Goal: Task Accomplishment & Management: Manage account settings

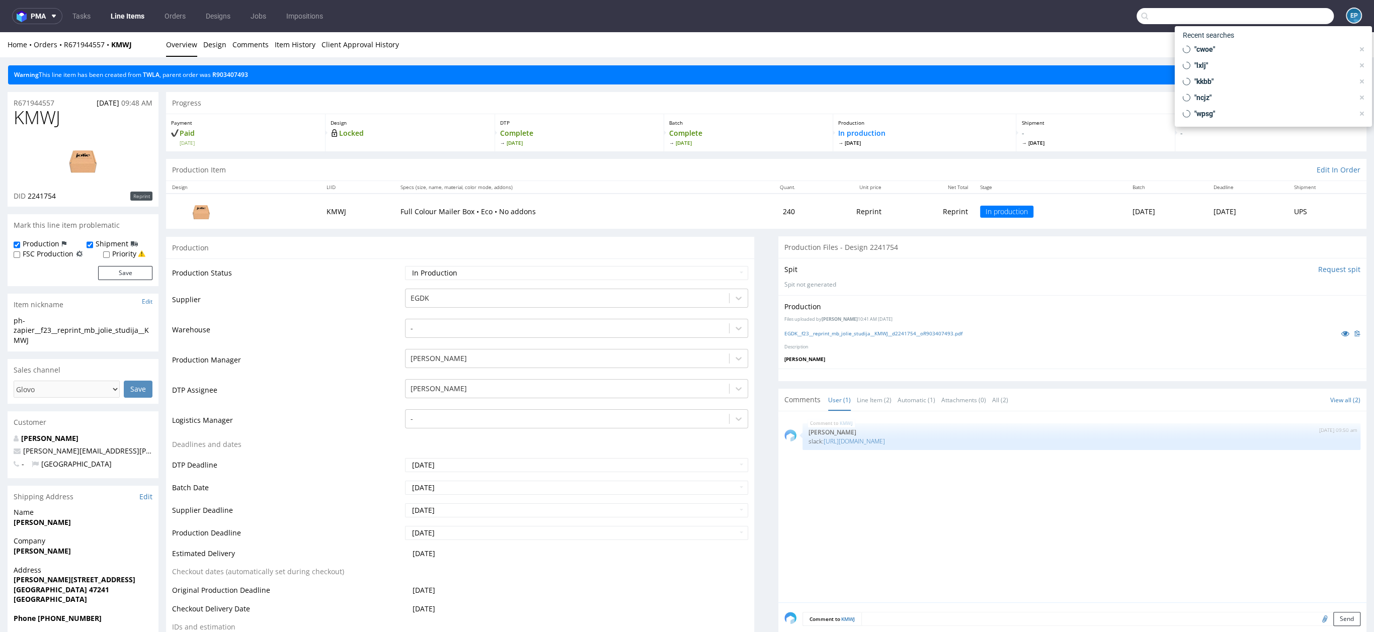
click at [1286, 13] on input "text" at bounding box center [1234, 16] width 197 height 16
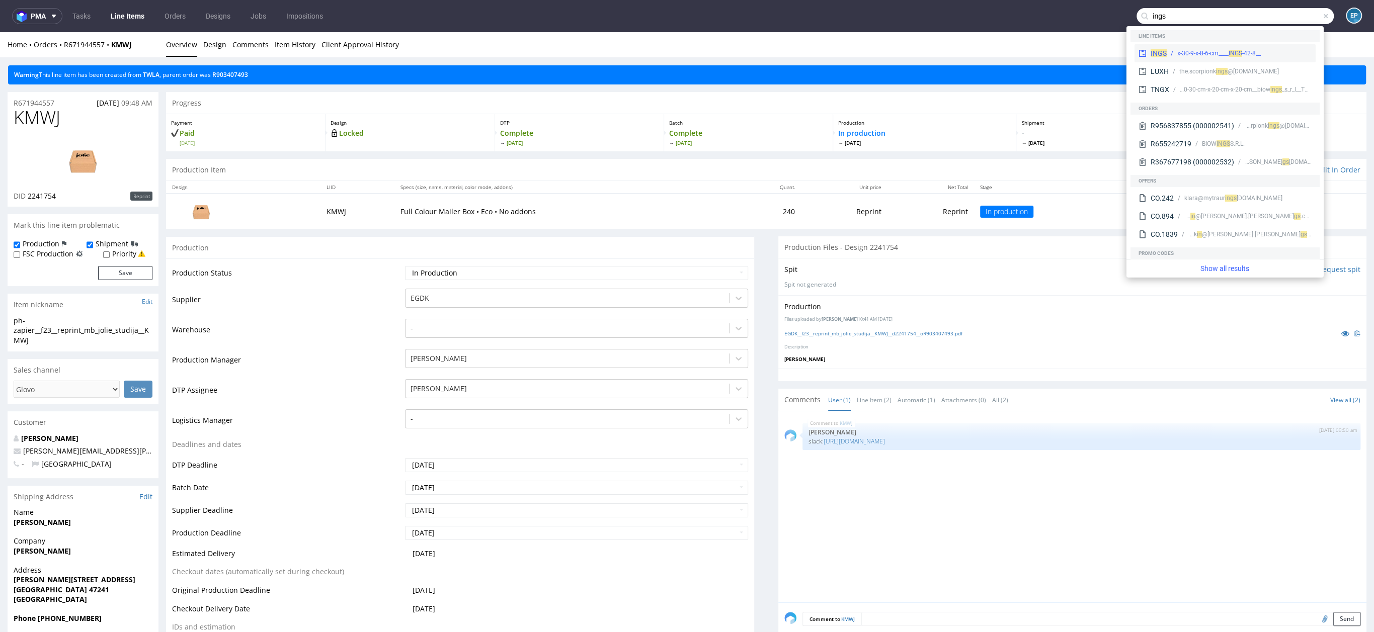
type input "ings"
click at [1228, 47] on div "INGS __42-8-x-30-9-x-8-6-cm____ INGS" at bounding box center [1224, 53] width 181 height 18
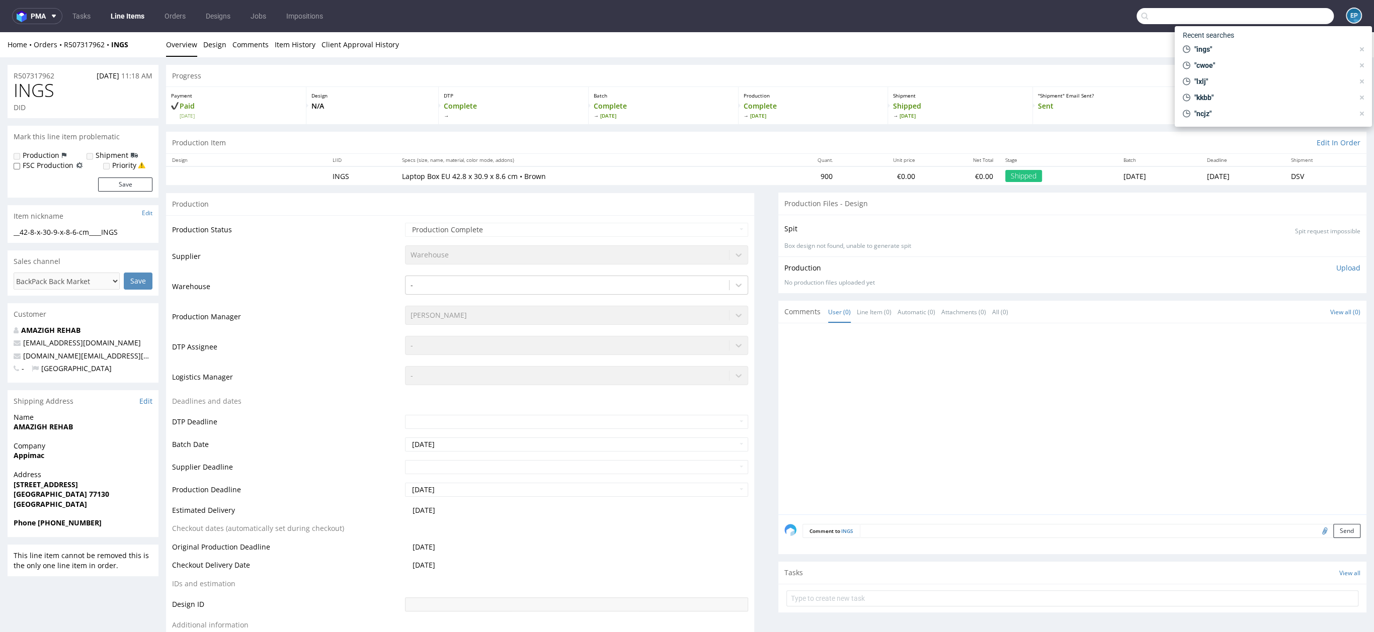
click at [1294, 16] on input "text" at bounding box center [1234, 16] width 197 height 16
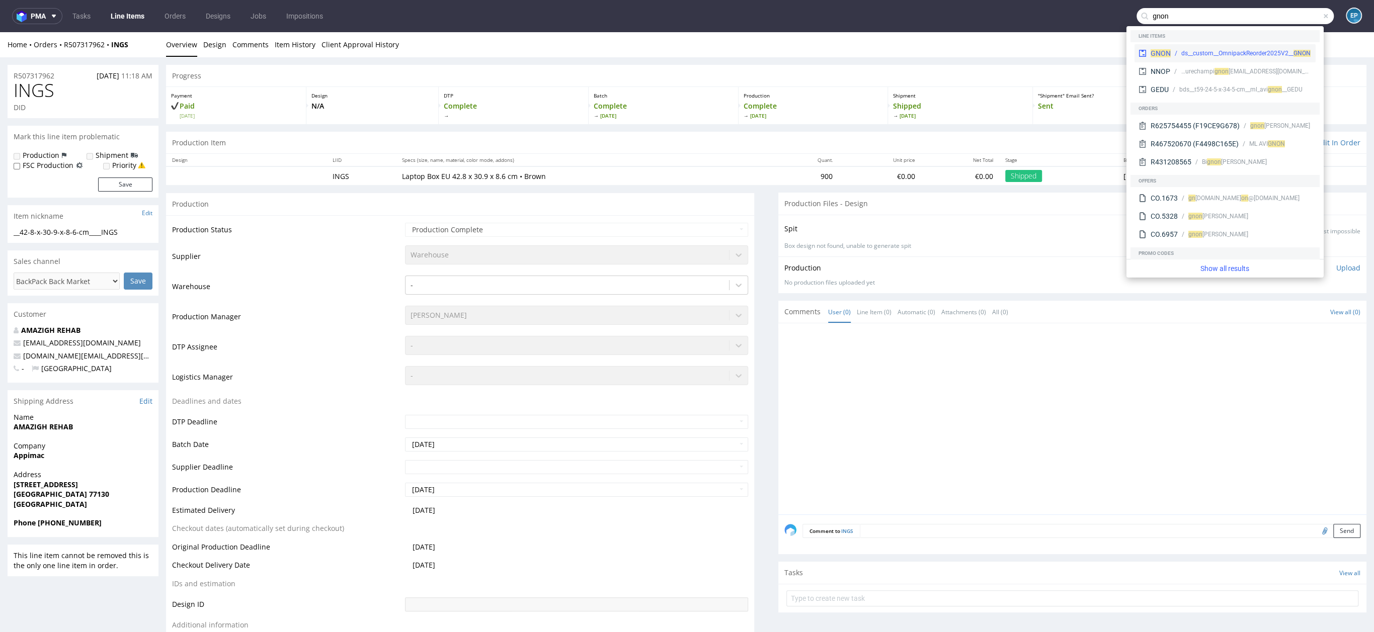
type input "gnon"
click at [1227, 52] on div "ds__custom__OmnipackReorder2025V2__ GNON" at bounding box center [1245, 53] width 129 height 9
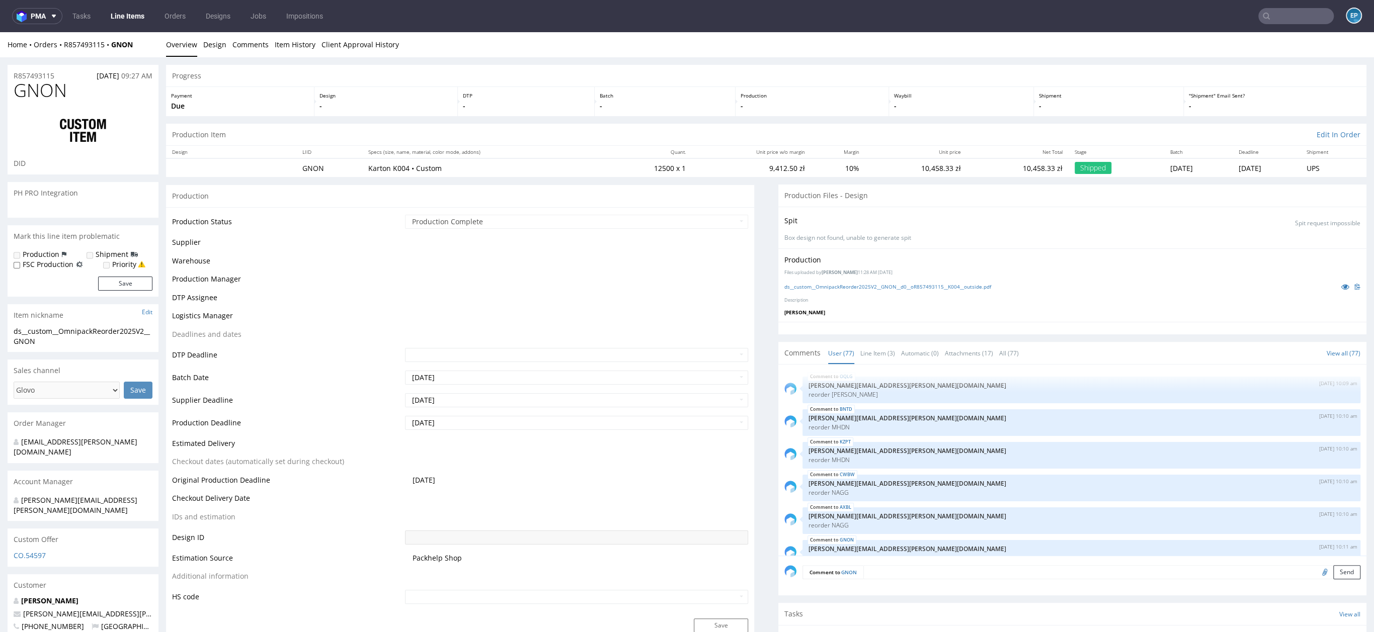
scroll to position [2992, 0]
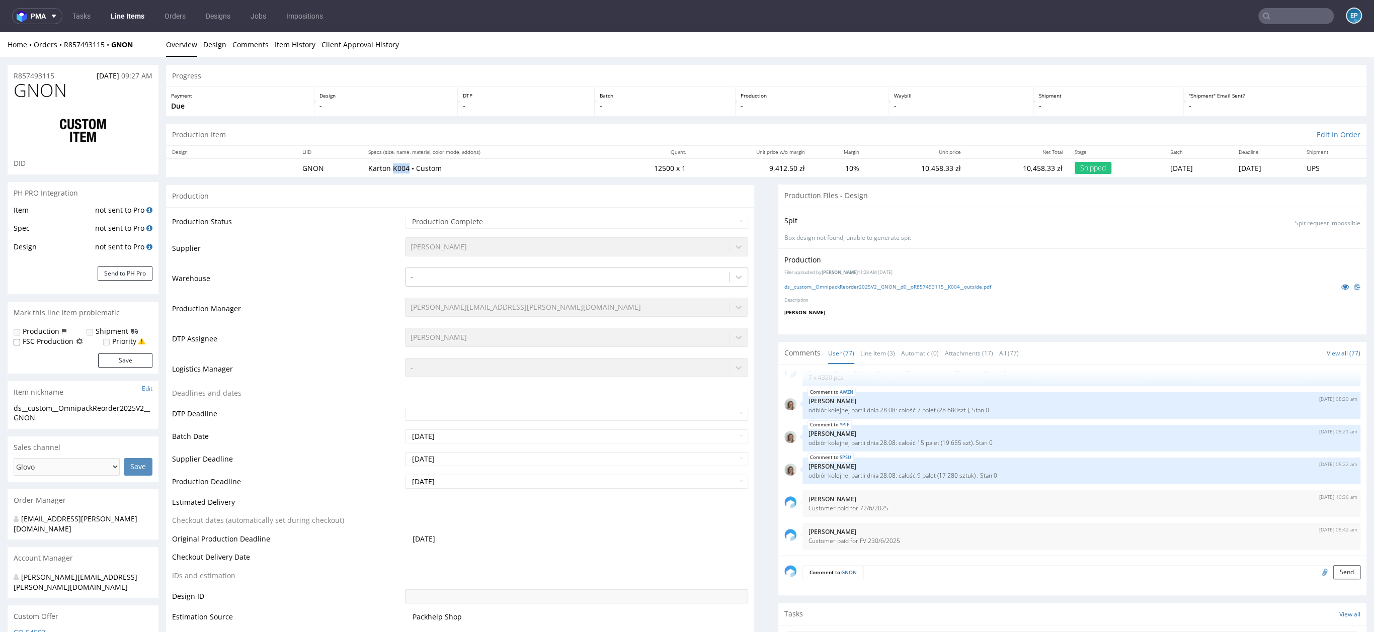
drag, startPoint x: 394, startPoint y: 167, endPoint x: 377, endPoint y: 168, distance: 17.1
click at [377, 168] on p "Karton K004 • Custom" at bounding box center [483, 168] width 231 height 10
copy p "K004"
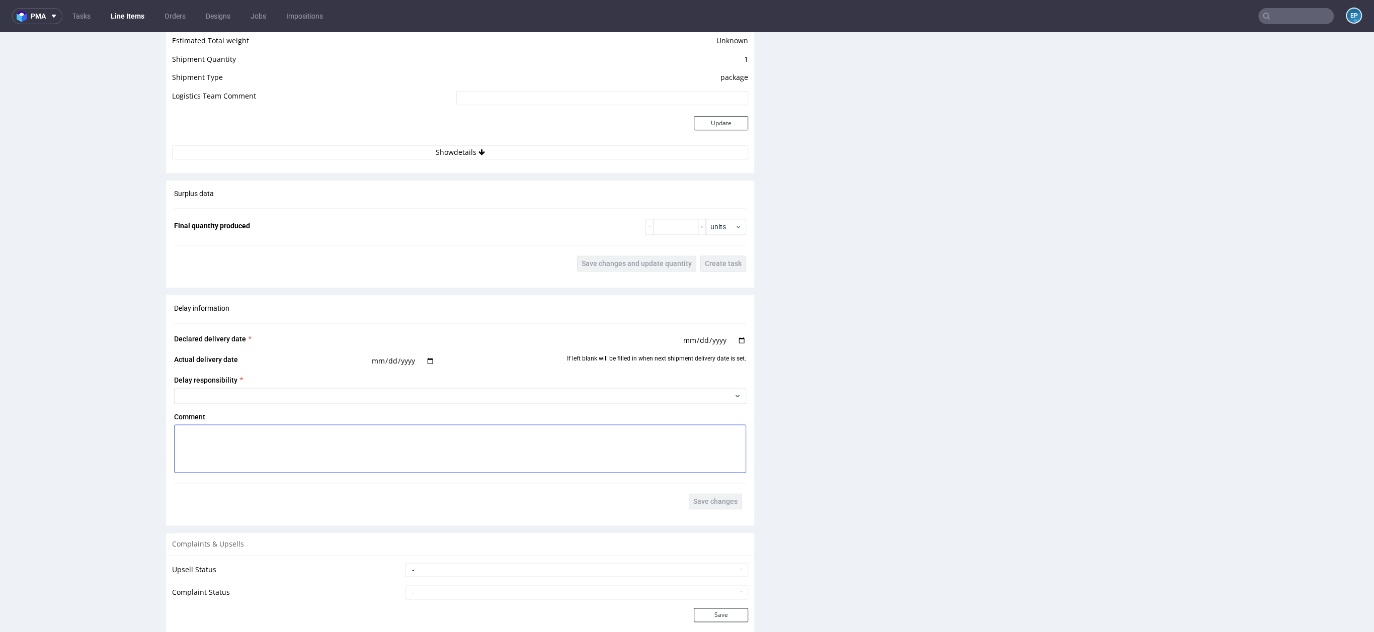
scroll to position [1087, 0]
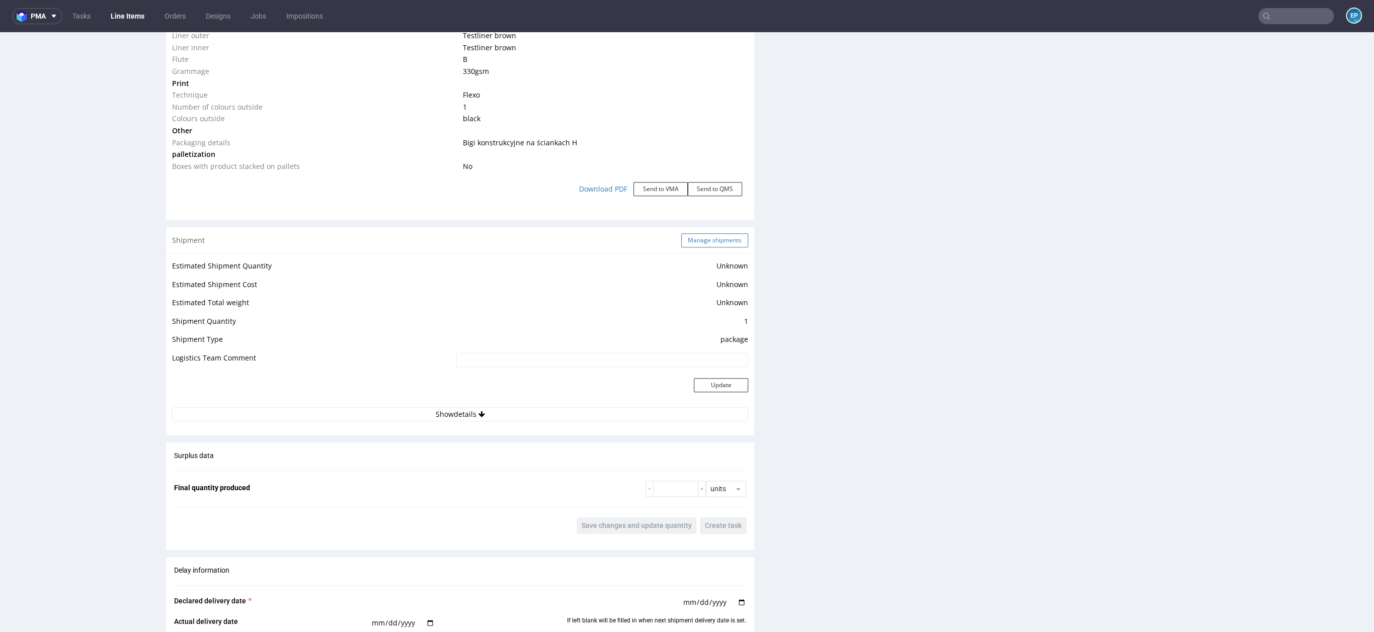
click at [698, 243] on button "Manage shipments" at bounding box center [714, 240] width 67 height 14
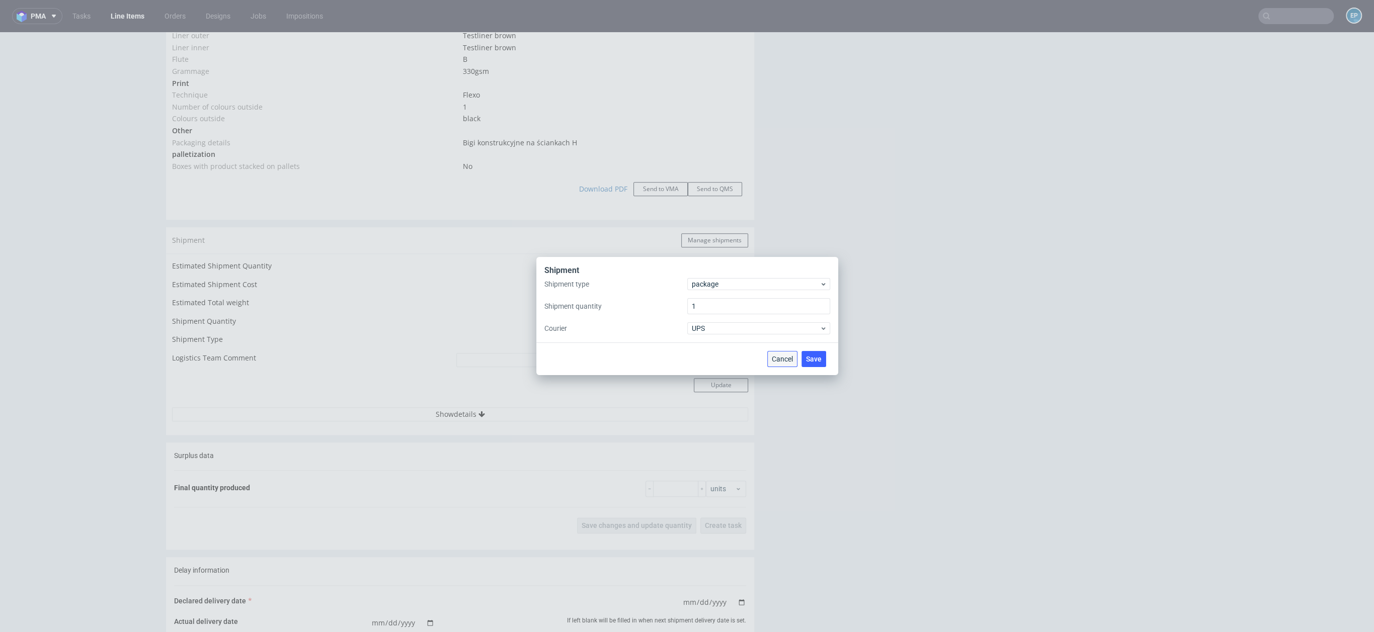
click at [790, 361] on span "Cancel" at bounding box center [782, 359] width 21 height 7
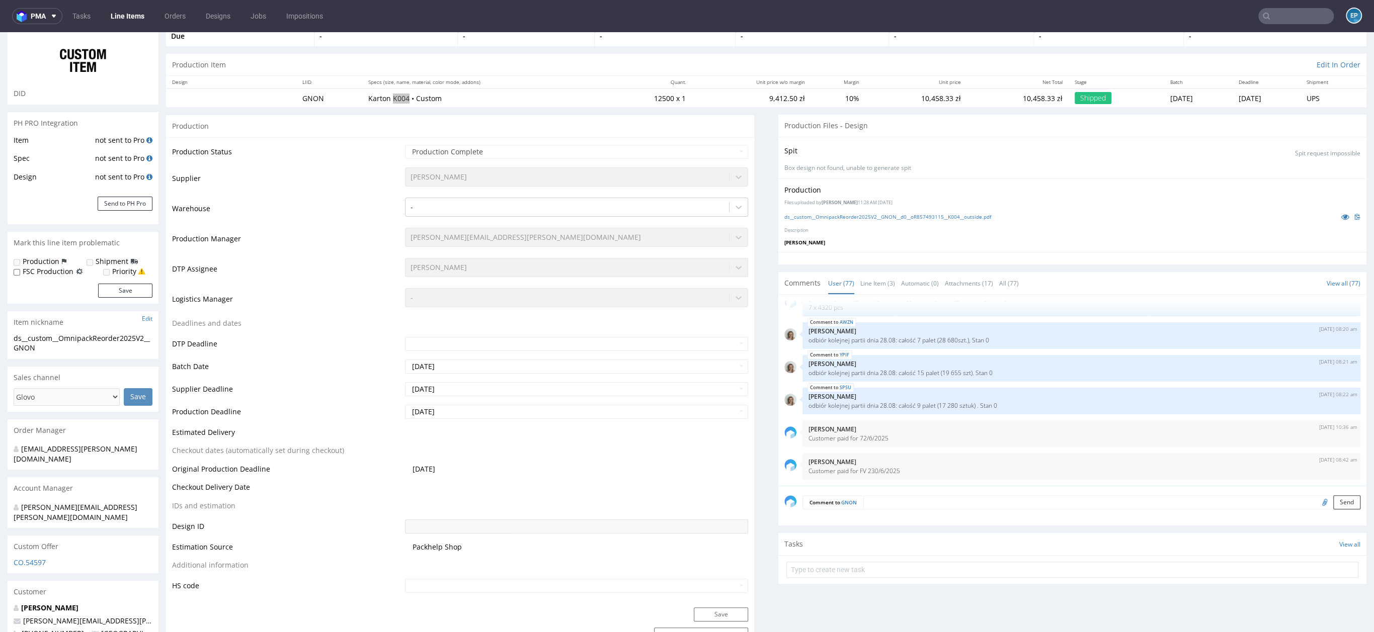
scroll to position [0, 0]
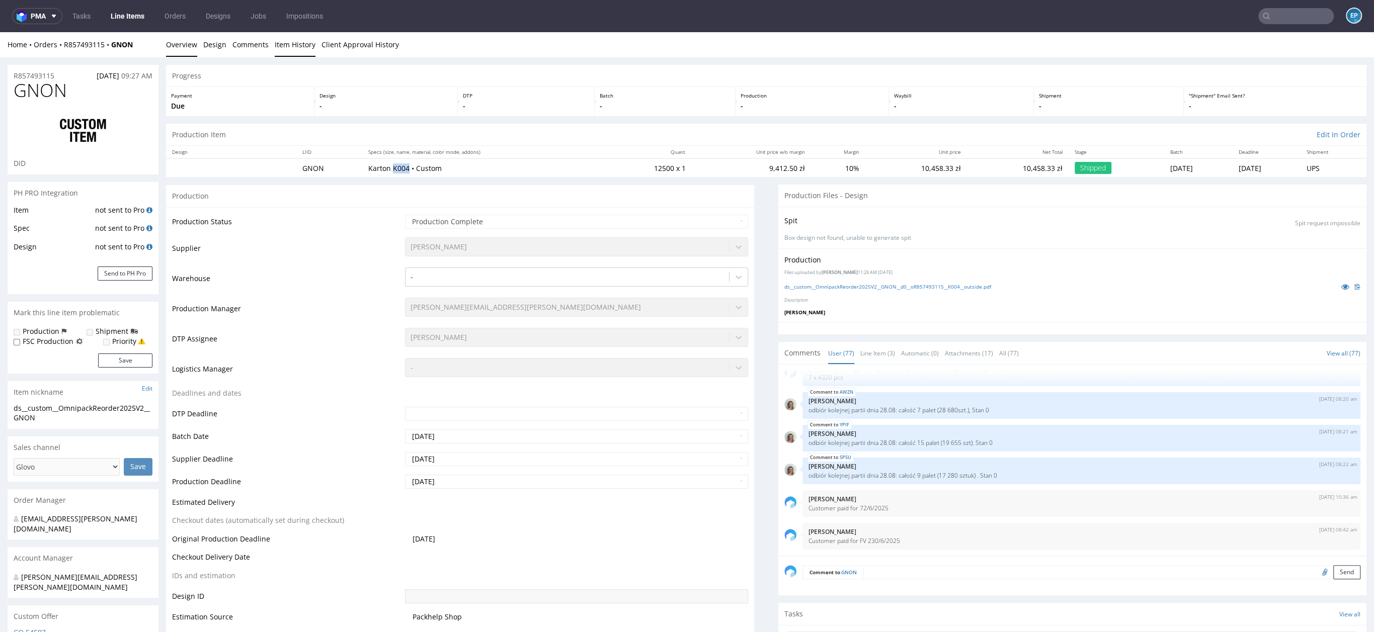
drag, startPoint x: 297, startPoint y: 56, endPoint x: 293, endPoint y: 51, distance: 6.4
click at [297, 56] on div "Home Orders R857493115 GNON Overview Design Comments Item History Client Approv…" at bounding box center [687, 44] width 1374 height 25
click at [293, 51] on link "Item History" at bounding box center [295, 44] width 41 height 25
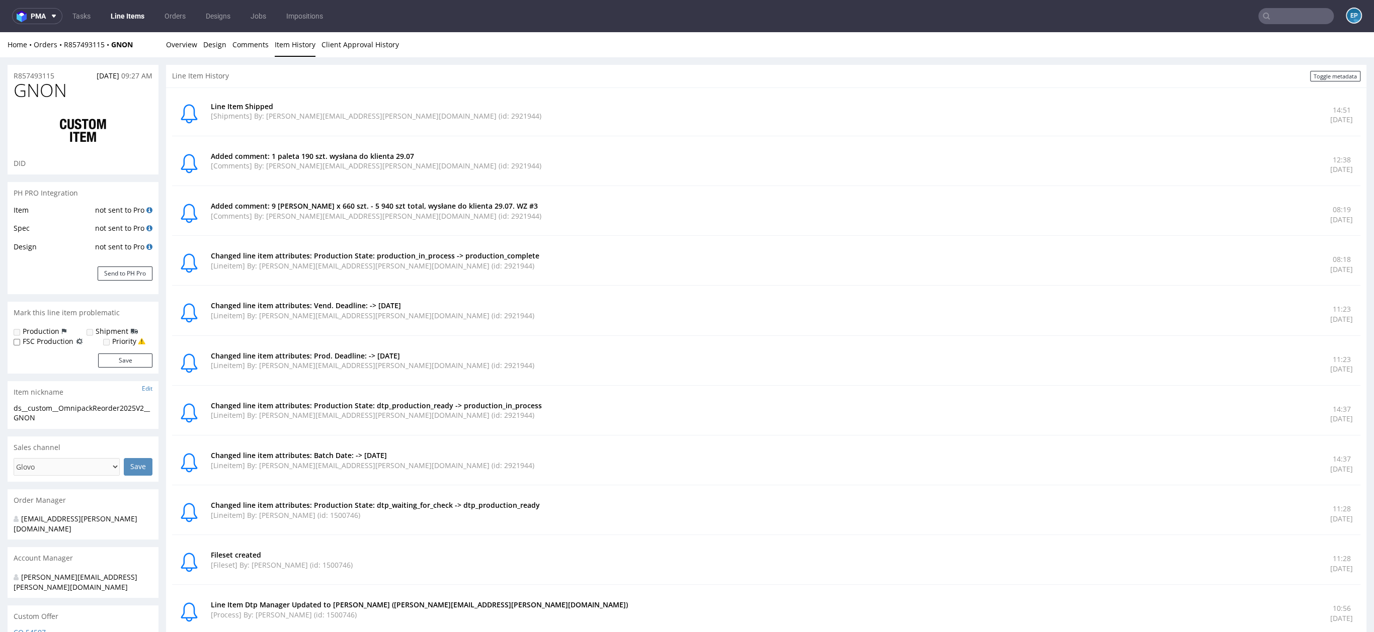
click at [1277, 23] on input "text" at bounding box center [1295, 16] width 75 height 16
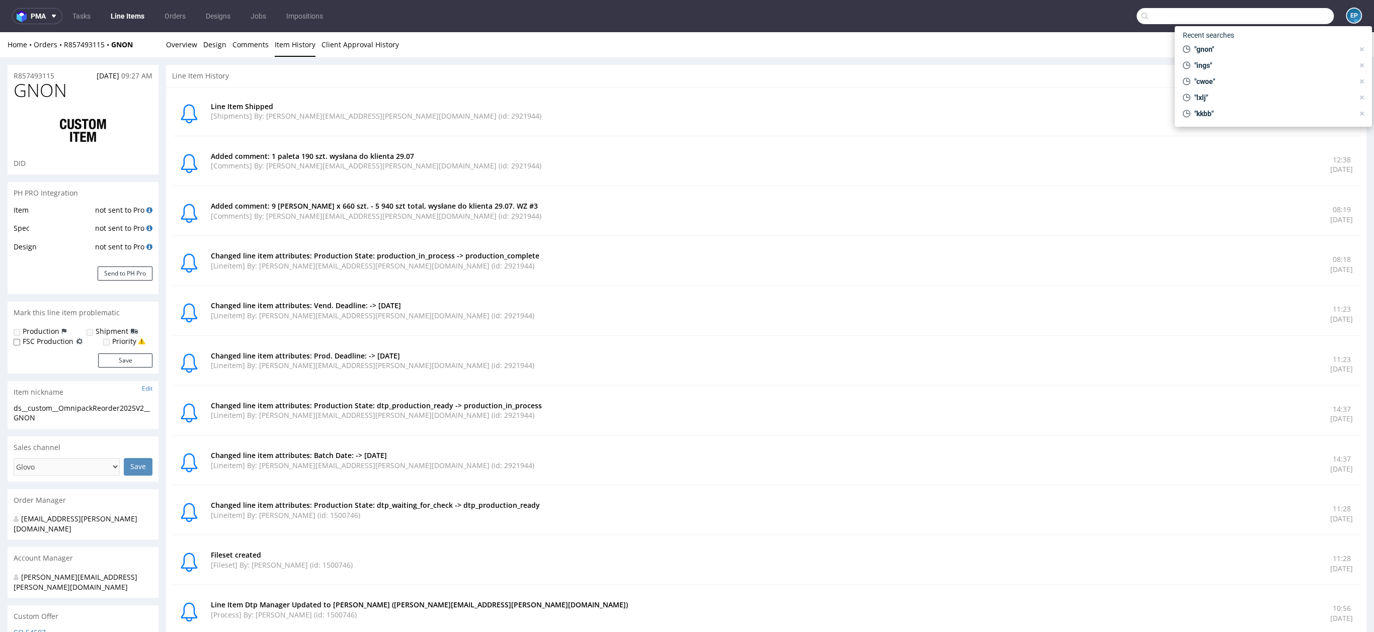
type input "q"
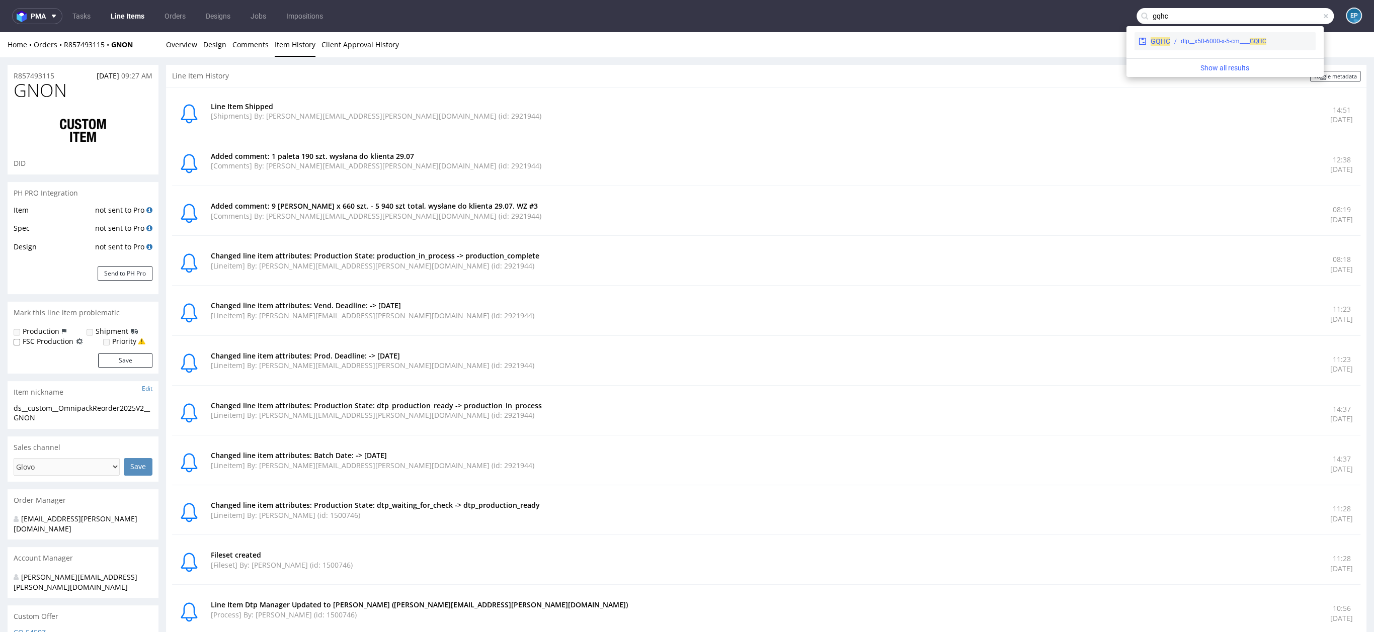
type input "gqhc"
click at [1236, 43] on div "dlp__x50-6000-x-5-cm____ GQHC" at bounding box center [1223, 41] width 86 height 9
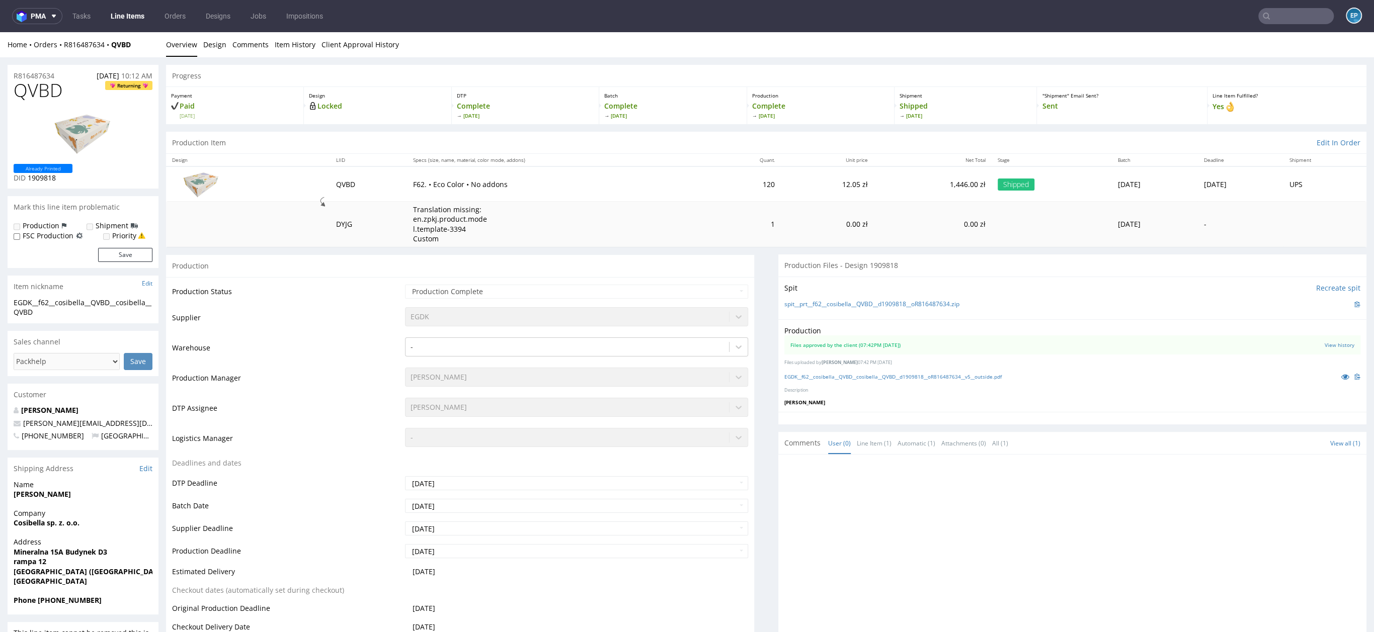
scroll to position [143, 0]
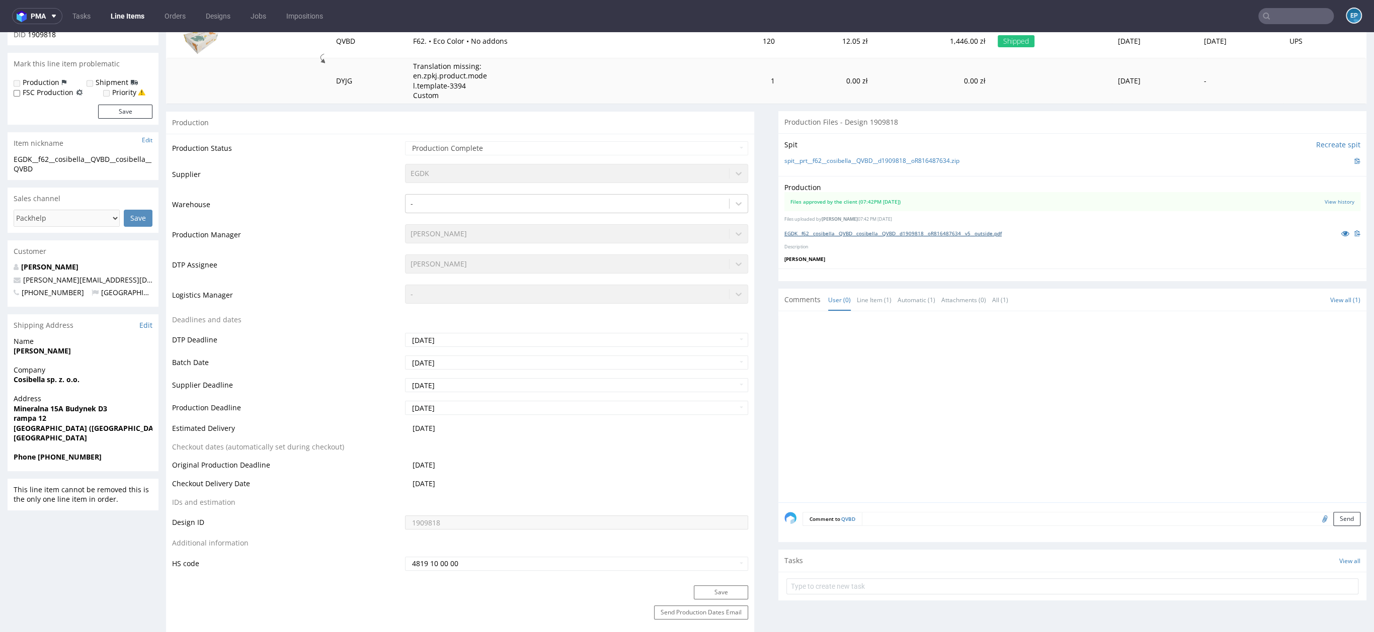
click at [919, 231] on link "EGDK__f62__cosibella__QVBD__cosibella__QVBD__d1909818__oR816487634__v5__outside…" at bounding box center [892, 233] width 217 height 7
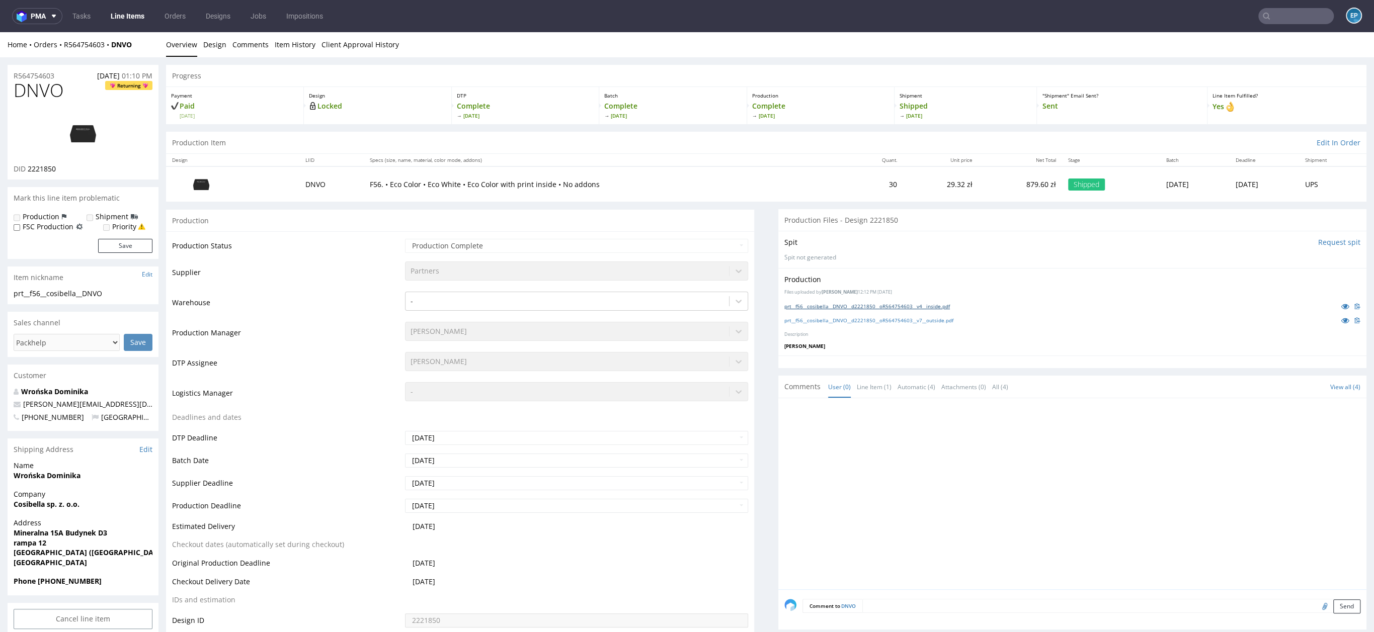
click at [860, 307] on link "prt__f56__cosibella__DNVO__d2221850__oR564754603__v4__inside.pdf" at bounding box center [866, 306] width 165 height 7
click at [843, 321] on link "prt__f56__cosibella__DNVO__d2221850__oR564754603__v7__outside.pdf" at bounding box center [868, 320] width 169 height 7
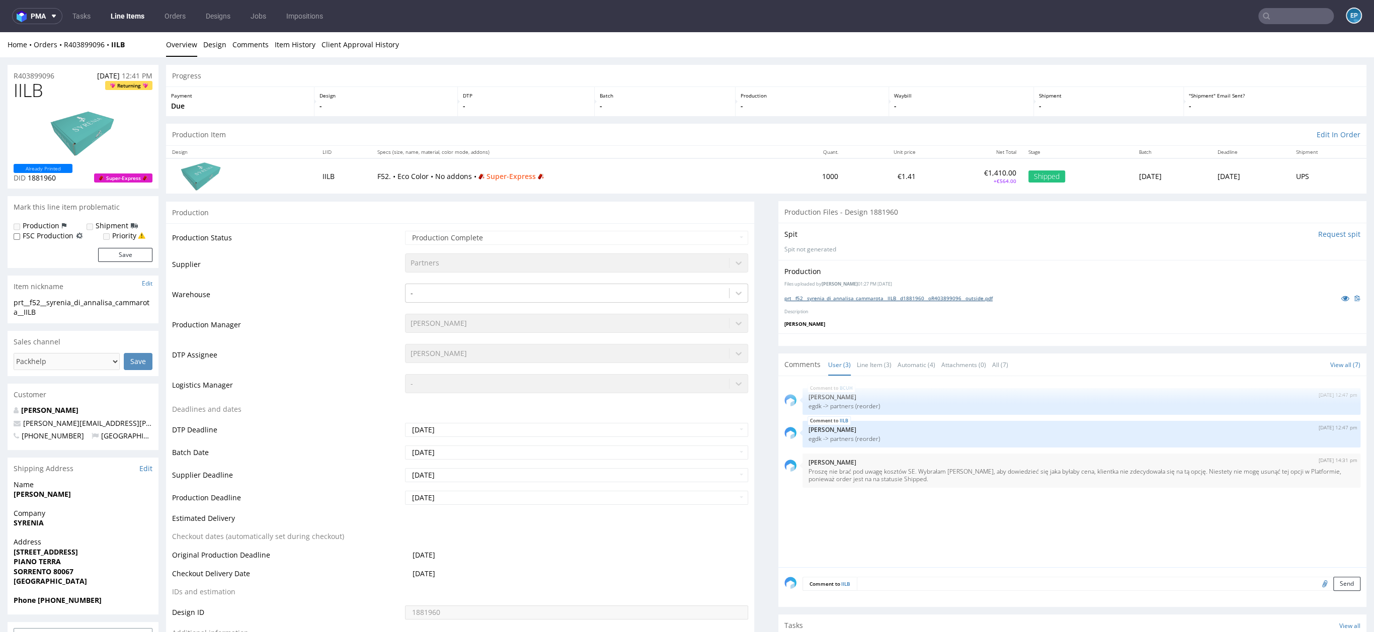
click at [854, 297] on link "prt__f52__syrenia_di_annalisa_cammarota__IILB__d1881960__oR403899096__outside.p…" at bounding box center [888, 298] width 208 height 7
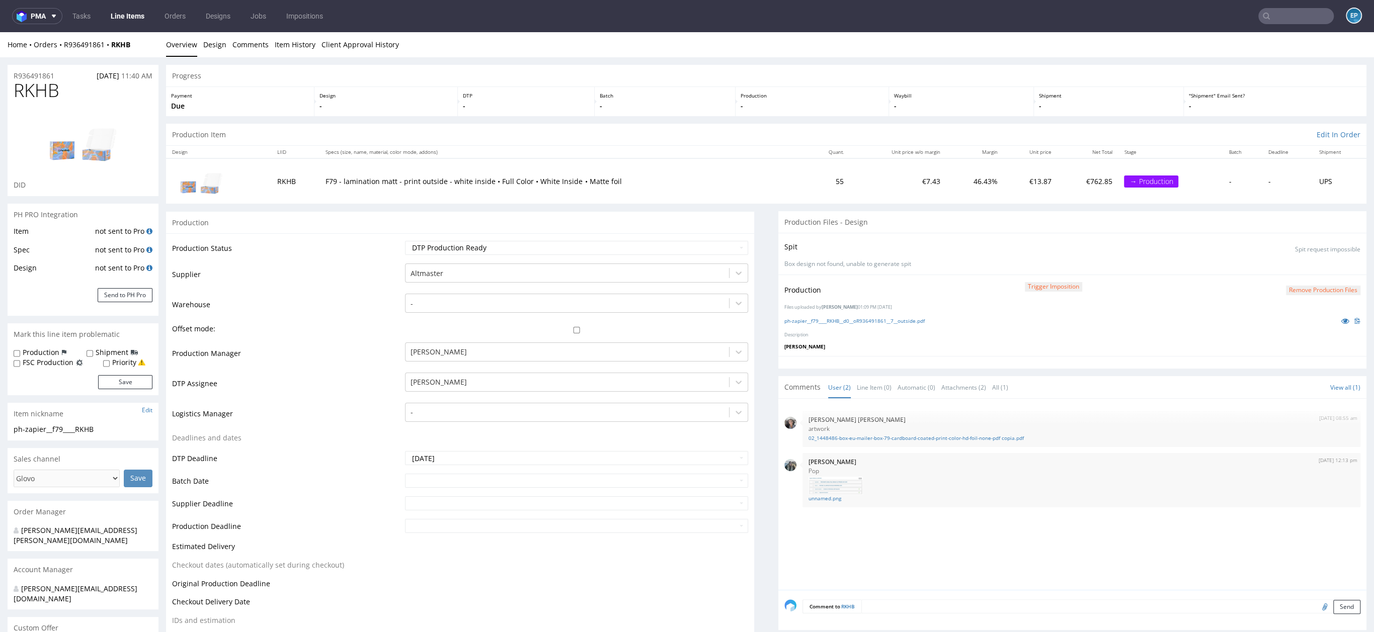
click at [138, 11] on link "Line Items" at bounding box center [128, 16] width 46 height 16
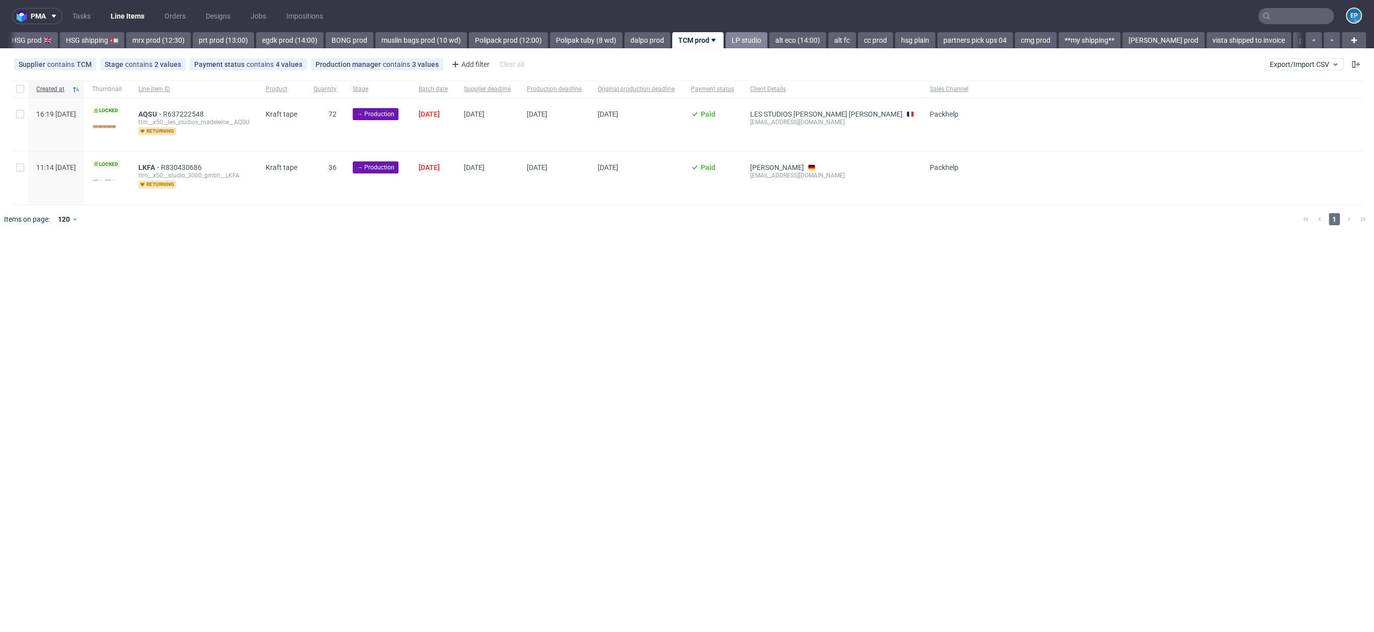
click link "LP studio"
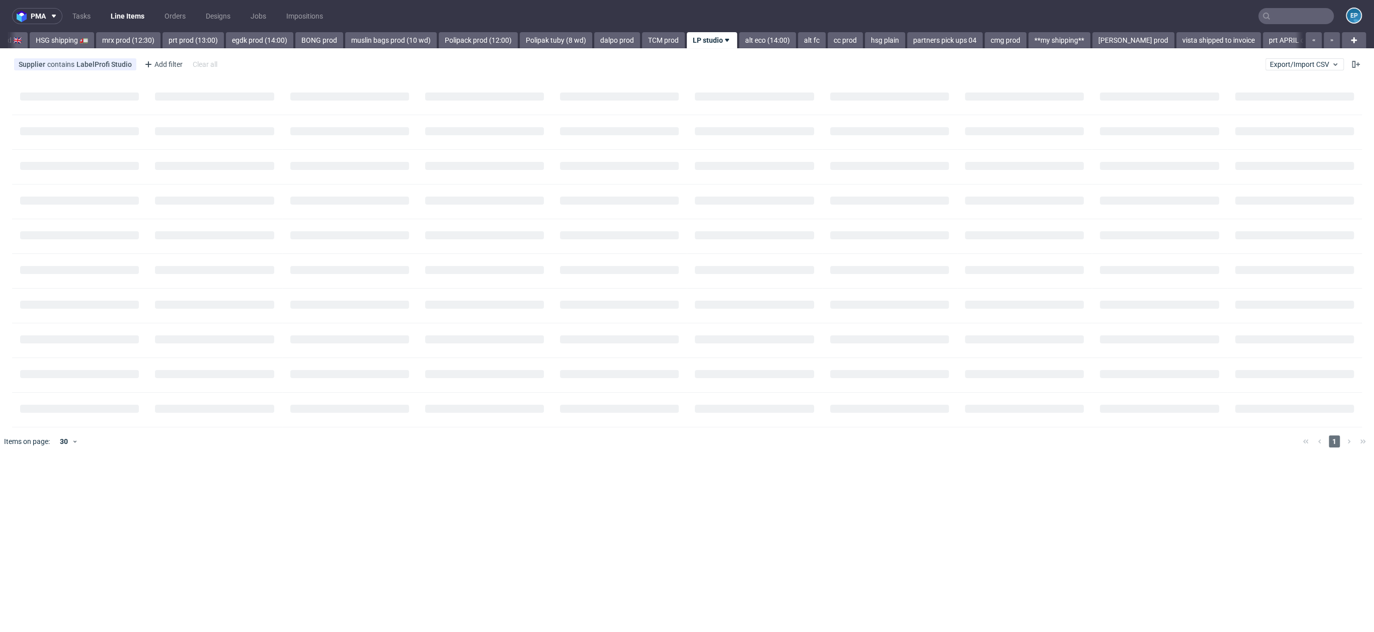
scroll to position [0, 1158]
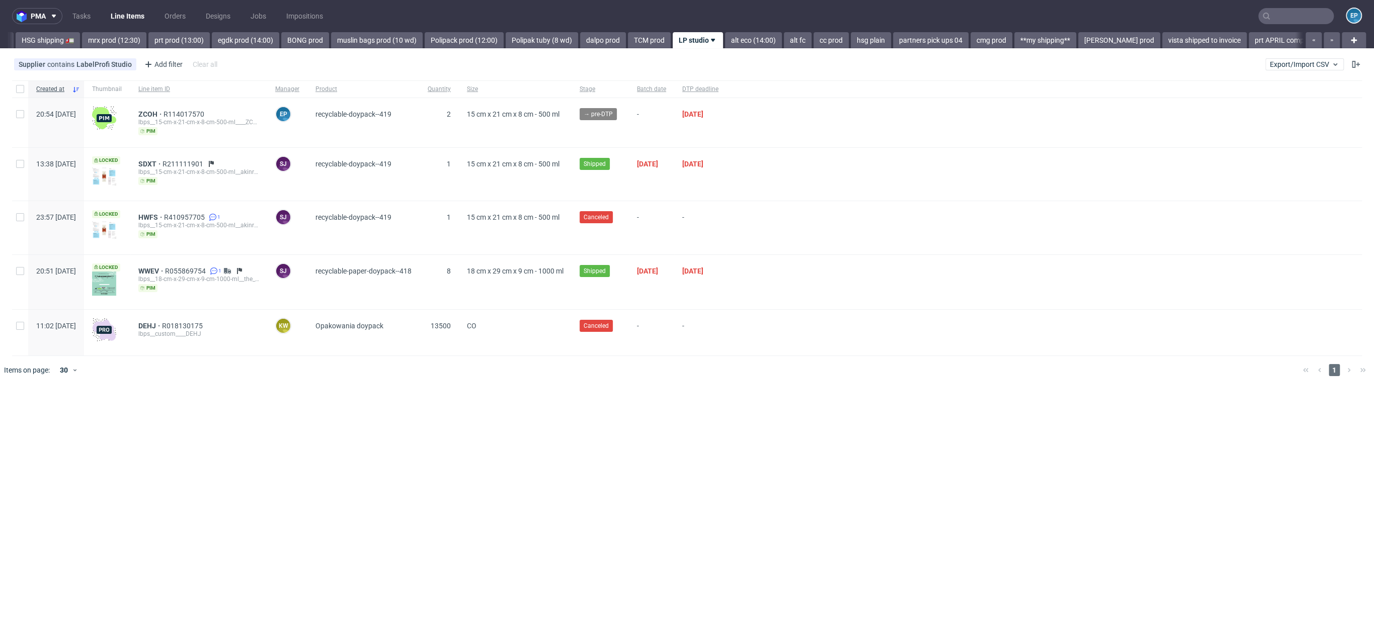
click link "alt eco (14:00)"
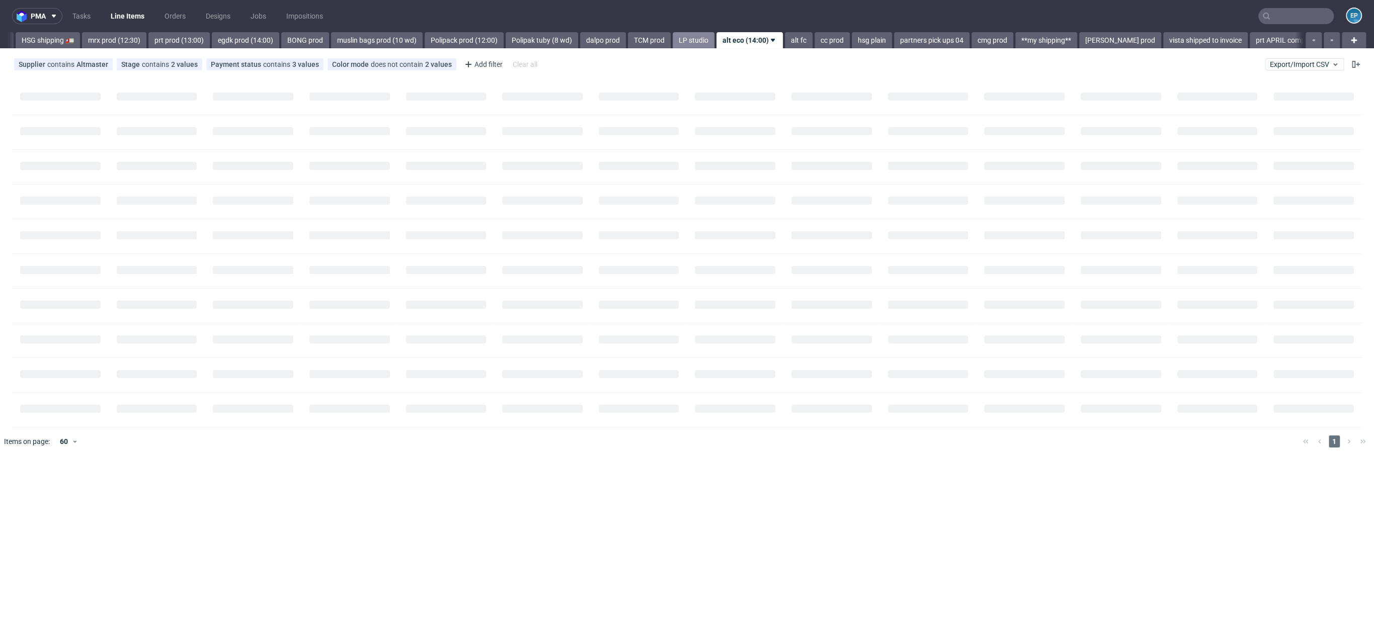
scroll to position [0, 1209]
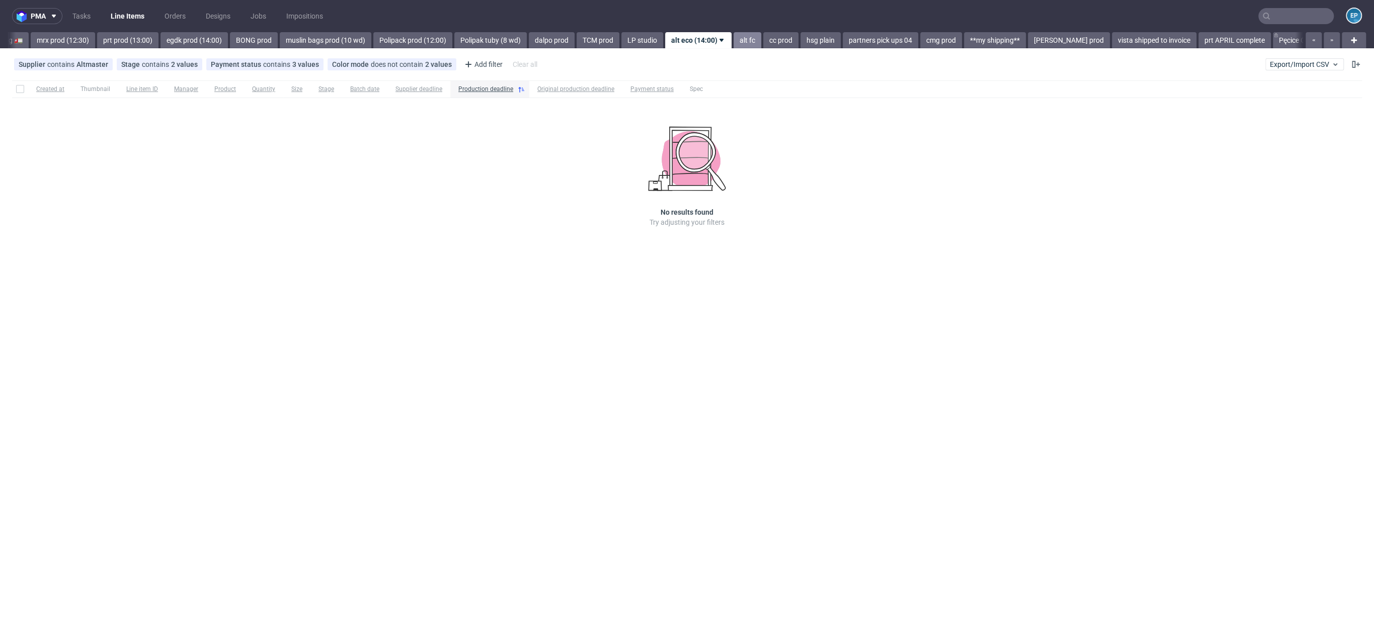
click link "alt fc"
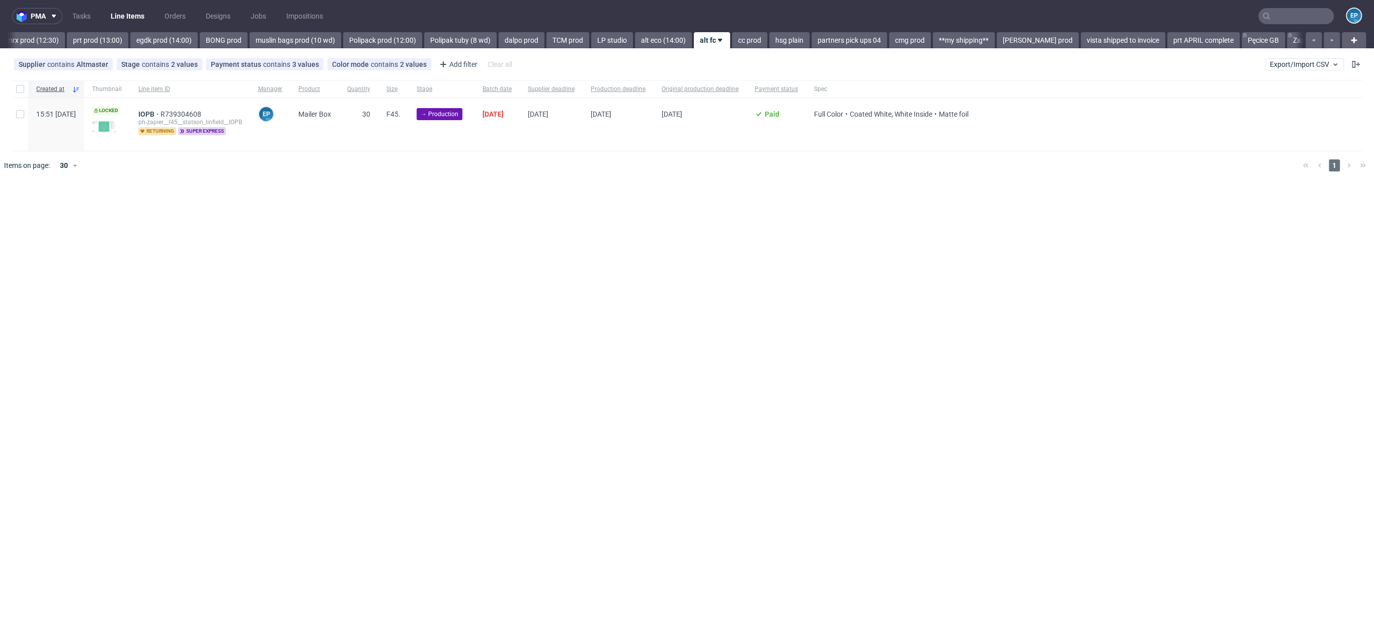
scroll to position [0, 1253]
click div "Payment status contains 3 values Paid, Credit Owed, Payment Deferred"
click span "Payment status"
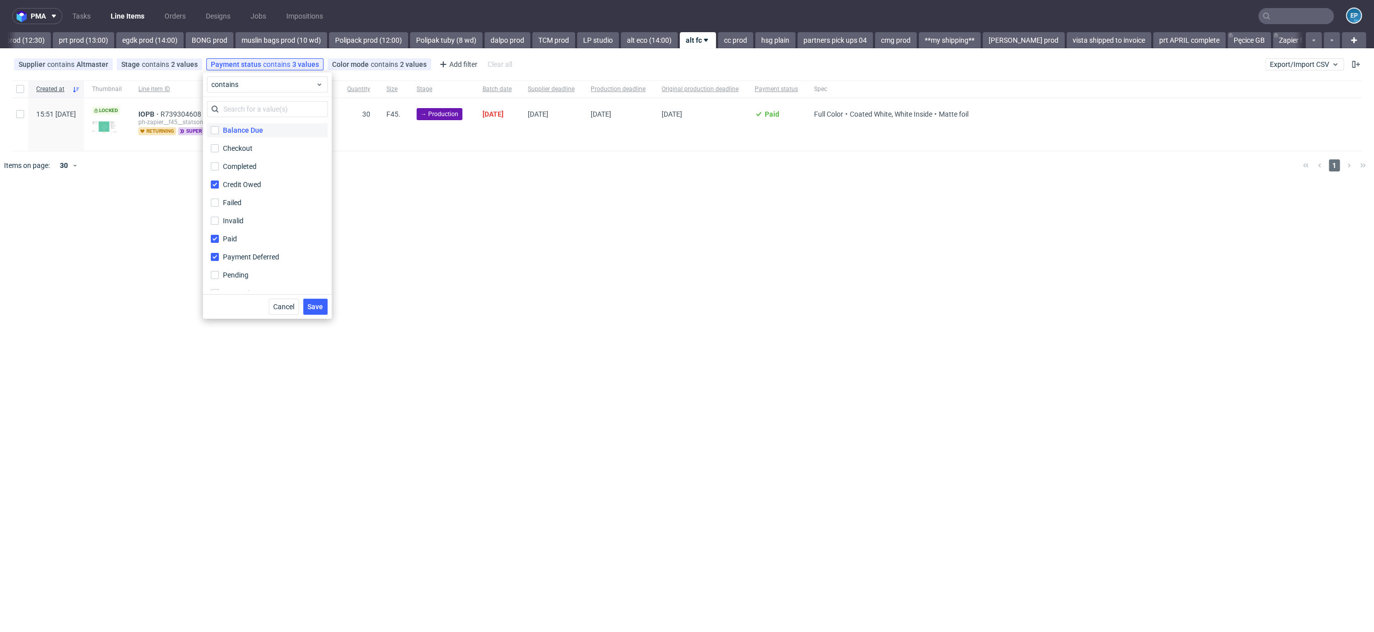
click div "Balance Due"
click input "Balance Due"
checkbox input "true"
click button "Save"
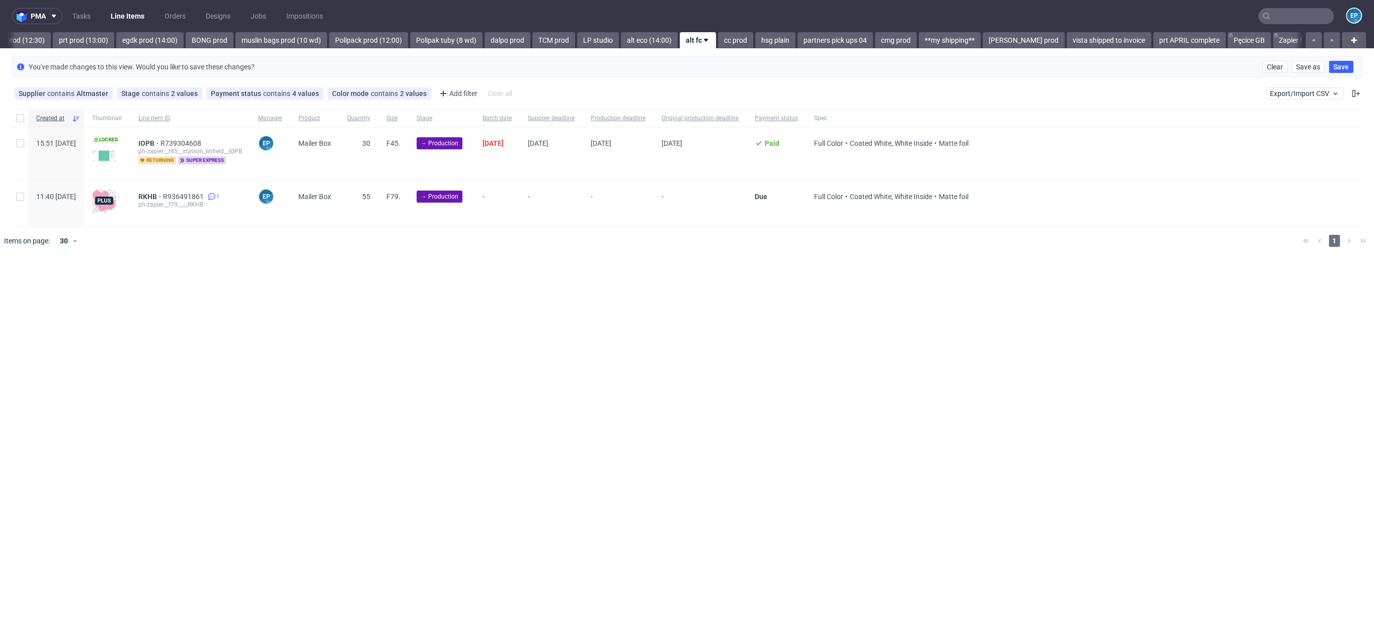
click div
checkbox input "true"
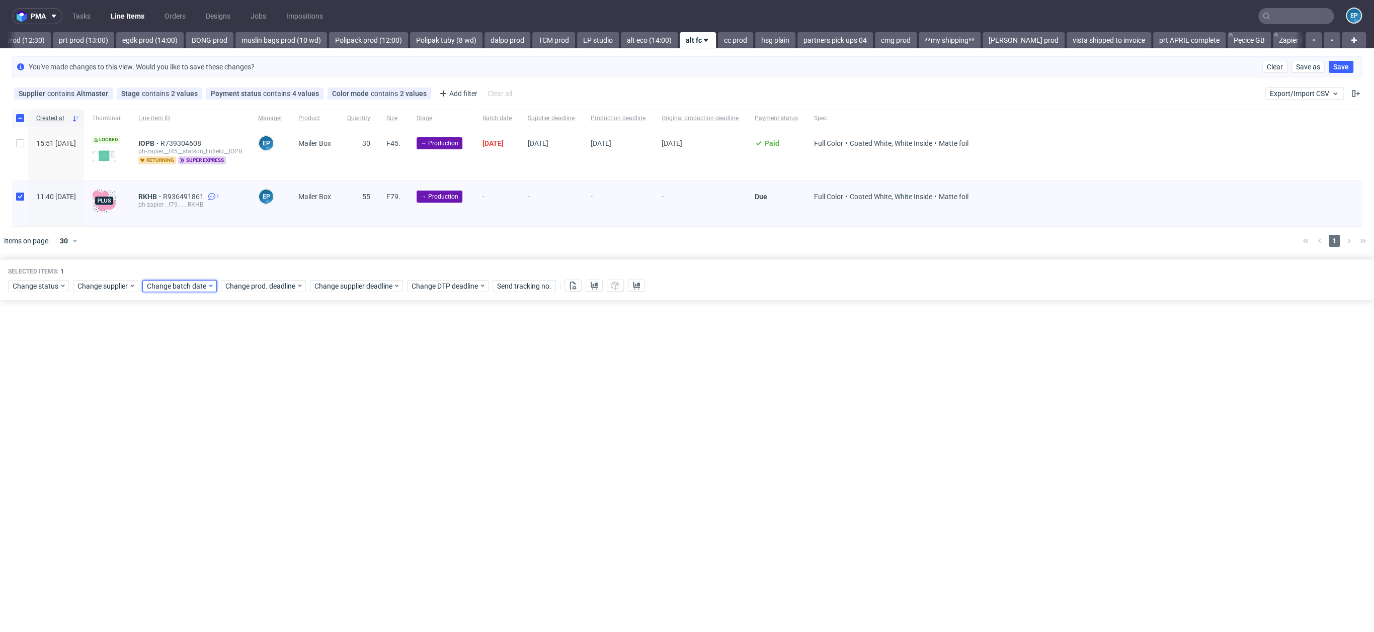
click span "Change batch date"
click section "31 1 2 3 4 5 6 7 8 9 10 11 12 13 14 15 16 17 18 19 20 21 22 23 24 25 26 27 28 2…"
click button "5"
click span "Save"
click span "Change supplier deadline"
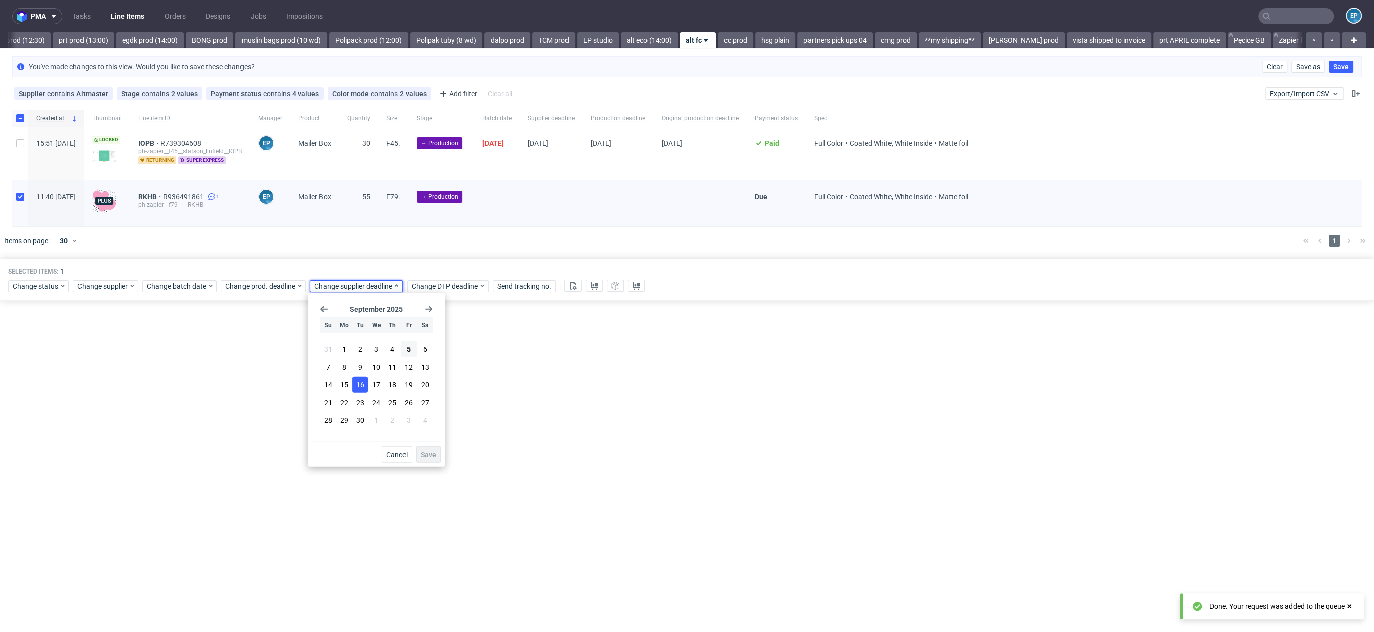
click button "16"
click button "Save"
click div "Selected items: 1"
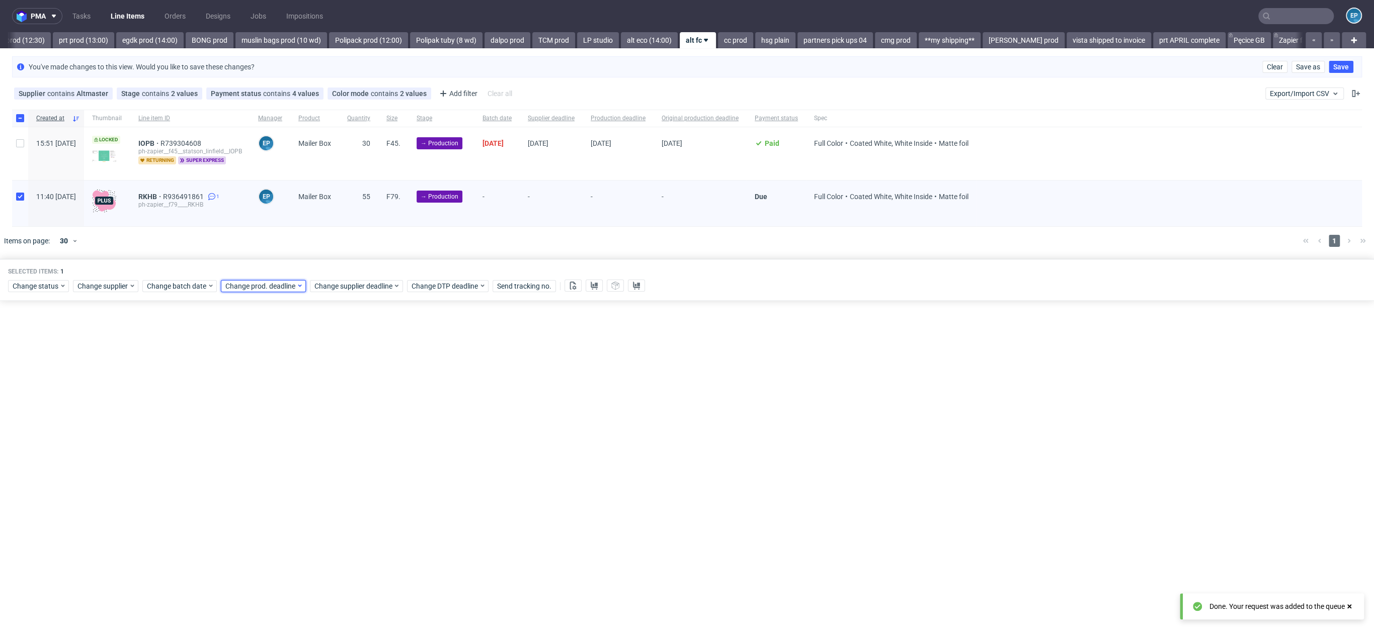
click span "Change prod. deadline"
click button "16"
click button "Save"
click div "You've made changes to this view. Would you like to save these changes? Clear S…"
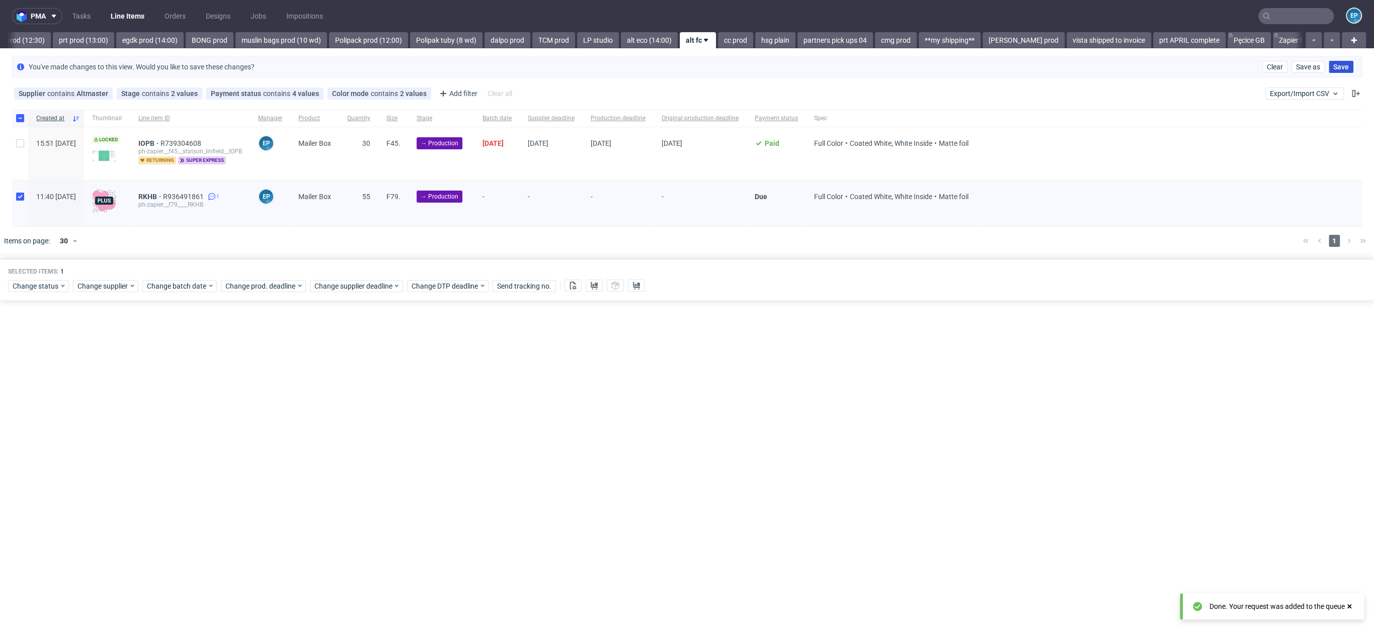
click span "Save"
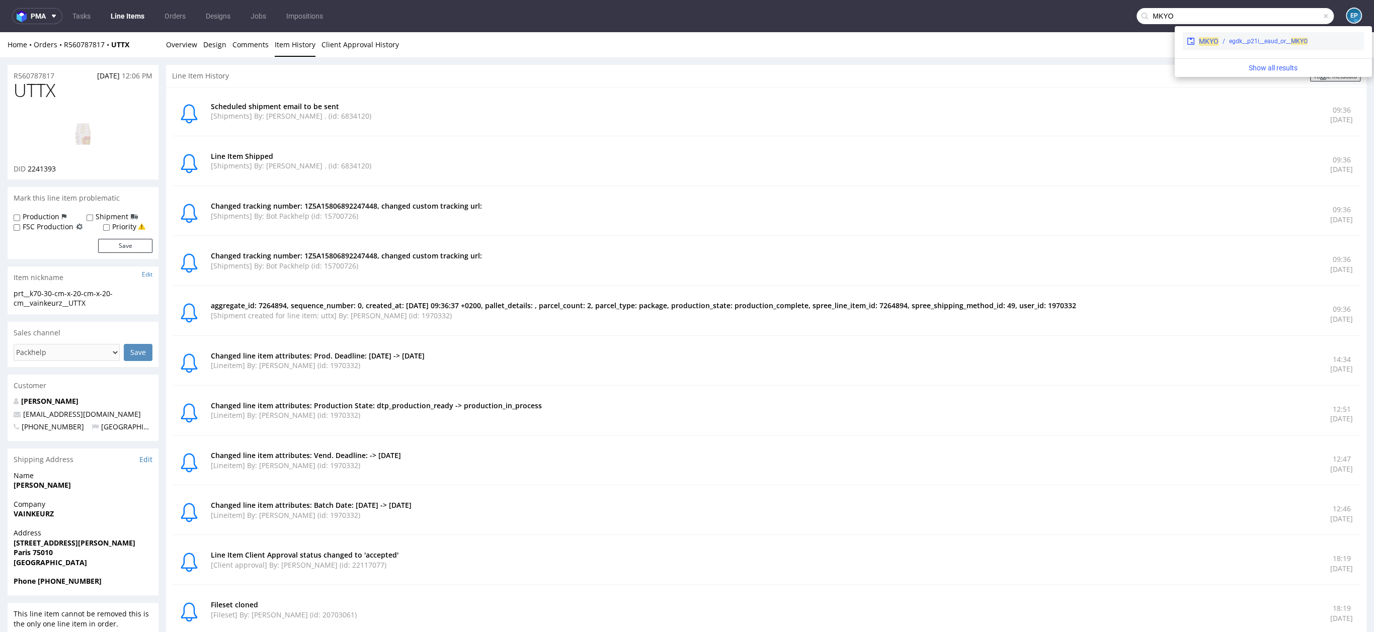
type input "MKYO"
click at [1236, 47] on div "MKYO egdk__p21i__eaud_or__ MKYO" at bounding box center [1272, 41] width 181 height 18
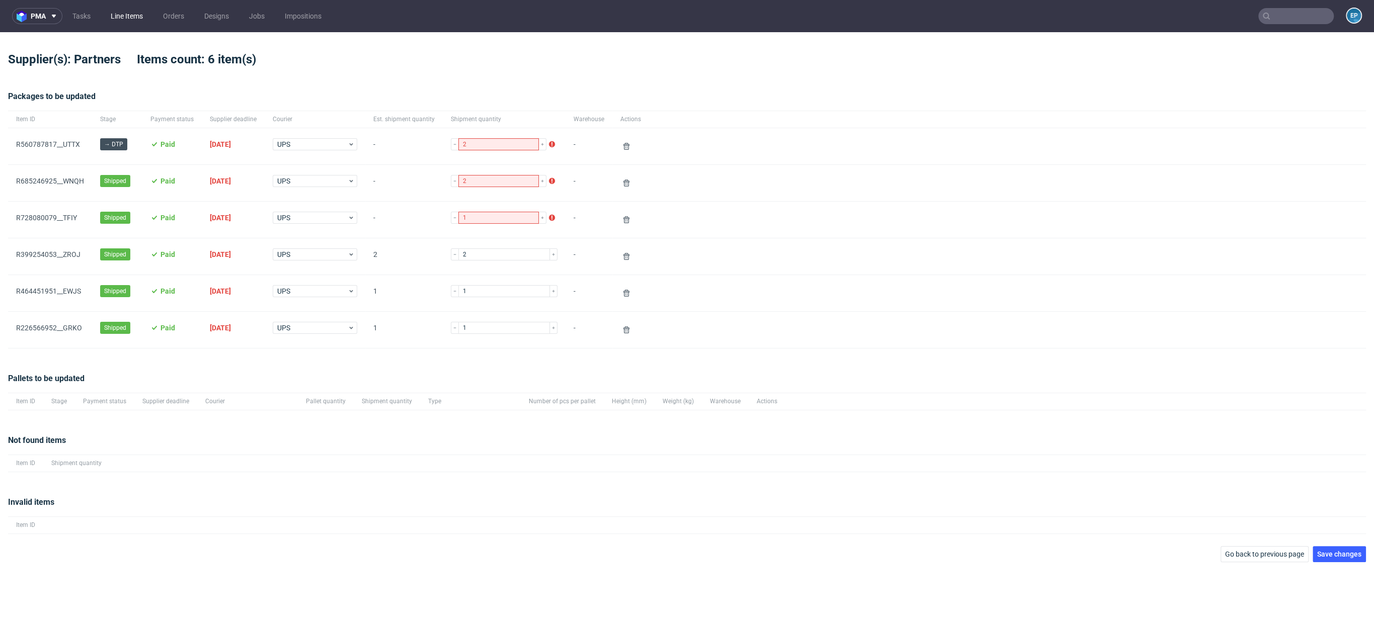
click at [141, 17] on link "Line Items" at bounding box center [127, 16] width 44 height 16
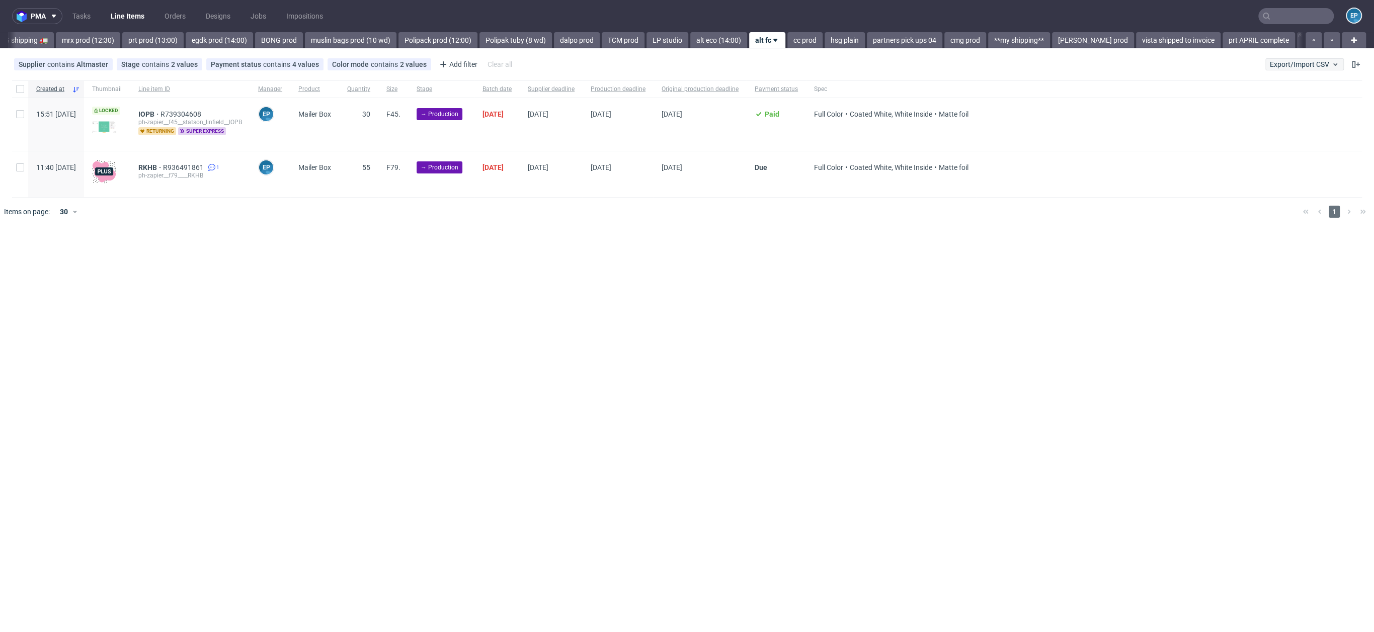
click at [1262, 68] on div "Supplier contains Altmaster Stage contains 2 values Production, Issue in Produc…" at bounding box center [687, 64] width 1374 height 24
click at [1290, 62] on span "Export/Import CSV" at bounding box center [1303, 64] width 69 height 8
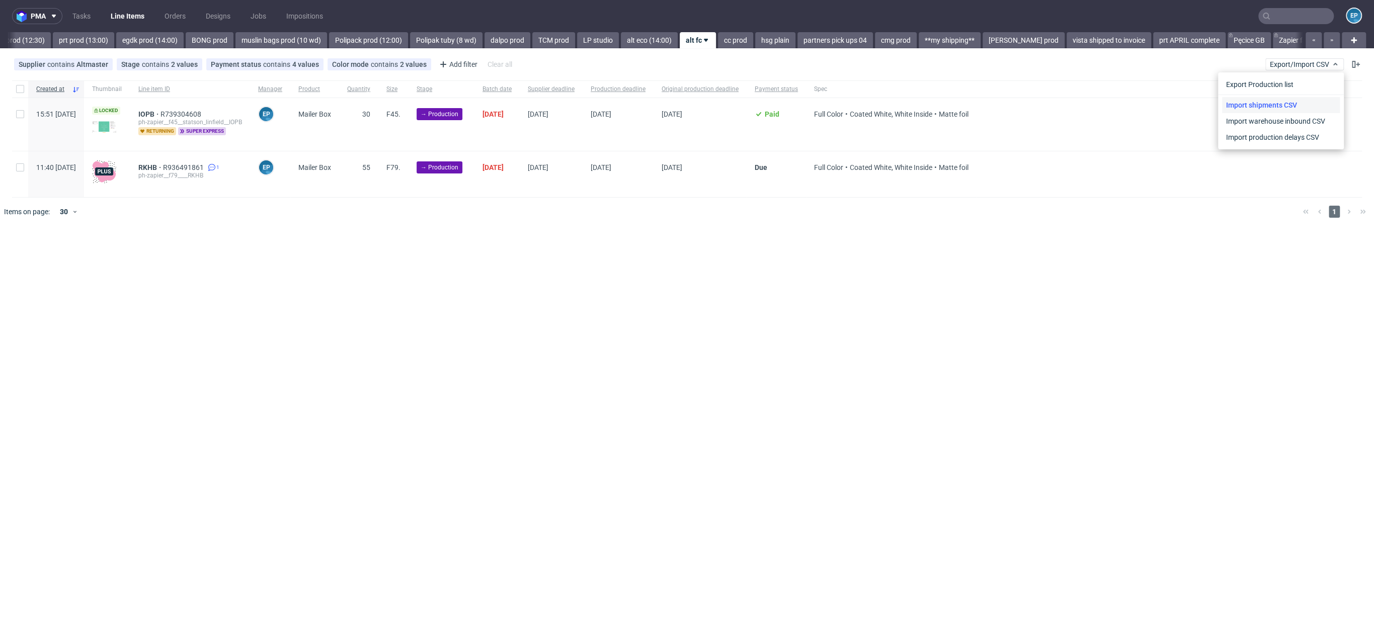
click at [1269, 100] on link "Import shipments CSV" at bounding box center [1281, 105] width 118 height 16
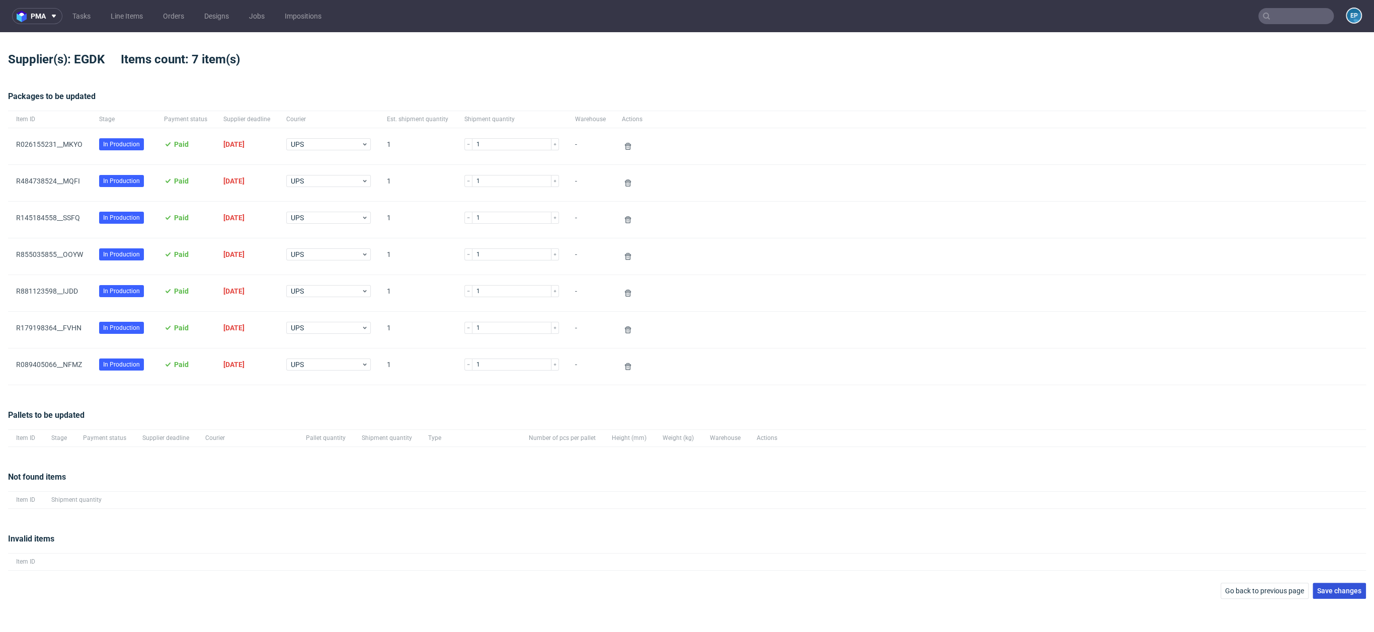
click at [1337, 590] on span "Save changes" at bounding box center [1339, 590] width 44 height 7
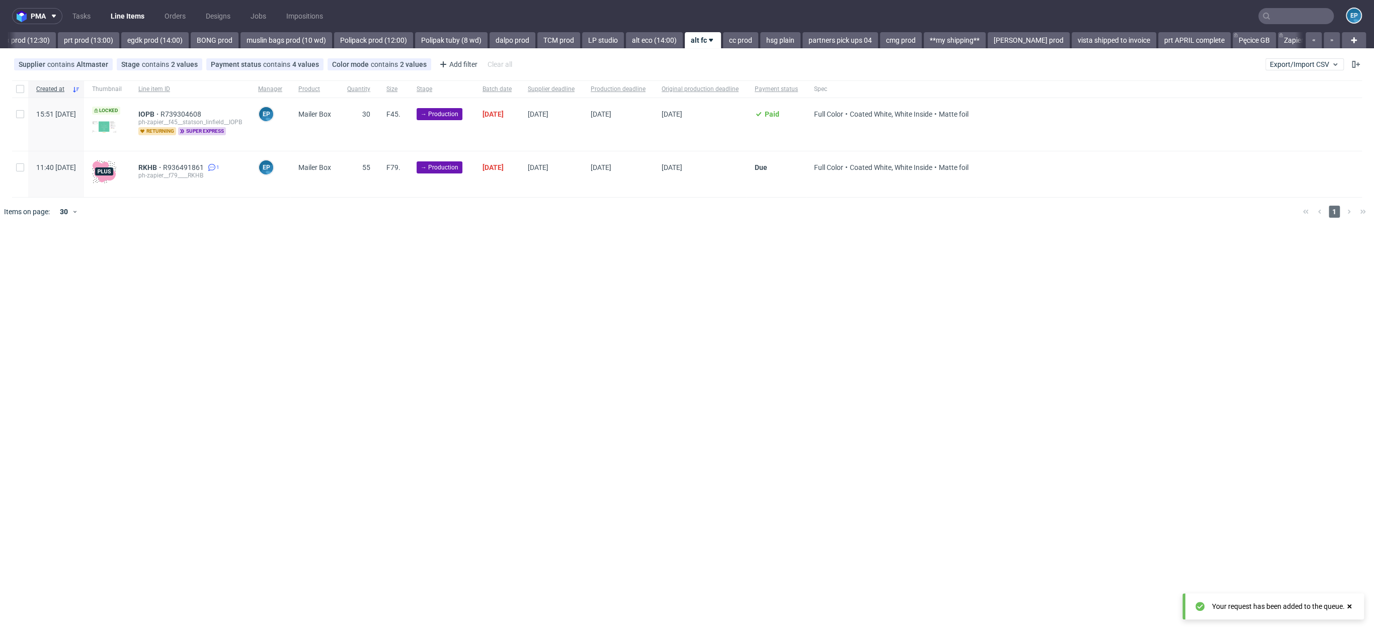
scroll to position [0, 1253]
click at [1276, 18] on input "text" at bounding box center [1295, 16] width 75 height 16
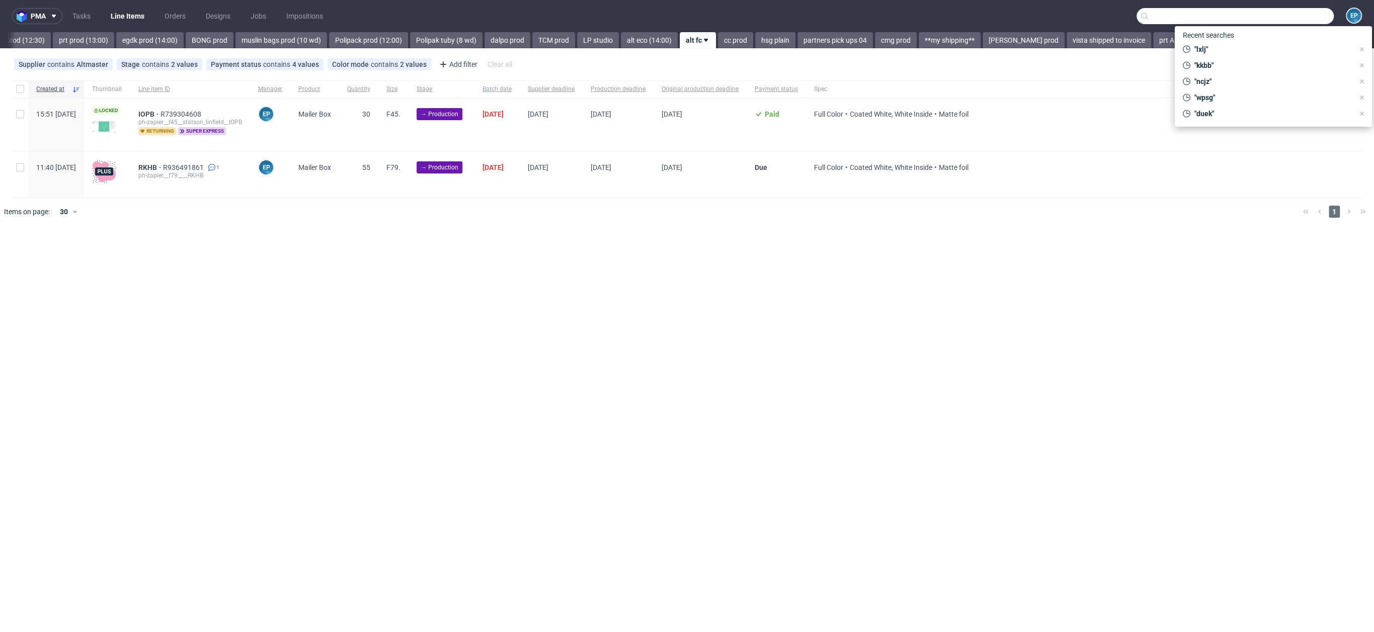
paste input "MCRG"
type input "MCRG"
click at [1238, 42] on div "EGDK__f23__result_objects__ MCRG" at bounding box center [1276, 41] width 94 height 9
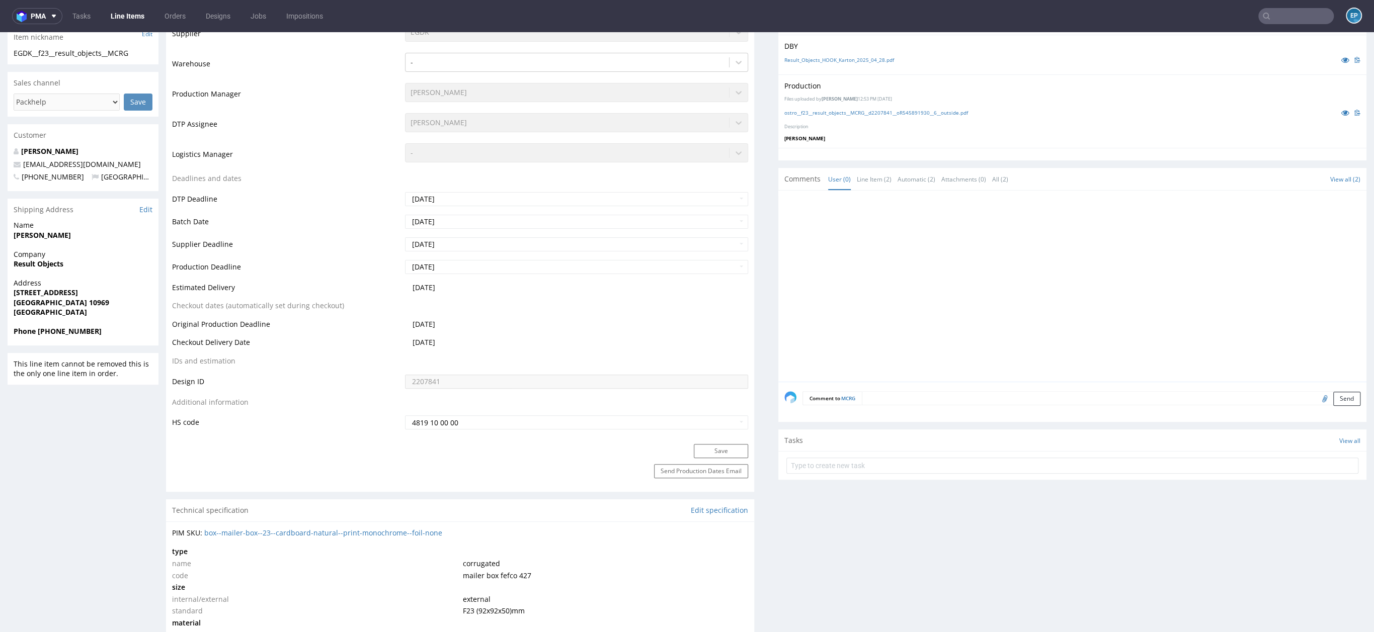
scroll to position [447, 0]
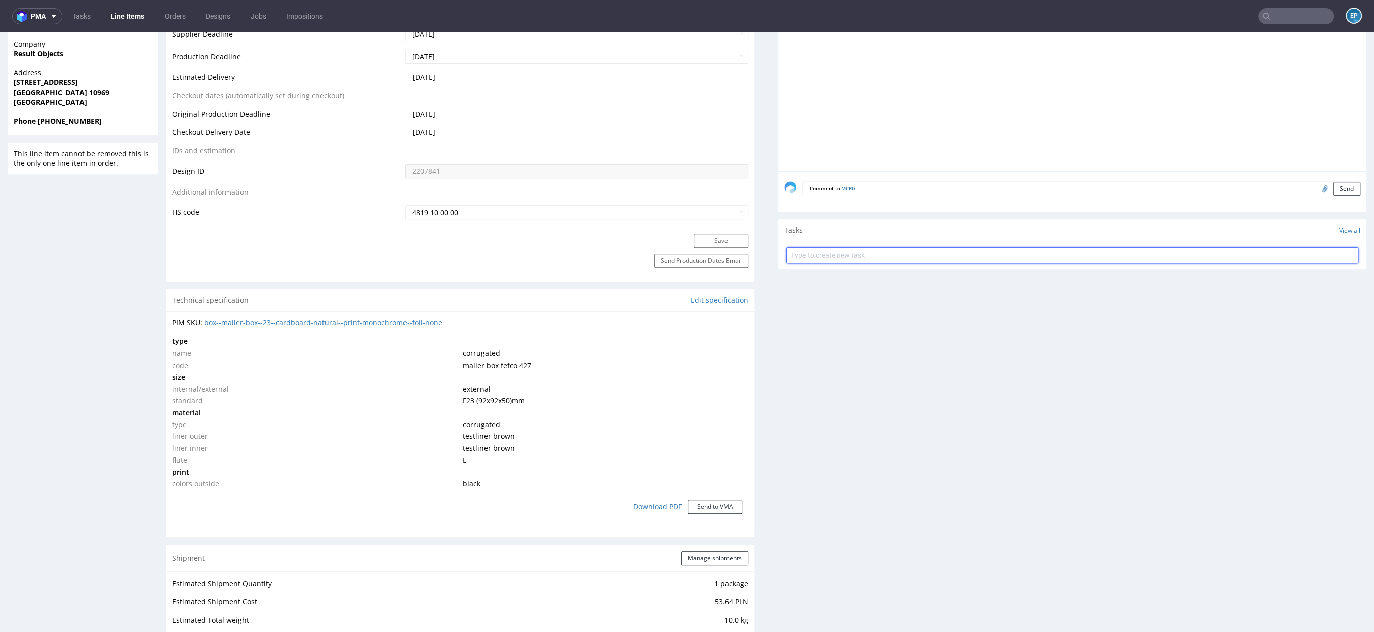
click at [879, 250] on input "text" at bounding box center [1072, 255] width 572 height 16
type input "zwrot"
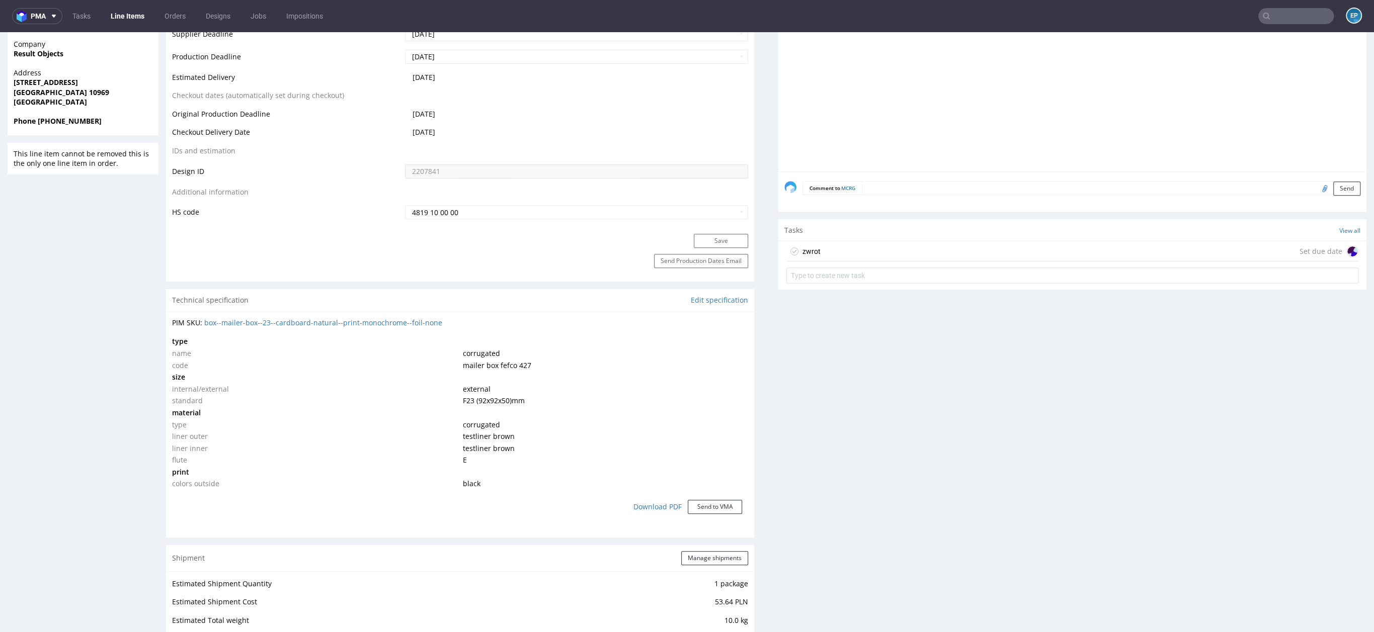
click at [872, 251] on div "zwrot Set due date" at bounding box center [1072, 251] width 572 height 20
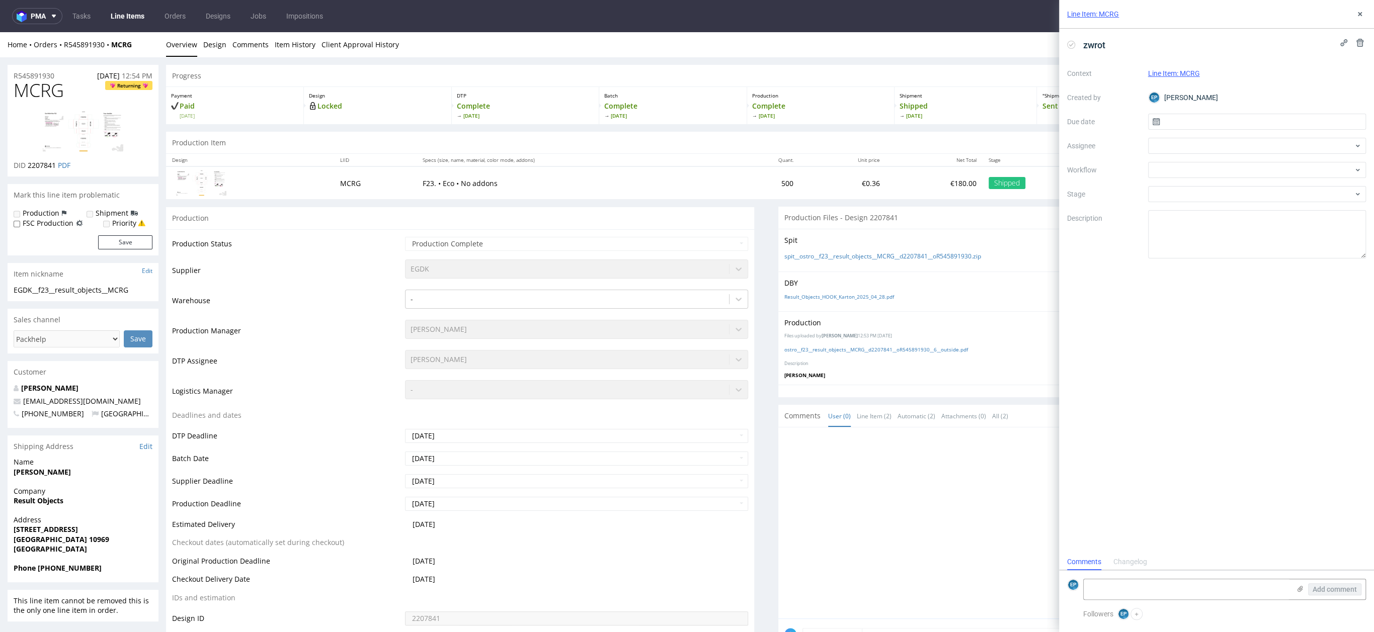
click at [1128, 45] on div "zwrot" at bounding box center [1216, 45] width 299 height 17
click at [1196, 151] on div at bounding box center [1257, 146] width 218 height 16
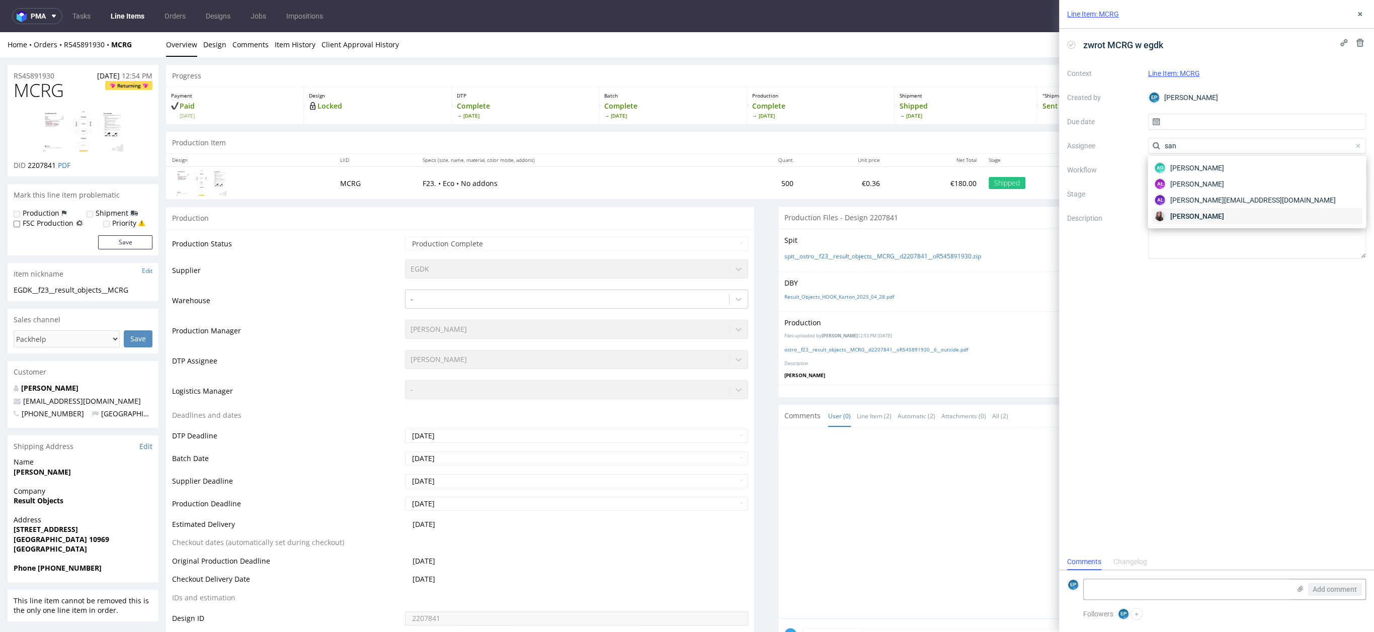
type input "san"
click at [1182, 219] on span "Sandra Beśka" at bounding box center [1196, 216] width 54 height 10
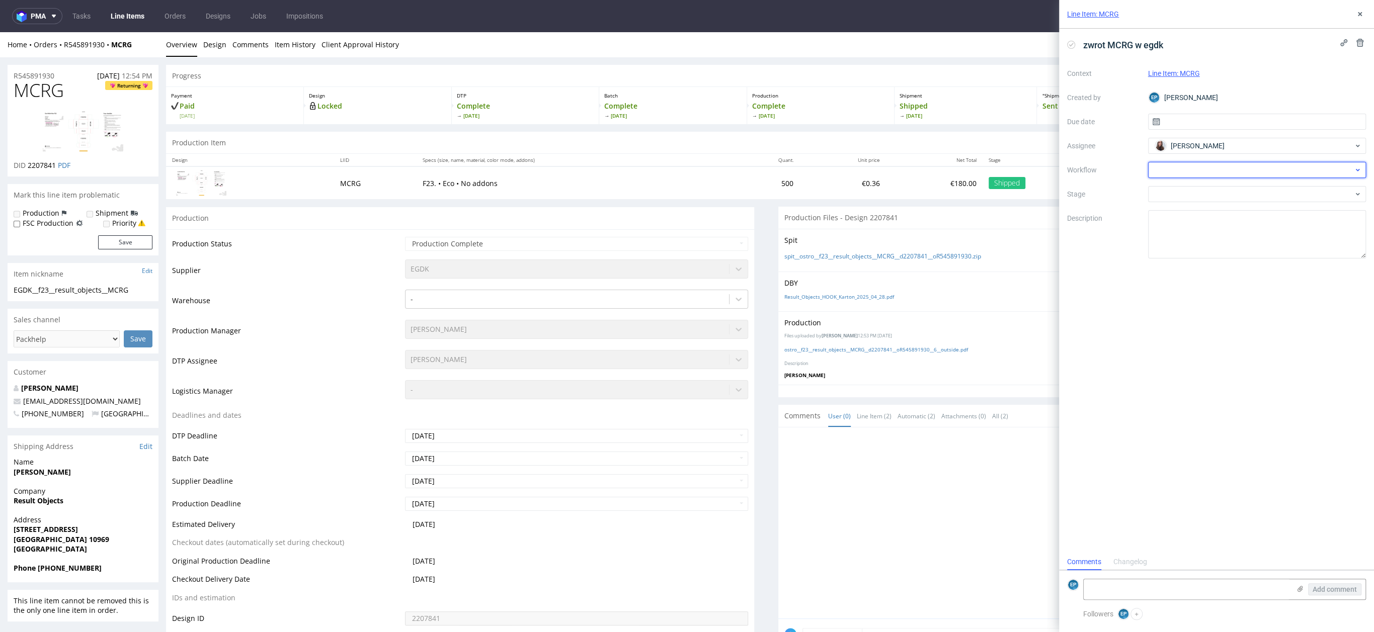
click at [1180, 169] on div at bounding box center [1257, 170] width 218 height 16
click at [1190, 234] on div "Warehouse - Shipping" at bounding box center [1256, 242] width 210 height 18
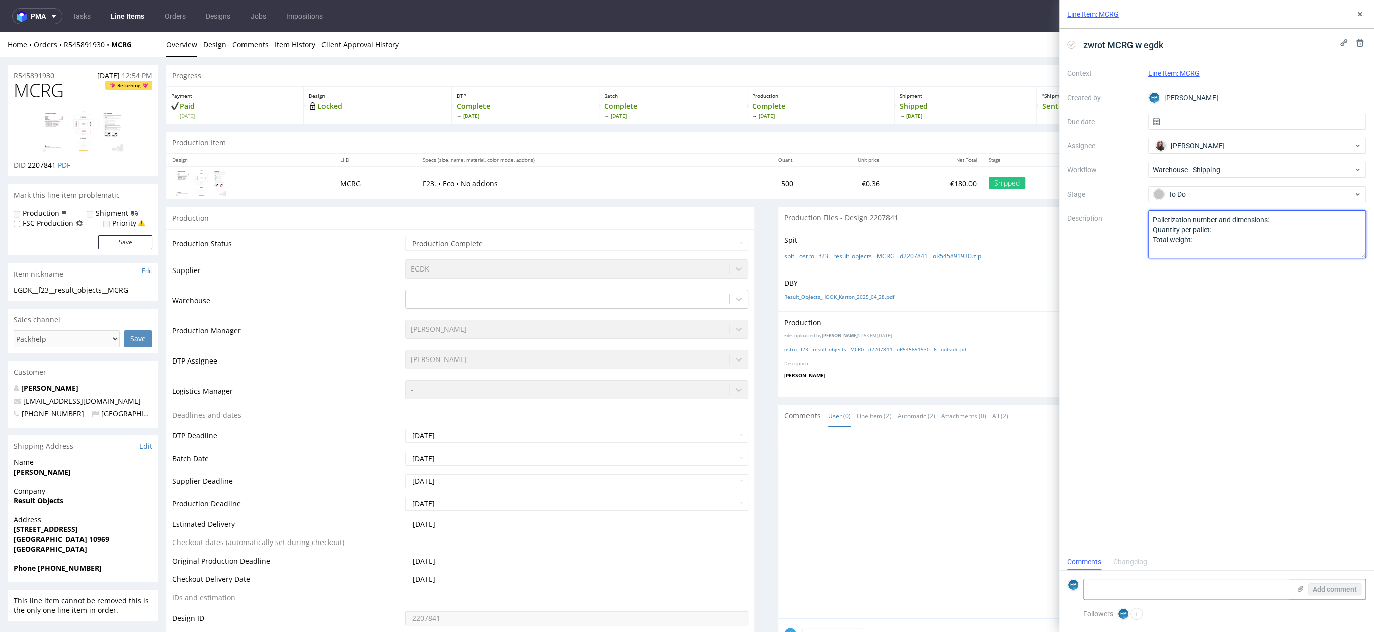
drag, startPoint x: 1207, startPoint y: 235, endPoint x: 1146, endPoint y: 222, distance: 62.8
click at [1146, 222] on div "Context Line Item: MCRG Created by EP Ewa Prus Due date Assignee Sandra Beśka W…" at bounding box center [1216, 161] width 299 height 193
type textarea "hej, paczka wróciła do dostawcy, proszę o kontakt z klientem i dyspozycję"
click at [1165, 339] on div "zwrot MCRG w egdk Context Line Item: MCRG Created by EP Ewa Prus Due date Assig…" at bounding box center [1216, 291] width 315 height 525
click at [1363, 8] on button at bounding box center [1359, 14] width 12 height 12
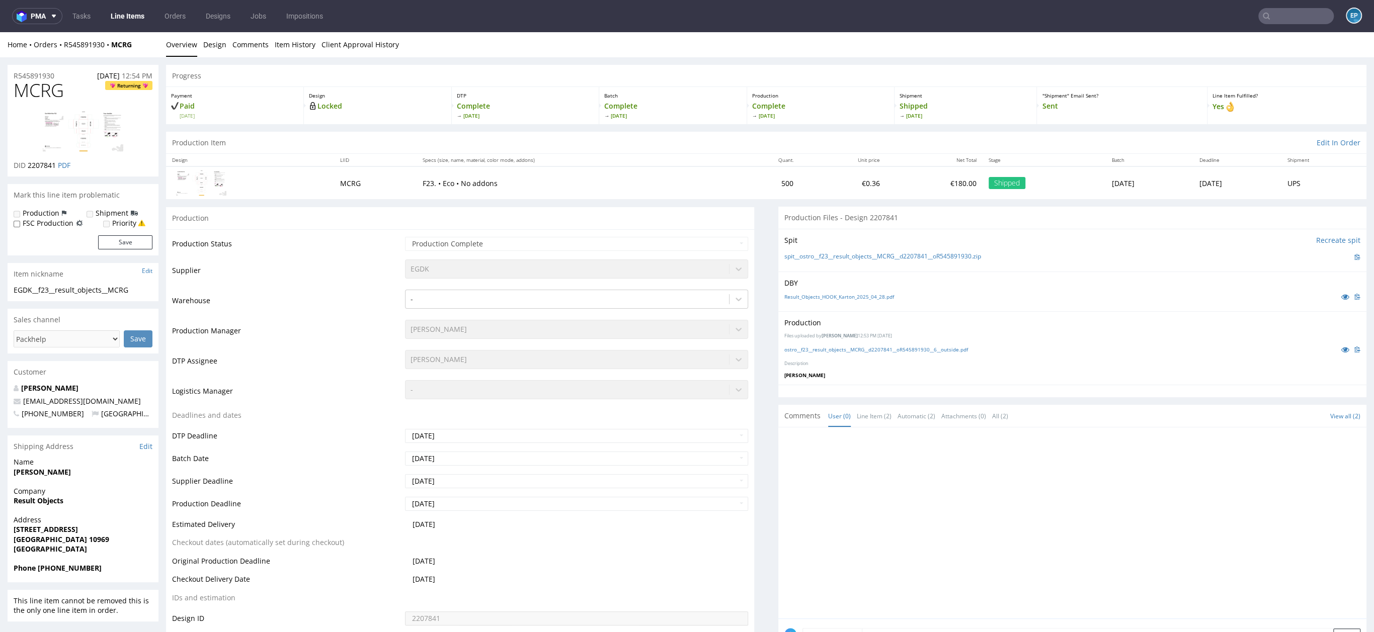
click at [1273, 25] on nav "pma Tasks Line Items Orders Designs Jobs Impositions EP" at bounding box center [687, 16] width 1374 height 32
click at [1274, 20] on input "text" at bounding box center [1295, 16] width 75 height 16
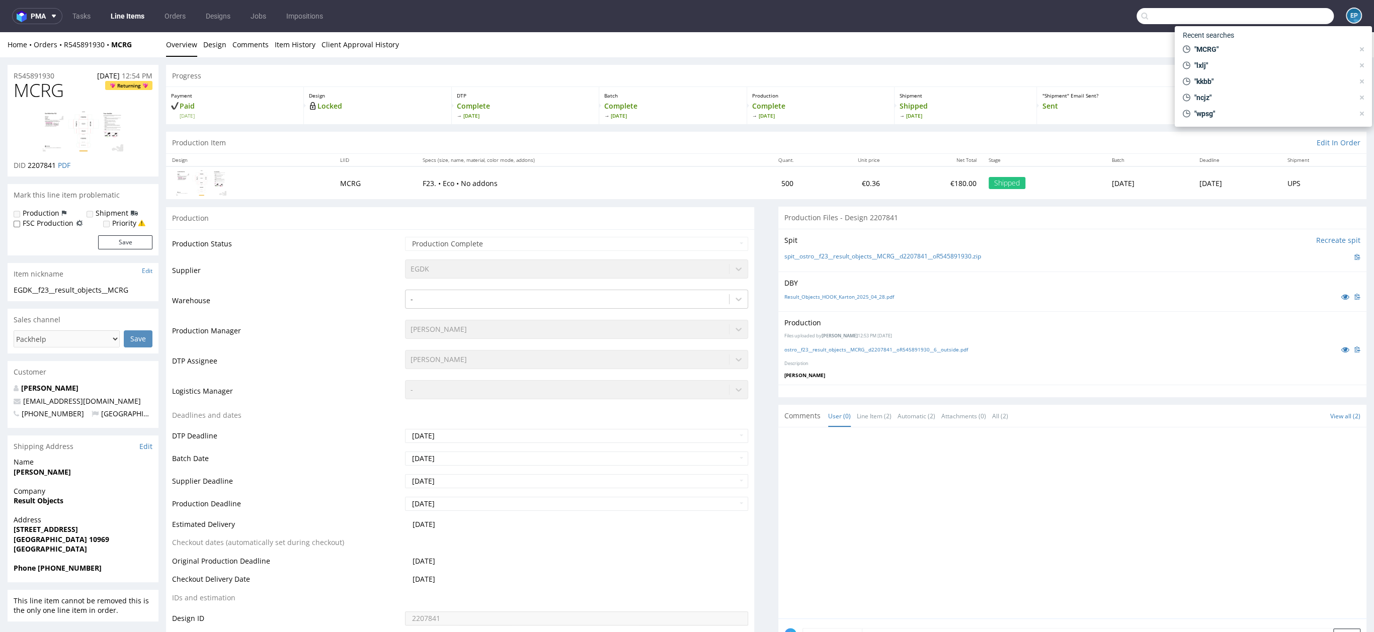
paste input "CDQH"
type input "CDQH"
click at [1222, 46] on div "CDQH ph-zapier__f62____ CDQH" at bounding box center [1272, 41] width 181 height 18
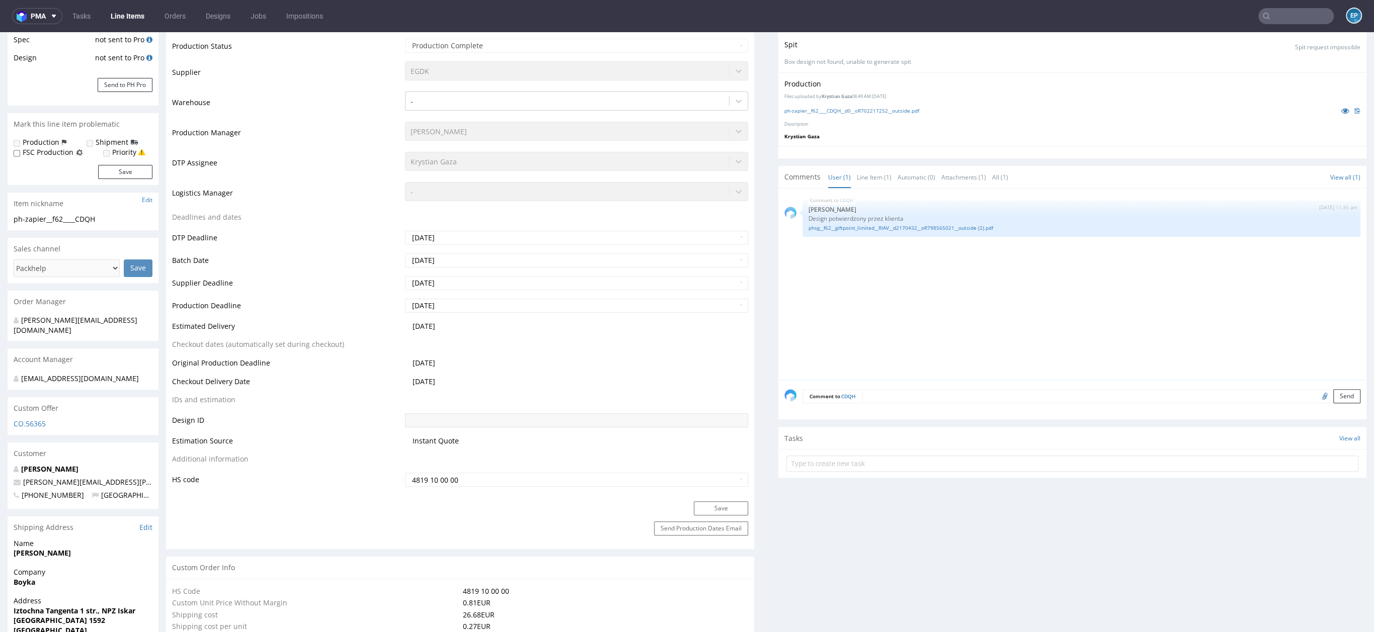
scroll to position [172, 0]
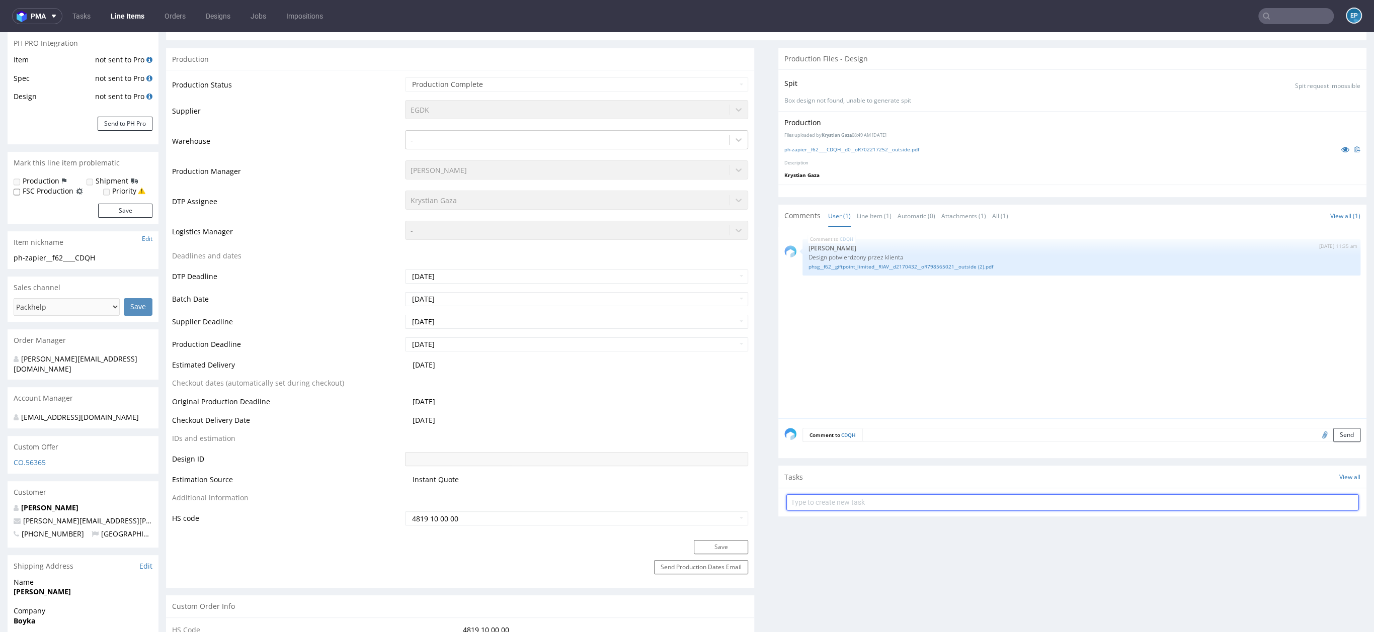
click at [887, 495] on input "text" at bounding box center [1072, 502] width 572 height 16
type input "zwrot CQDH w egdk"
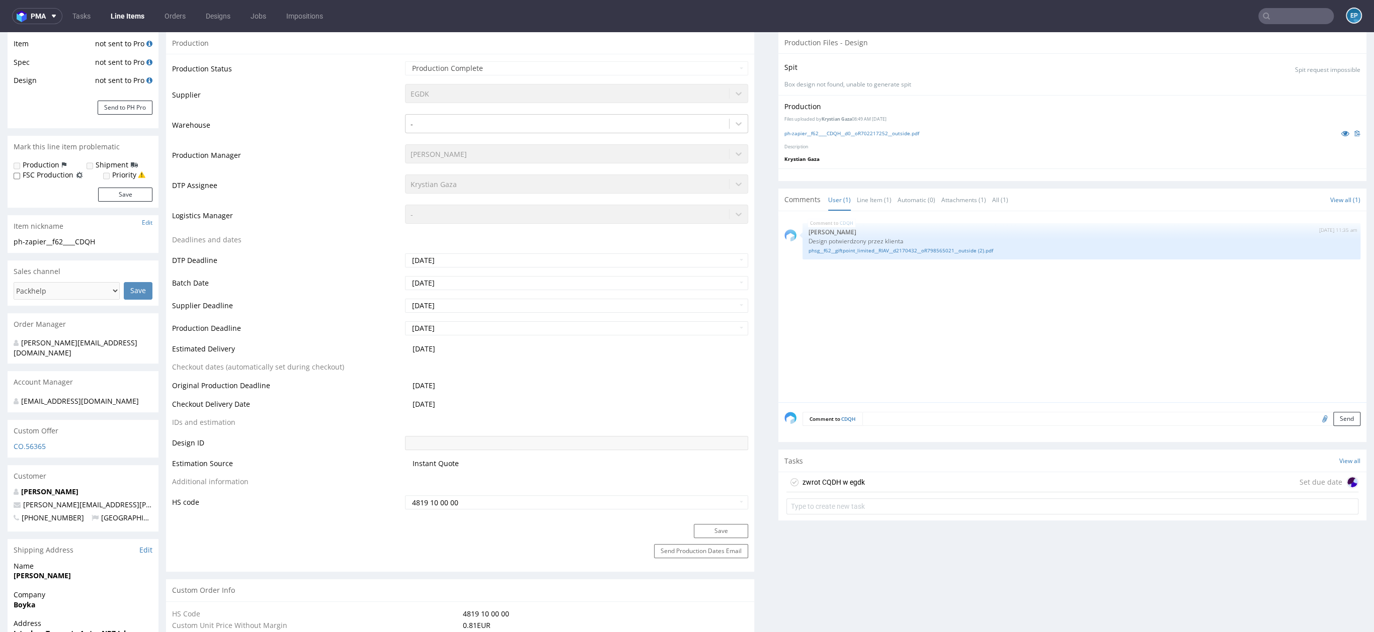
scroll to position [208, 0]
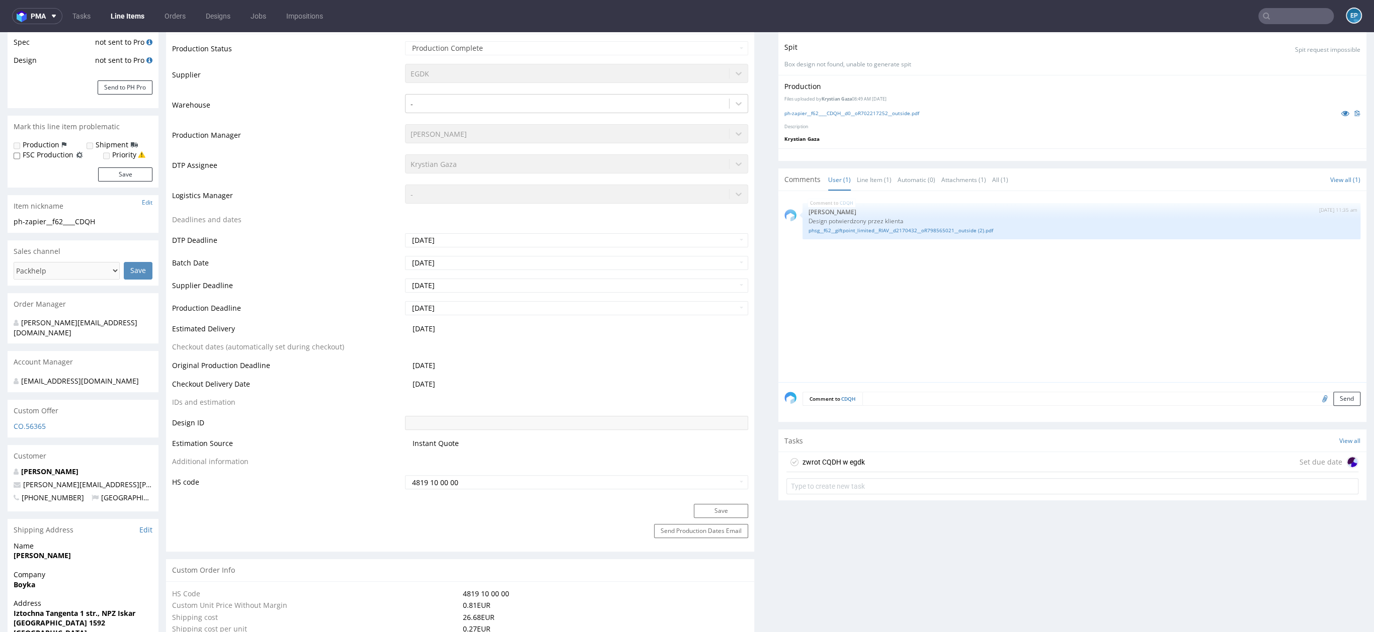
click at [988, 459] on div "zwrot CQDH w egdk Set due date" at bounding box center [1072, 462] width 572 height 20
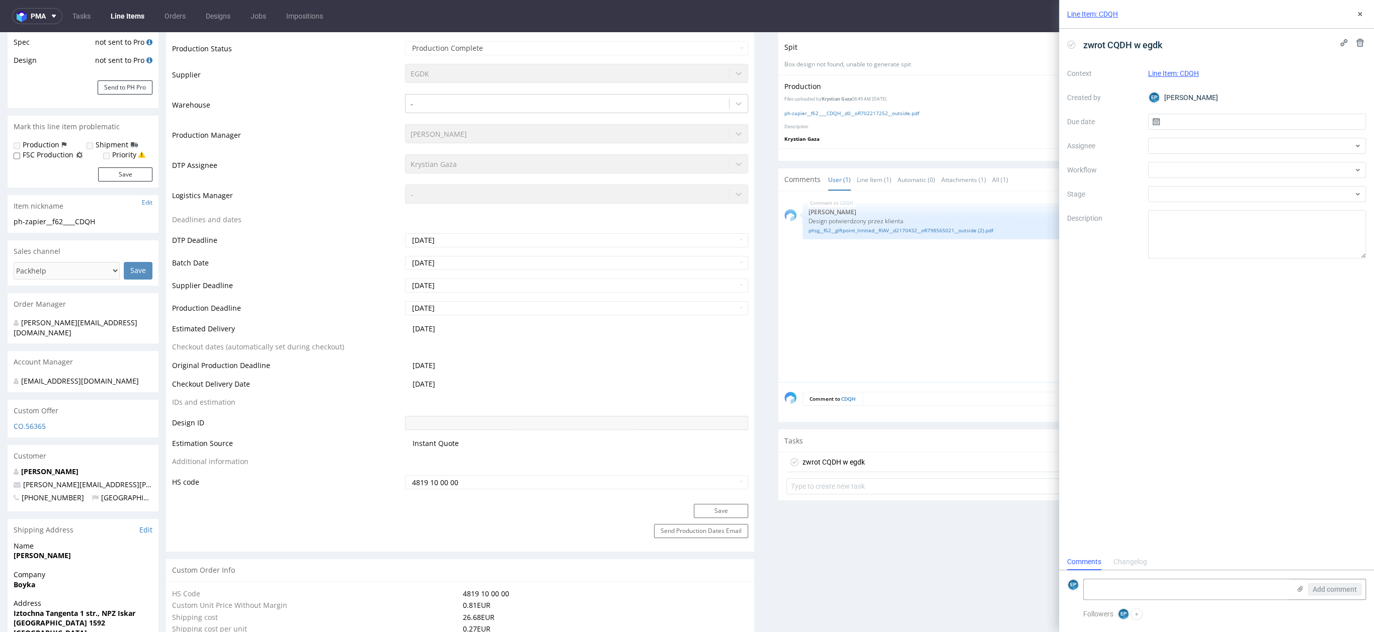
scroll to position [8, 0]
click at [1173, 124] on input "text" at bounding box center [1257, 122] width 218 height 16
click at [1291, 192] on button "5" at bounding box center [1289, 188] width 16 height 16
type input "[DATE]"
click at [1168, 174] on div at bounding box center [1257, 170] width 218 height 16
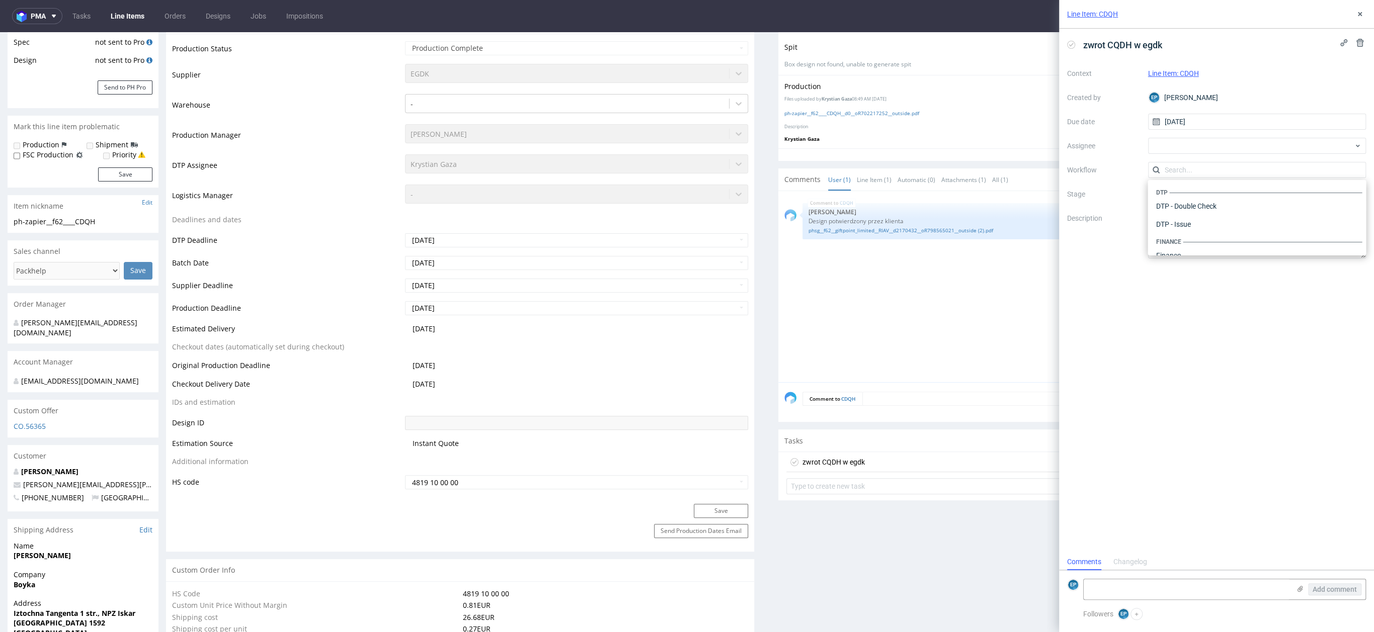
scroll to position [619, 0]
click at [1185, 237] on div "Warehouse - Shipping" at bounding box center [1256, 242] width 210 height 18
drag, startPoint x: 1218, startPoint y: 239, endPoint x: 1154, endPoint y: 215, distance: 68.1
click at [1154, 215] on textarea "Palletization number and dimensions: Quantity per pallet: Total weight:" at bounding box center [1257, 234] width 218 height 48
type textarea "hej, paczka wróciła do dostawcy, proszę o kontakt z klientem i dyspozycję, co r…"
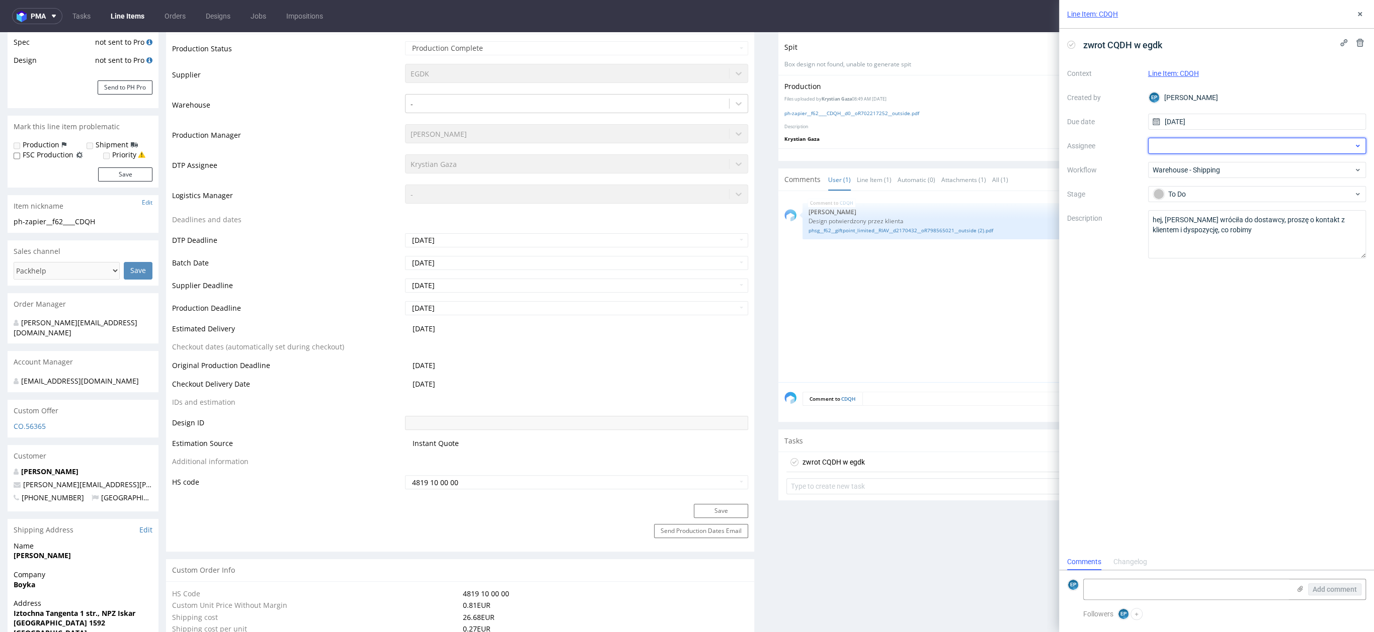
click at [1234, 143] on div at bounding box center [1257, 146] width 218 height 16
type input "joz"
click at [1256, 378] on div "zwrot CQDH w egdk Context Line Item: CDQH Created by EP Ewa Prus Due date 05/09…" at bounding box center [1216, 291] width 315 height 525
click at [1360, 15] on use at bounding box center [1359, 14] width 4 height 4
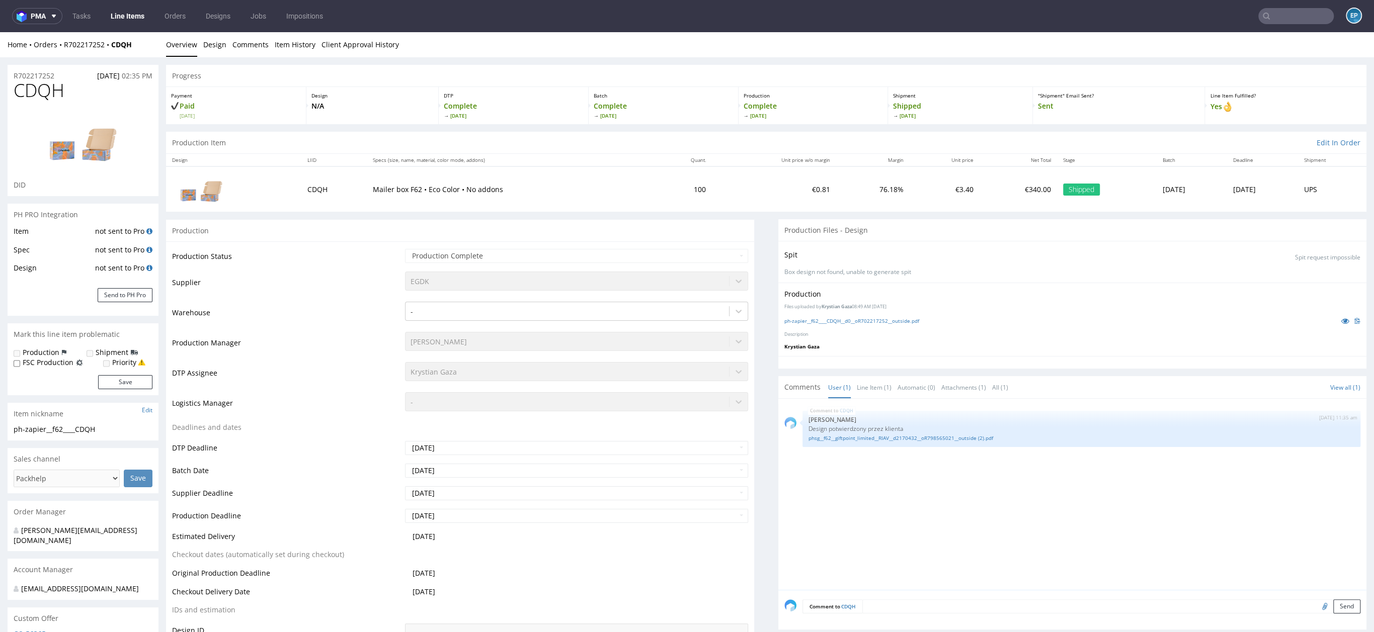
click at [133, 20] on link "Line Items" at bounding box center [128, 16] width 46 height 16
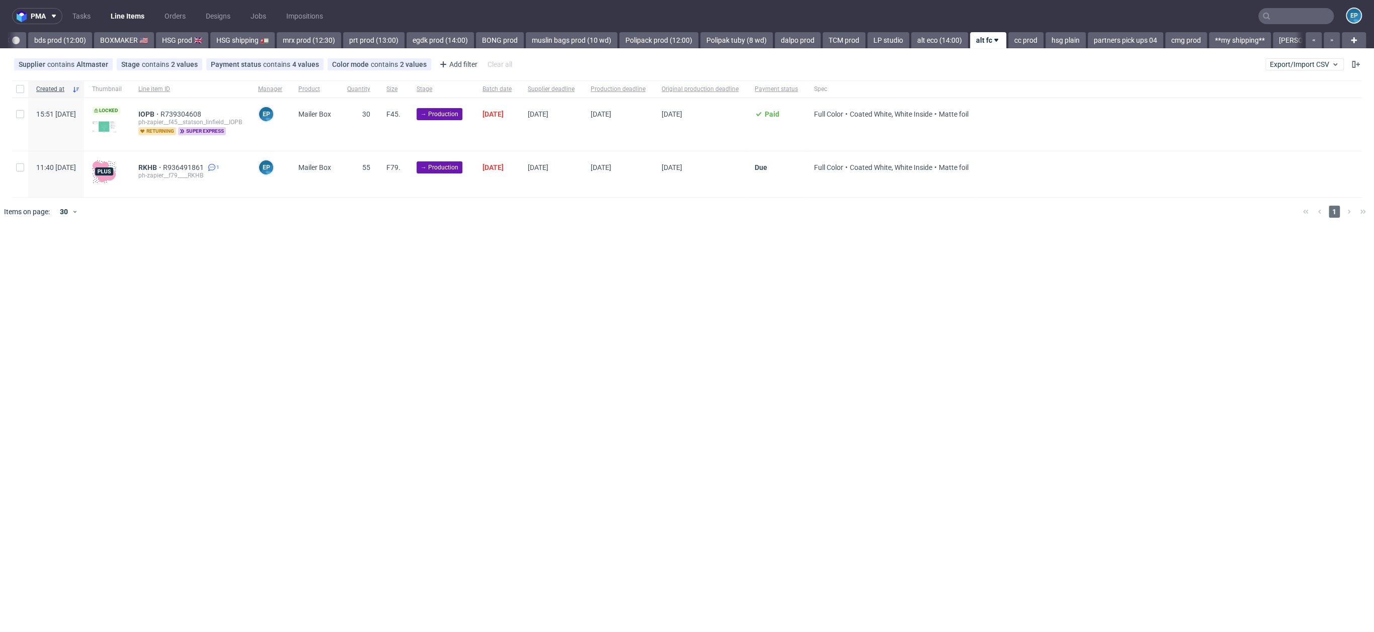
click at [38, 45] on div "Vista Print All delays ⏰ deadline today 🗓️ flagged Ewa 🚩 MAGAZYN PECICE 🏭 CH, N…" at bounding box center [655, 40] width 1294 height 16
click at [53, 45] on link "prt prod (13:00)" at bounding box center [83, 40] width 61 height 16
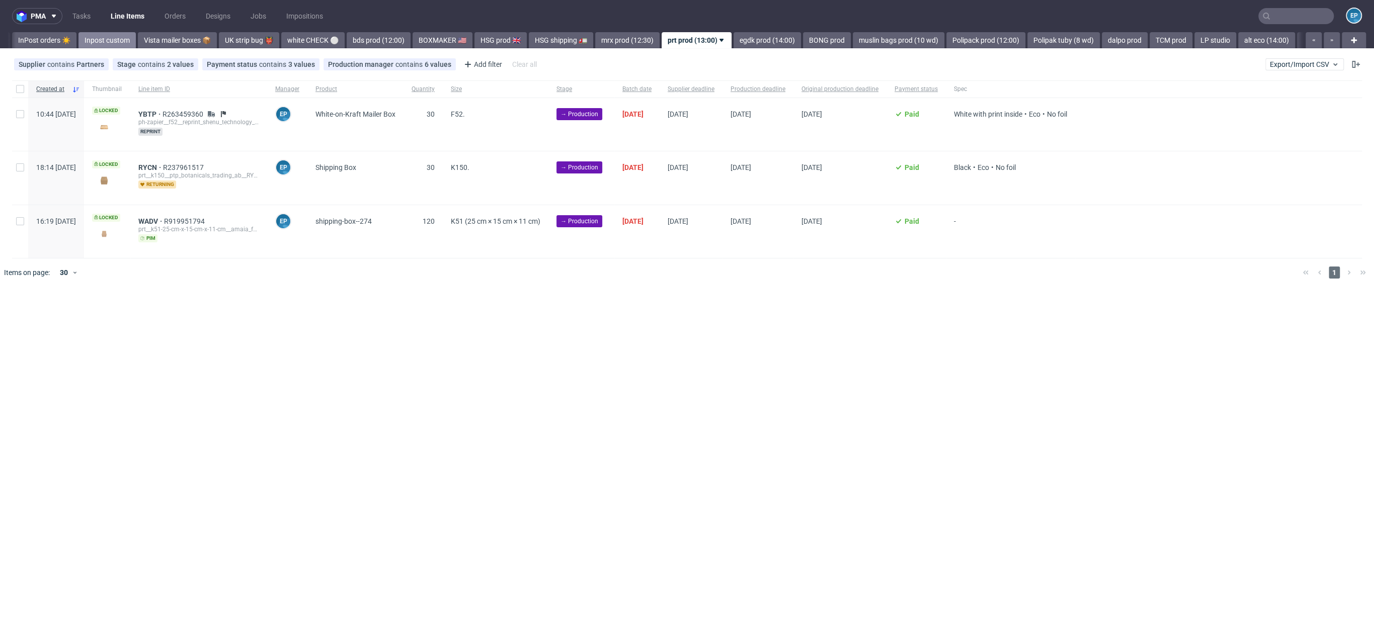
click at [38, 45] on div "Vista Print All delays ⏰ deadline today 🗓️ flagged Ewa 🚩 MAGAZYN PECICE 🏭 CH, N…" at bounding box center [655, 40] width 1294 height 16
click at [38, 45] on link "InPost orders ☀️" at bounding box center [44, 40] width 64 height 16
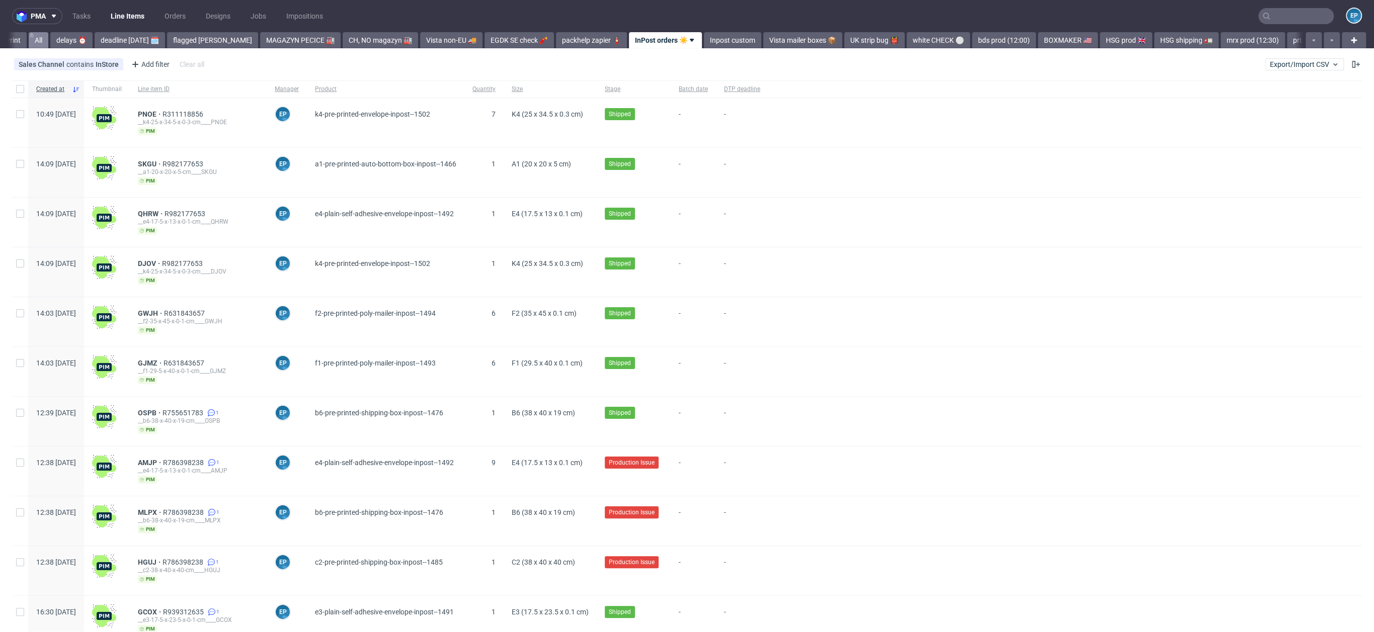
scroll to position [0, 6]
click at [45, 41] on link "Vista Print" at bounding box center [26, 40] width 45 height 16
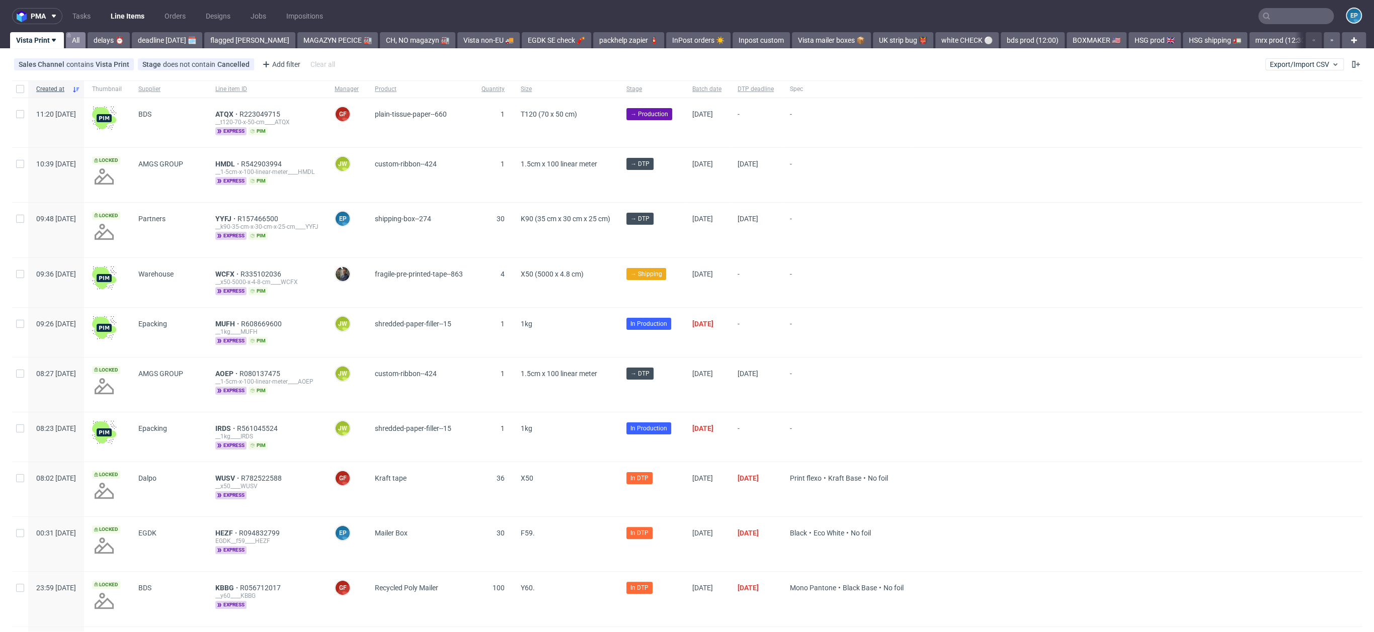
click at [79, 37] on link "All" at bounding box center [76, 40] width 20 height 16
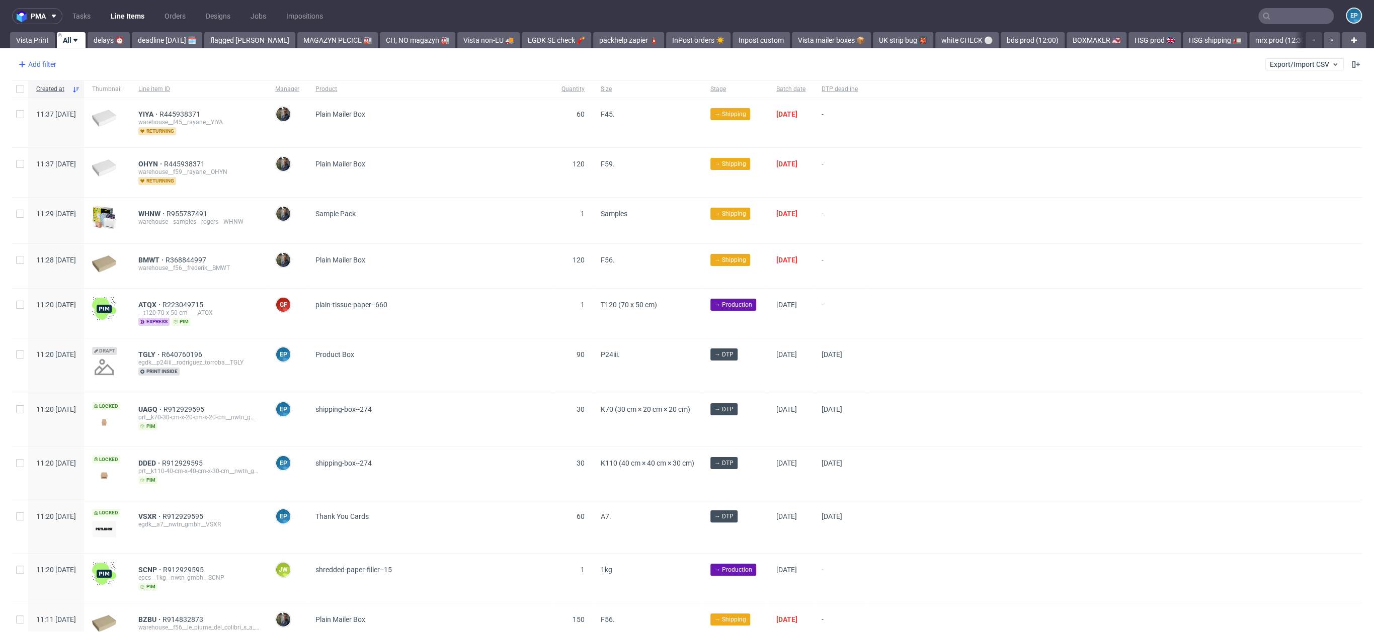
click at [47, 62] on div "Add filter" at bounding box center [36, 64] width 44 height 16
click at [65, 95] on div "DTP operator Account manager Badge Batch date Client details Color mode Country…" at bounding box center [78, 172] width 121 height 189
click at [62, 91] on input "text" at bounding box center [78, 86] width 121 height 16
type input "lin"
click at [54, 125] on span "Line item ID" at bounding box center [41, 126] width 46 height 14
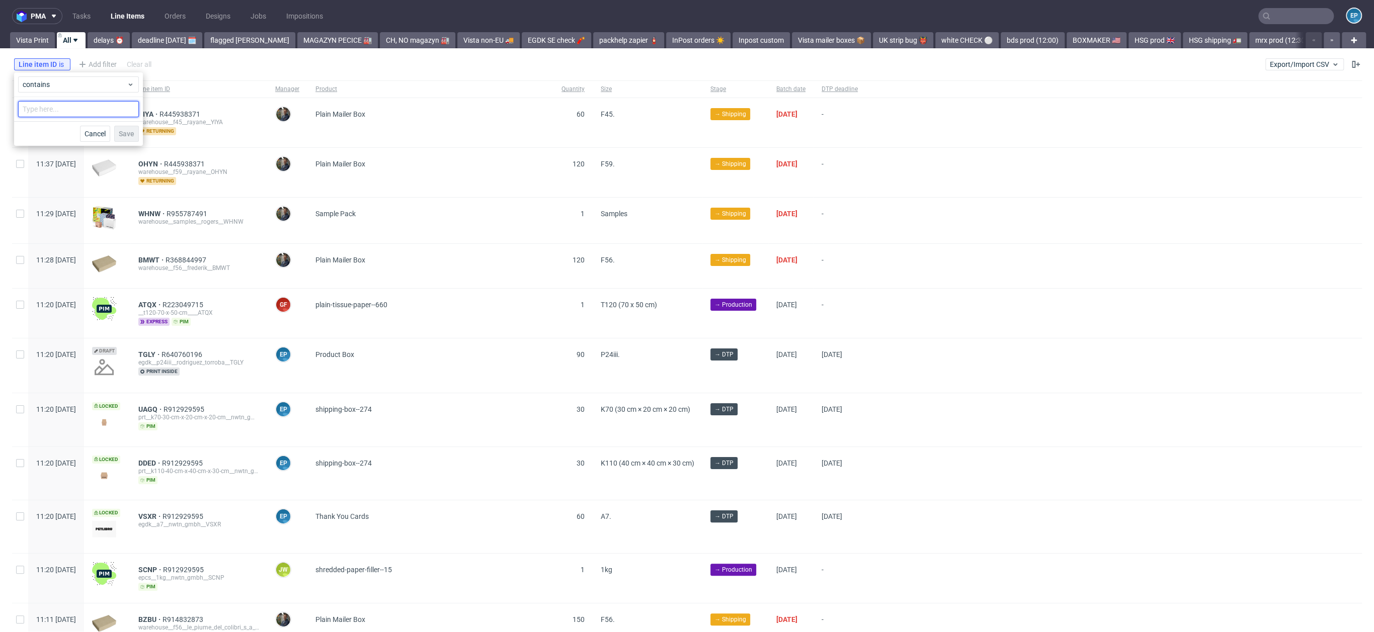
click at [55, 113] on input "text" at bounding box center [78, 109] width 121 height 16
type input "IILB"
click at [129, 131] on span "Save" at bounding box center [127, 133] width 16 height 7
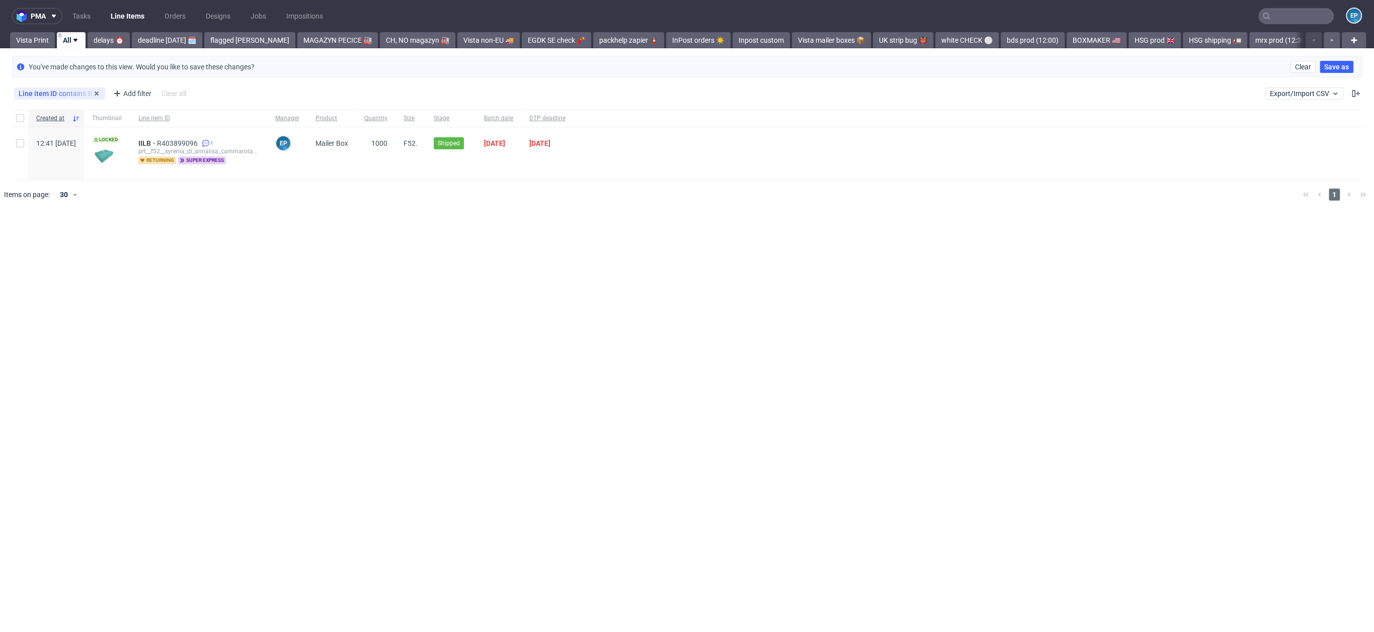
click at [82, 96] on div "Line item ID contains IILB" at bounding box center [60, 94] width 82 height 8
click at [63, 137] on input "IILB" at bounding box center [78, 138] width 121 height 16
type input "IILB DNVO"
click at [130, 179] on div "Locked" at bounding box center [107, 153] width 46 height 53
click at [60, 94] on div "Line item ID contains IILB" at bounding box center [60, 94] width 82 height 8
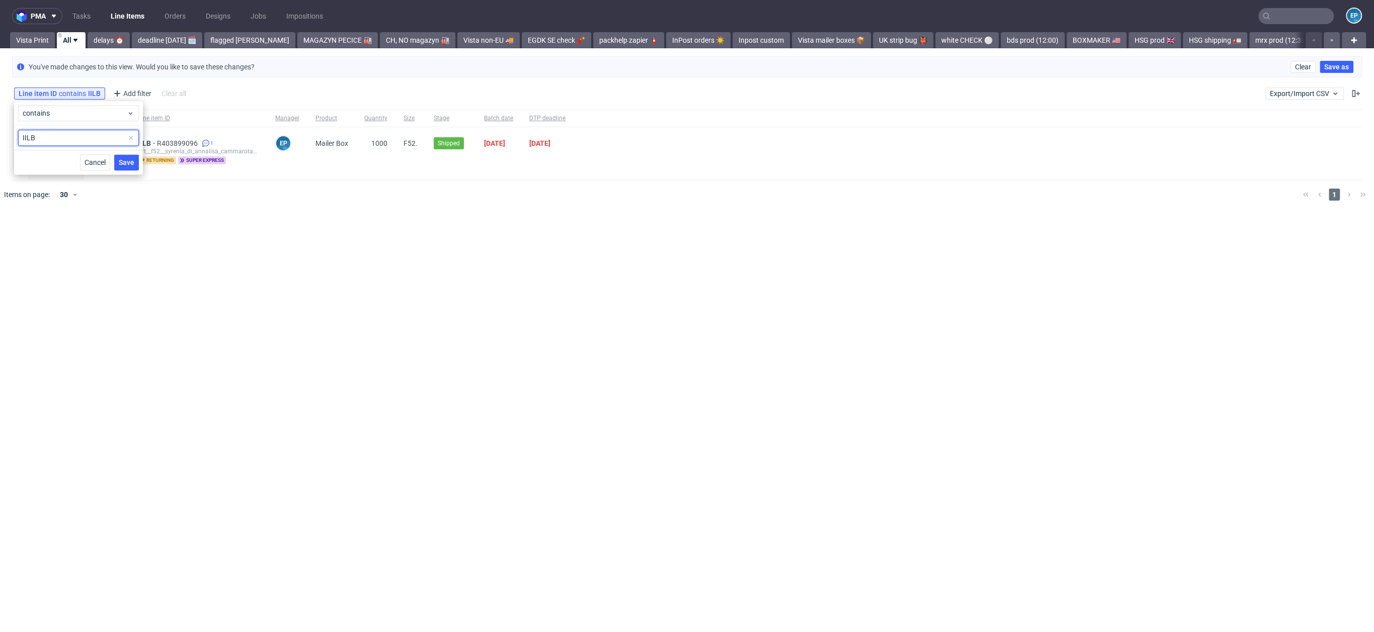
click at [65, 133] on input "IILB" at bounding box center [78, 138] width 121 height 16
click at [55, 144] on input "IILB" at bounding box center [78, 138] width 121 height 16
type input "IILB, DNVO"
click at [126, 156] on button "Save" at bounding box center [126, 162] width 25 height 16
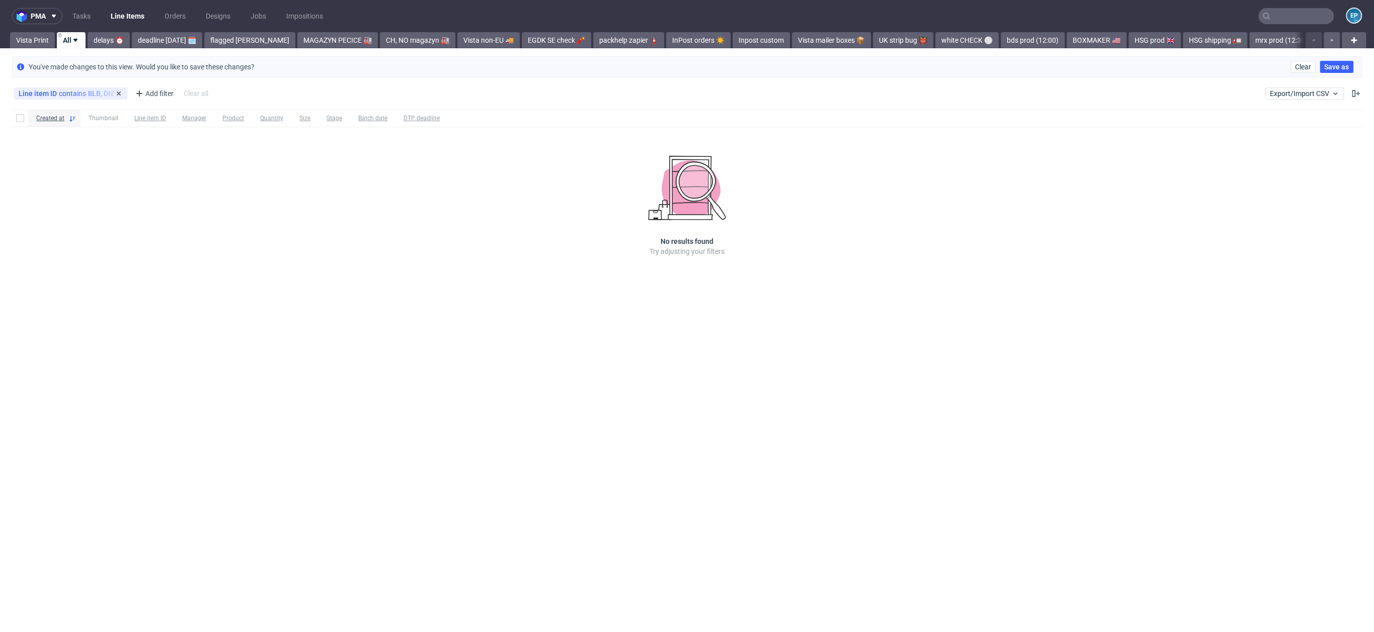
click at [93, 98] on div "Line item ID contains IILB, DNVO" at bounding box center [70, 94] width 113 height 12
click at [84, 92] on div "Line item ID contains IILB, DNVO" at bounding box center [71, 94] width 104 height 8
click at [48, 140] on input "IILB, DNVO" at bounding box center [78, 138] width 121 height 16
type input "IILB"
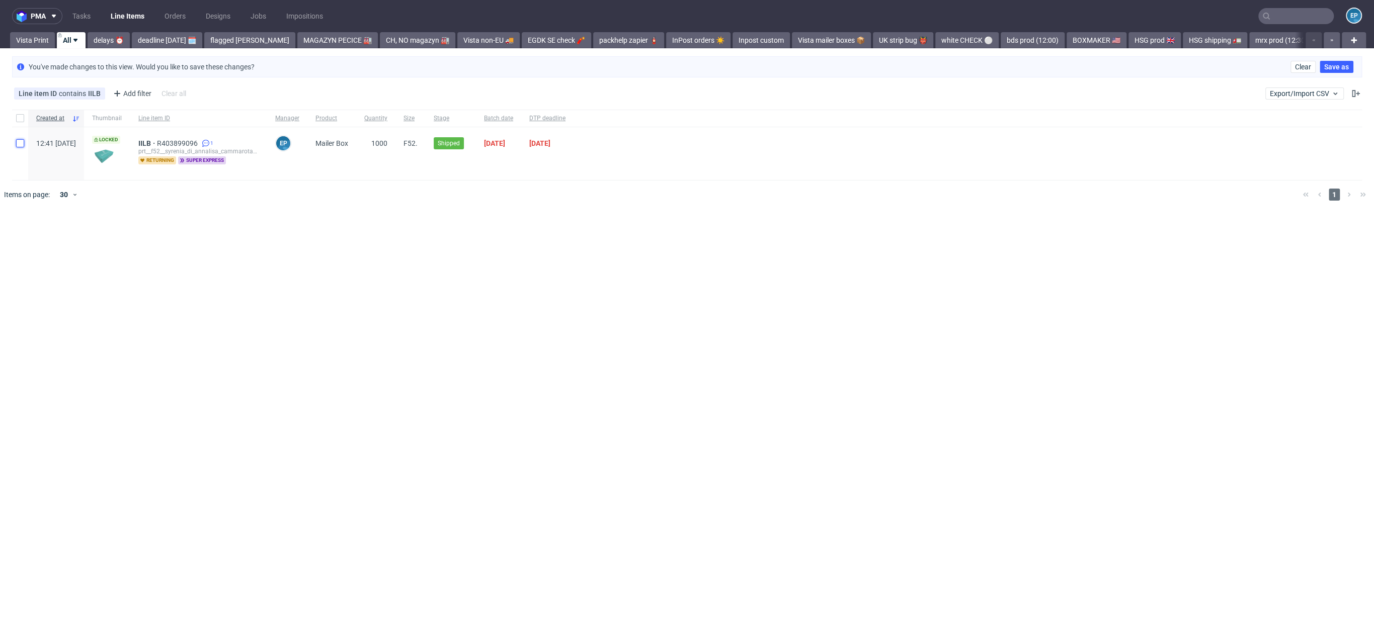
click at [18, 145] on input "checkbox" at bounding box center [20, 143] width 8 height 8
checkbox input "true"
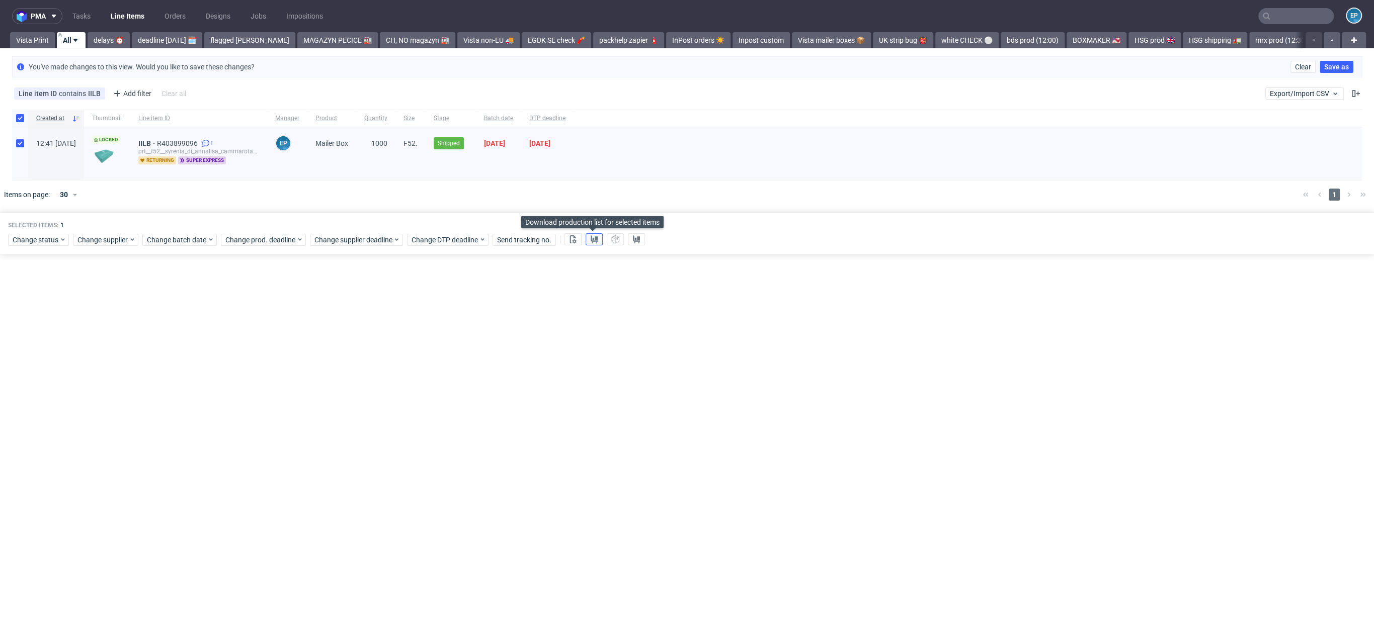
click at [594, 239] on use at bounding box center [593, 239] width 7 height 8
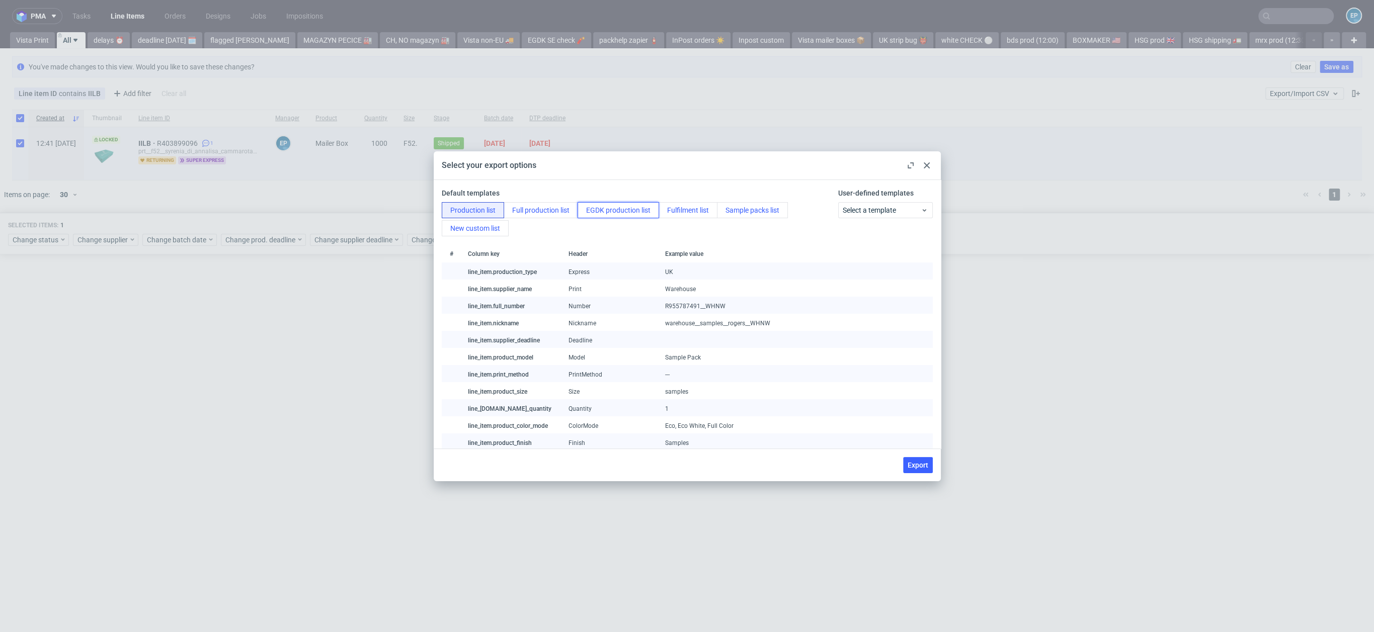
click at [612, 209] on button "EGDK production list" at bounding box center [617, 210] width 81 height 16
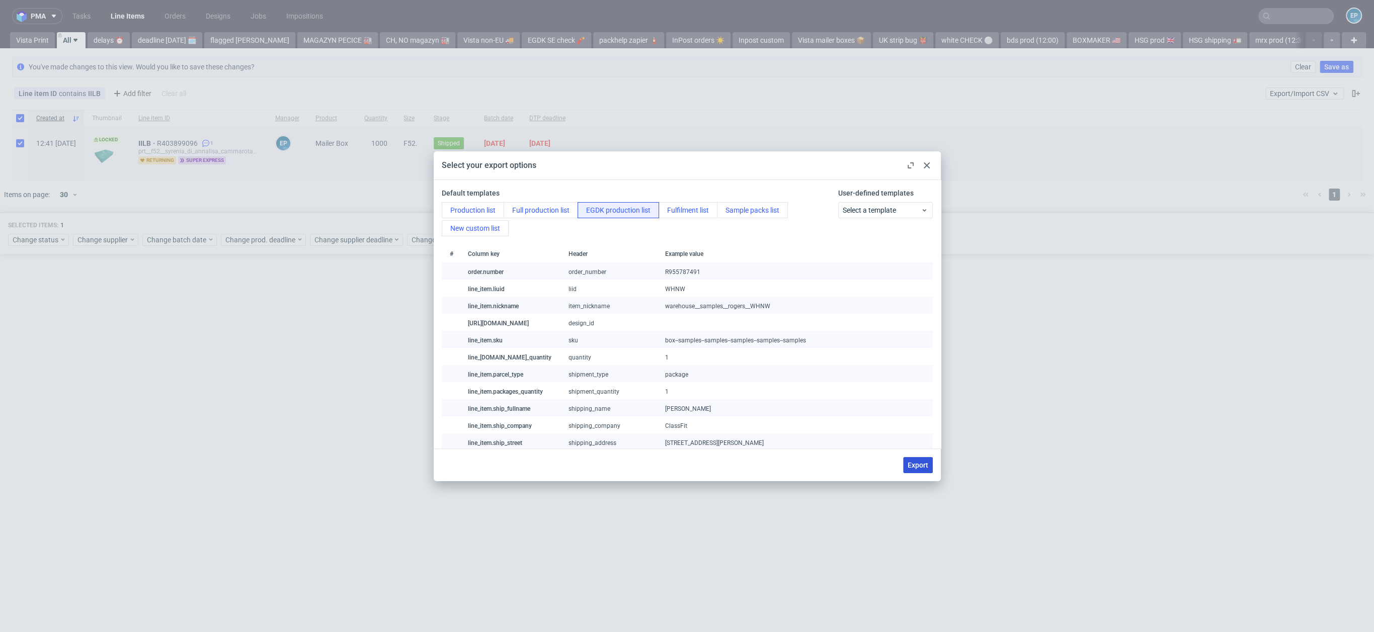
click at [911, 463] on span "Export" at bounding box center [917, 465] width 21 height 7
checkbox input "false"
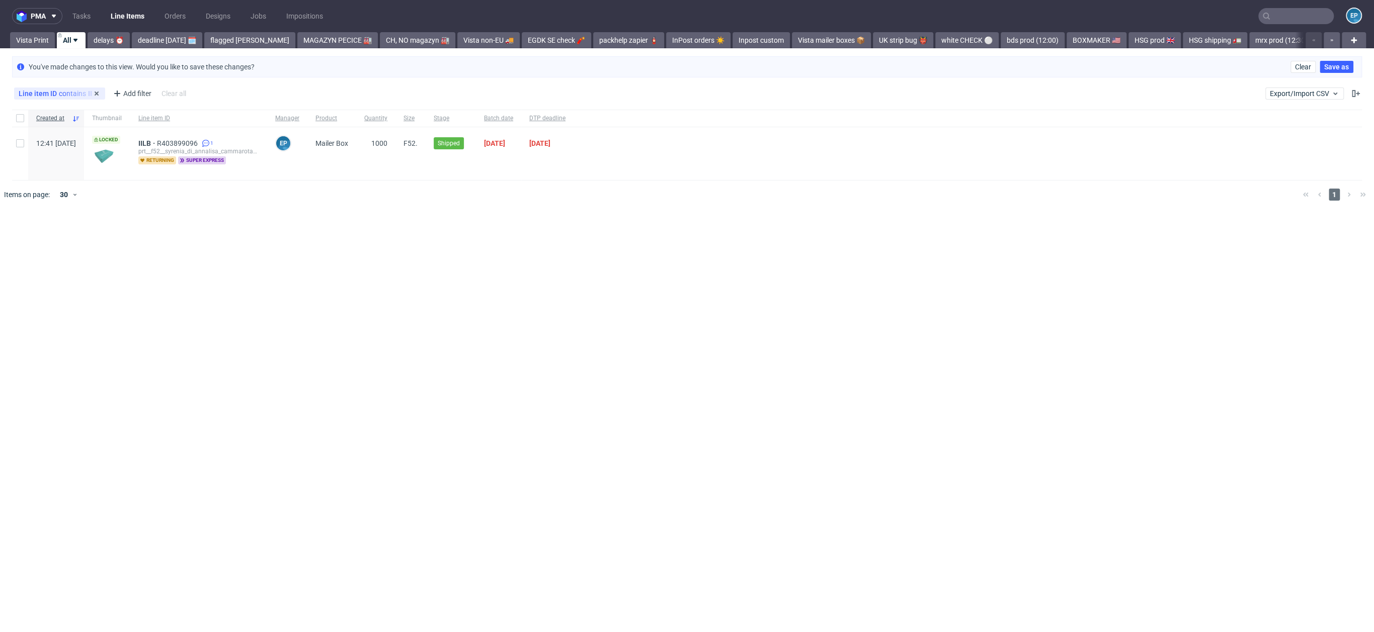
click at [57, 95] on span "Line item ID" at bounding box center [39, 94] width 40 height 8
click at [47, 139] on input "IILB" at bounding box center [78, 138] width 121 height 16
type input "I"
click at [61, 139] on input "text" at bounding box center [78, 138] width 121 height 16
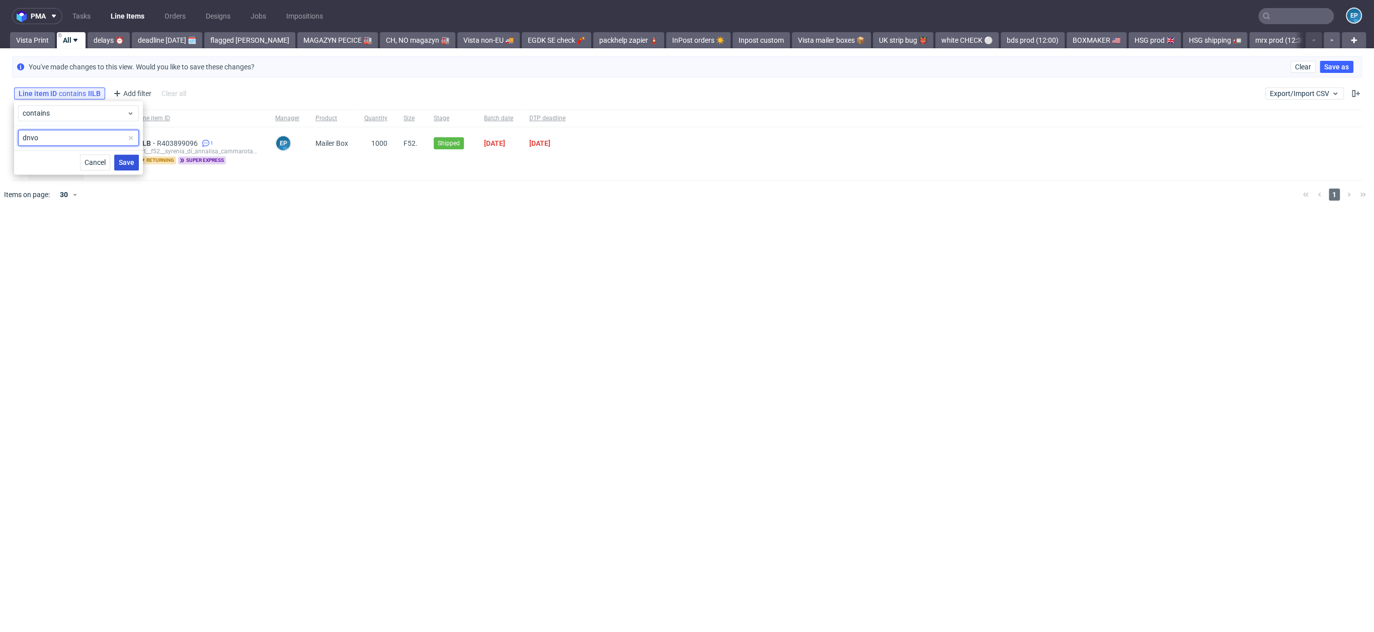
type input "dnvo"
click at [124, 164] on span "Save" at bounding box center [127, 162] width 16 height 7
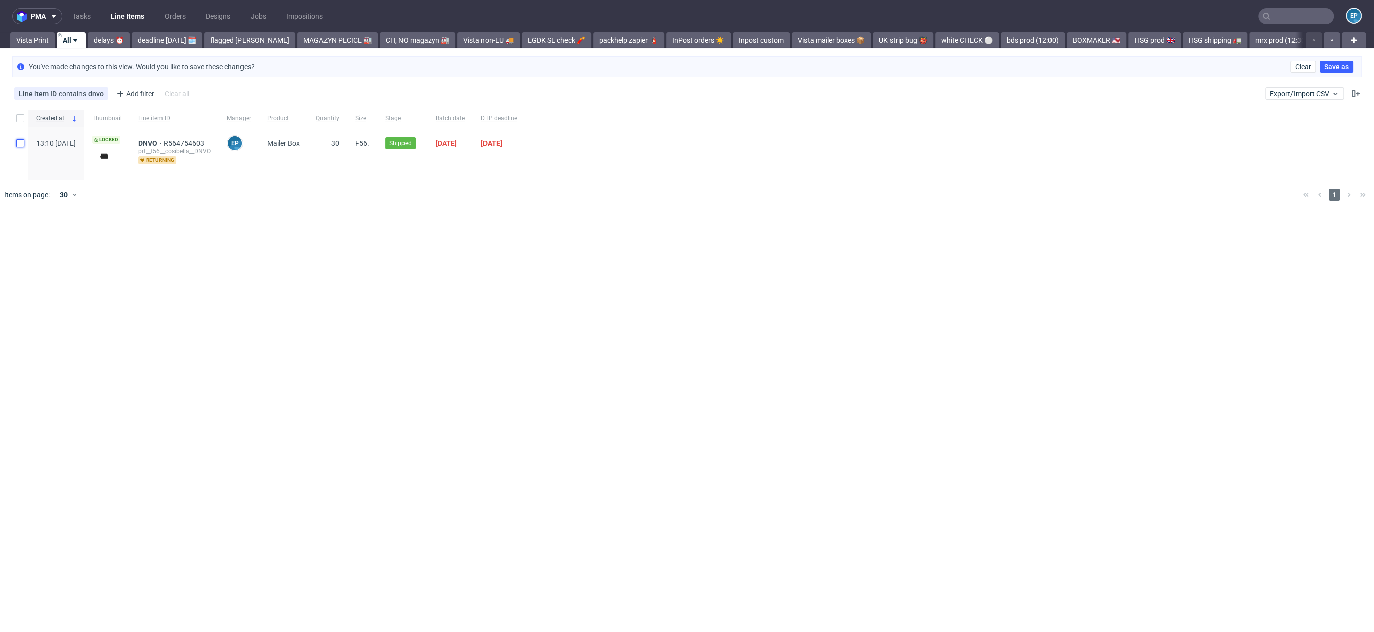
click at [23, 144] on input "checkbox" at bounding box center [20, 143] width 8 height 8
checkbox input "true"
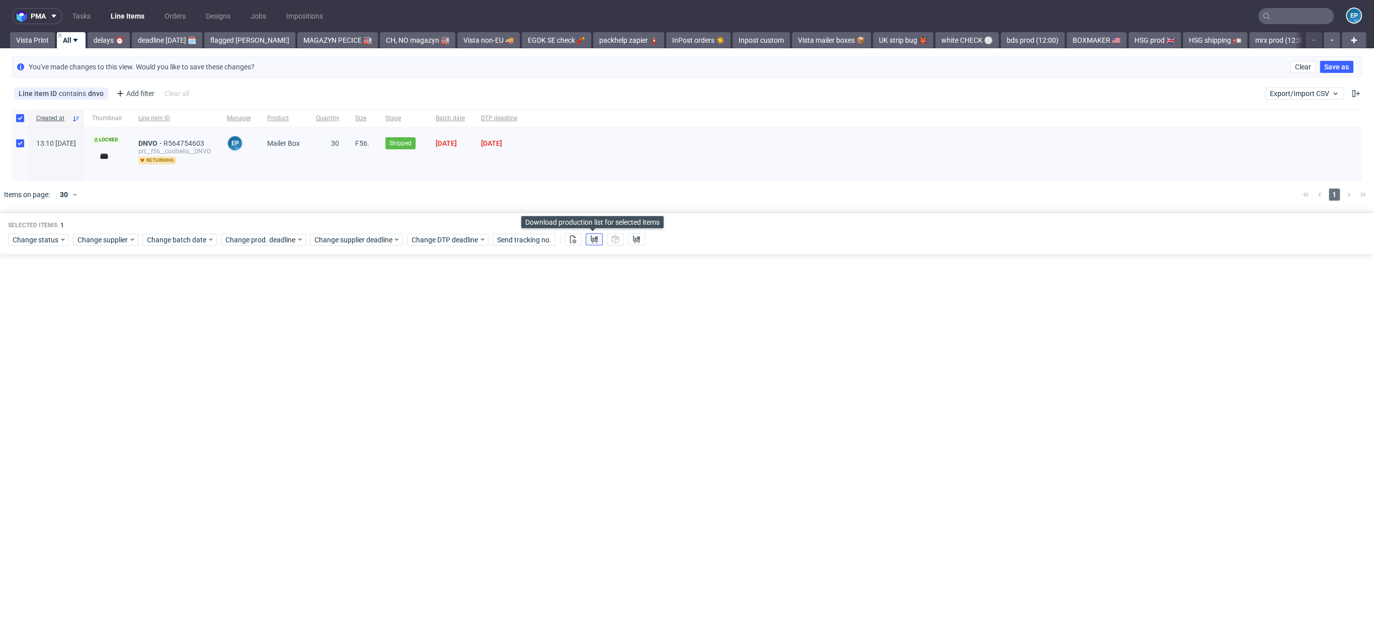
click at [591, 238] on use at bounding box center [593, 239] width 7 height 8
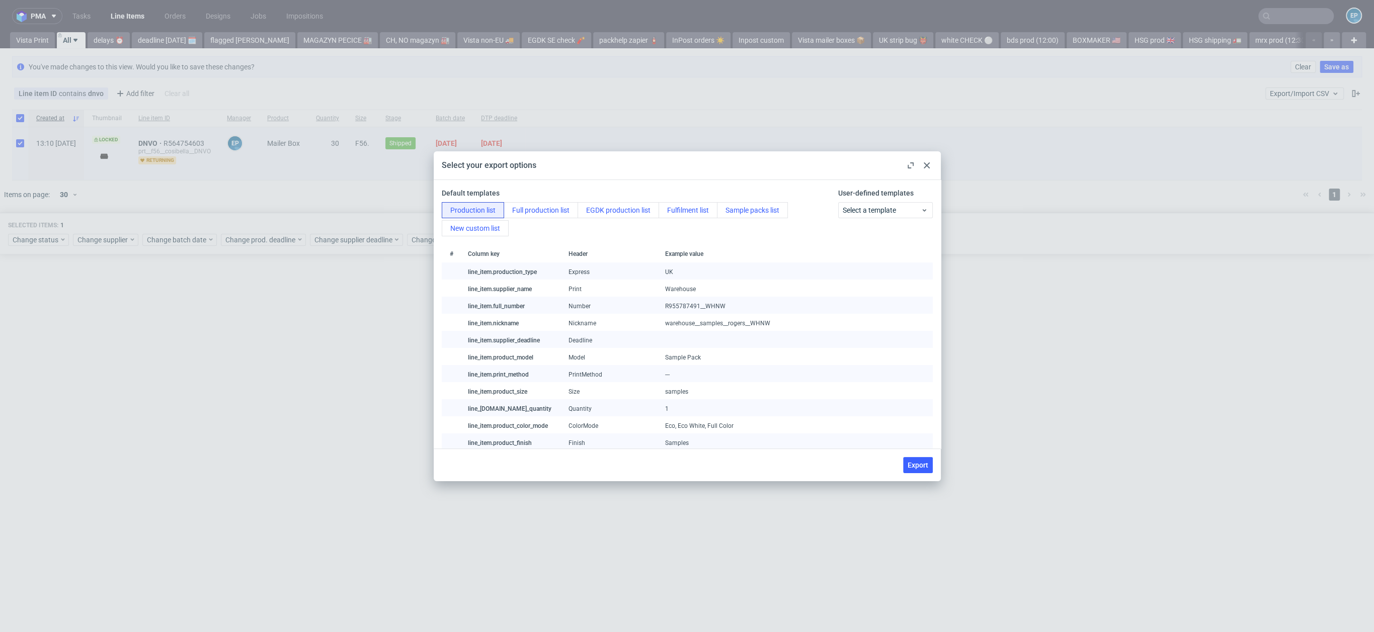
click at [596, 220] on div "Production list Full production list EGDK production list Fulfilment list Sampl…" at bounding box center [638, 219] width 393 height 34
click at [603, 215] on button "EGDK production list" at bounding box center [617, 210] width 81 height 16
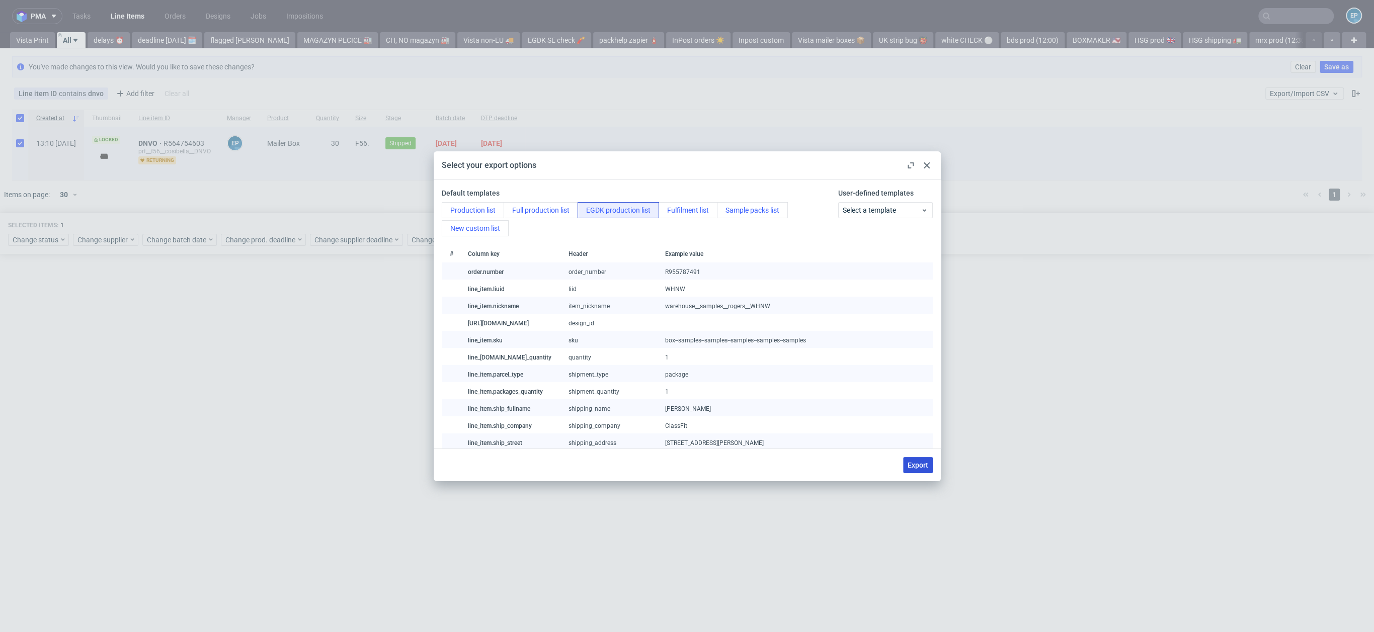
click at [909, 463] on span "Export" at bounding box center [917, 465] width 21 height 7
checkbox input "false"
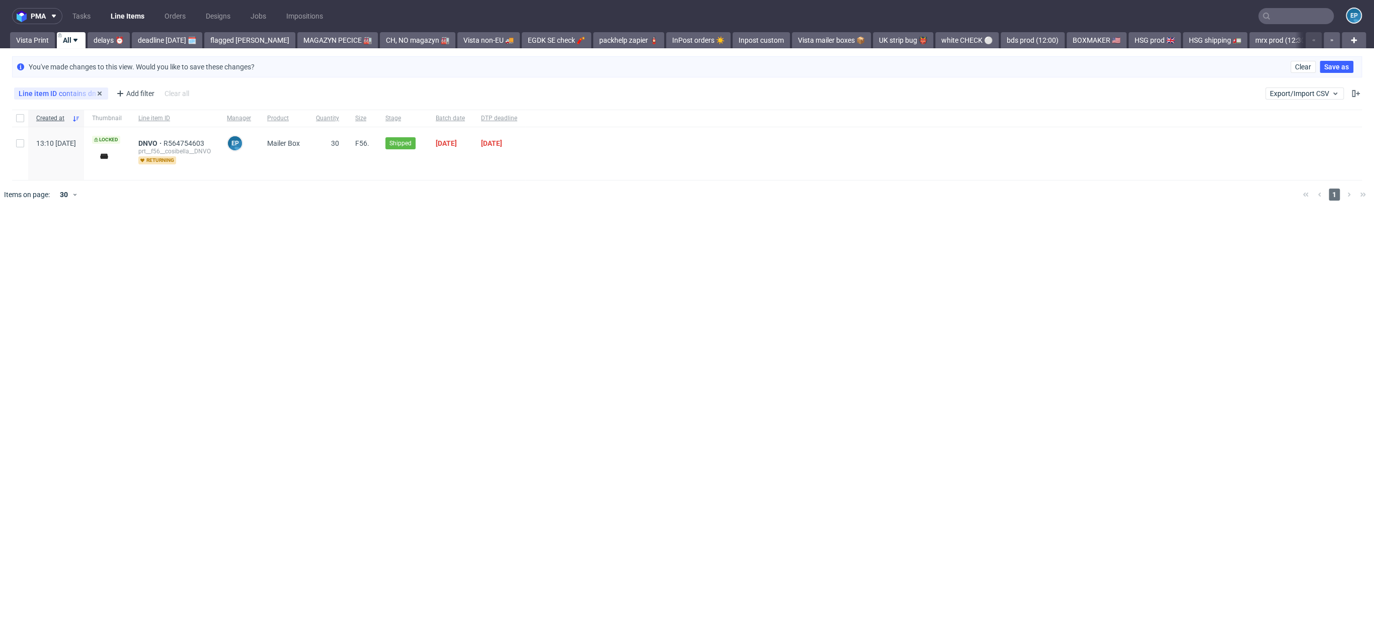
click at [66, 99] on div "Line item ID contains dnvo" at bounding box center [61, 94] width 94 height 12
click at [64, 96] on div "Line item ID contains dnvo" at bounding box center [61, 94] width 85 height 8
click at [29, 135] on input "dnvo" at bounding box center [78, 138] width 121 height 16
type input "qvbd"
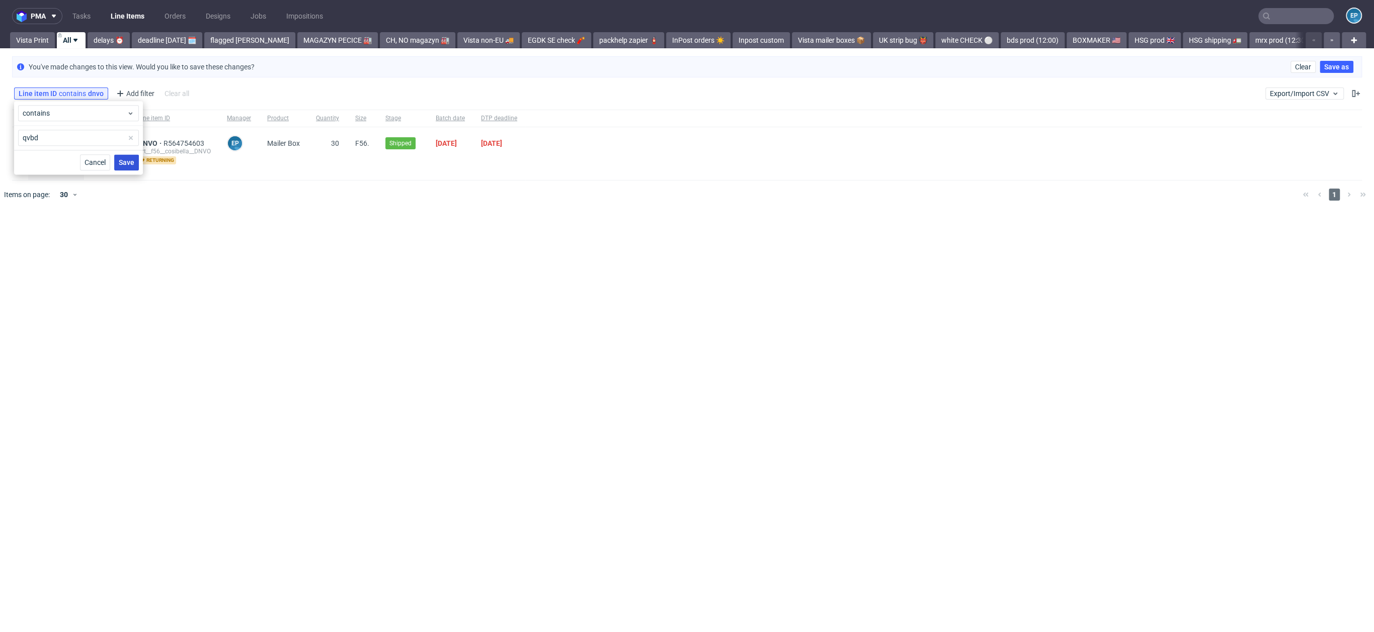
click at [126, 162] on span "Save" at bounding box center [127, 162] width 16 height 7
click at [17, 136] on div at bounding box center [20, 153] width 16 height 53
checkbox input "true"
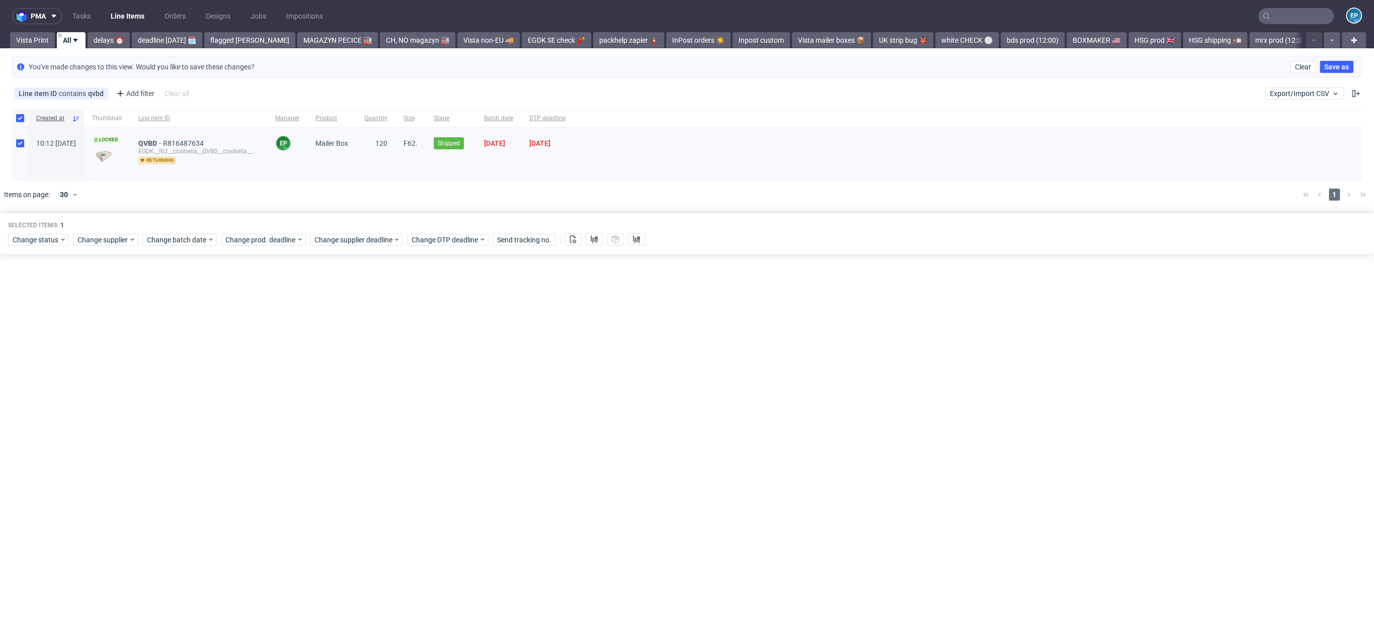
click at [1359, 87] on div "Line item ID contains qvbd Add filter Hide filters Clear all Export/Import CSV" at bounding box center [687, 93] width 1374 height 24
click at [1357, 89] on button at bounding box center [1355, 94] width 12 height 12
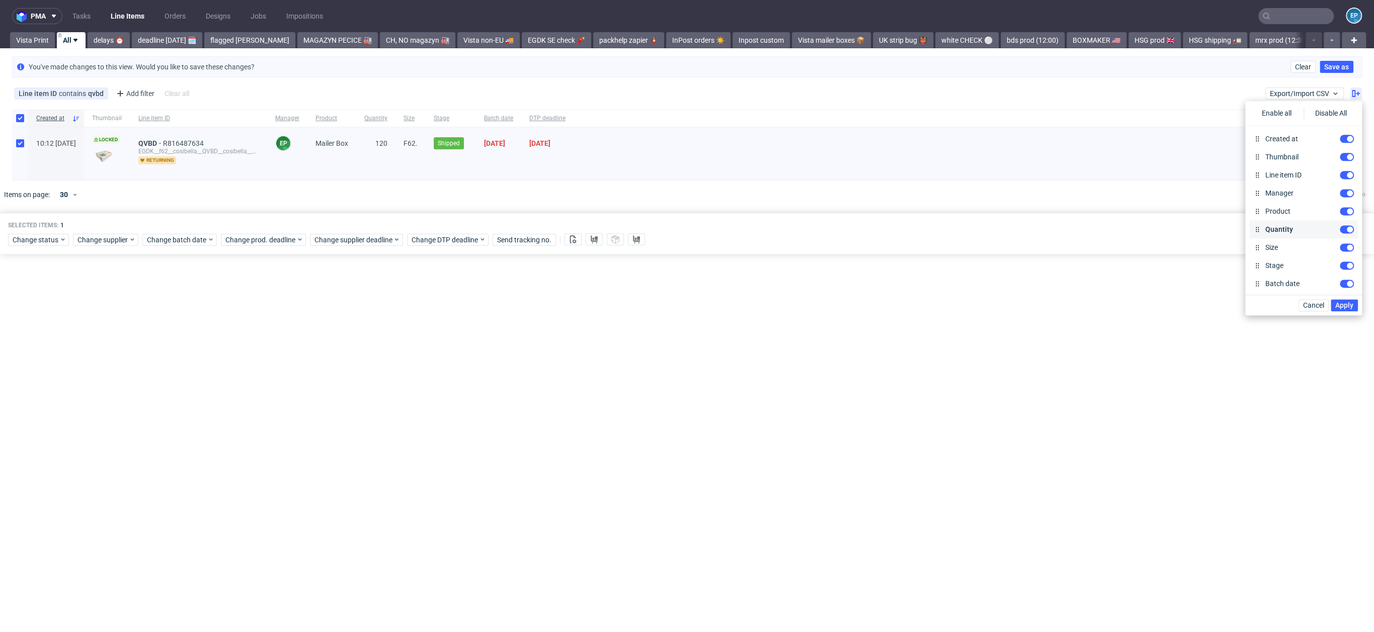
scroll to position [202, 0]
click at [1339, 171] on input "Supplier" at bounding box center [1346, 172] width 14 height 8
checkbox input "true"
click at [1347, 305] on span "Apply" at bounding box center [1344, 305] width 18 height 7
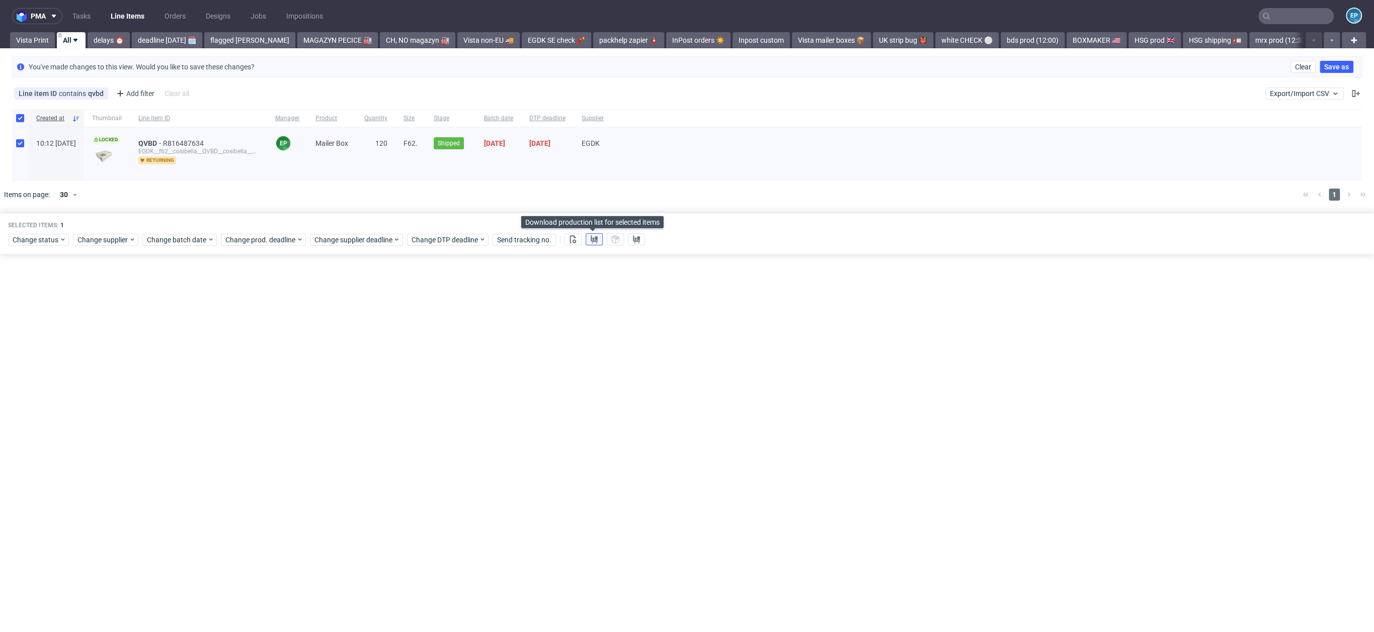
click at [591, 235] on icon at bounding box center [594, 239] width 8 height 8
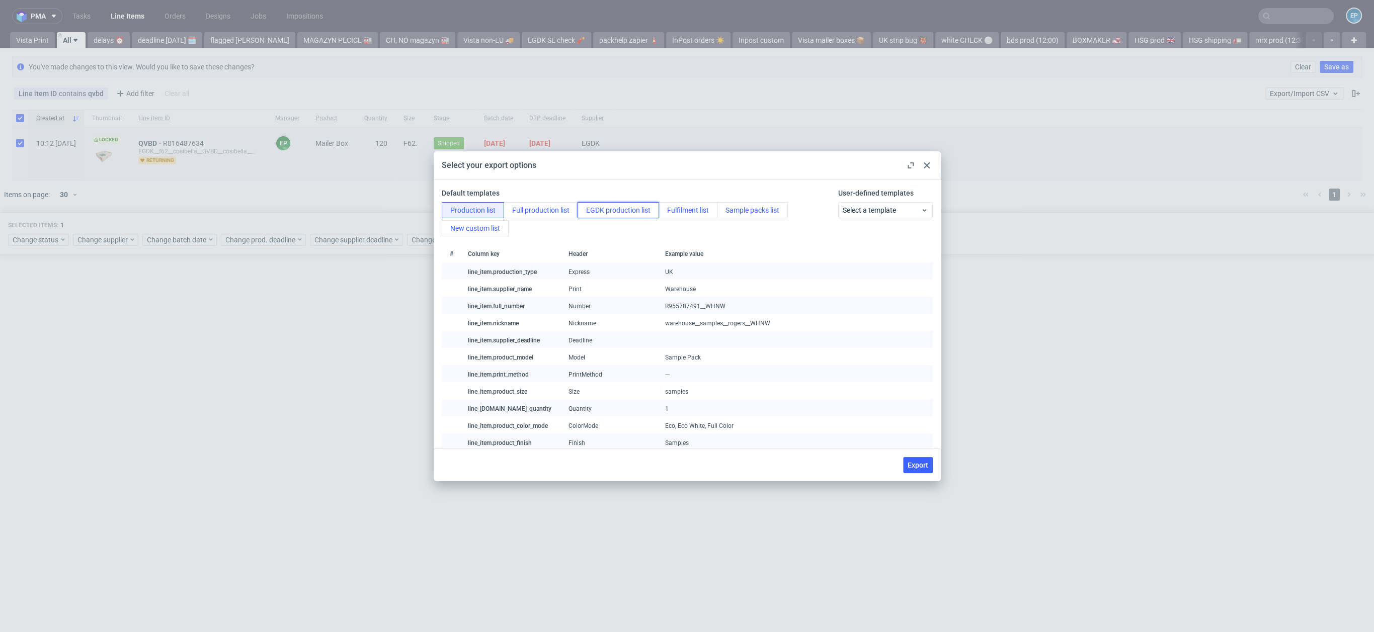
click at [627, 203] on button "EGDK production list" at bounding box center [617, 210] width 81 height 16
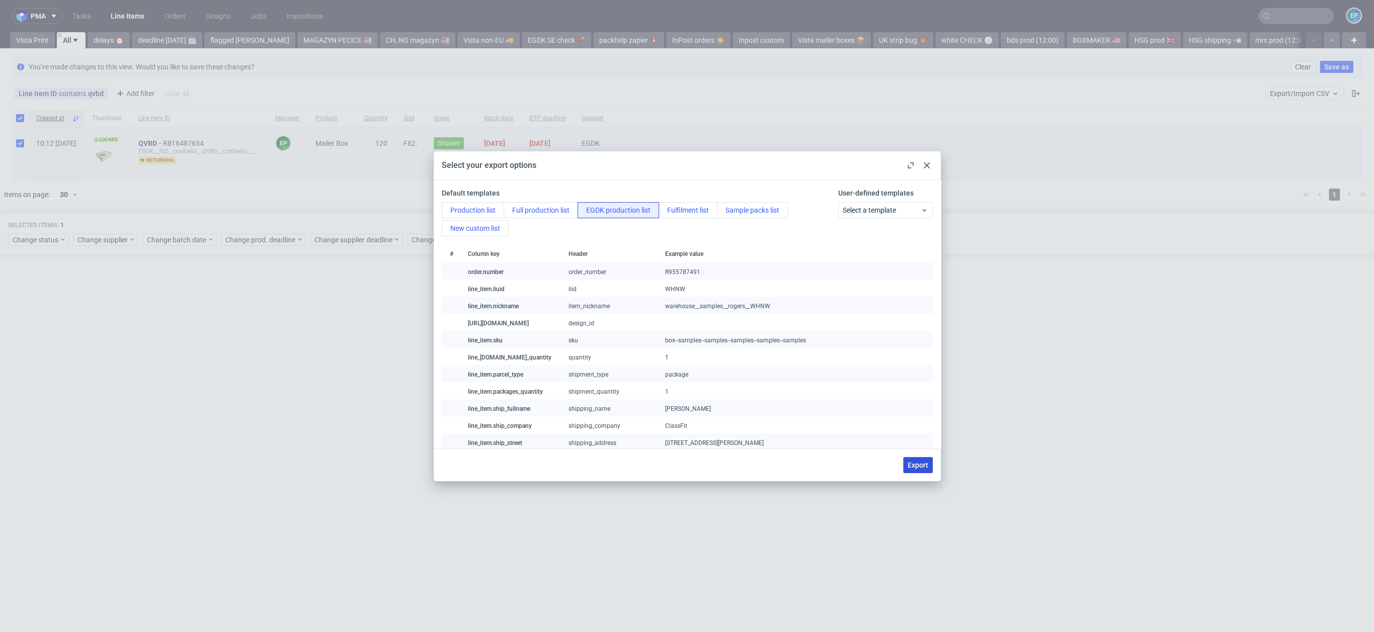
click at [924, 460] on button "Export" at bounding box center [918, 465] width 30 height 16
checkbox input "false"
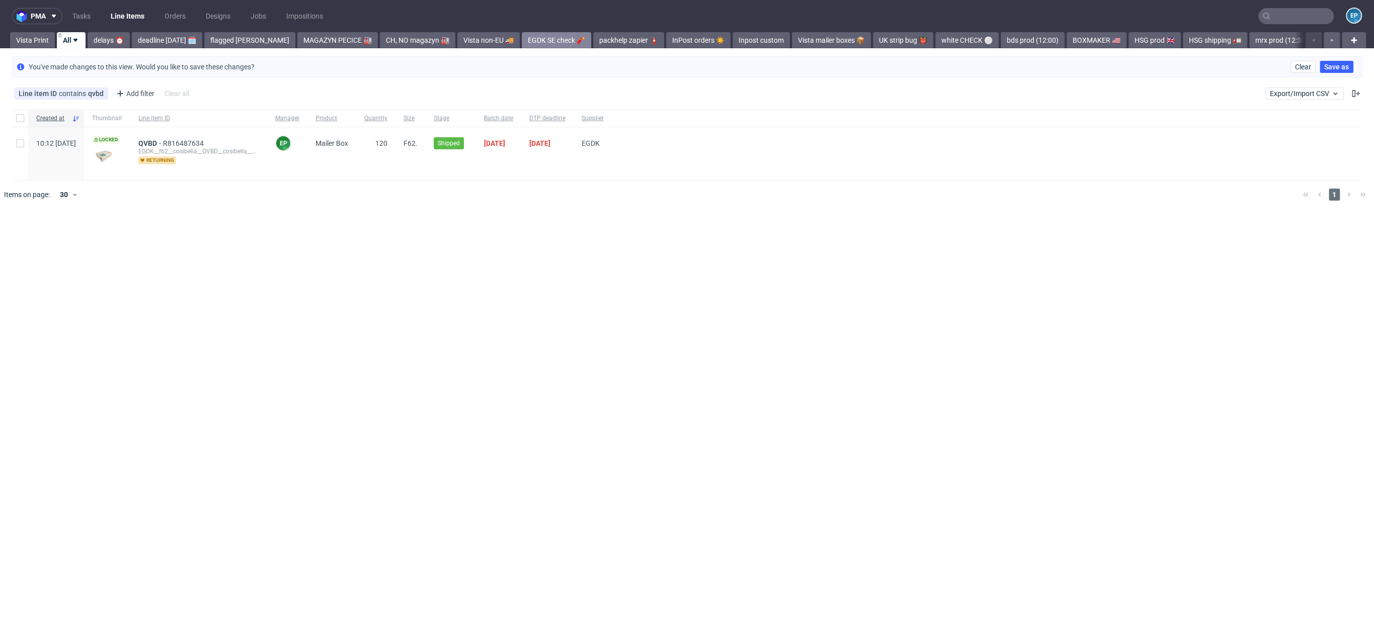
click at [531, 44] on link "EGDK SE check 🧨" at bounding box center [556, 40] width 69 height 16
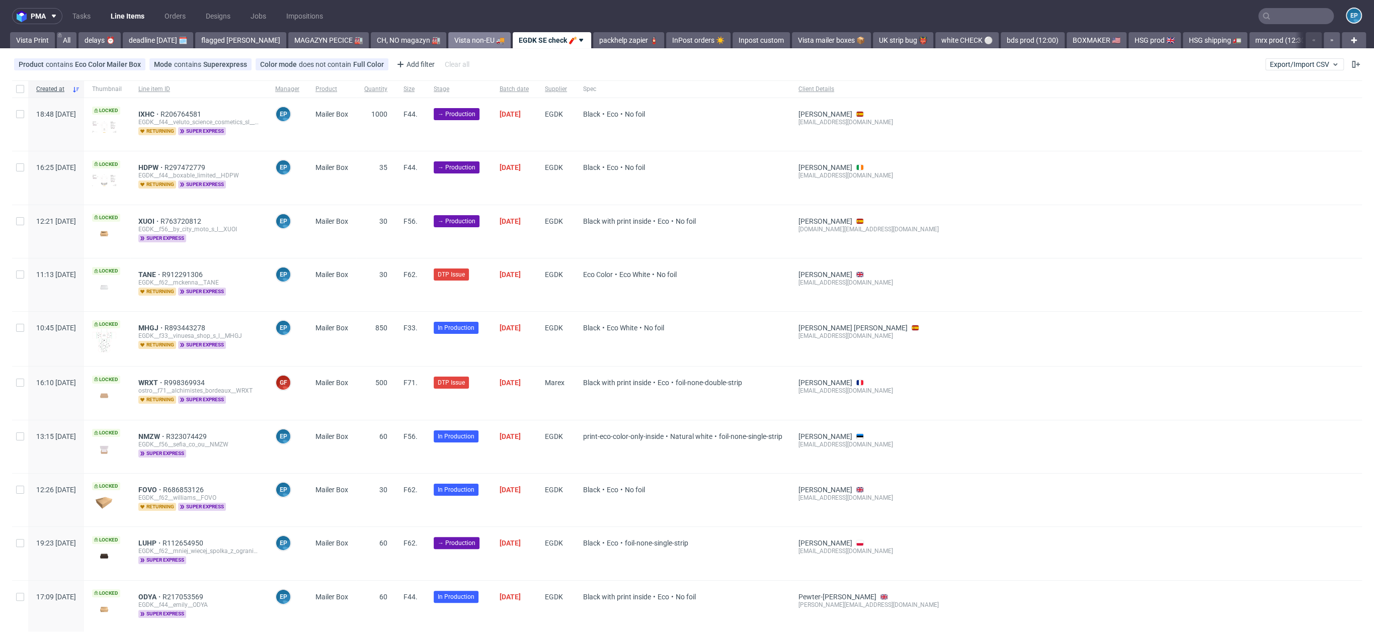
click at [448, 37] on link "Vista non-EU 🚚" at bounding box center [479, 40] width 62 height 16
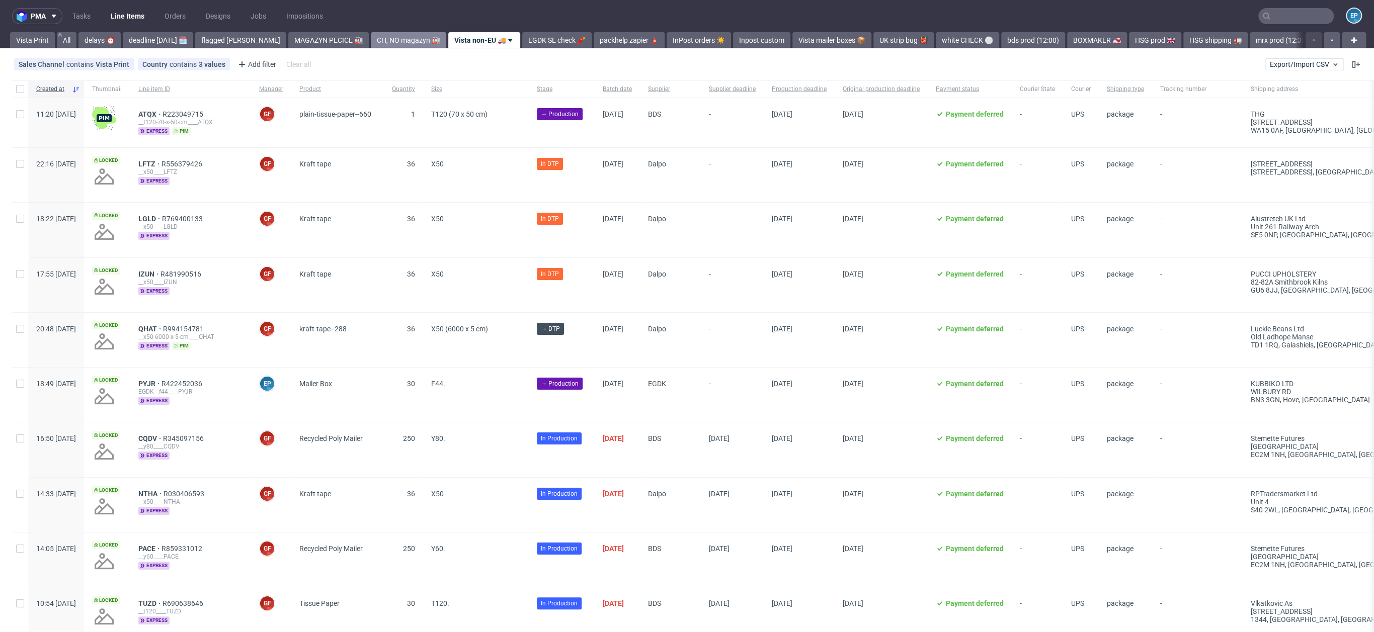
click at [372, 39] on link "CH, NO magazyn 🏭" at bounding box center [408, 40] width 75 height 16
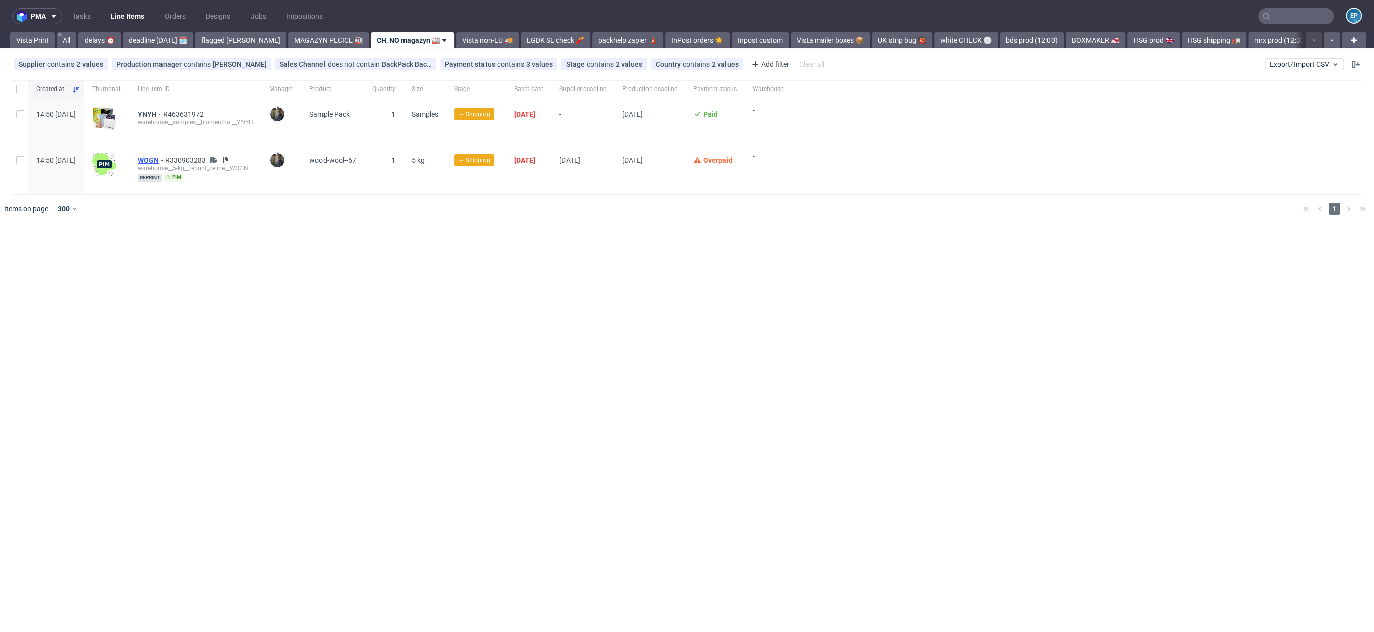
click at [165, 158] on span "WOGN" at bounding box center [151, 160] width 27 height 8
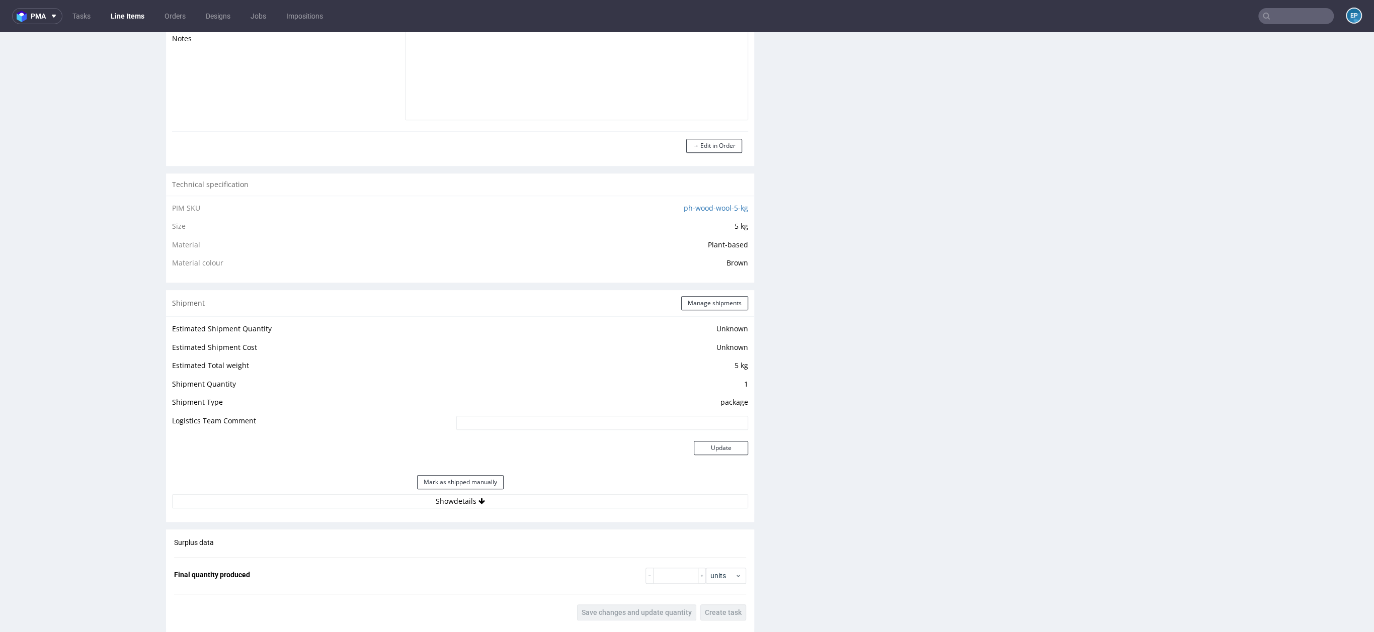
scroll to position [873, 0]
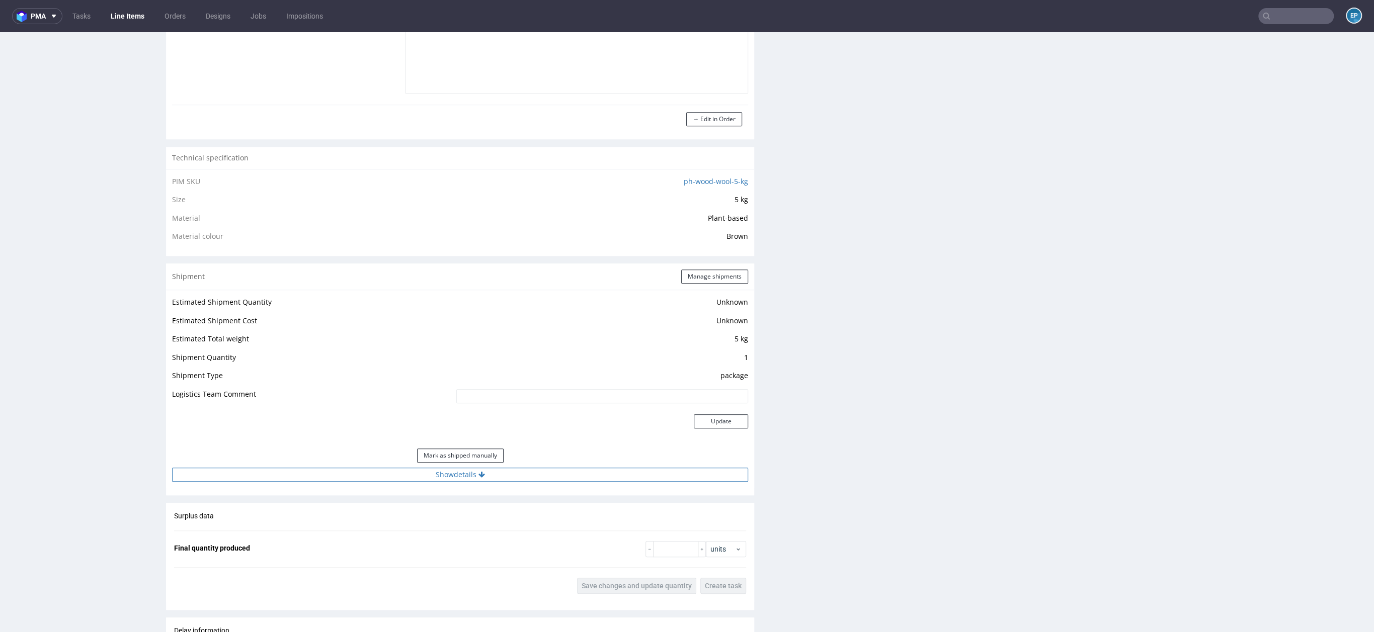
click at [522, 477] on button "Show details" at bounding box center [460, 475] width 576 height 14
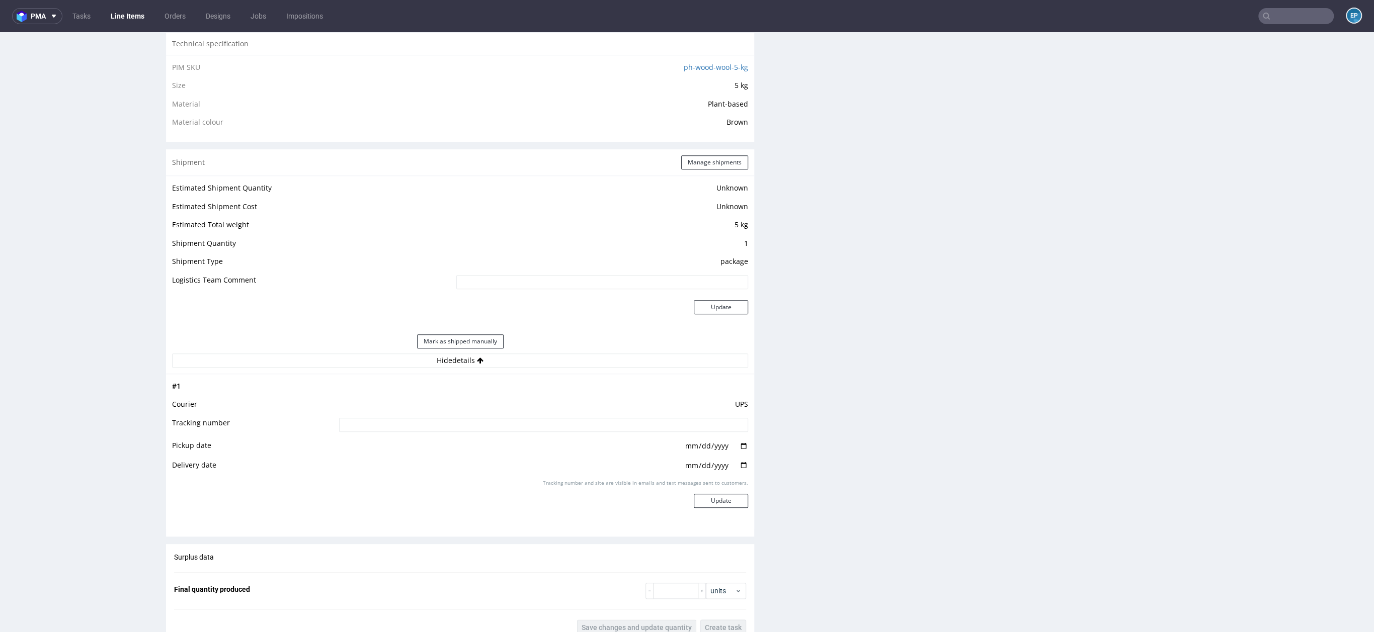
scroll to position [992, 0]
click at [550, 408] on td "UPS" at bounding box center [541, 402] width 411 height 19
click at [554, 427] on td at bounding box center [541, 423] width 411 height 23
click at [571, 422] on input at bounding box center [543, 420] width 409 height 14
paste input "1Z5A15800490210467"
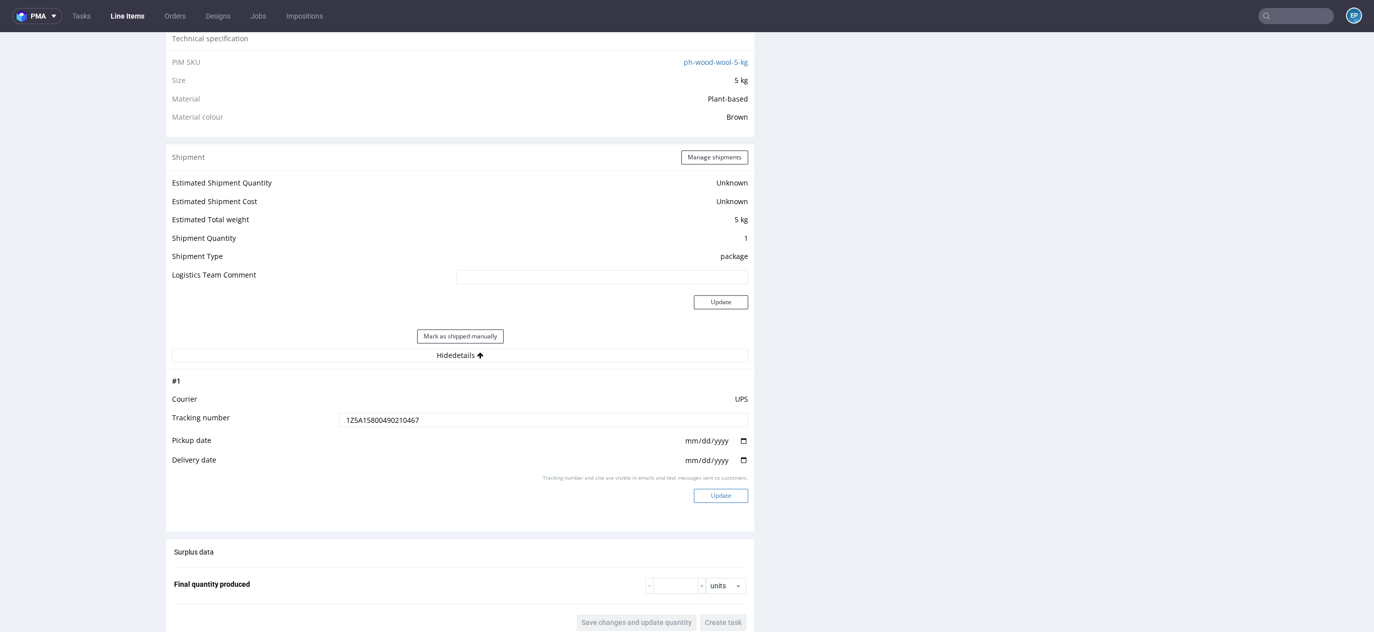
type input "1Z5A15800490210467"
click at [719, 496] on button "Update" at bounding box center [721, 496] width 54 height 14
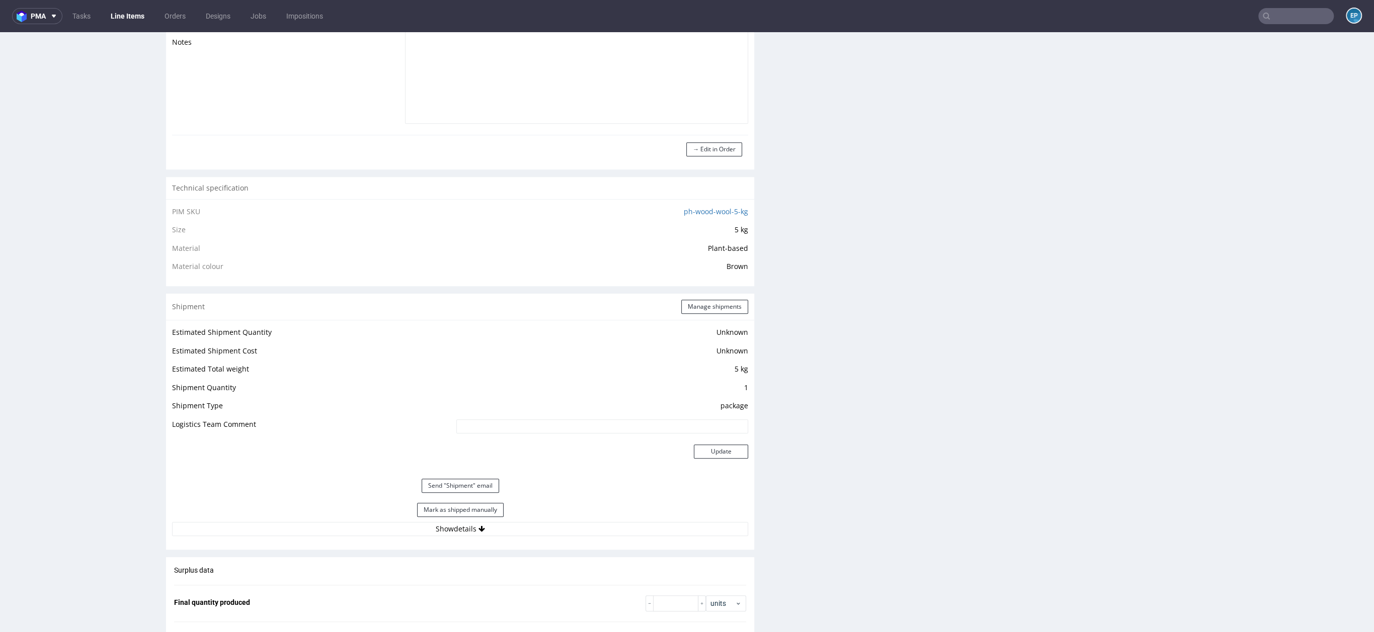
scroll to position [868, 0]
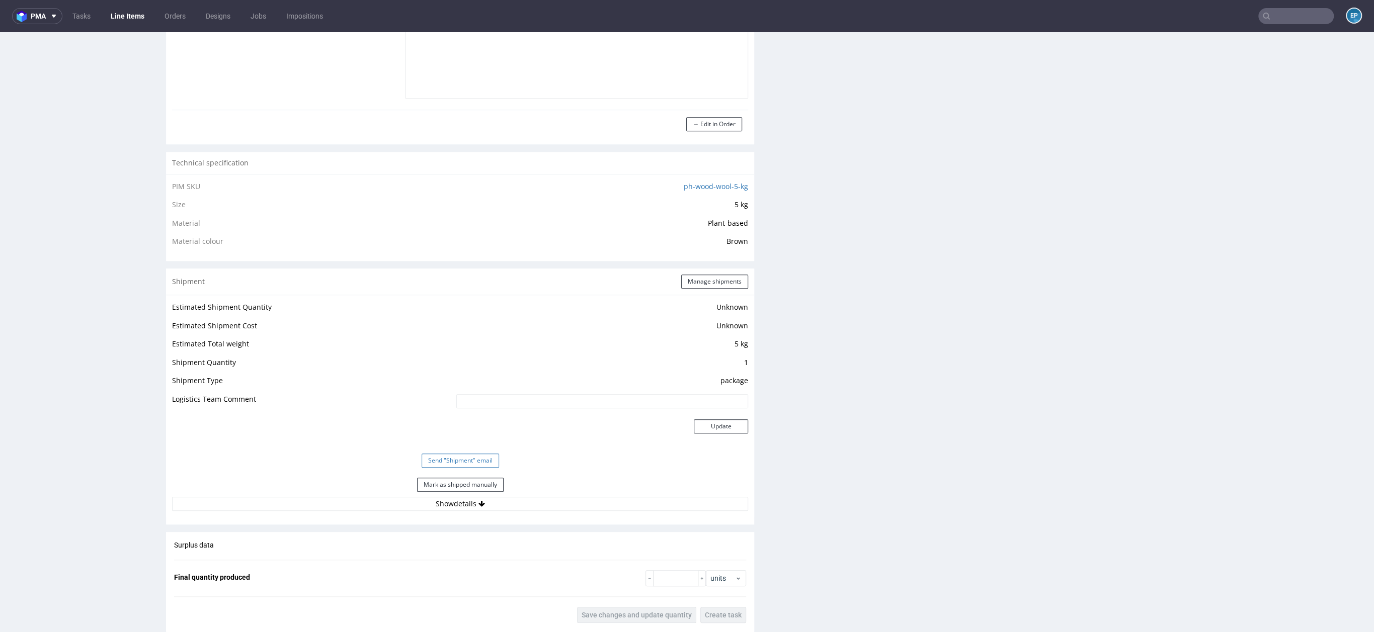
click at [480, 457] on button "Send "Shipment" email" at bounding box center [459, 461] width 77 height 14
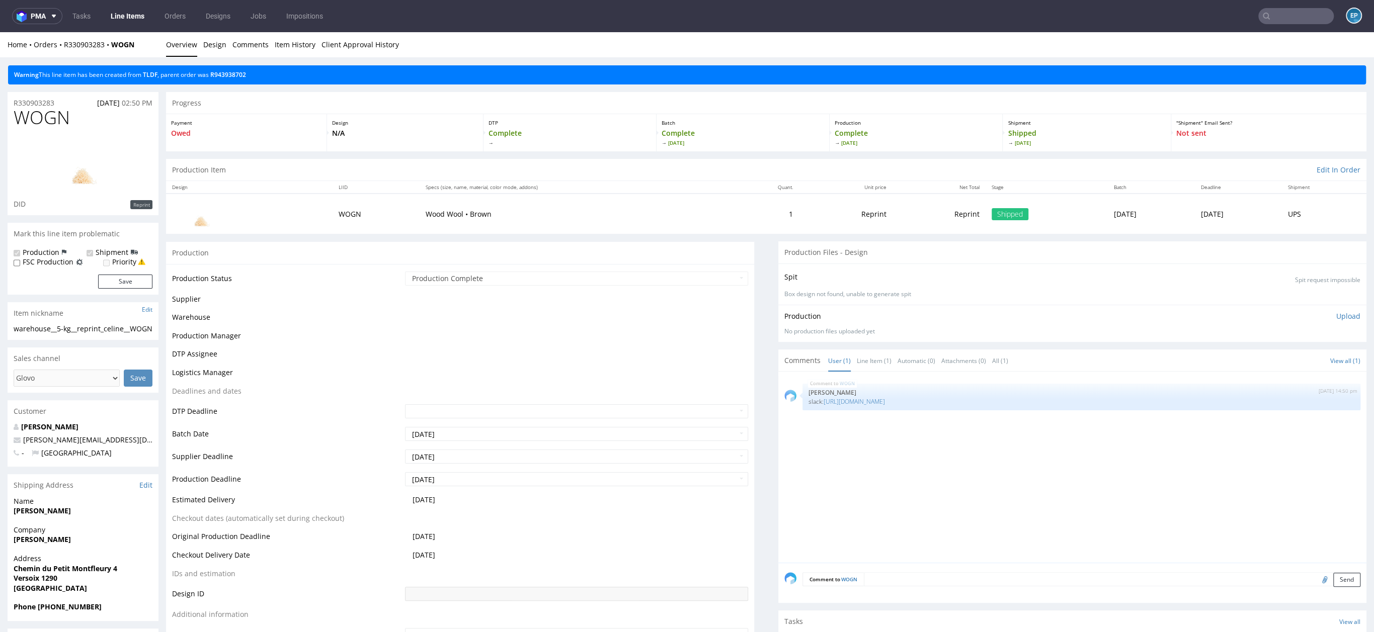
scroll to position [373, 0]
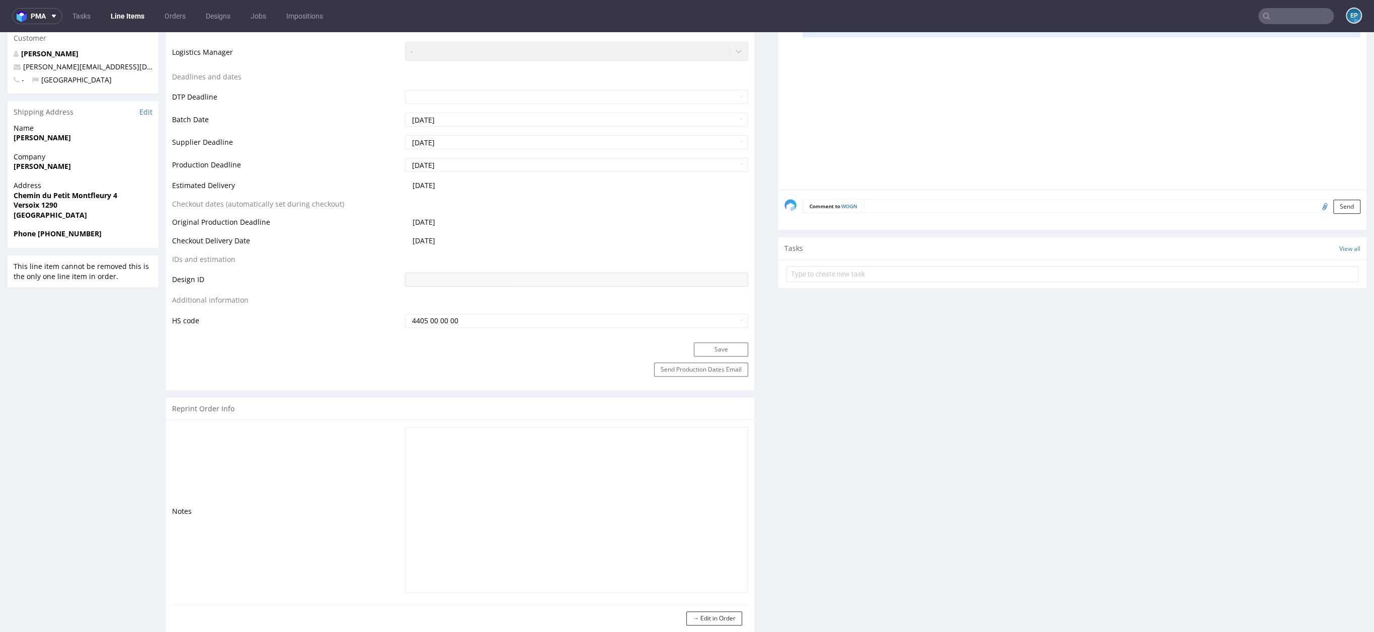
click at [133, 20] on link "Line Items" at bounding box center [128, 16] width 46 height 16
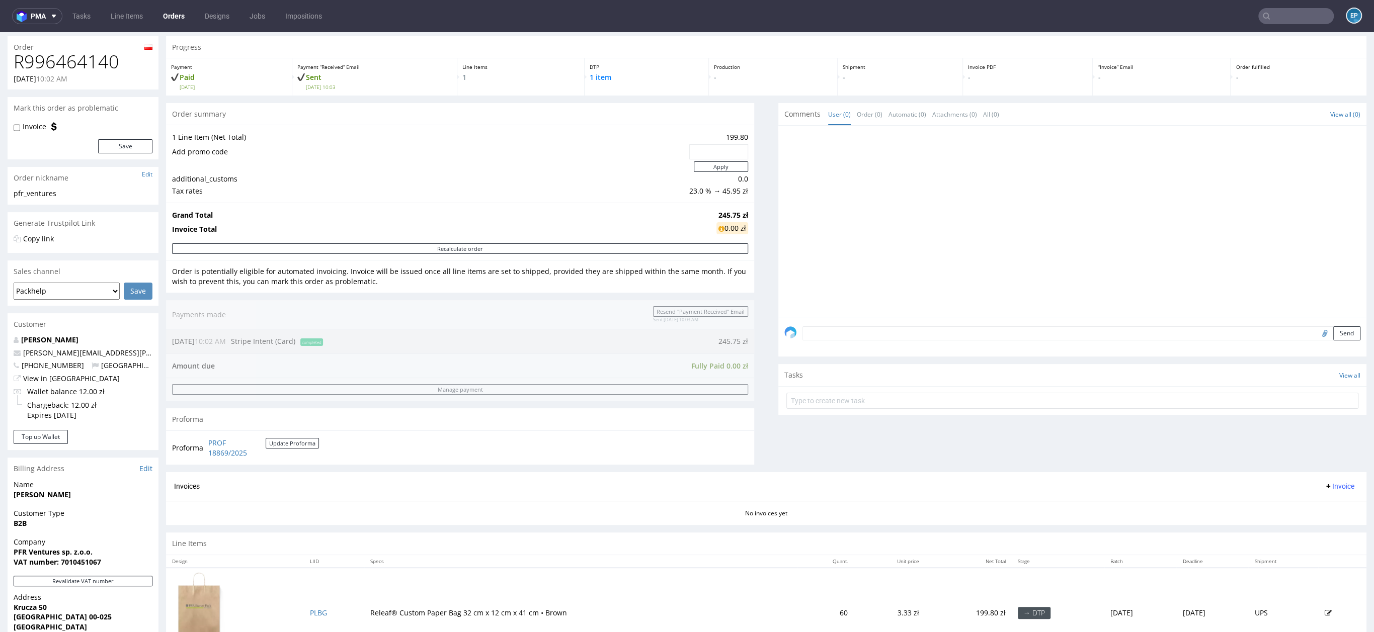
scroll to position [197, 0]
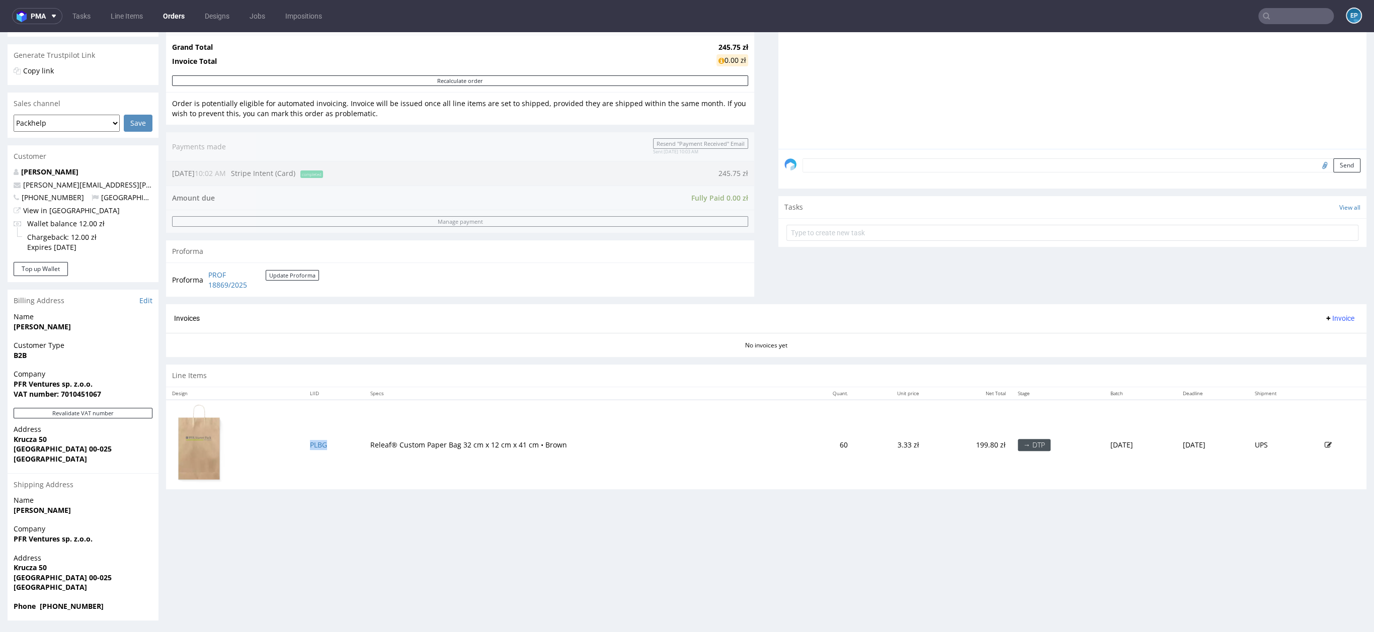
click at [316, 448] on td "PLBG" at bounding box center [334, 445] width 60 height 90
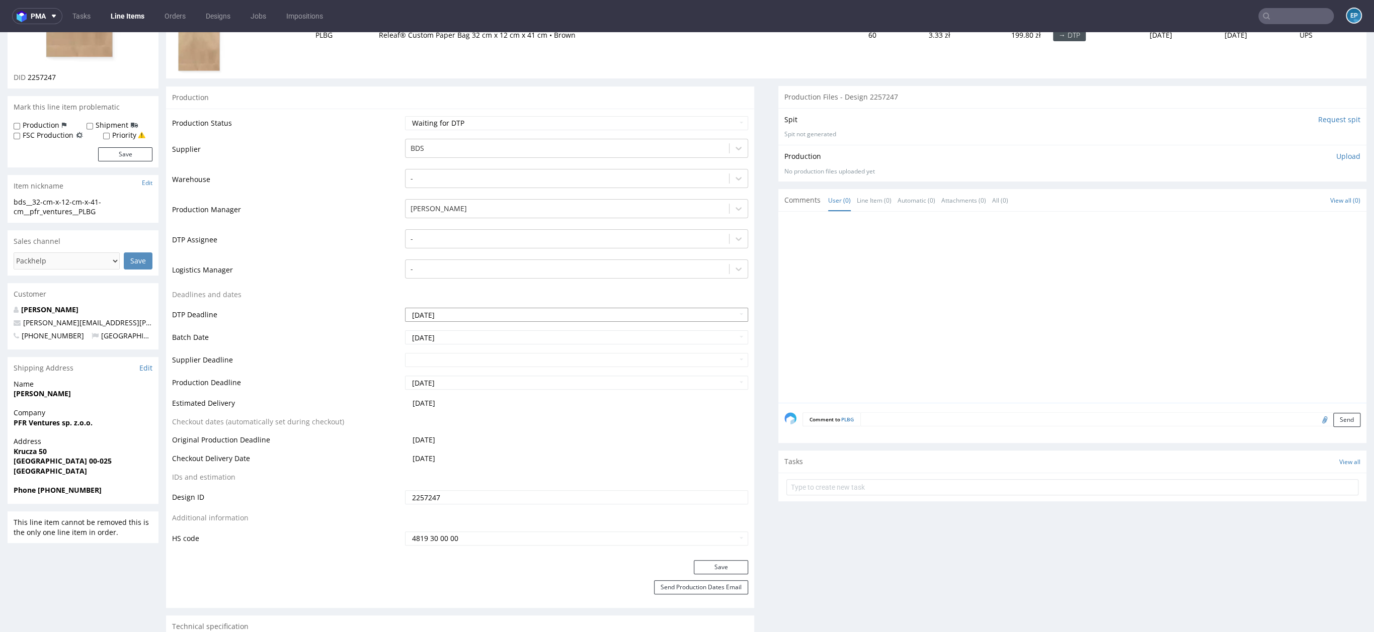
scroll to position [176, 0]
click at [461, 337] on input "2025-09-10" at bounding box center [576, 337] width 343 height 14
click at [491, 242] on td "5" at bounding box center [487, 246] width 15 height 15
type input "[DATE]"
click at [469, 357] on input "text" at bounding box center [576, 360] width 343 height 14
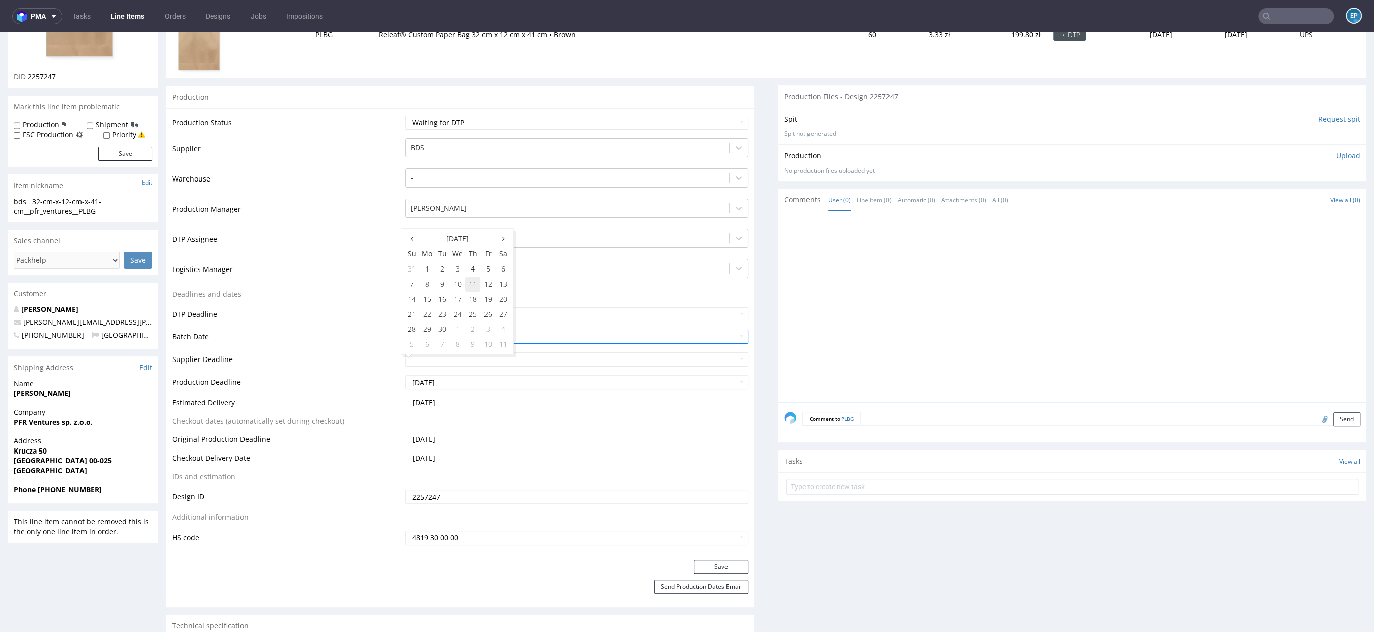
click at [468, 282] on td "11" at bounding box center [472, 284] width 15 height 15
type input "2025-09-11"
click at [421, 362] on input "2025-09-11" at bounding box center [576, 360] width 343 height 14
click at [330, 397] on td "Estimated Delivery" at bounding box center [287, 406] width 230 height 19
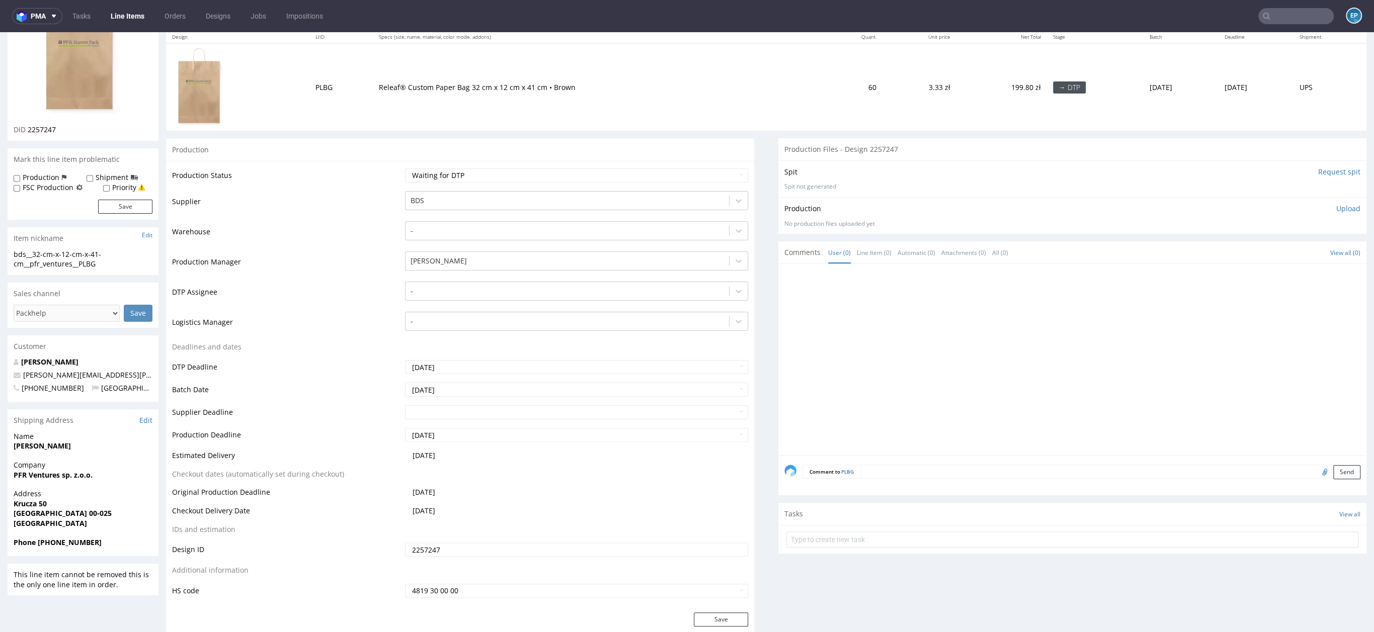
scroll to position [180, 0]
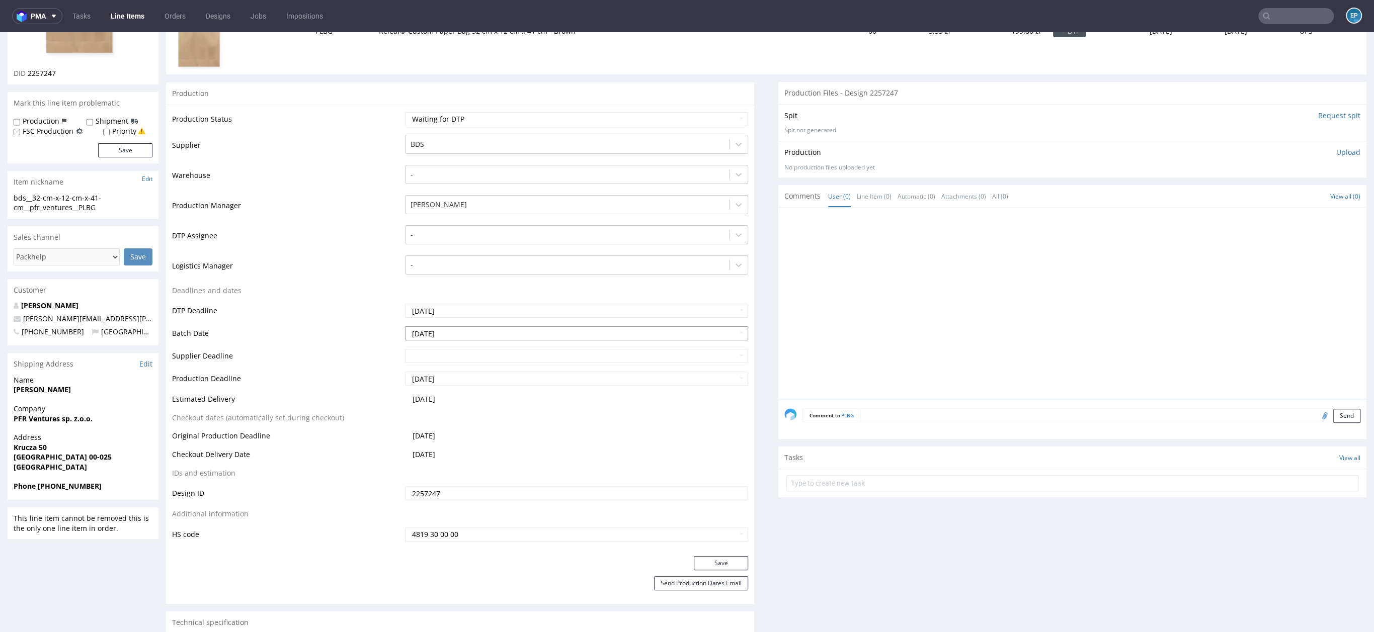
click at [485, 333] on input "2025-09-10" at bounding box center [576, 333] width 343 height 14
click at [348, 319] on td "DTP Deadline" at bounding box center [287, 314] width 230 height 23
click at [456, 306] on input "2025-09-09" at bounding box center [576, 311] width 343 height 14
click at [345, 282] on td "Logistics Manager" at bounding box center [287, 269] width 230 height 30
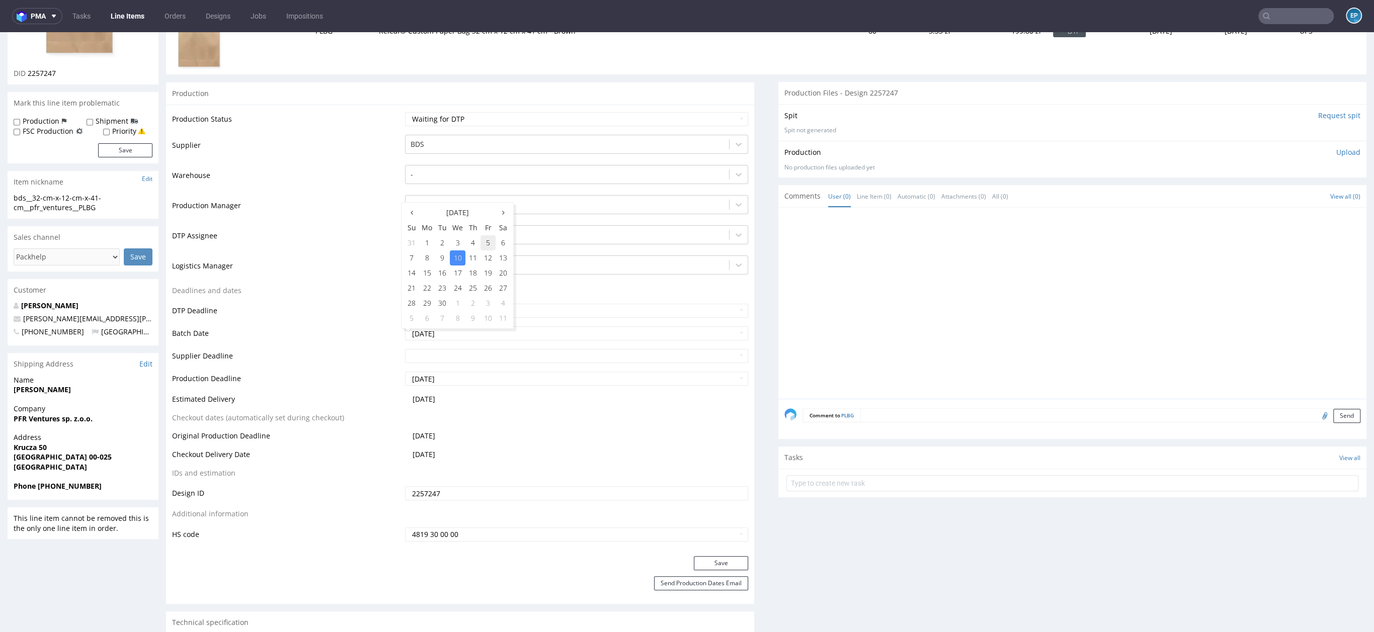
click at [489, 242] on td "5" at bounding box center [487, 242] width 15 height 15
type input "[DATE]"
click at [454, 347] on tbody "Production Status Waiting for Artwork Waiting for Diecut Waiting for Mockup Wai…" at bounding box center [460, 327] width 576 height 432
click at [452, 353] on input "text" at bounding box center [576, 356] width 343 height 14
click at [460, 284] on td "10" at bounding box center [458, 280] width 16 height 15
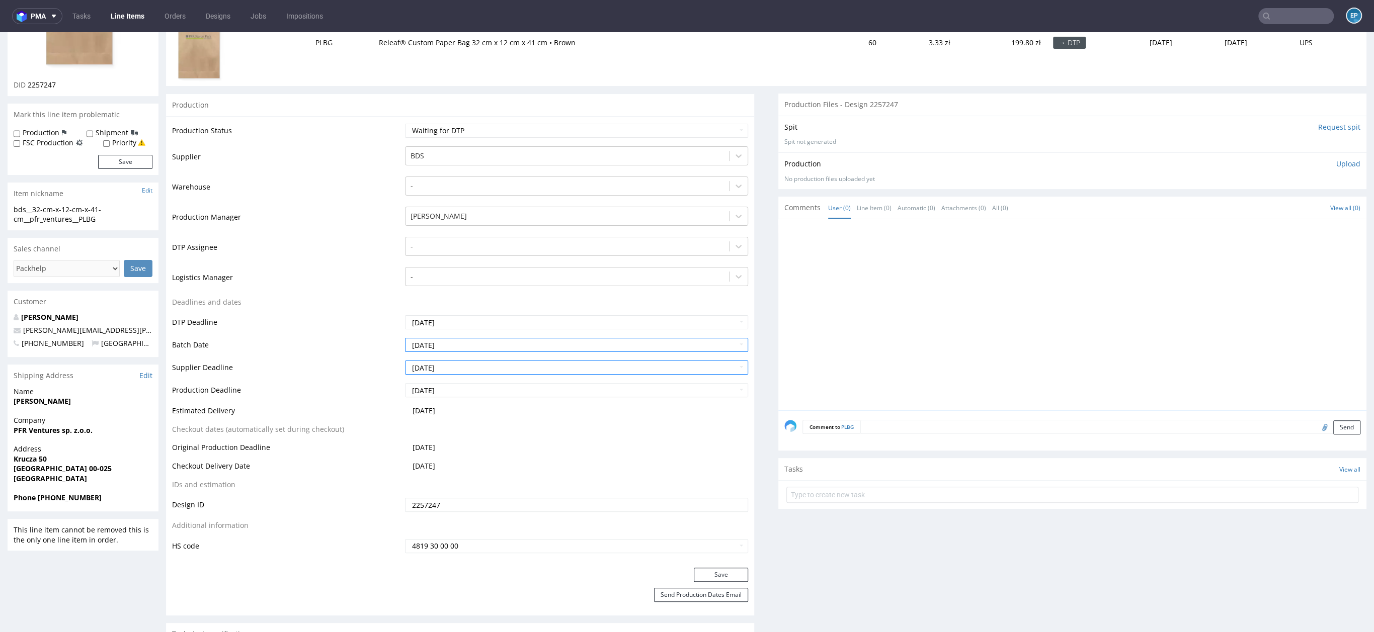
scroll to position [153, 0]
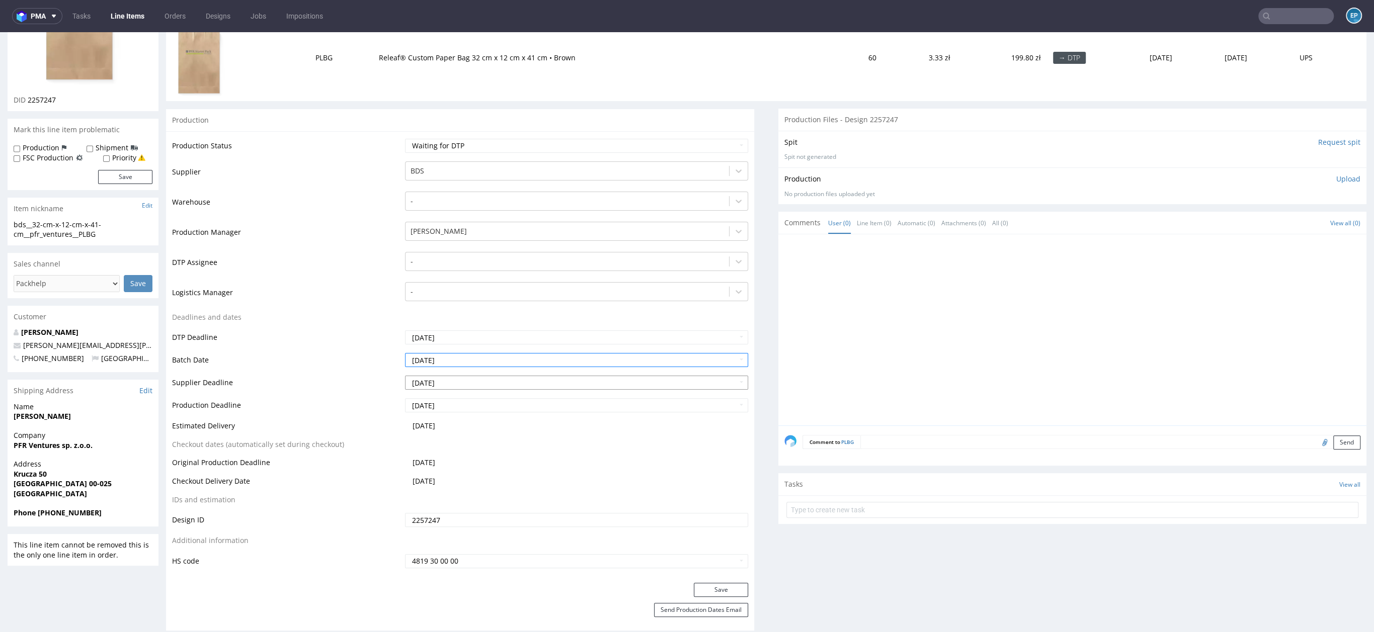
click at [438, 383] on input "2025-09-10" at bounding box center [576, 383] width 343 height 14
click at [470, 307] on td "11" at bounding box center [472, 307] width 15 height 15
type input "2025-09-11"
click at [437, 405] on input "2025-09-11" at bounding box center [576, 405] width 343 height 14
click at [527, 453] on table "Production Status Waiting for Artwork Waiting for Diecut Waiting for Mockup Wai…" at bounding box center [460, 354] width 576 height 432
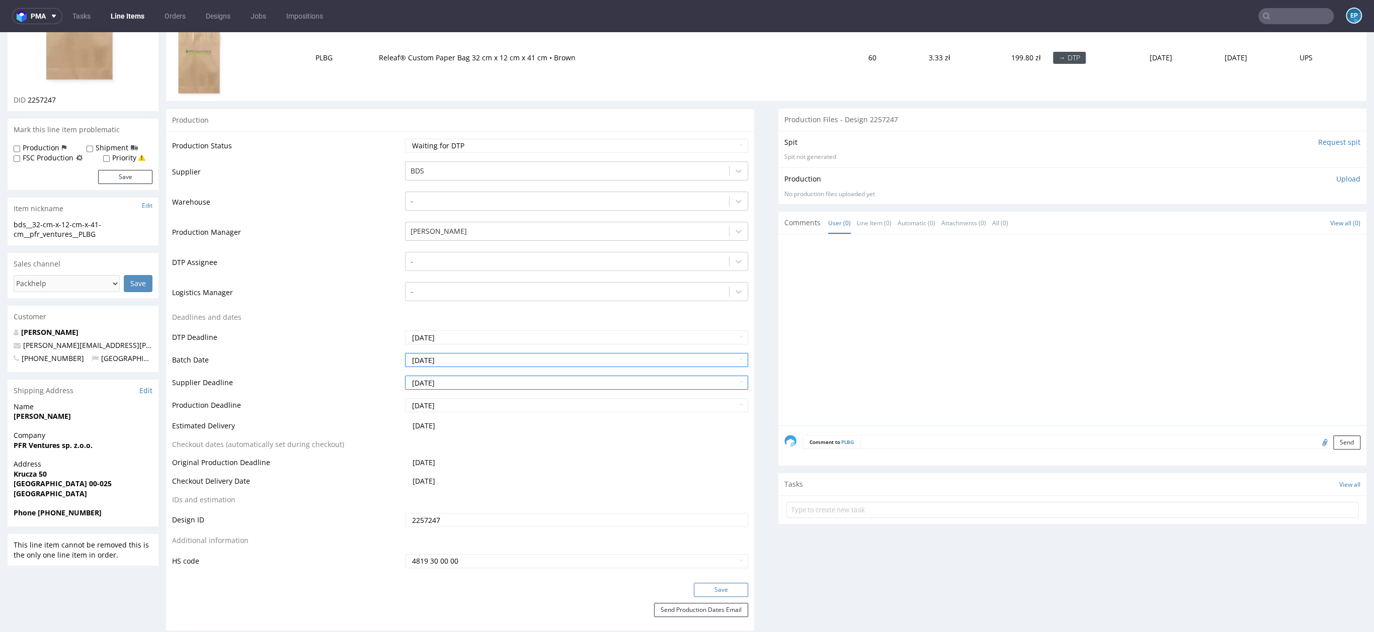
click at [722, 589] on button "Save" at bounding box center [721, 590] width 54 height 14
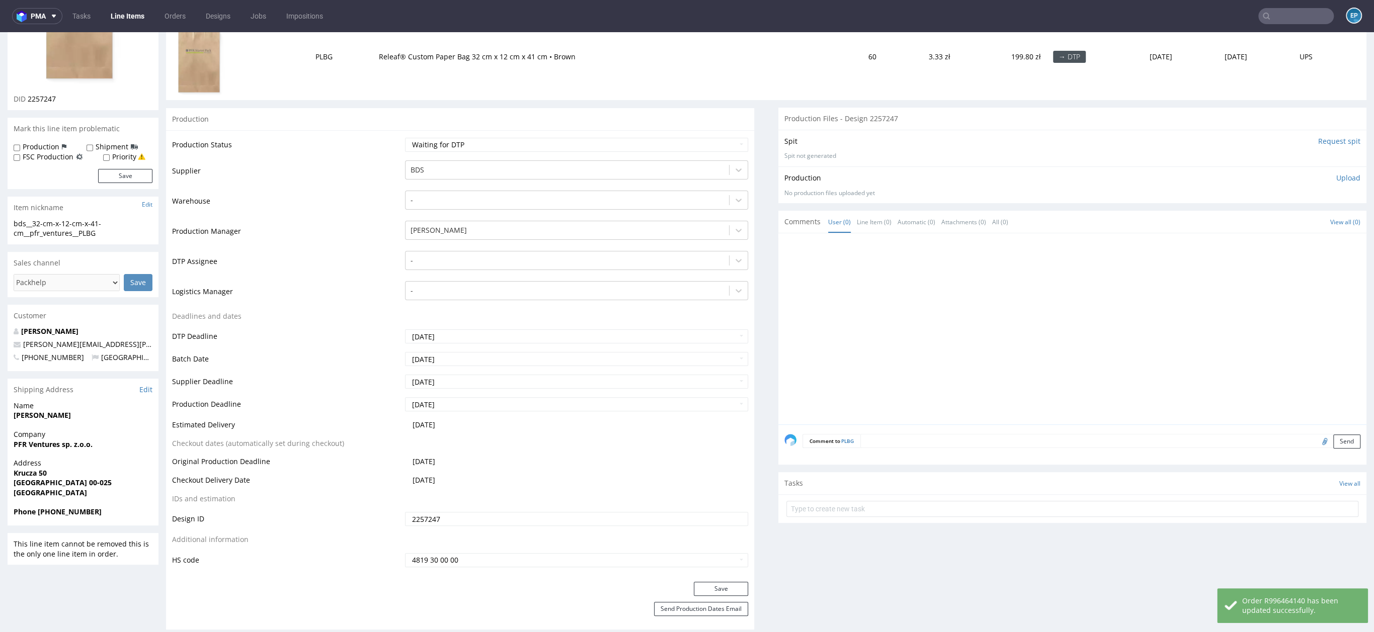
scroll to position [167, 0]
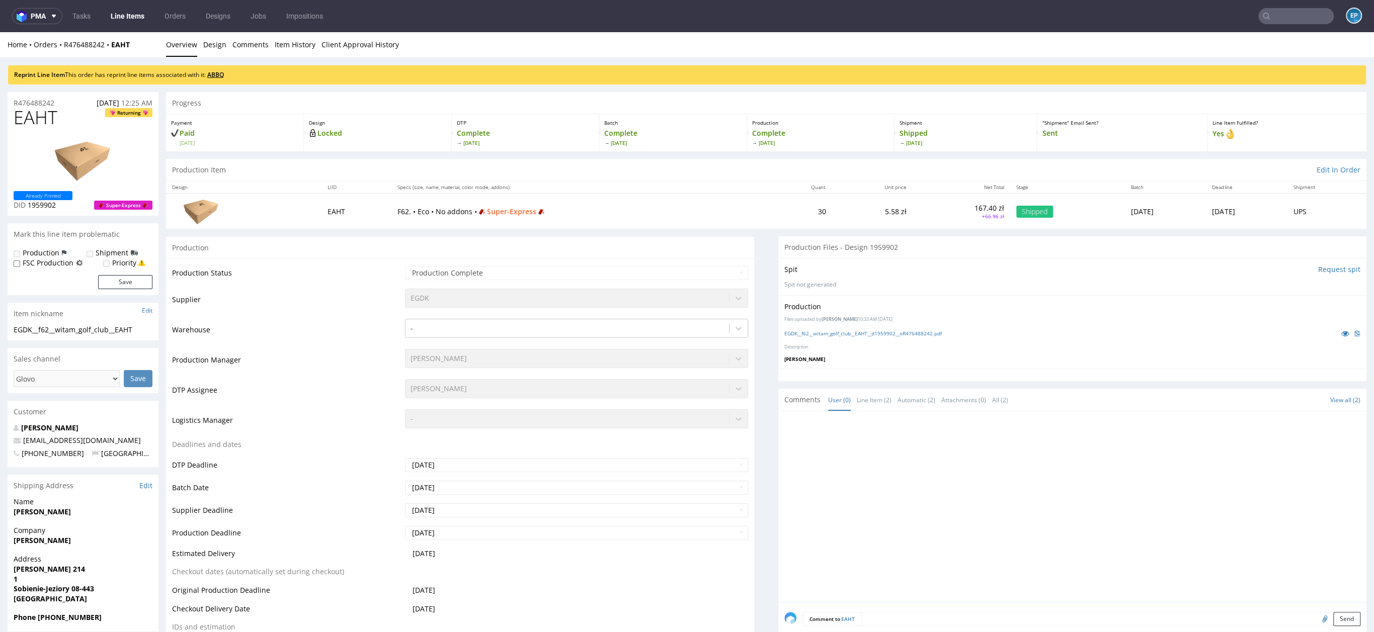
click at [220, 75] on link "ABBQ" at bounding box center [215, 74] width 17 height 9
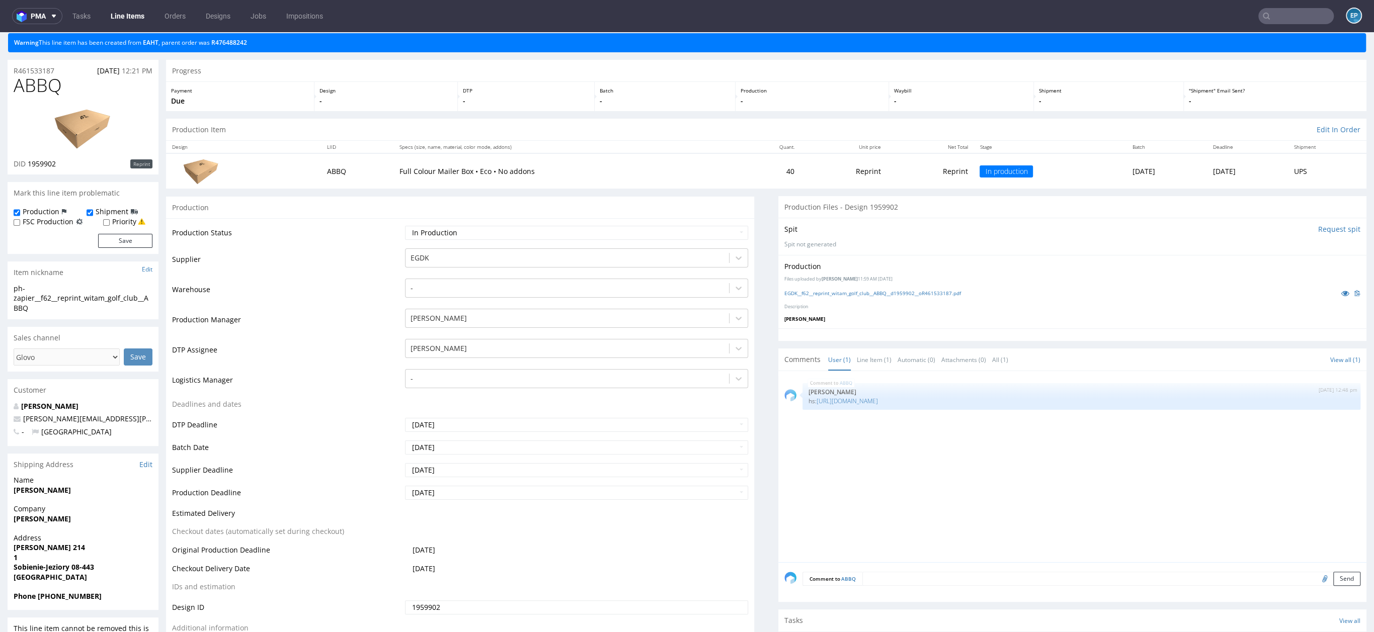
scroll to position [32, 0]
click at [37, 87] on span "ABBQ" at bounding box center [38, 85] width 48 height 20
copy span "ABBQ"
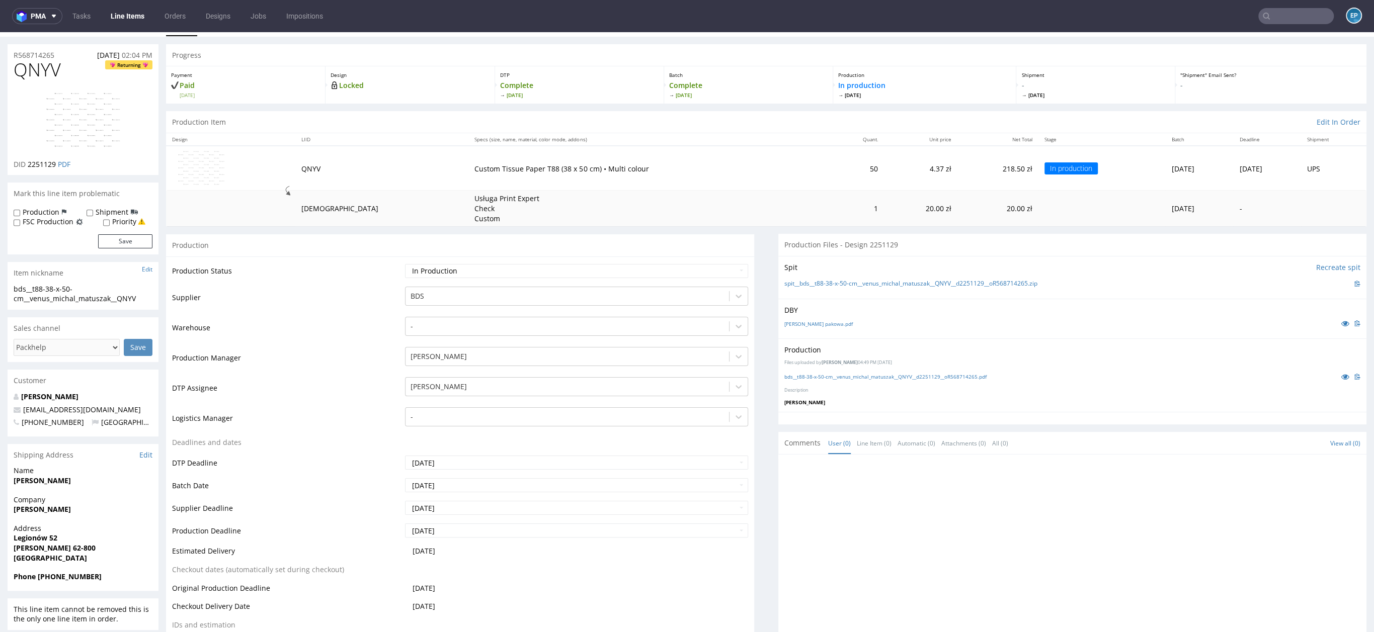
scroll to position [23, 0]
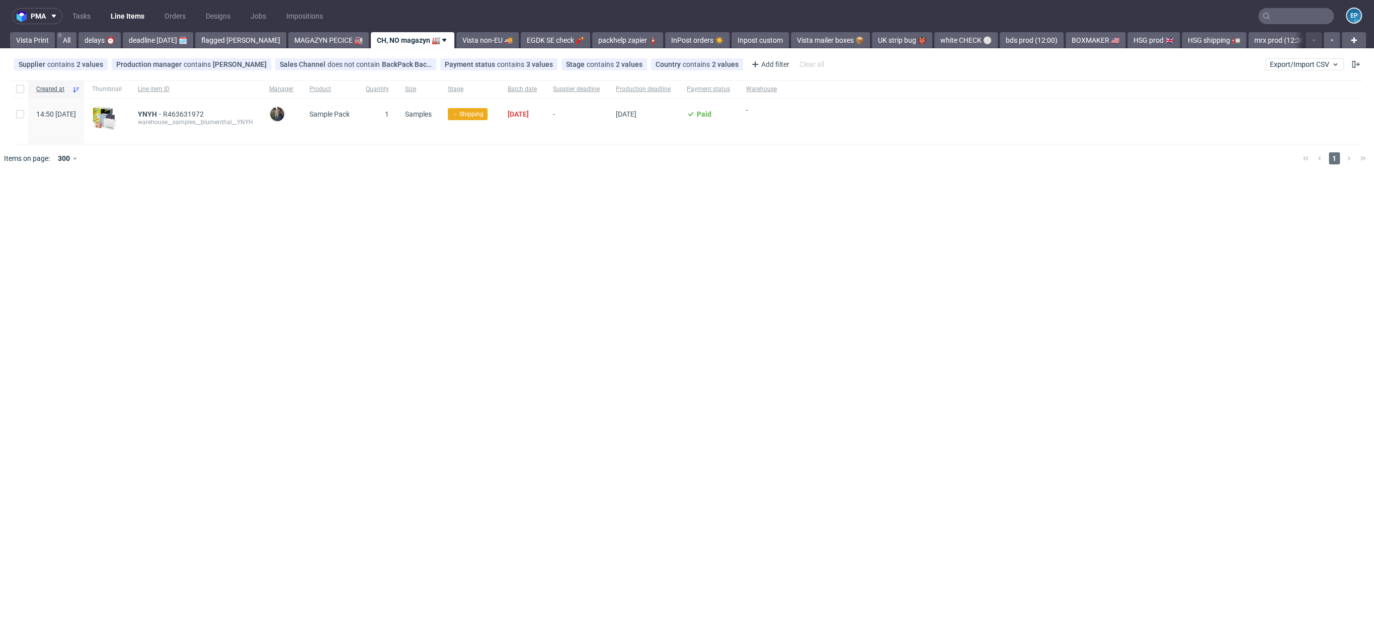
click at [1288, 16] on input "text" at bounding box center [1295, 16] width 75 height 16
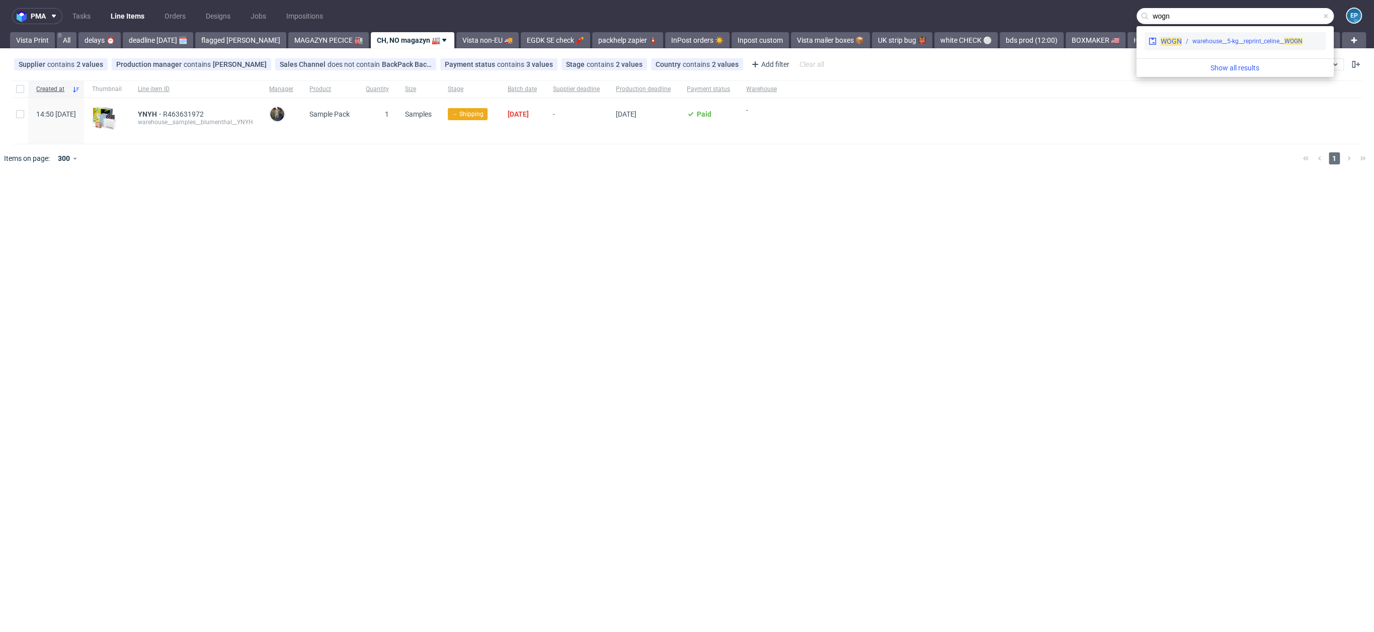
type input "wogn"
click at [1221, 42] on div "warehouse__5-kg__reprint_celine__ WOGN" at bounding box center [1247, 41] width 110 height 9
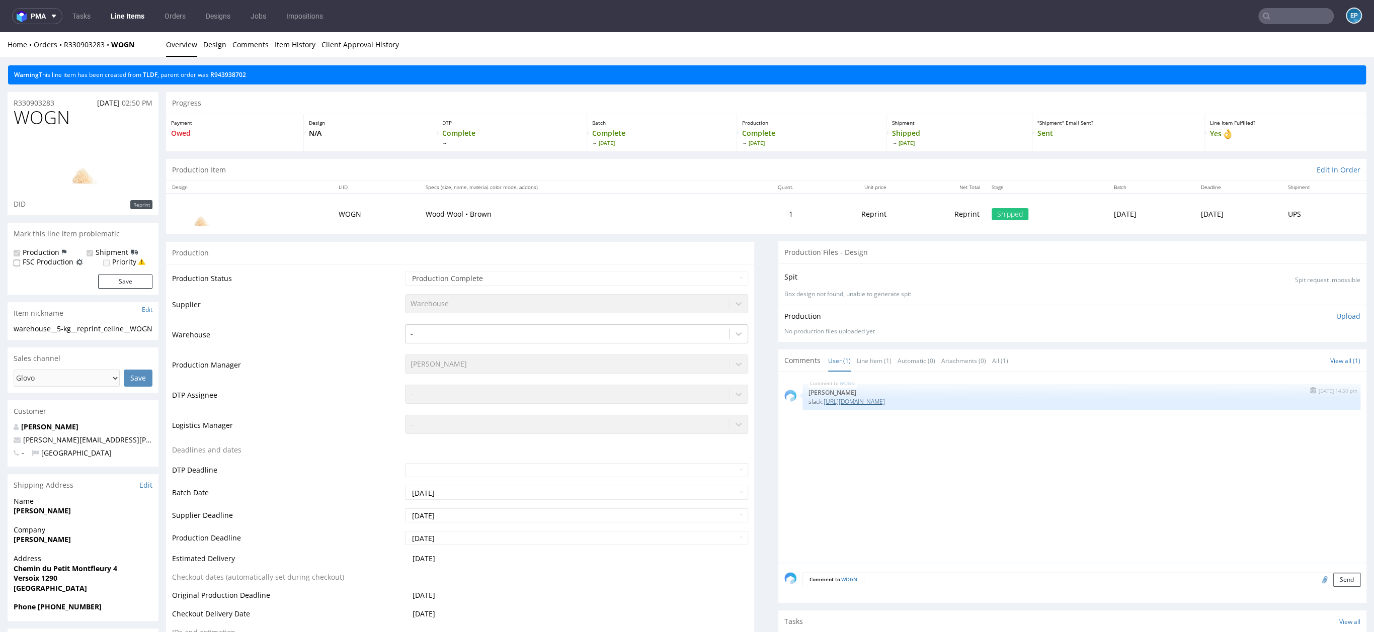
click at [885, 397] on link "[URL][DOMAIN_NAME]" at bounding box center [853, 401] width 61 height 9
click at [126, 20] on link "Line Items" at bounding box center [128, 16] width 46 height 16
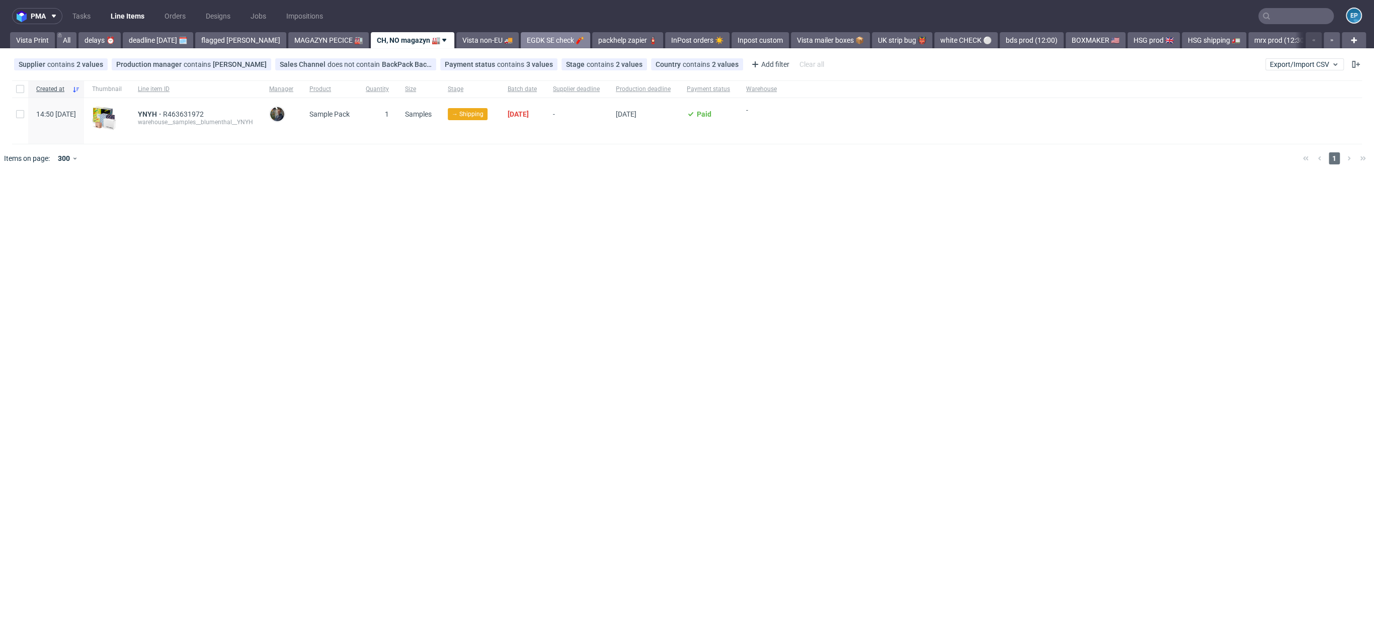
click at [521, 41] on link "EGDK SE check 🧨" at bounding box center [555, 40] width 69 height 16
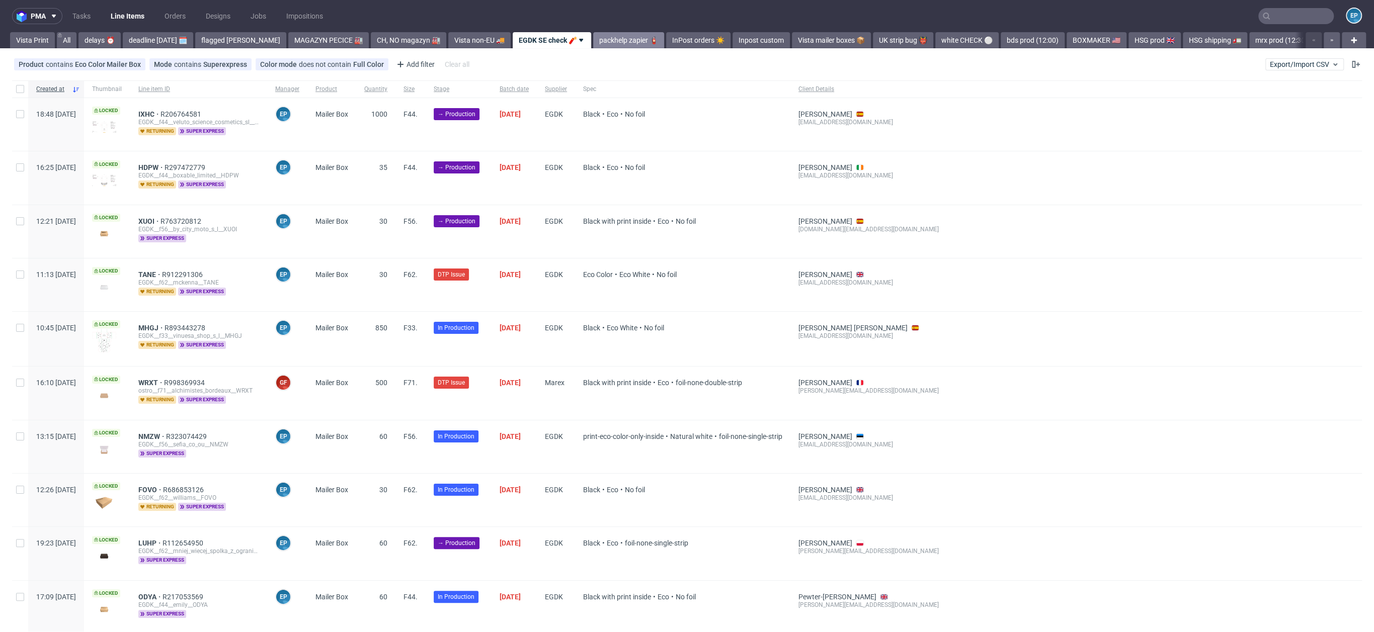
click at [595, 37] on link "packhelp zapier 🧯" at bounding box center [628, 40] width 71 height 16
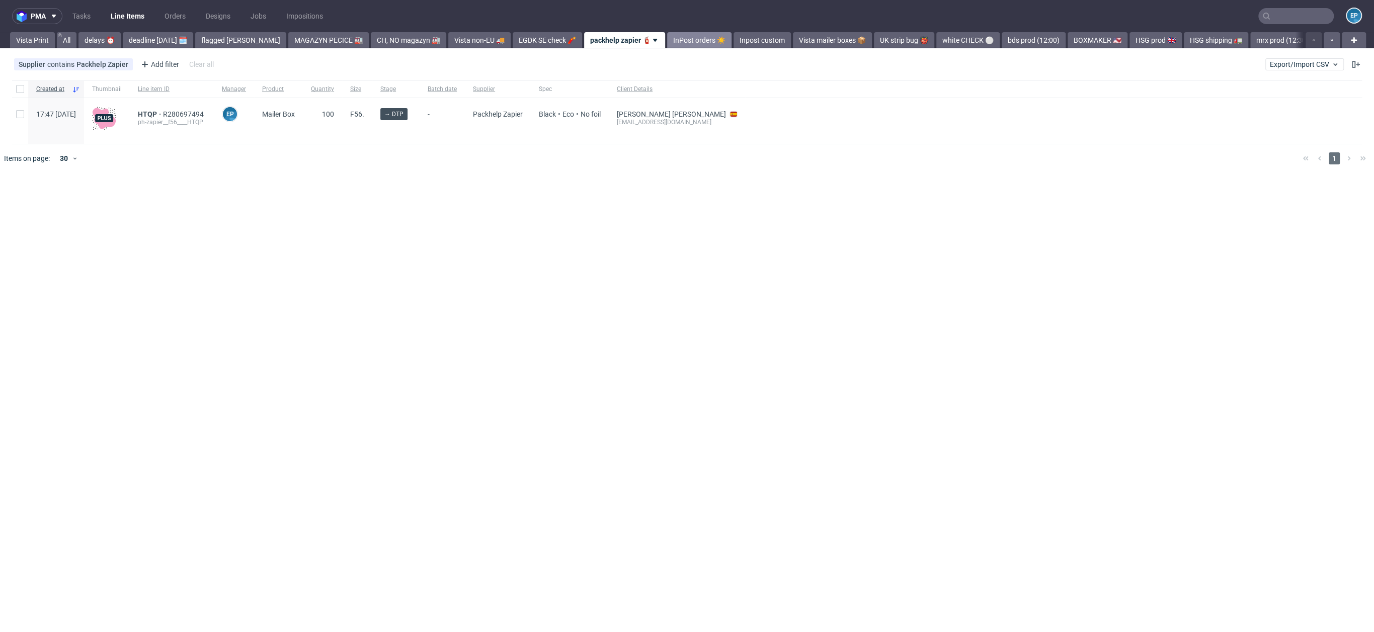
click at [667, 37] on link "InPost orders ☀️" at bounding box center [699, 40] width 64 height 16
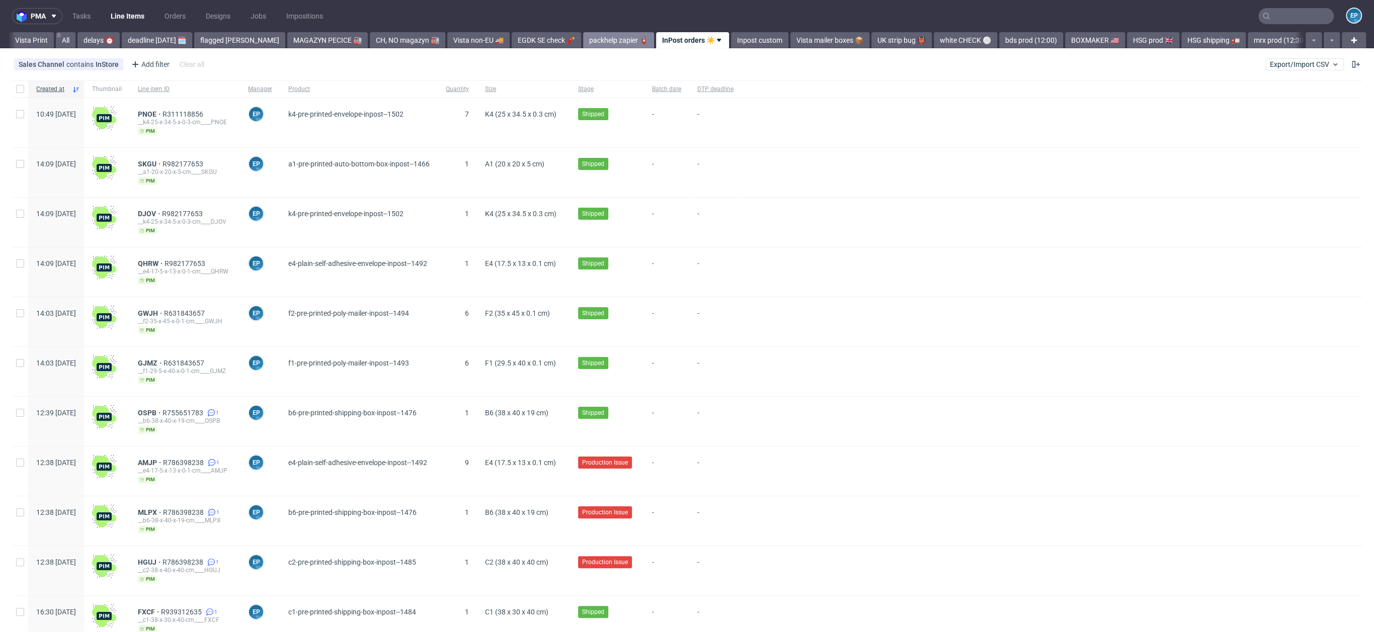
click at [599, 37] on link "packhelp zapier 🧯" at bounding box center [618, 40] width 71 height 16
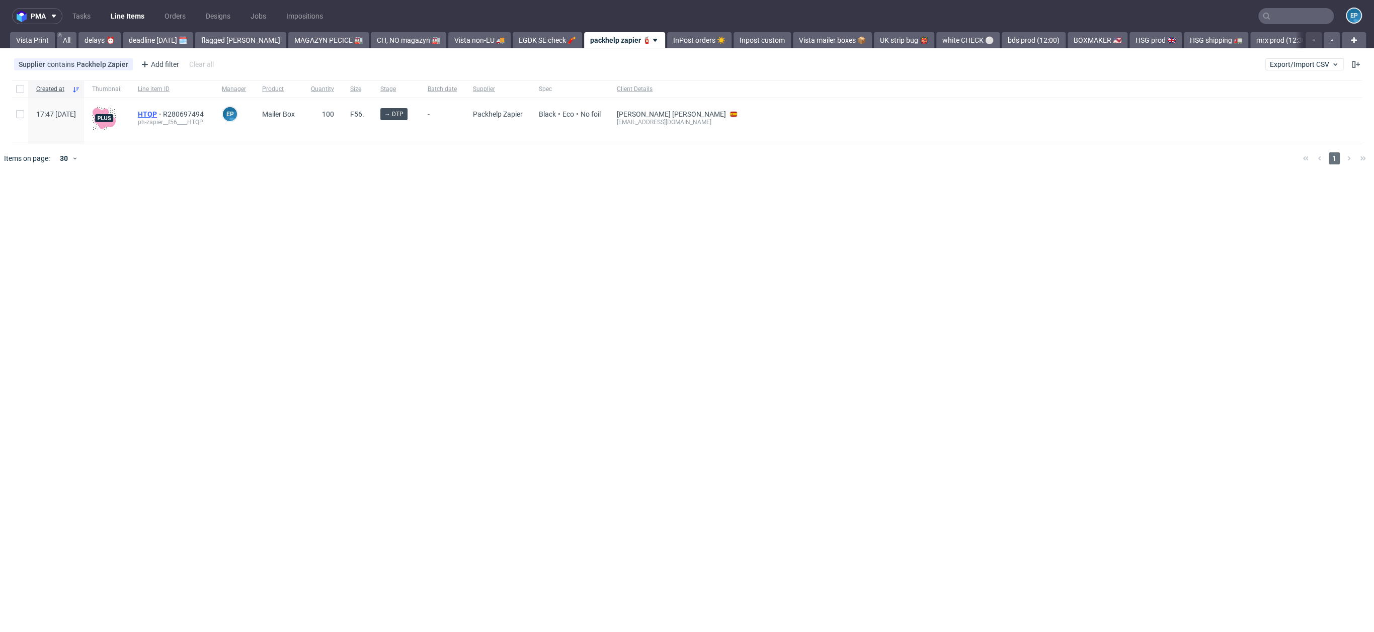
click at [163, 112] on span "HTQP" at bounding box center [150, 114] width 25 height 8
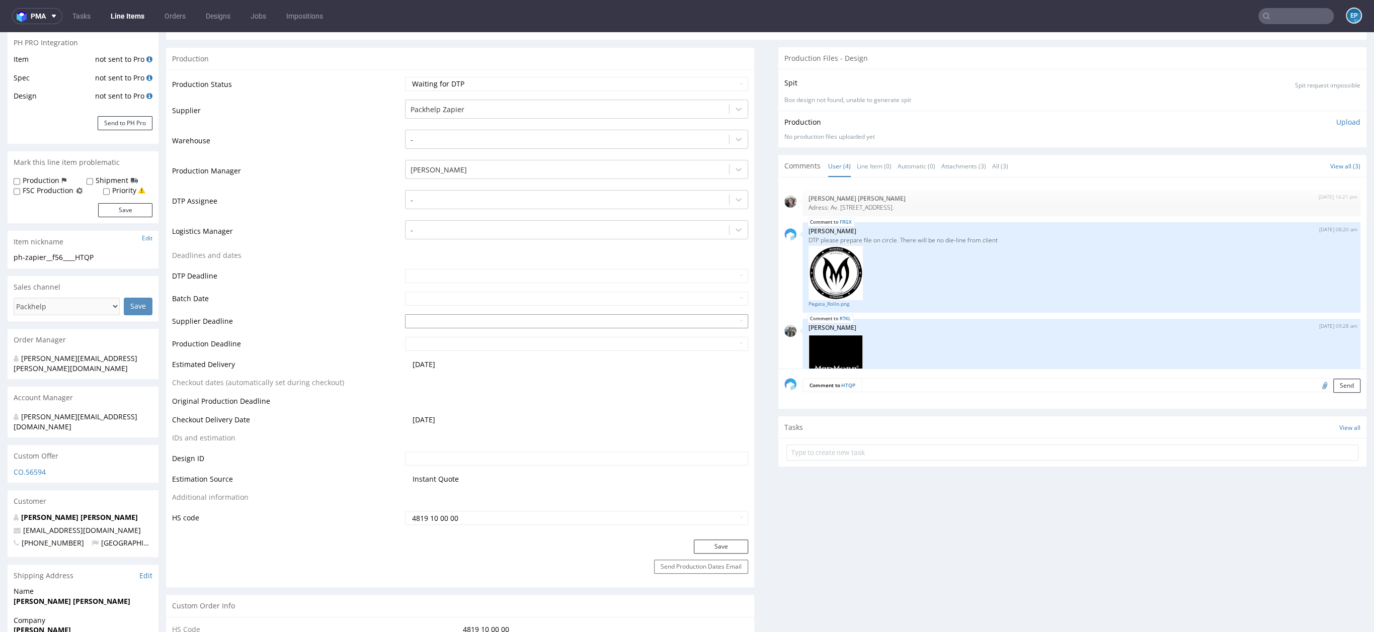
scroll to position [169, 0]
click at [427, 280] on input "text" at bounding box center [576, 279] width 343 height 14
click at [489, 190] on td "5" at bounding box center [487, 188] width 15 height 15
type input "[DATE]"
click at [700, 547] on button "Save" at bounding box center [721, 549] width 54 height 14
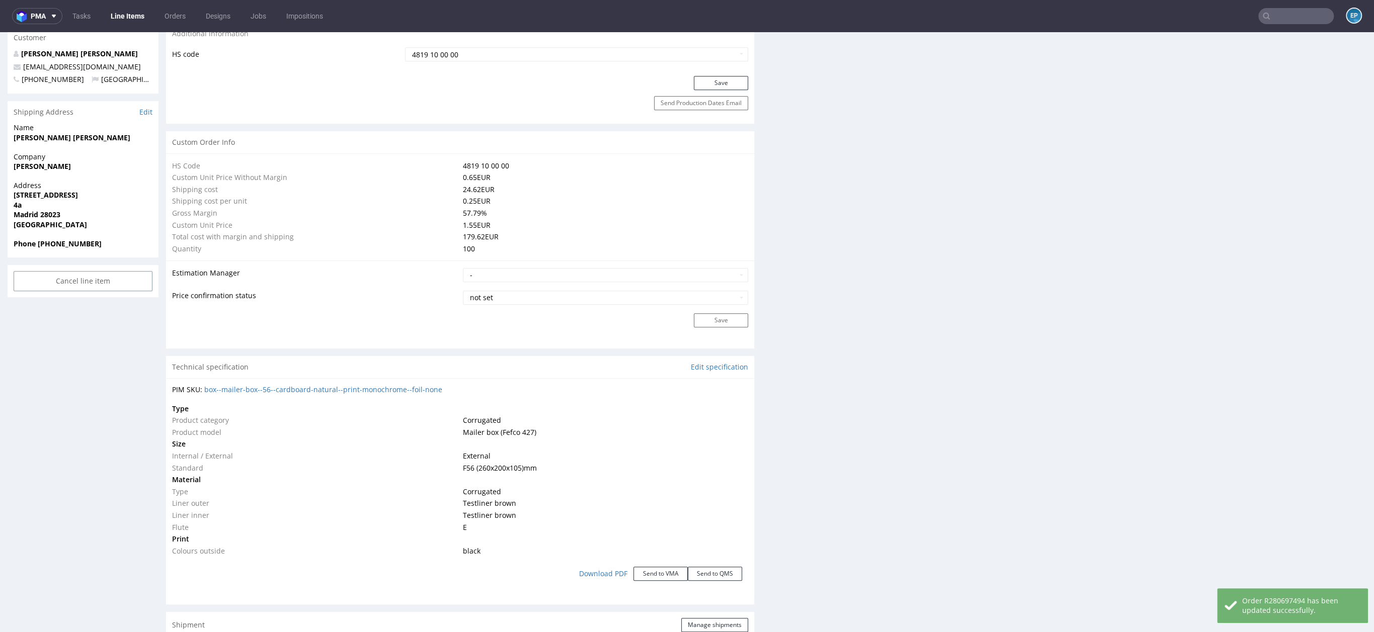
scroll to position [660, 0]
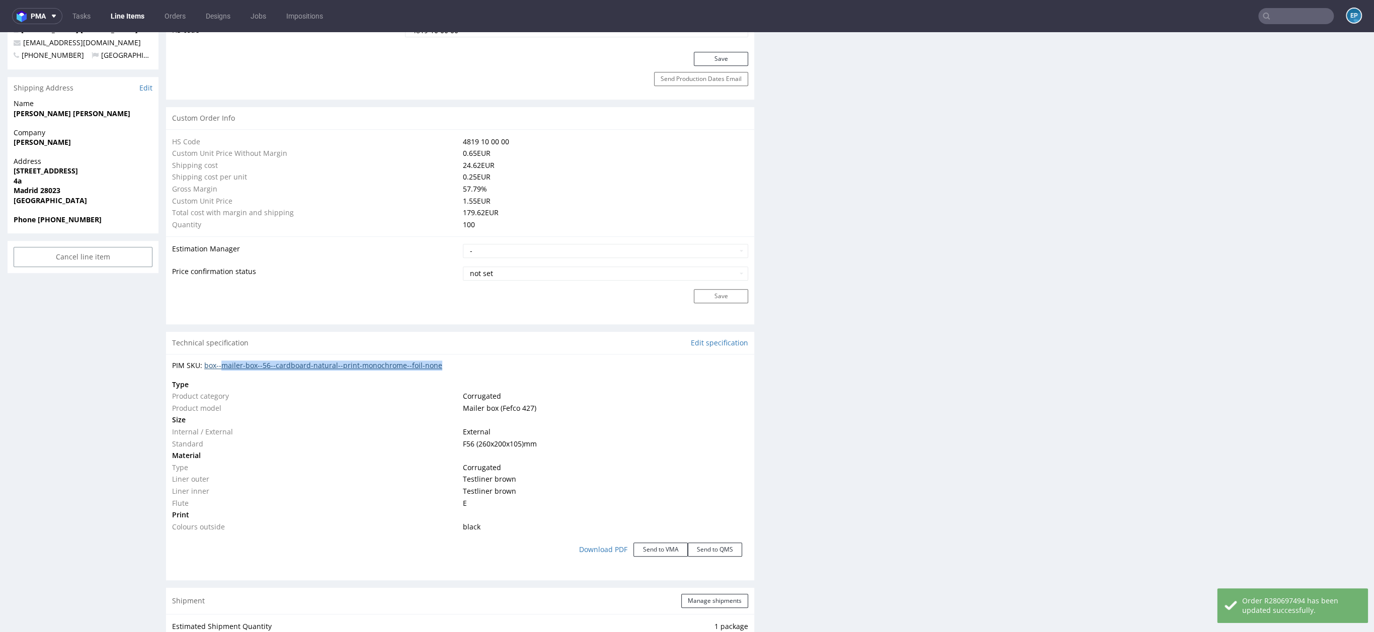
drag, startPoint x: 457, startPoint y: 365, endPoint x: 223, endPoint y: 368, distance: 233.9
click at [223, 368] on div "PIM SKU: box--mailer-box--56--cardboard-natural--print-monochrome--foil-none" at bounding box center [460, 366] width 576 height 10
copy link "mailer-box--56--cardboard-natural--print-monochrome--foil-none"
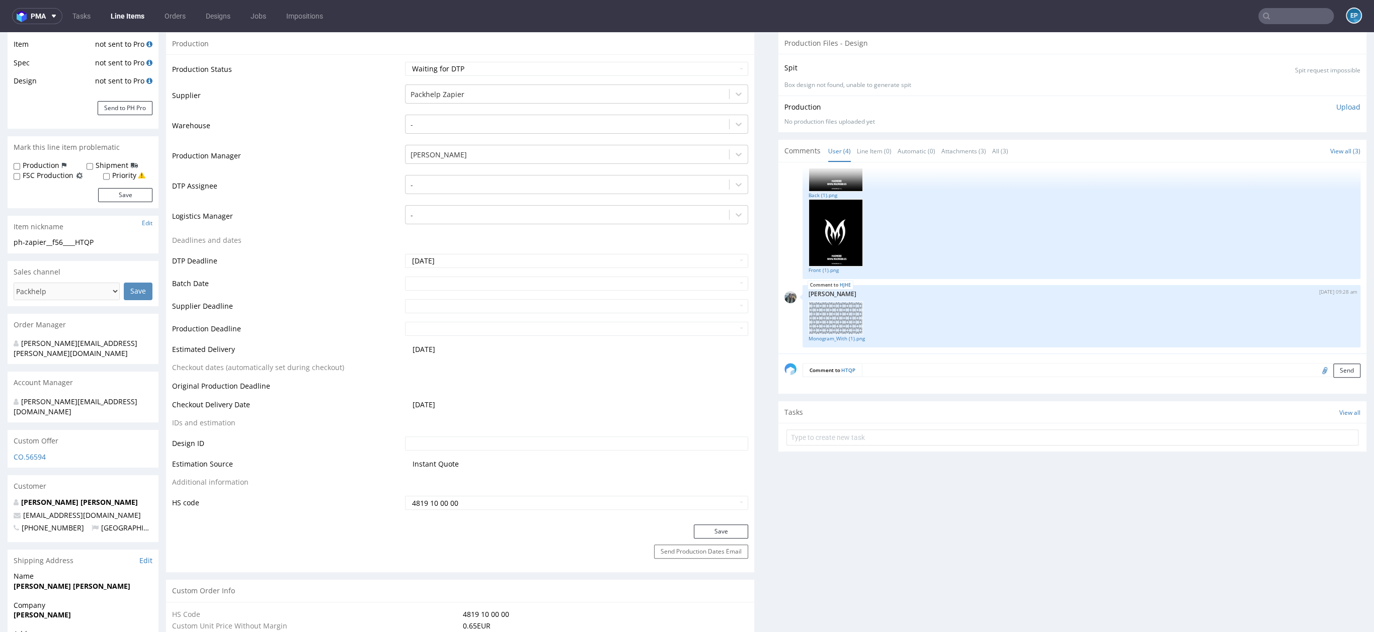
scroll to position [0, 0]
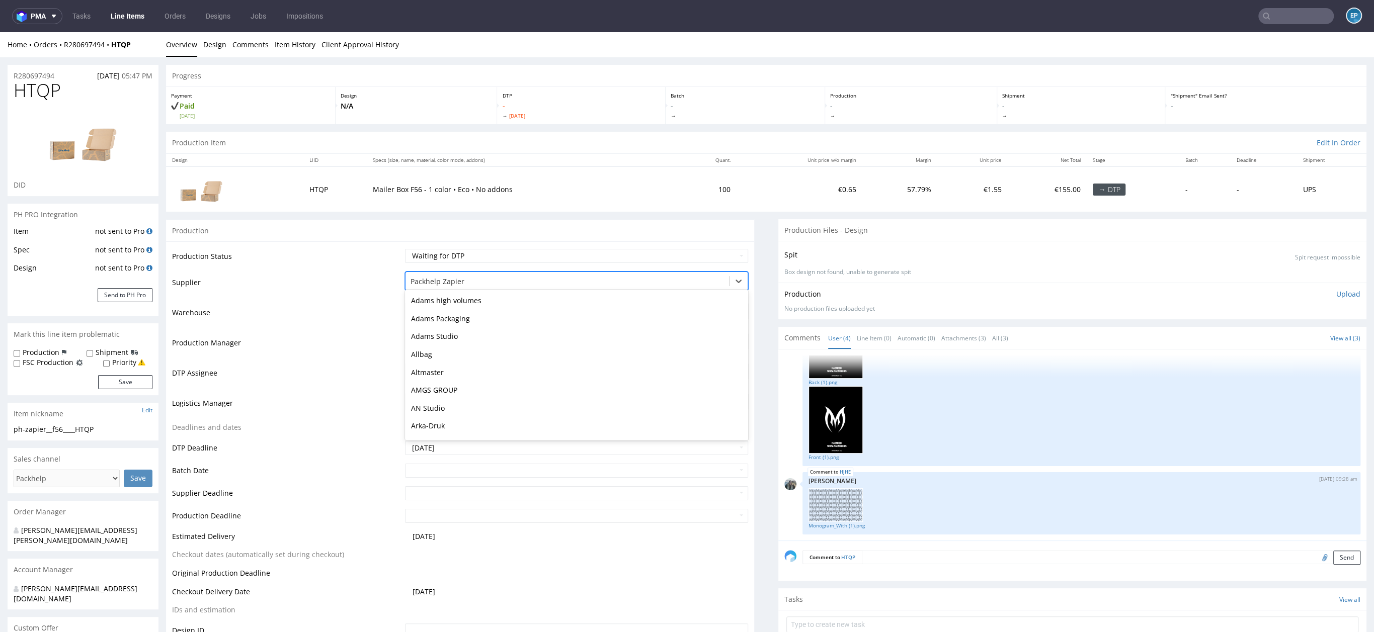
click at [441, 284] on div at bounding box center [566, 282] width 313 height 12
type input "eg"
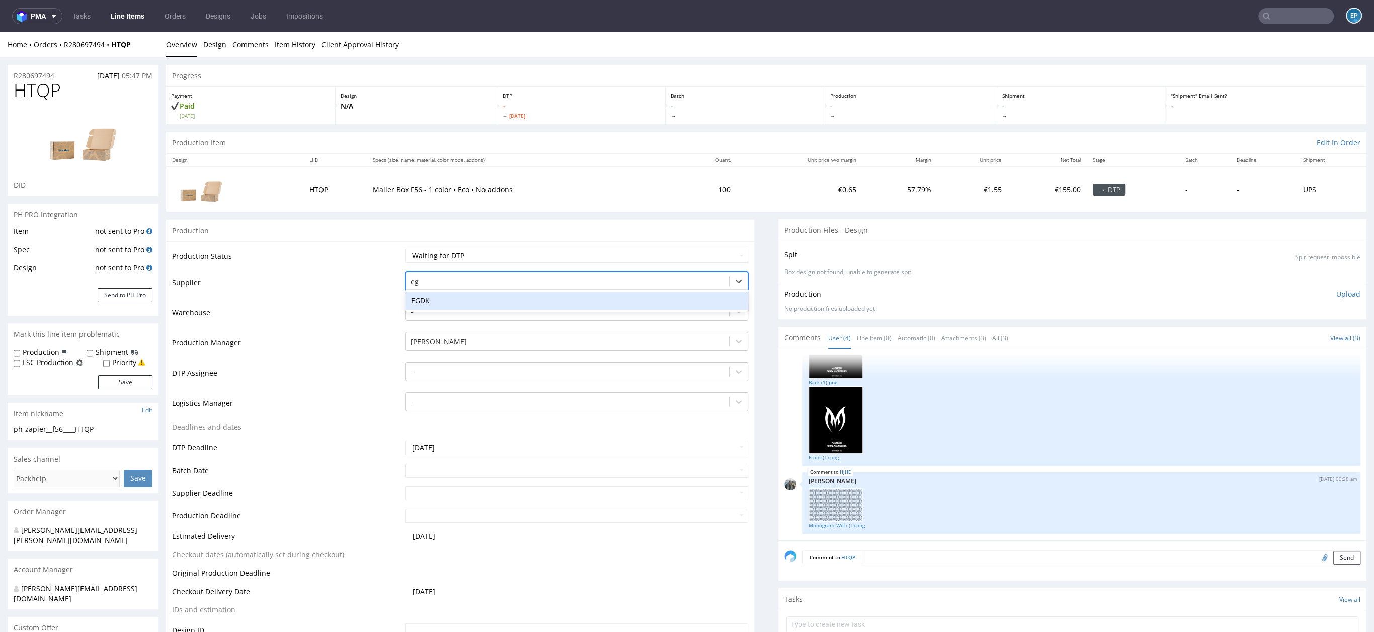
click at [439, 293] on div "EGDK" at bounding box center [576, 301] width 343 height 18
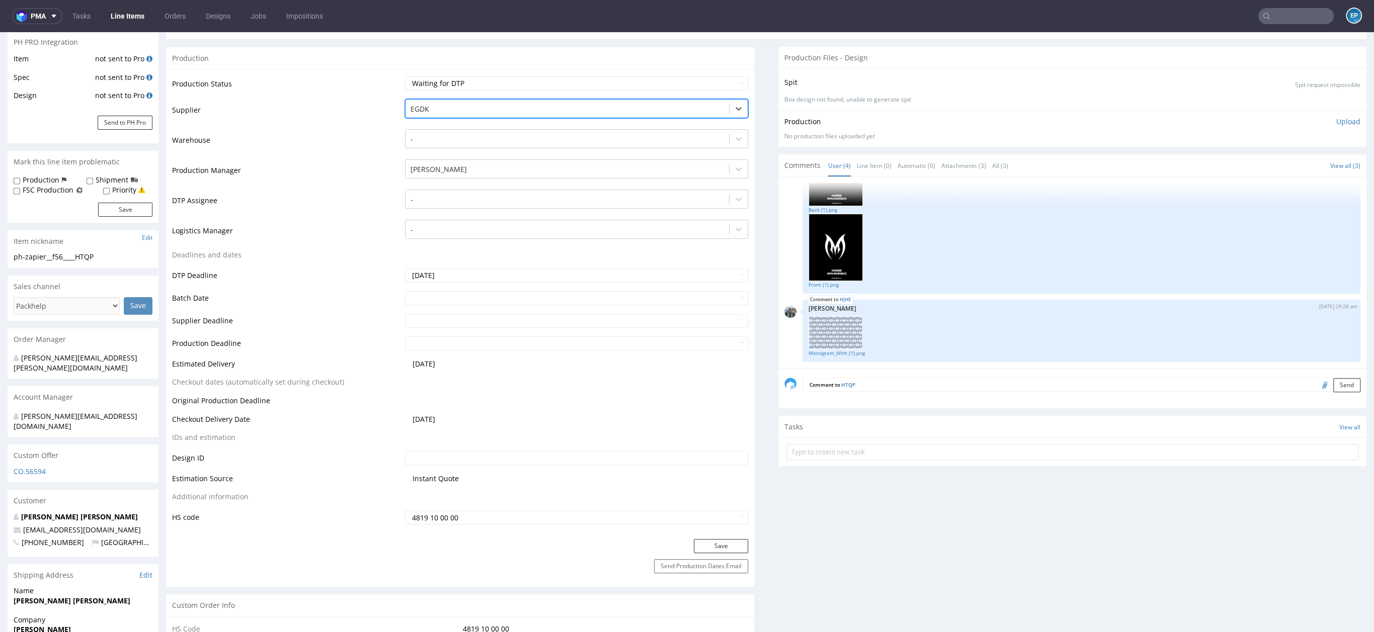
scroll to position [216, 0]
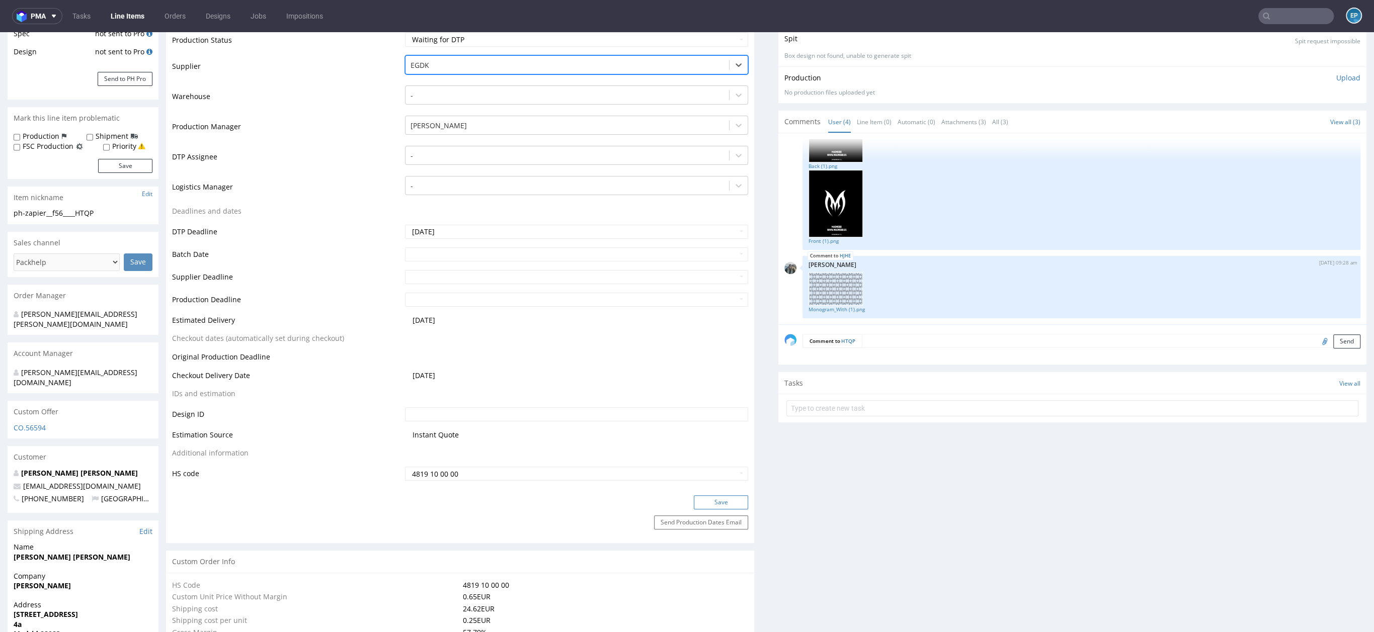
click at [717, 497] on button "Save" at bounding box center [721, 502] width 54 height 14
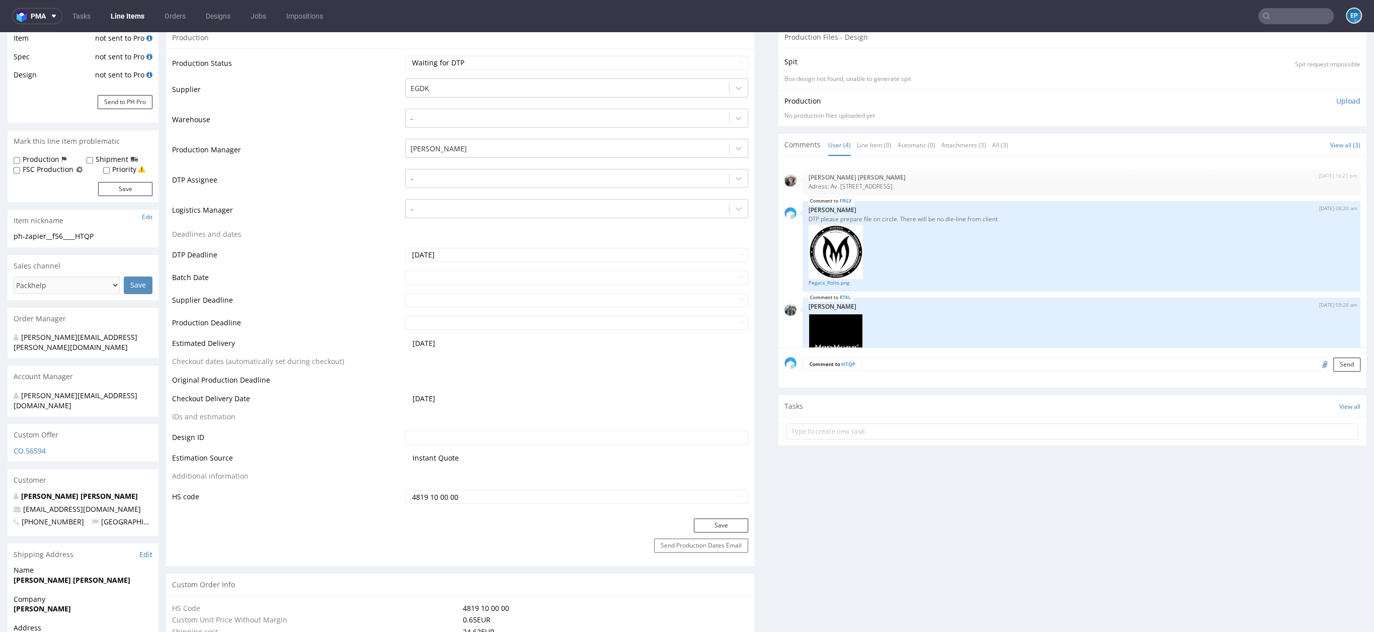
scroll to position [190, 0]
click at [857, 152] on link "Line Item (0)" at bounding box center [874, 148] width 35 height 22
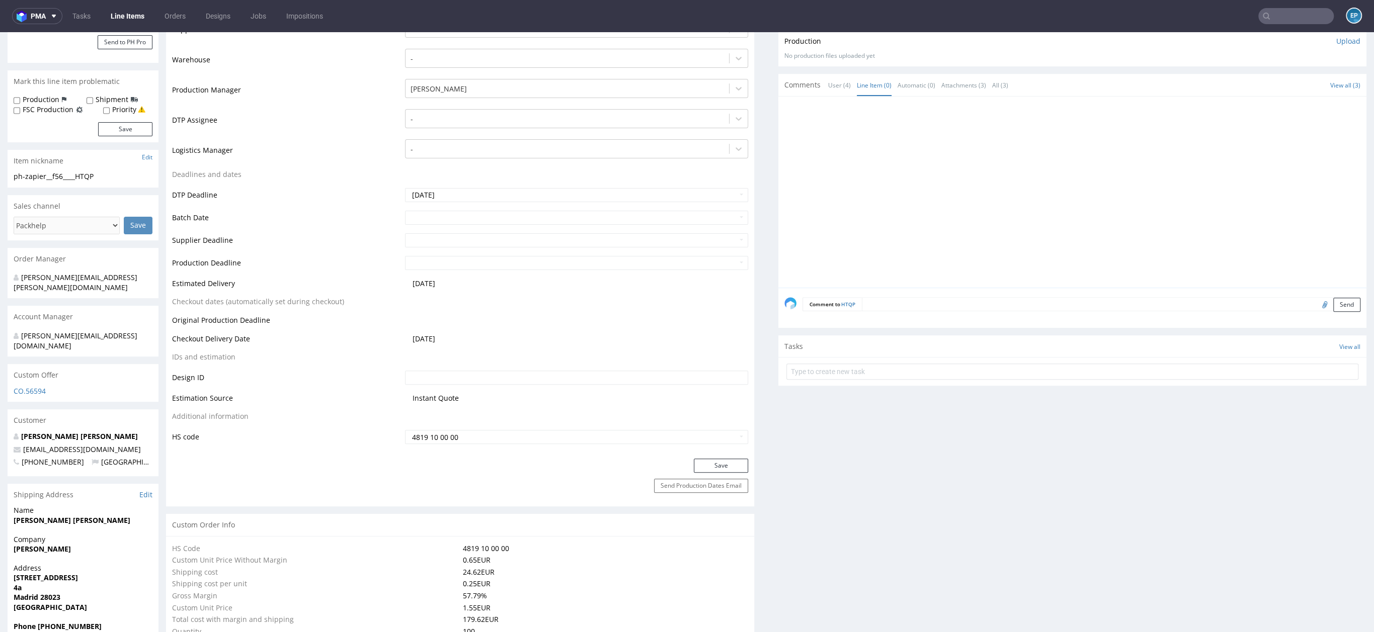
scroll to position [0, 0]
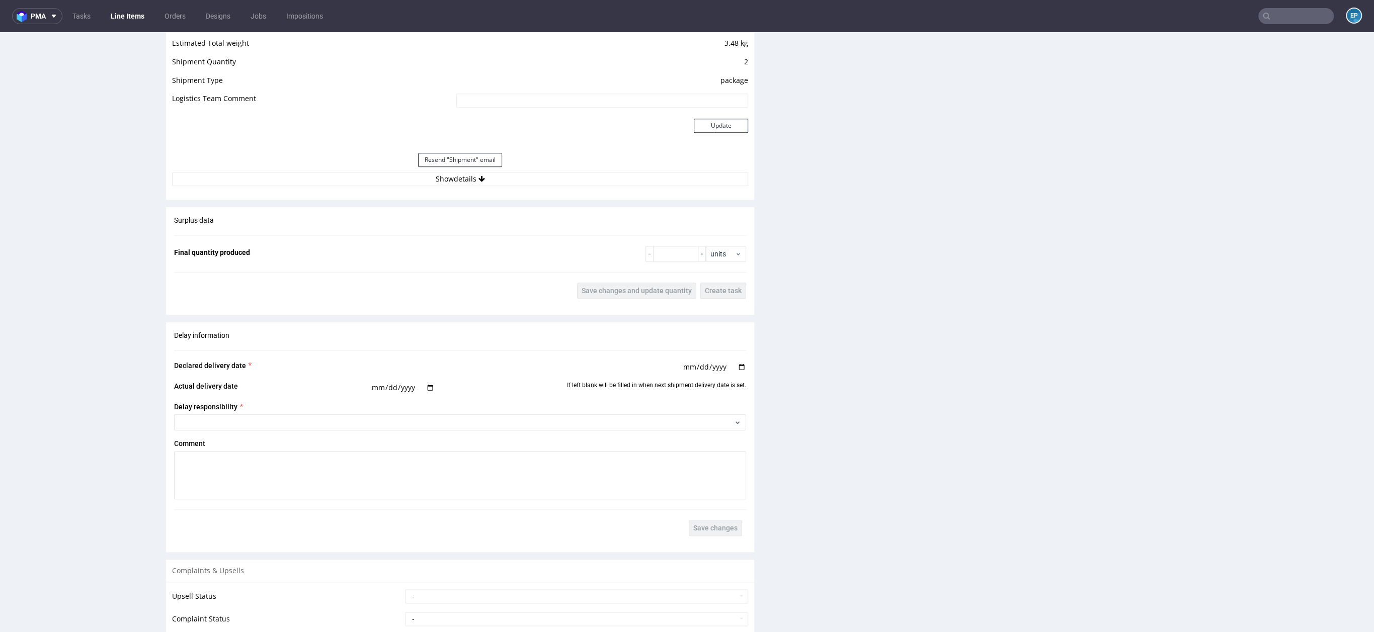
scroll to position [1355, 0]
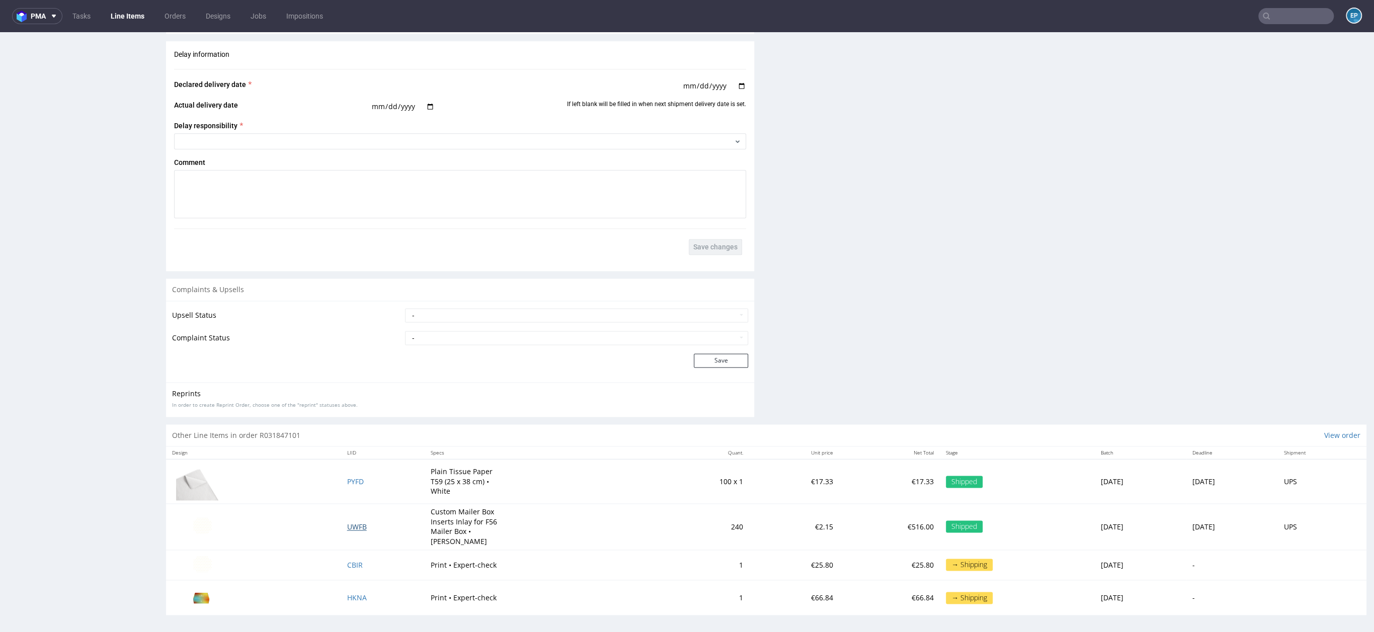
click at [347, 522] on span "UWFB" at bounding box center [357, 527] width 20 height 10
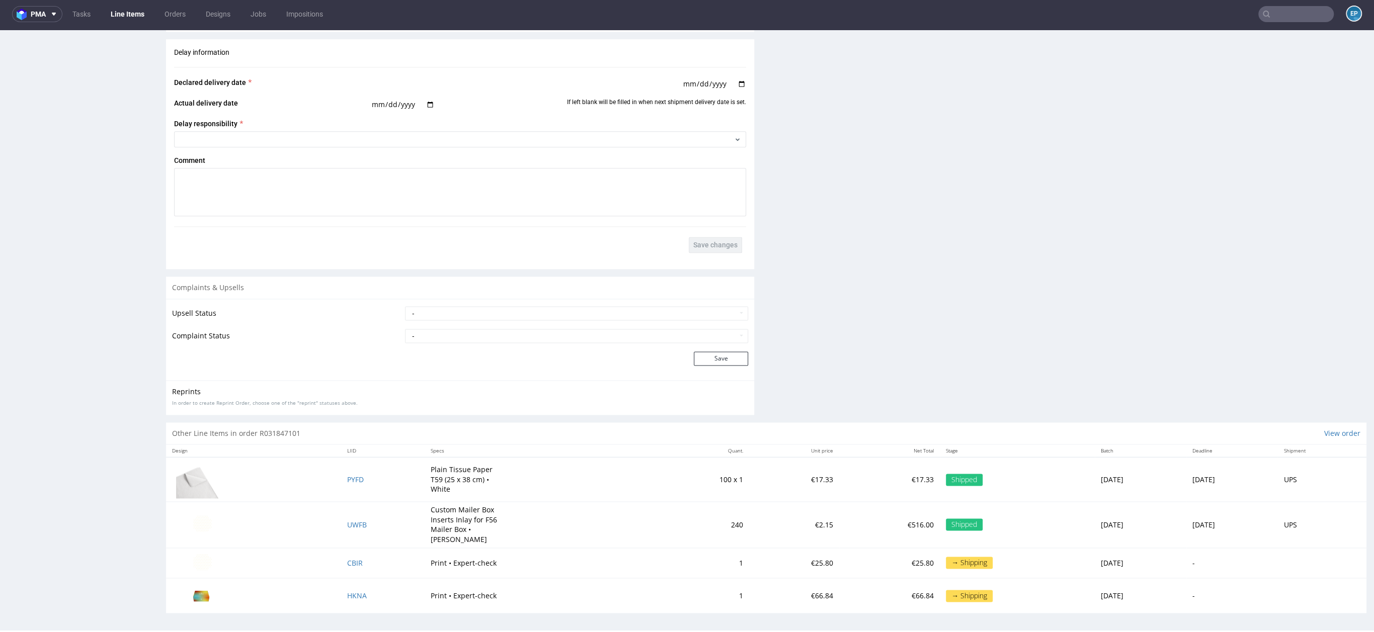
scroll to position [3, 0]
click at [351, 517] on td "UWFB" at bounding box center [382, 524] width 83 height 46
click at [349, 521] on span "UWFB" at bounding box center [357, 525] width 20 height 10
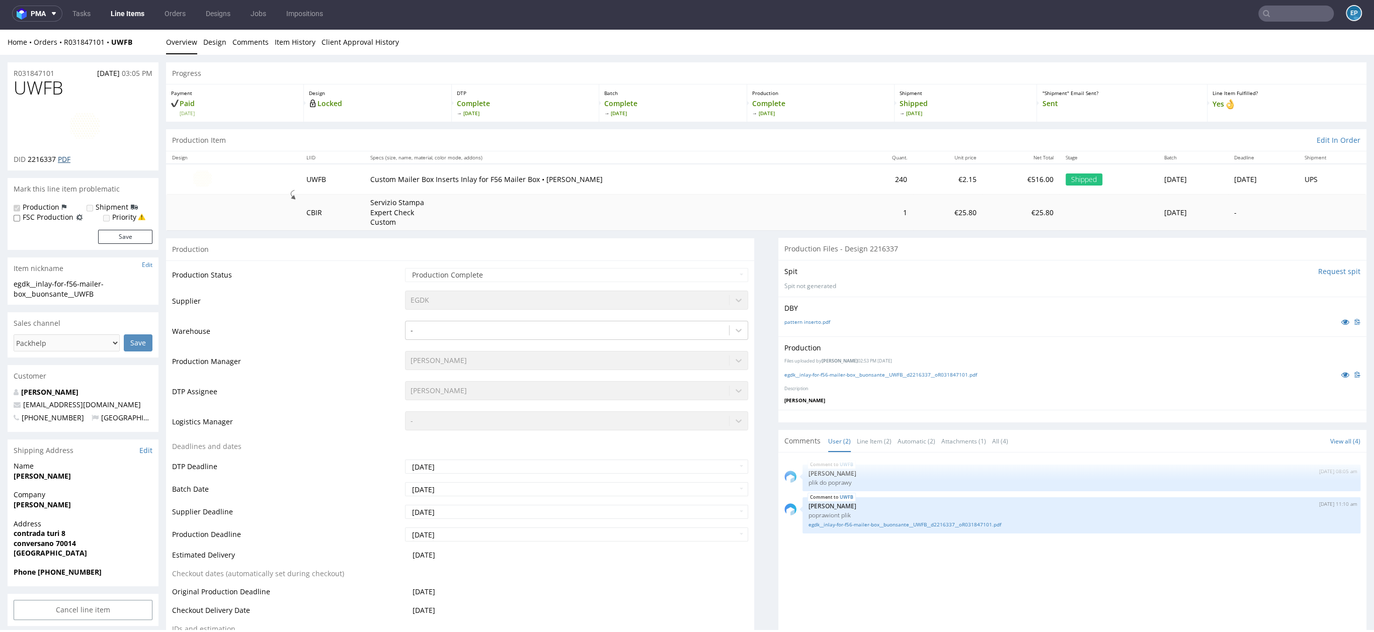
click at [70, 159] on link "PDF" at bounding box center [64, 159] width 13 height 10
click at [66, 160] on link "PDF" at bounding box center [64, 159] width 13 height 10
click at [1300, 23] on nav "pma Tasks Line Items Orders Designs Jobs Impositions EP" at bounding box center [687, 13] width 1374 height 32
click at [1295, 16] on input "text" at bounding box center [1295, 14] width 75 height 16
paste input "NSRR"
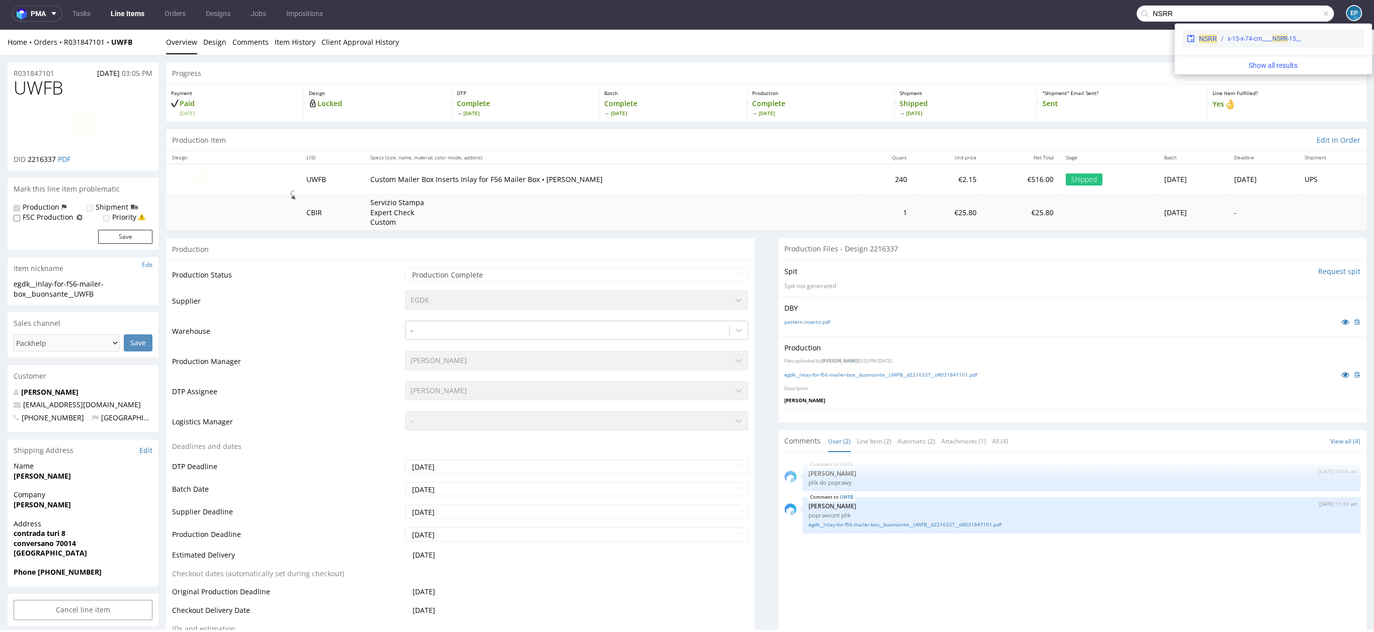
type input "NSRR"
click at [1245, 43] on div "NSRR __15-x-15-x-74-cm____ NSRR" at bounding box center [1272, 39] width 181 height 18
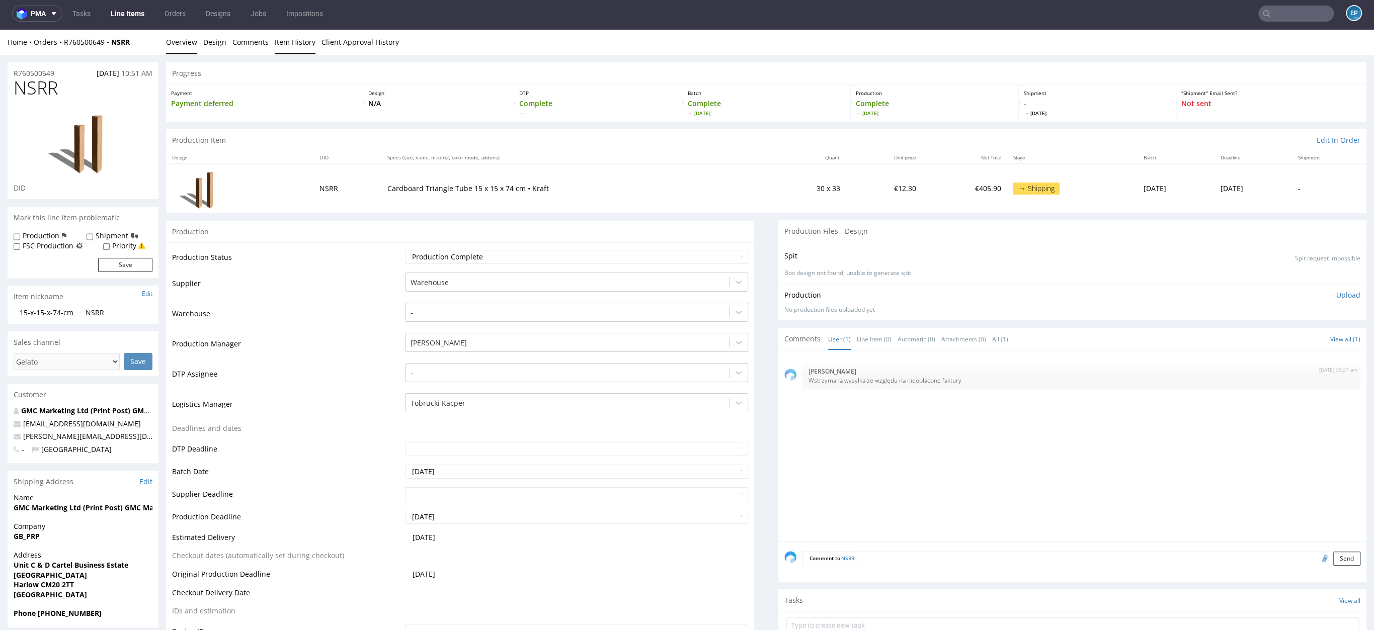
click at [294, 49] on link "Item History" at bounding box center [295, 42] width 41 height 25
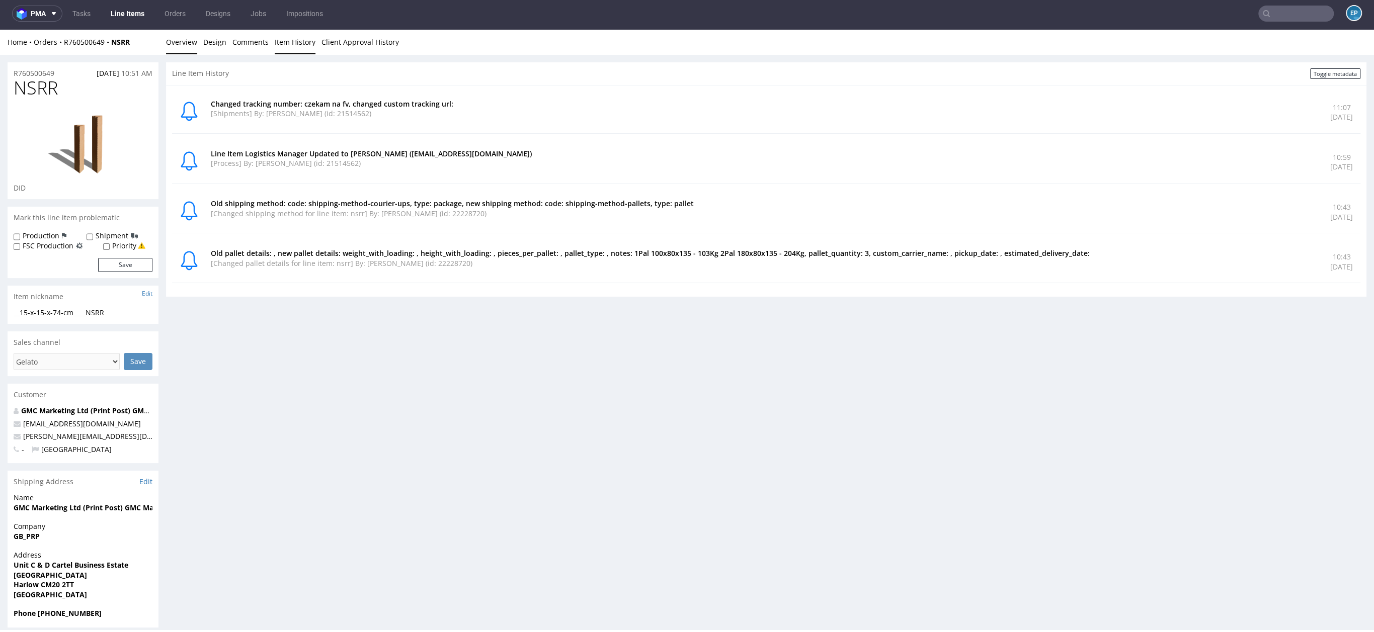
click at [181, 46] on link "Overview" at bounding box center [181, 42] width 31 height 25
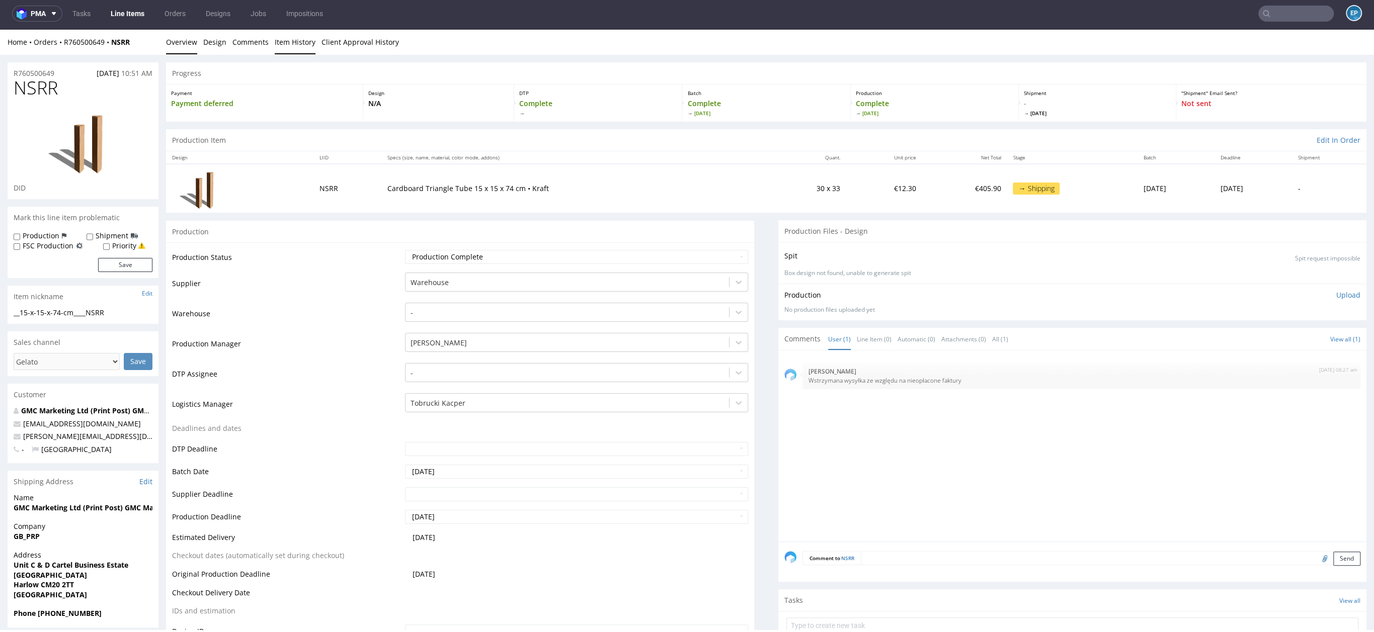
click at [297, 48] on link "Item History" at bounding box center [295, 42] width 41 height 25
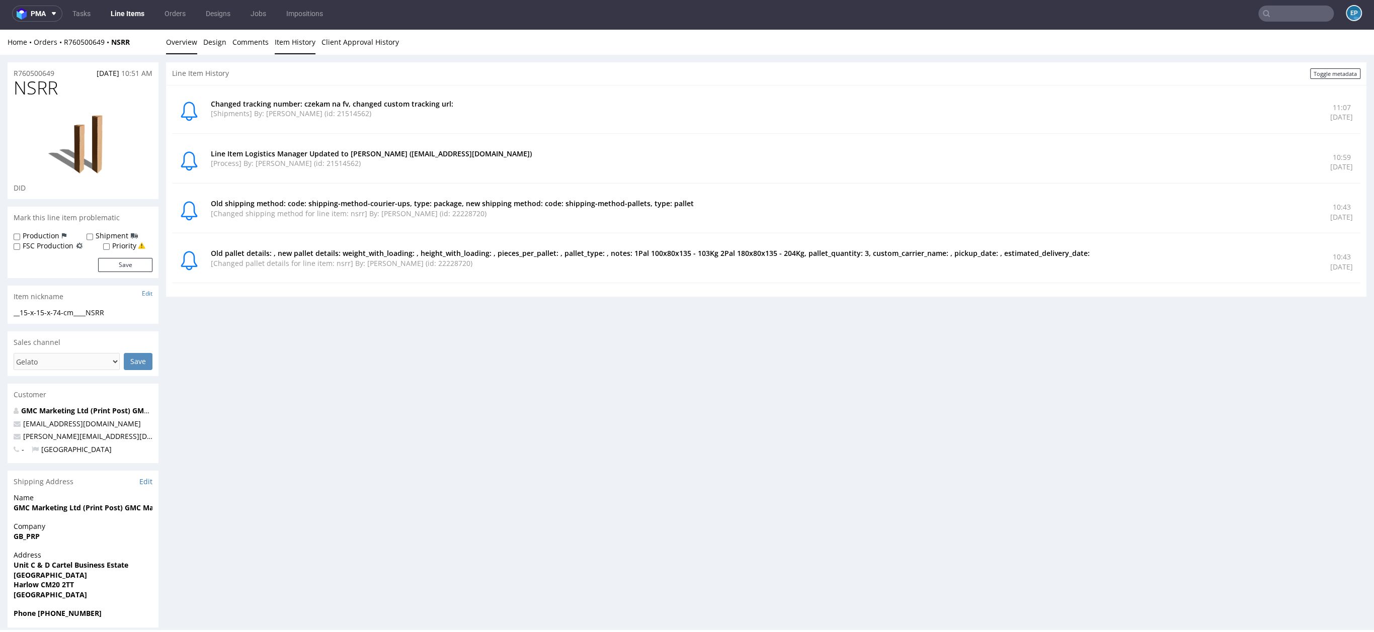
click at [187, 47] on link "Overview" at bounding box center [181, 42] width 31 height 25
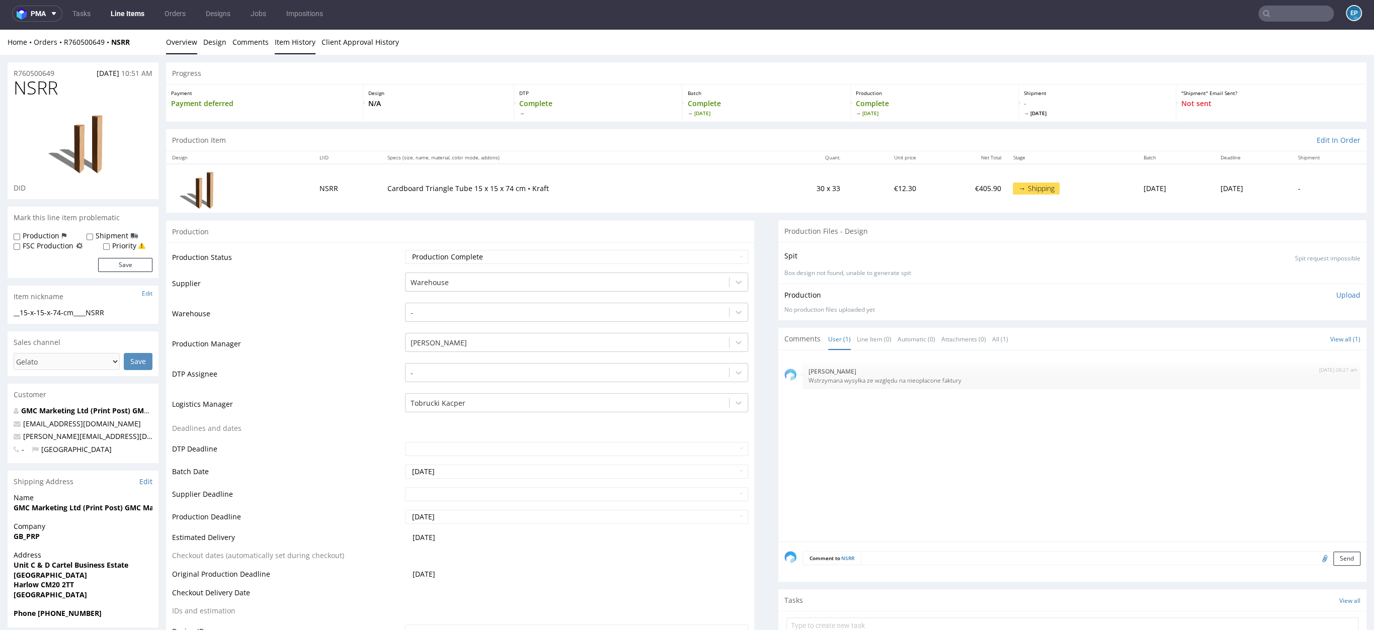
click at [309, 46] on link "Item History" at bounding box center [295, 42] width 41 height 25
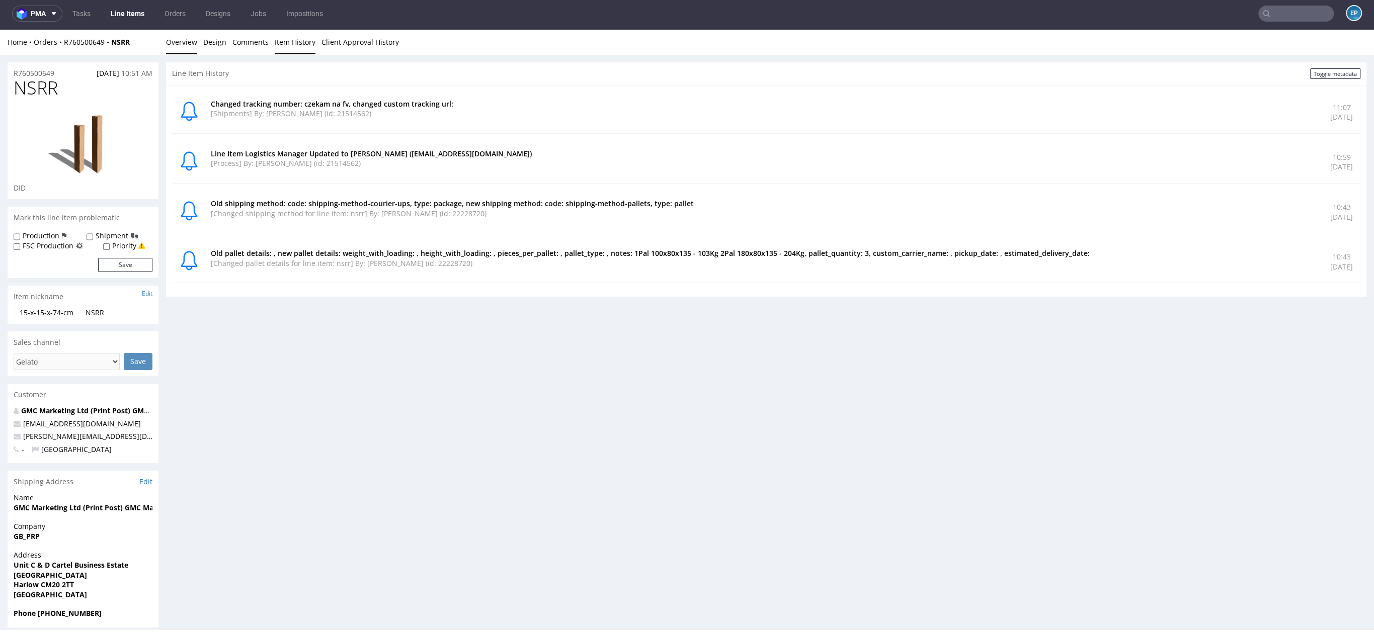
click at [192, 50] on link "Overview" at bounding box center [181, 42] width 31 height 25
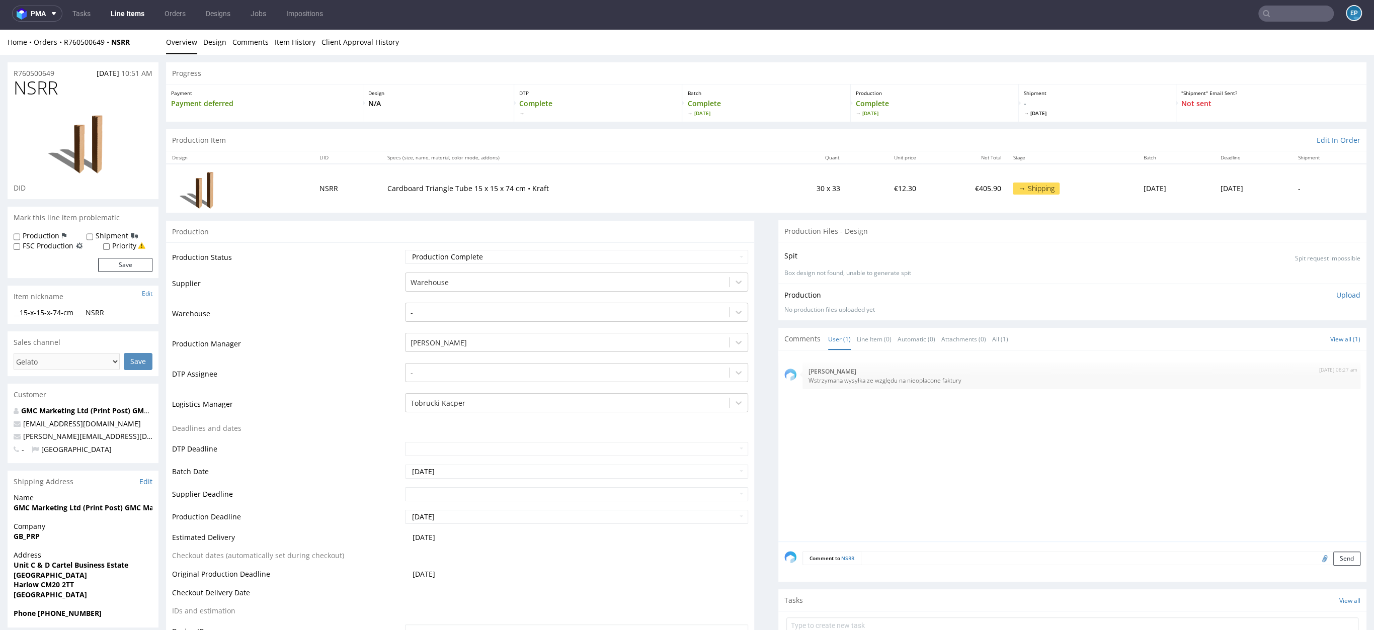
click at [1278, 22] on nav "pma Tasks Line Items Orders Designs Jobs Impositions EP" at bounding box center [687, 13] width 1374 height 32
click at [1282, 14] on input "text" at bounding box center [1234, 14] width 197 height 16
paste input "R221821256"
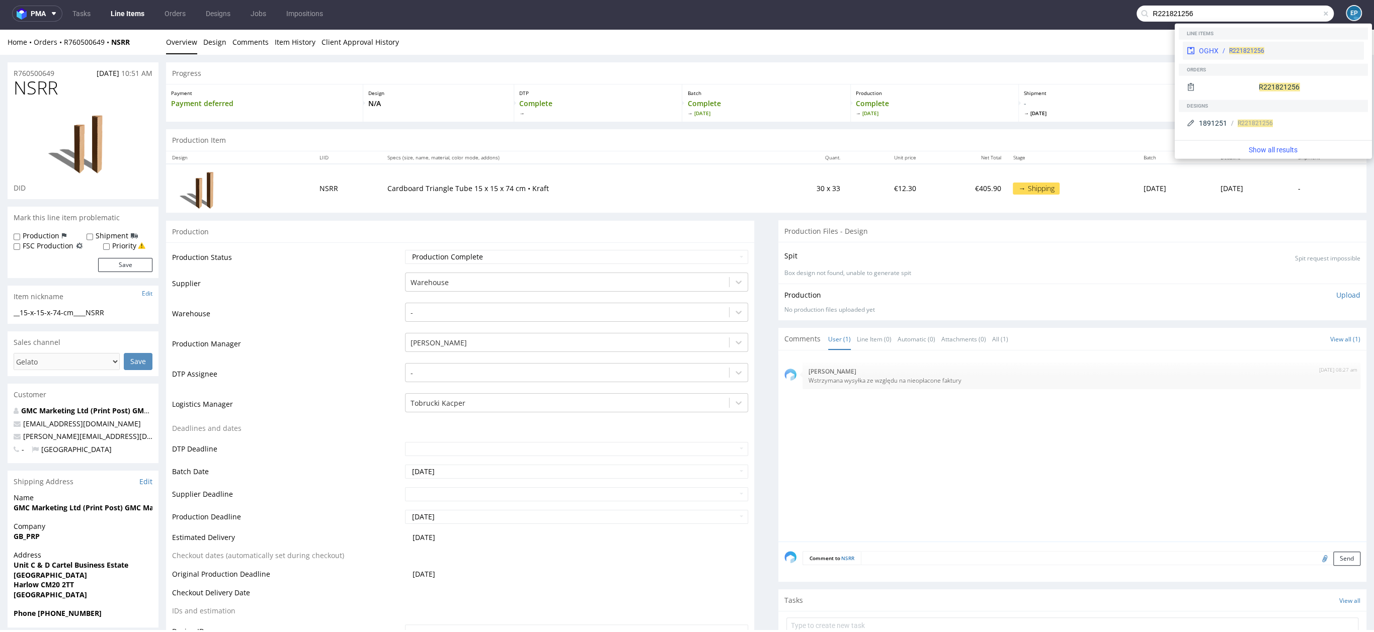
type input "R221821256"
click at [1247, 46] on div "R221821256" at bounding box center [1246, 50] width 35 height 9
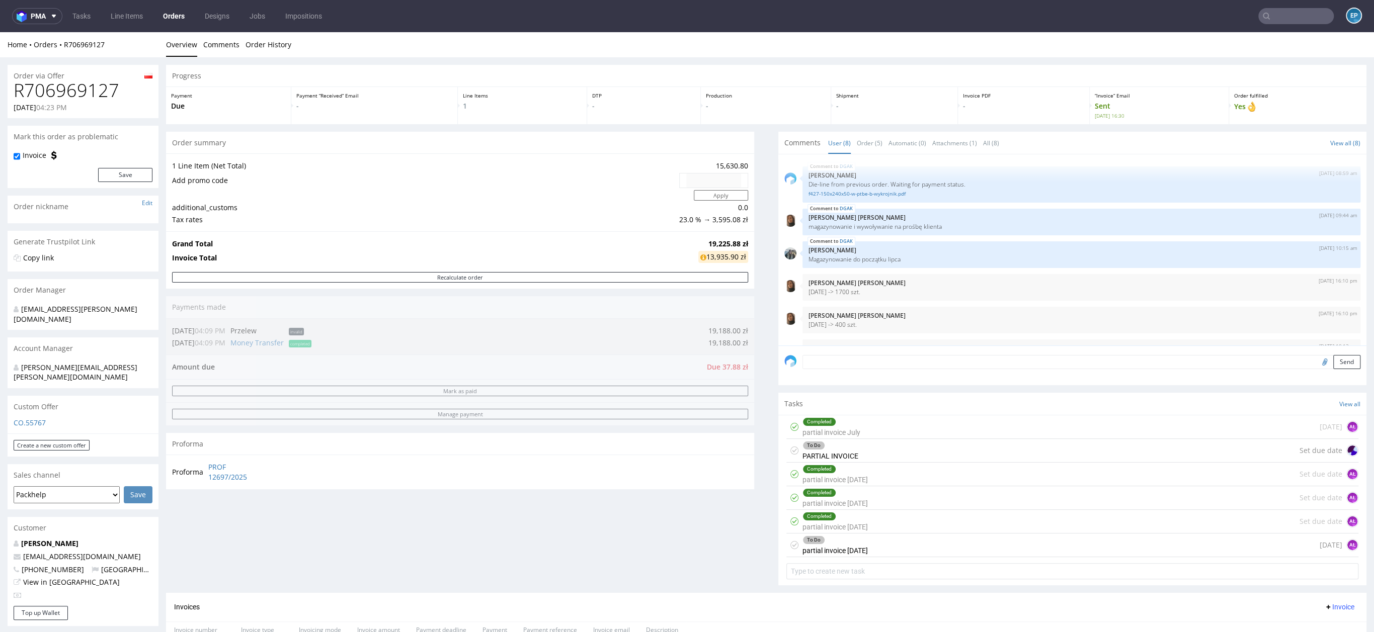
scroll to position [92, 0]
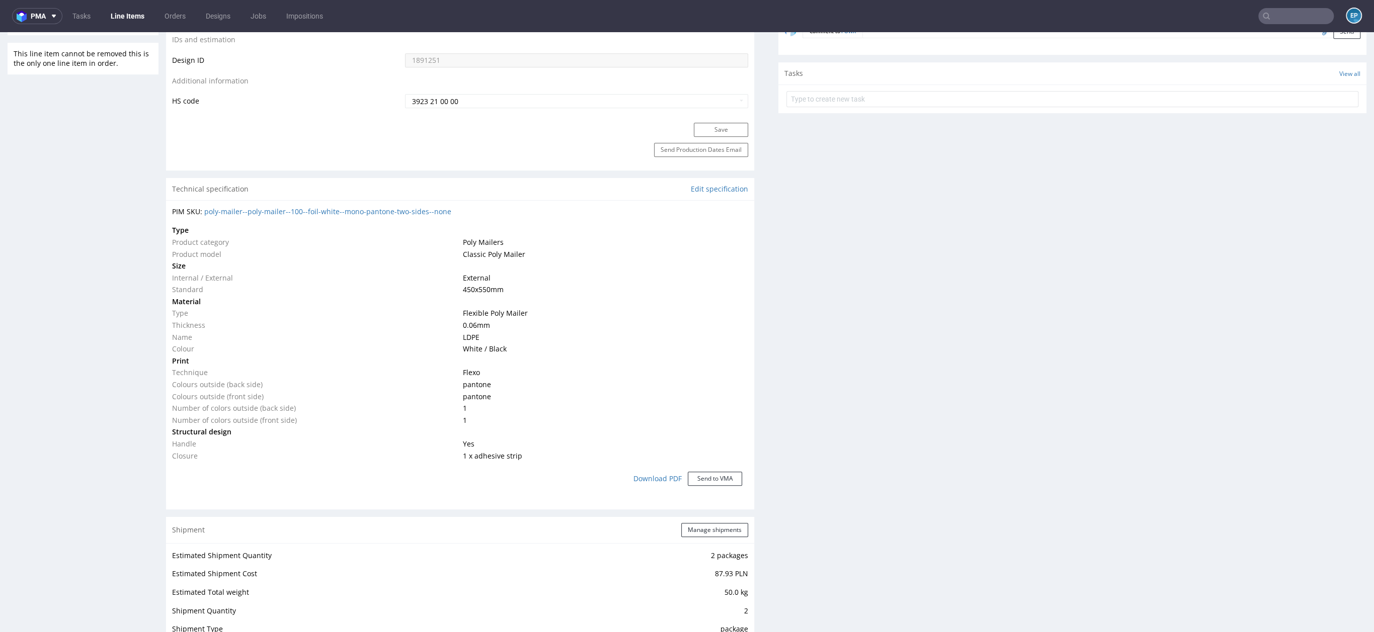
scroll to position [761, 0]
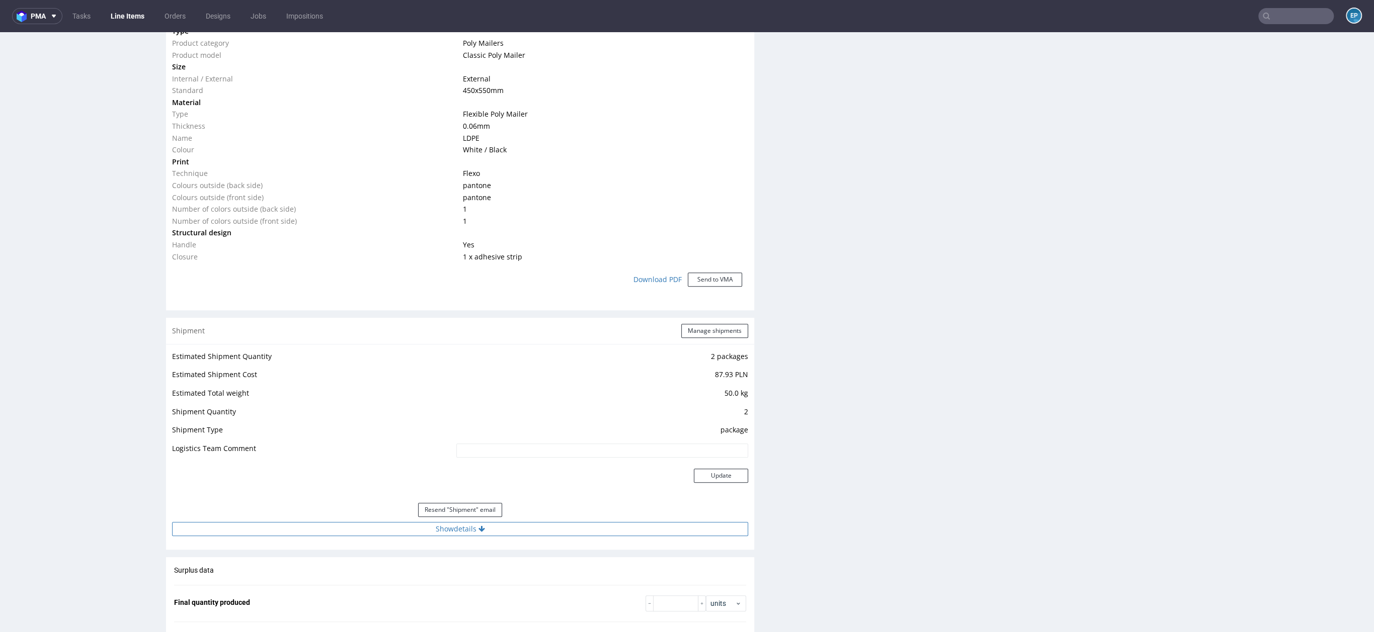
click at [529, 528] on button "Show details" at bounding box center [460, 529] width 576 height 14
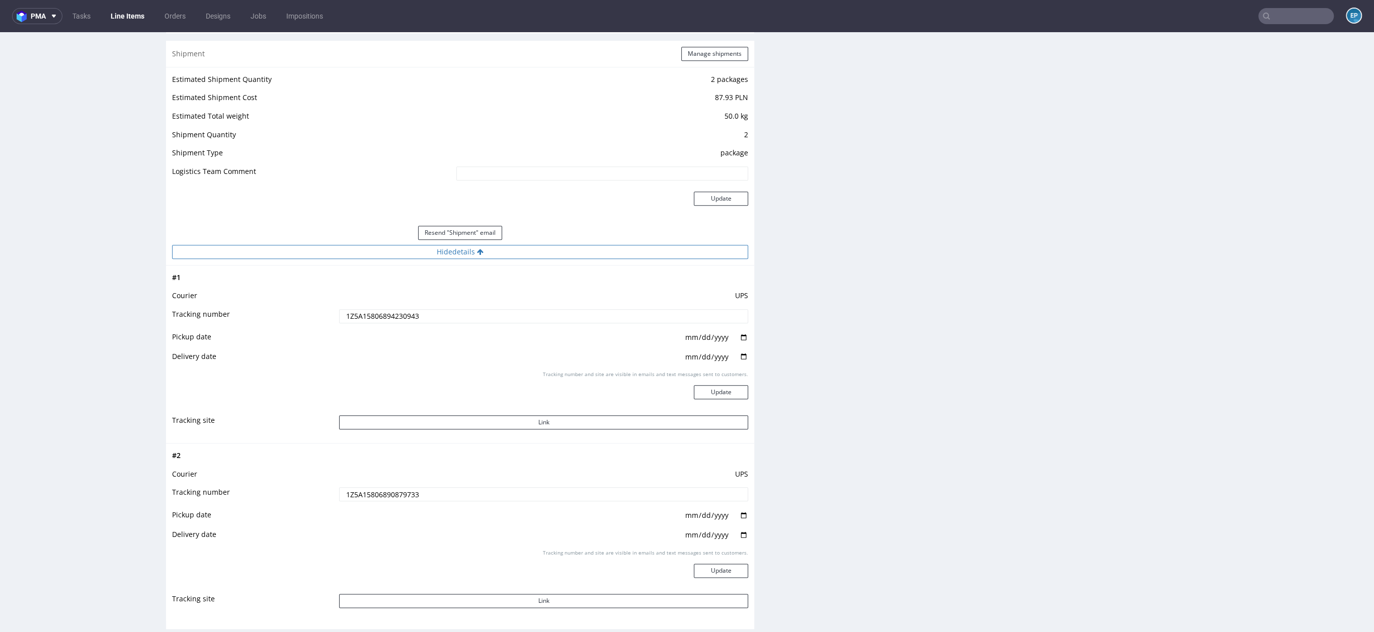
scroll to position [1039, 0]
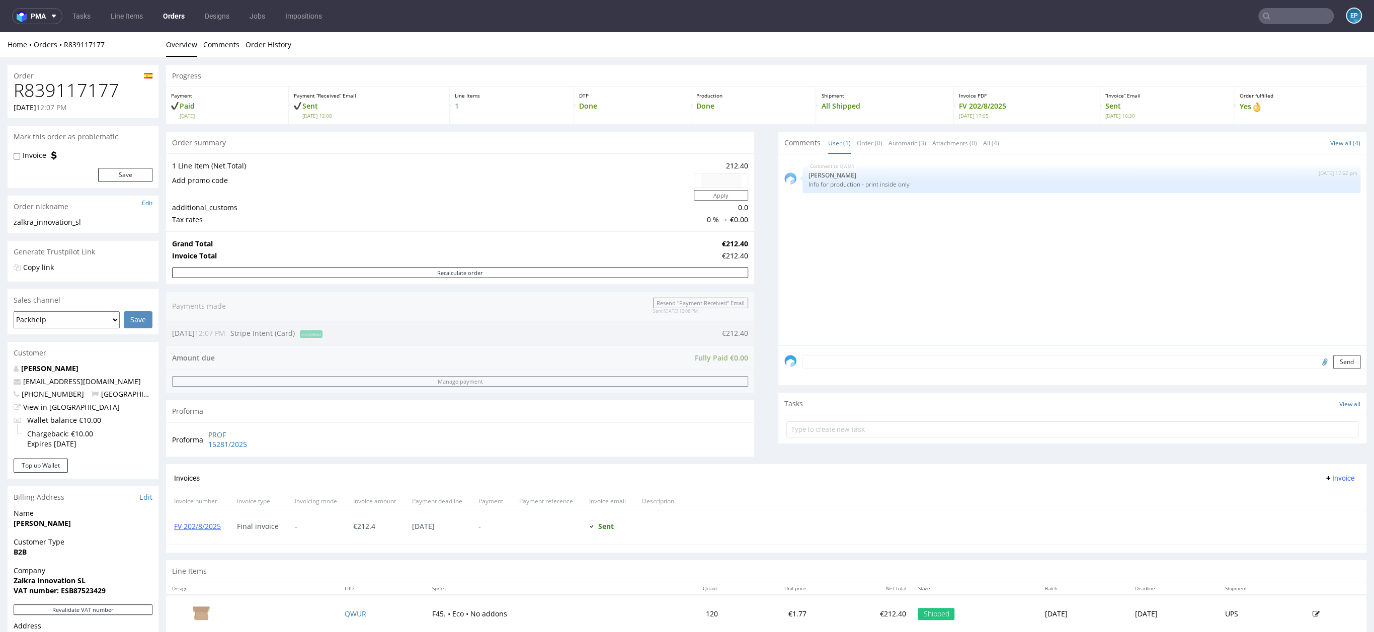
scroll to position [197, 0]
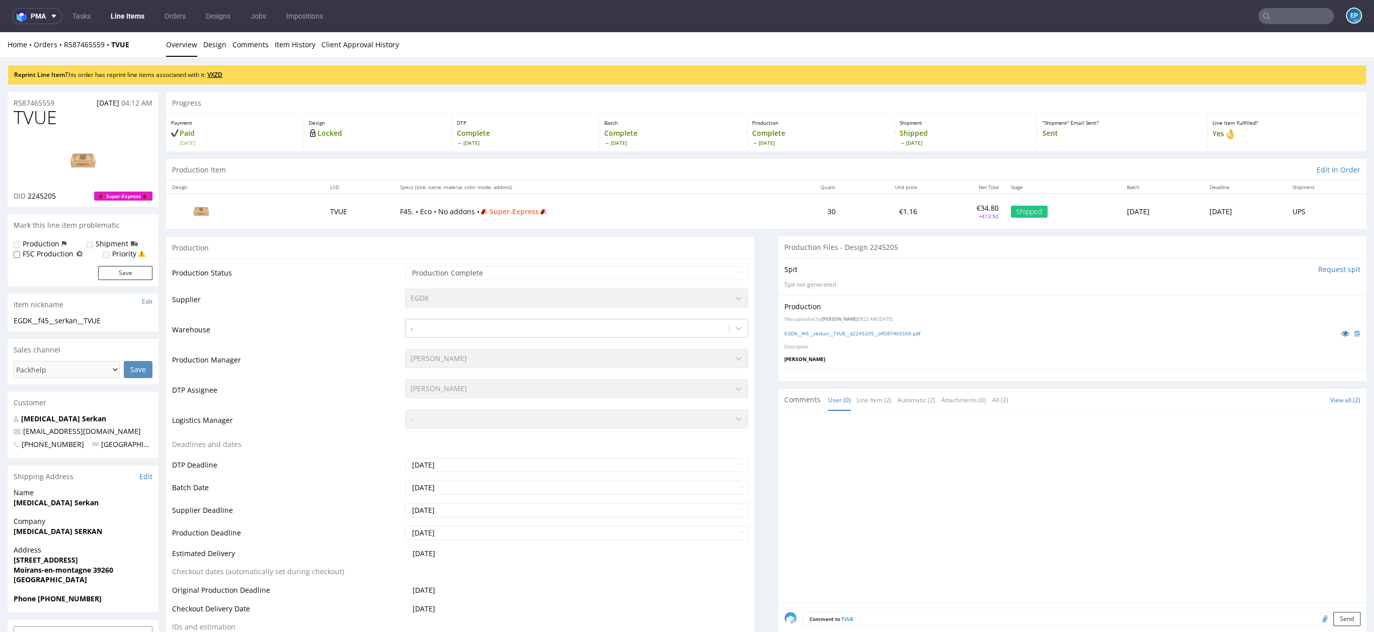
click at [220, 73] on link "VXZD" at bounding box center [214, 74] width 15 height 9
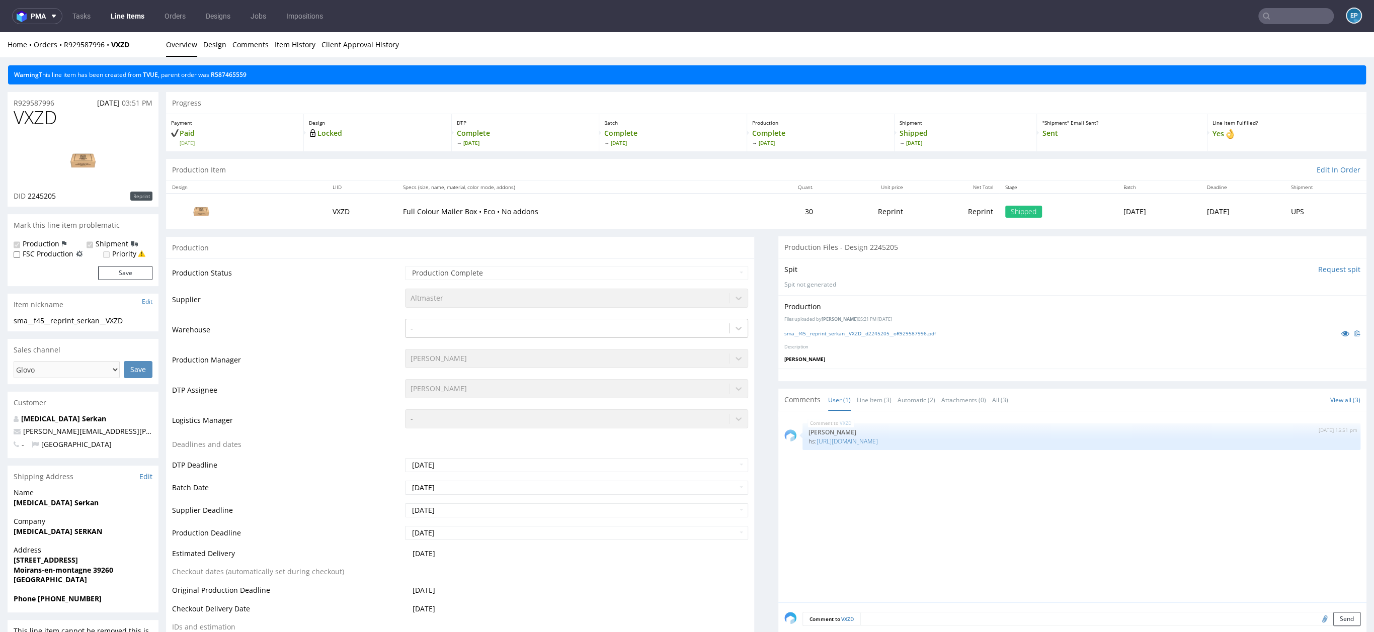
click at [148, 71] on link "TVUE" at bounding box center [150, 74] width 15 height 9
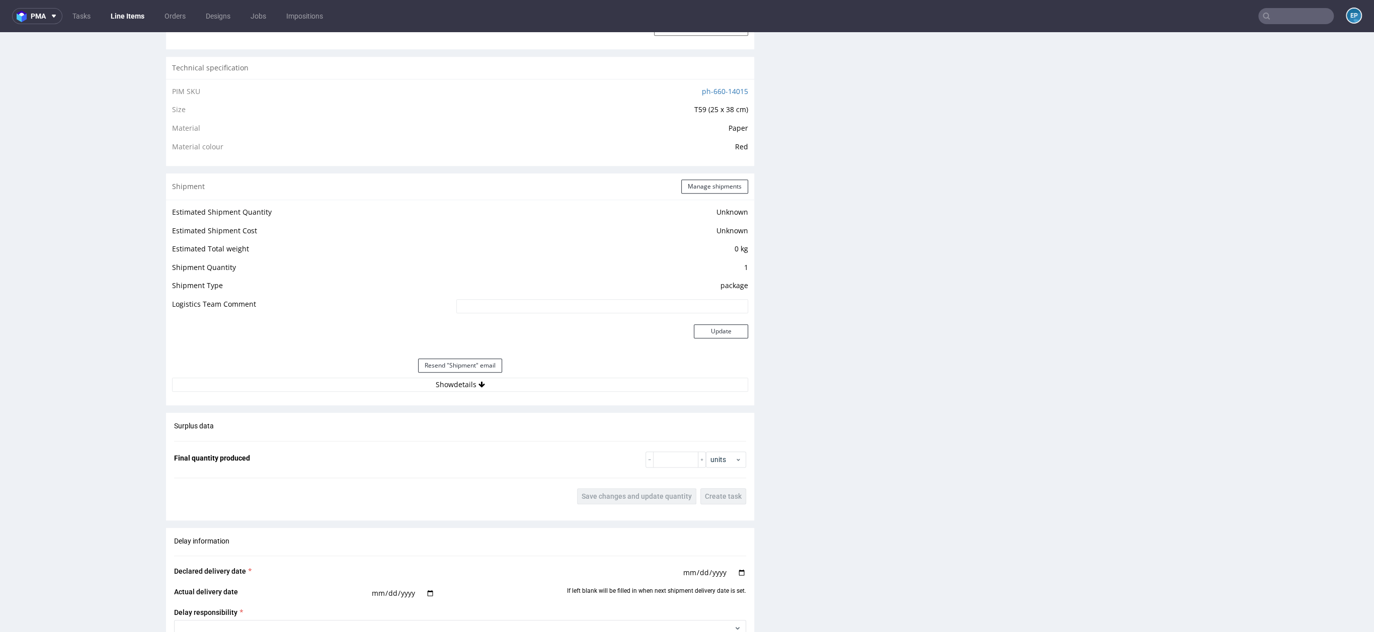
scroll to position [875, 0]
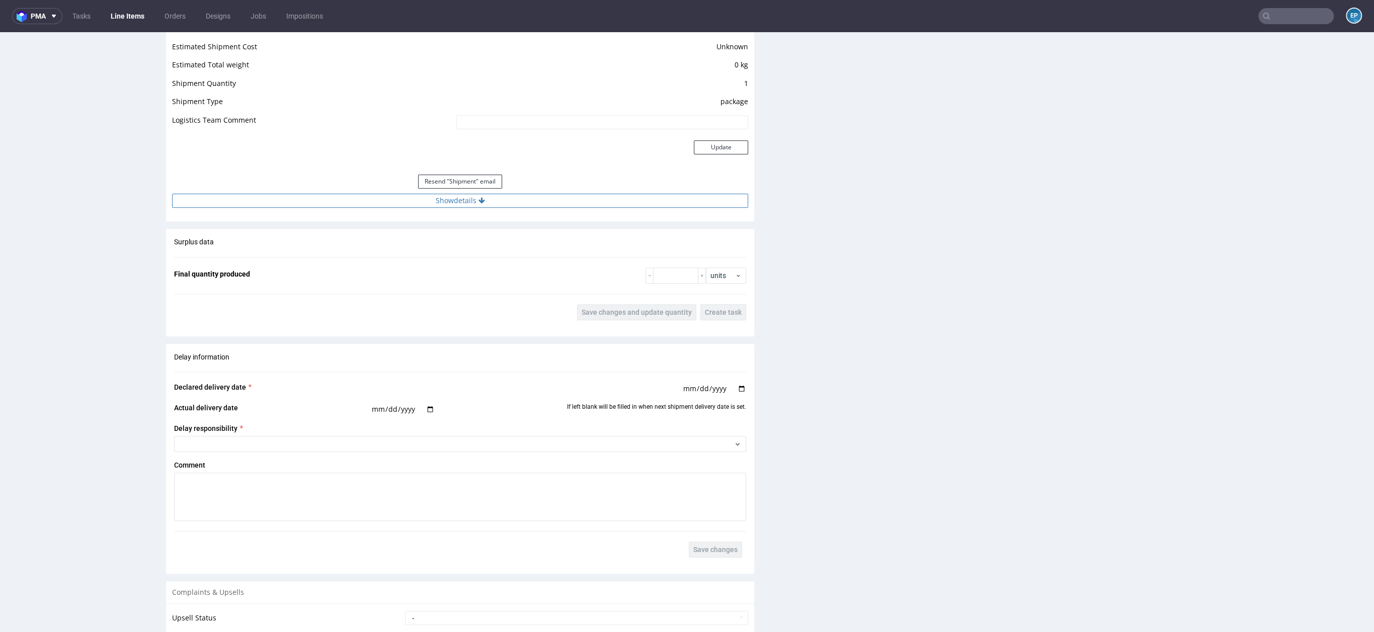
click at [493, 201] on button "Show details" at bounding box center [460, 201] width 576 height 14
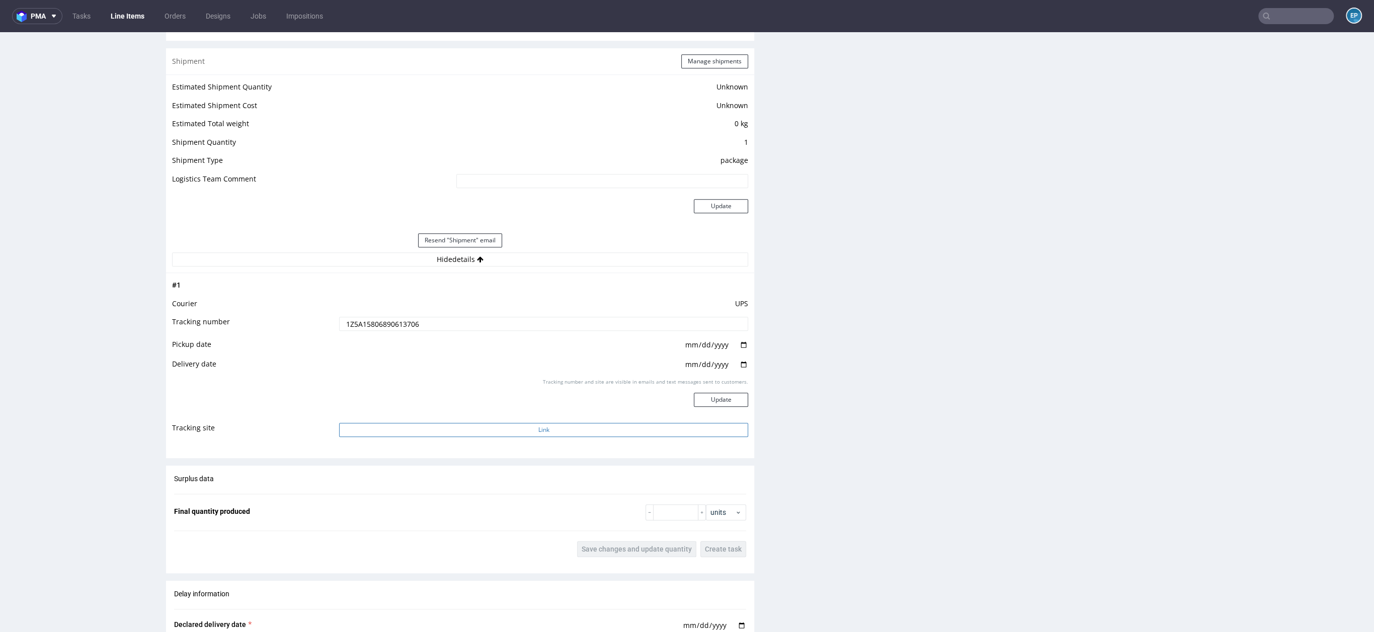
scroll to position [816, 0]
click at [508, 426] on button "Link" at bounding box center [543, 430] width 409 height 14
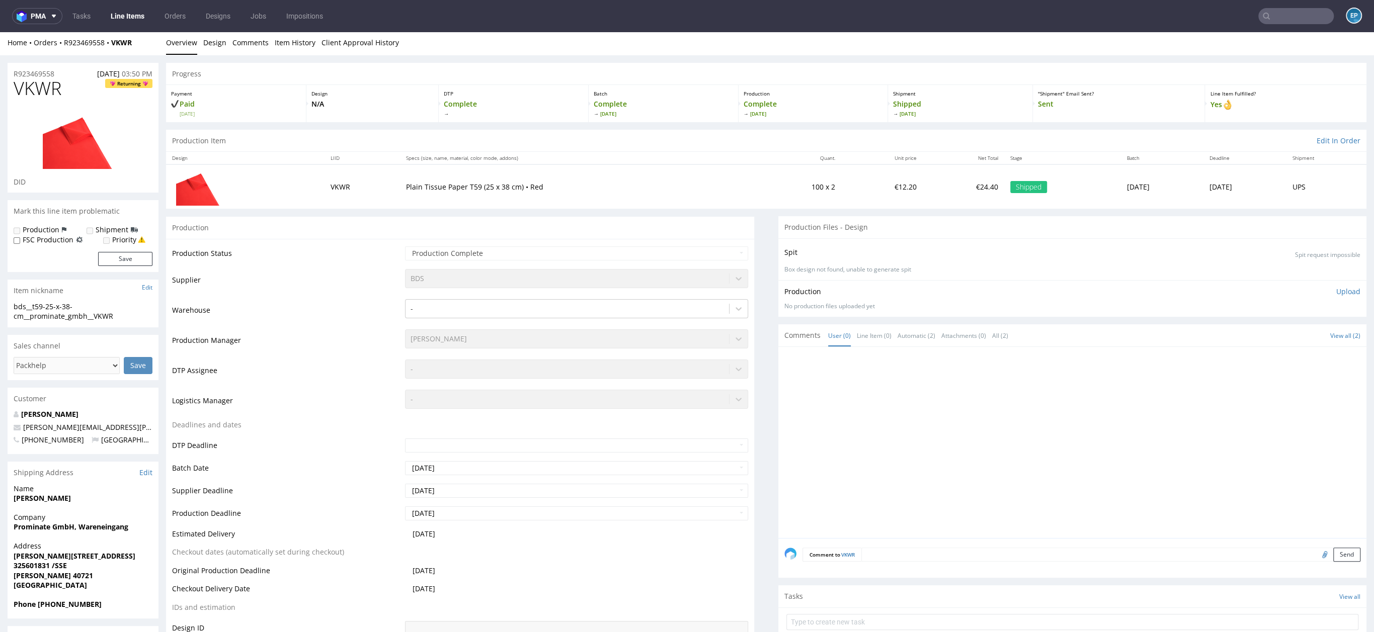
scroll to position [3, 0]
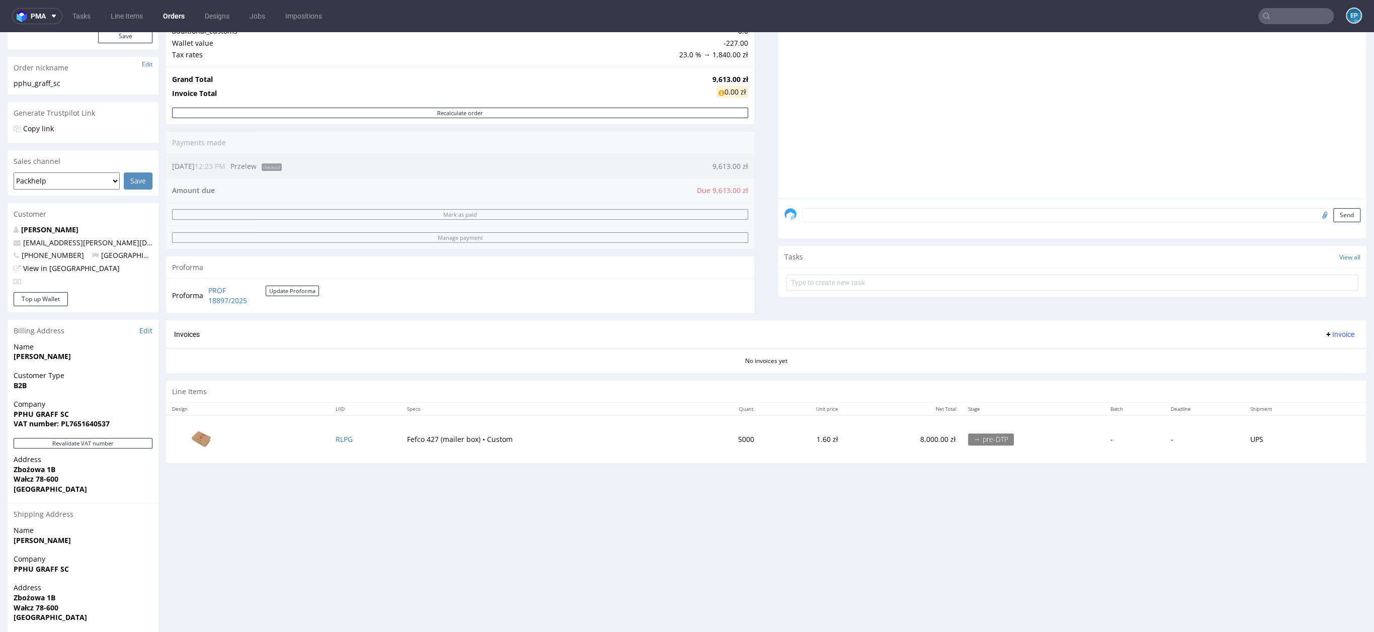
scroll to position [169, 0]
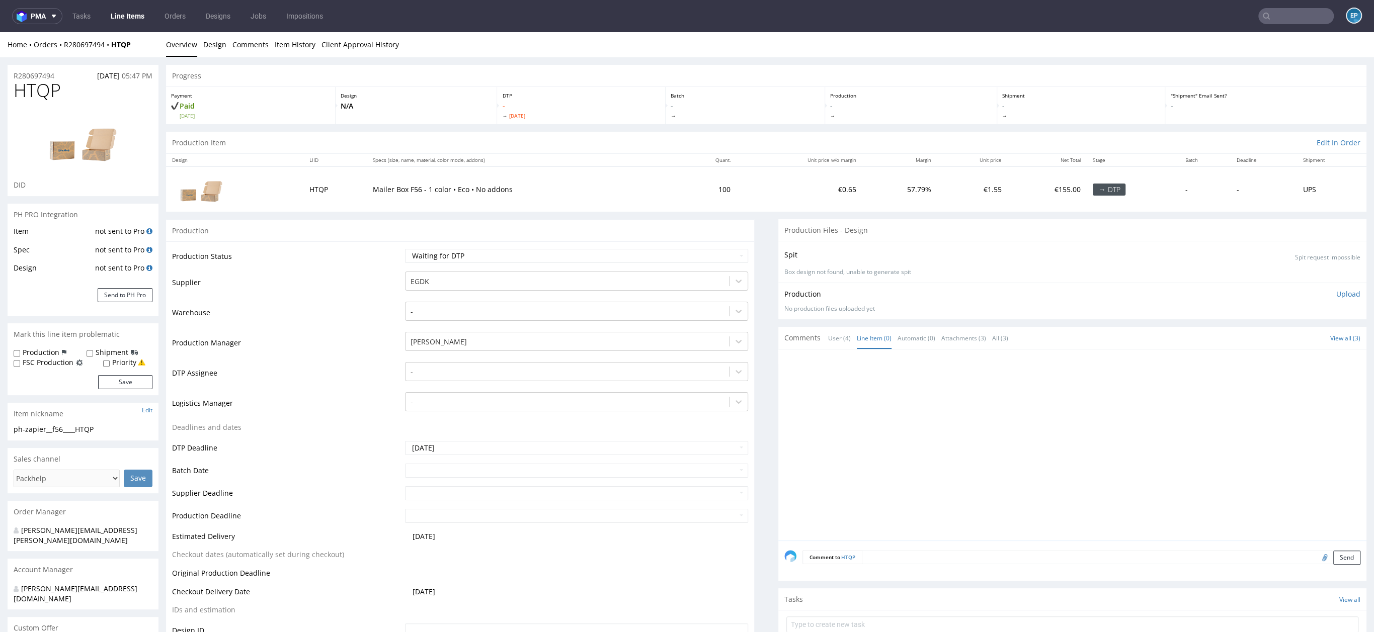
click at [129, 26] on nav "pma Tasks Line Items Orders Designs Jobs Impositions EP" at bounding box center [687, 16] width 1374 height 32
click at [134, 25] on nav "pma Tasks Line Items Orders Designs Jobs Impositions EP" at bounding box center [687, 16] width 1374 height 32
click at [129, 21] on link "Line Items" at bounding box center [128, 16] width 46 height 16
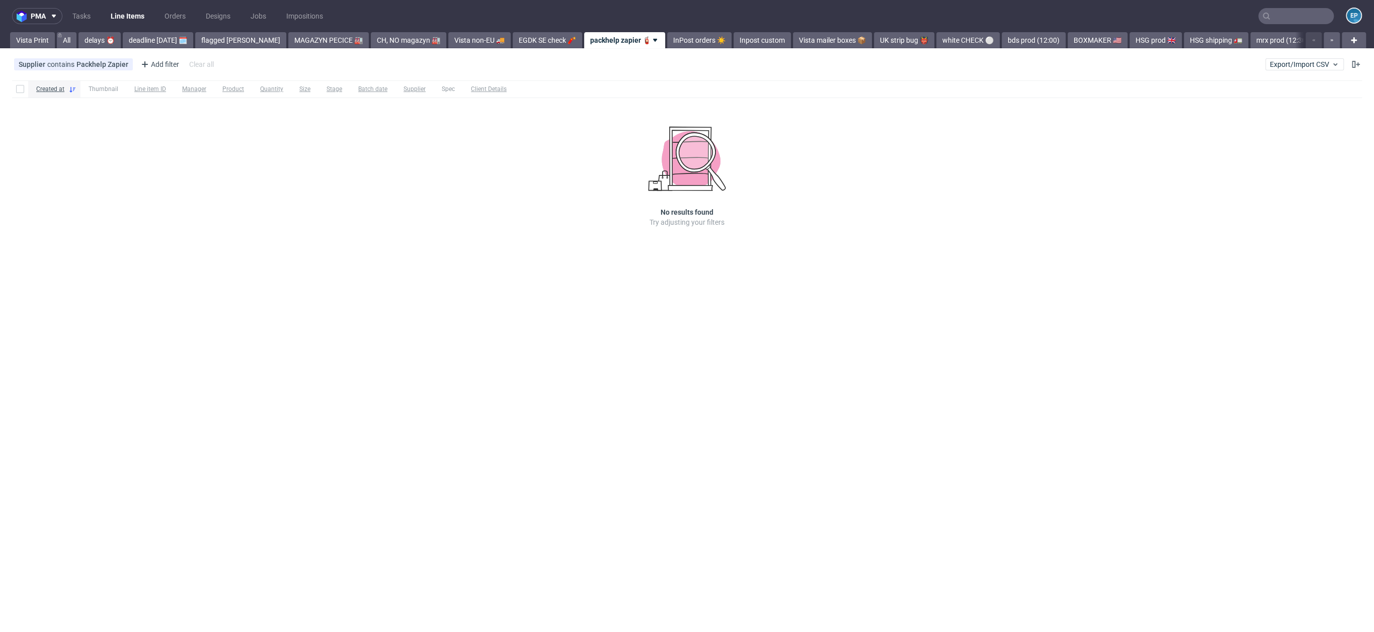
click at [1300, 57] on div "Supplier contains Packhelp Zapier Add filter Hide filters Clear all Export/Impo…" at bounding box center [687, 64] width 1374 height 24
click at [1300, 60] on button "Export/Import CSV" at bounding box center [1304, 64] width 78 height 12
click at [1275, 100] on link "Import shipments CSV" at bounding box center [1281, 105] width 118 height 16
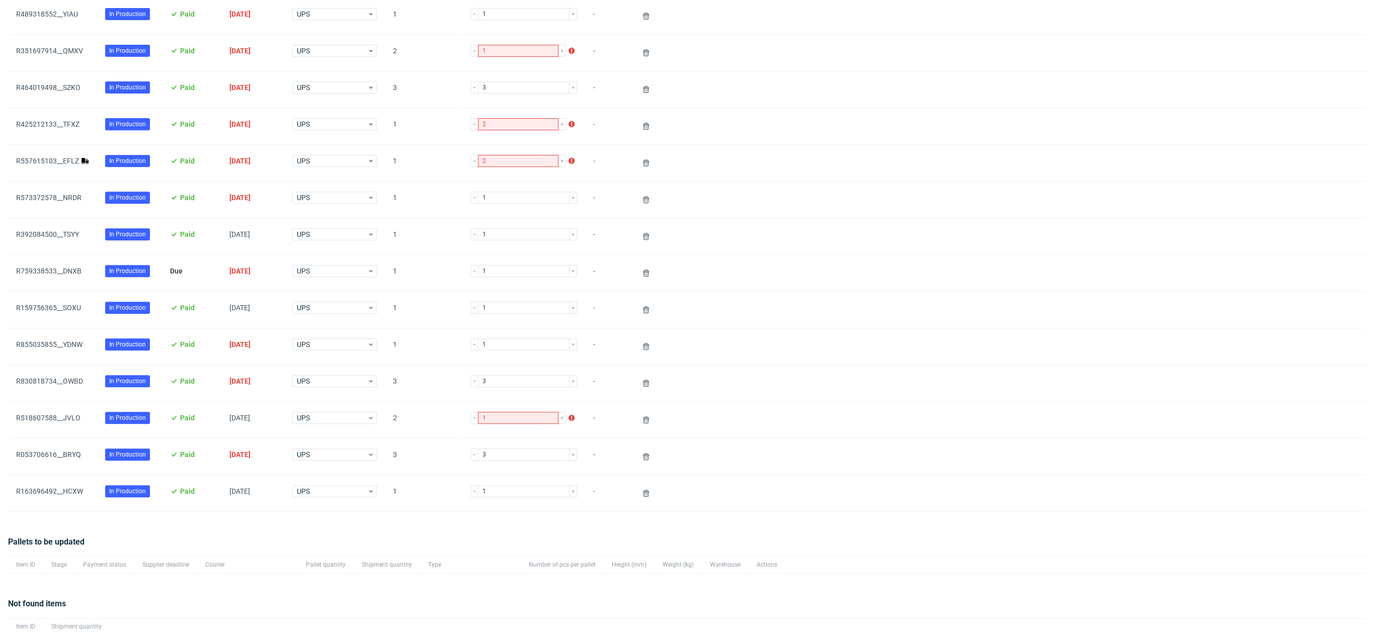
scroll to position [484, 0]
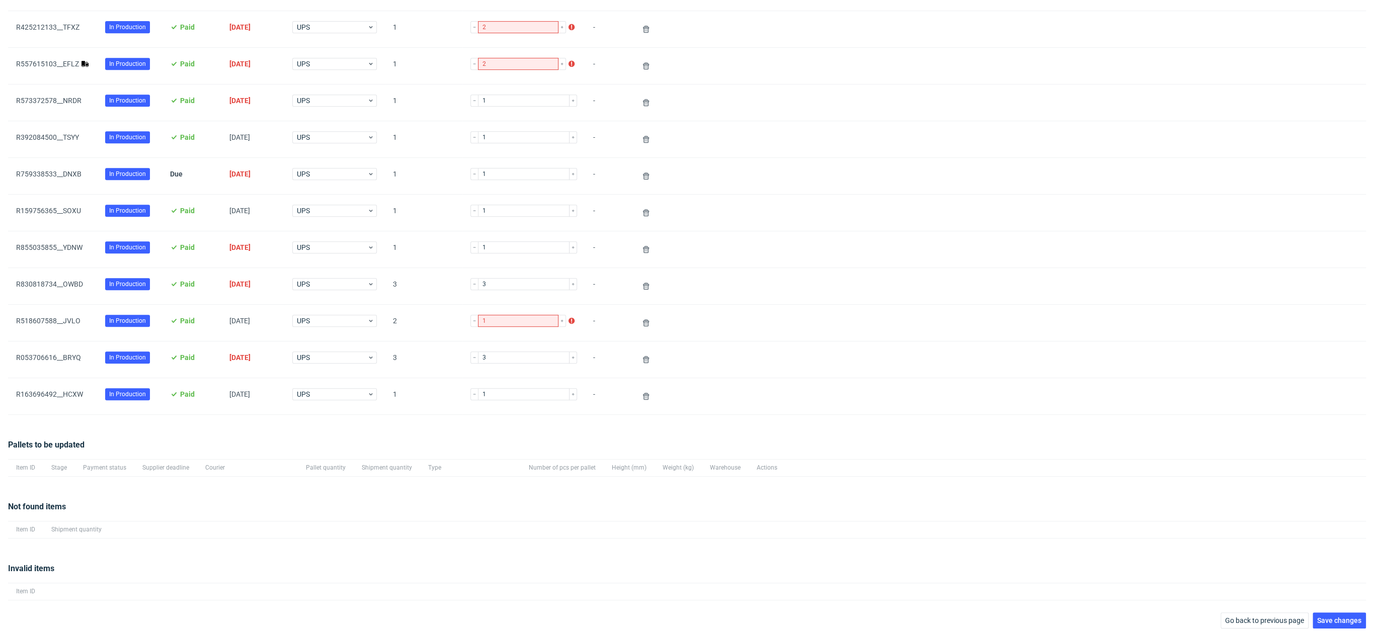
click at [49, 57] on div "R557615103__EFLZ" at bounding box center [52, 66] width 89 height 36
click at [51, 60] on link "R557615103__EFLZ" at bounding box center [47, 64] width 63 height 8
click at [1355, 618] on button "Save changes" at bounding box center [1338, 621] width 53 height 16
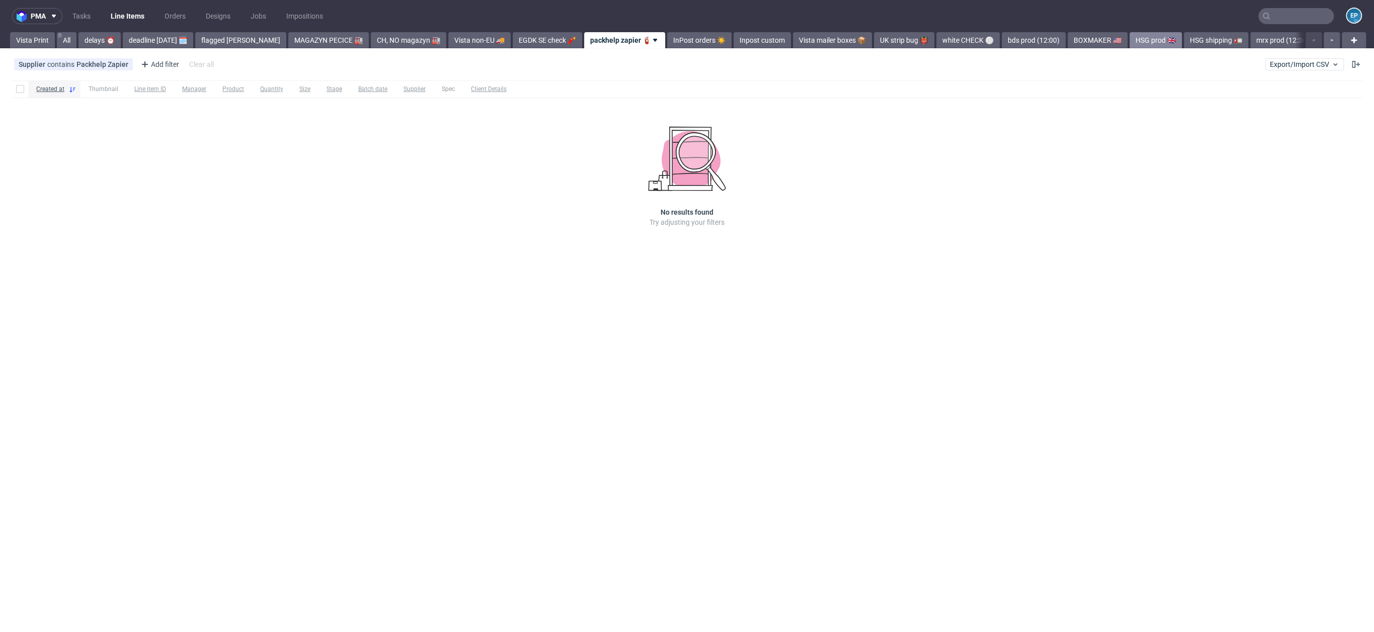
click at [1129, 44] on link "HSG prod 🇬🇧" at bounding box center [1155, 40] width 52 height 16
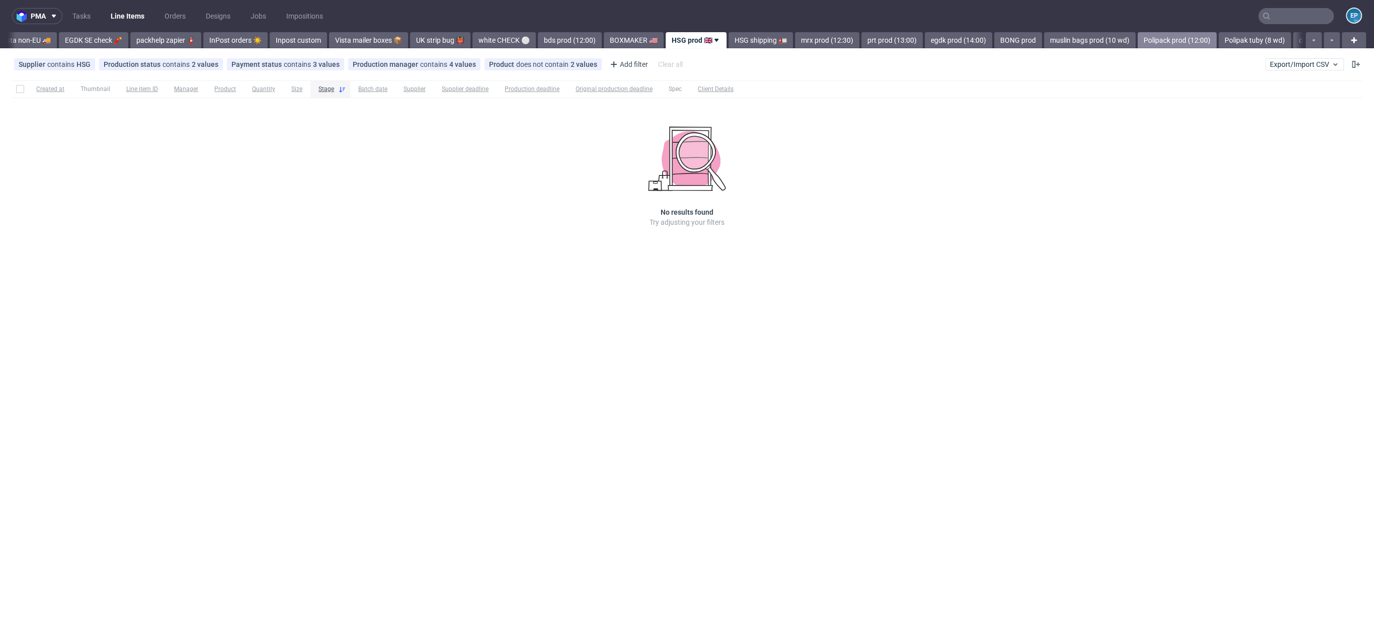
click at [1137, 36] on link "Polipack prod (12:00)" at bounding box center [1176, 40] width 79 height 16
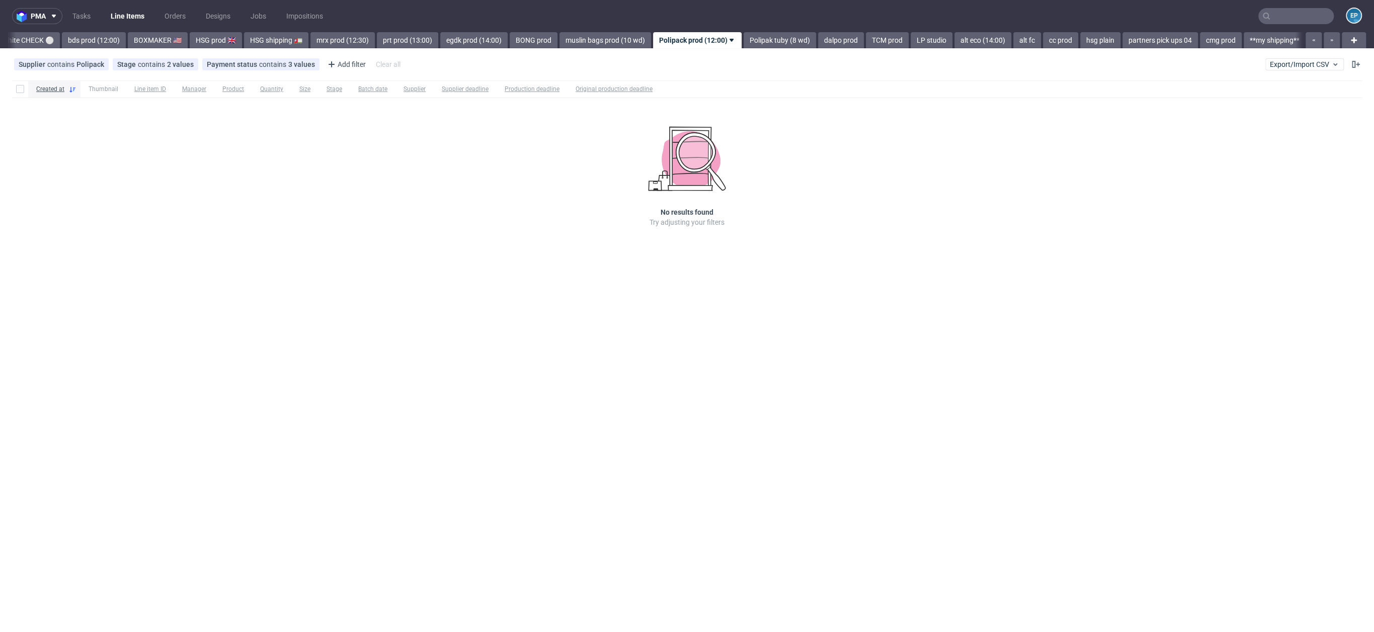
click at [1132, 36] on link "partners pick ups 04" at bounding box center [1159, 40] width 75 height 16
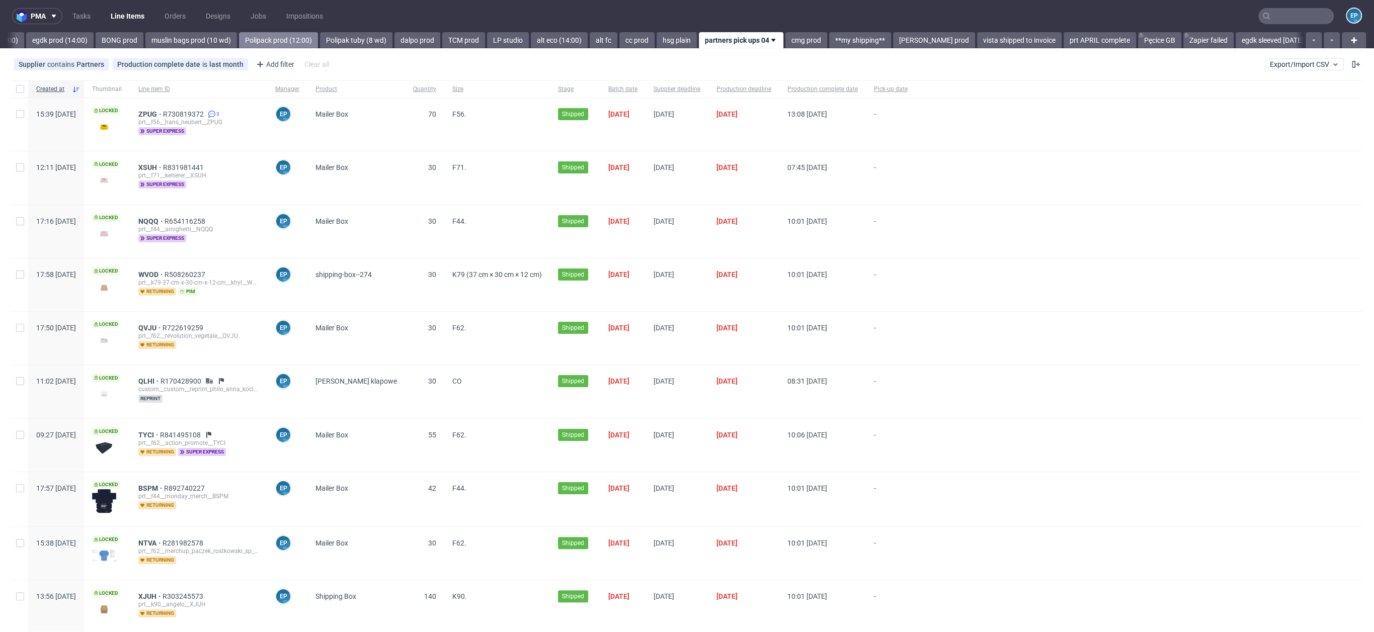
scroll to position [0, 1365]
click at [1304, 44] on link "ZK zamówienia UK" at bounding box center [1339, 40] width 70 height 16
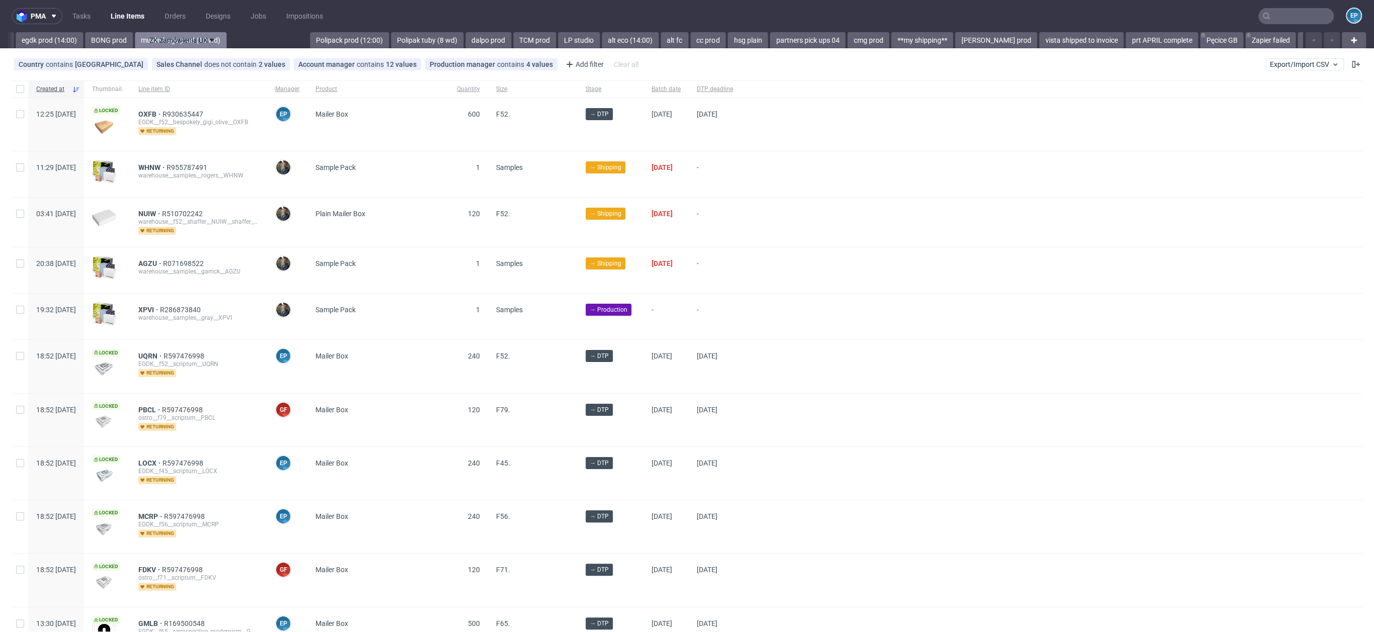
drag, startPoint x: 1249, startPoint y: 37, endPoint x: 169, endPoint y: 39, distance: 1079.9
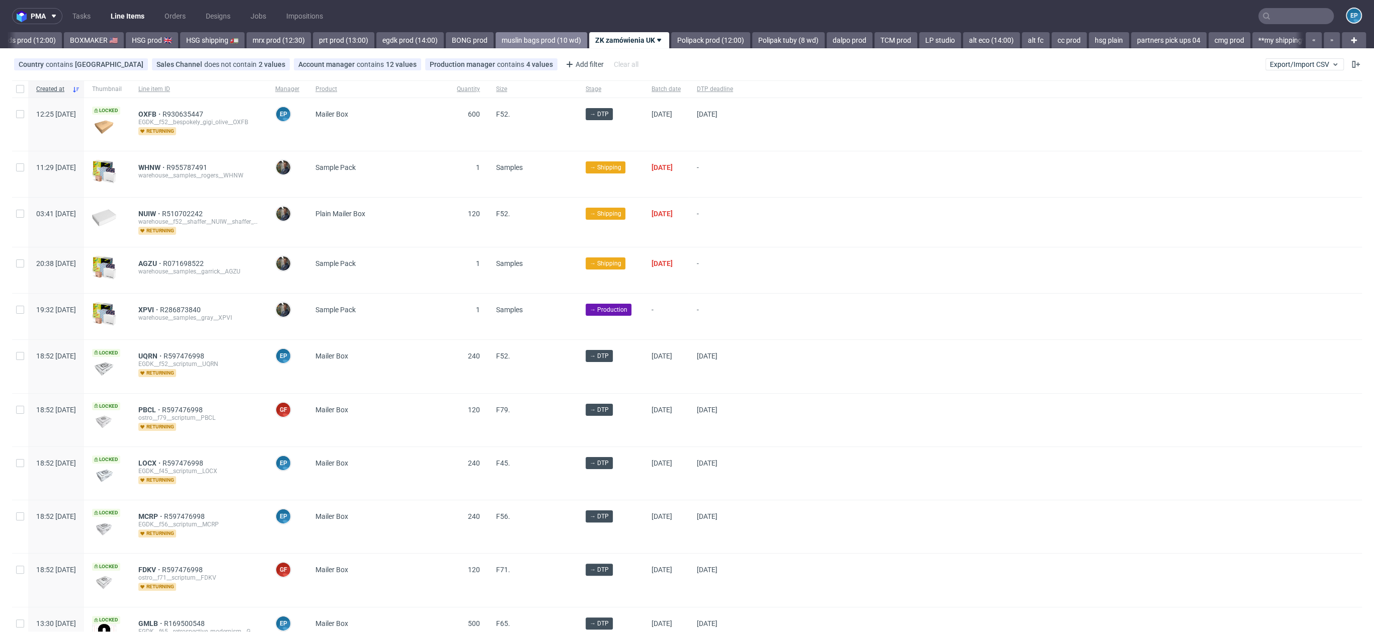
scroll to position [0, 930]
drag, startPoint x: 622, startPoint y: 41, endPoint x: 207, endPoint y: 40, distance: 414.4
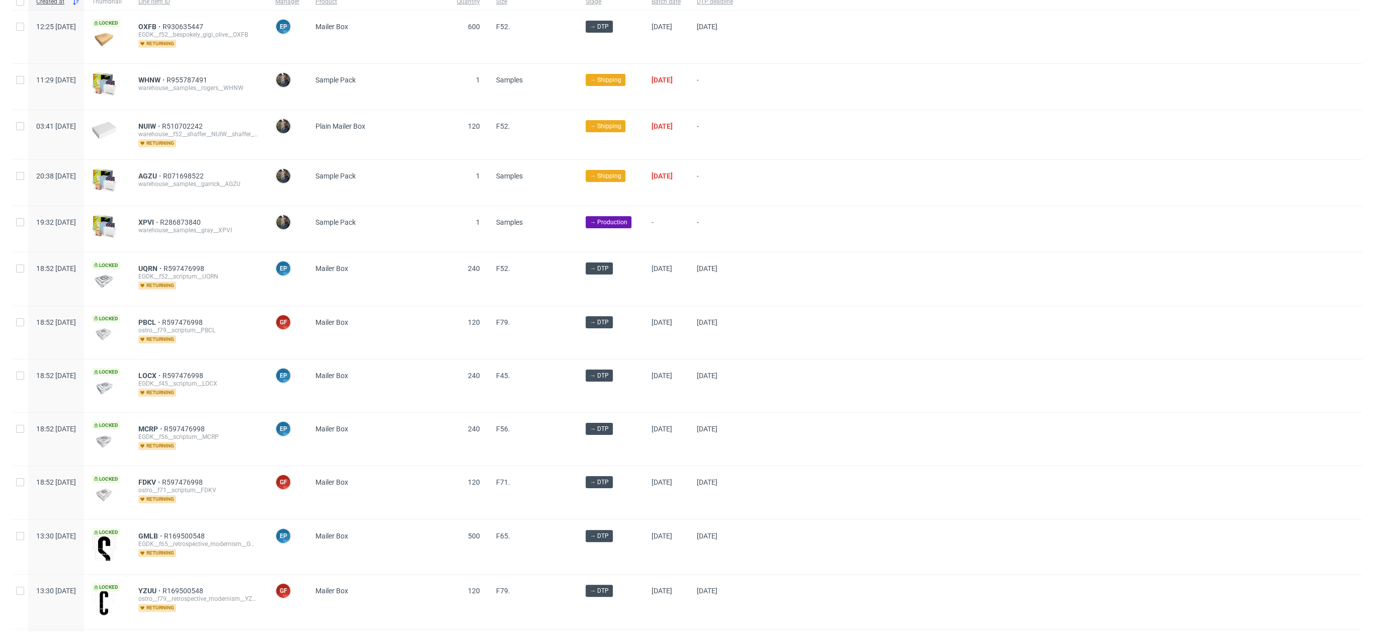
scroll to position [0, 0]
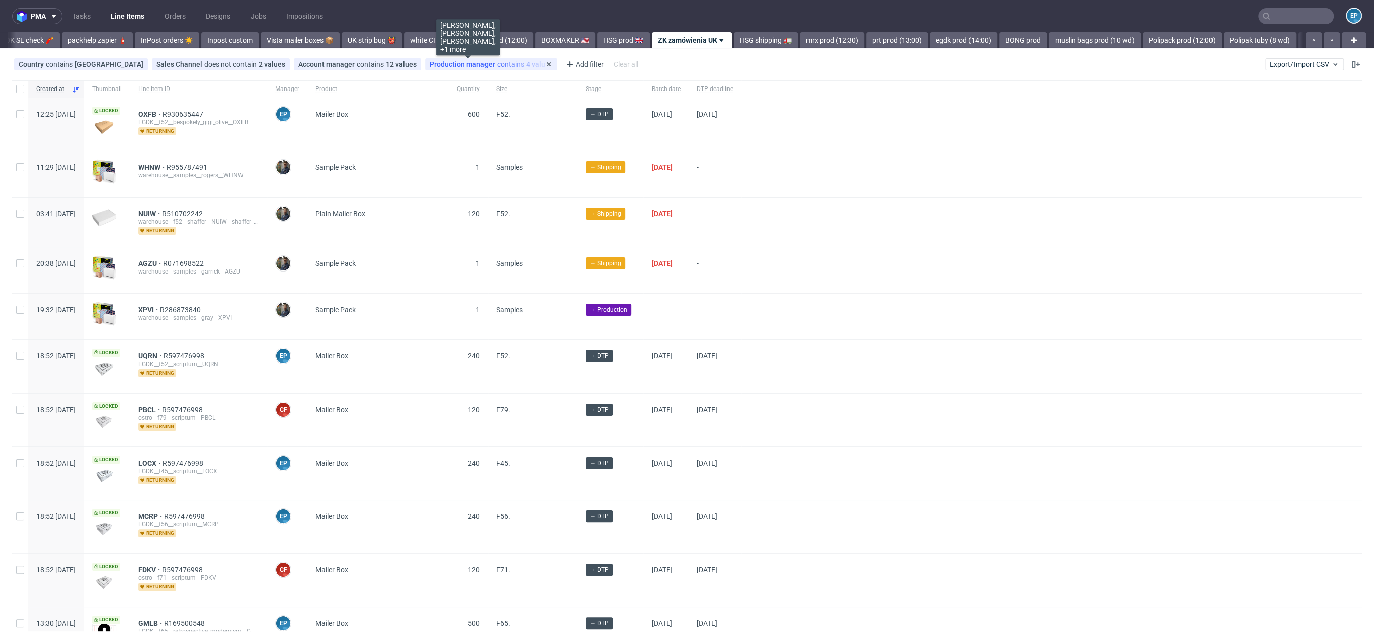
click at [446, 65] on span "Production manager" at bounding box center [463, 64] width 67 height 8
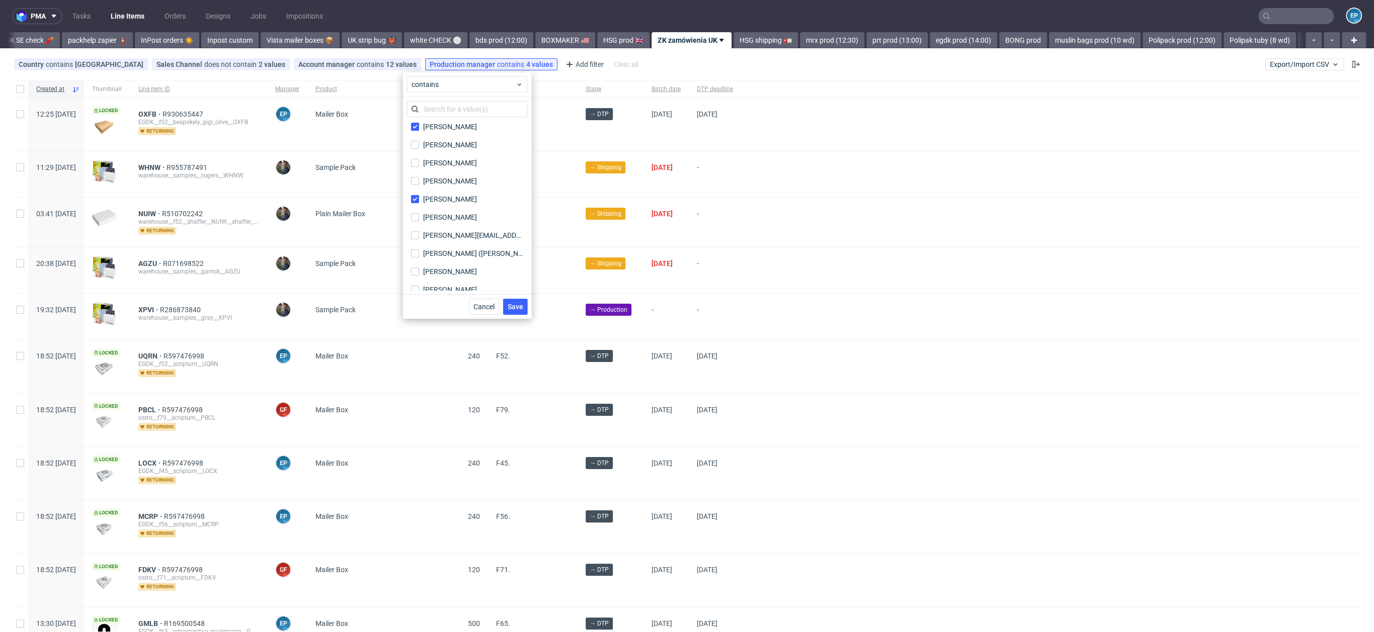
scroll to position [187, 0]
click at [446, 110] on input "text" at bounding box center [467, 109] width 121 height 16
type input "sos"
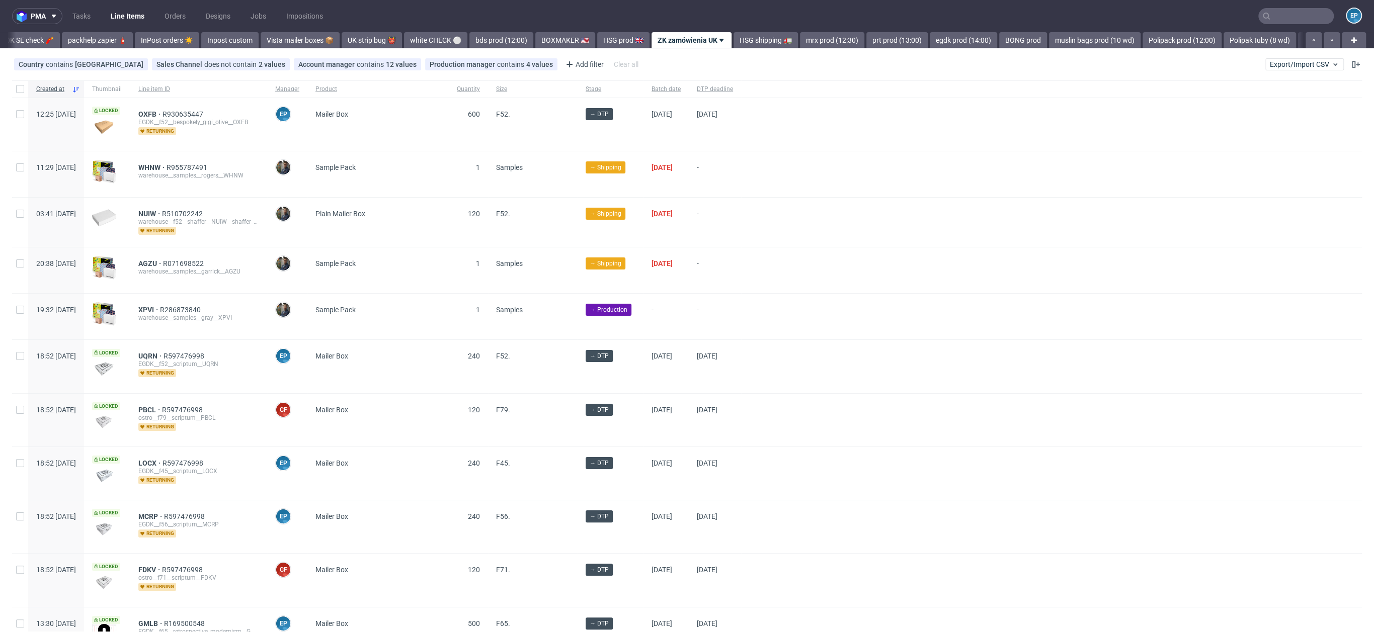
click at [444, 71] on div "Country contains United Kingdom Sales Channel does not contain 2 values BackPac…" at bounding box center [327, 64] width 630 height 16
click at [443, 69] on div "Production manager contains 4 values Ewa Prus, Jędrzej Wiśniewski, Maciej Sobol…" at bounding box center [491, 64] width 132 height 12
click at [440, 63] on span "Production manager" at bounding box center [463, 64] width 67 height 8
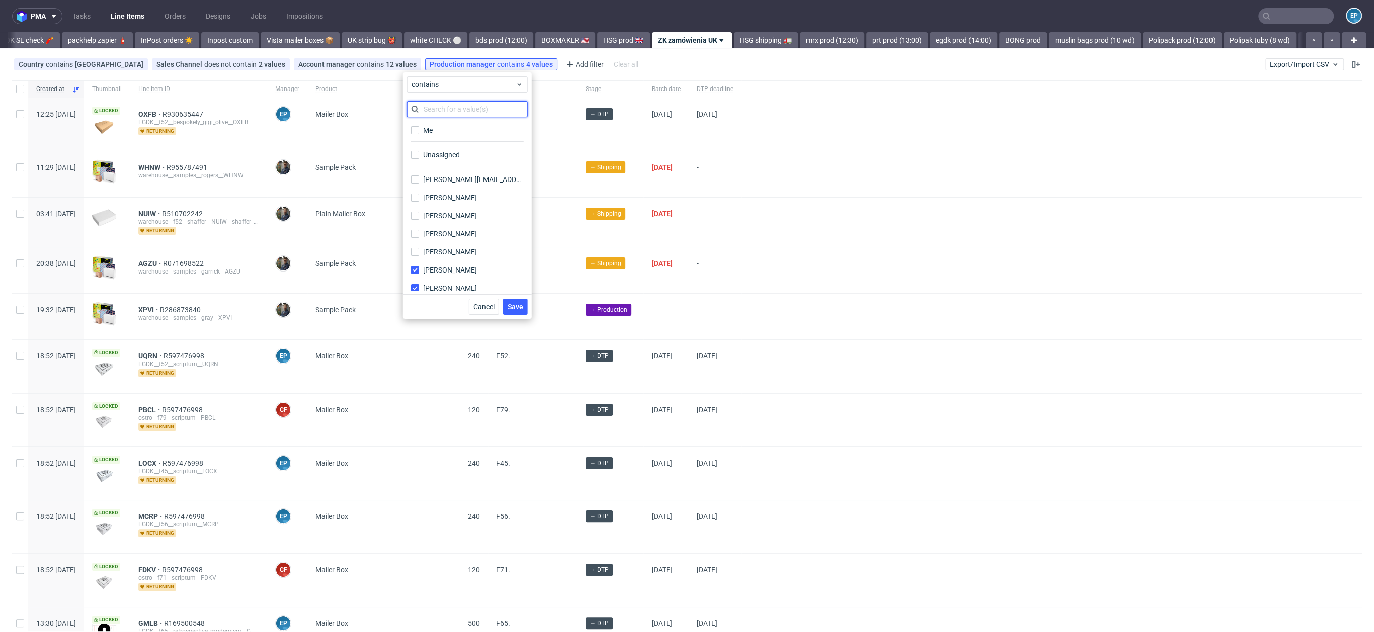
click at [440, 116] on input "text" at bounding box center [467, 109] width 121 height 16
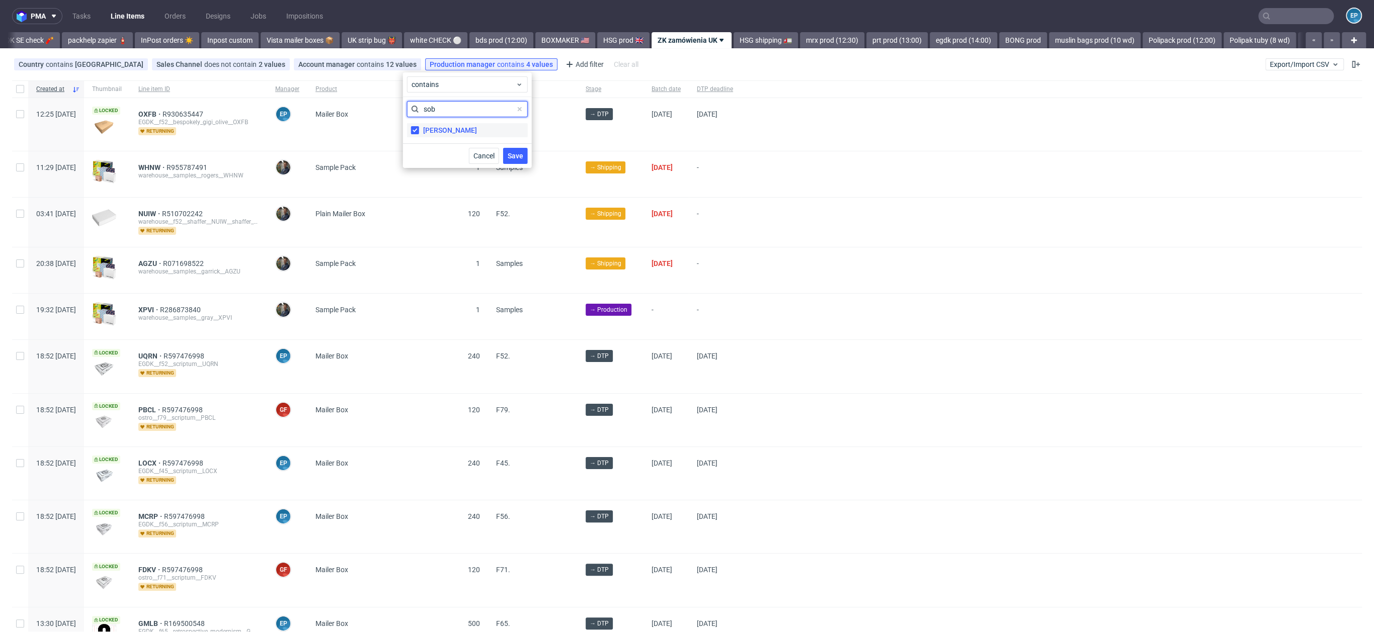
type input "sob"
click at [426, 136] on label "Maciej Sobola" at bounding box center [467, 130] width 121 height 14
click at [419, 134] on input "Maciej Sobola" at bounding box center [415, 130] width 8 height 8
checkbox input "false"
click at [516, 152] on span "Save" at bounding box center [515, 155] width 16 height 7
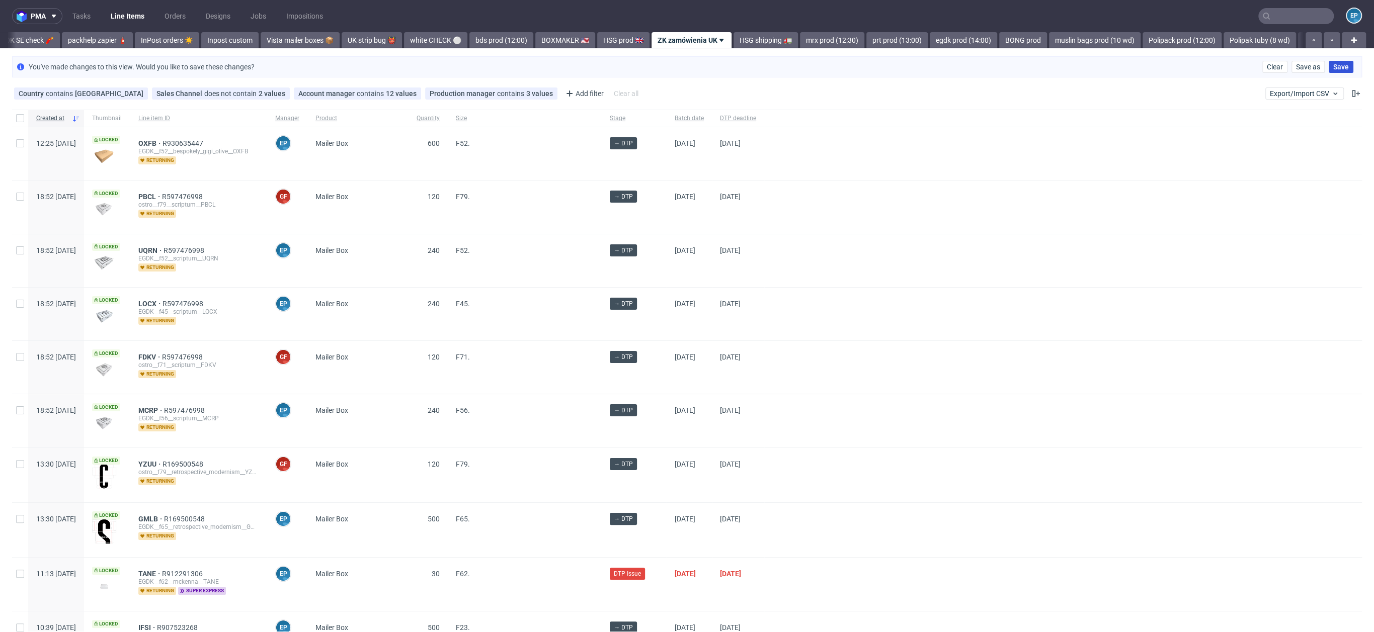
click at [1333, 69] on span "Save" at bounding box center [1341, 66] width 16 height 7
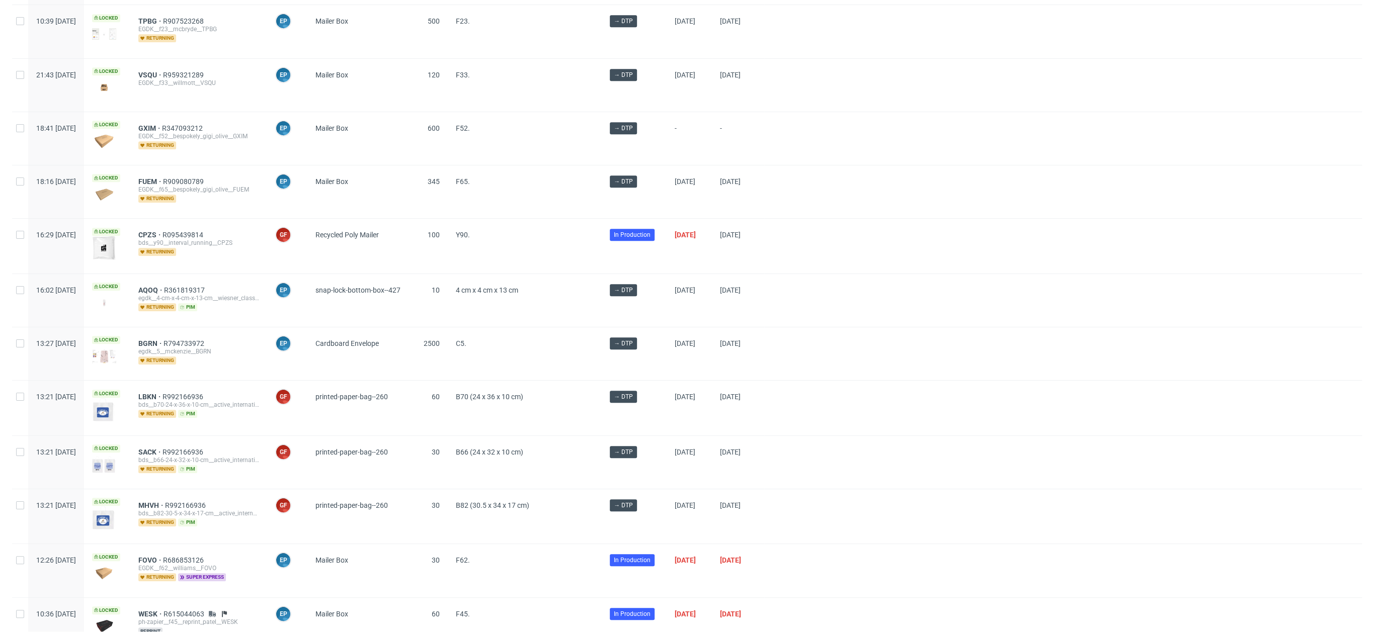
scroll to position [772, 0]
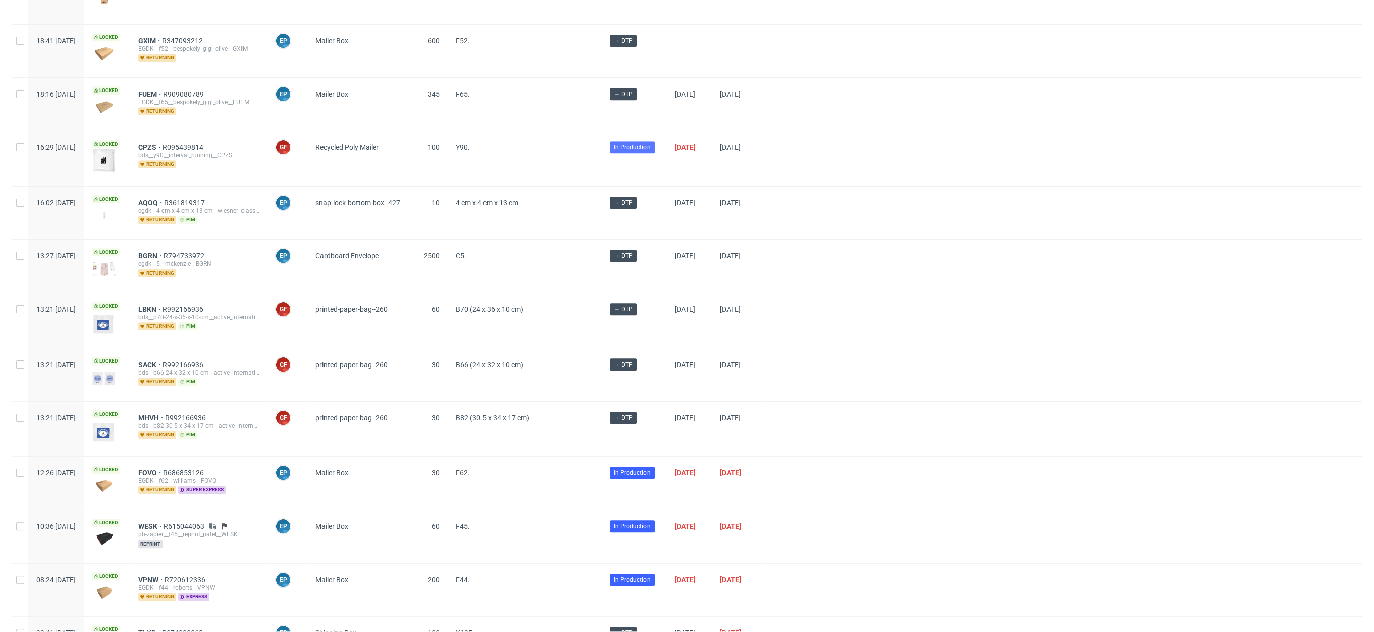
click at [650, 146] on span "In Production" at bounding box center [632, 147] width 37 height 9
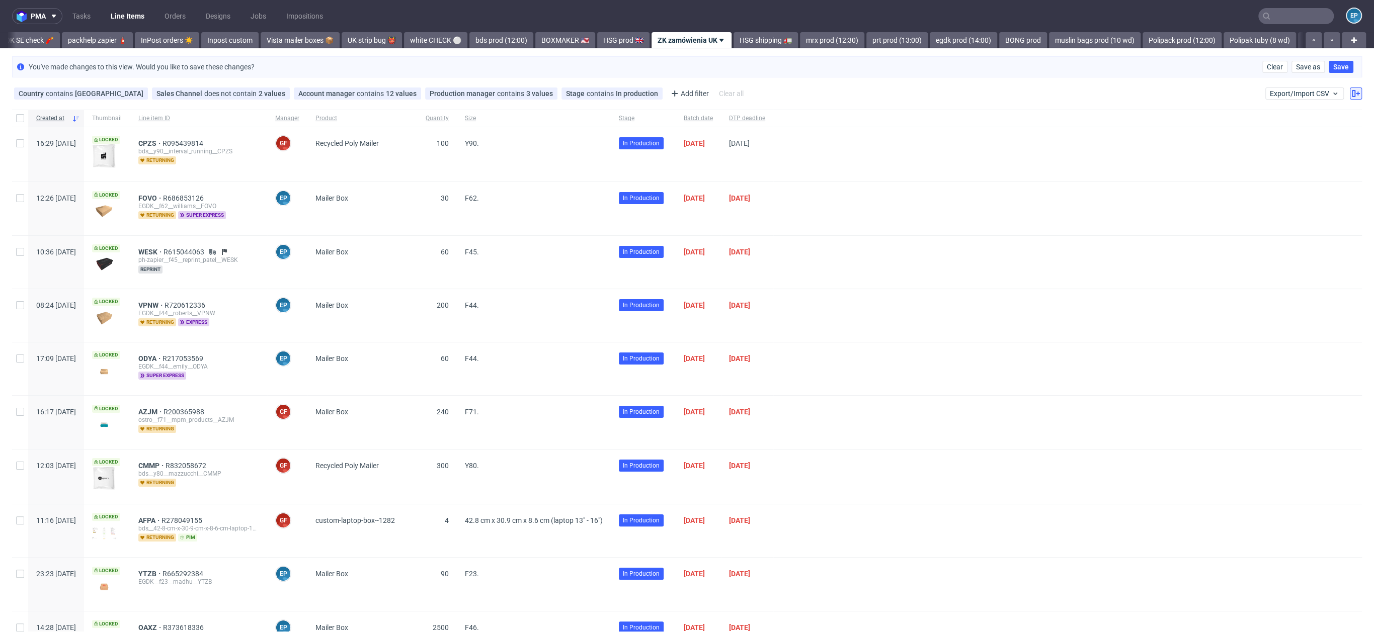
click at [1349, 91] on button at bounding box center [1355, 94] width 12 height 12
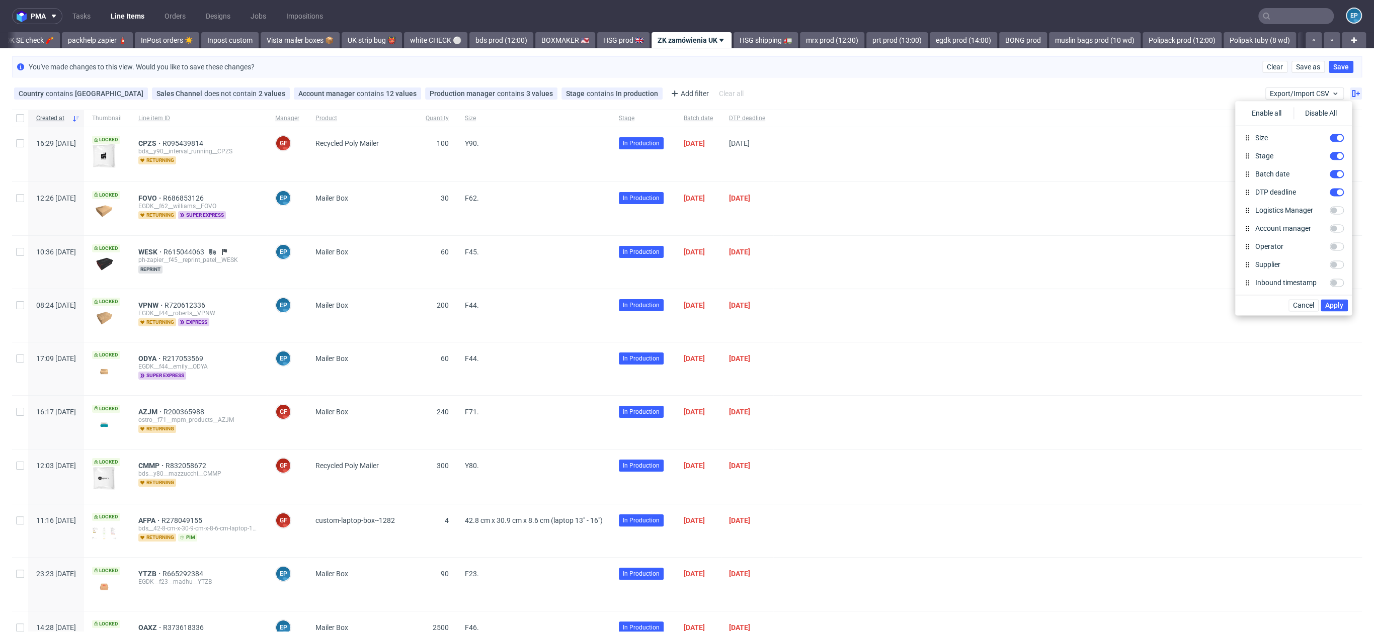
scroll to position [125, 0]
click at [1322, 244] on div "Supplier" at bounding box center [1293, 249] width 109 height 18
click at [1329, 246] on input "Supplier" at bounding box center [1336, 249] width 14 height 8
checkbox input "true"
click at [1334, 300] on button "Apply" at bounding box center [1333, 305] width 27 height 12
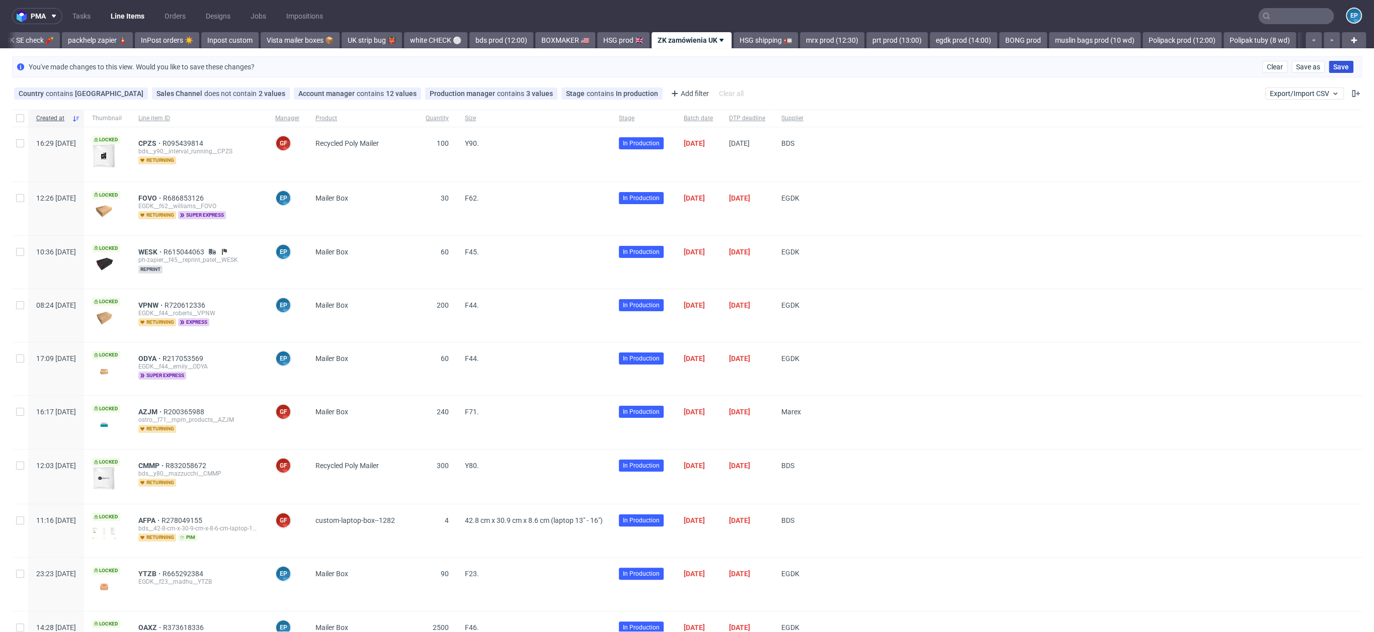
click at [1333, 65] on span "Save" at bounding box center [1341, 66] width 16 height 7
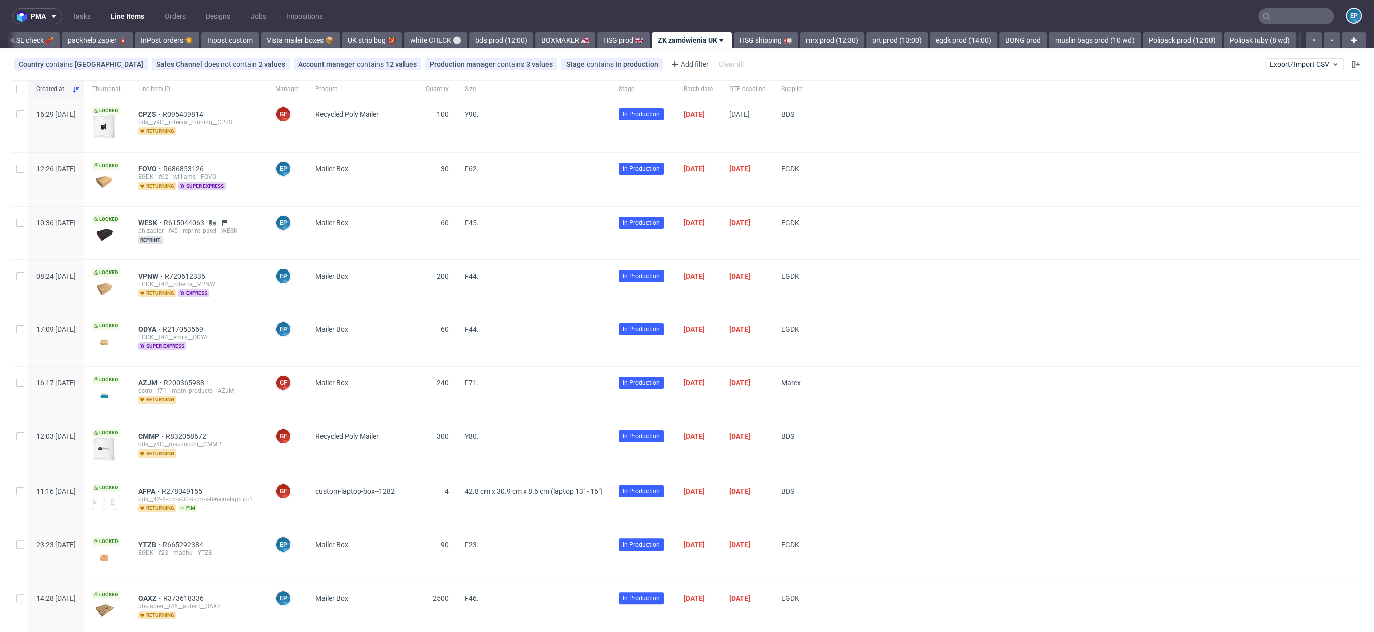
click at [799, 172] on span "EGDK" at bounding box center [790, 169] width 18 height 8
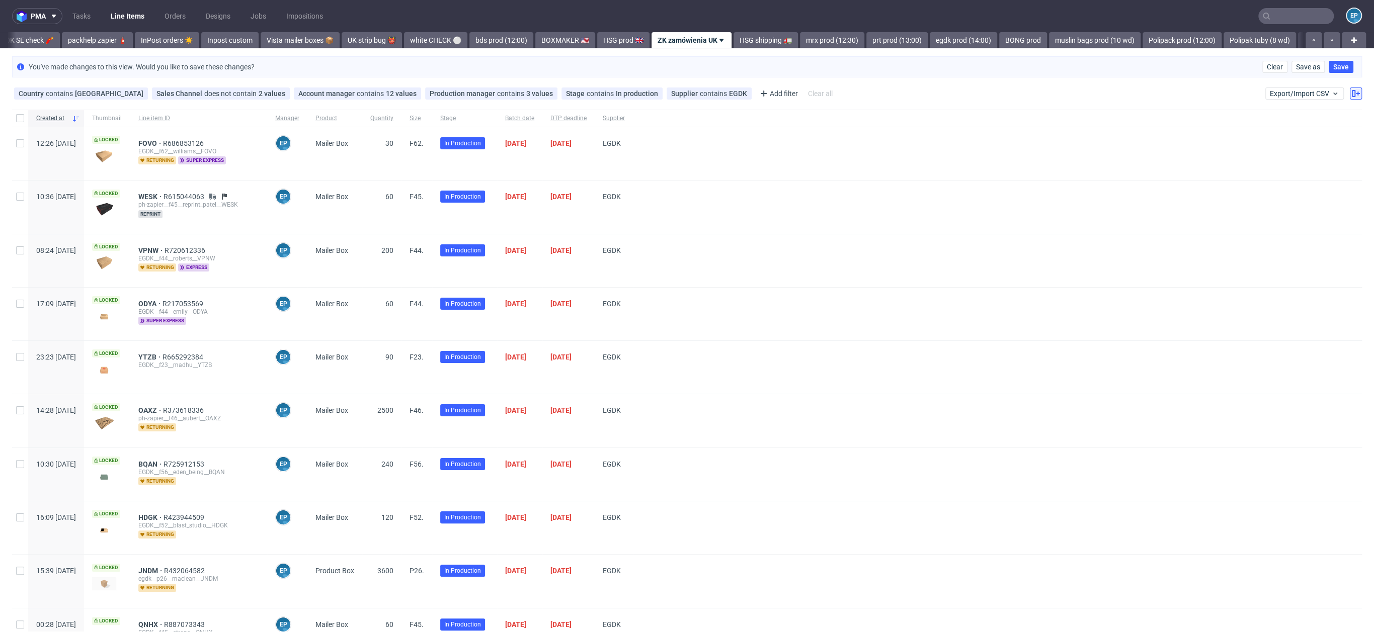
click at [1349, 96] on button at bounding box center [1355, 94] width 12 height 12
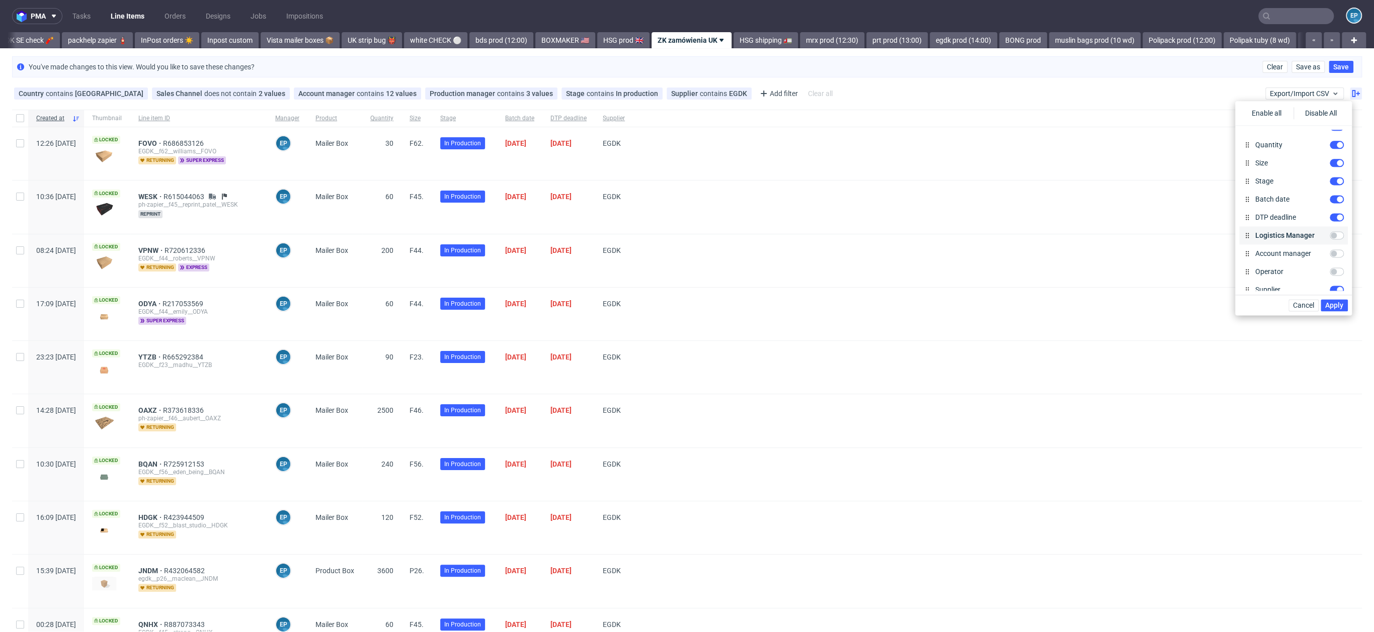
scroll to position [126, 0]
click at [1329, 178] on input "DTP deadline" at bounding box center [1336, 176] width 14 height 8
checkbox input "false"
click at [1329, 142] on input "Supplier deadline" at bounding box center [1336, 138] width 14 height 8
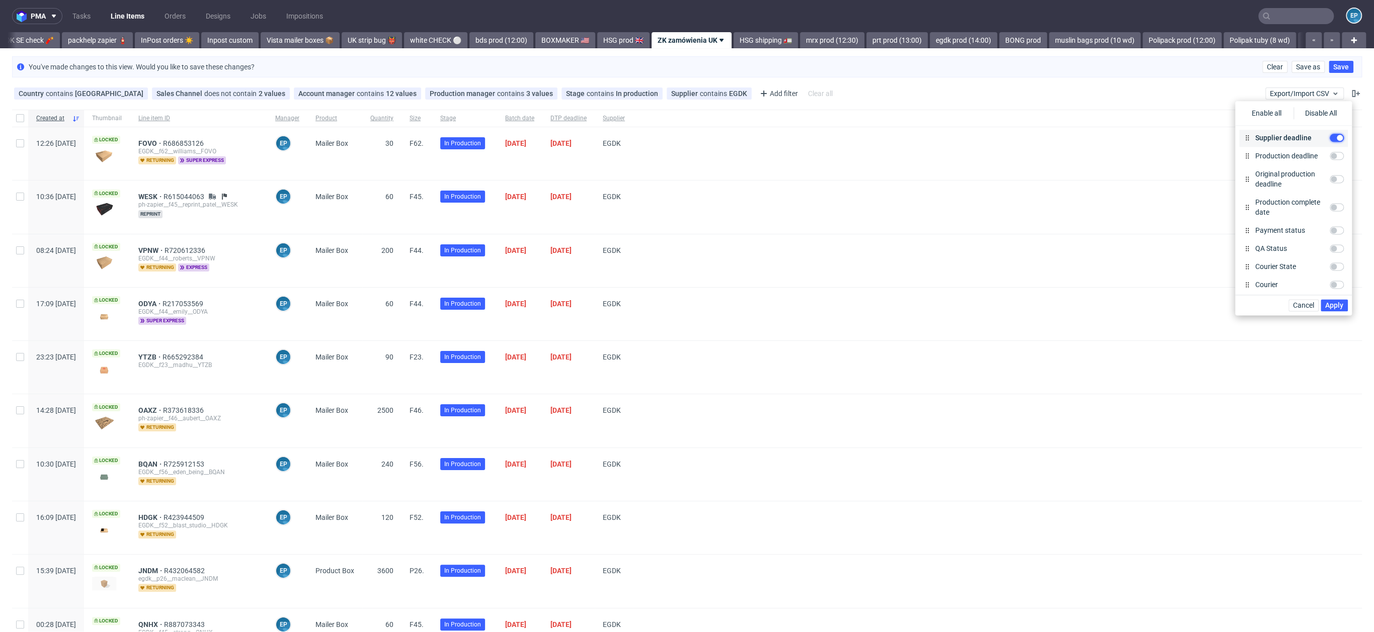
checkbox input "true"
click at [1340, 305] on span "Apply" at bounding box center [1334, 305] width 18 height 7
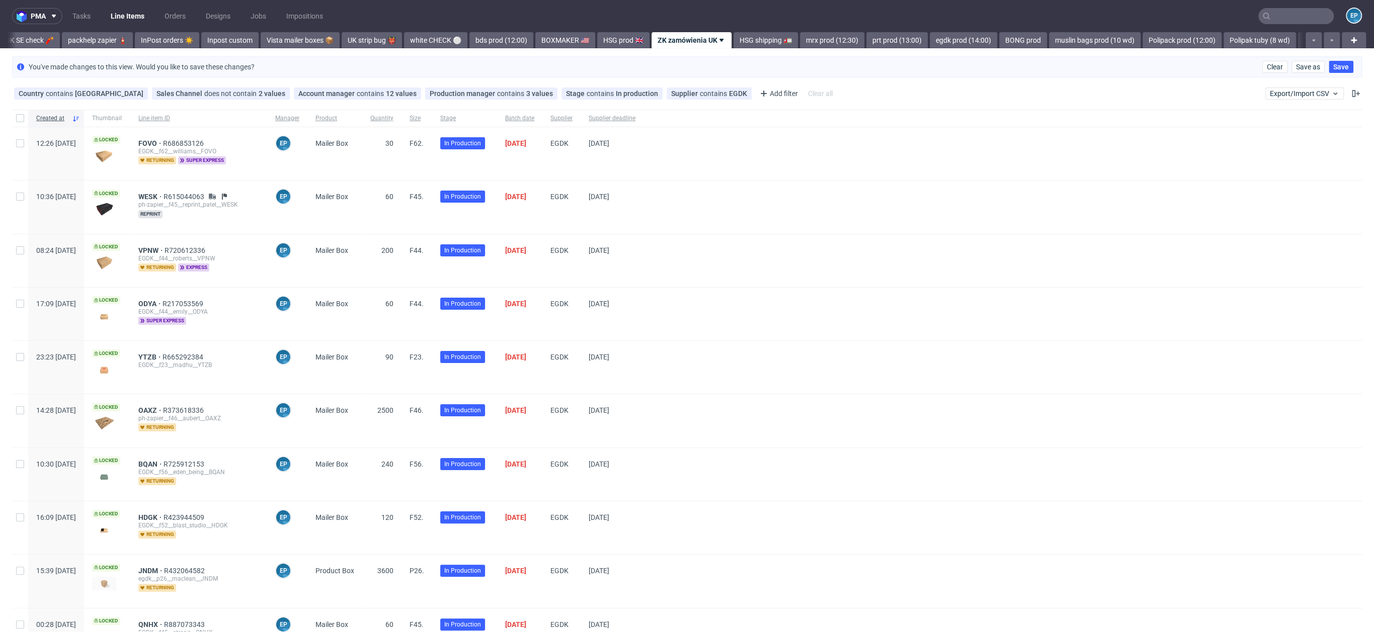
click at [1345, 65] on div "Clear Save as Save" at bounding box center [1309, 67] width 95 height 12
click at [1333, 65] on span "Save" at bounding box center [1341, 66] width 16 height 7
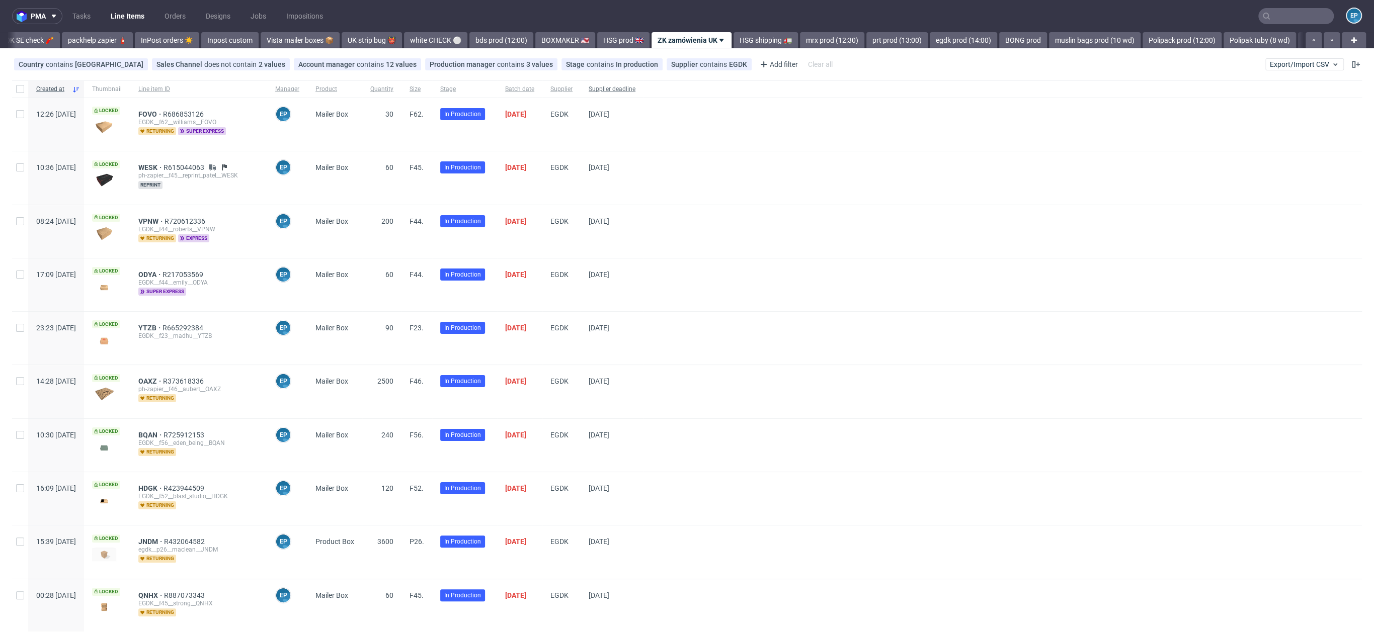
click at [635, 92] on span "Supplier deadline" at bounding box center [611, 89] width 47 height 9
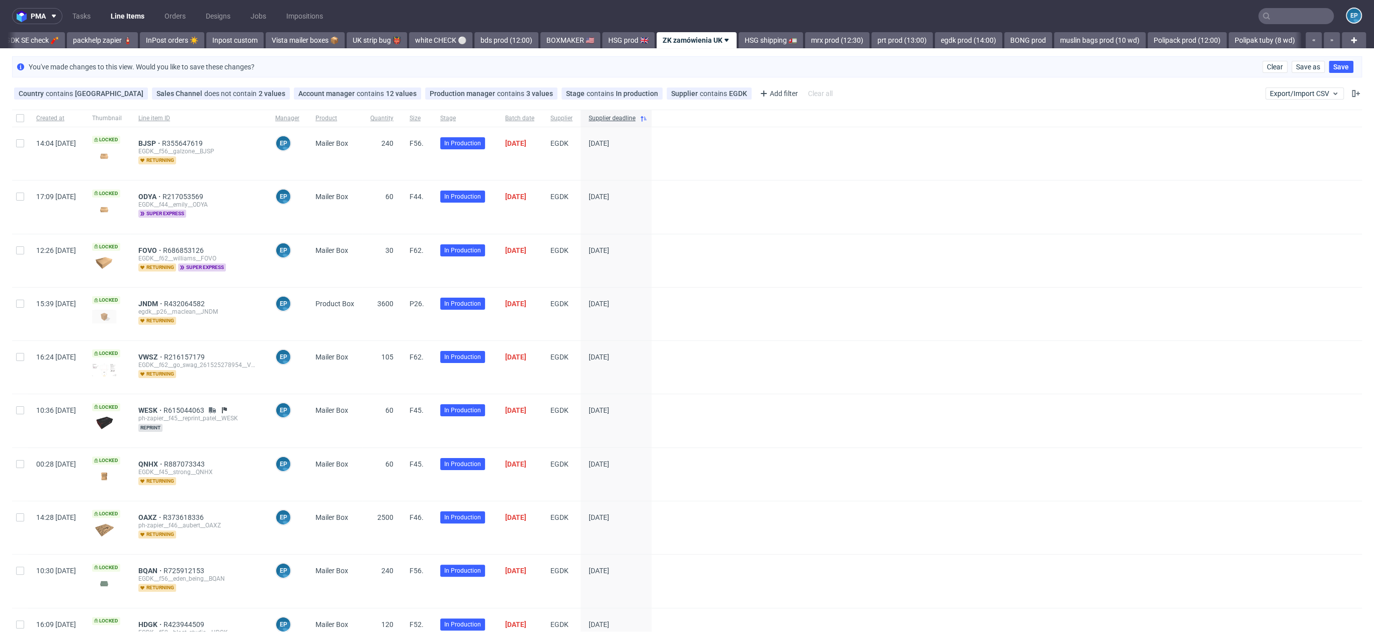
scroll to position [3, 0]
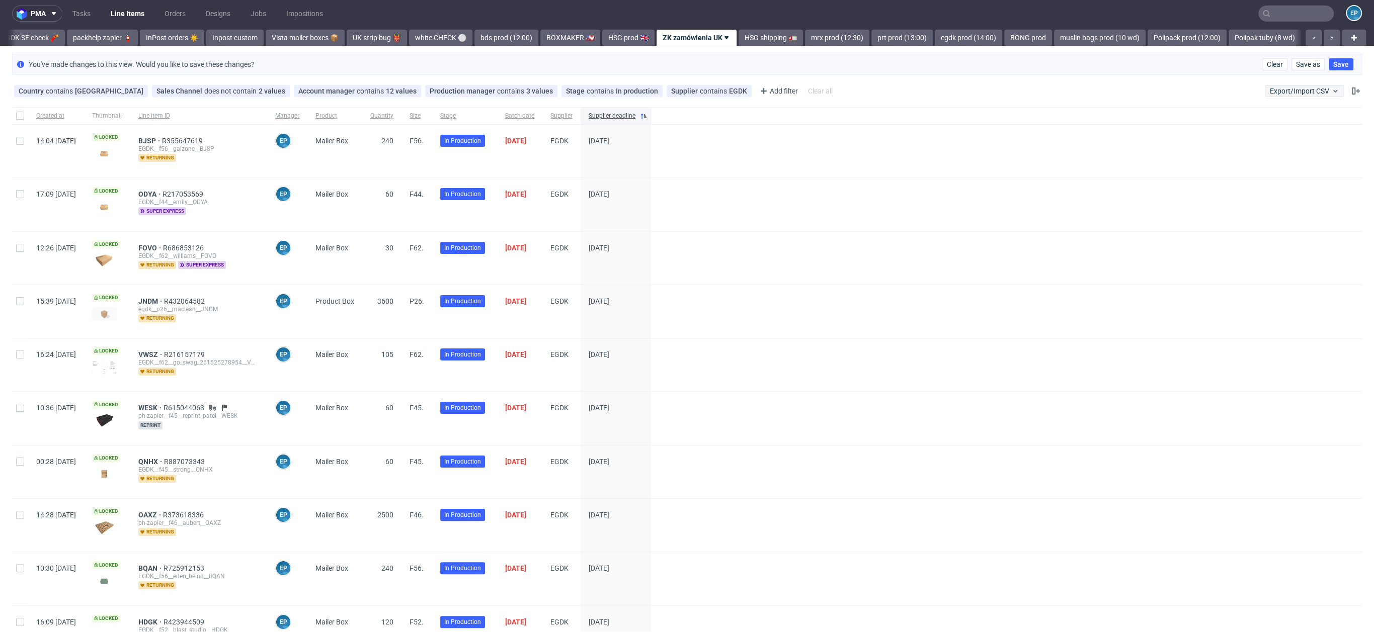
click at [1337, 62] on span "Save" at bounding box center [1341, 64] width 16 height 7
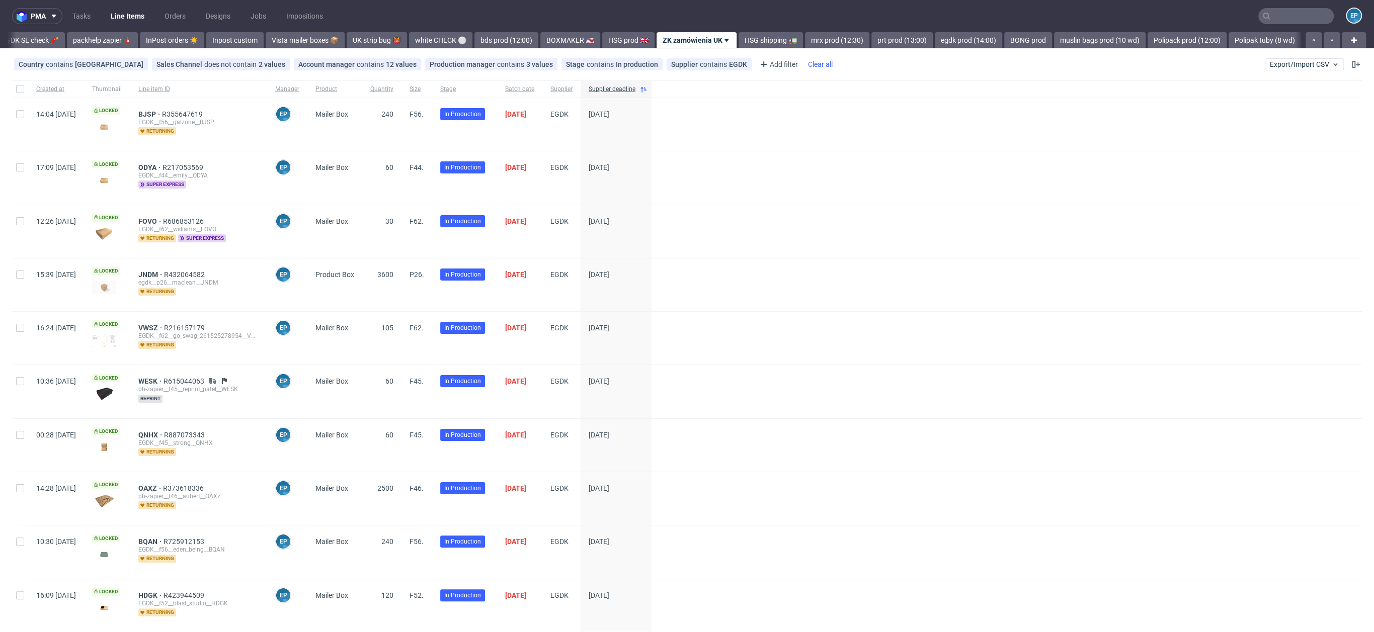
scroll to position [0, 522]
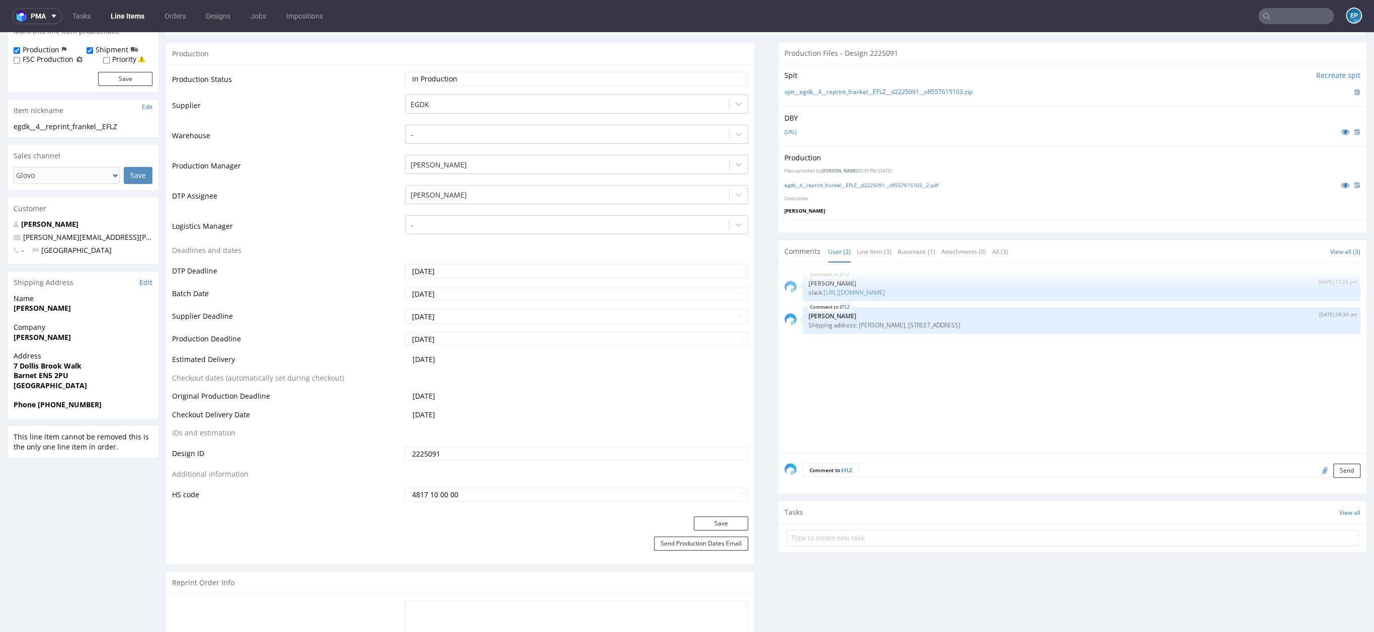
scroll to position [193, 0]
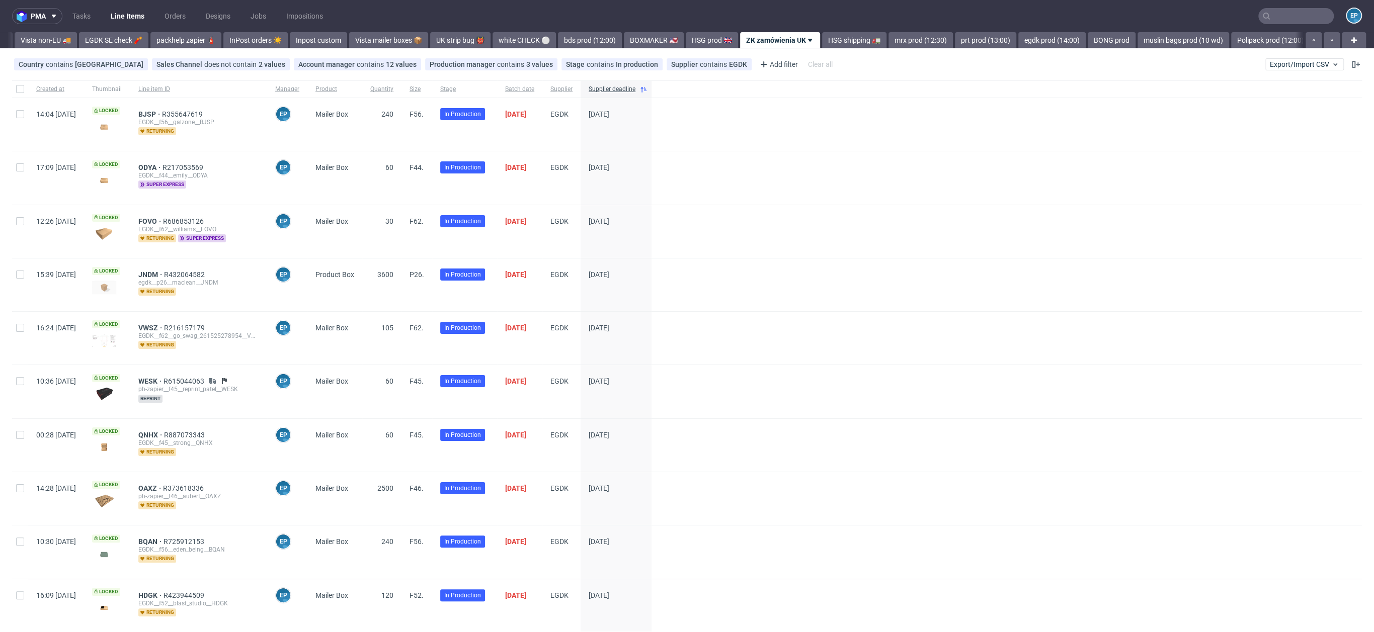
scroll to position [0, 522]
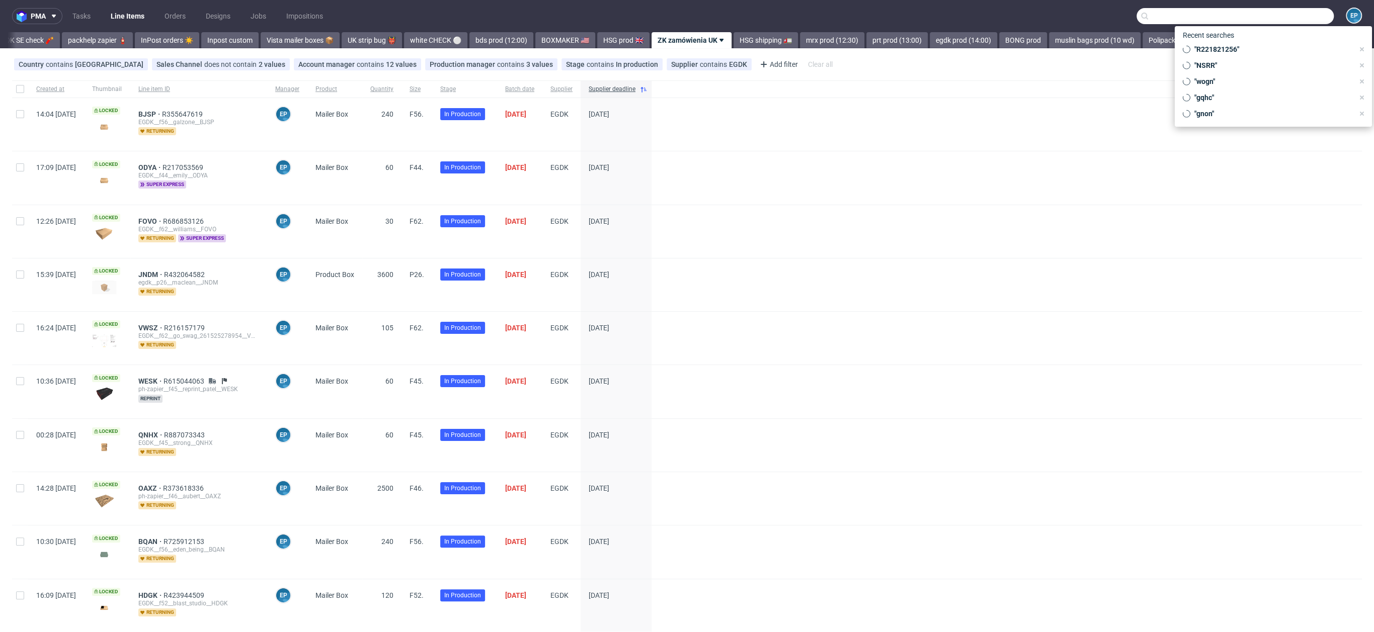
click at [1294, 15] on input "text" at bounding box center [1234, 16] width 197 height 16
paste input "VLPB"
type input "VLPB"
click at [1222, 39] on div "__300-ml____ VLPB" at bounding box center [1287, 41] width 143 height 9
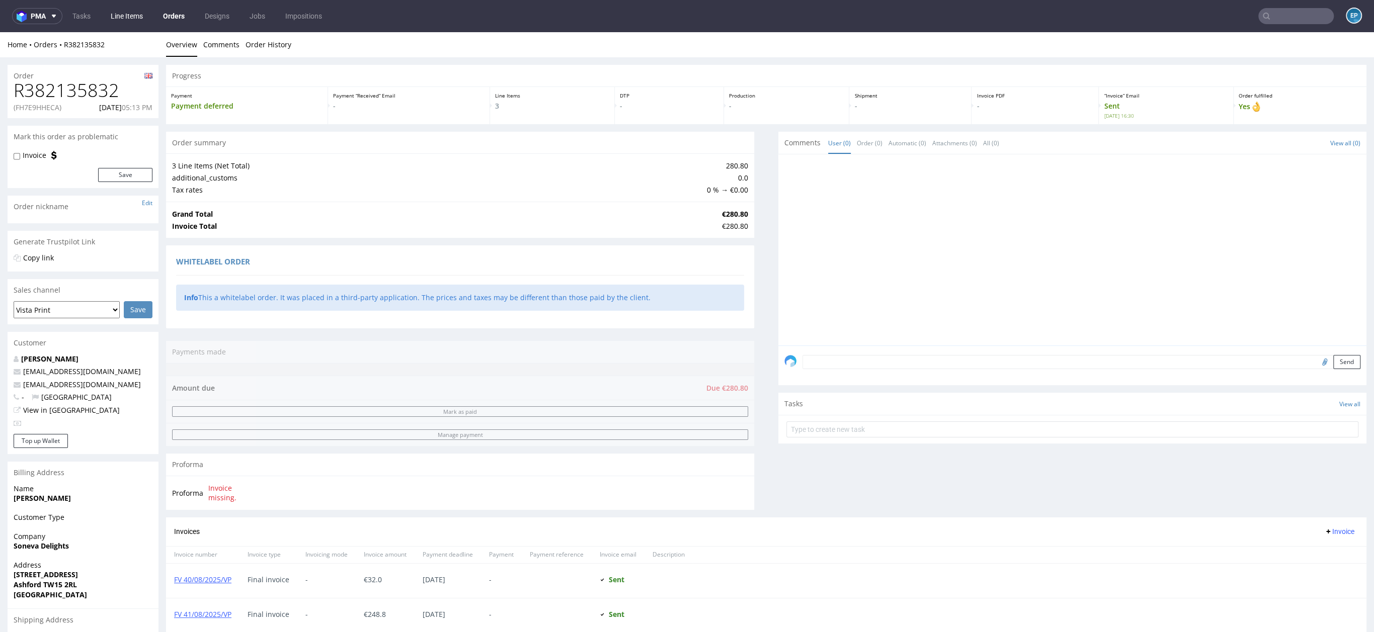
click at [129, 16] on link "Line Items" at bounding box center [127, 16] width 44 height 16
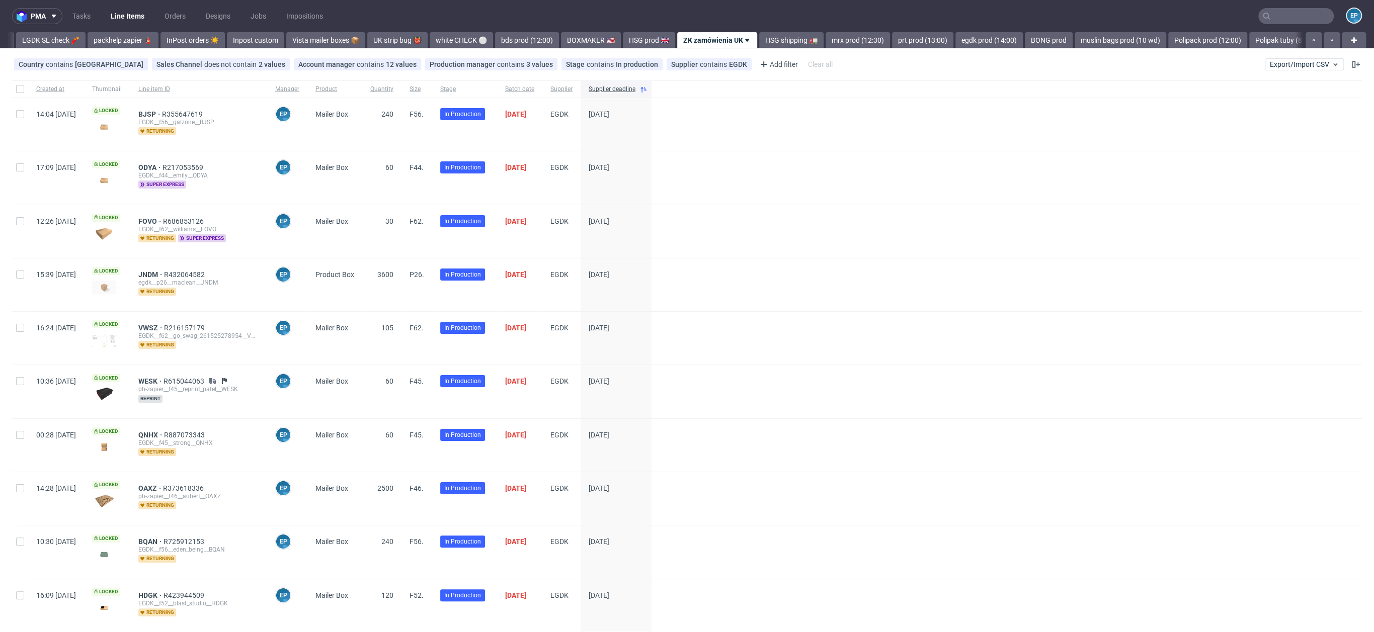
scroll to position [0, 522]
click at [261, 47] on link "Vista mailer boxes 📦" at bounding box center [300, 40] width 79 height 16
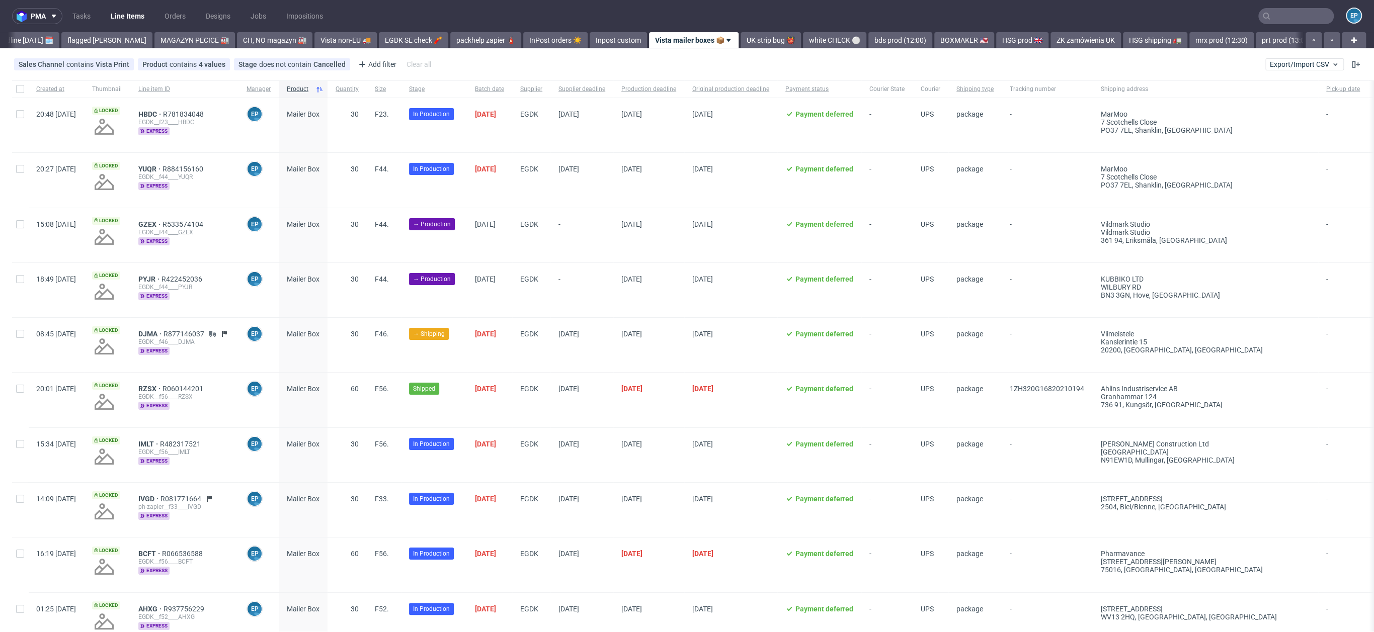
scroll to position [0, 139]
click at [1289, 18] on input "text" at bounding box center [1295, 16] width 75 height 16
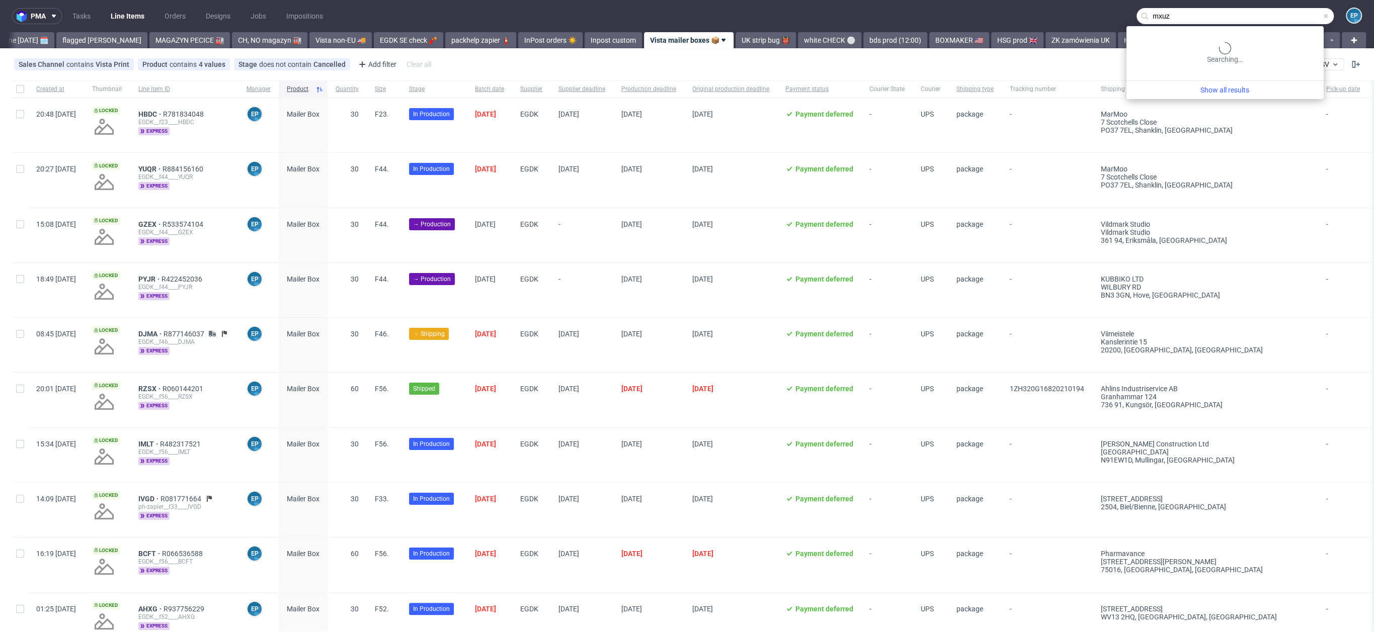
type input "mxuz"
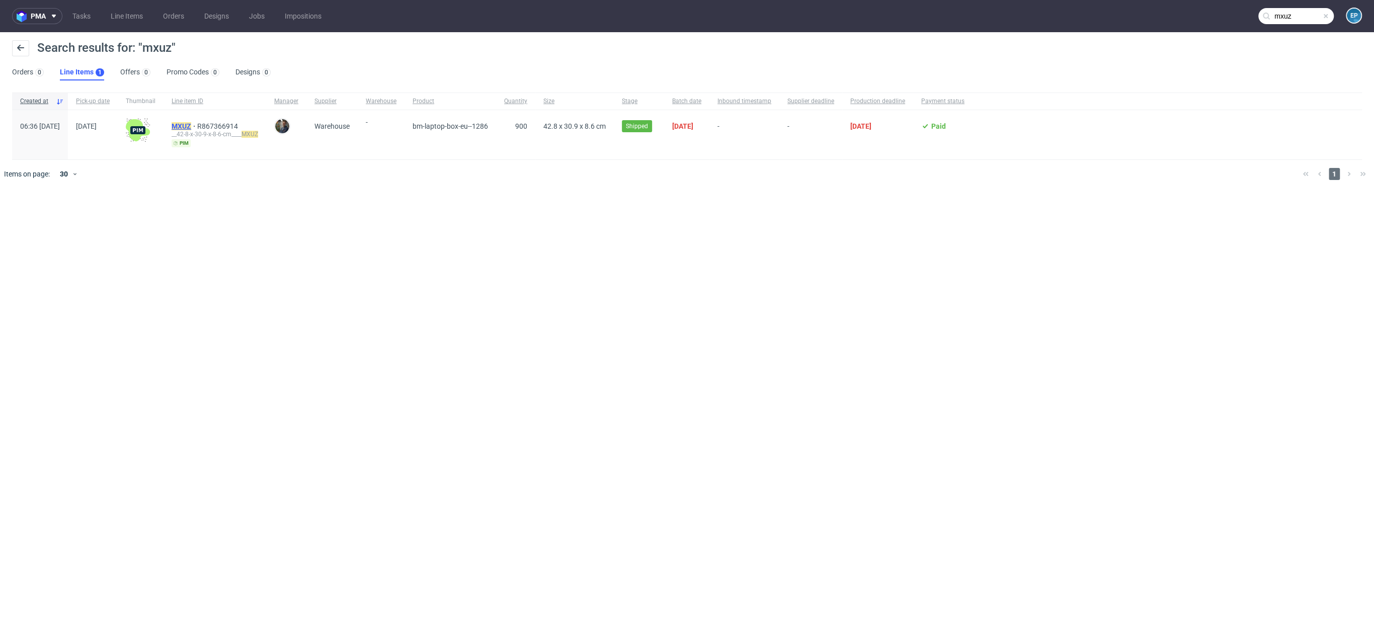
click at [191, 123] on mark "MXUZ" at bounding box center [182, 126] width 20 height 8
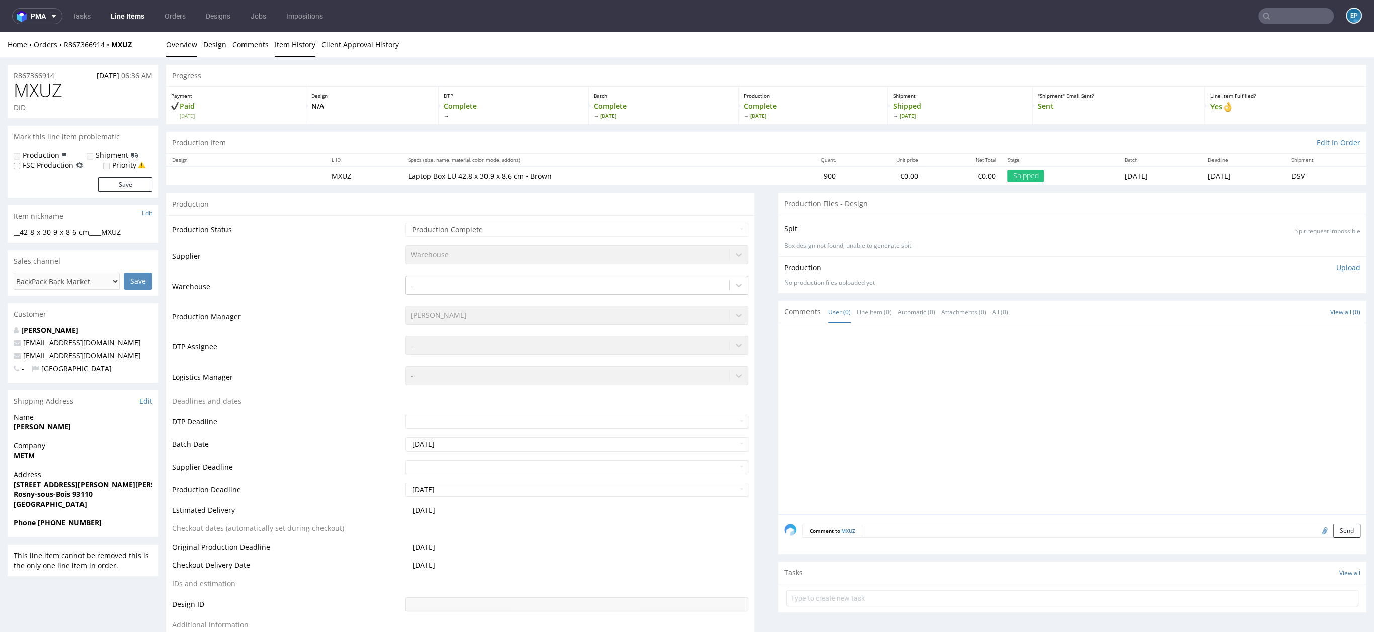
click at [289, 43] on link "Item History" at bounding box center [295, 44] width 41 height 25
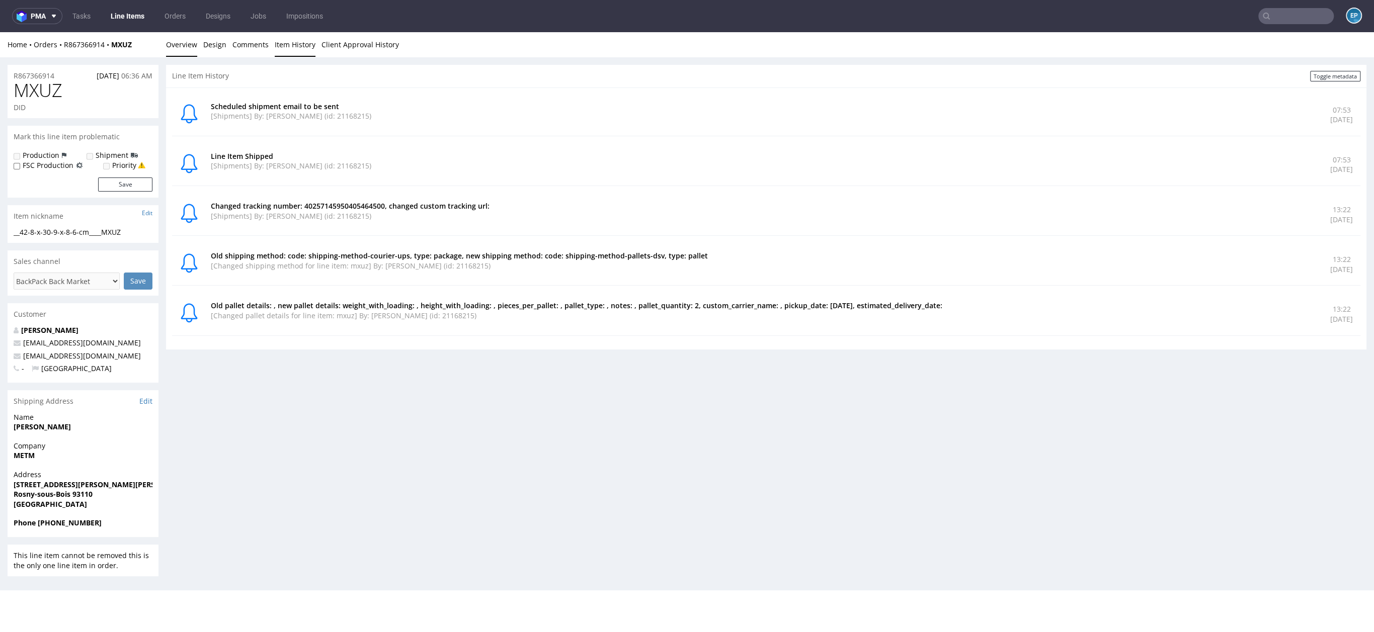
click at [183, 41] on link "Overview" at bounding box center [181, 44] width 31 height 25
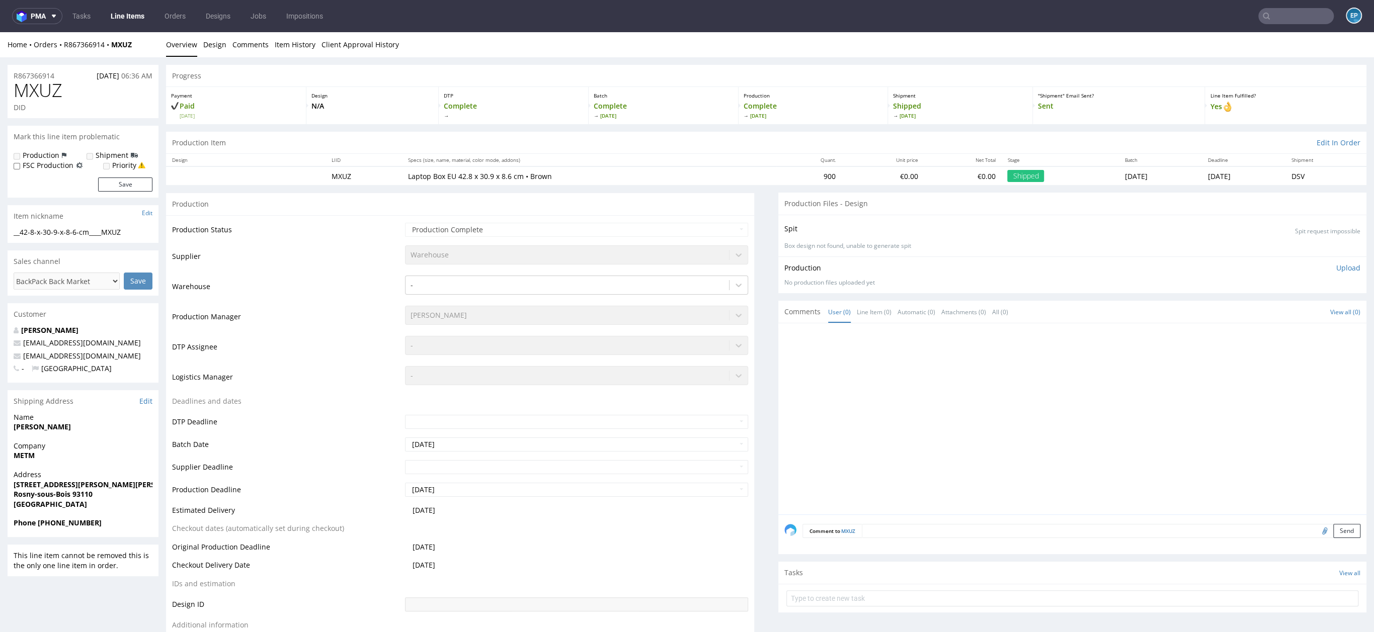
click at [33, 266] on div "Sales channel" at bounding box center [83, 261] width 151 height 22
click at [327, 211] on div "Production" at bounding box center [460, 204] width 588 height 23
click at [1333, 19] on div "EP" at bounding box center [1347, 17] width 28 height 18
click at [1316, 19] on input "text" at bounding box center [1295, 16] width 75 height 16
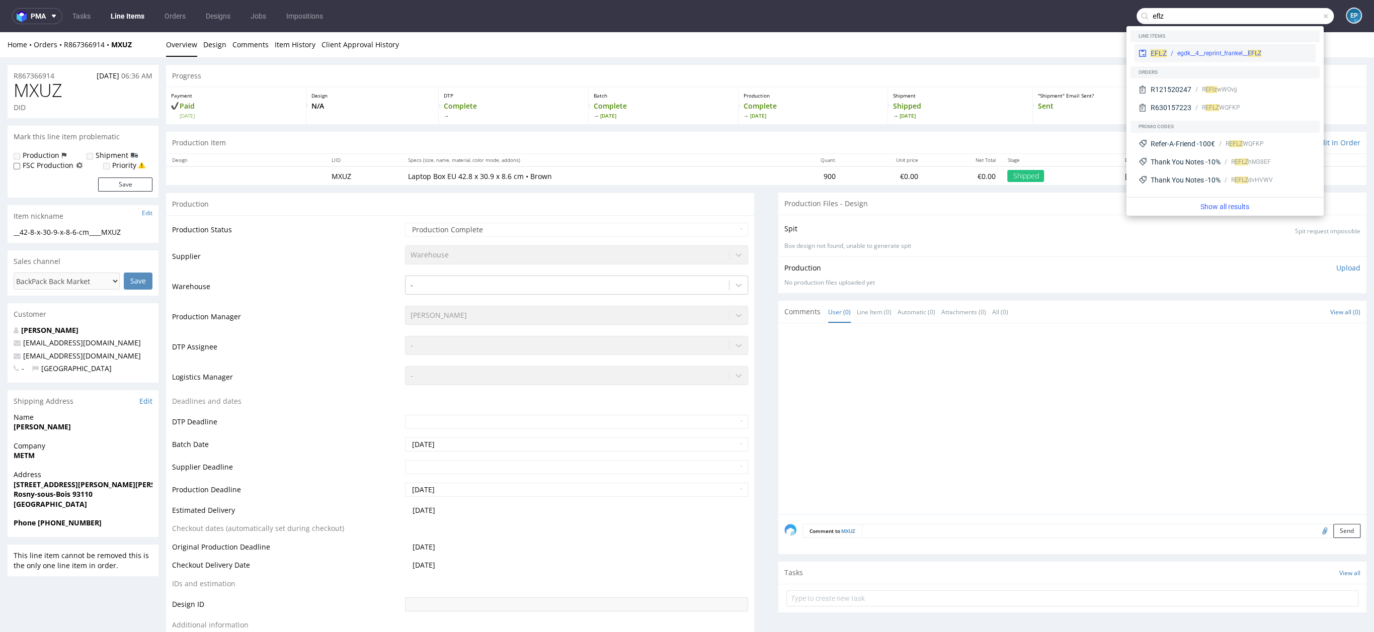
type input "eflz"
click at [1221, 50] on div "egdk__4__reprint_frankel__ EFLZ" at bounding box center [1219, 53] width 84 height 9
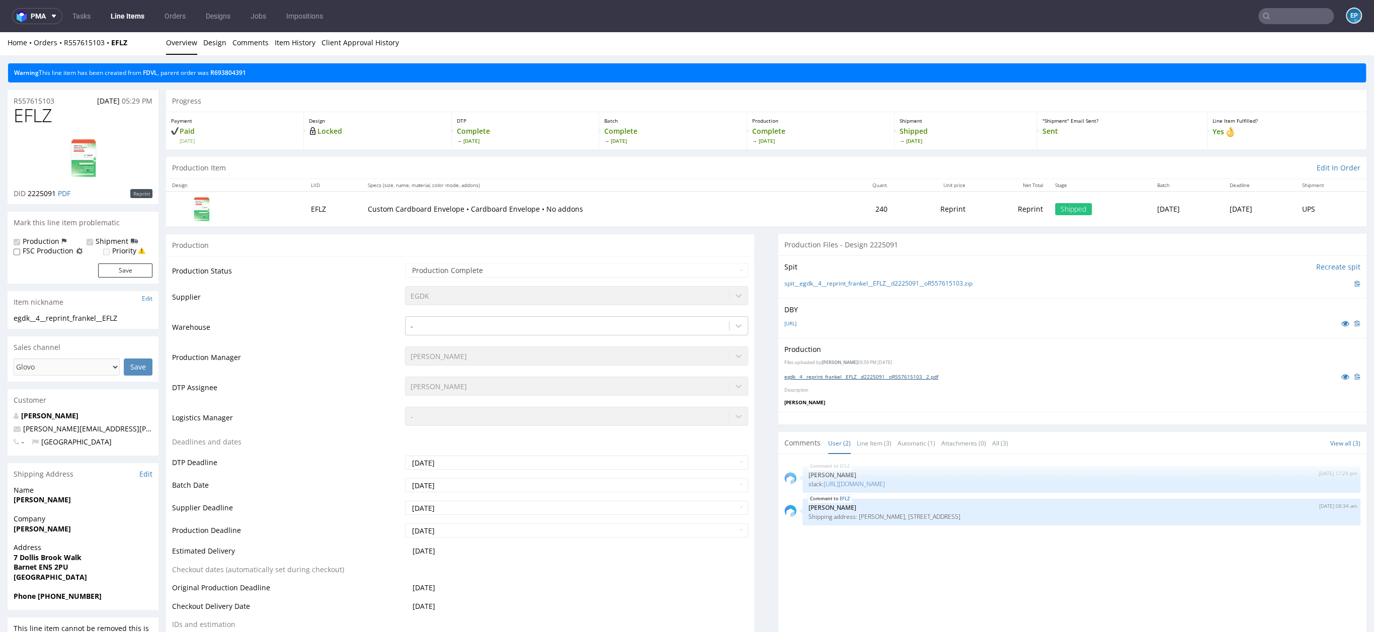
scroll to position [3, 0]
click at [858, 481] on link "https://packhelp.slack.com/archives/C03AR6KRWNS/p1755782001725759" at bounding box center [853, 483] width 61 height 9
click at [116, 8] on link "Line Items" at bounding box center [128, 16] width 46 height 16
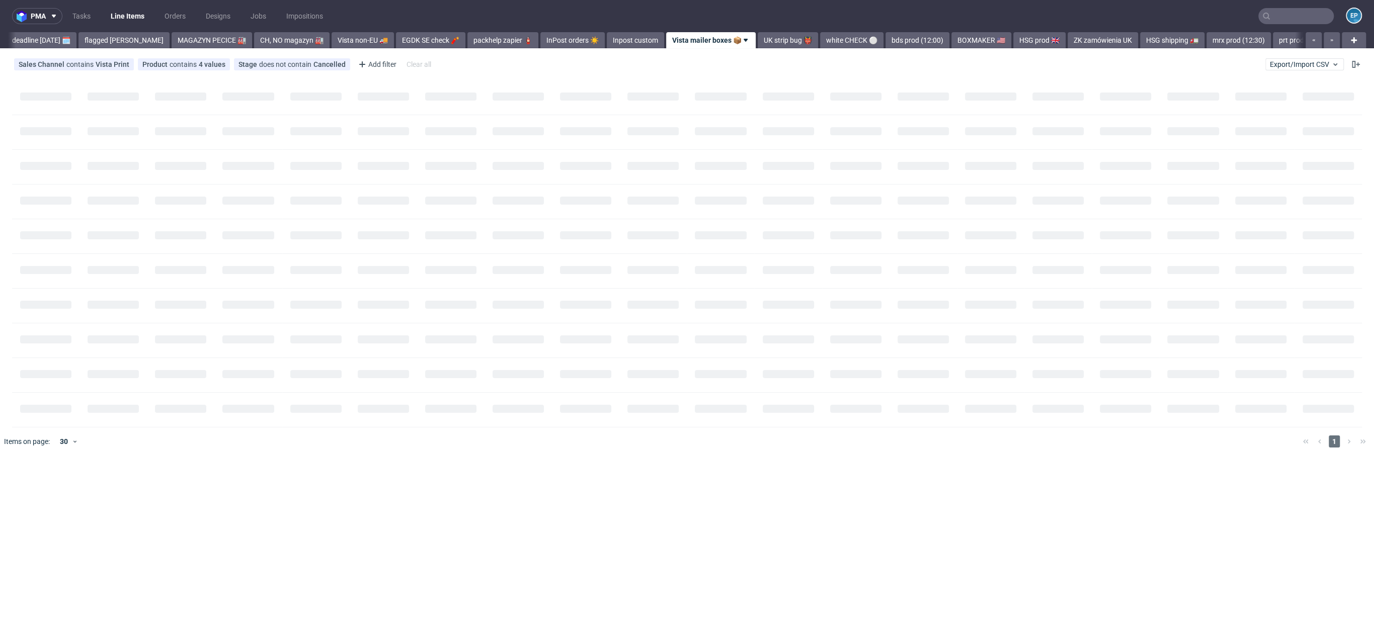
scroll to position [0, 134]
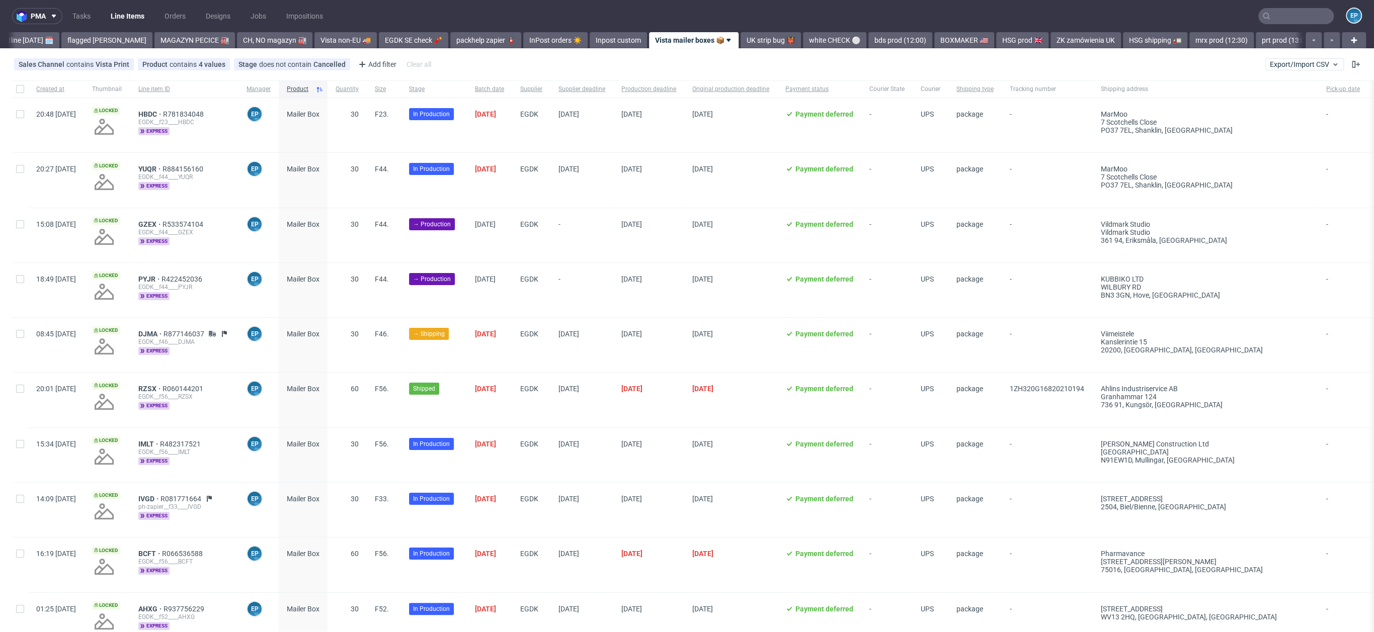
click at [749, 49] on div "pma Tasks Line Items Orders Designs Jobs Impositions EP Vista Print All delays …" at bounding box center [687, 316] width 1374 height 632
click at [450, 35] on link "packhelp zapier 🧯" at bounding box center [485, 40] width 71 height 16
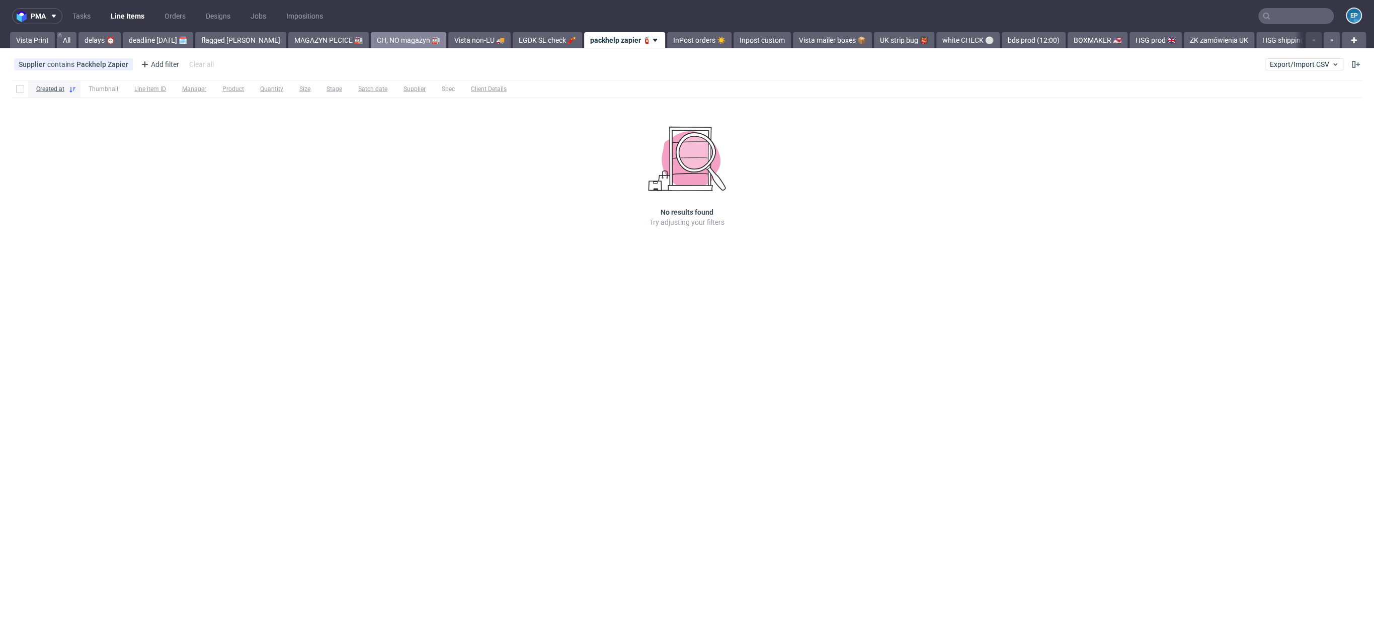
click at [381, 44] on link "CH, NO magazyn 🏭" at bounding box center [408, 40] width 75 height 16
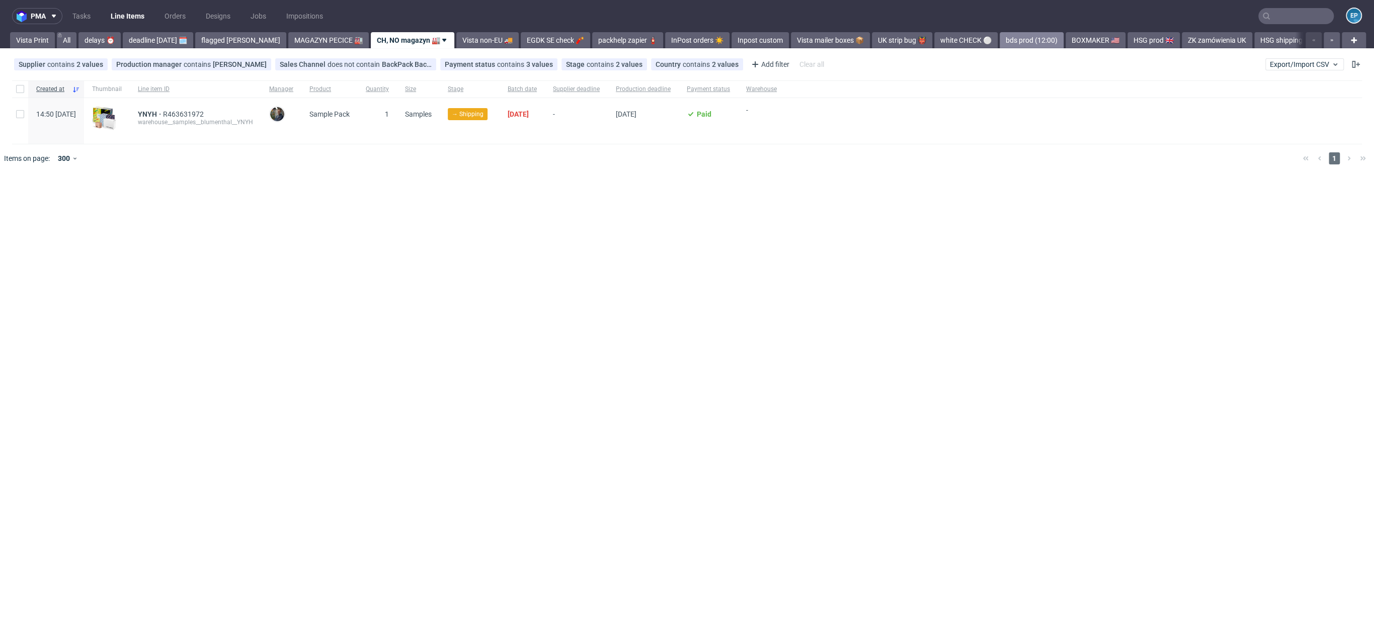
click at [999, 37] on link "bds prod (12:00)" at bounding box center [1031, 40] width 64 height 16
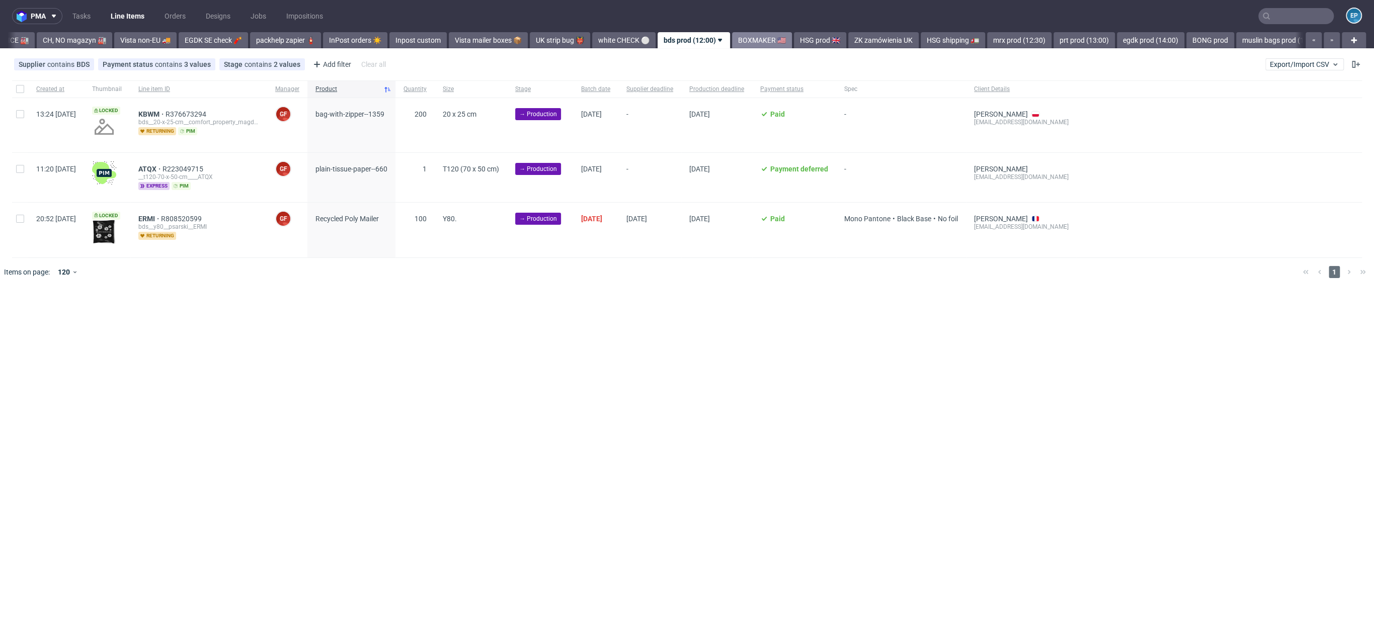
click at [732, 47] on link "BOXMAKER 🇺🇸" at bounding box center [762, 40] width 60 height 16
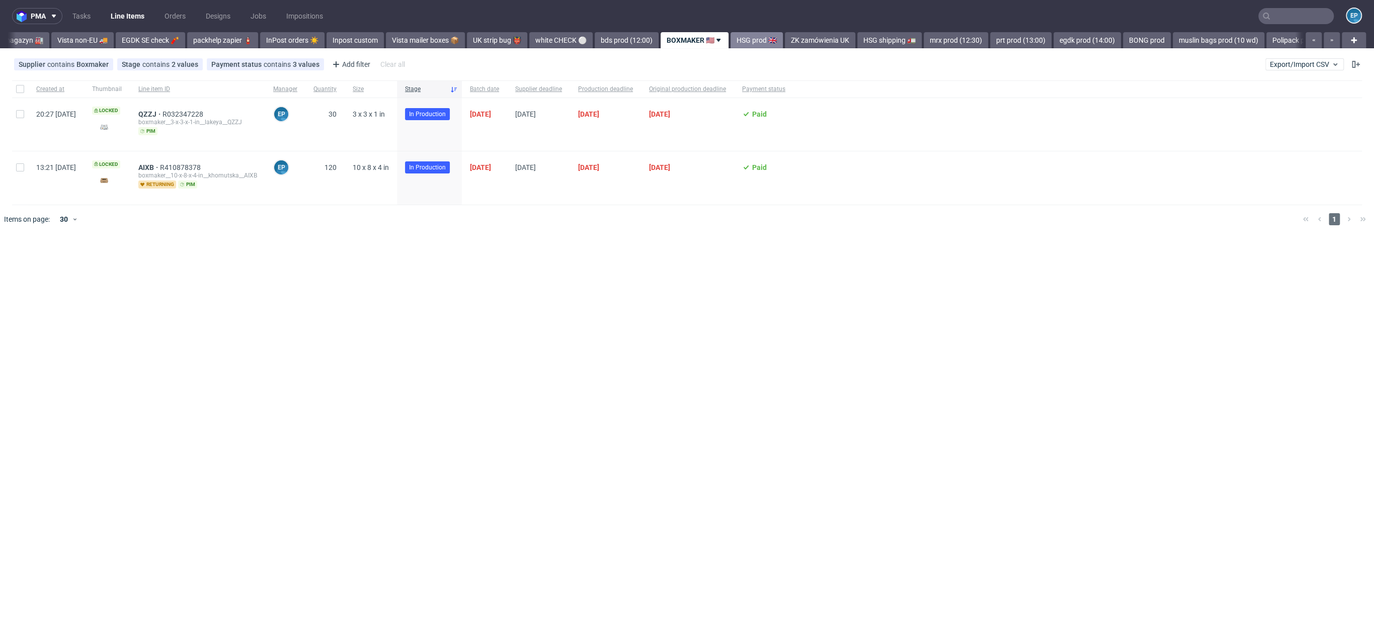
click at [730, 39] on link "HSG prod 🇬🇧" at bounding box center [756, 40] width 52 height 16
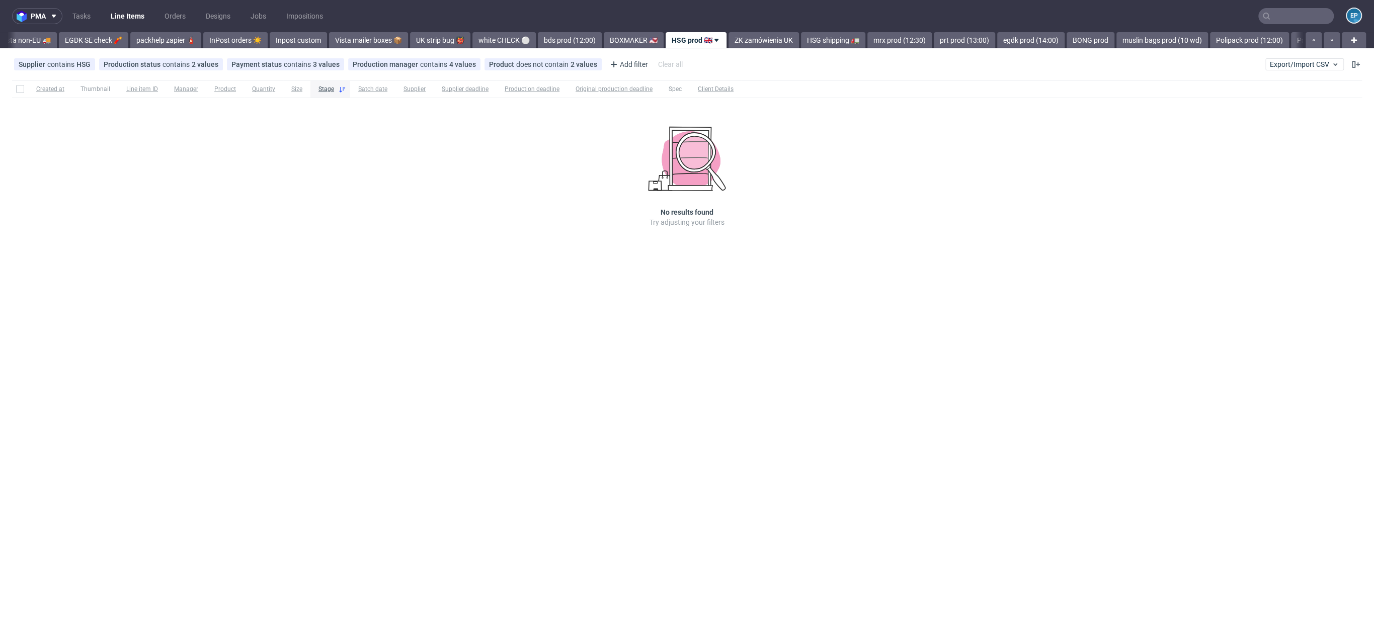
click at [728, 39] on link "ZK zamówienia UK" at bounding box center [763, 40] width 70 height 16
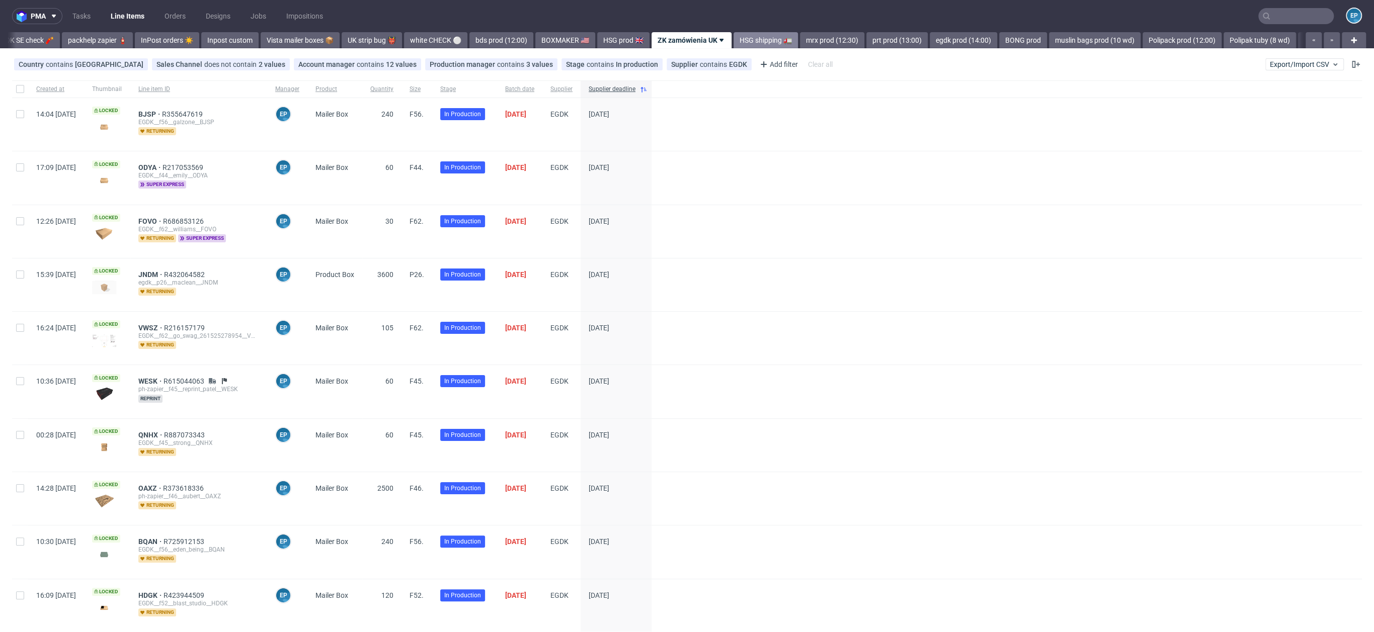
click at [733, 39] on link "HSG shipping 🚛" at bounding box center [765, 40] width 64 height 16
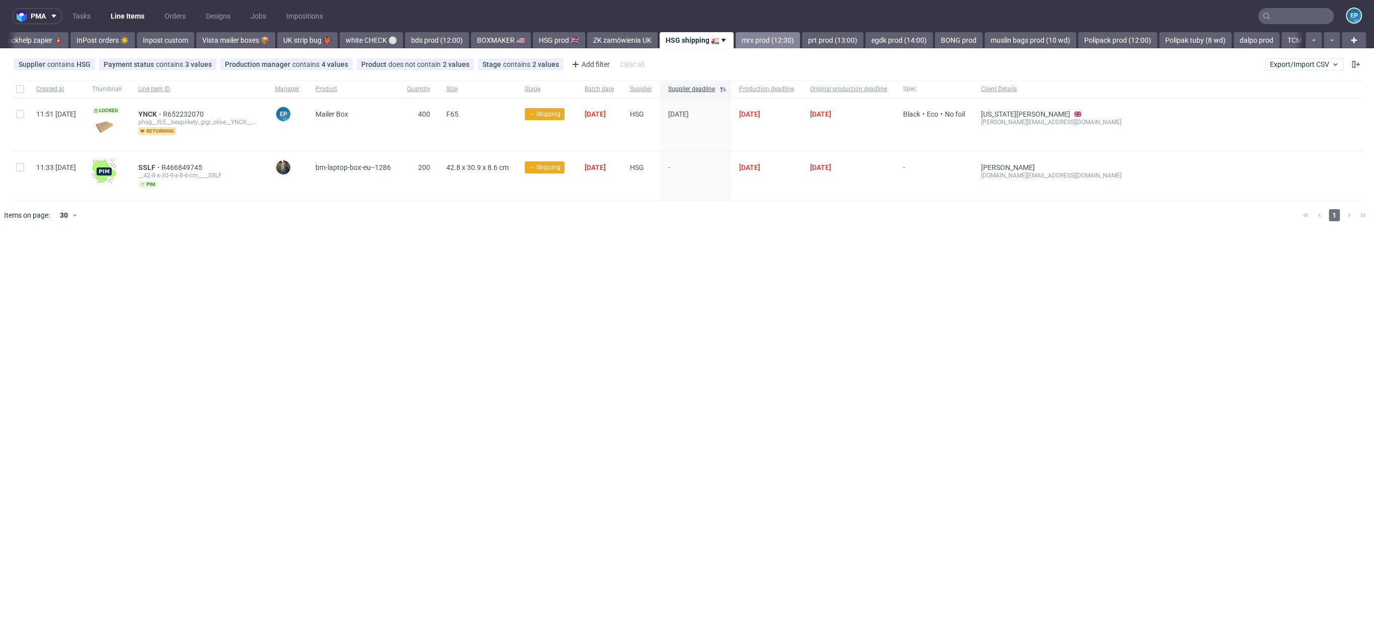
click at [735, 38] on link "mrx prod (12:30)" at bounding box center [767, 40] width 64 height 16
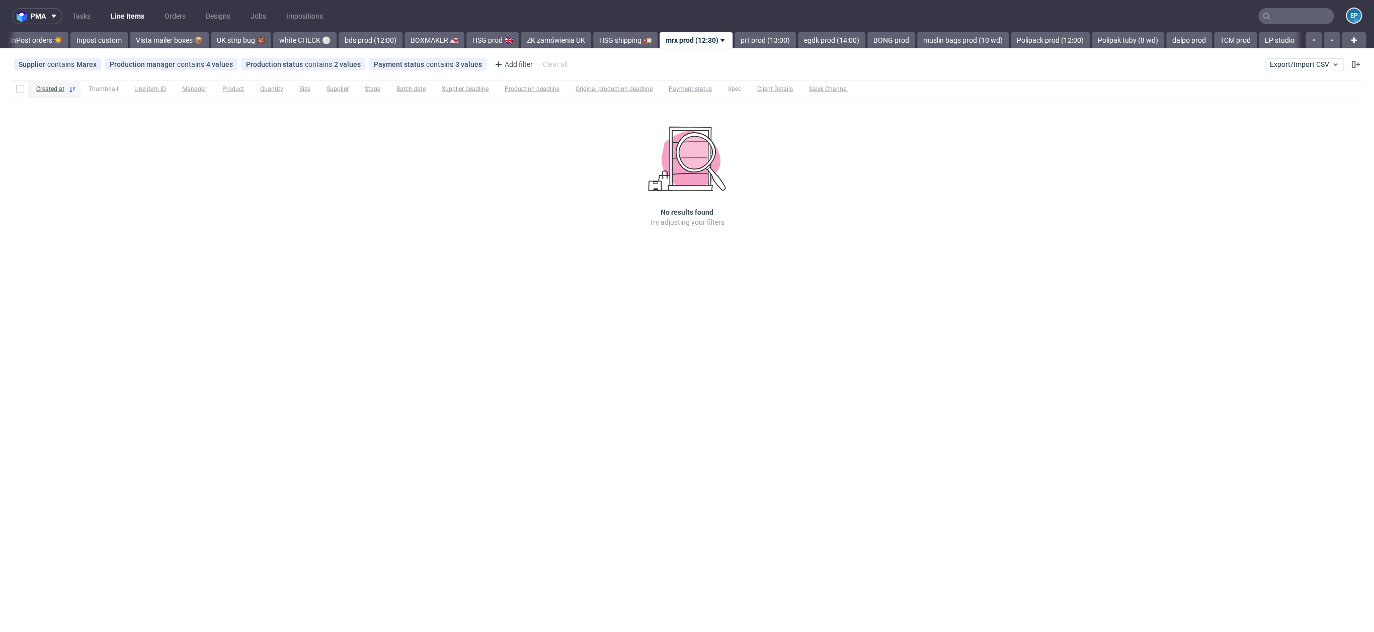
click at [734, 38] on link "prt prod (13:00)" at bounding box center [764, 40] width 61 height 16
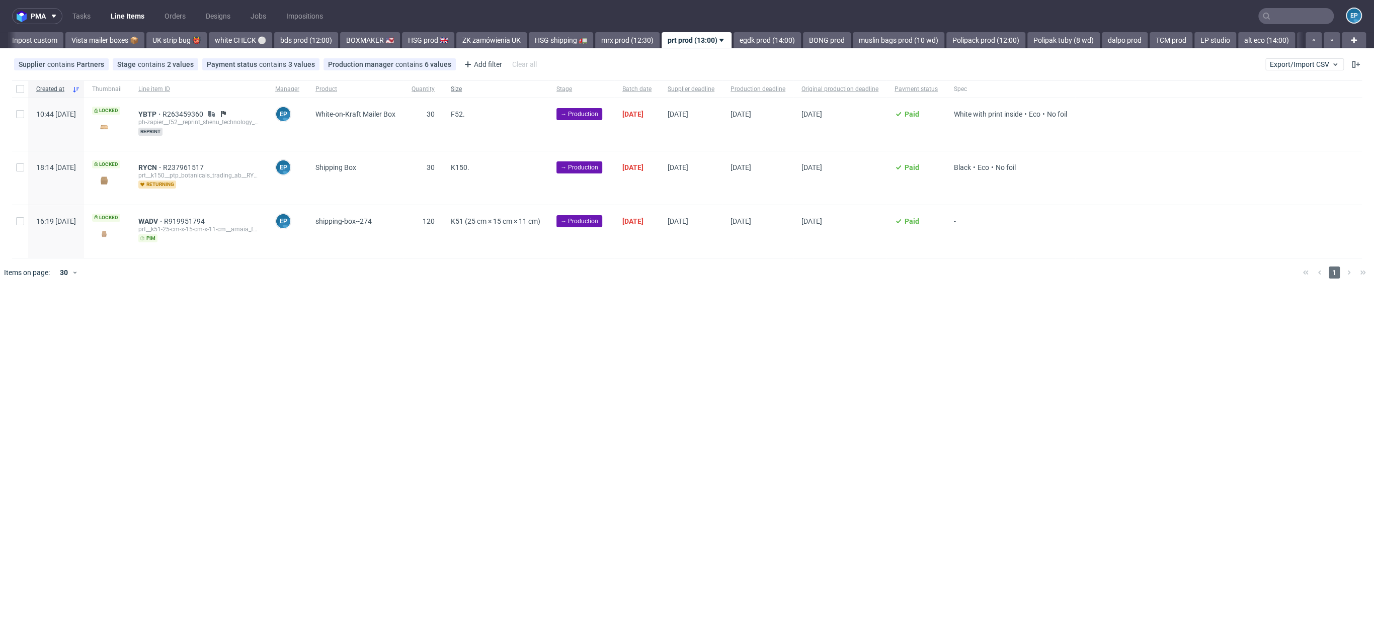
scroll to position [0, 718]
click at [13, 112] on div at bounding box center [20, 124] width 16 height 53
checkbox input "true"
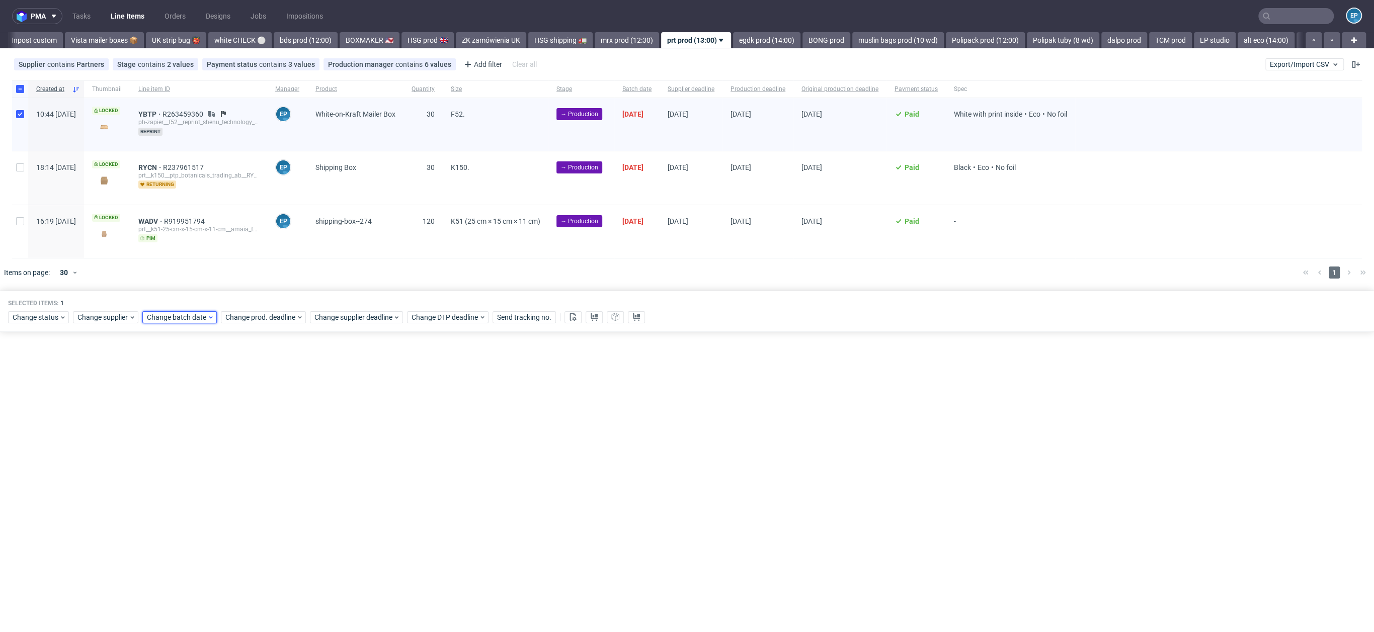
click at [196, 316] on span "Change batch date" at bounding box center [177, 317] width 60 height 10
click at [239, 385] on button "5" at bounding box center [242, 381] width 16 height 16
click at [265, 486] on span "Save" at bounding box center [262, 485] width 16 height 7
click at [349, 318] on span "Change supplier deadline" at bounding box center [353, 317] width 78 height 10
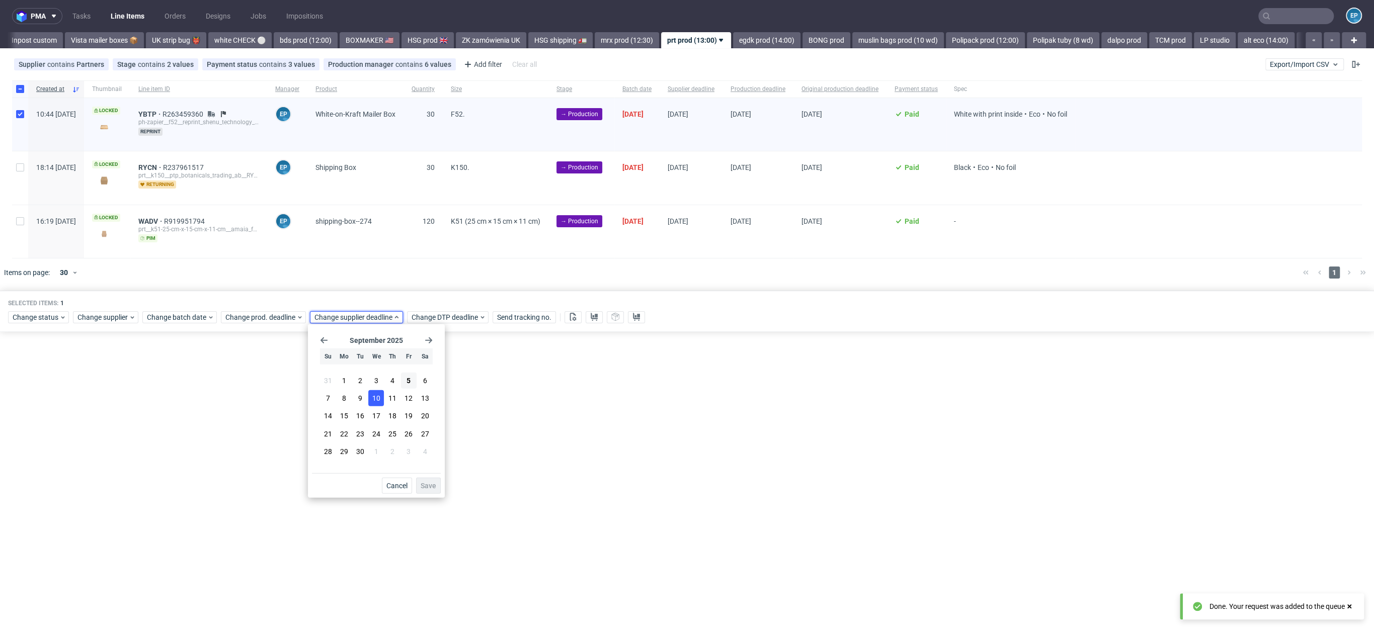
click at [375, 390] on section "31 1 2 3 4 5 6 7 8 9 10 11 12 13 14 15 16 17 18 19 20 21 22 23 24 25 26 27 28 2…" at bounding box center [376, 417] width 113 height 89
click at [376, 392] on button "10" at bounding box center [376, 398] width 16 height 16
click at [431, 477] on div "Cancel Save" at bounding box center [376, 483] width 129 height 21
click at [434, 477] on div "Cancel Save" at bounding box center [376, 483] width 129 height 21
click at [435, 480] on button "Save" at bounding box center [428, 486] width 25 height 16
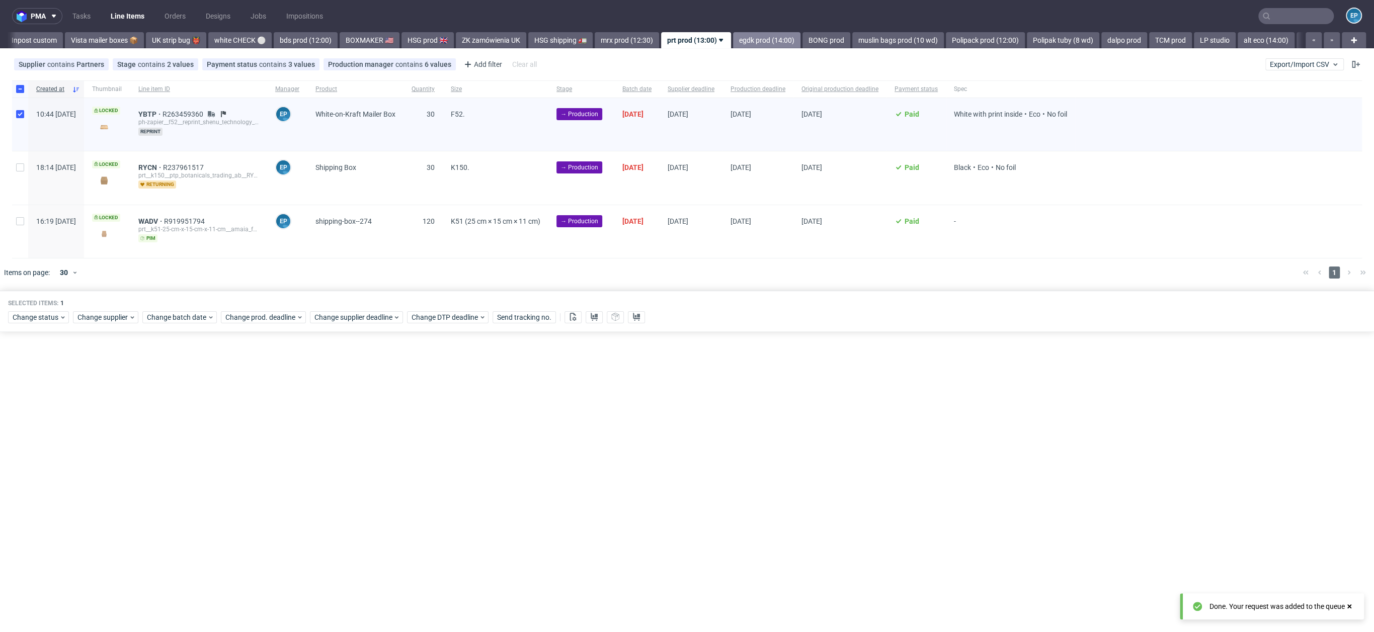
click at [733, 42] on link "egdk prod (14:00)" at bounding box center [766, 40] width 67 height 16
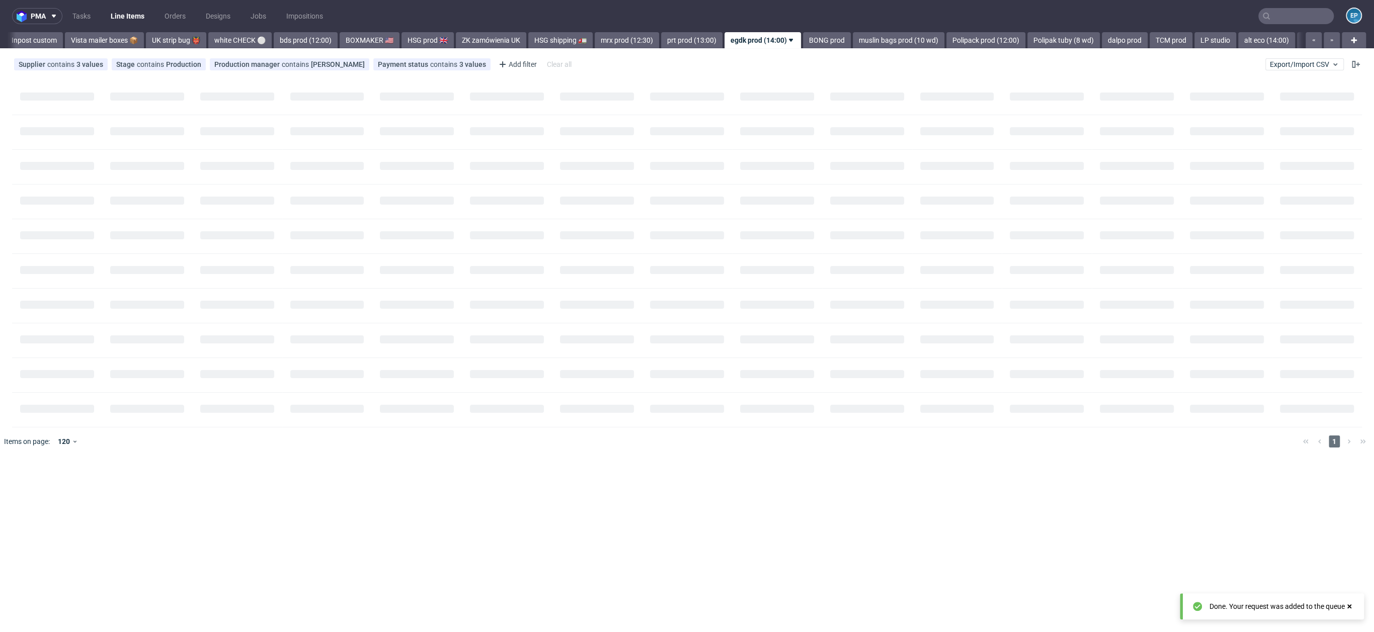
scroll to position [0, 784]
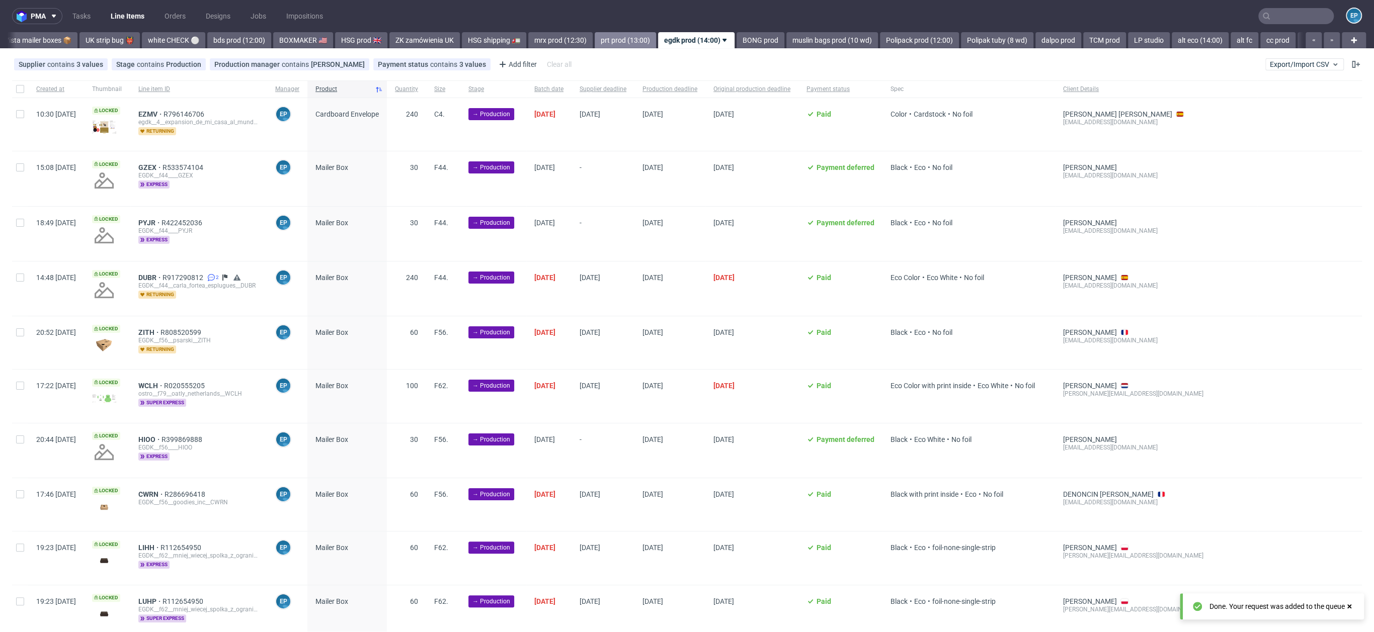
click at [594, 43] on link "prt prod (13:00)" at bounding box center [624, 40] width 61 height 16
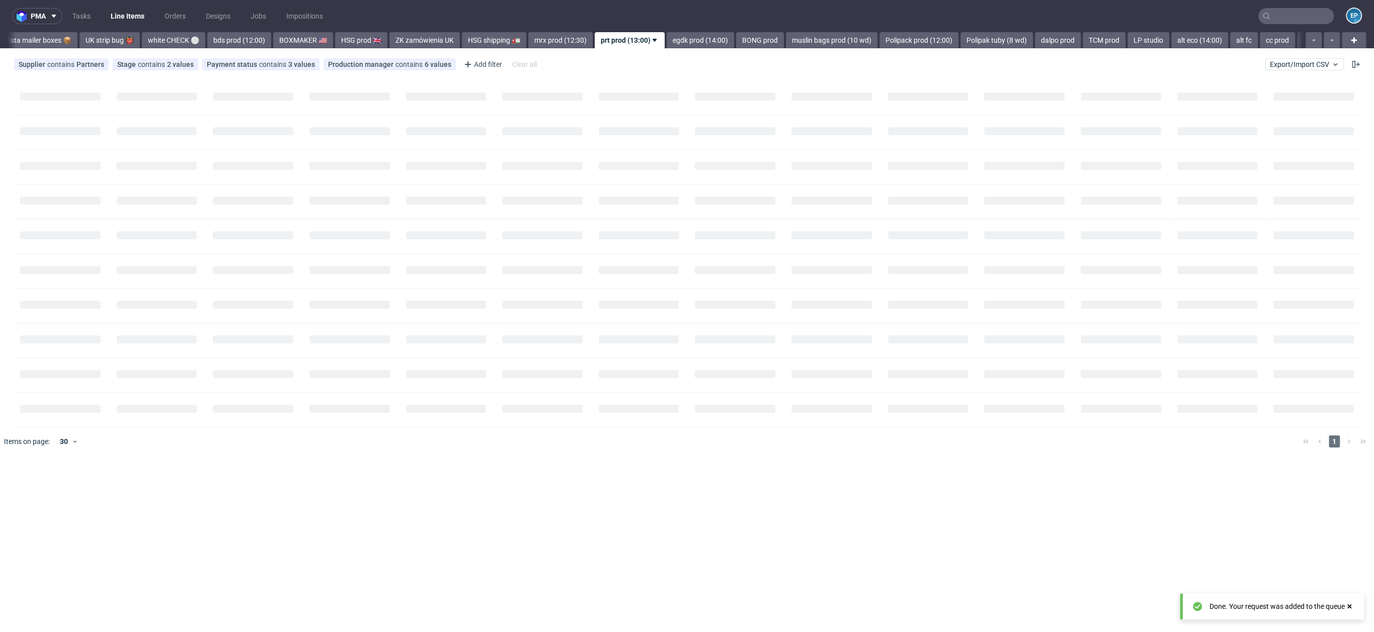
scroll to position [0, 718]
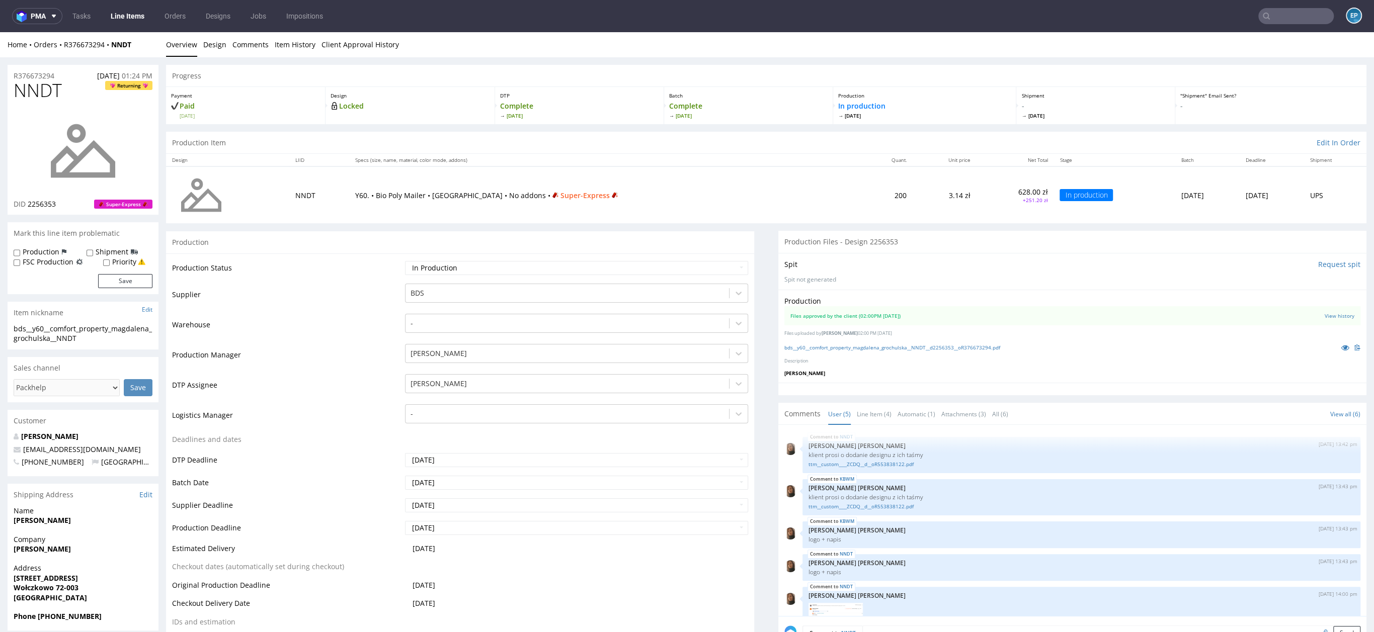
scroll to position [6, 0]
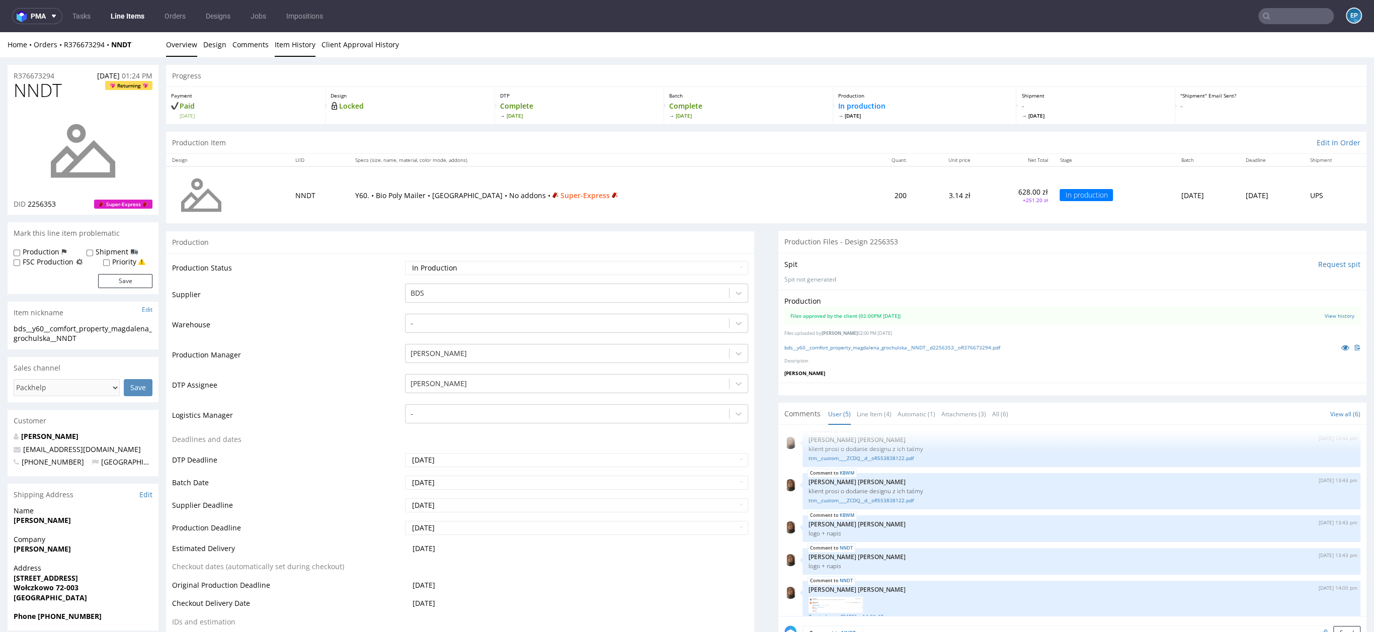
click at [278, 52] on link "Item History" at bounding box center [295, 44] width 41 height 25
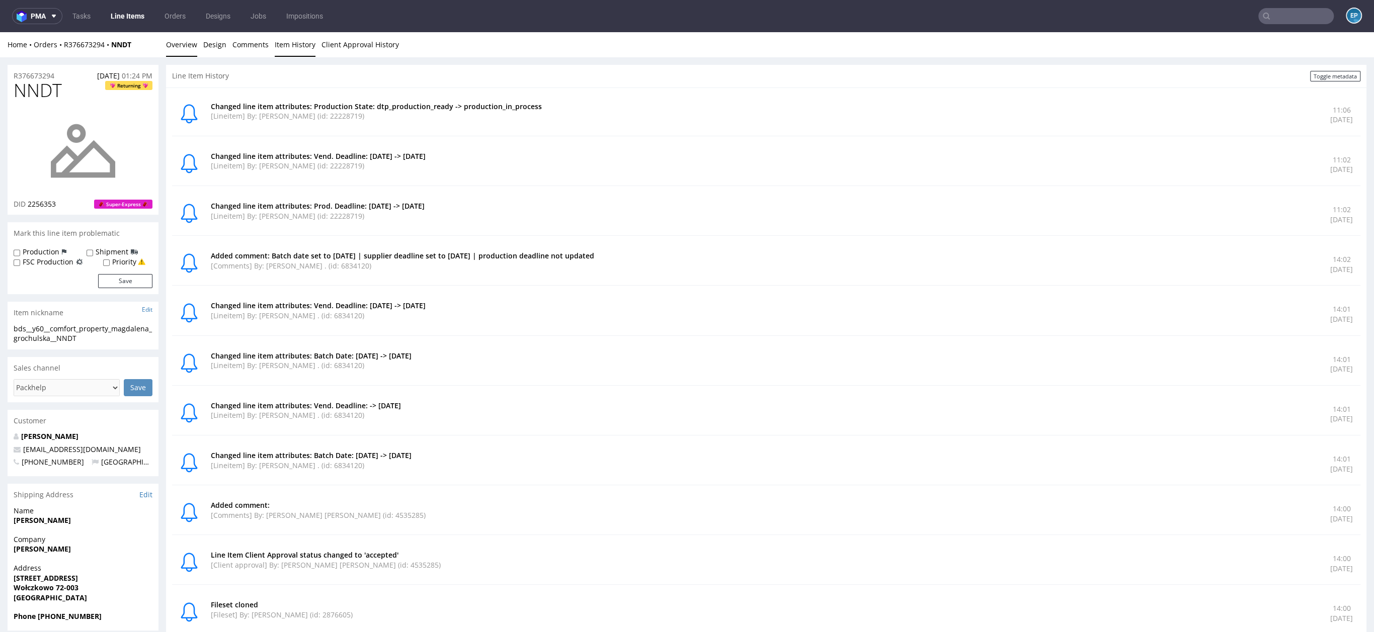
click at [186, 54] on link "Overview" at bounding box center [181, 44] width 31 height 25
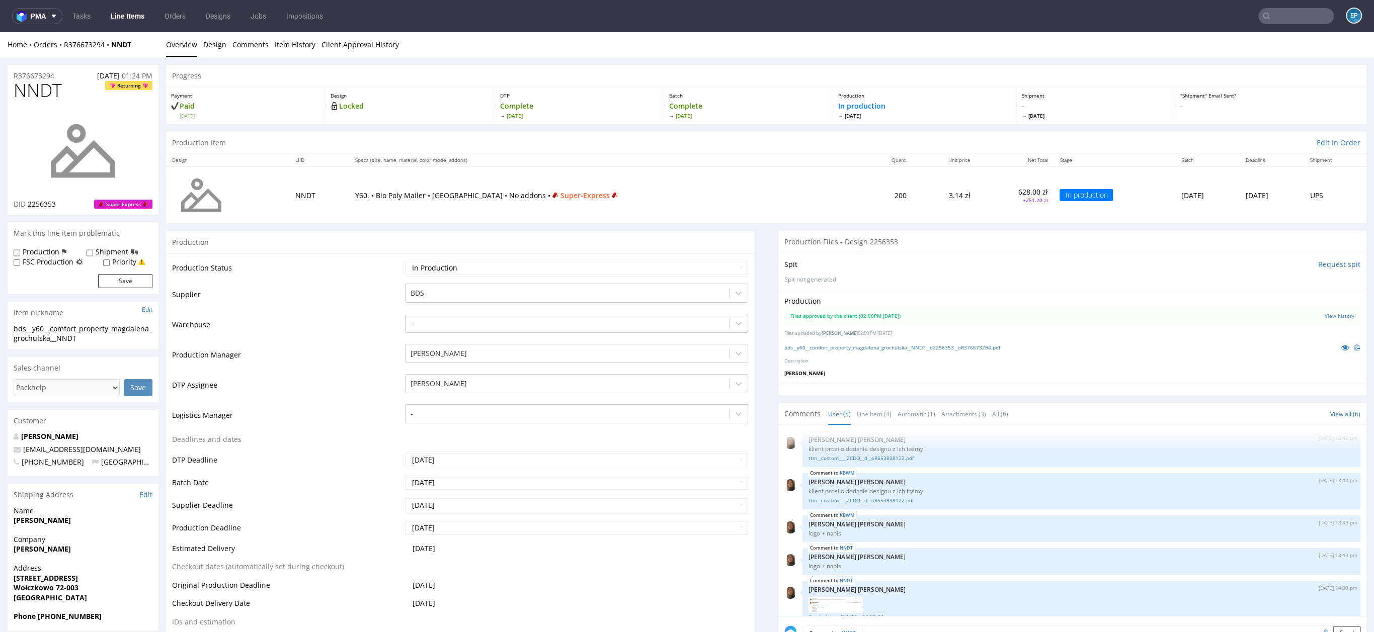
scroll to position [3, 0]
click at [295, 50] on link "Item History" at bounding box center [295, 42] width 41 height 25
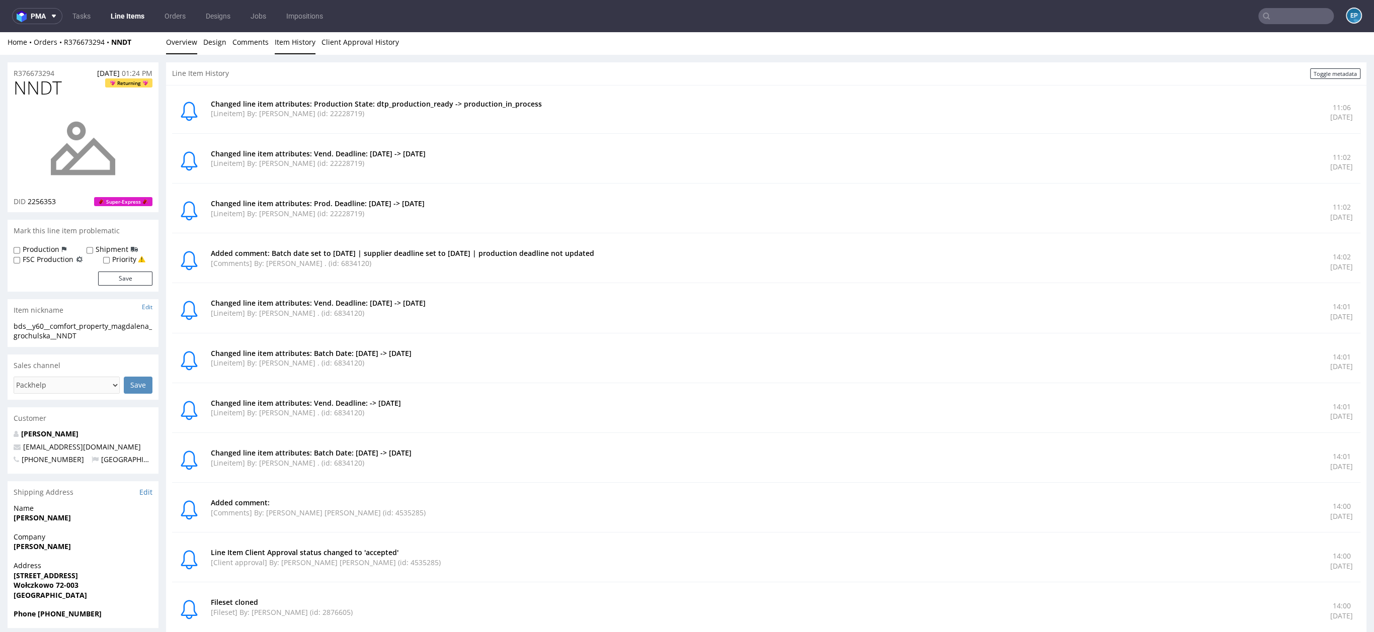
click at [190, 49] on link "Overview" at bounding box center [181, 42] width 31 height 25
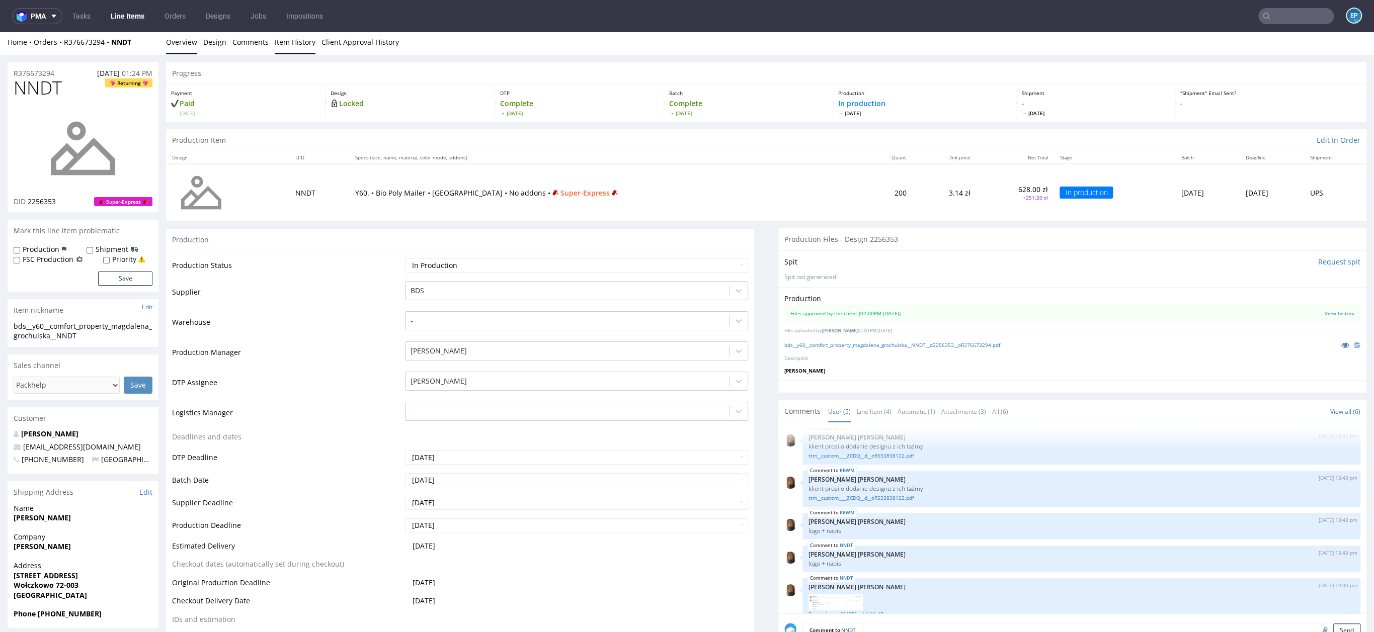
click at [292, 45] on link "Item History" at bounding box center [295, 42] width 41 height 25
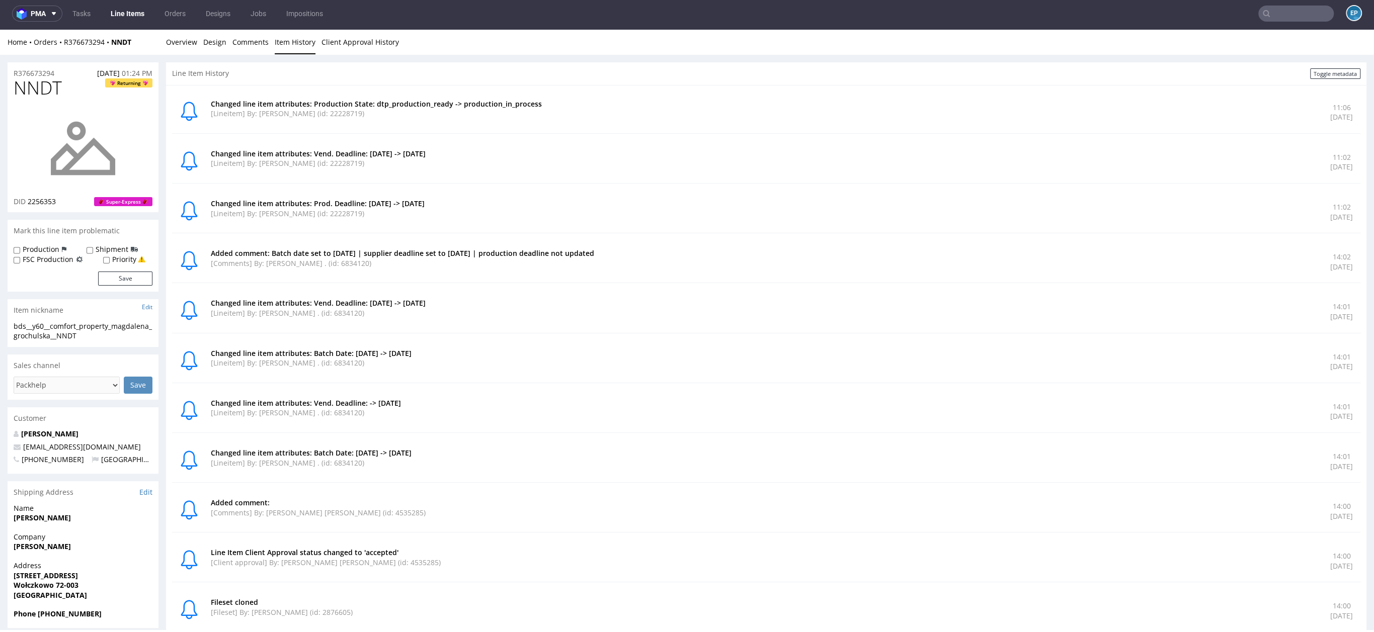
scroll to position [0, 0]
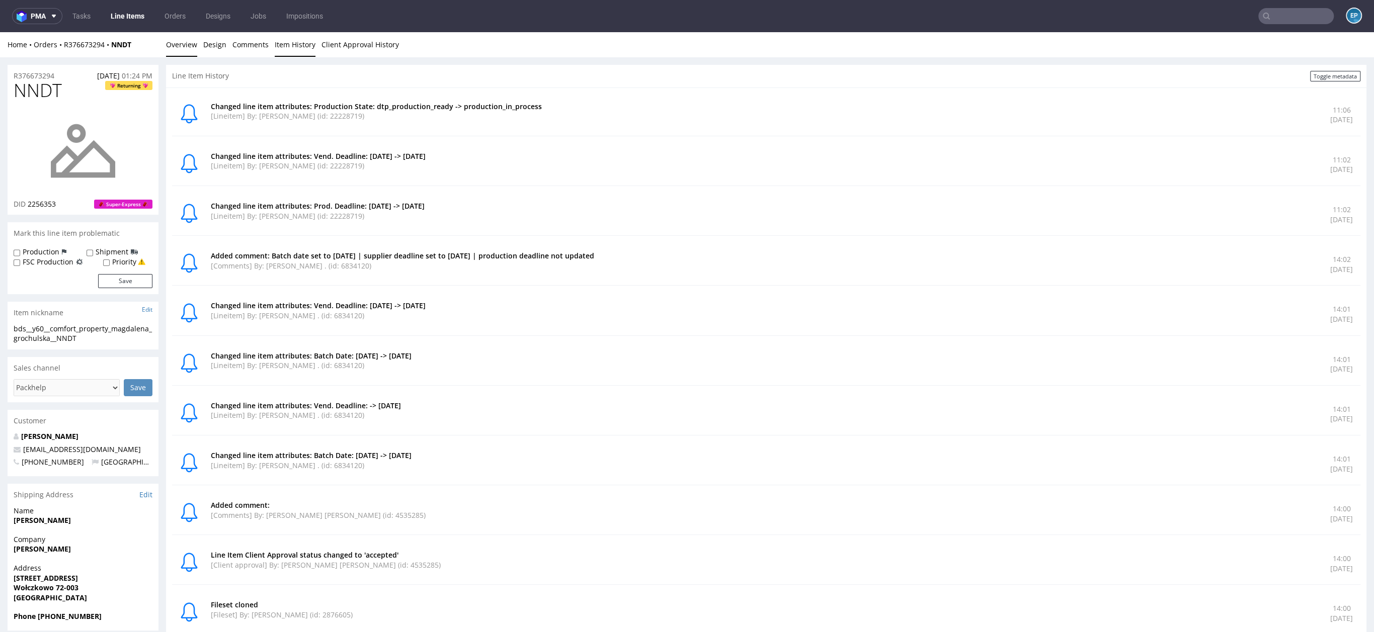
click at [176, 52] on link "Overview" at bounding box center [181, 44] width 31 height 25
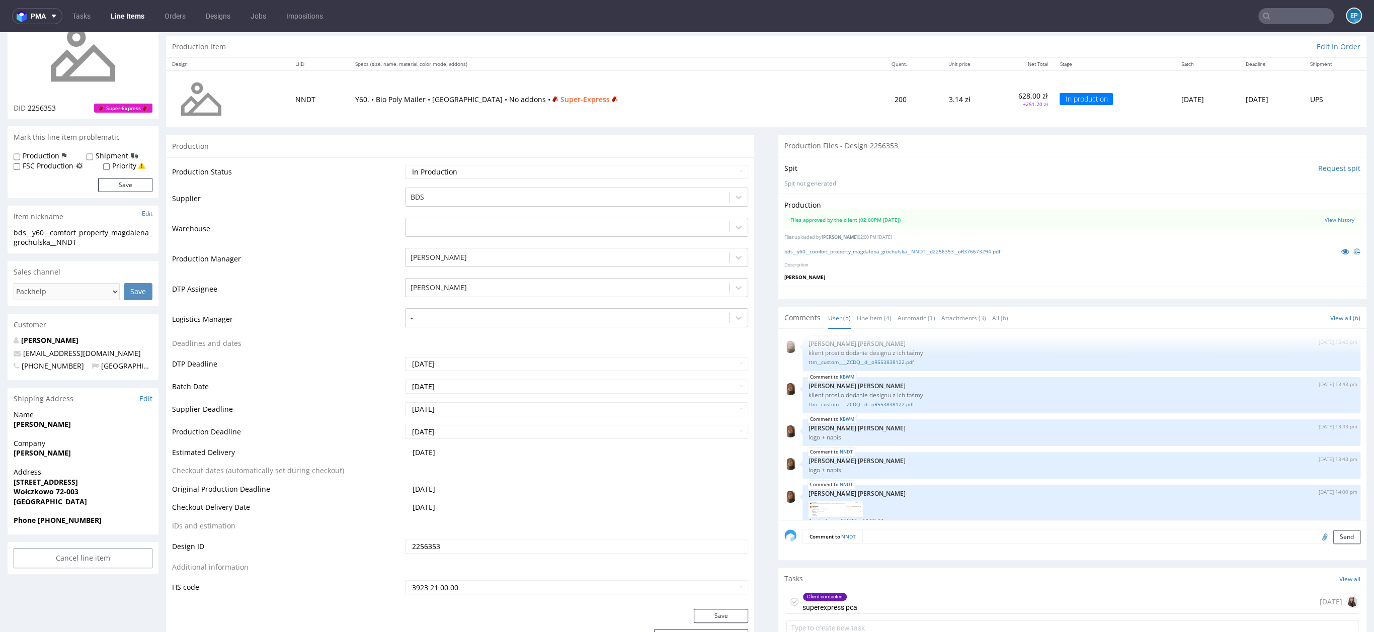
scroll to position [118, 0]
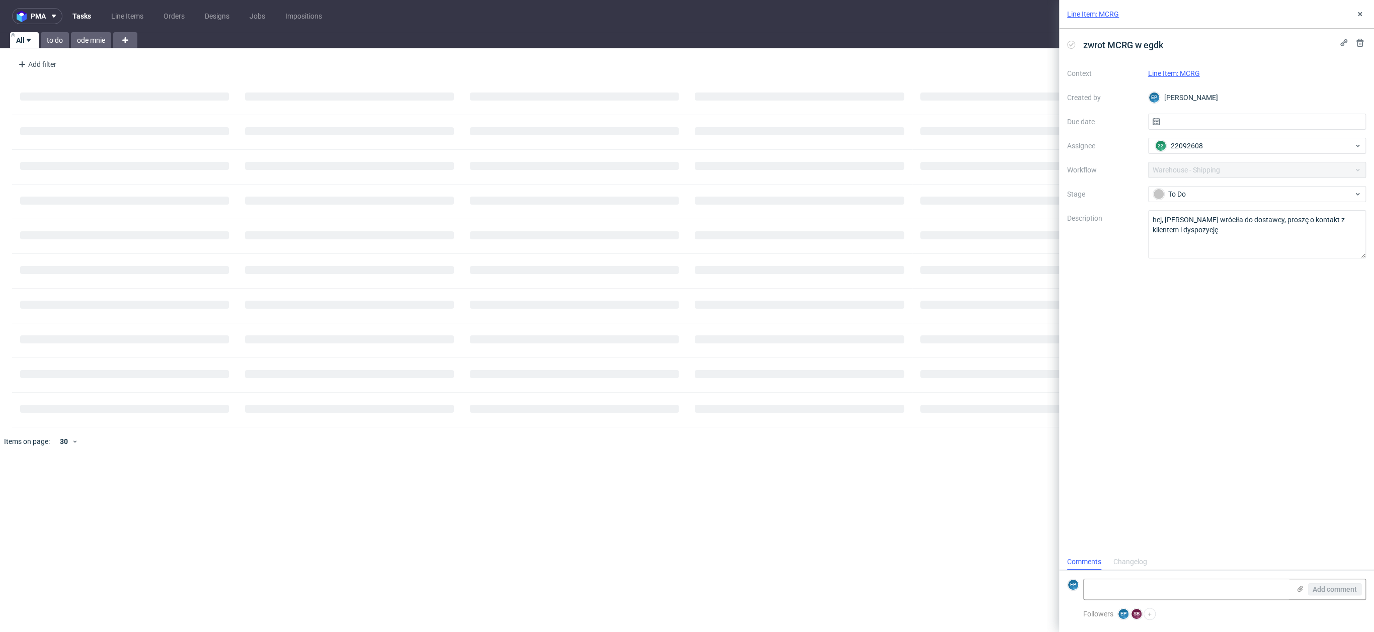
scroll to position [8, 0]
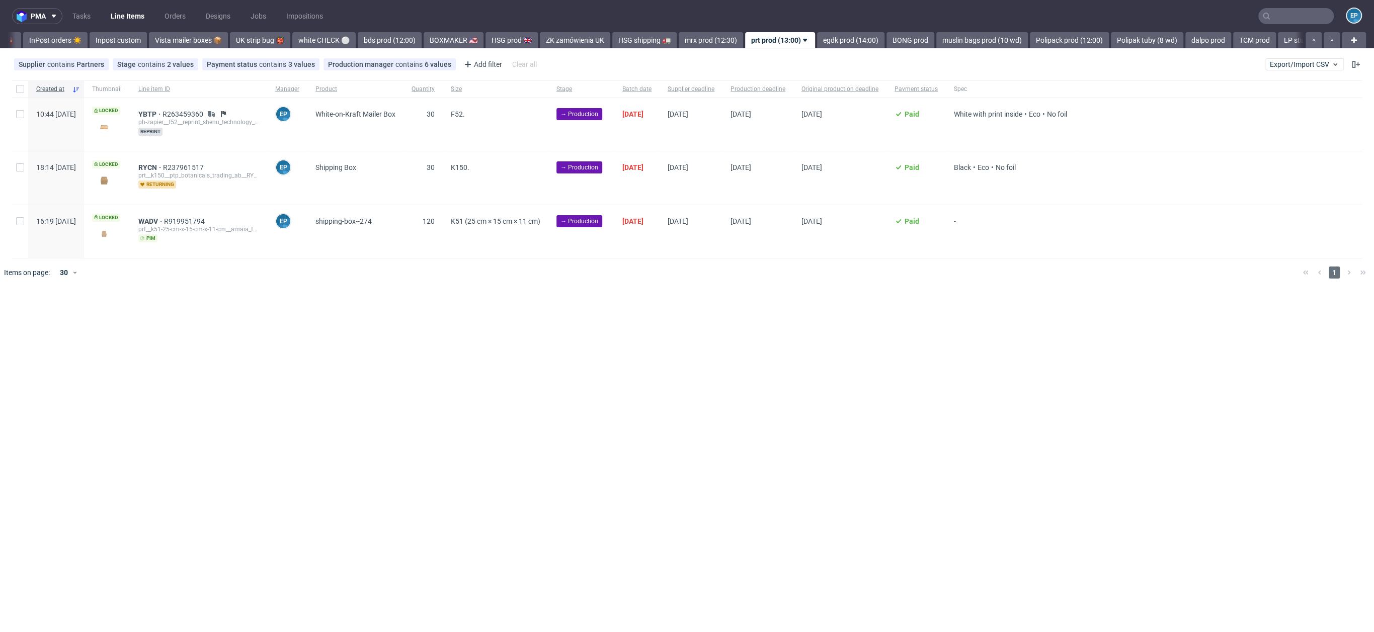
scroll to position [0, 718]
click at [27, 84] on div at bounding box center [20, 88] width 16 height 17
checkbox input "true"
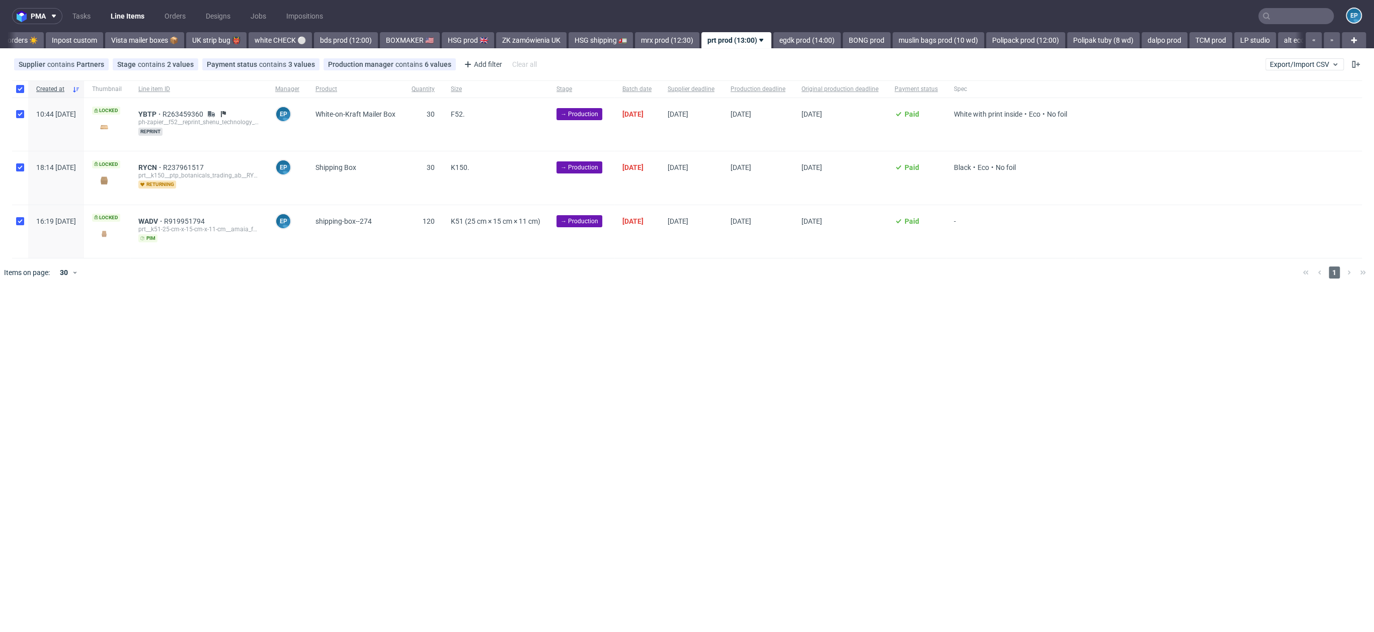
checkbox input "true"
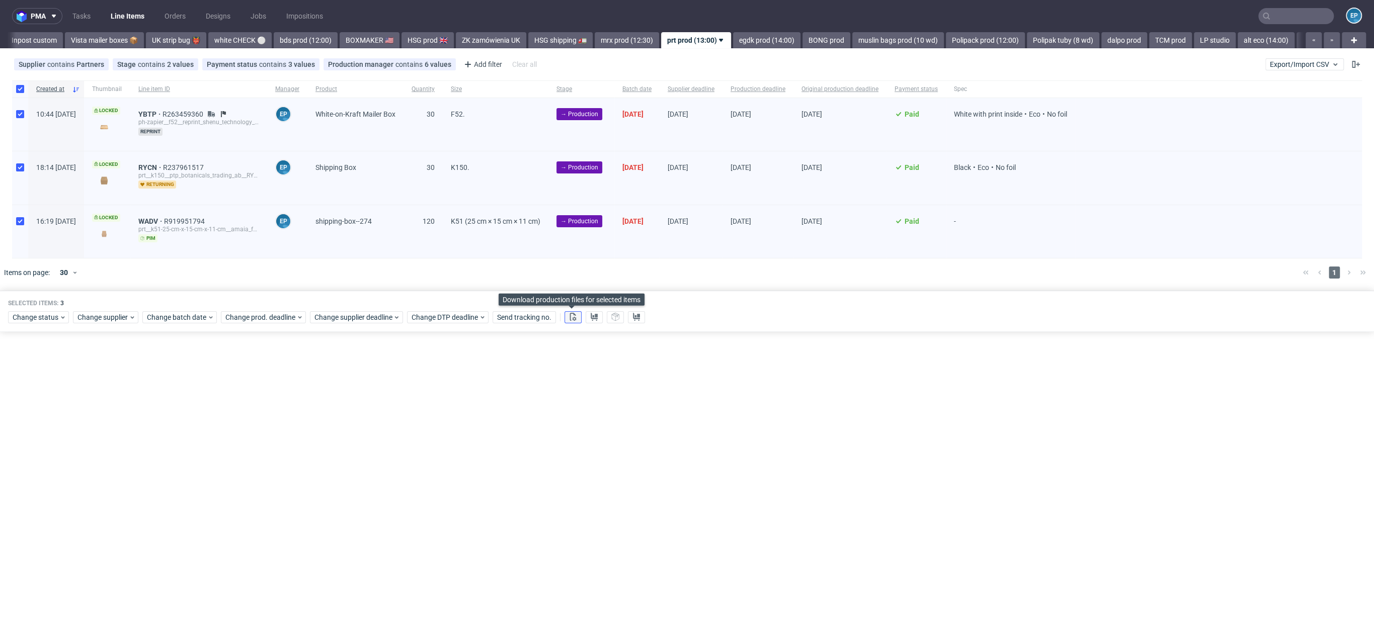
click at [575, 315] on button at bounding box center [572, 317] width 17 height 12
click at [595, 316] on icon at bounding box center [594, 317] width 8 height 8
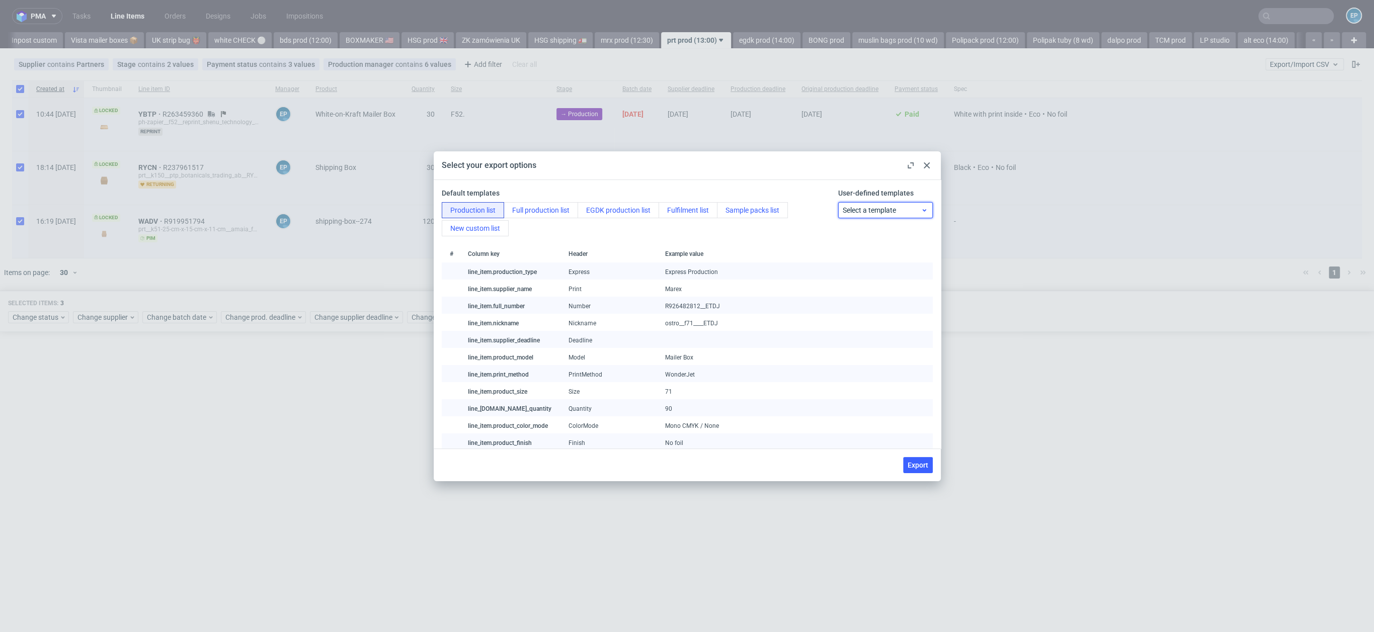
click at [881, 212] on span "Select a template" at bounding box center [881, 210] width 78 height 10
click at [882, 245] on div "prt production list" at bounding box center [876, 251] width 84 height 18
click at [921, 469] on button "Export" at bounding box center [918, 465] width 30 height 16
checkbox input "false"
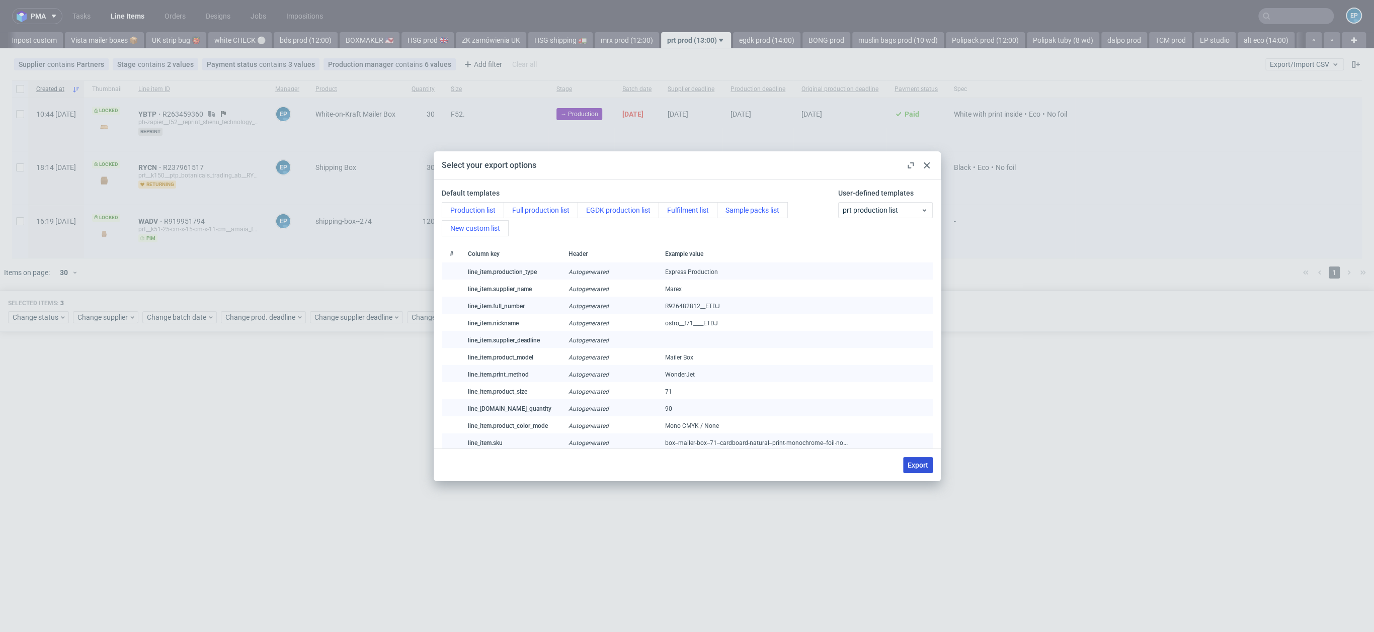
checkbox input "false"
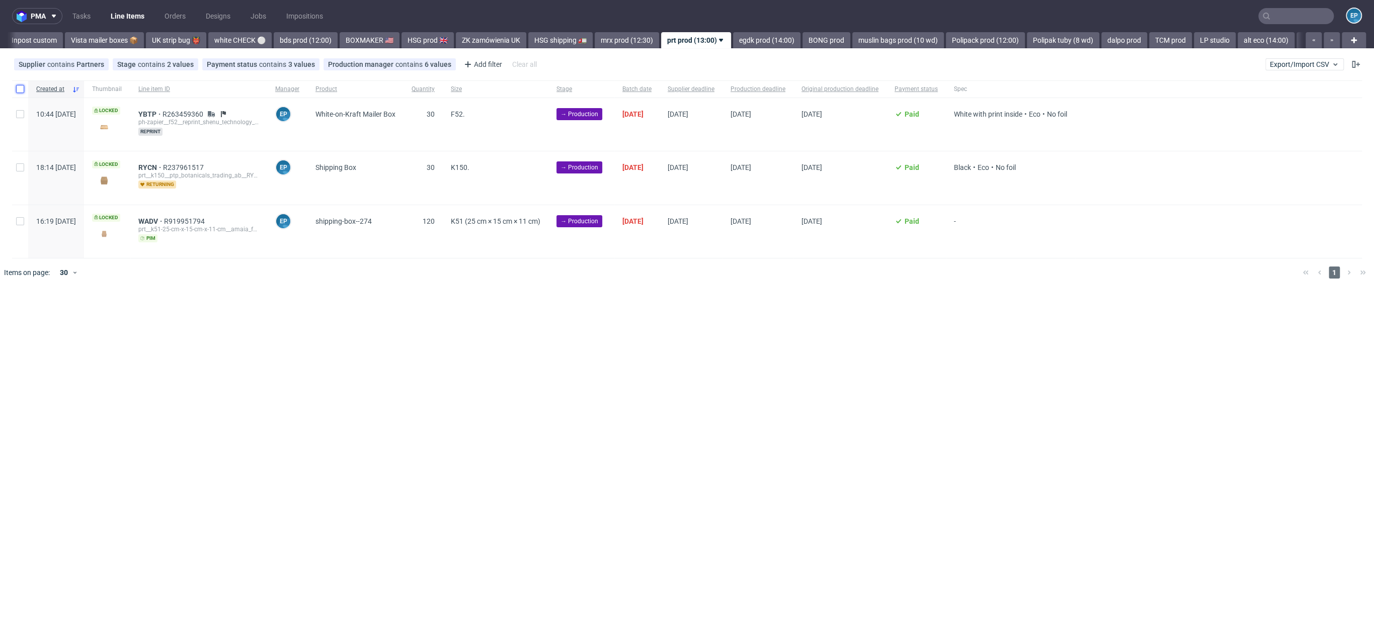
click at [22, 88] on input "checkbox" at bounding box center [20, 89] width 8 height 8
checkbox input "true"
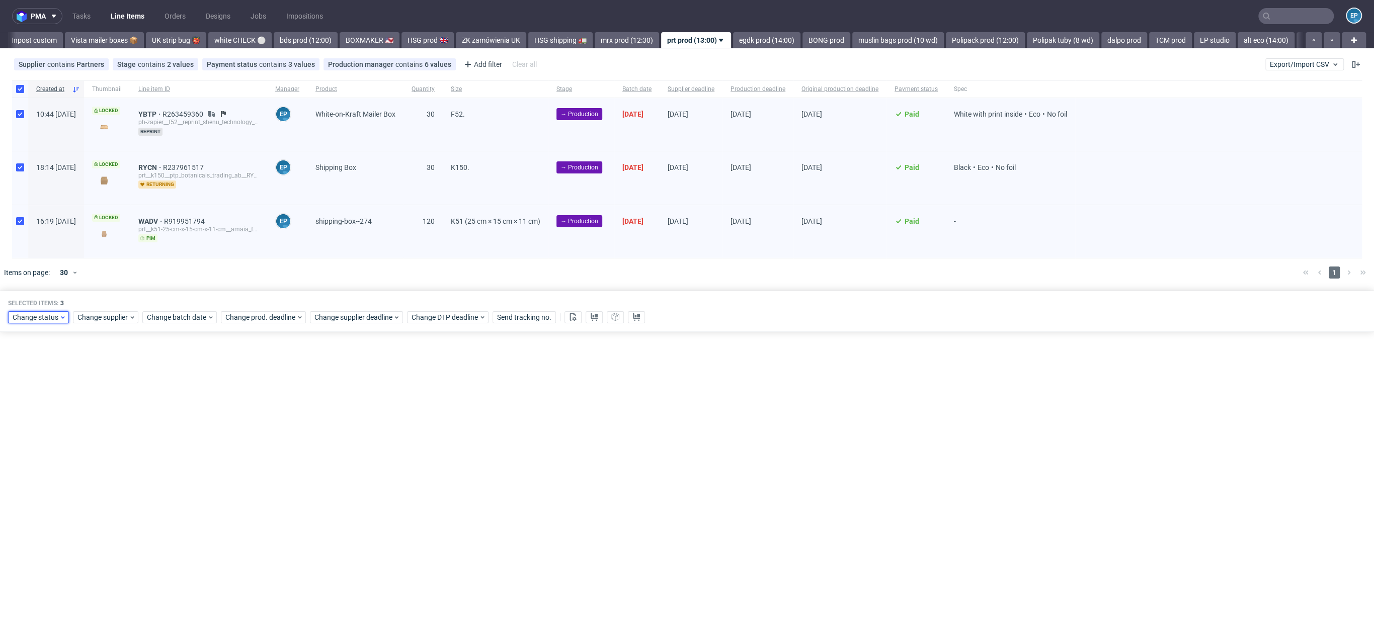
click at [25, 315] on span "Change status" at bounding box center [36, 317] width 47 height 10
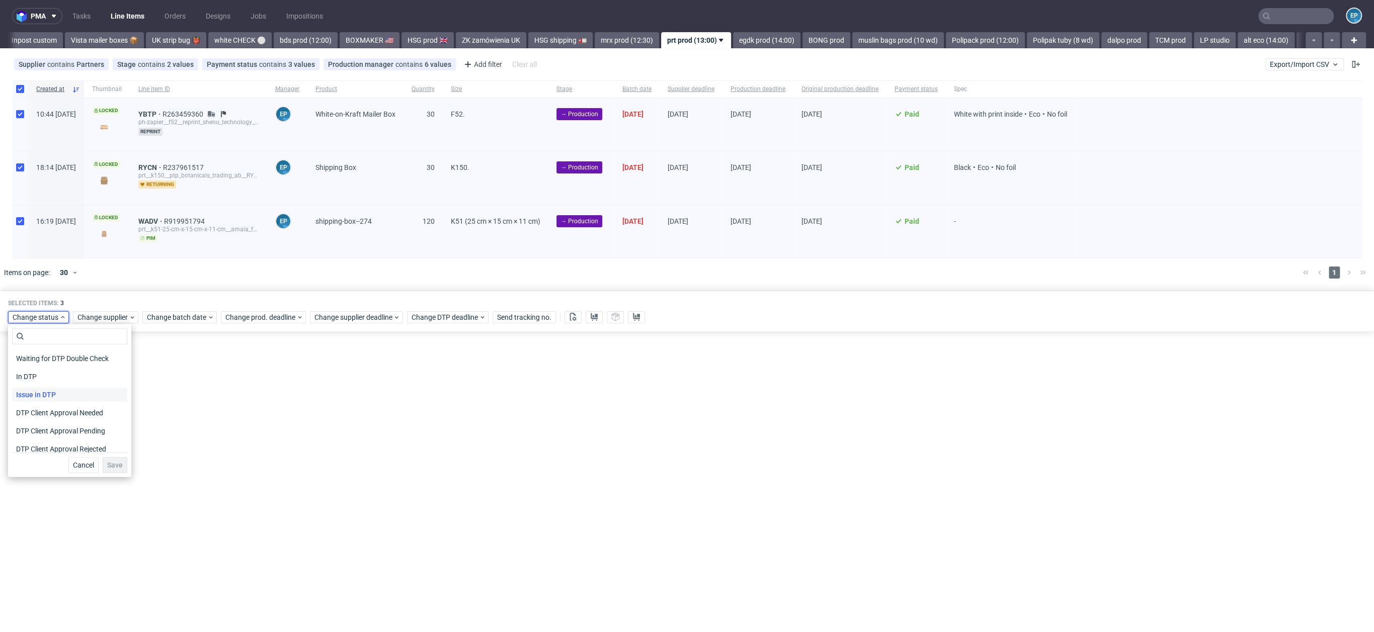
scroll to position [82, 0]
click at [49, 421] on span "In Production" at bounding box center [37, 420] width 51 height 14
click at [117, 462] on span "Save" at bounding box center [115, 465] width 16 height 7
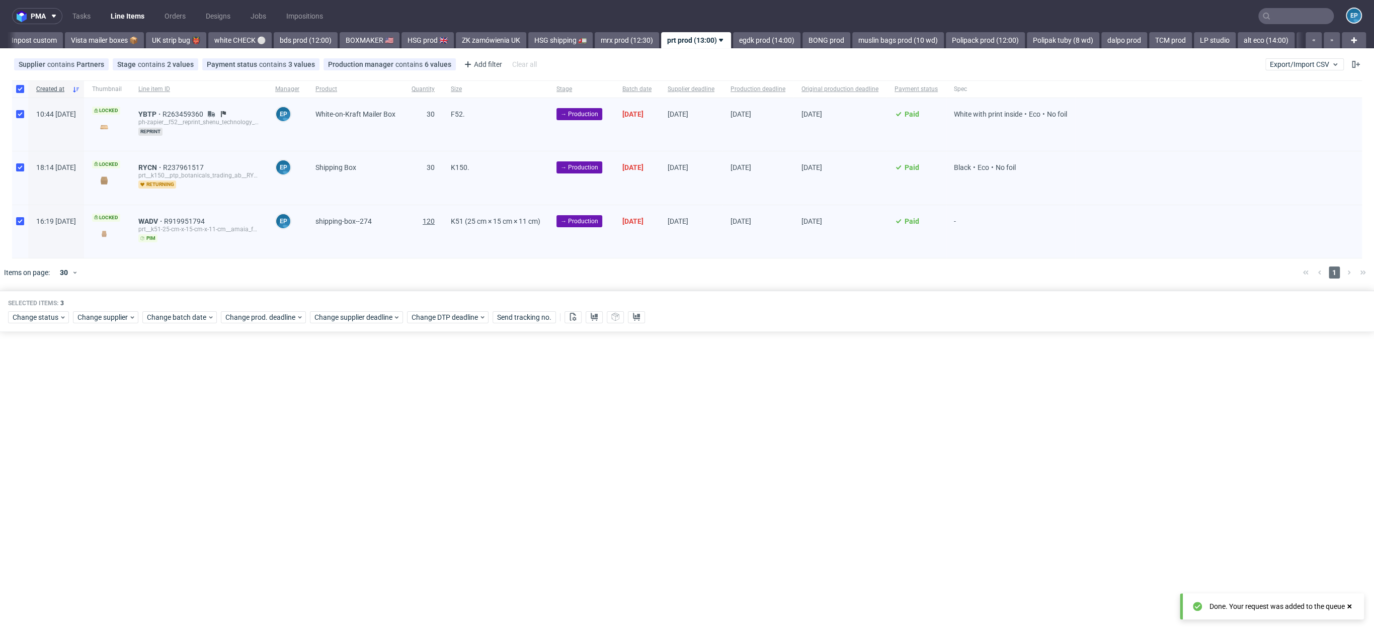
scroll to position [0, 718]
click at [733, 46] on link "egdk prod (14:00)" at bounding box center [766, 40] width 67 height 16
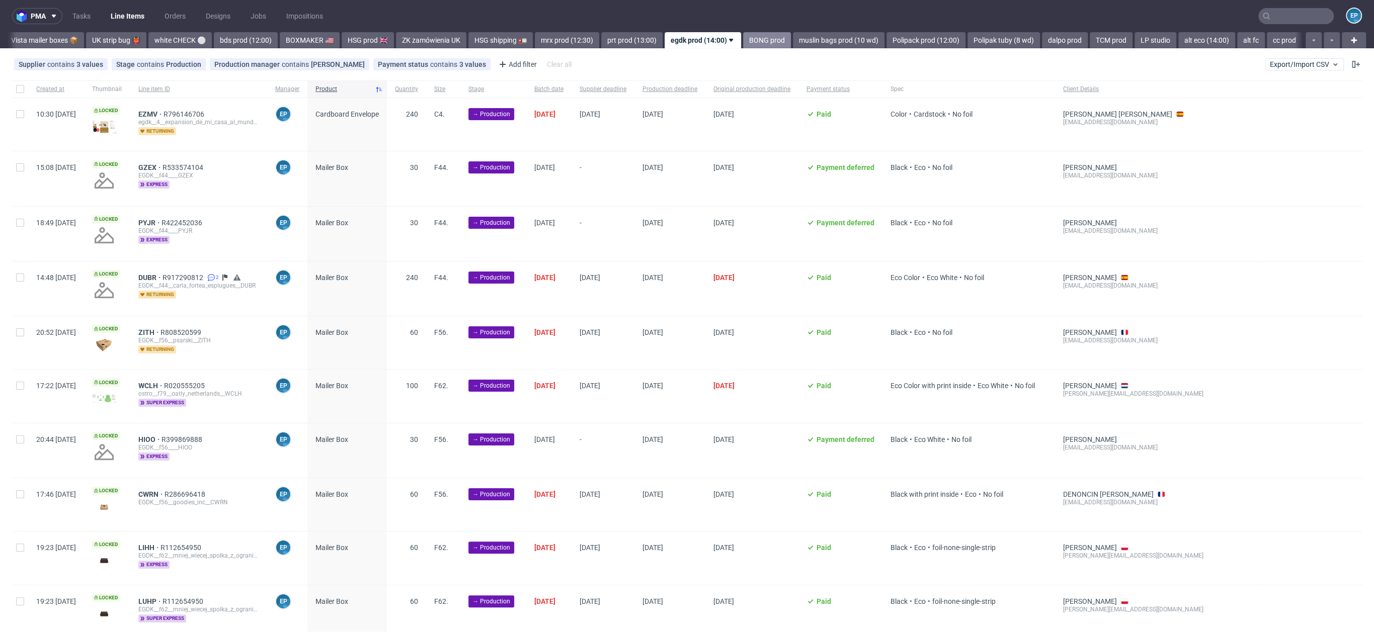
scroll to position [0, 789]
click at [875, 40] on link "Polipack prod (12:00)" at bounding box center [914, 40] width 79 height 16
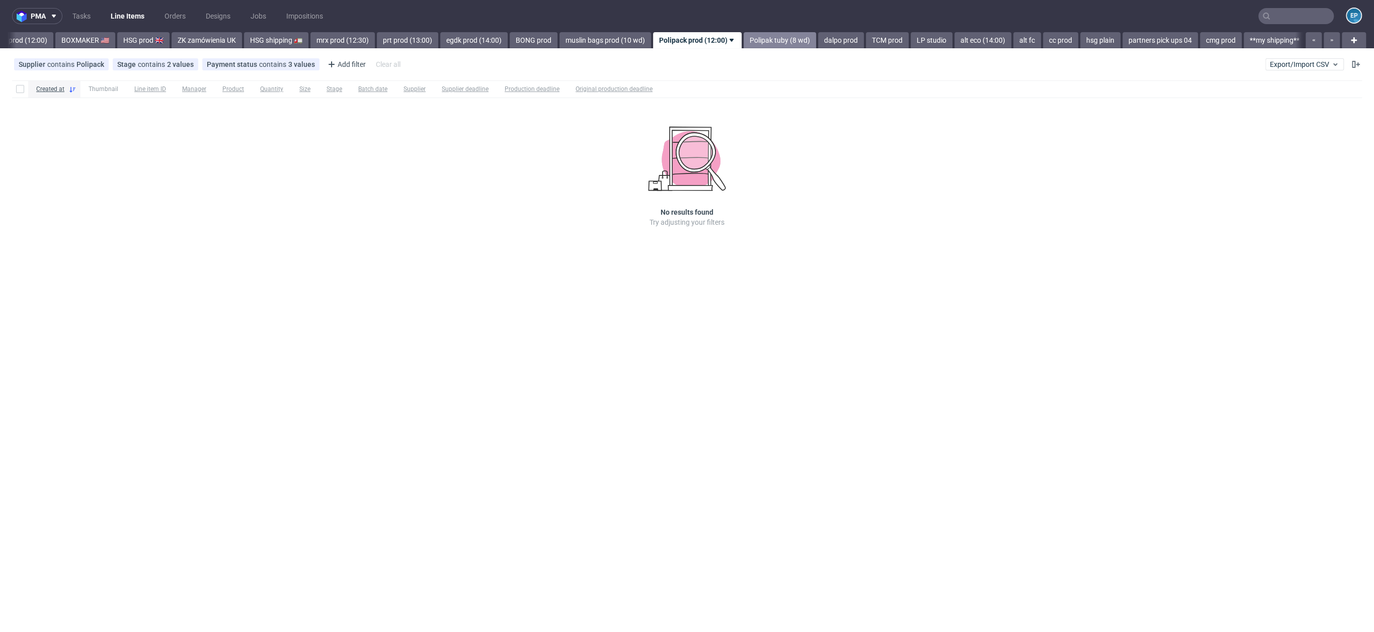
click at [743, 37] on link "Polipak tuby (8 wd)" at bounding box center [779, 40] width 72 height 16
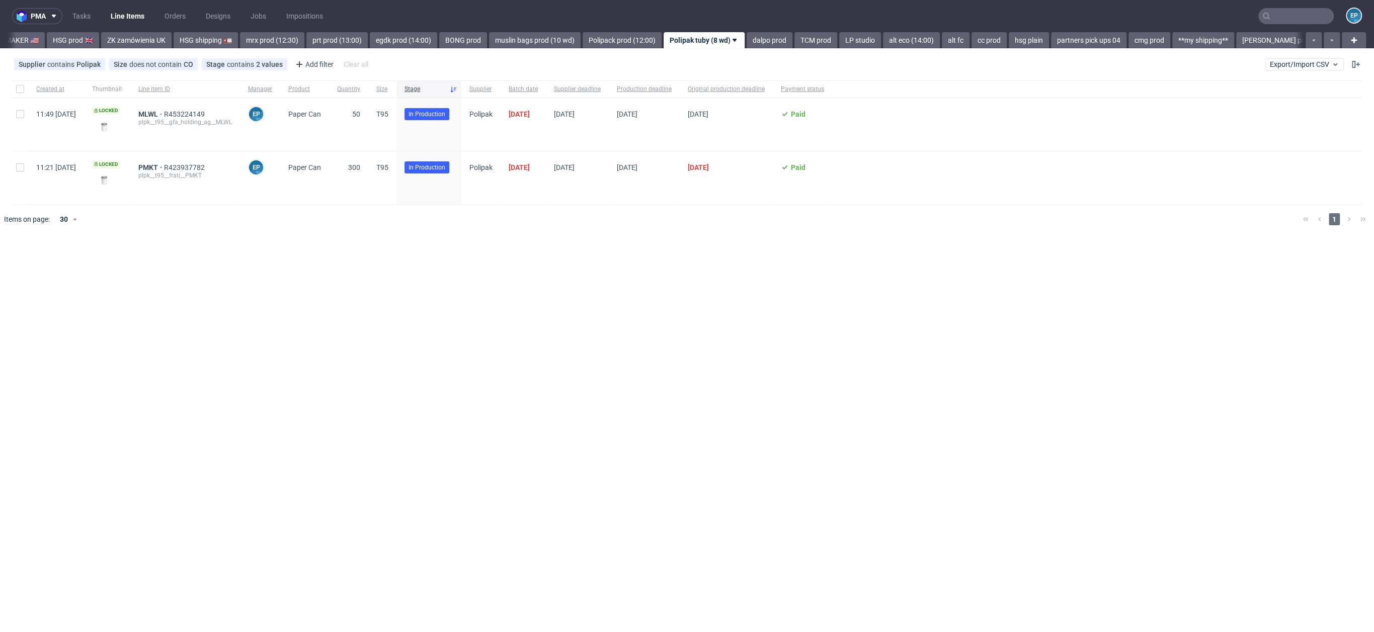
scroll to position [0, 1079]
click at [876, 34] on link "alt eco (14:00)" at bounding box center [904, 40] width 57 height 16
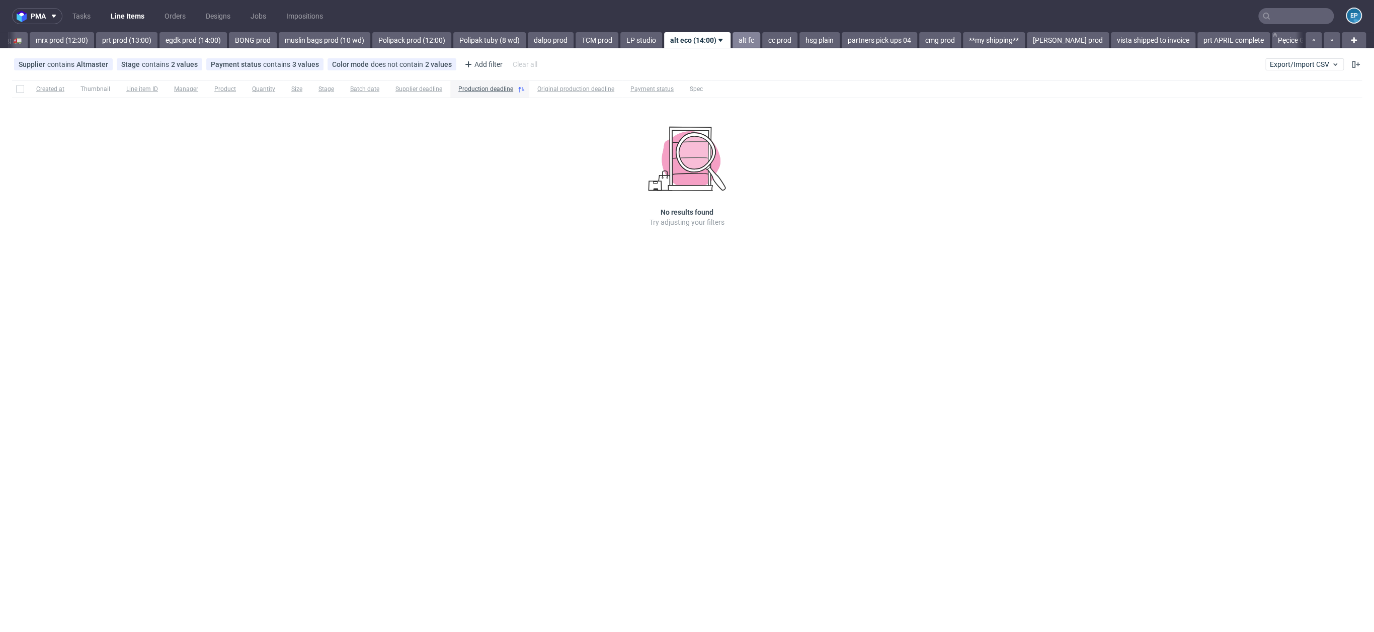
click at [732, 38] on link "alt fc" at bounding box center [746, 40] width 28 height 16
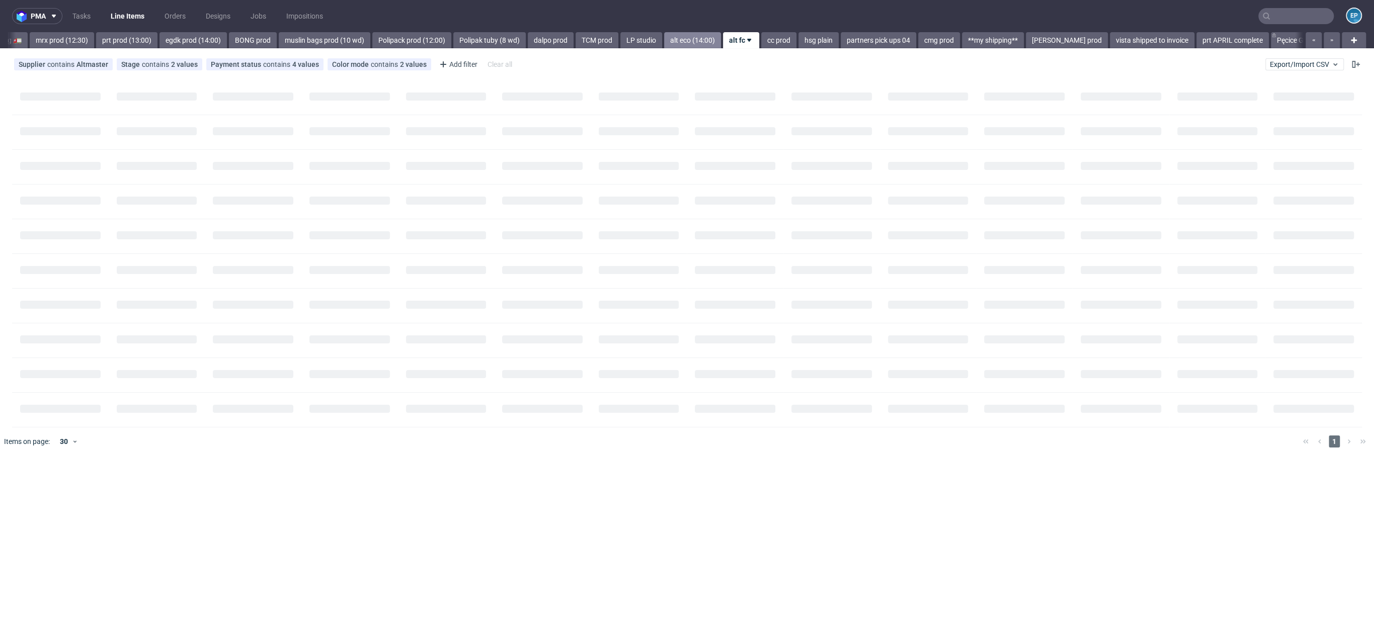
scroll to position [0, 1326]
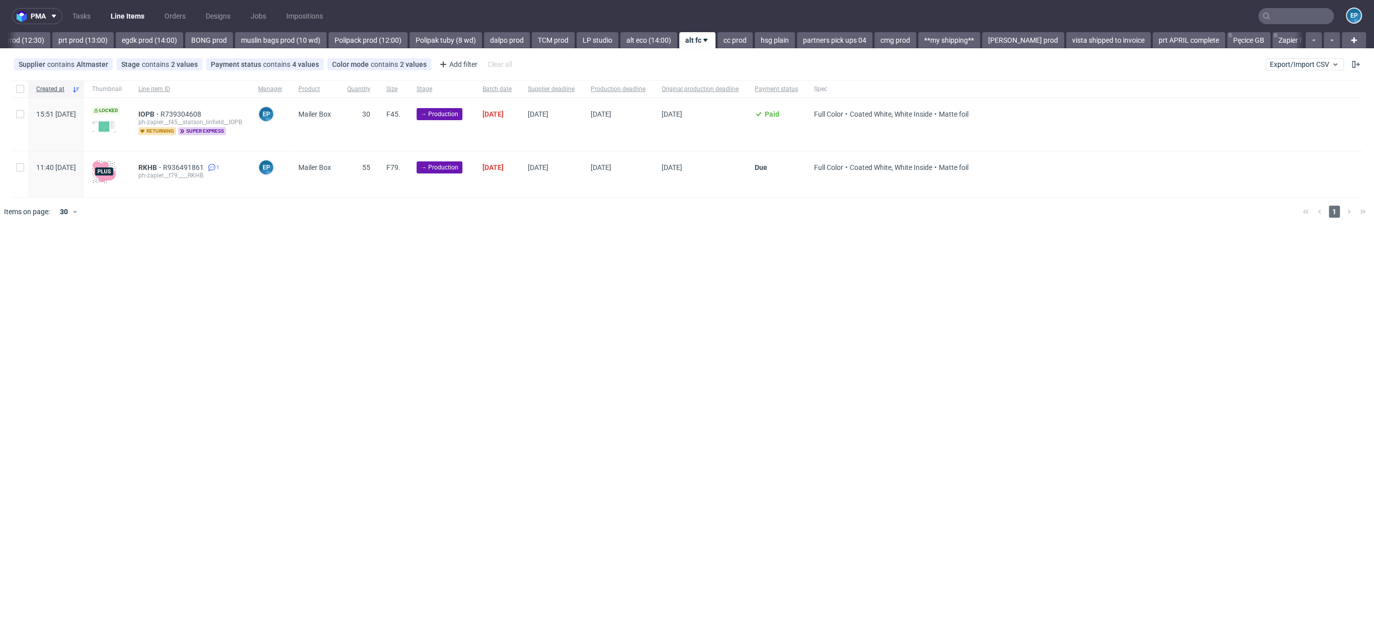
click at [165, 49] on div "pma Tasks Line Items Orders Designs Jobs Impositions EP Vista Print All delays …" at bounding box center [687, 316] width 1374 height 632
click at [185, 45] on link "BONG prod" at bounding box center [209, 40] width 48 height 16
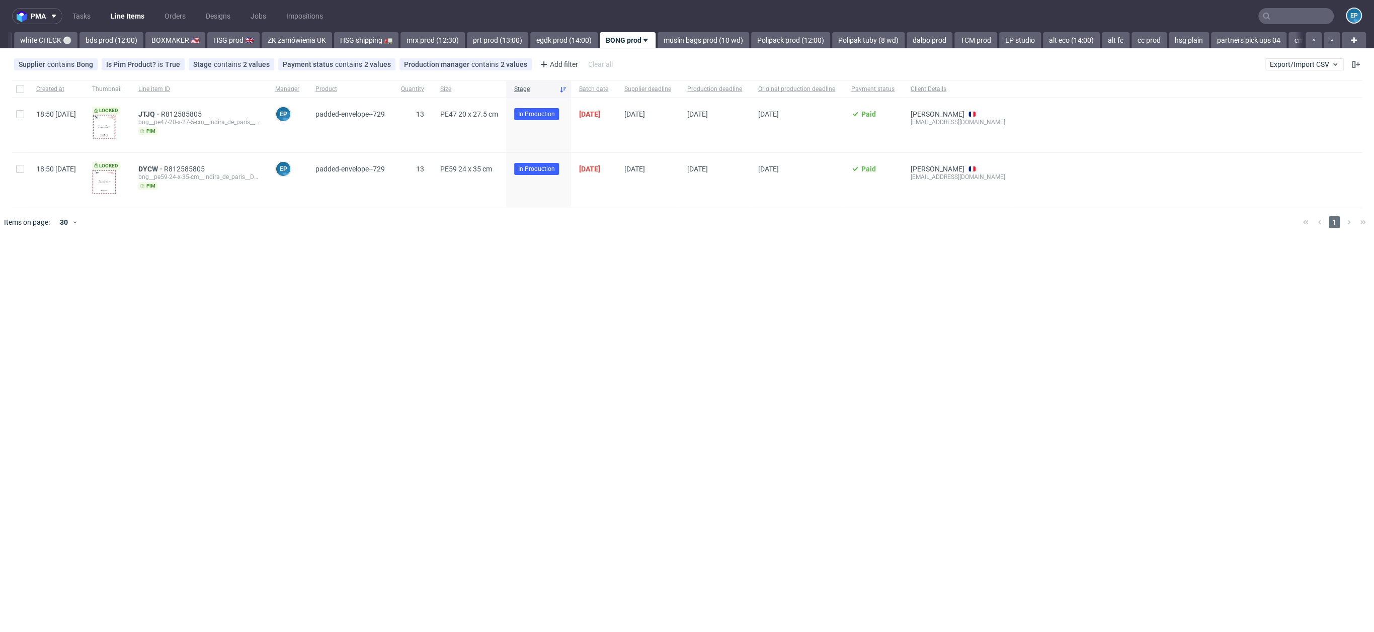
scroll to position [0, 843]
click at [403, 39] on link "HSG shipping 🚛" at bounding box center [435, 40] width 64 height 16
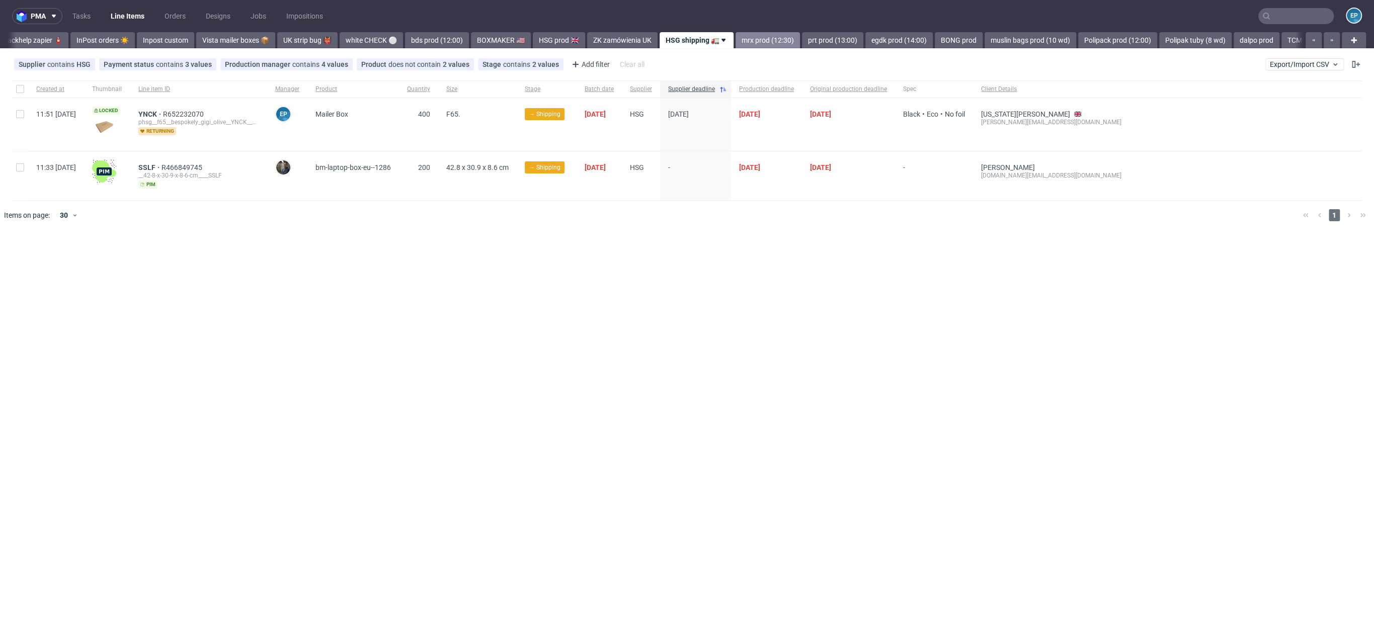
click at [736, 36] on link "mrx prod (12:30)" at bounding box center [767, 40] width 64 height 16
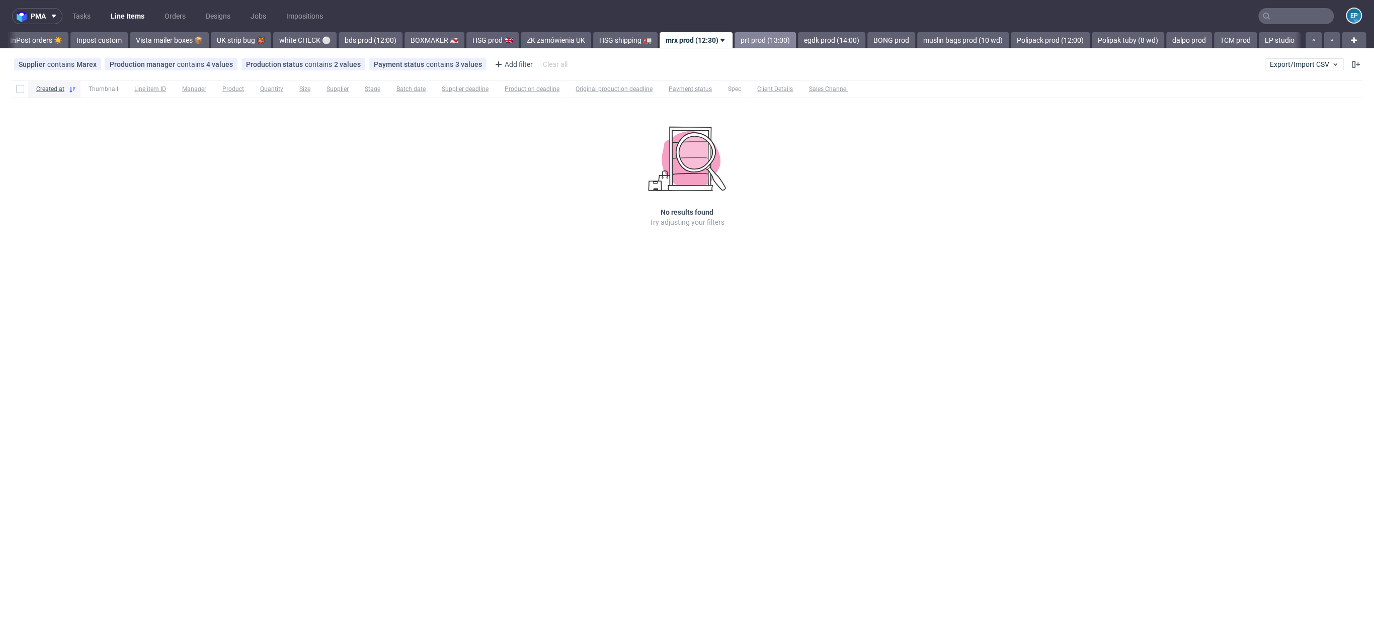
click at [734, 37] on link "prt prod (13:00)" at bounding box center [764, 40] width 61 height 16
click at [733, 37] on link "egdk prod (14:00)" at bounding box center [766, 40] width 67 height 16
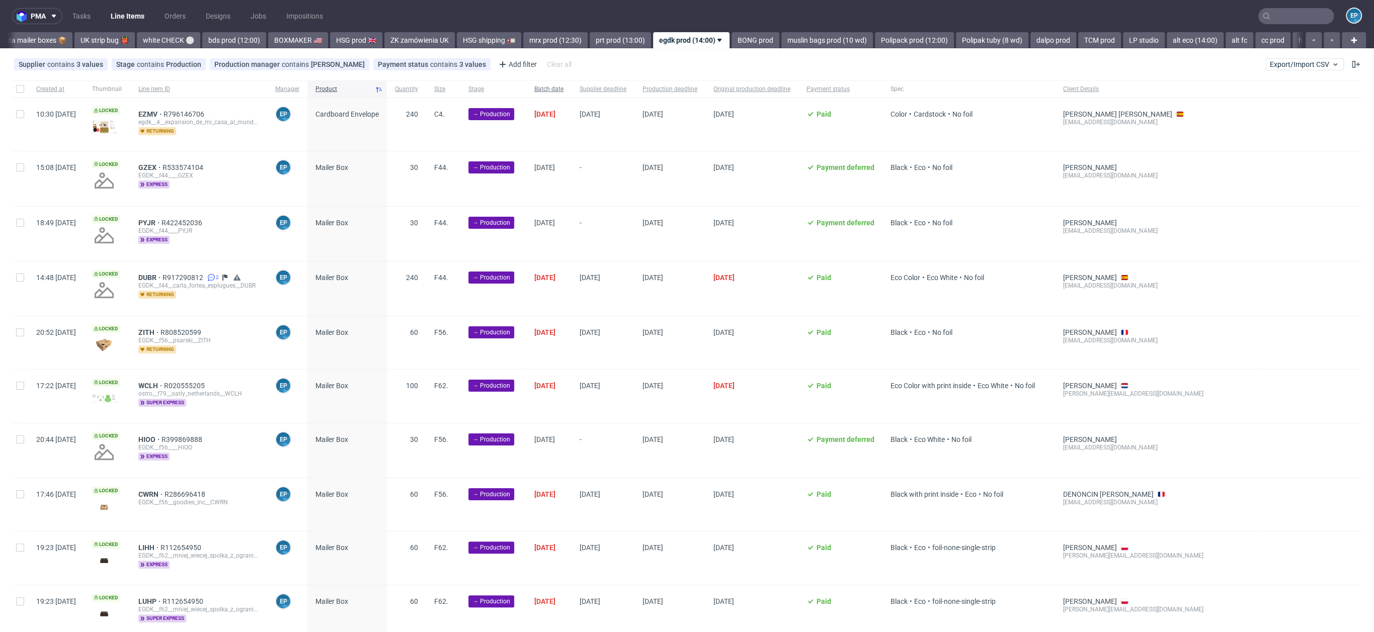
click at [563, 91] on span "Batch date" at bounding box center [548, 89] width 29 height 9
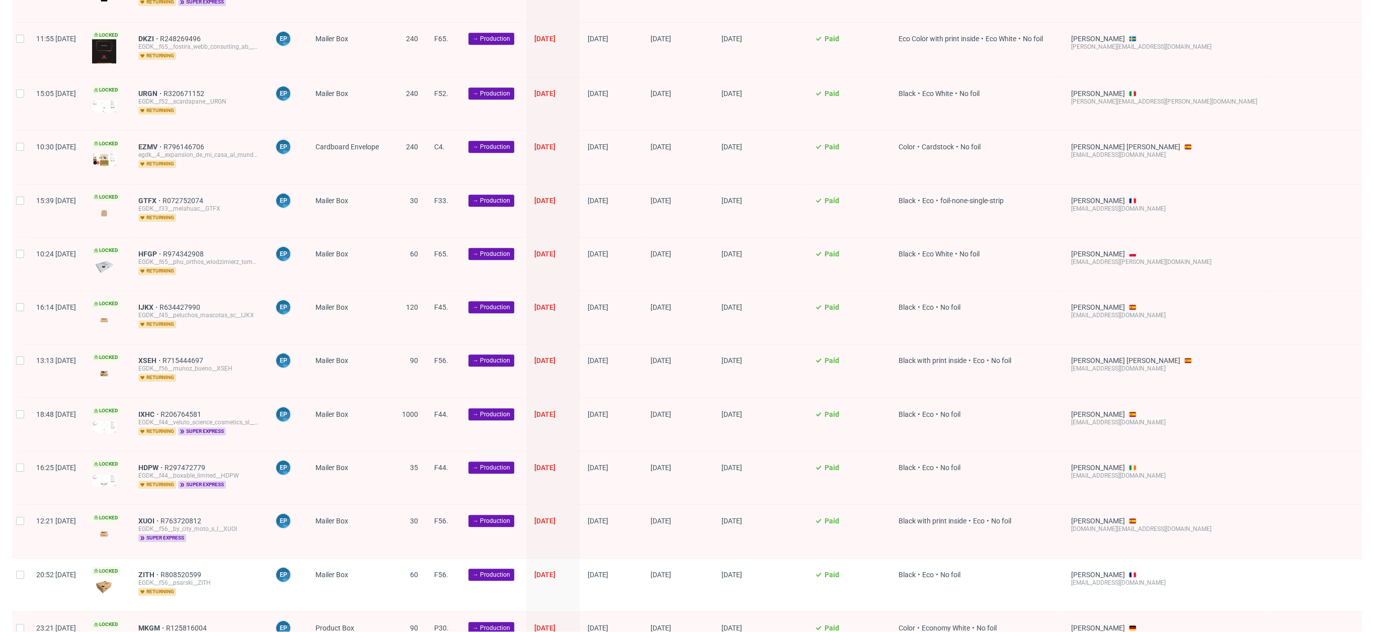
scroll to position [847, 0]
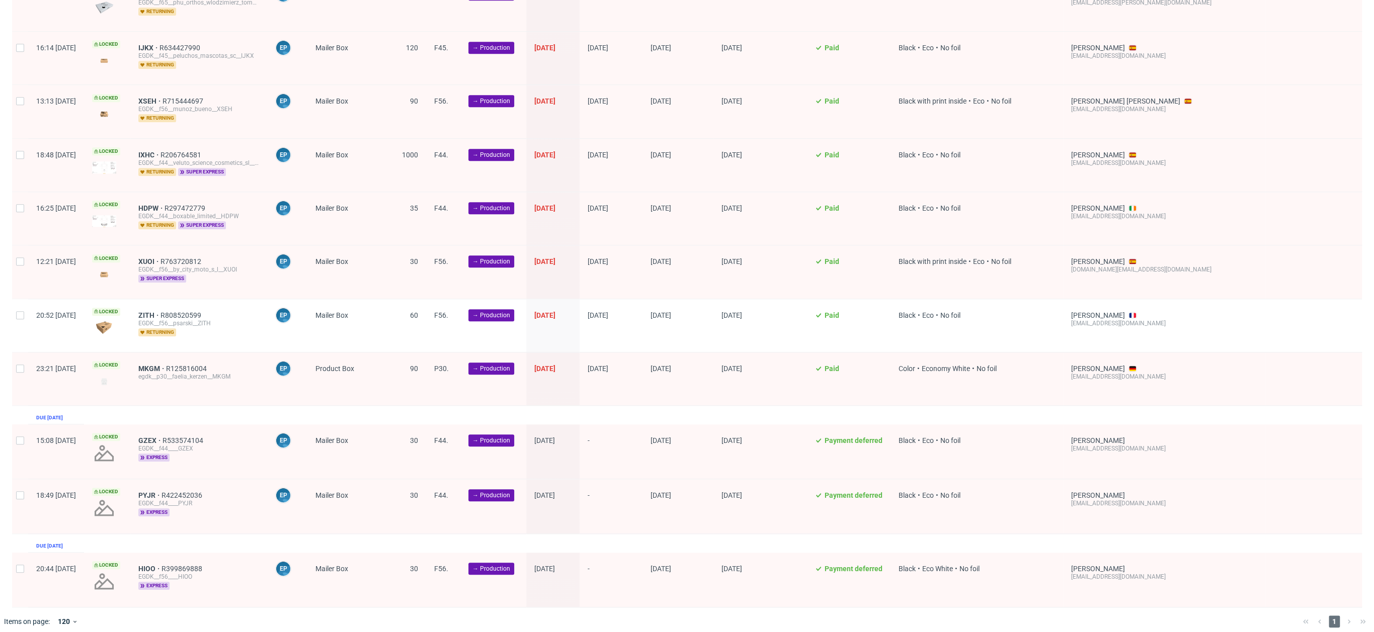
click at [16, 439] on div at bounding box center [20, 451] width 16 height 54
checkbox input "true"
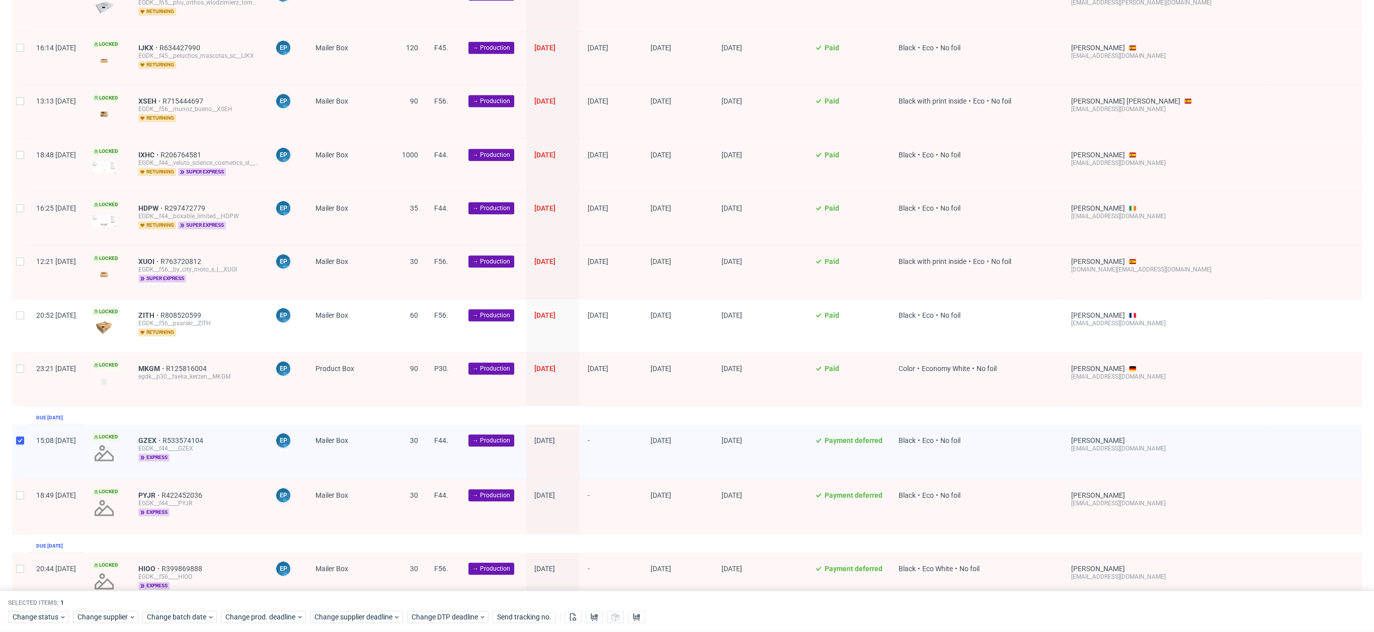
click at [12, 488] on div at bounding box center [20, 506] width 16 height 54
checkbox input "true"
click at [30, 578] on div "20:44 [DATE]" at bounding box center [56, 580] width 56 height 54
click at [23, 568] on div at bounding box center [20, 580] width 16 height 54
checkbox input "true"
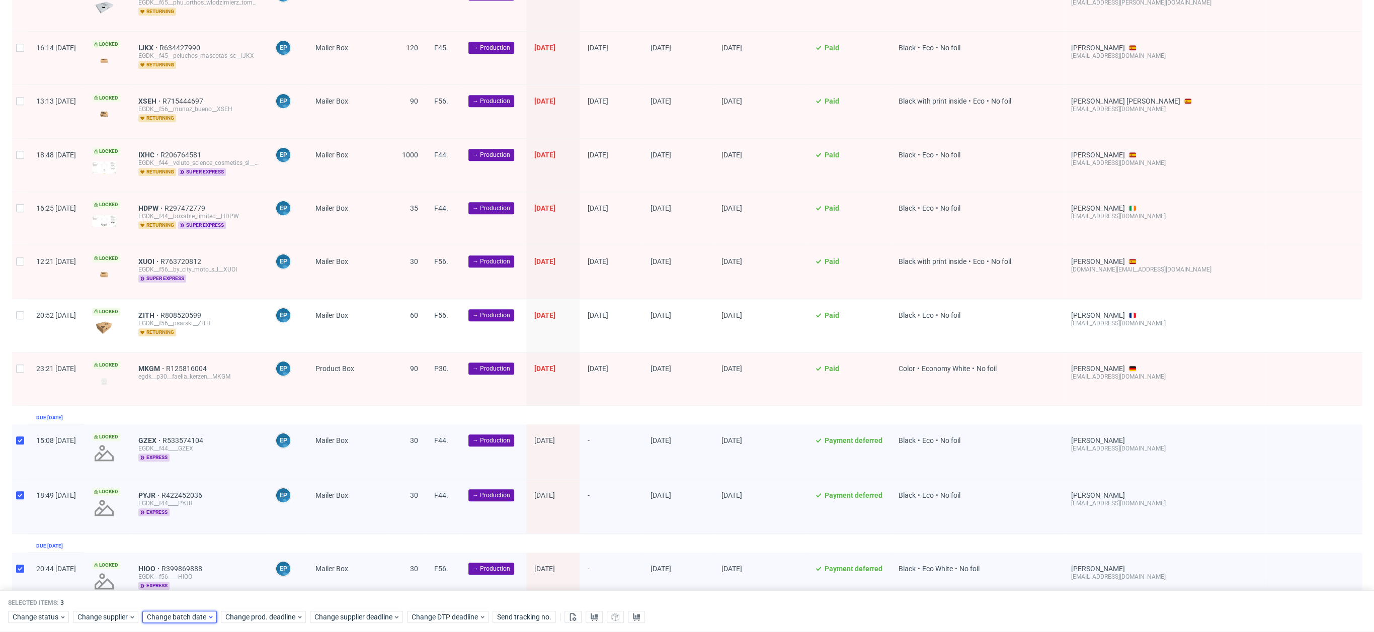
click at [197, 614] on span "Change batch date" at bounding box center [177, 618] width 60 height 10
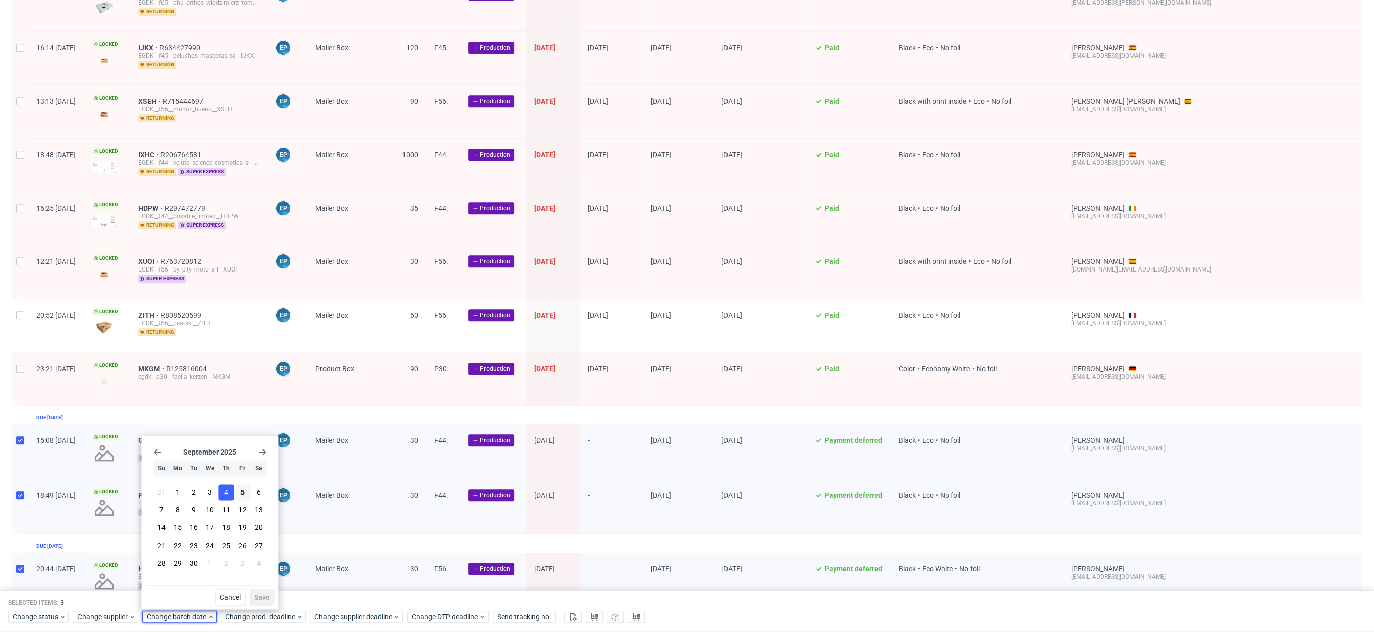
click at [230, 484] on button "4" at bounding box center [226, 492] width 16 height 16
click at [236, 490] on button "5" at bounding box center [242, 492] width 16 height 16
click at [259, 596] on span "Save" at bounding box center [262, 597] width 16 height 7
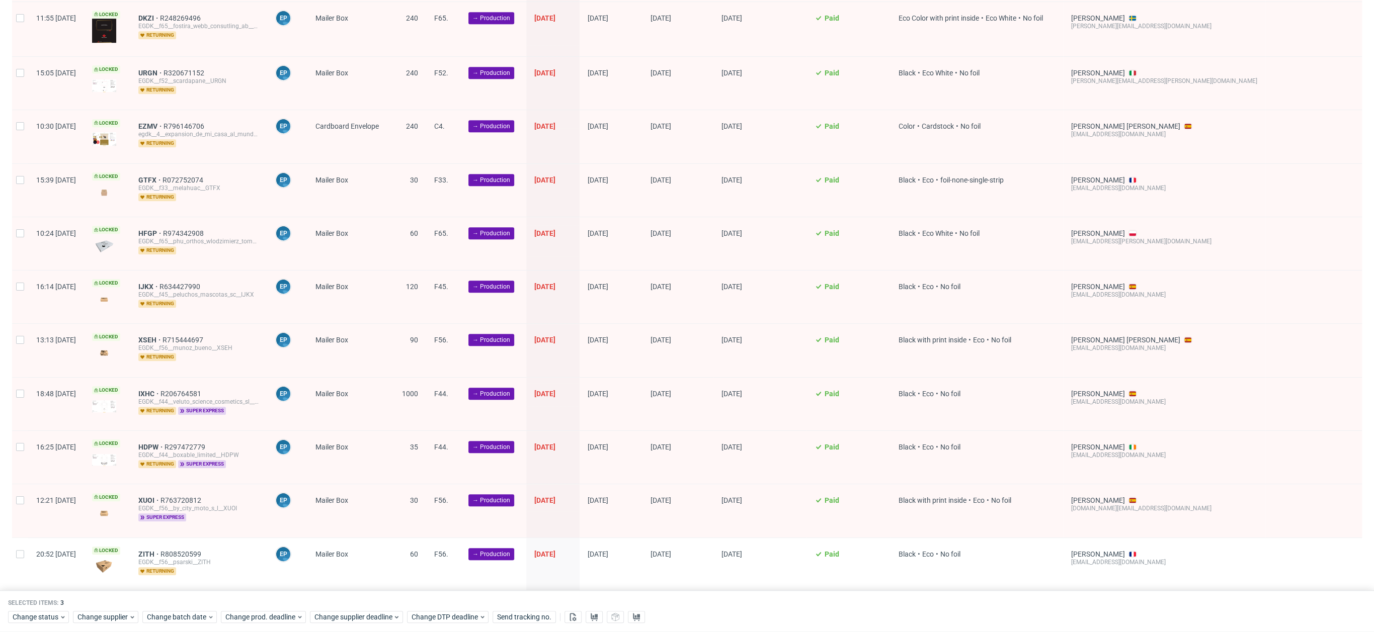
scroll to position [888, 0]
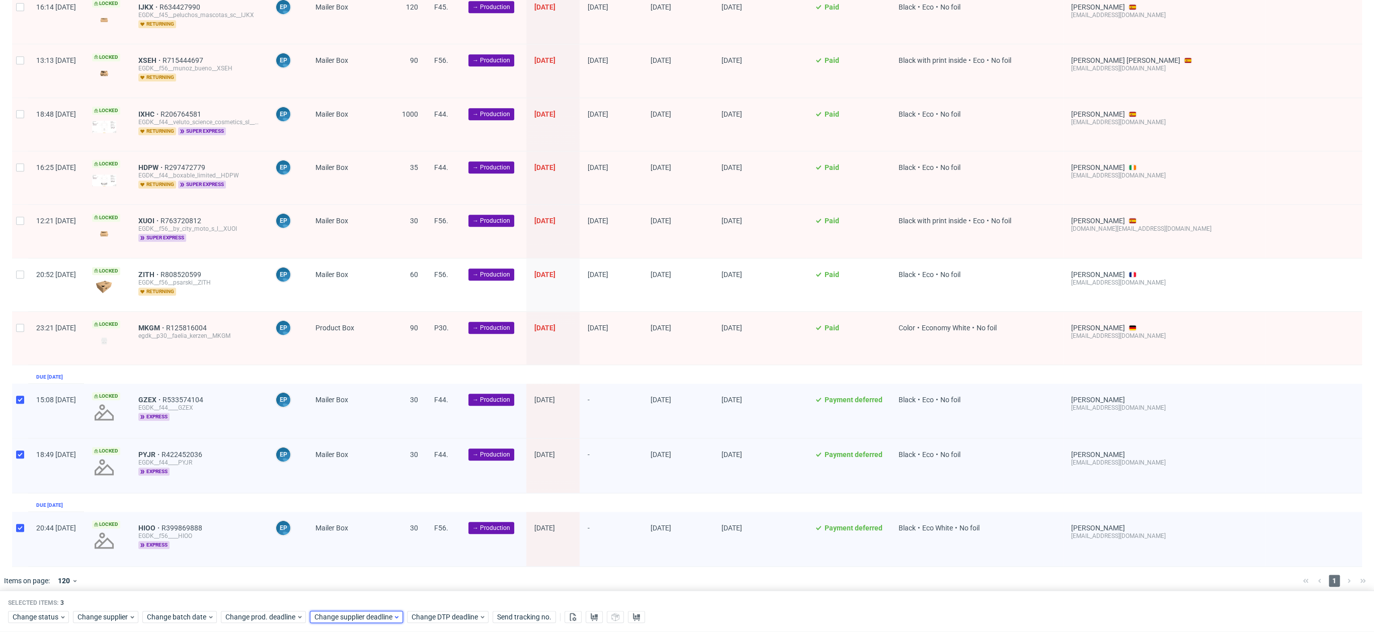
click at [378, 612] on div "Change supplier deadline" at bounding box center [356, 618] width 93 height 12
click at [364, 530] on span "16" at bounding box center [360, 528] width 8 height 10
click at [429, 598] on span "Save" at bounding box center [428, 597] width 16 height 7
click at [266, 617] on span "Change prod. deadline" at bounding box center [260, 618] width 71 height 10
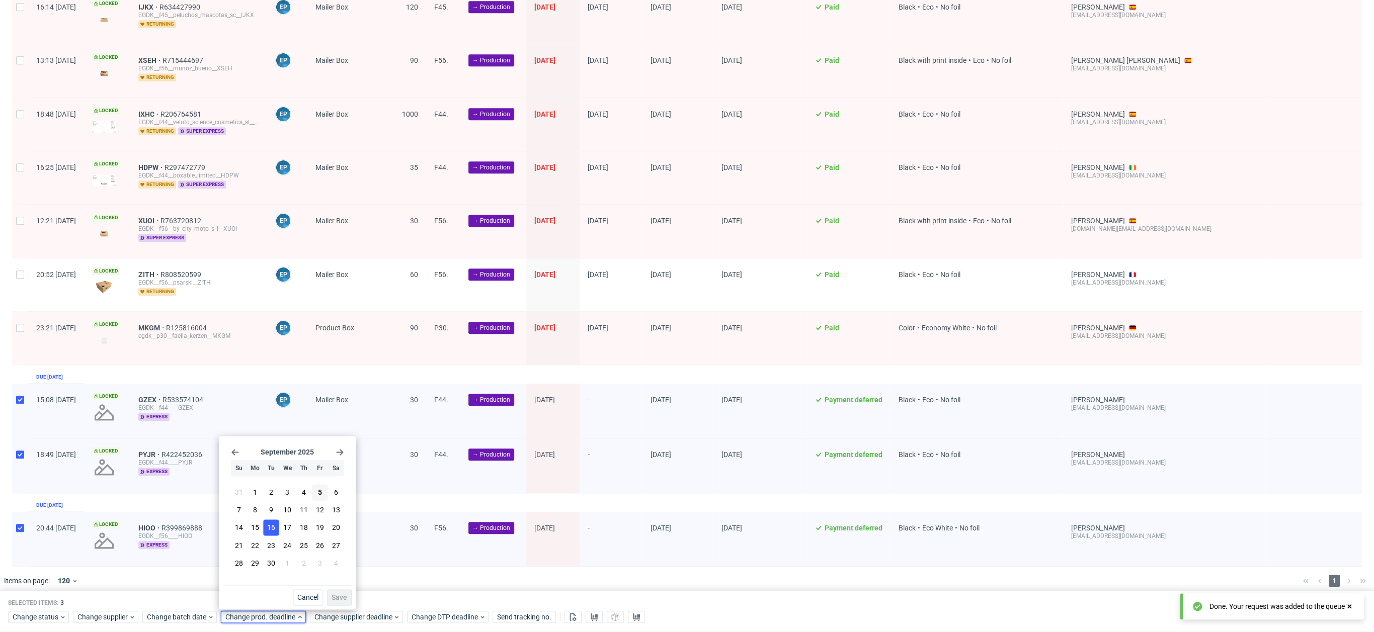
click at [267, 533] on span "16" at bounding box center [271, 528] width 8 height 10
click at [328, 603] on button "Save" at bounding box center [339, 597] width 25 height 16
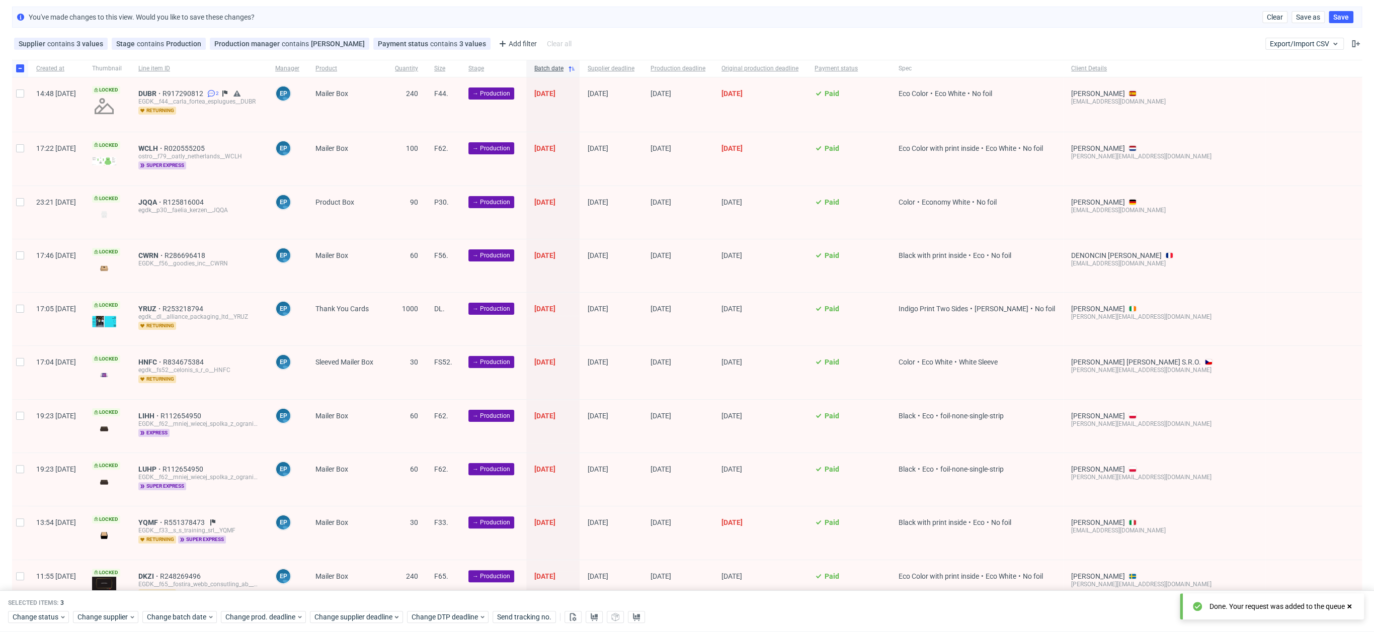
scroll to position [0, 0]
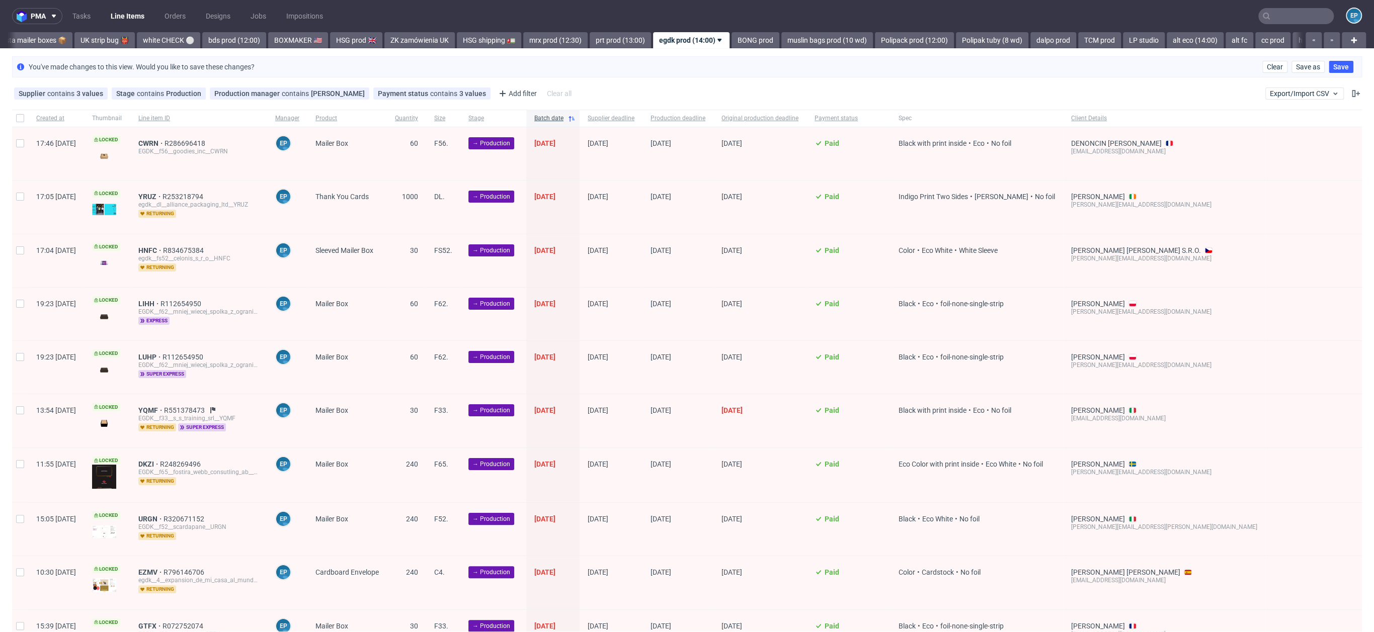
scroll to position [810, 0]
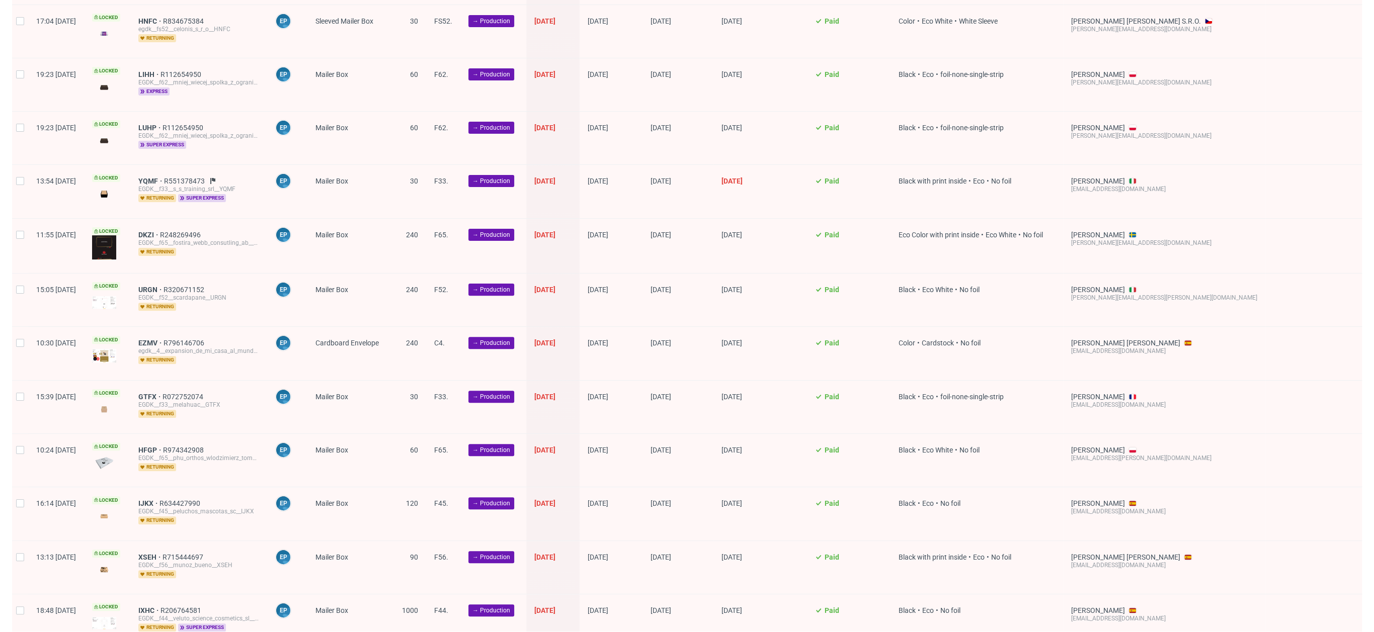
scroll to position [227, 0]
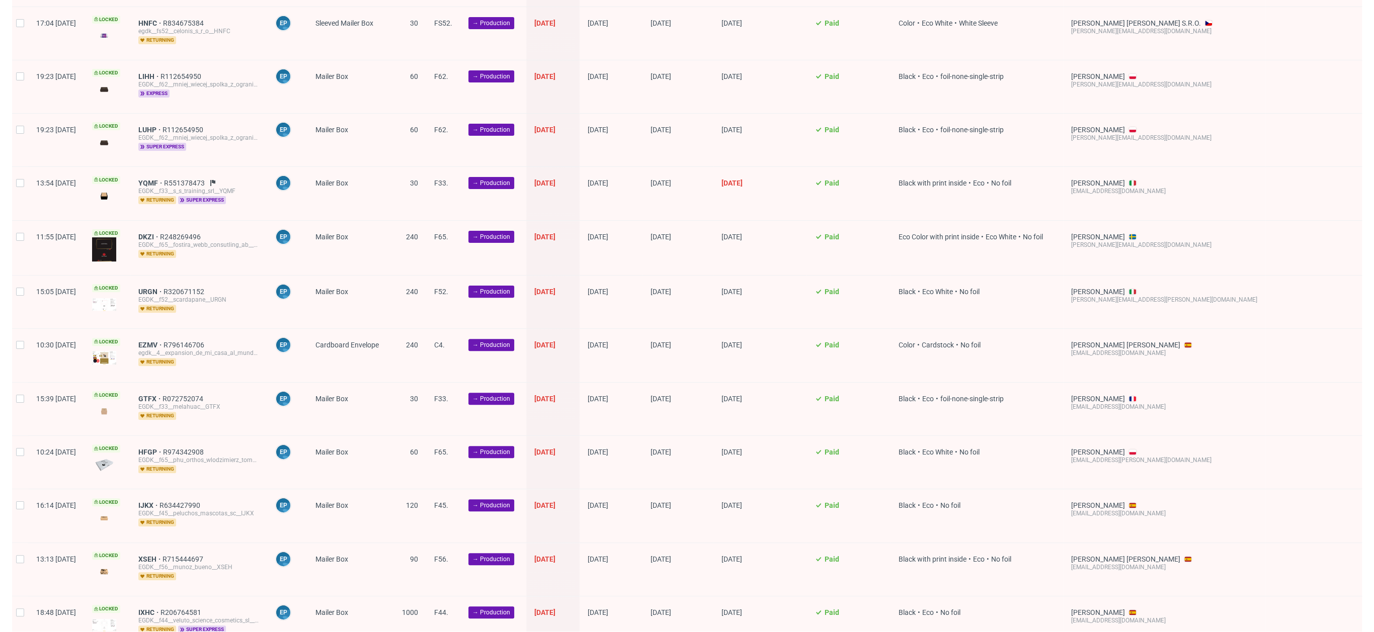
click at [217, 179] on icon at bounding box center [213, 183] width 8 height 8
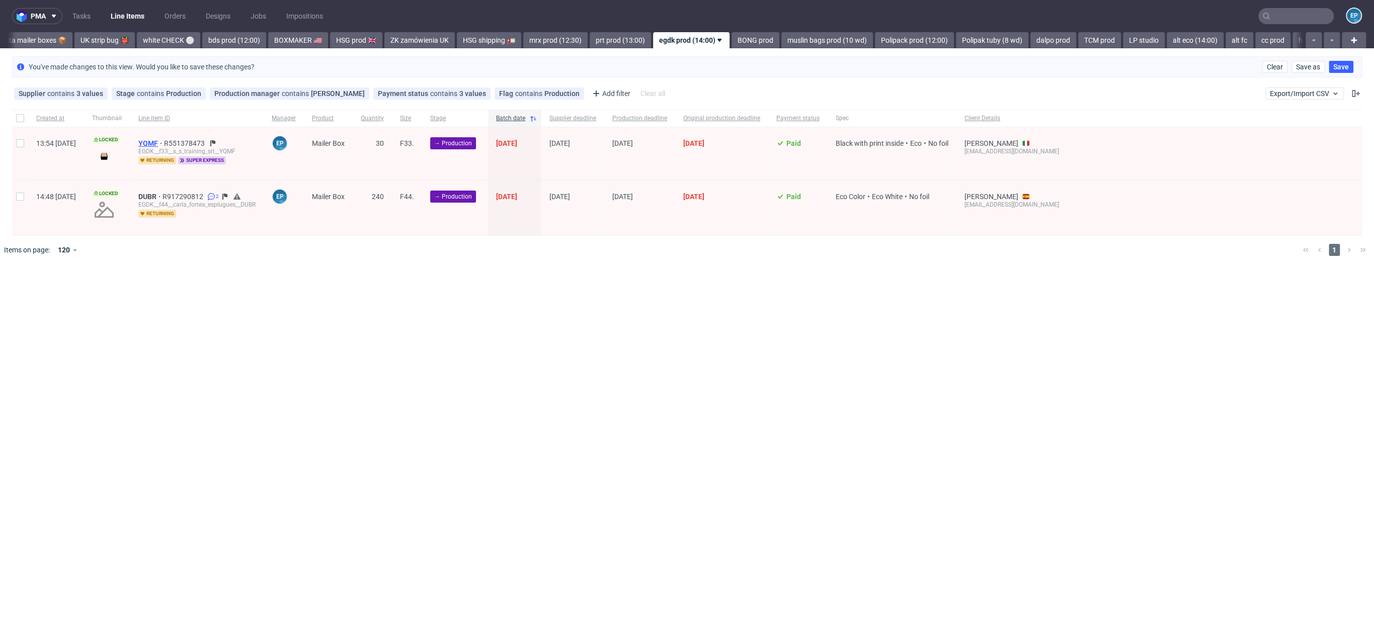
click at [164, 139] on span "YQMF" at bounding box center [151, 143] width 26 height 8
click at [162, 196] on span "DUBR" at bounding box center [150, 197] width 24 height 8
click at [1266, 69] on button "Clear" at bounding box center [1274, 67] width 25 height 12
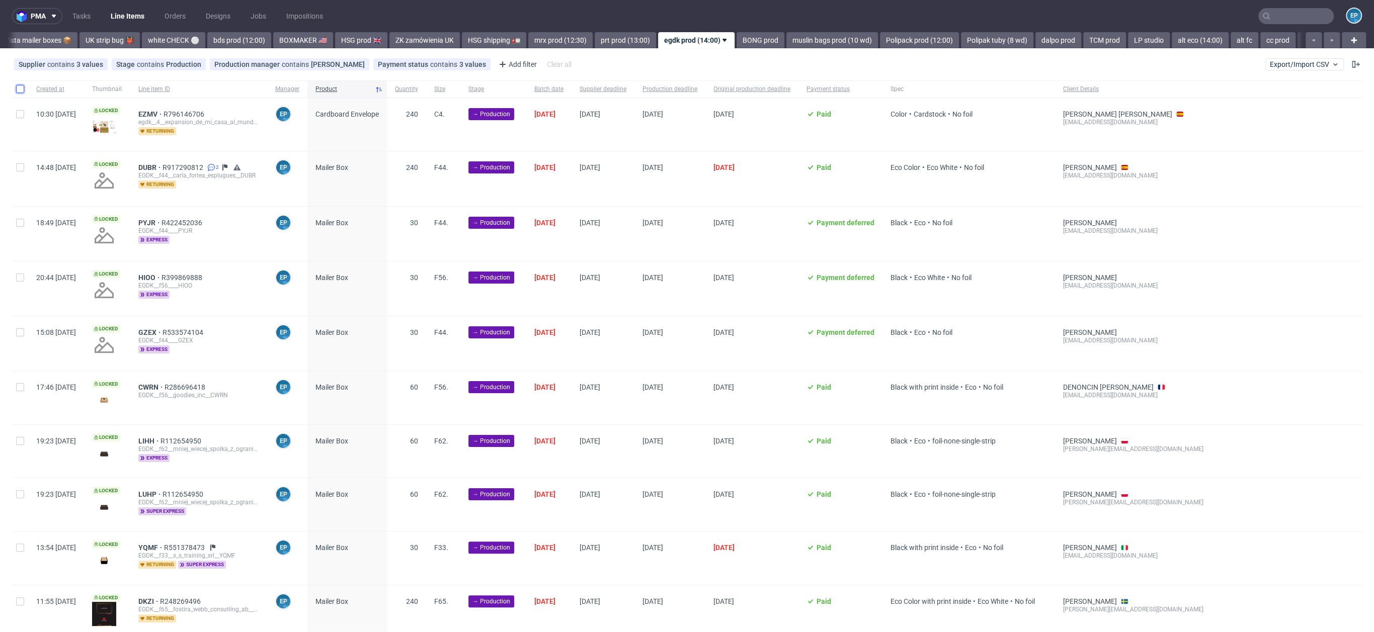
click at [19, 87] on input "checkbox" at bounding box center [20, 89] width 8 height 8
checkbox input "true"
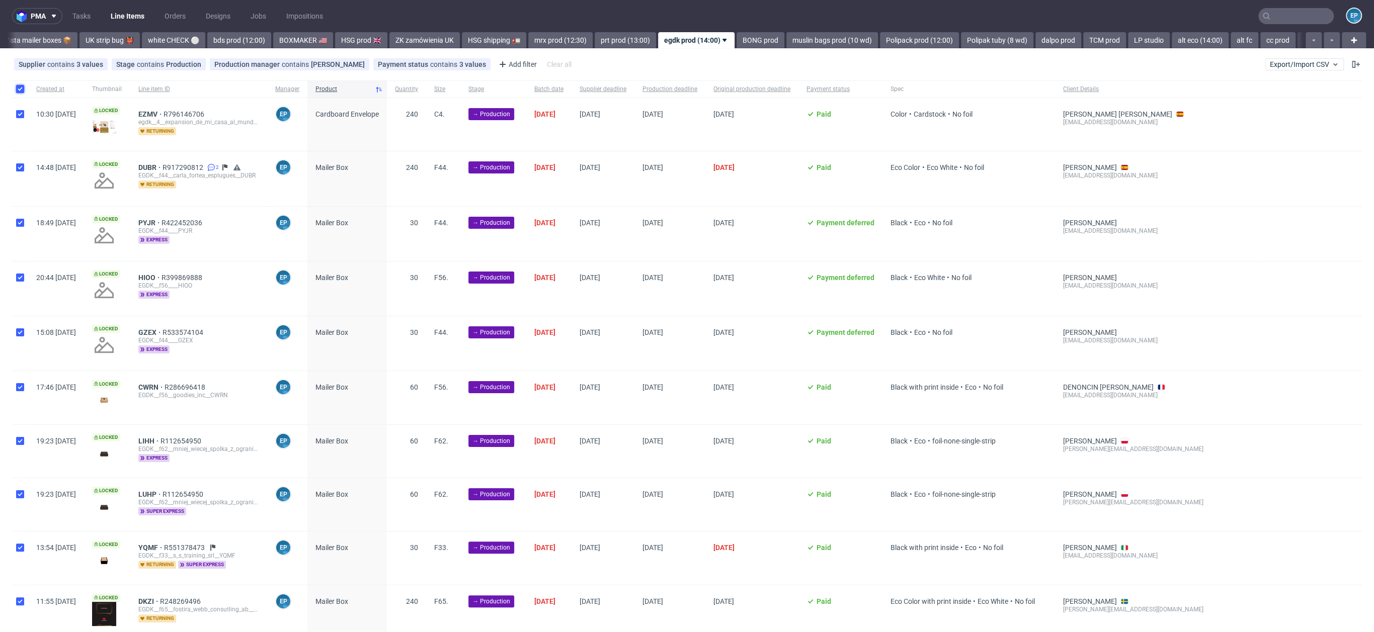
checkbox input "true"
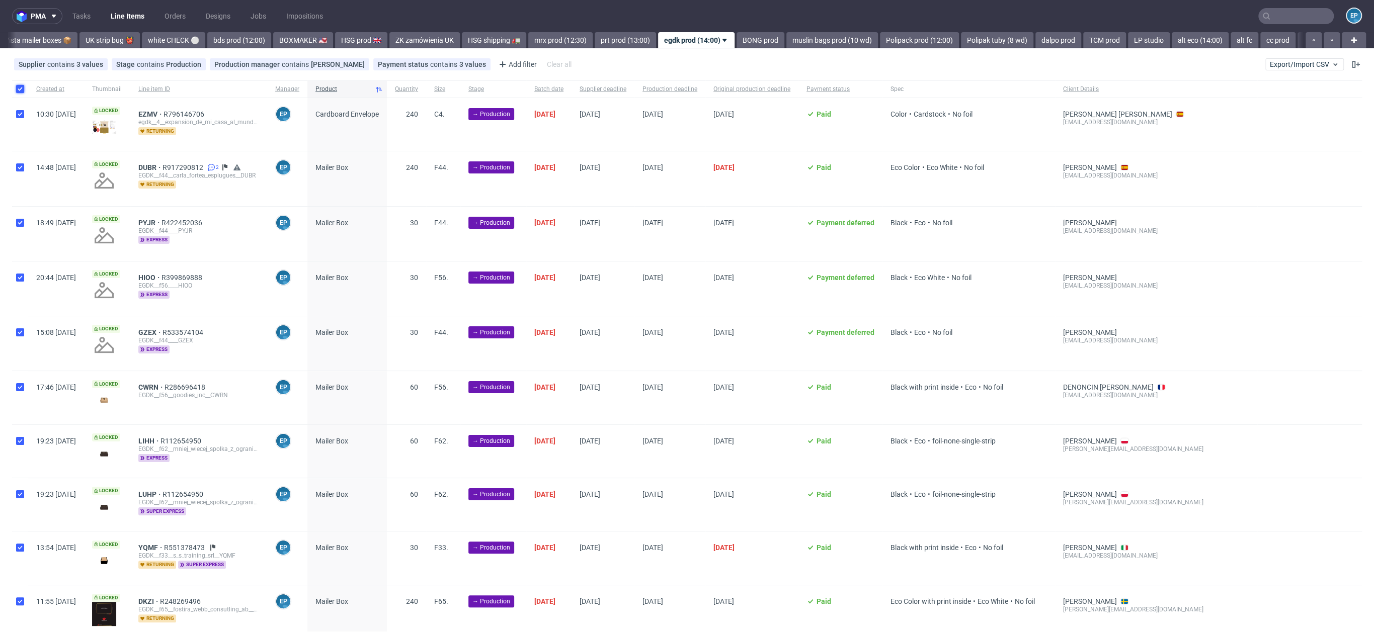
checkbox input "true"
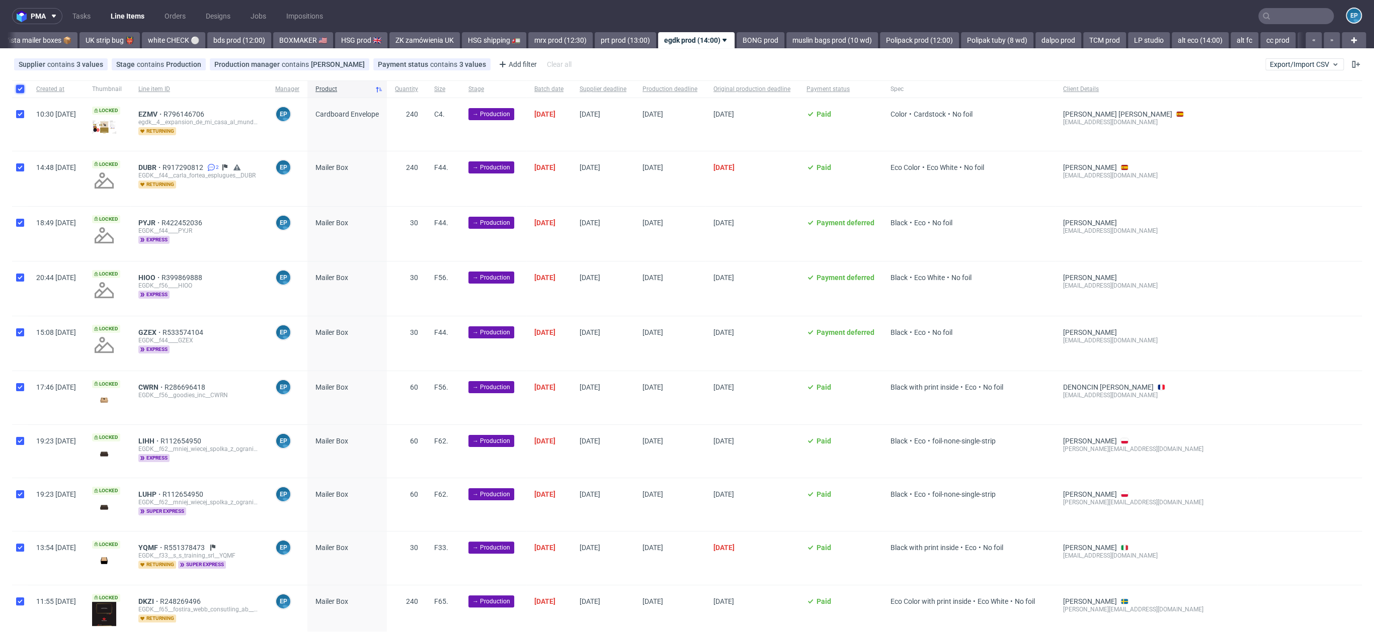
checkbox input "true"
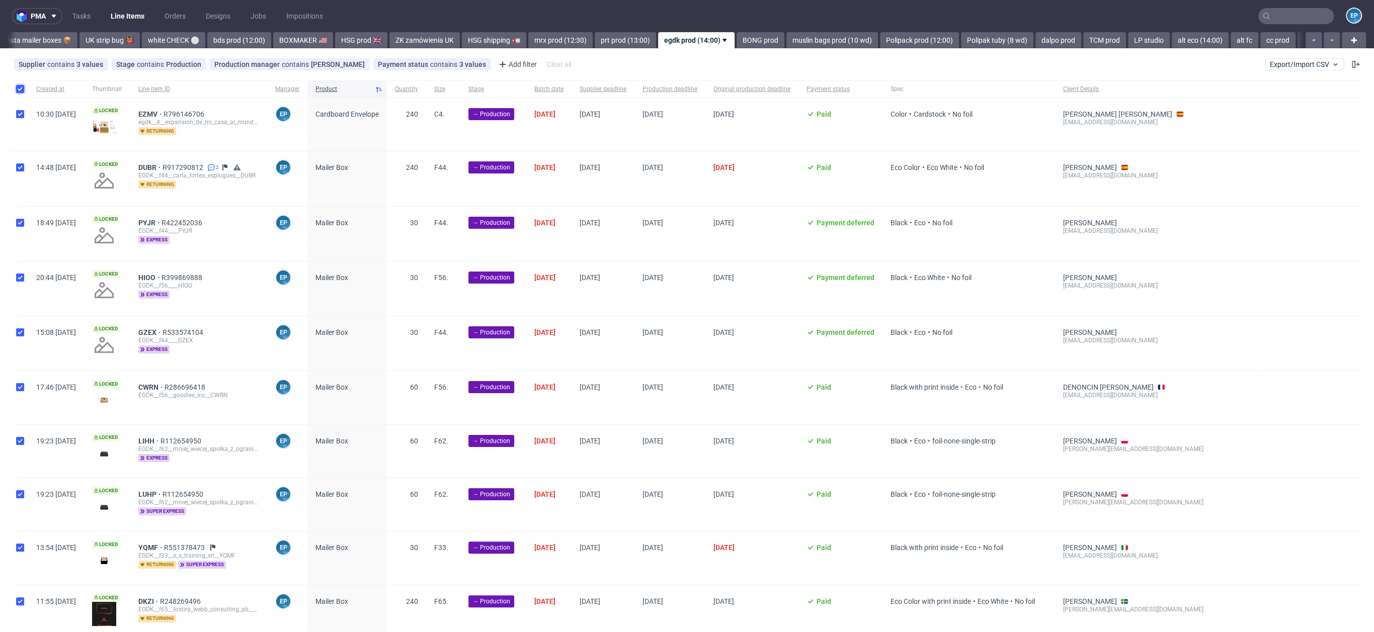
checkbox input "true"
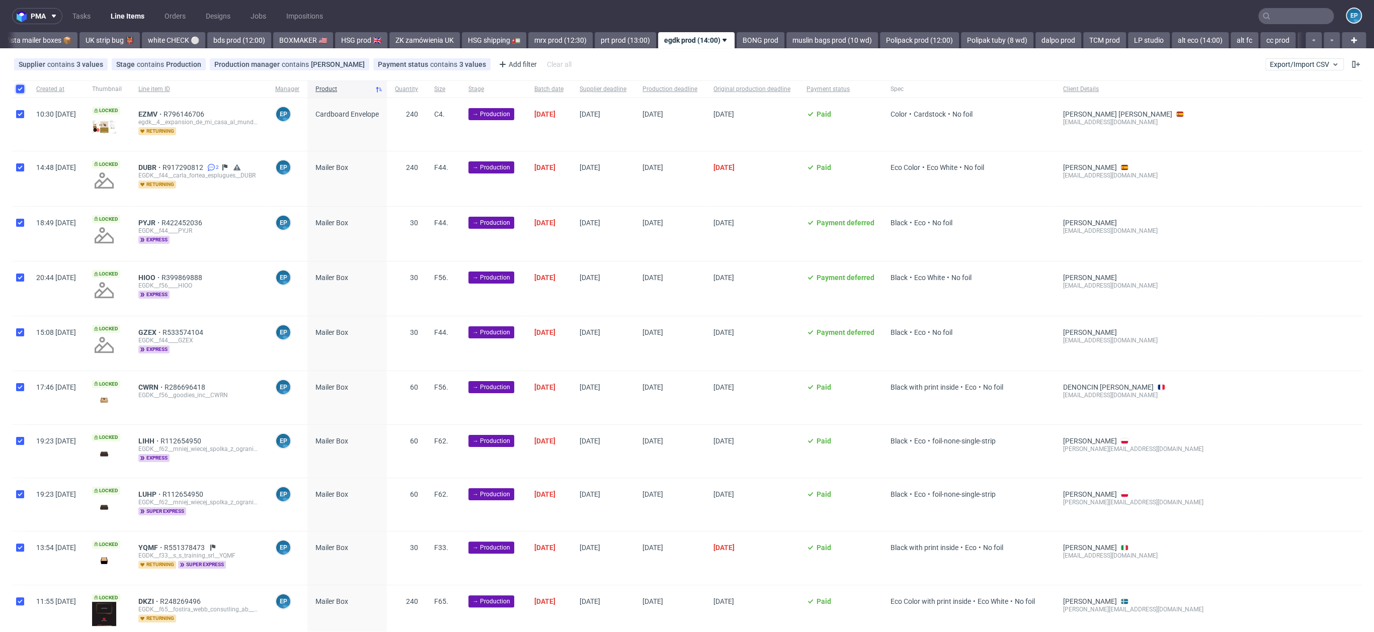
checkbox input "true"
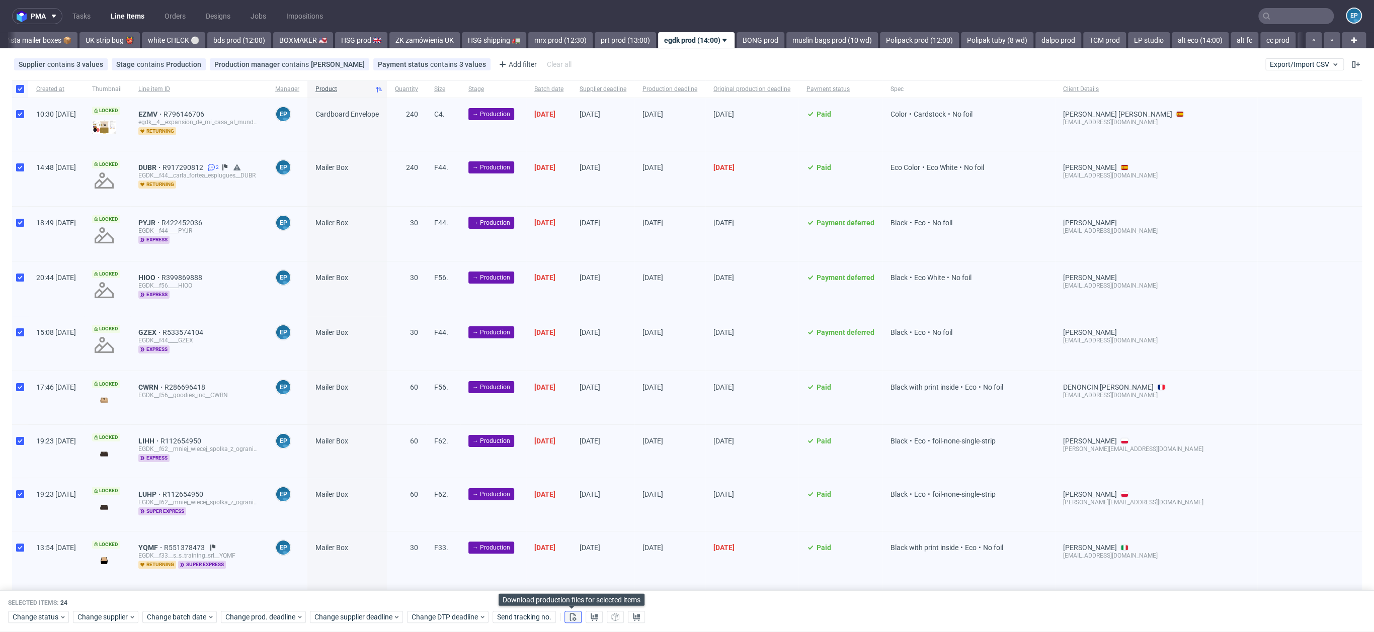
click at [572, 616] on icon at bounding box center [573, 617] width 8 height 8
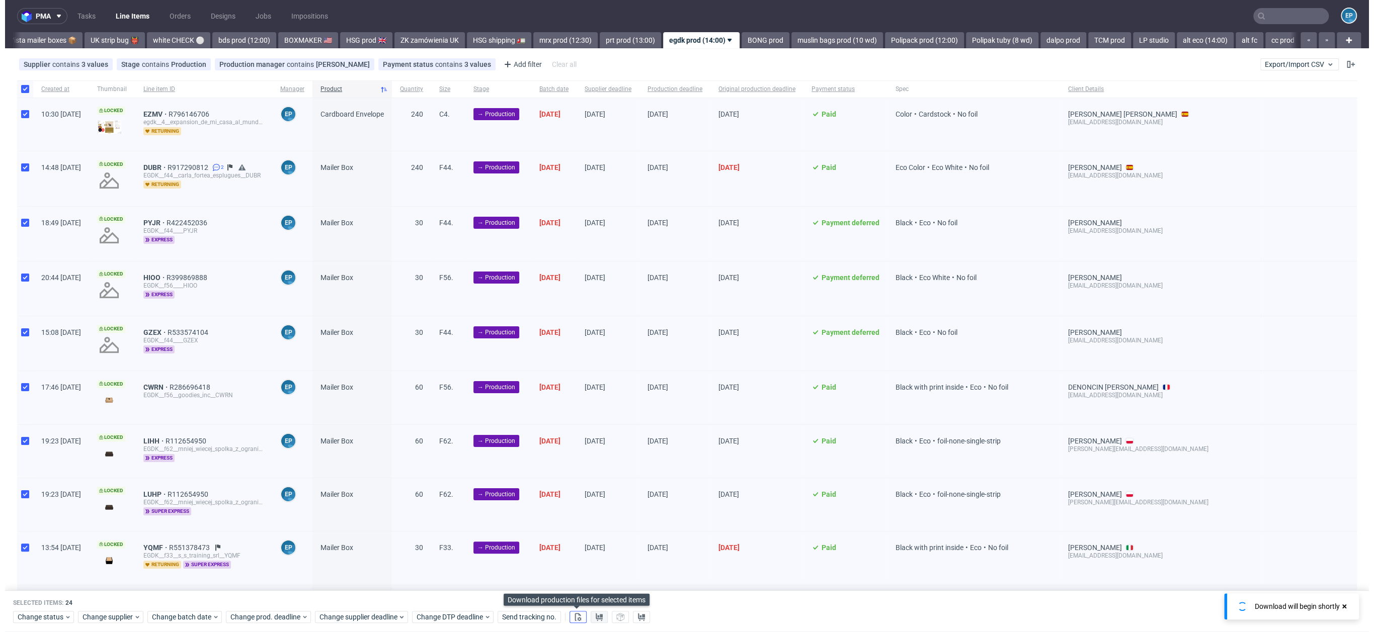
scroll to position [0, 789]
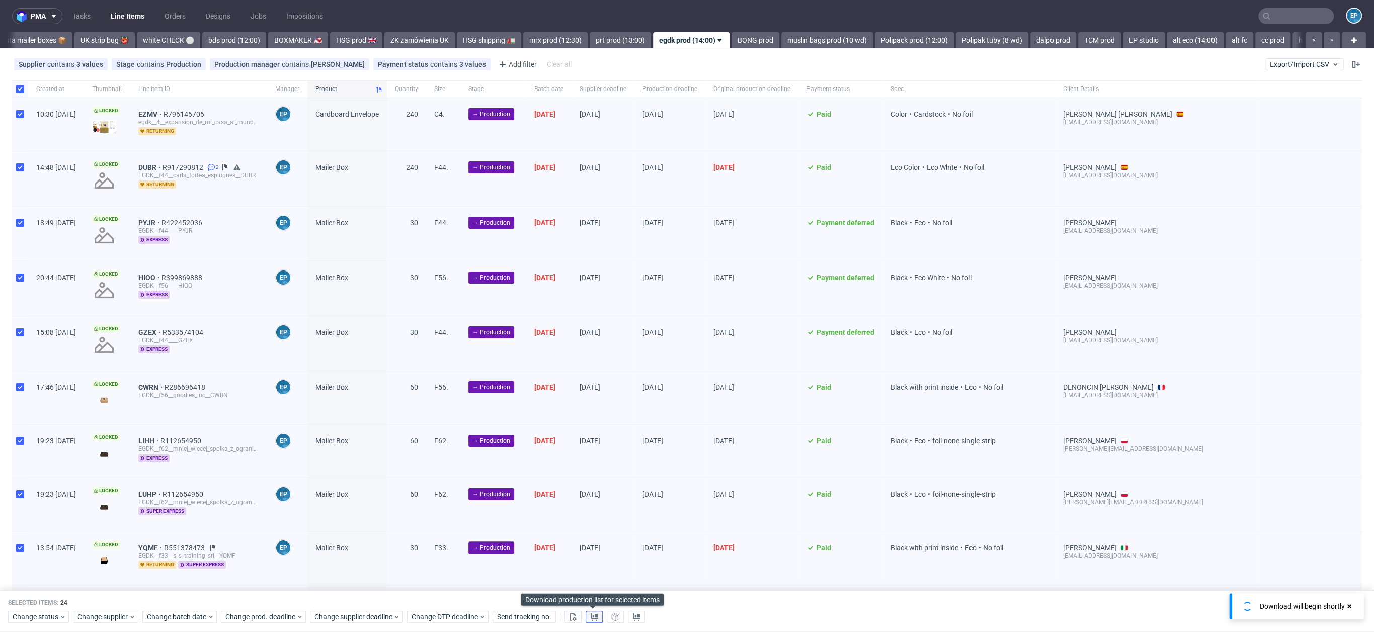
click at [593, 616] on use at bounding box center [593, 617] width 7 height 8
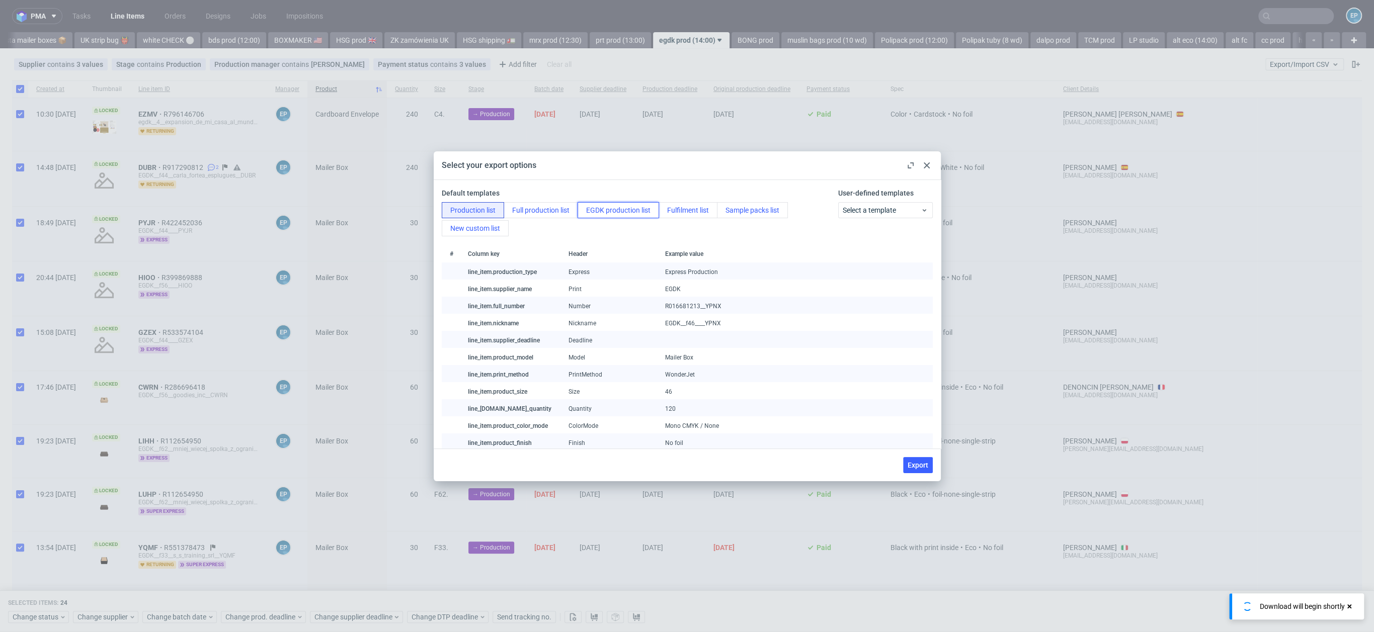
click at [609, 216] on button "EGDK production list" at bounding box center [617, 210] width 81 height 16
click at [923, 470] on button "Export" at bounding box center [918, 465] width 30 height 16
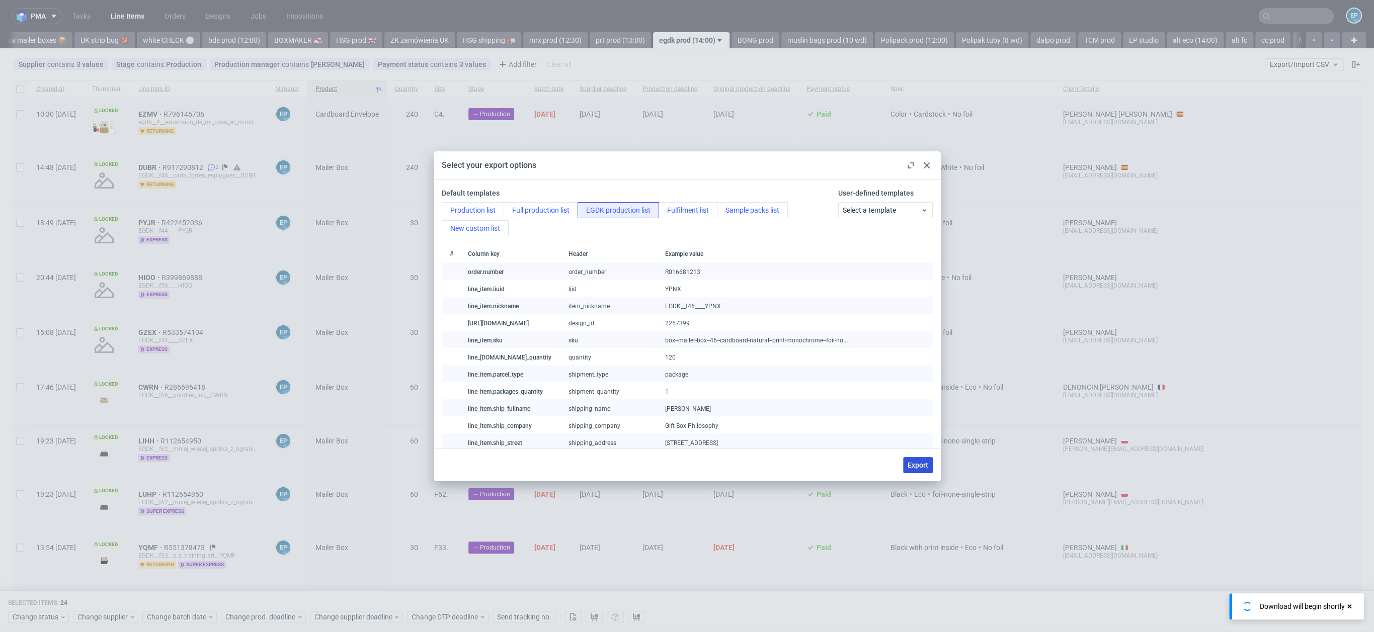
checkbox input "false"
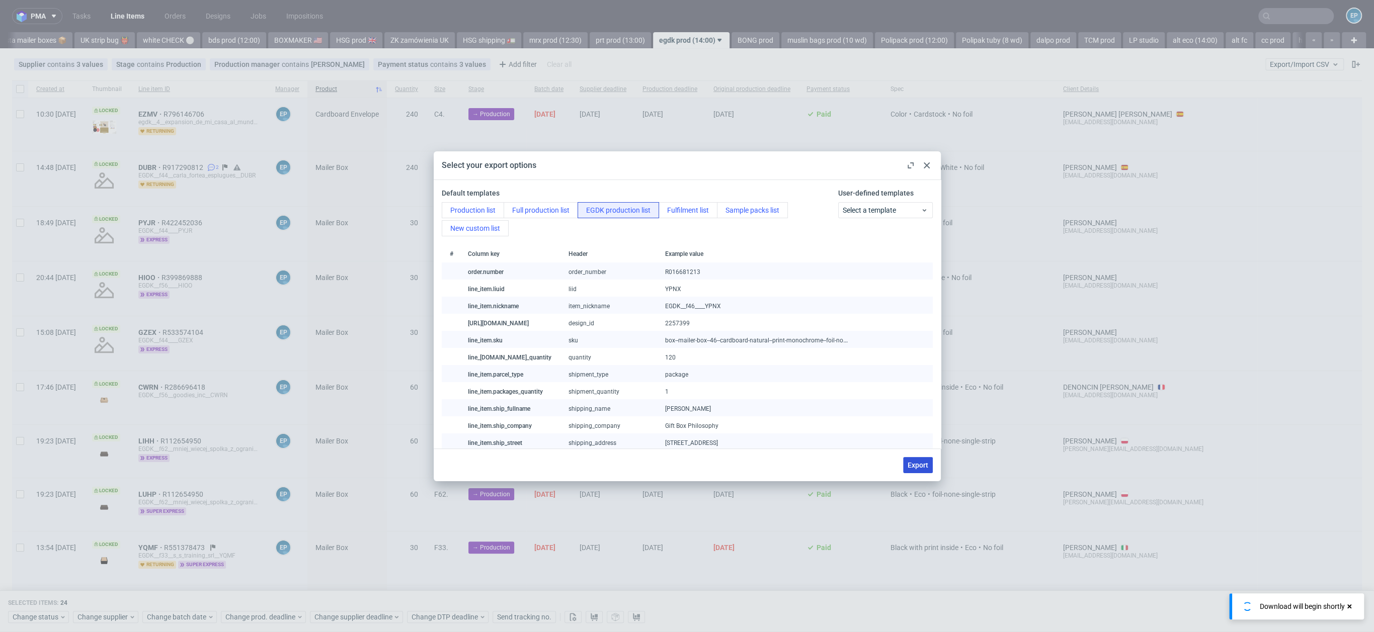
checkbox input "false"
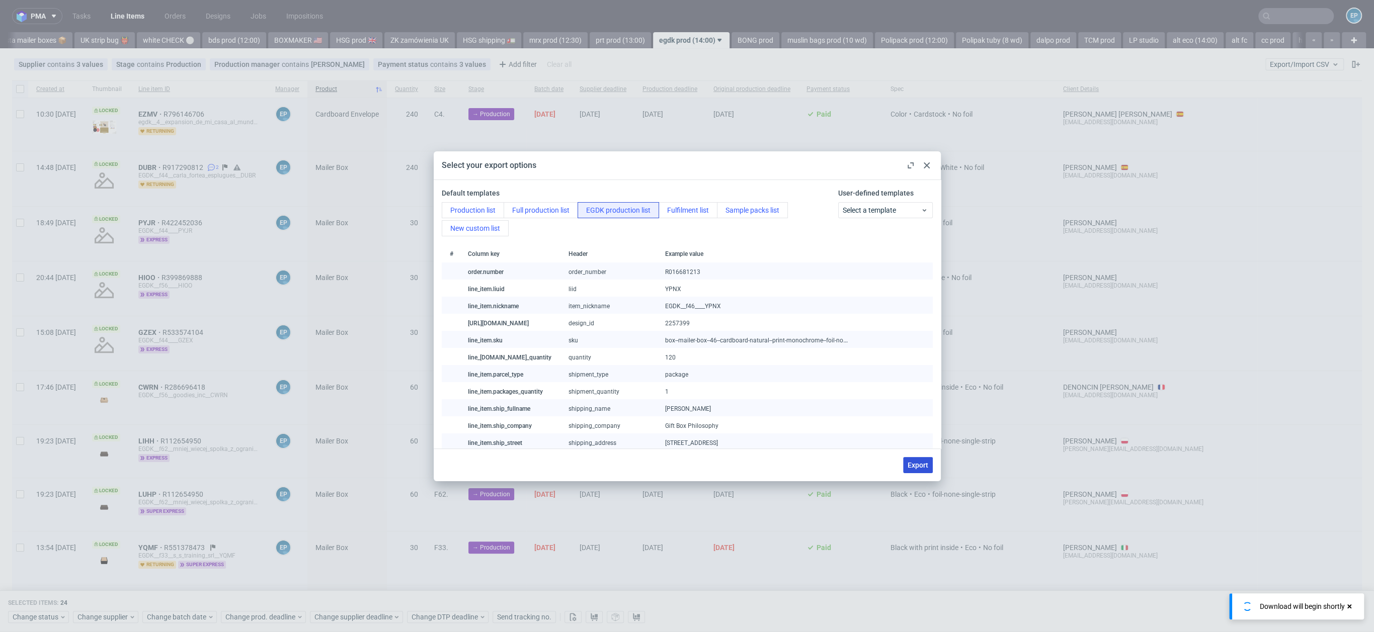
checkbox input "false"
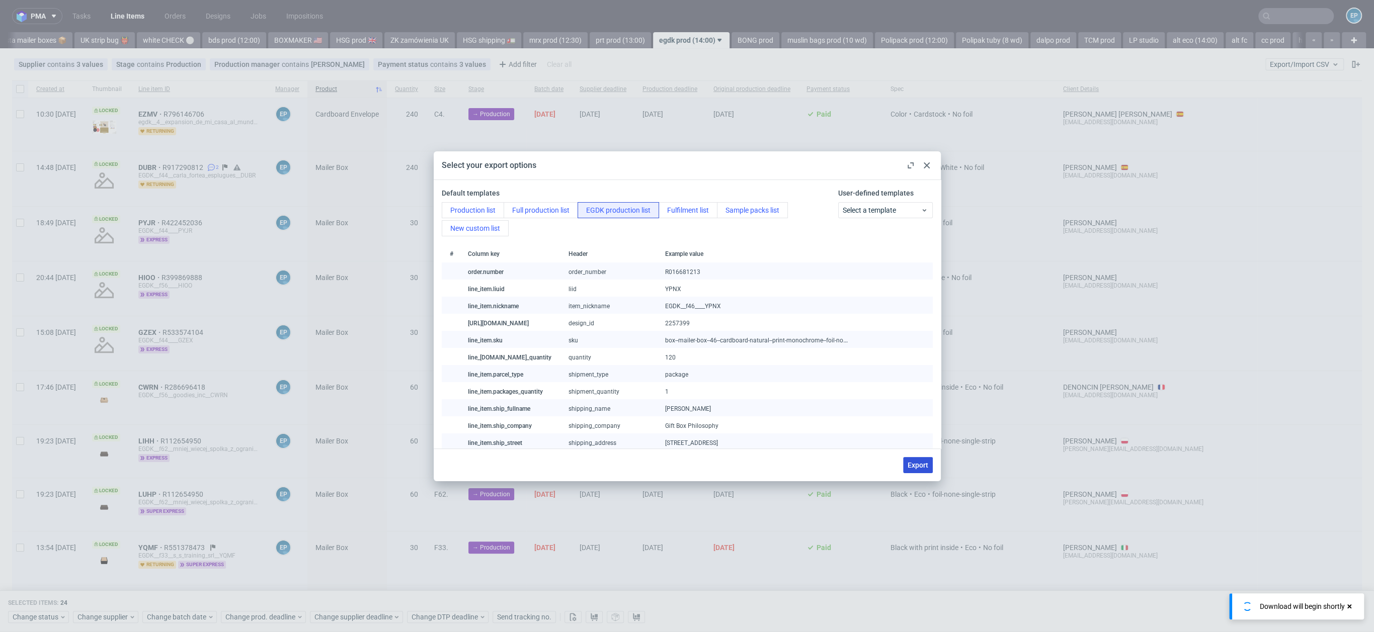
checkbox input "false"
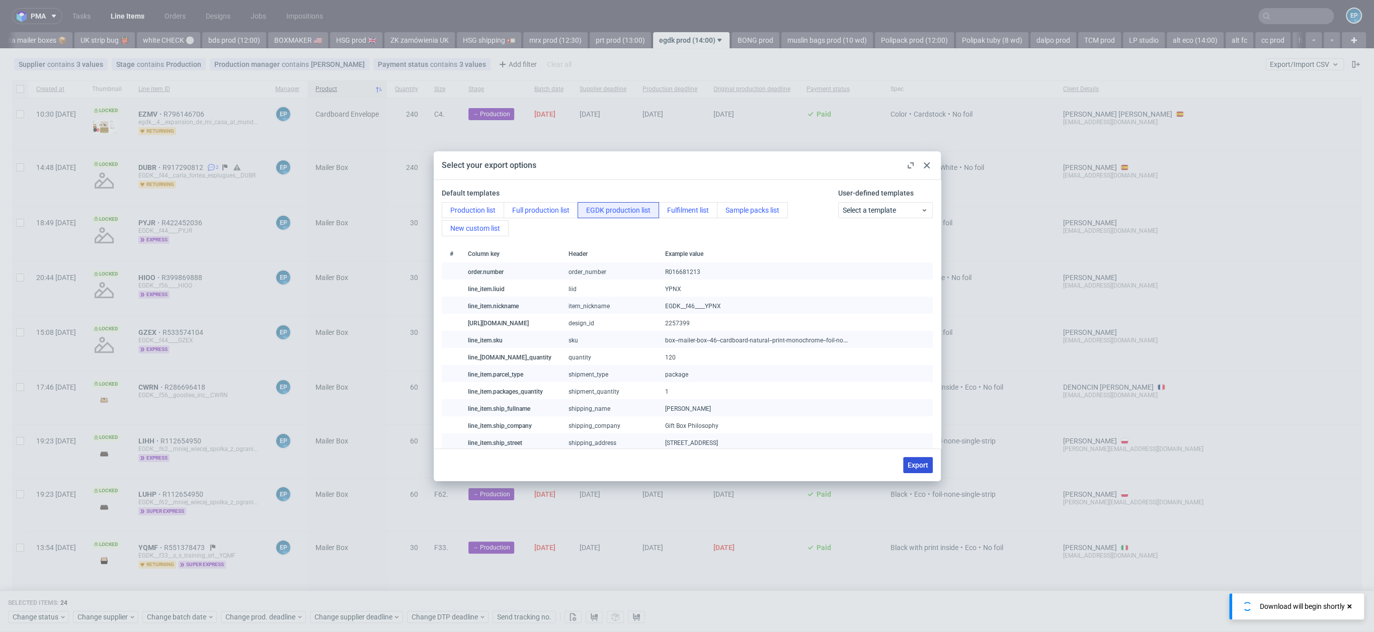
checkbox input "false"
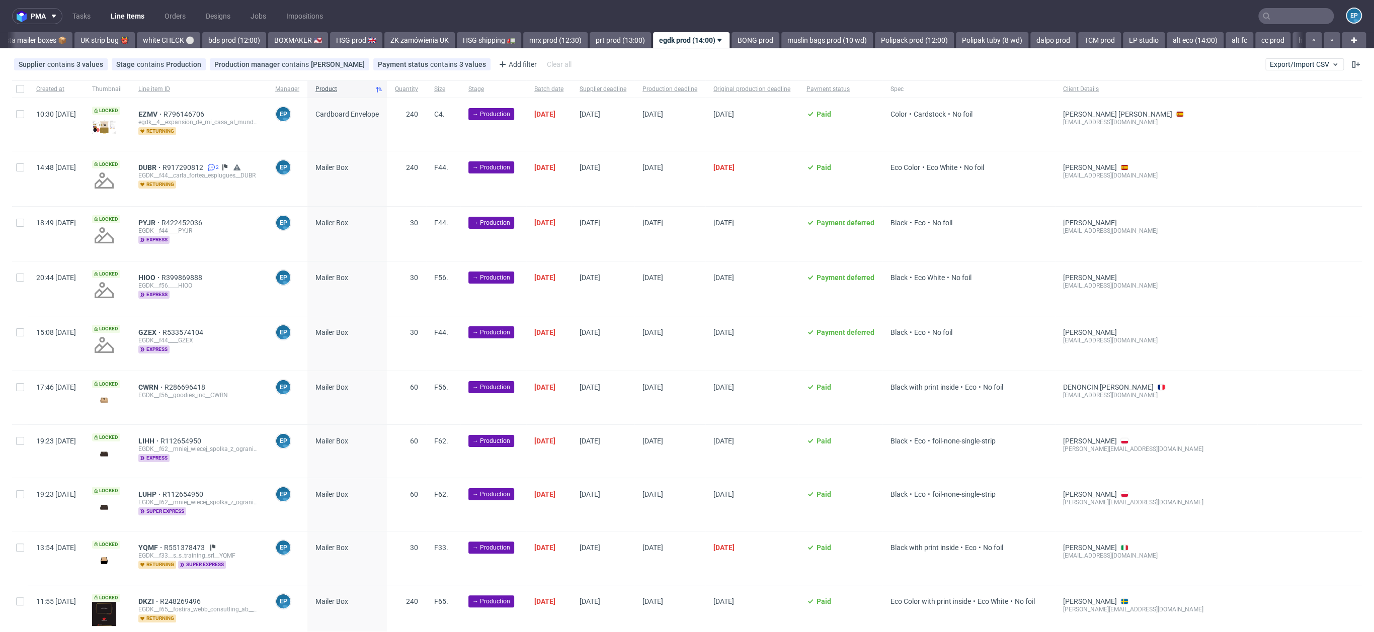
click at [26, 88] on div at bounding box center [20, 88] width 16 height 17
checkbox input "true"
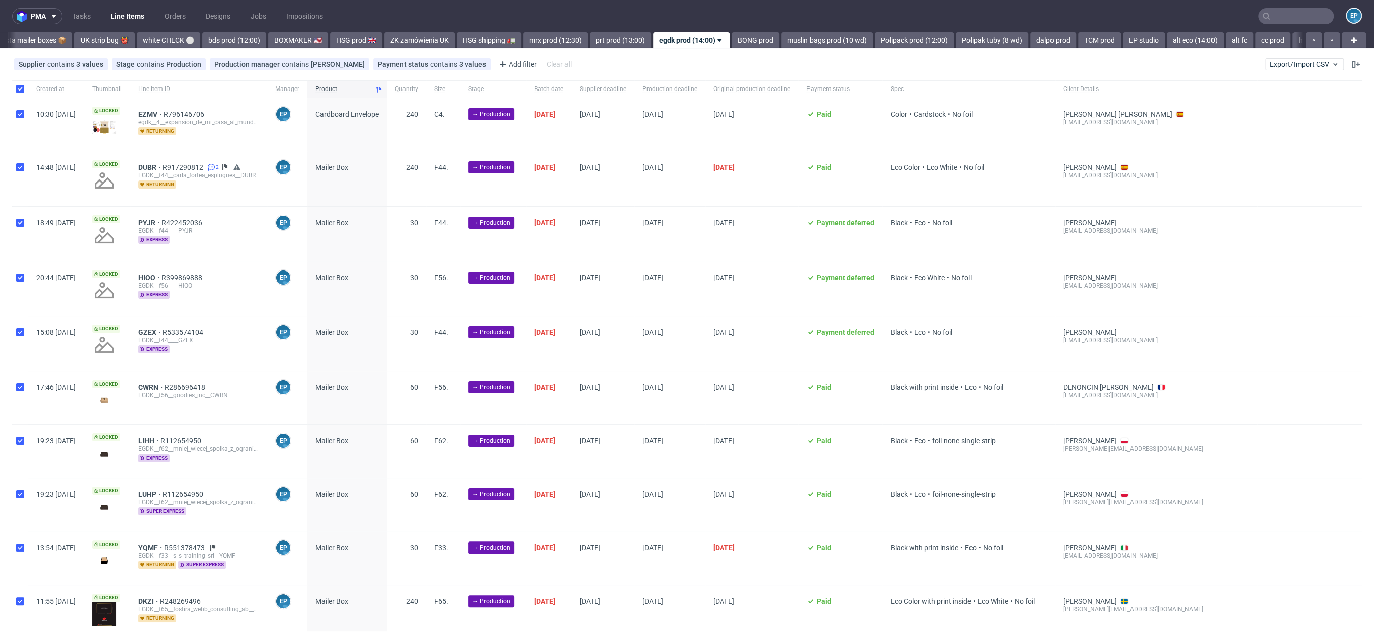
checkbox input "true"
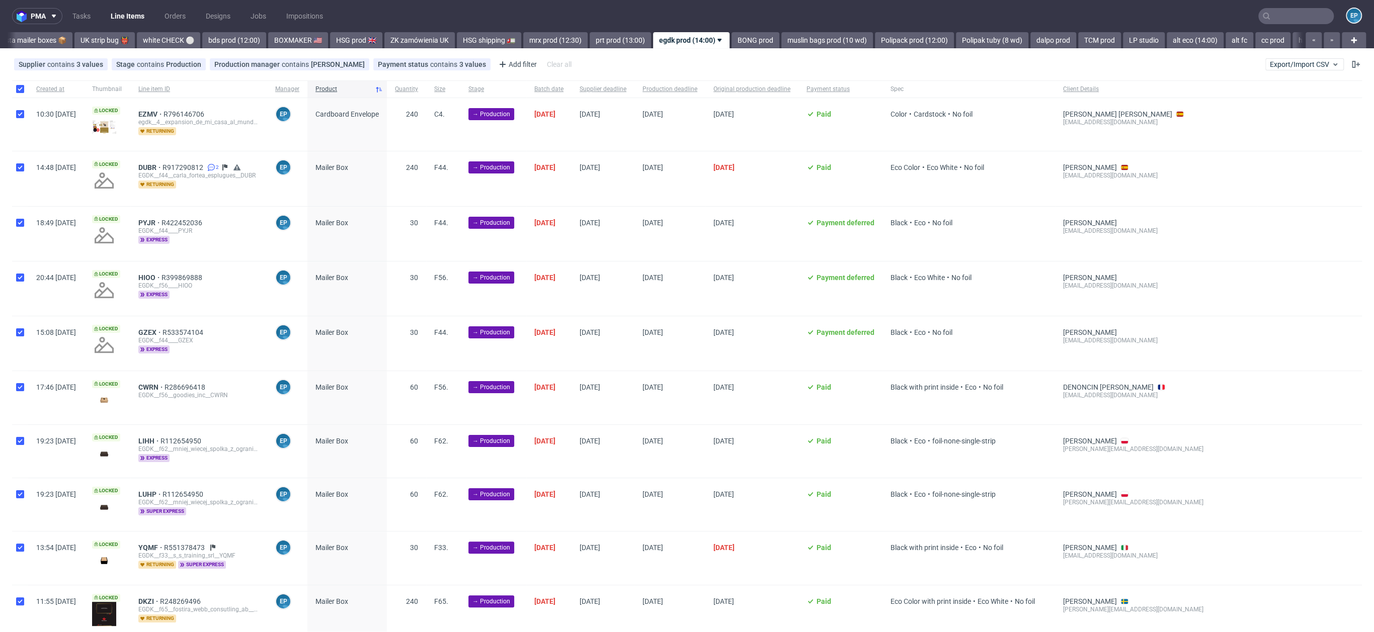
checkbox input "true"
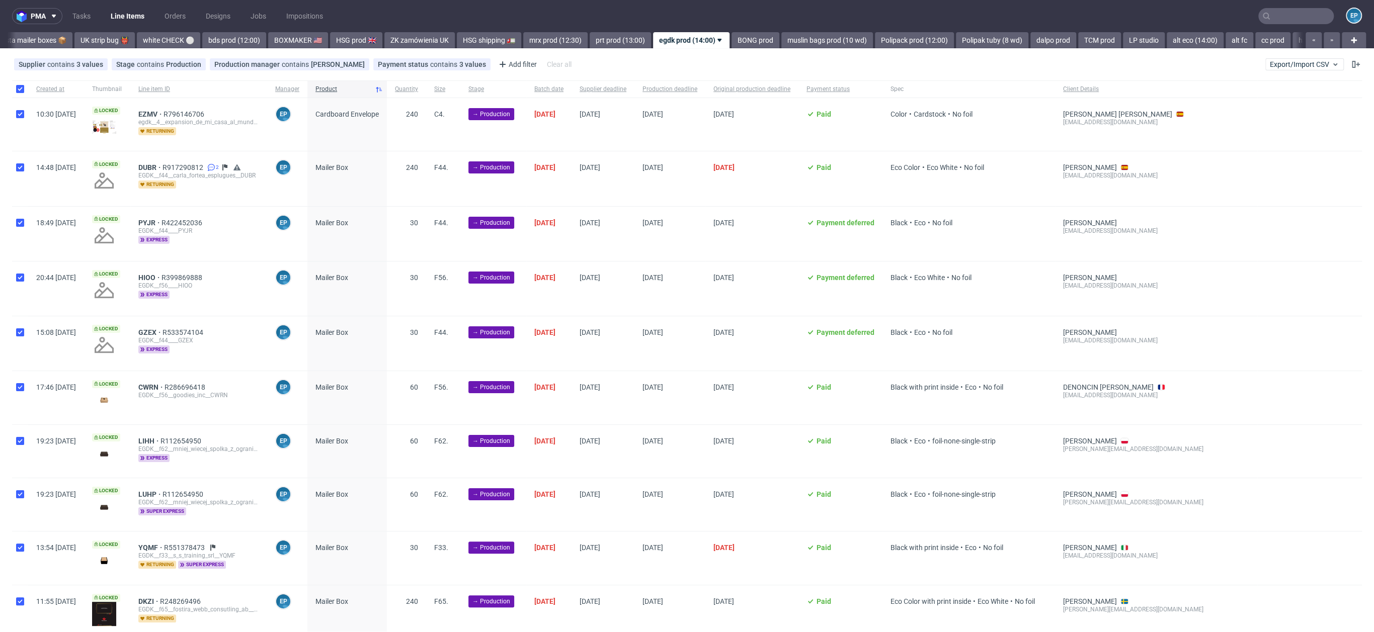
checkbox input "true"
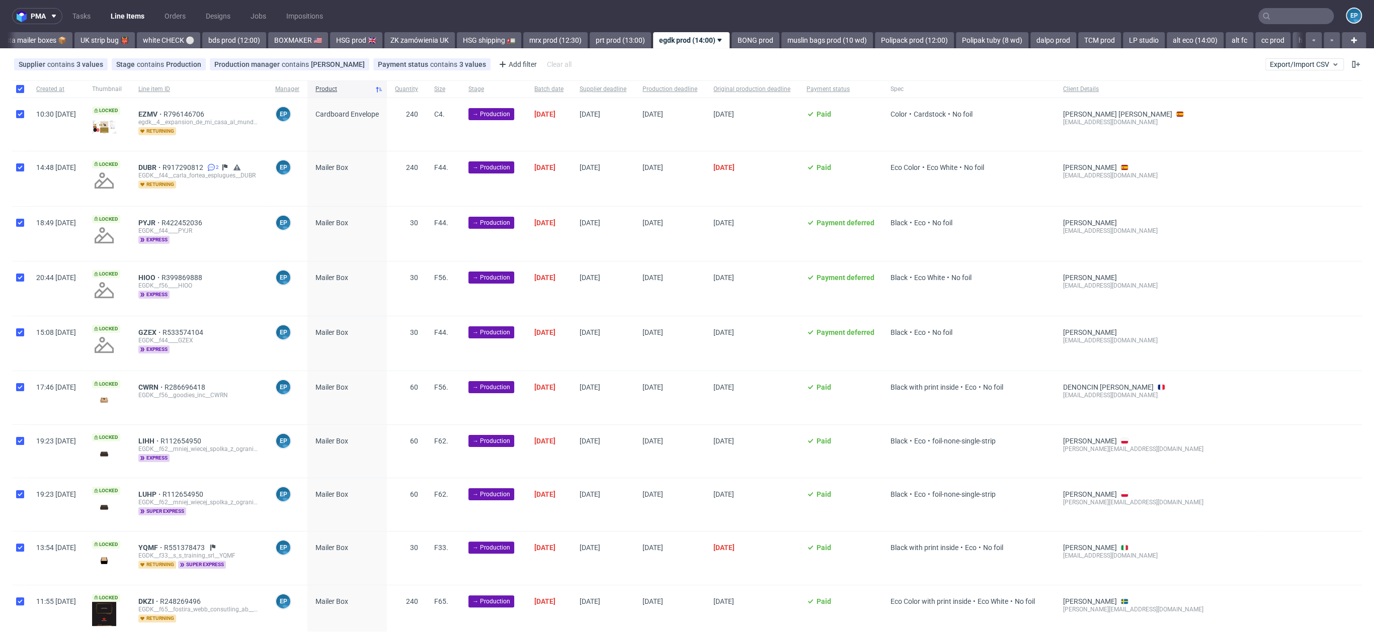
checkbox input "true"
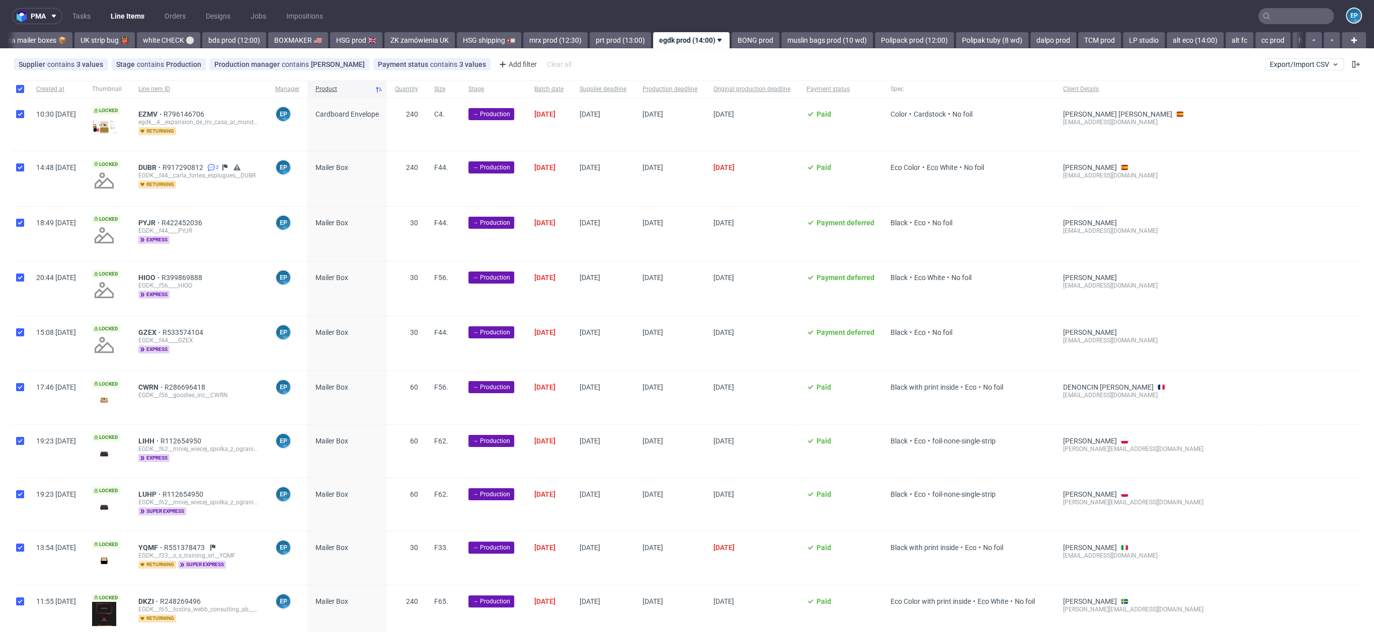
checkbox input "true"
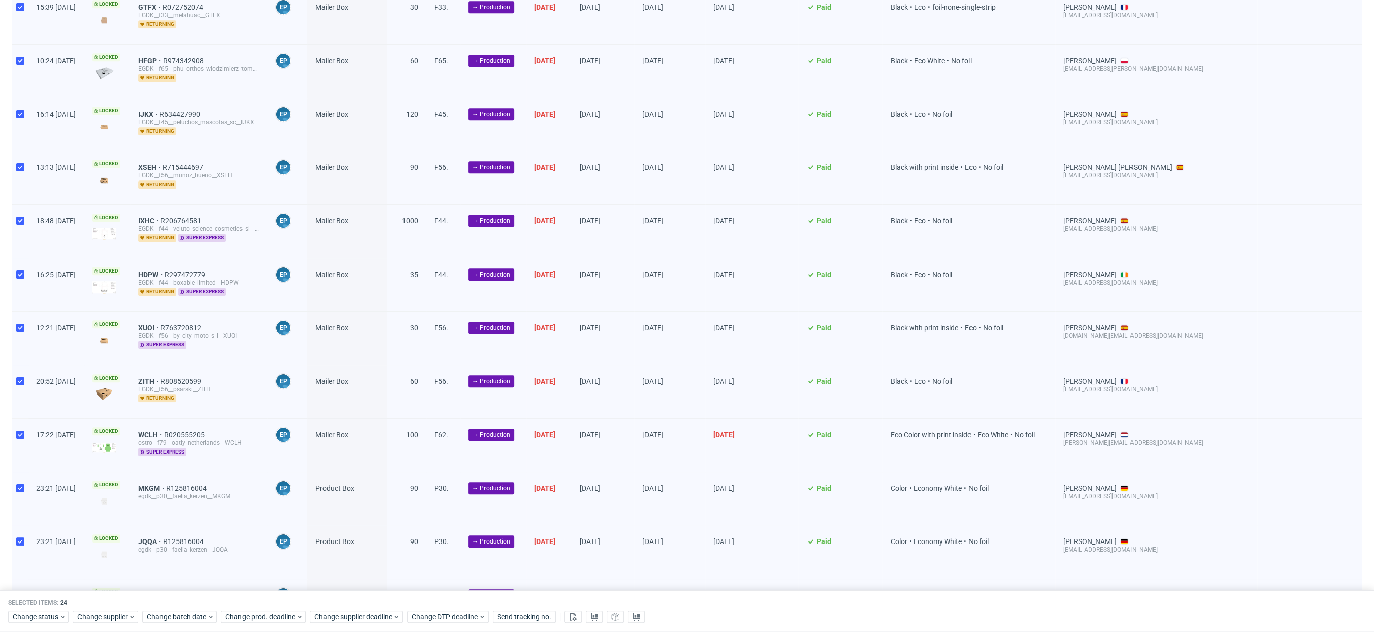
scroll to position [822, 0]
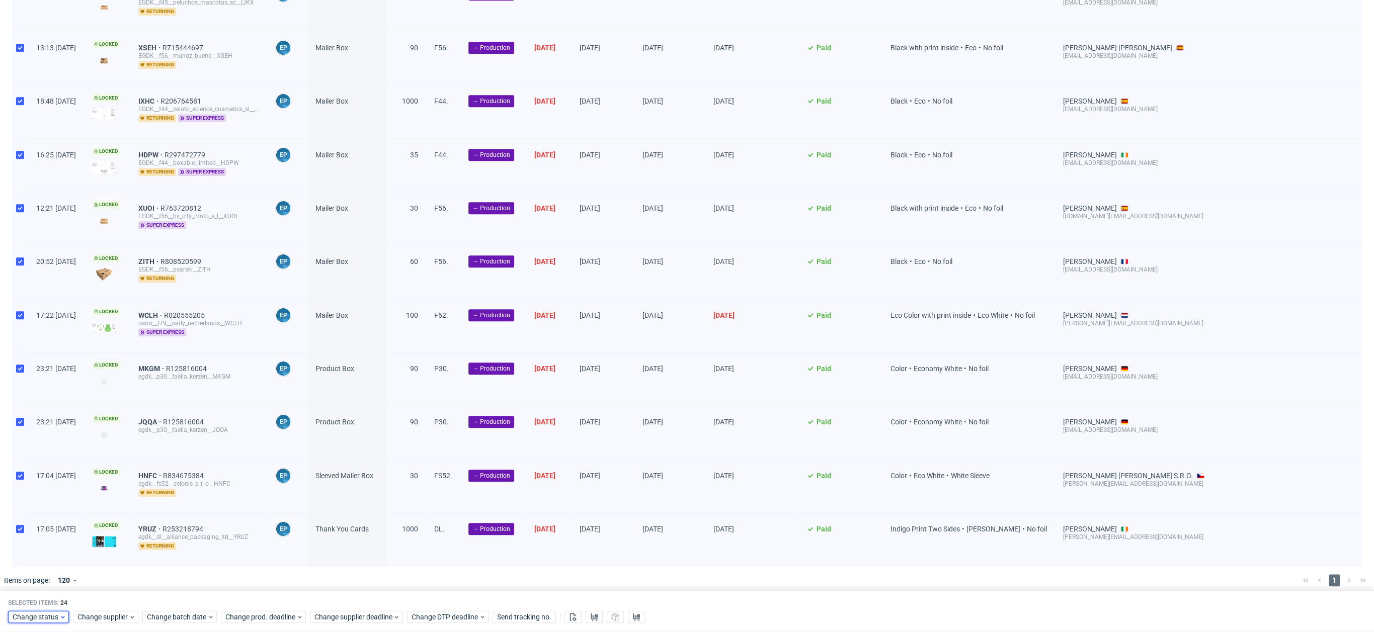
click at [48, 619] on span "Change status" at bounding box center [36, 618] width 47 height 10
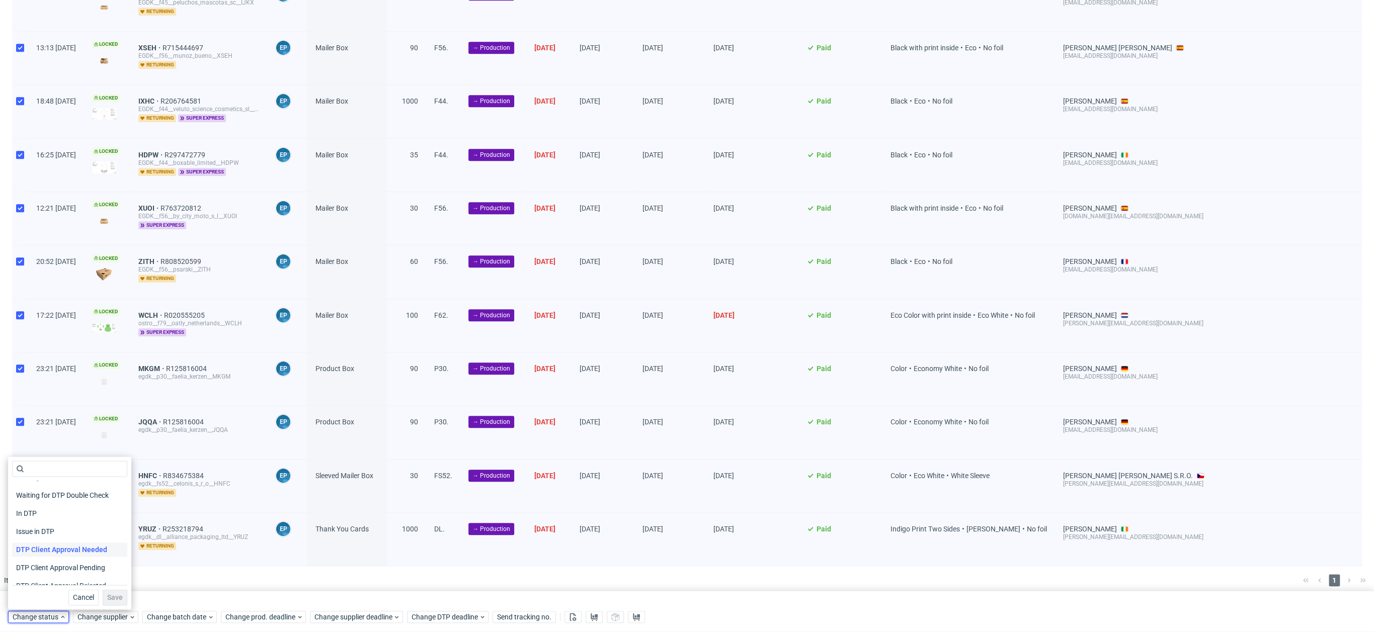
scroll to position [131, 0]
click at [32, 496] on div "In Production" at bounding box center [69, 504] width 115 height 18
click at [53, 513] on div "Issue in Production" at bounding box center [69, 522] width 115 height 18
click at [46, 505] on span "In Production" at bounding box center [37, 504] width 51 height 14
click at [123, 596] on button "Save" at bounding box center [115, 597] width 25 height 16
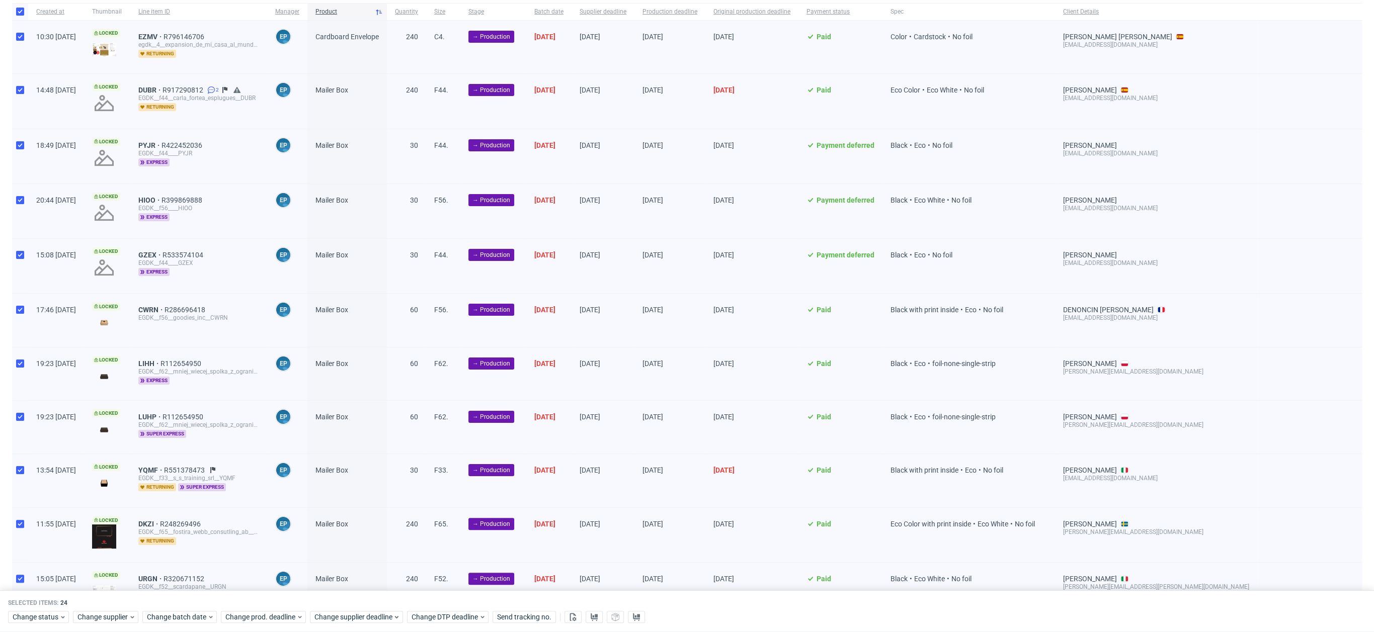
scroll to position [0, 0]
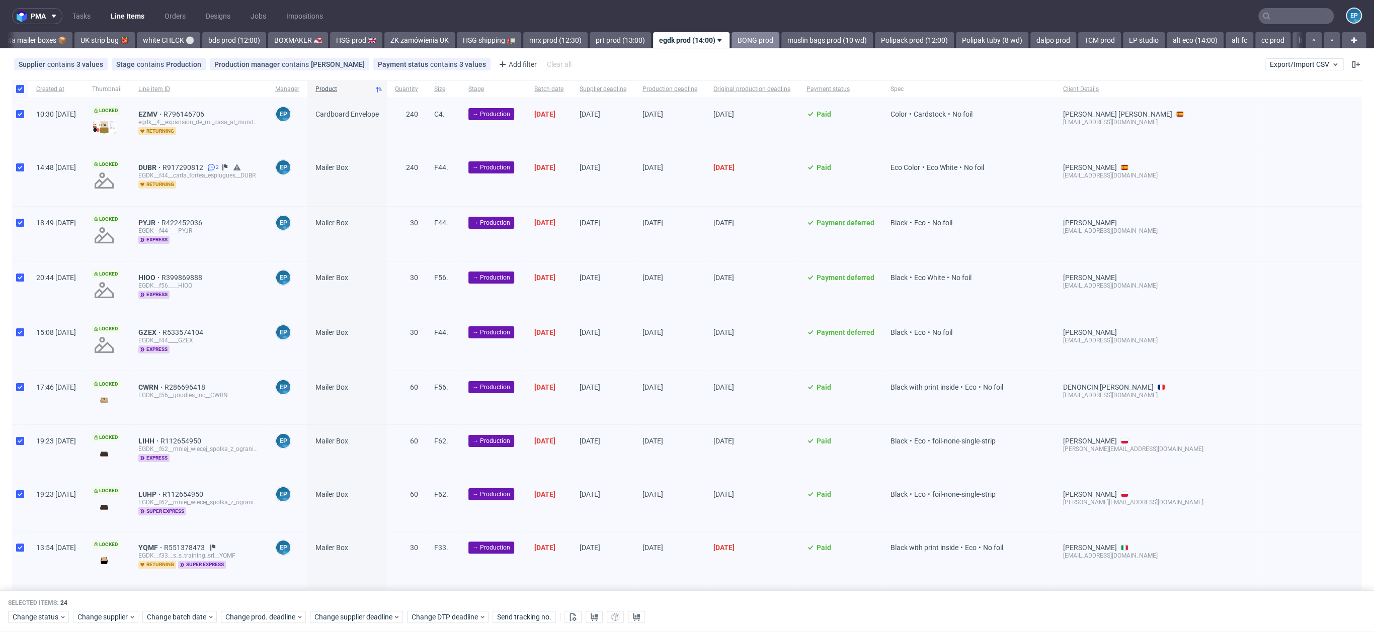
click at [731, 37] on link "BONG prod" at bounding box center [755, 40] width 48 height 16
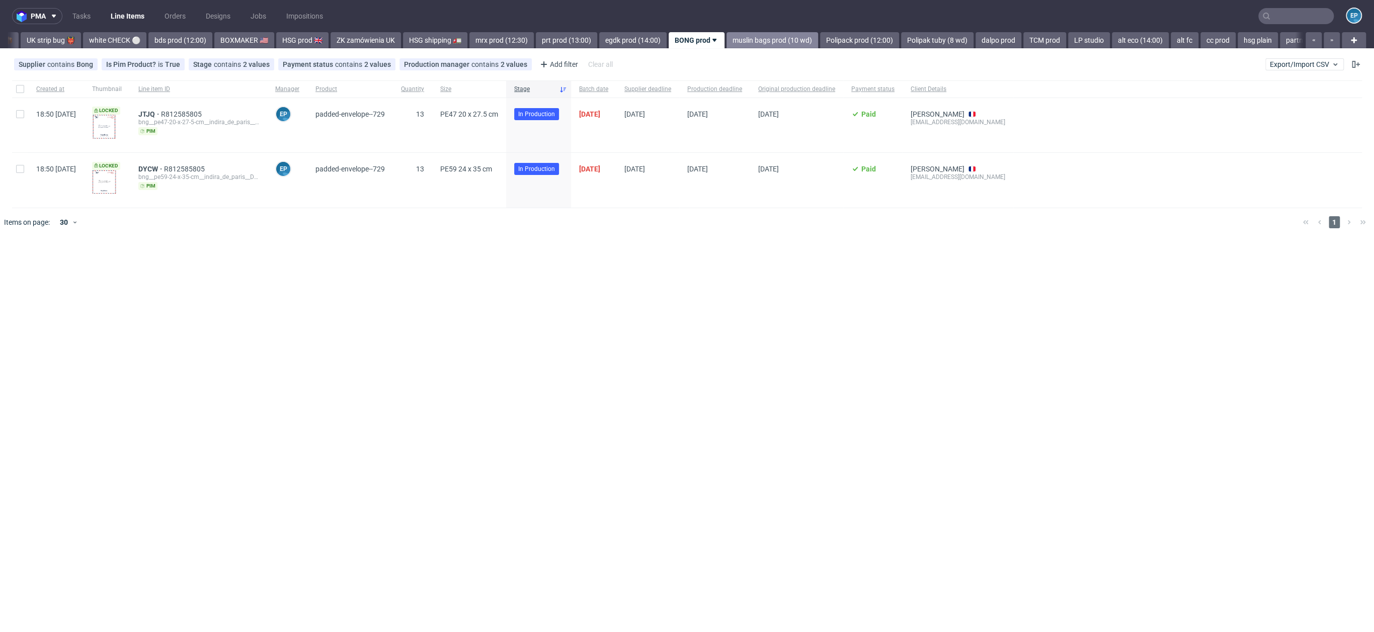
click at [734, 40] on link "muslin bags prod (10 wd)" at bounding box center [772, 40] width 92 height 16
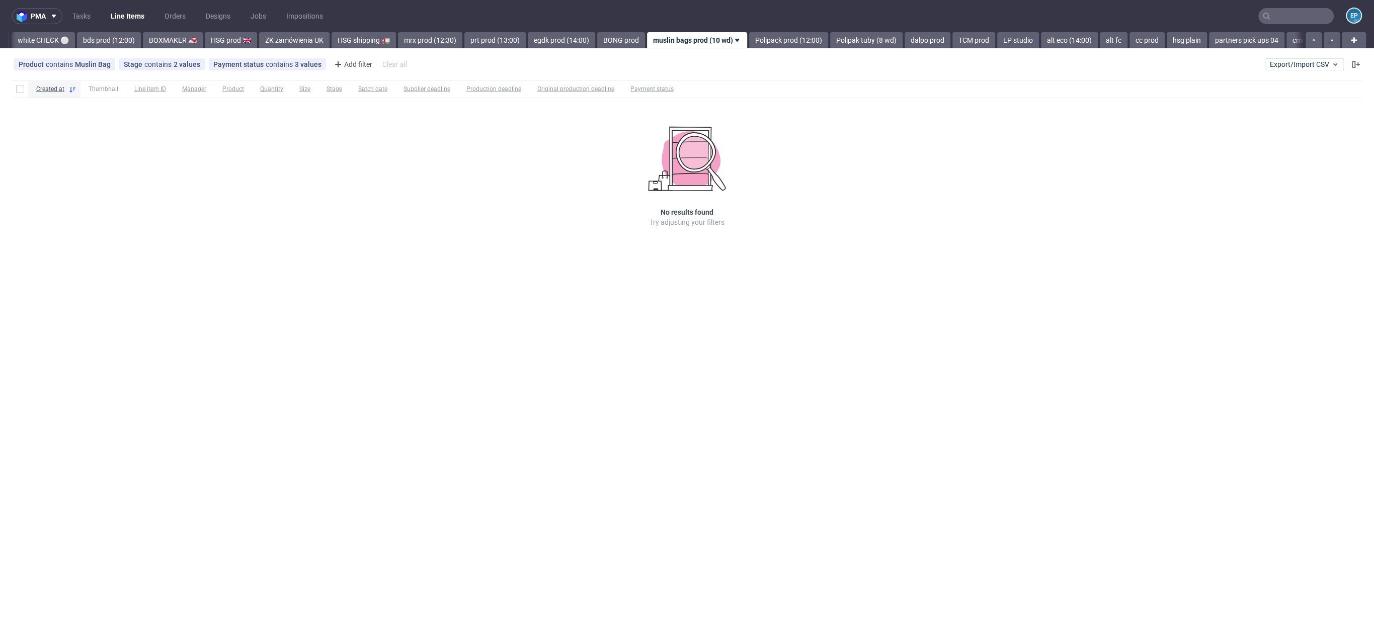
click at [749, 40] on link "Polipack prod (12:00)" at bounding box center [788, 40] width 79 height 16
click at [743, 40] on link "Polipak tuby (8 wd)" at bounding box center [779, 40] width 72 height 16
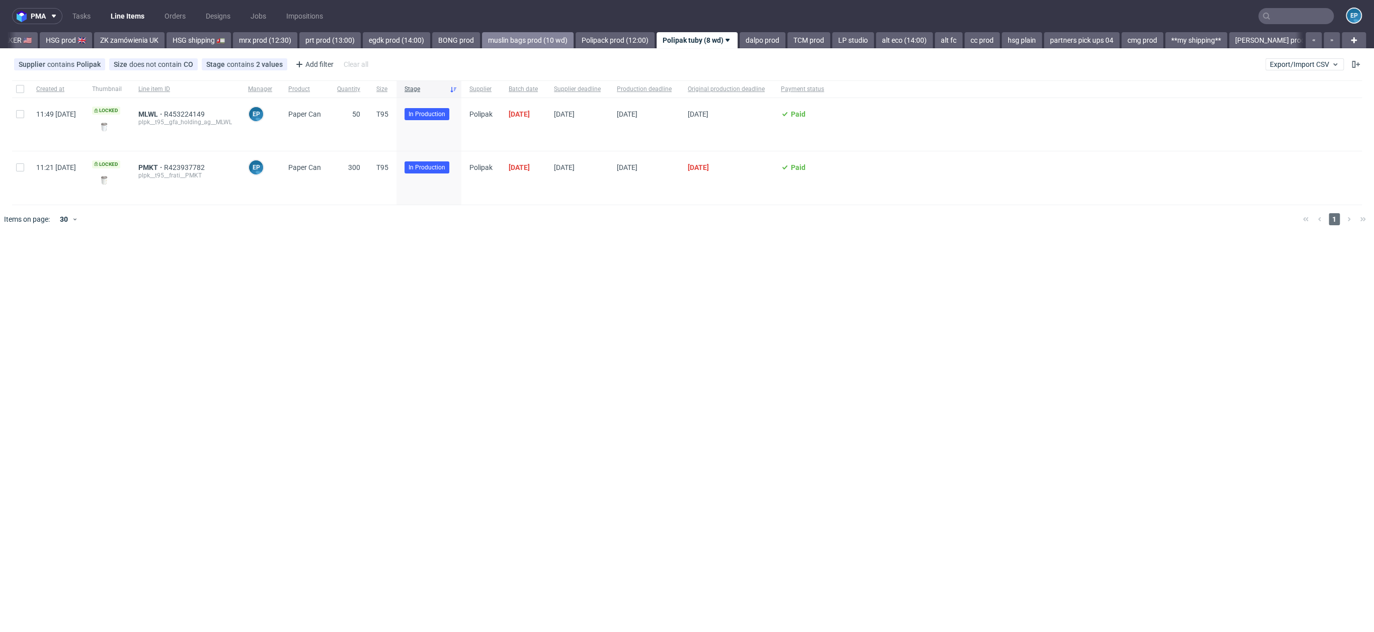
click at [739, 40] on link "dalpo prod" at bounding box center [762, 40] width 46 height 16
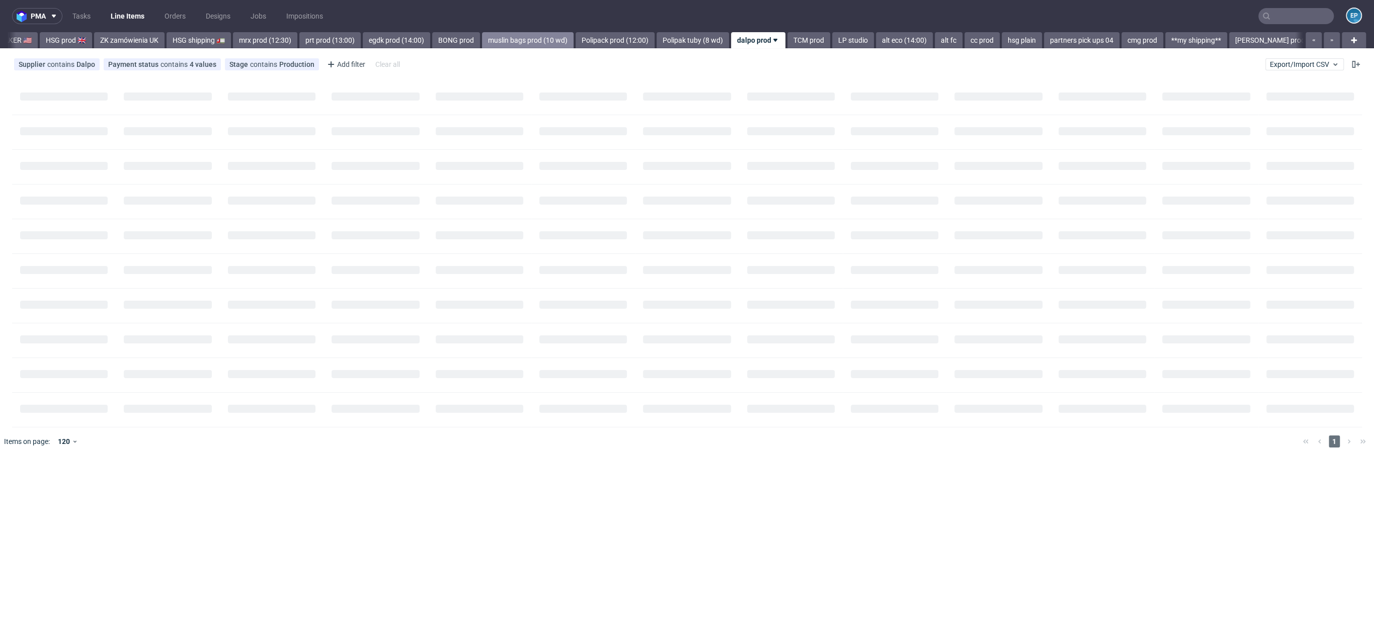
scroll to position [0, 1140]
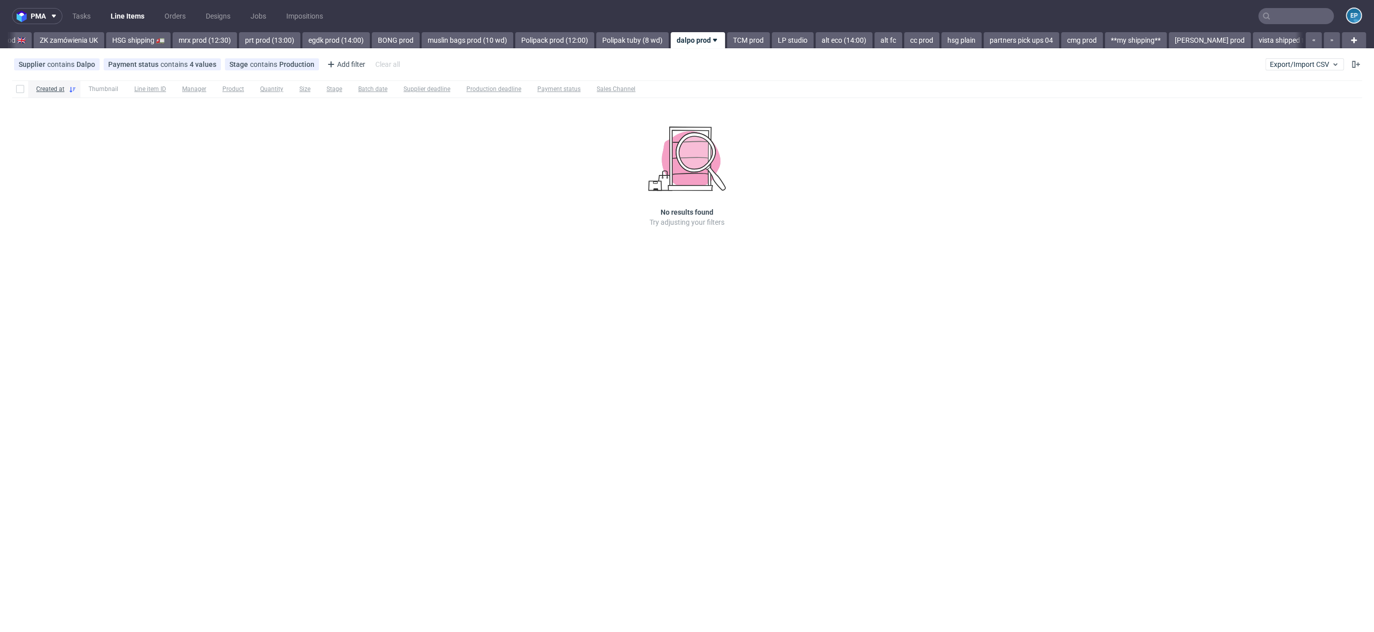
click at [725, 42] on div "TCM prod" at bounding box center [747, 40] width 45 height 16
click at [727, 42] on link "TCM prod" at bounding box center [748, 40] width 43 height 16
click at [725, 42] on link "LP studio" at bounding box center [746, 40] width 42 height 16
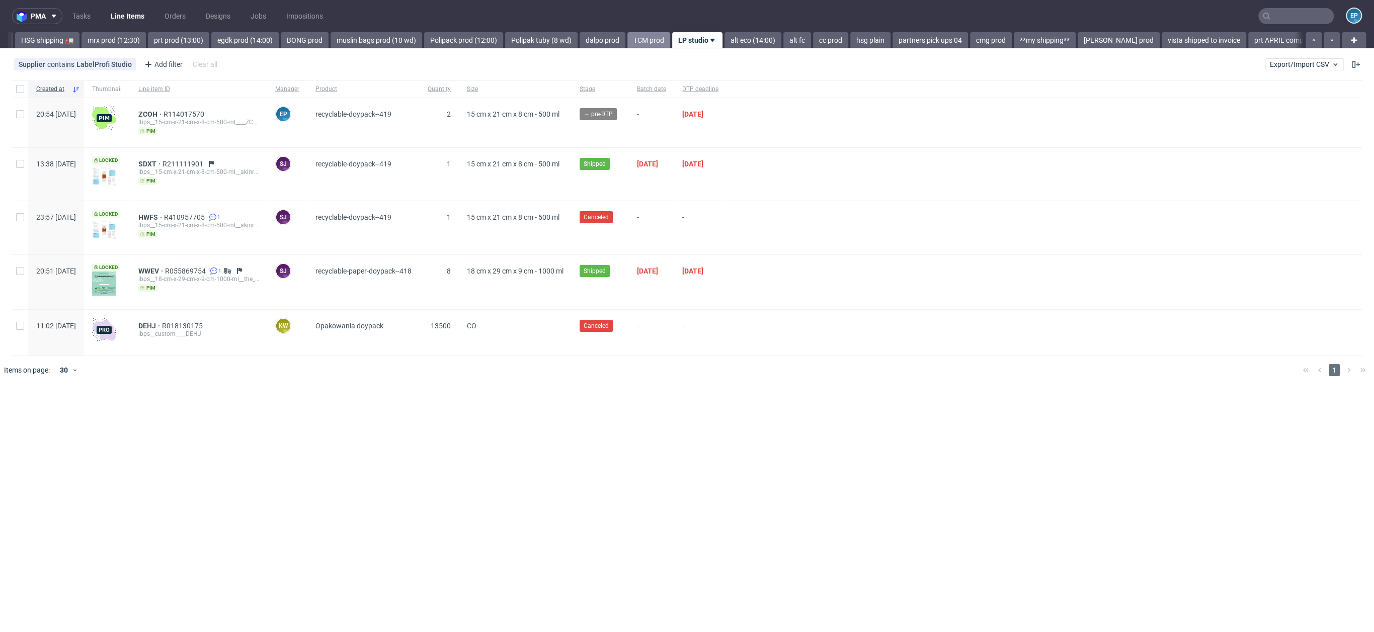
click at [724, 42] on link "alt eco (14:00)" at bounding box center [752, 40] width 57 height 16
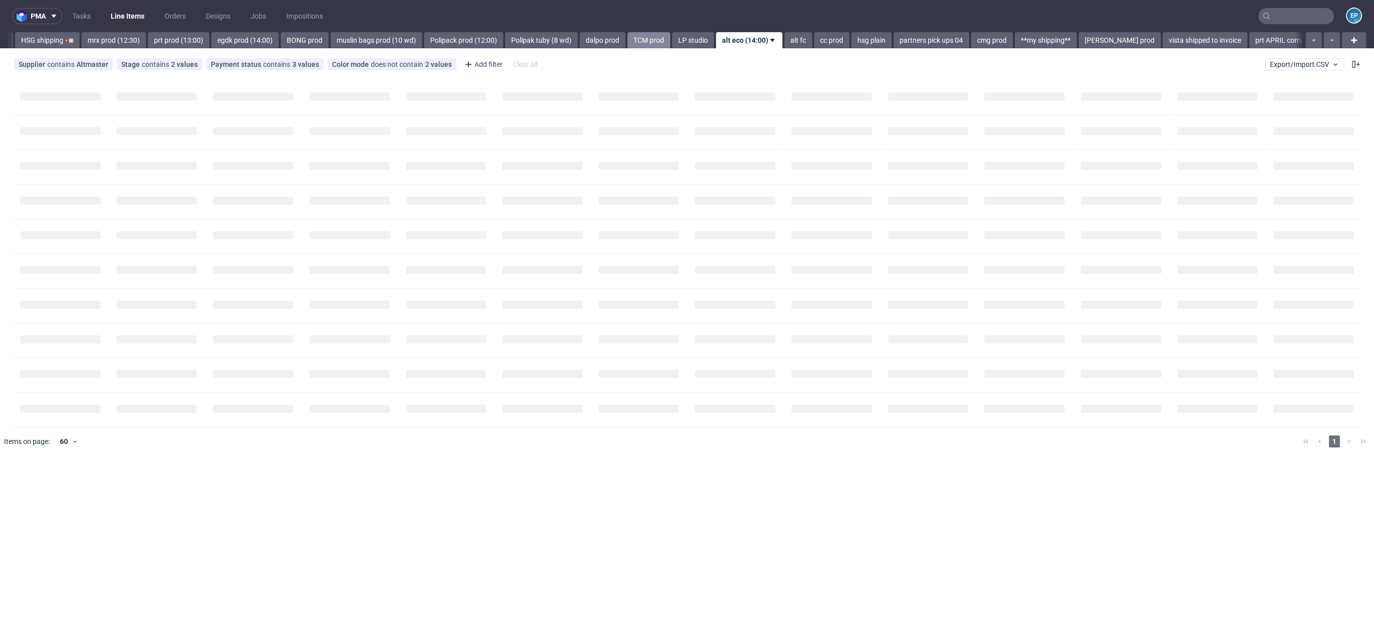
scroll to position [0, 1283]
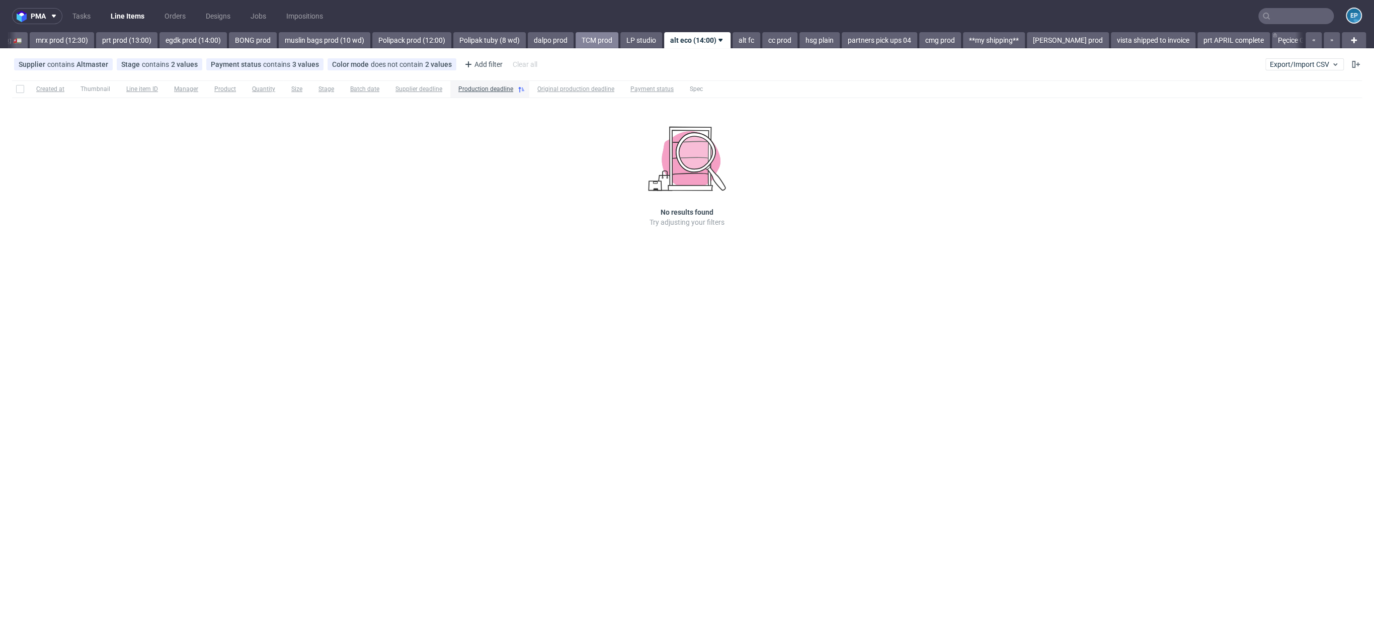
click at [732, 42] on link "alt fc" at bounding box center [746, 40] width 28 height 16
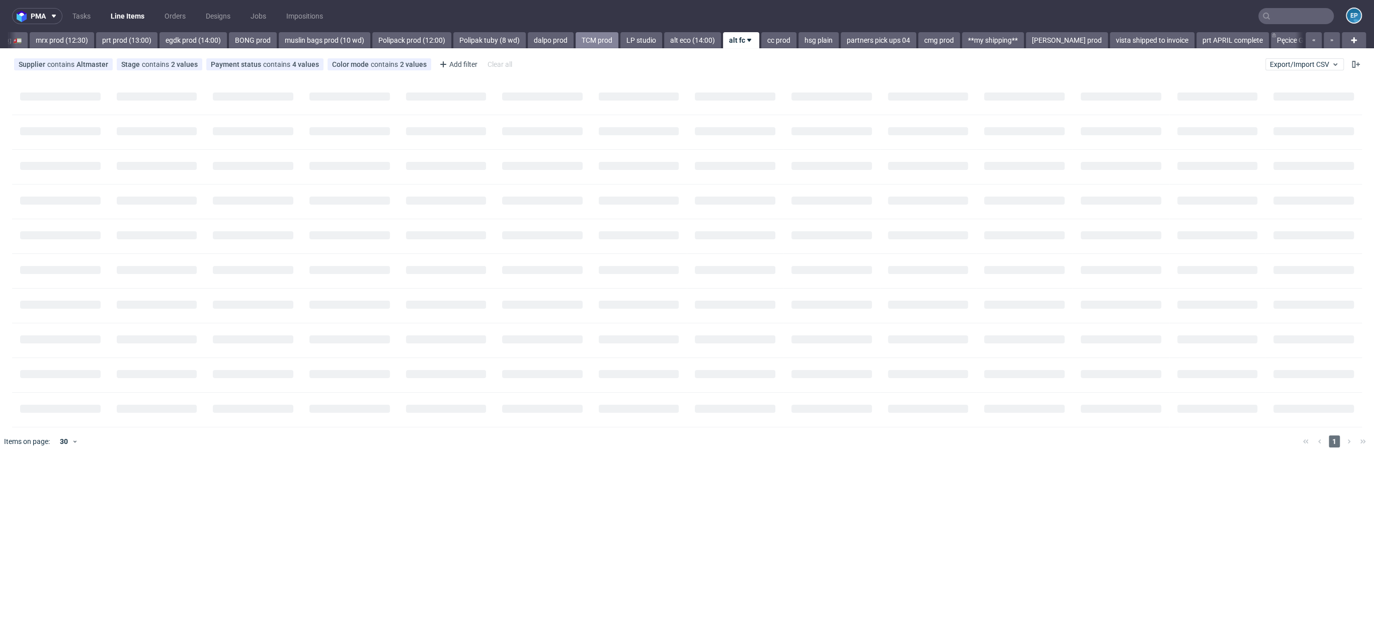
scroll to position [0, 1326]
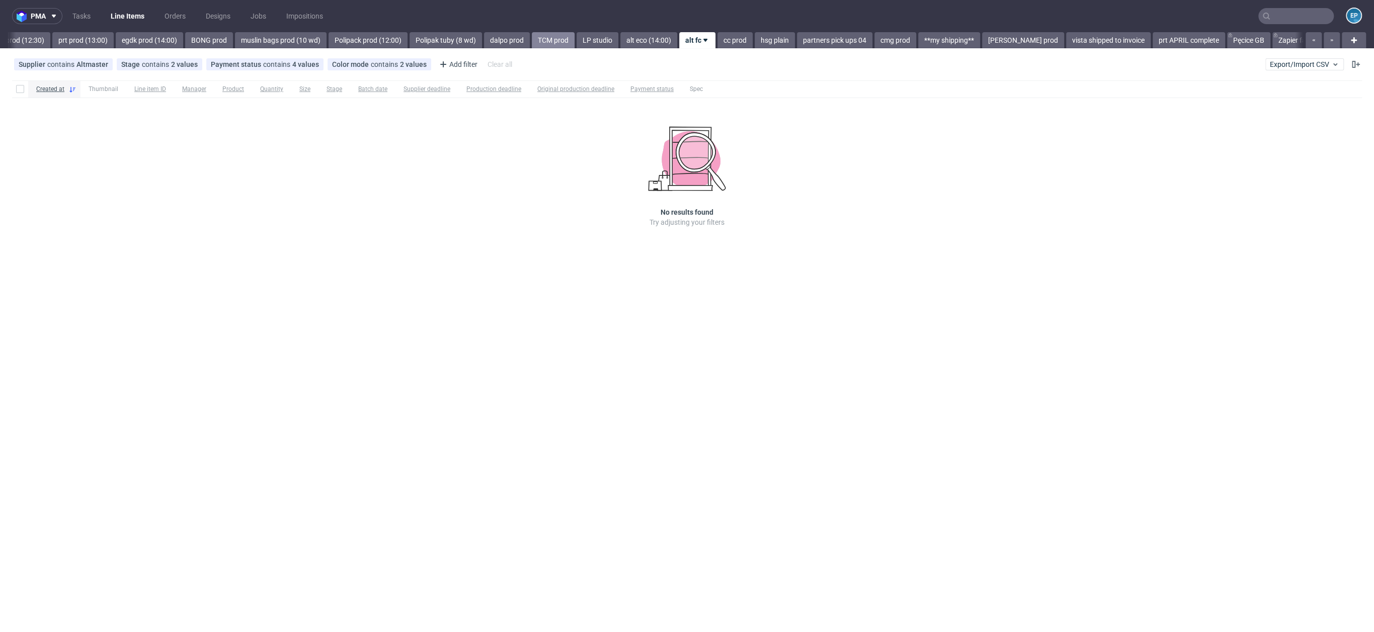
click at [717, 42] on link "cc prod" at bounding box center [734, 40] width 35 height 16
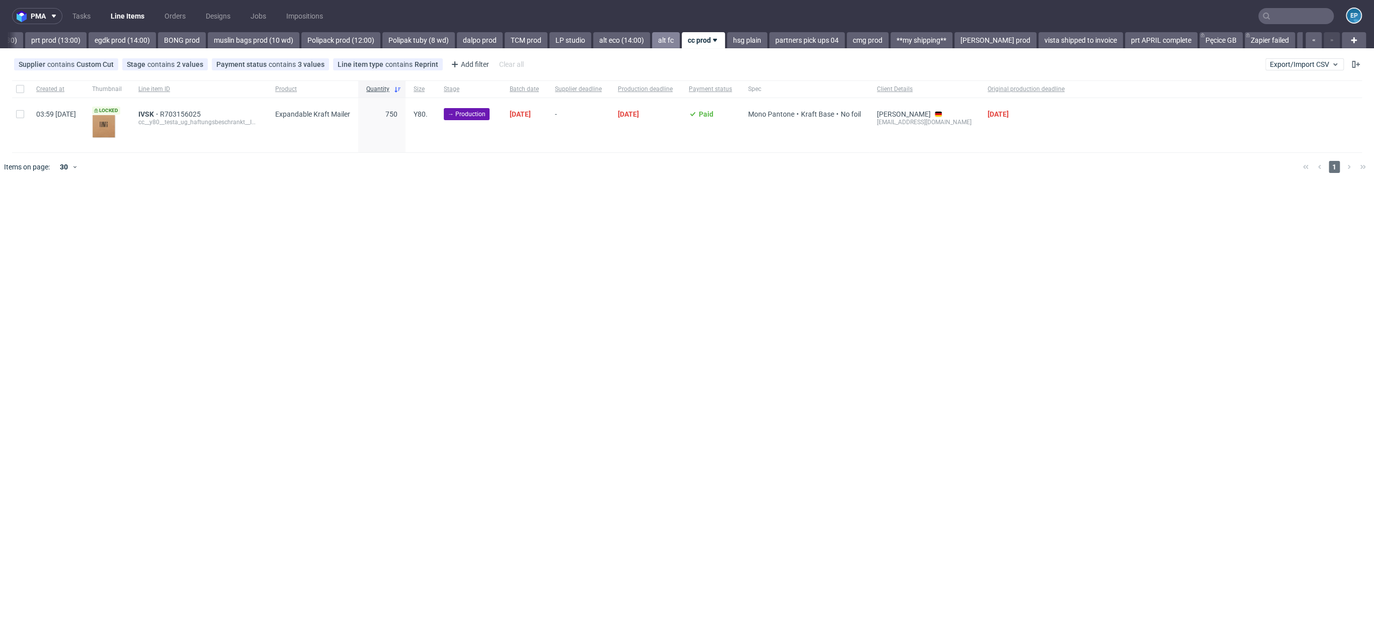
click at [652, 40] on link "alt fc" at bounding box center [666, 40] width 28 height 16
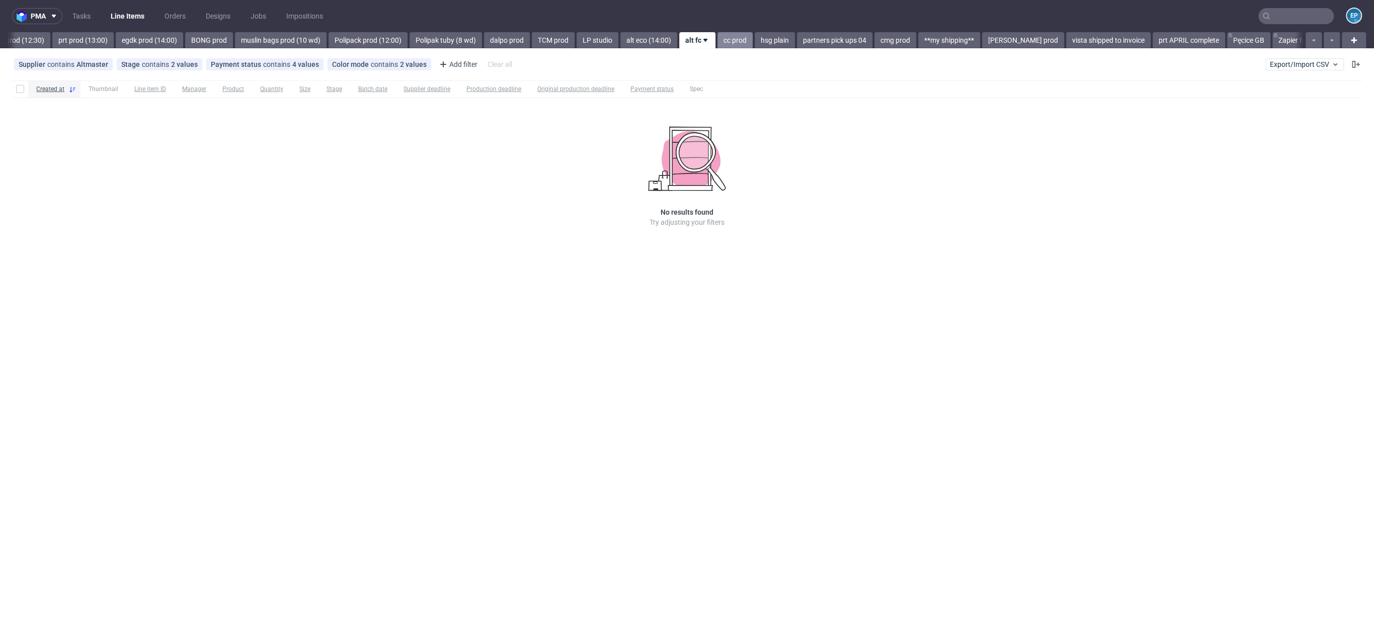
click at [717, 41] on link "cc prod" at bounding box center [734, 40] width 35 height 16
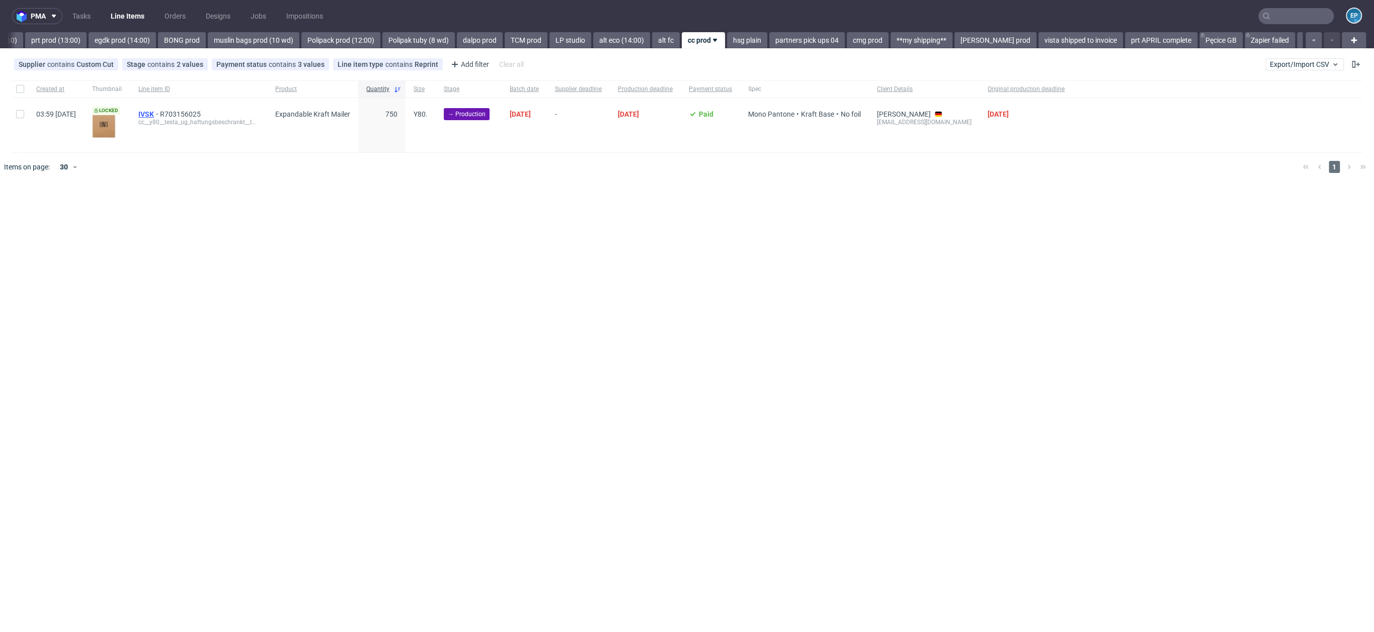
click at [160, 111] on span "IVSK" at bounding box center [149, 114] width 22 height 8
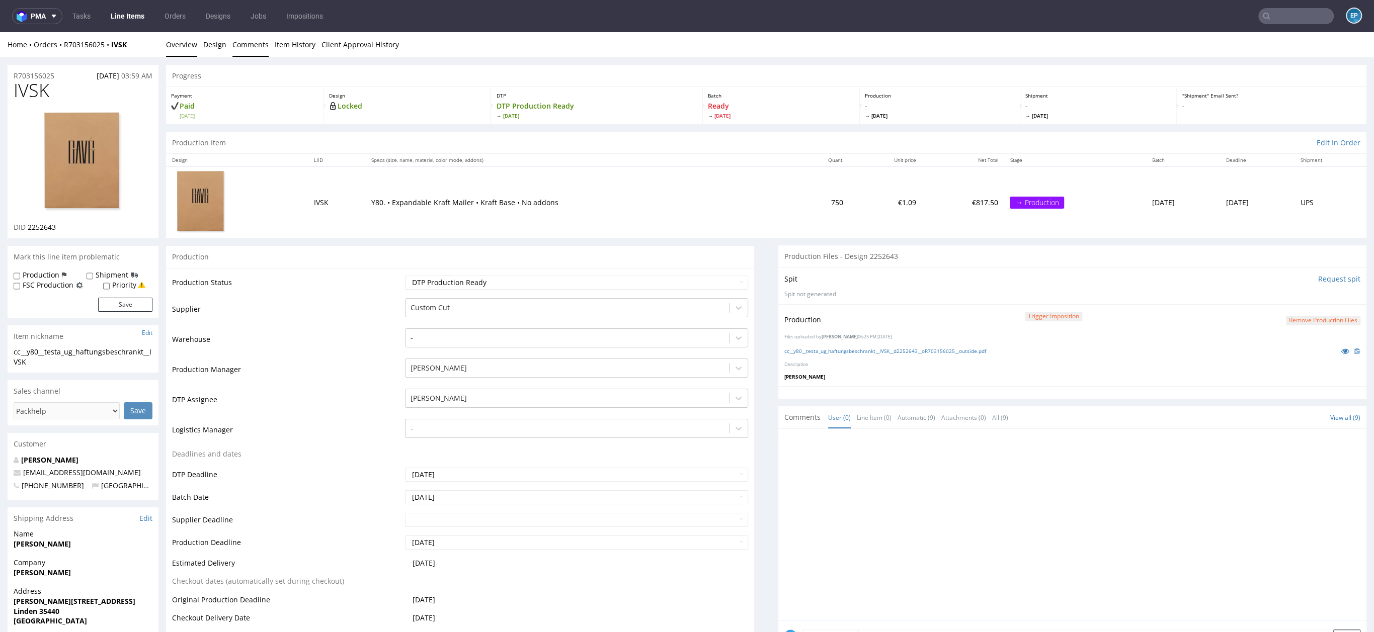
click at [248, 52] on link "Comments" at bounding box center [250, 44] width 36 height 25
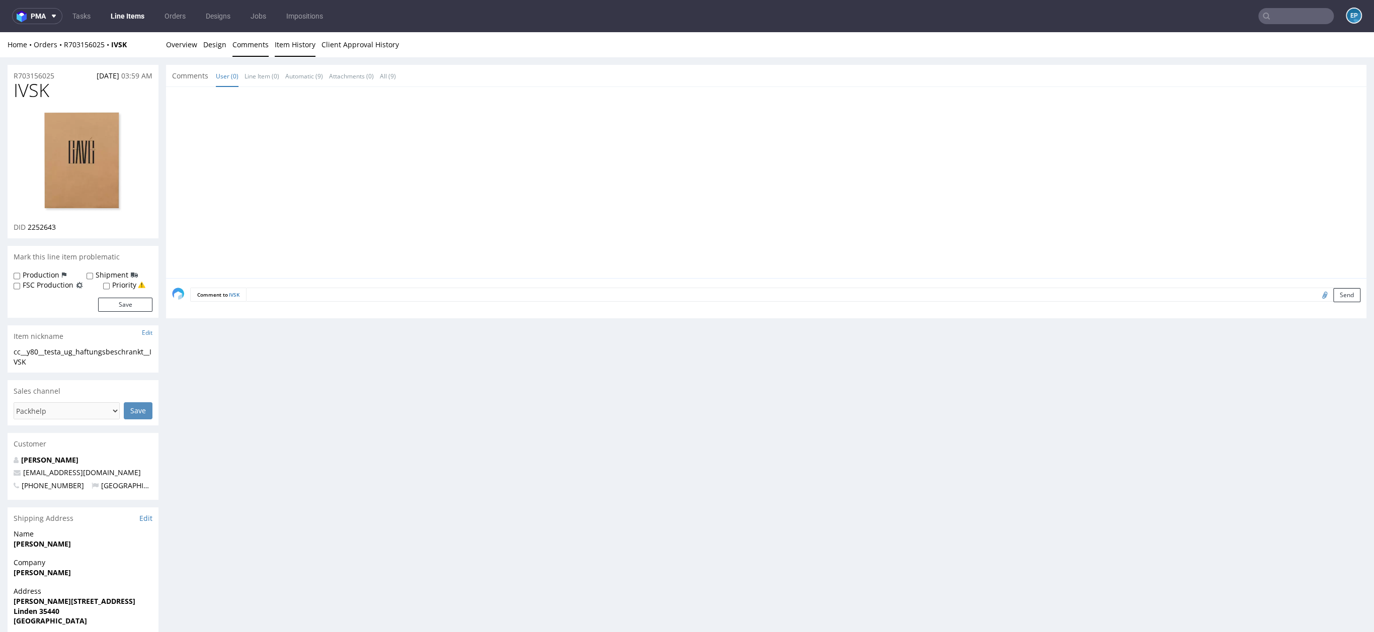
click at [288, 50] on link "Item History" at bounding box center [295, 44] width 41 height 25
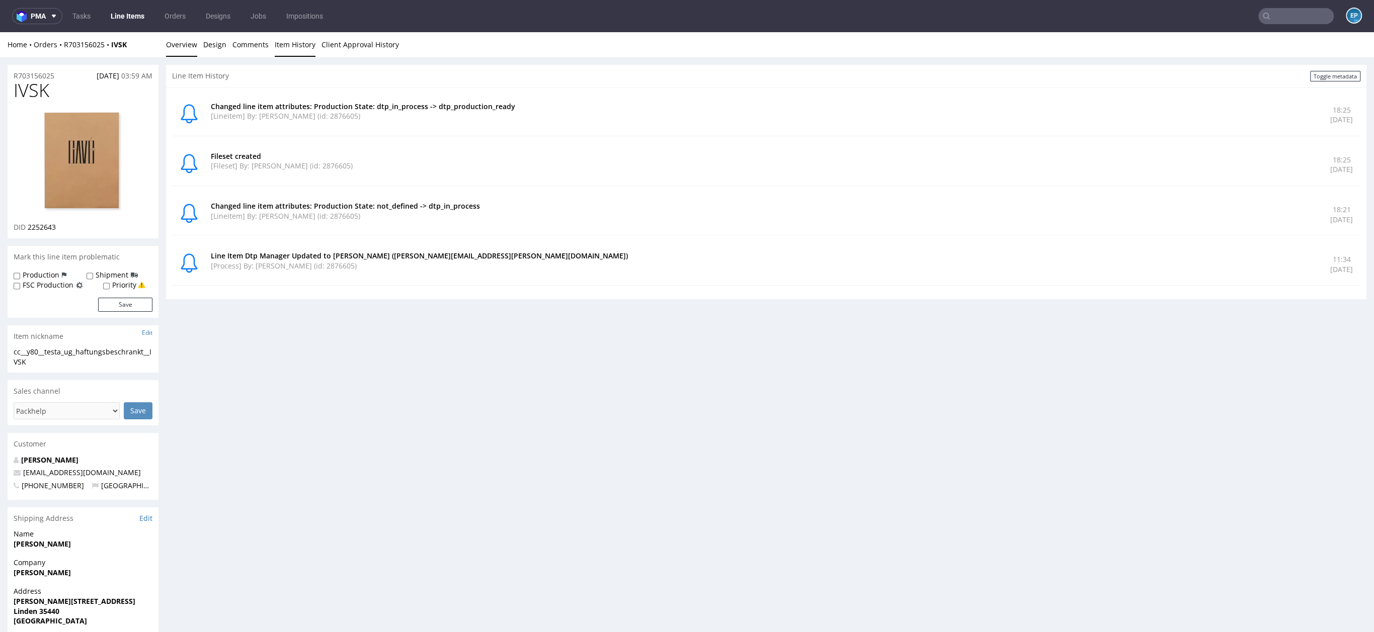
click at [175, 50] on link "Overview" at bounding box center [181, 44] width 31 height 25
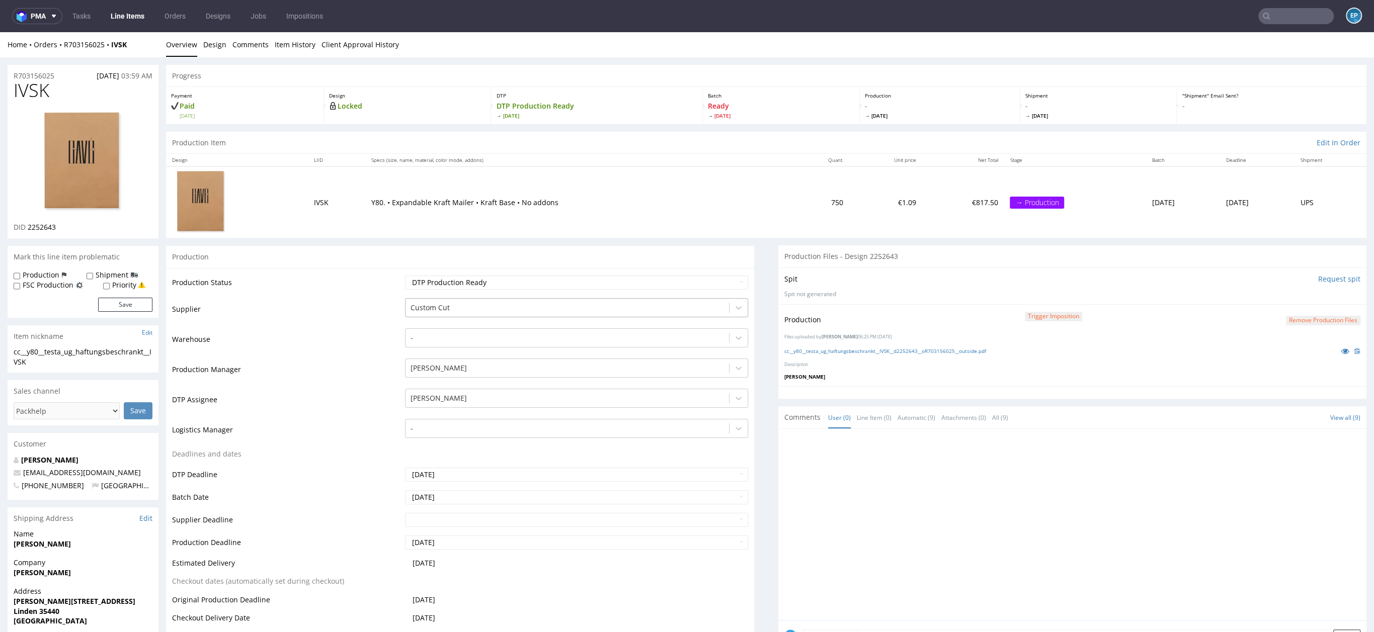
click at [418, 306] on div at bounding box center [566, 308] width 313 height 12
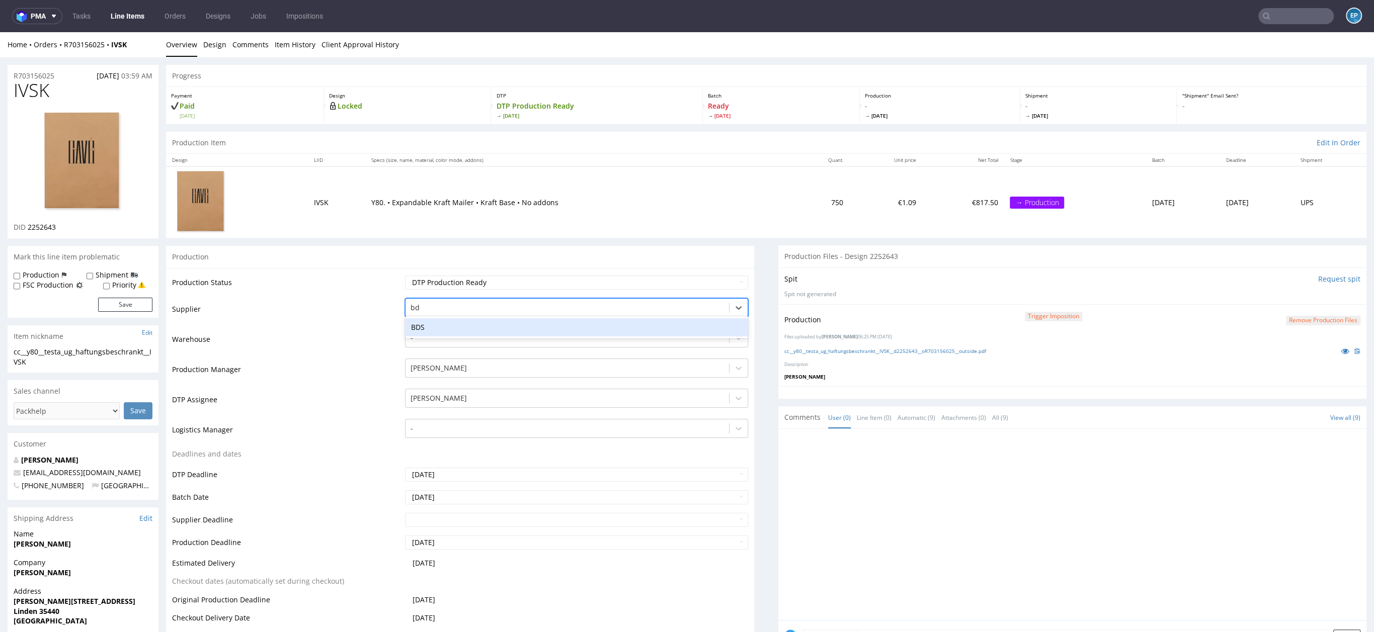
type input "bds"
click at [425, 324] on div "BDS" at bounding box center [576, 327] width 343 height 18
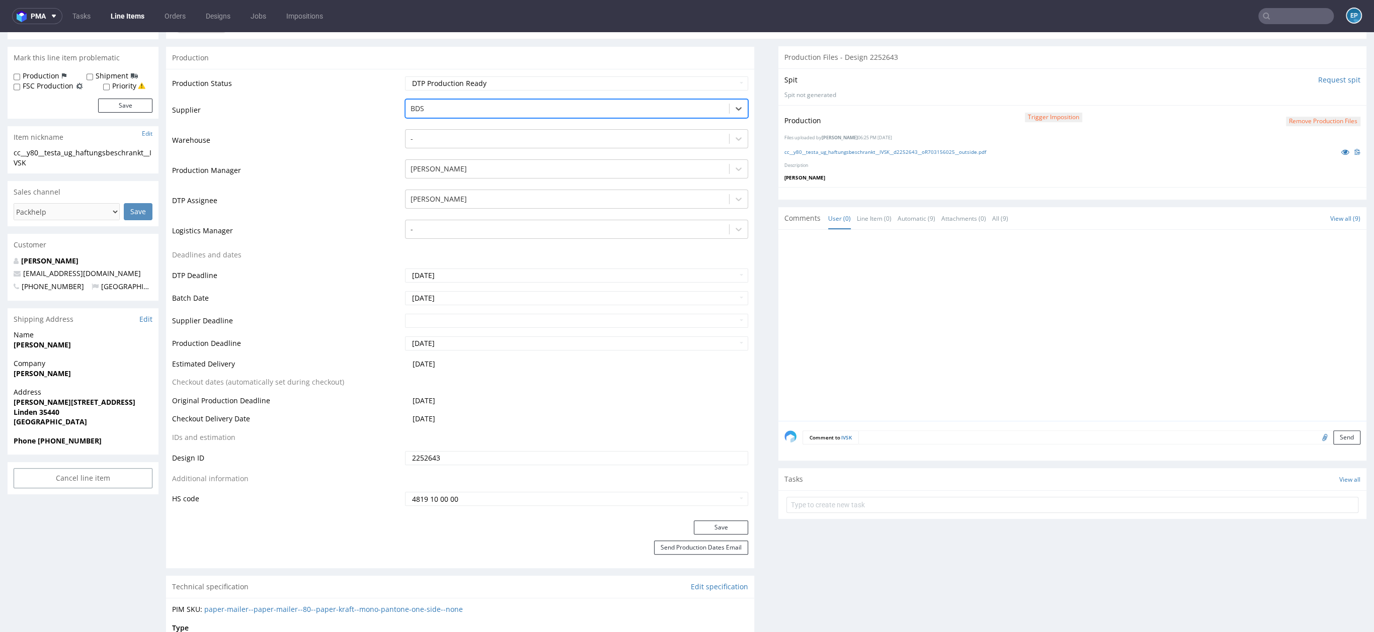
scroll to position [217, 0]
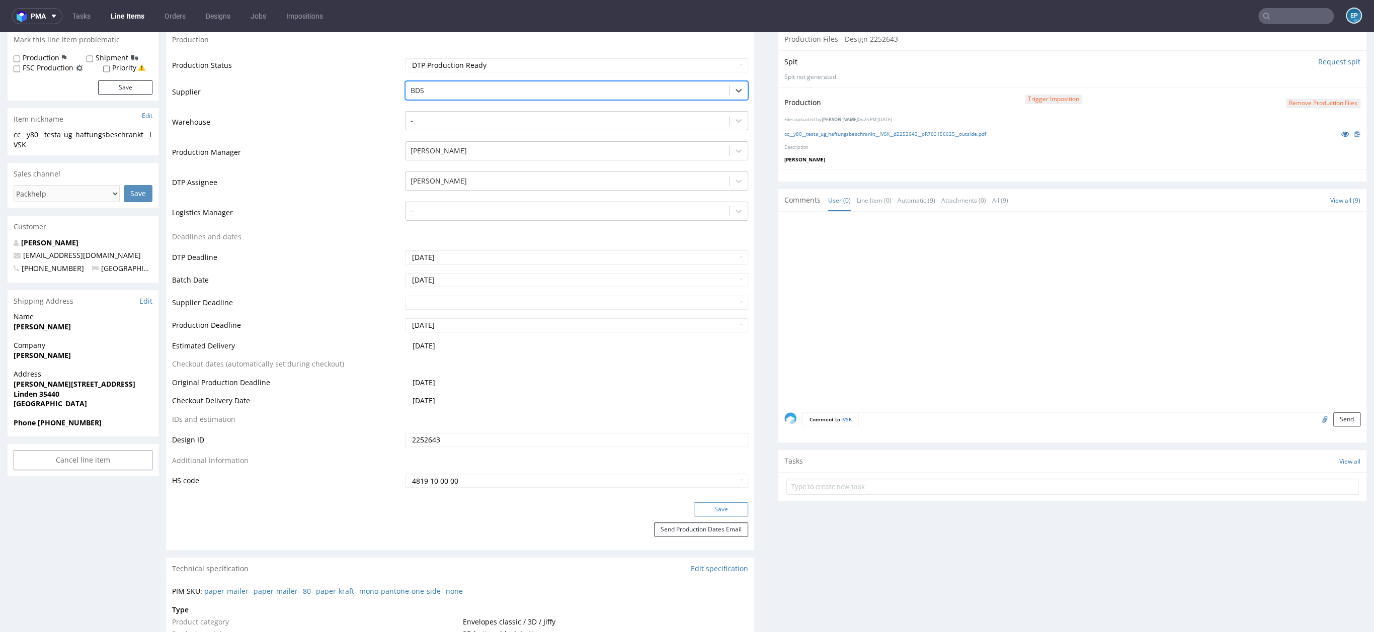
click at [715, 510] on button "Save" at bounding box center [721, 509] width 54 height 14
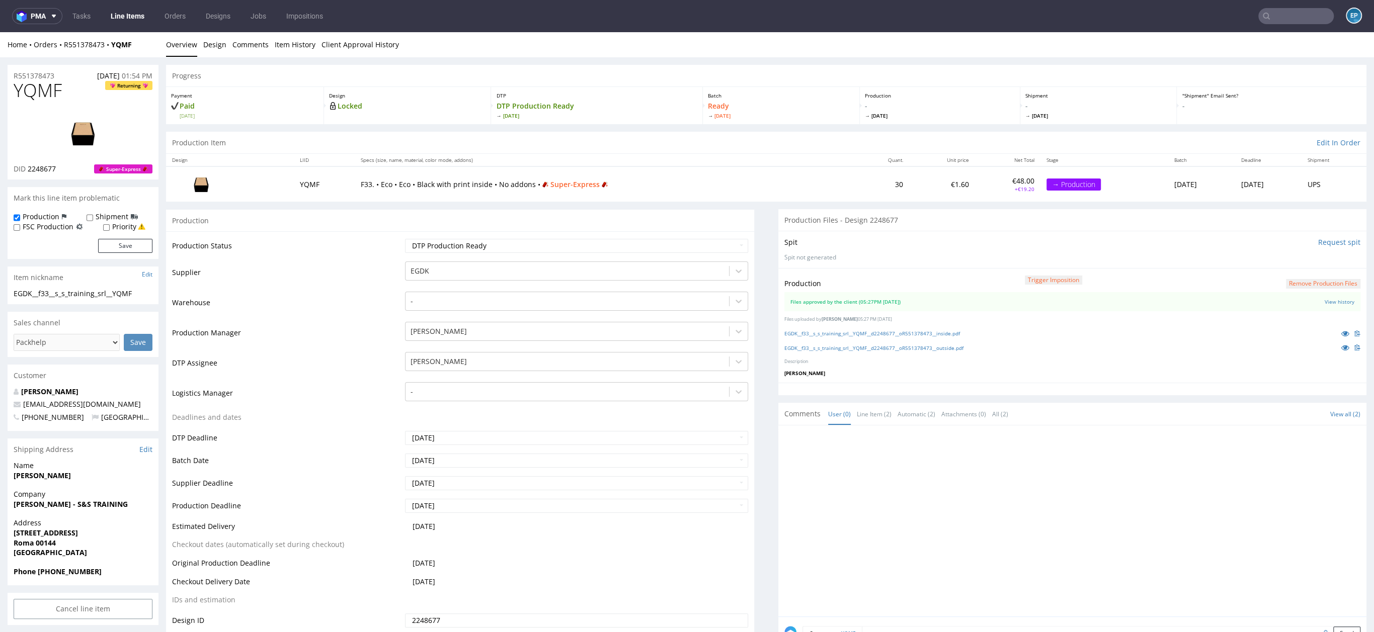
scroll to position [20, 0]
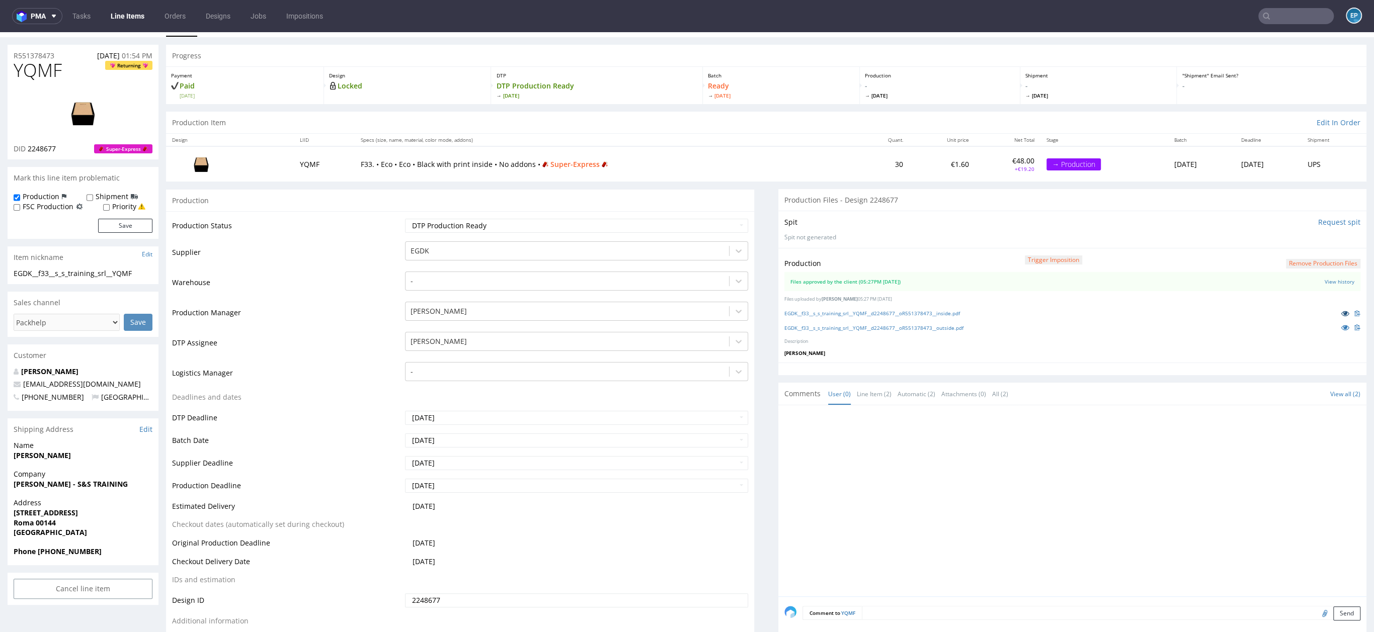
click at [1341, 310] on icon at bounding box center [1345, 313] width 8 height 7
click at [1341, 328] on icon at bounding box center [1345, 327] width 8 height 7
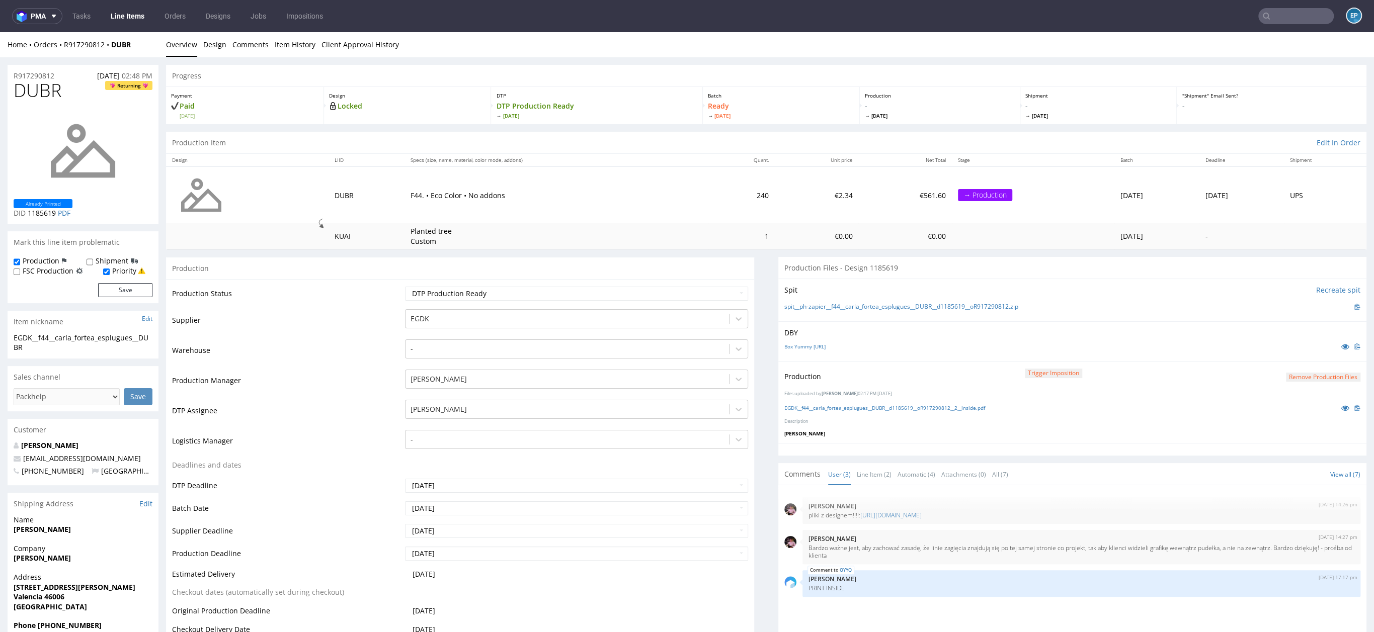
click at [125, 17] on link "Line Items" at bounding box center [128, 16] width 46 height 16
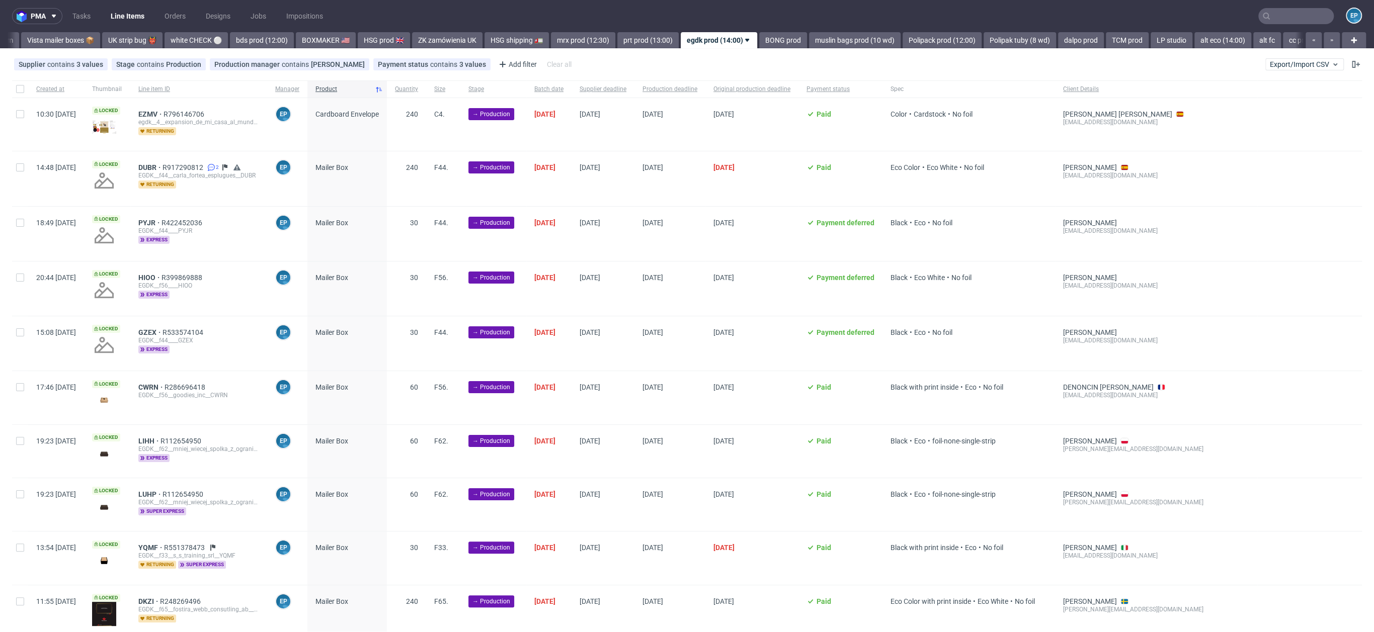
scroll to position [0, 789]
click at [21, 93] on div at bounding box center [20, 88] width 16 height 17
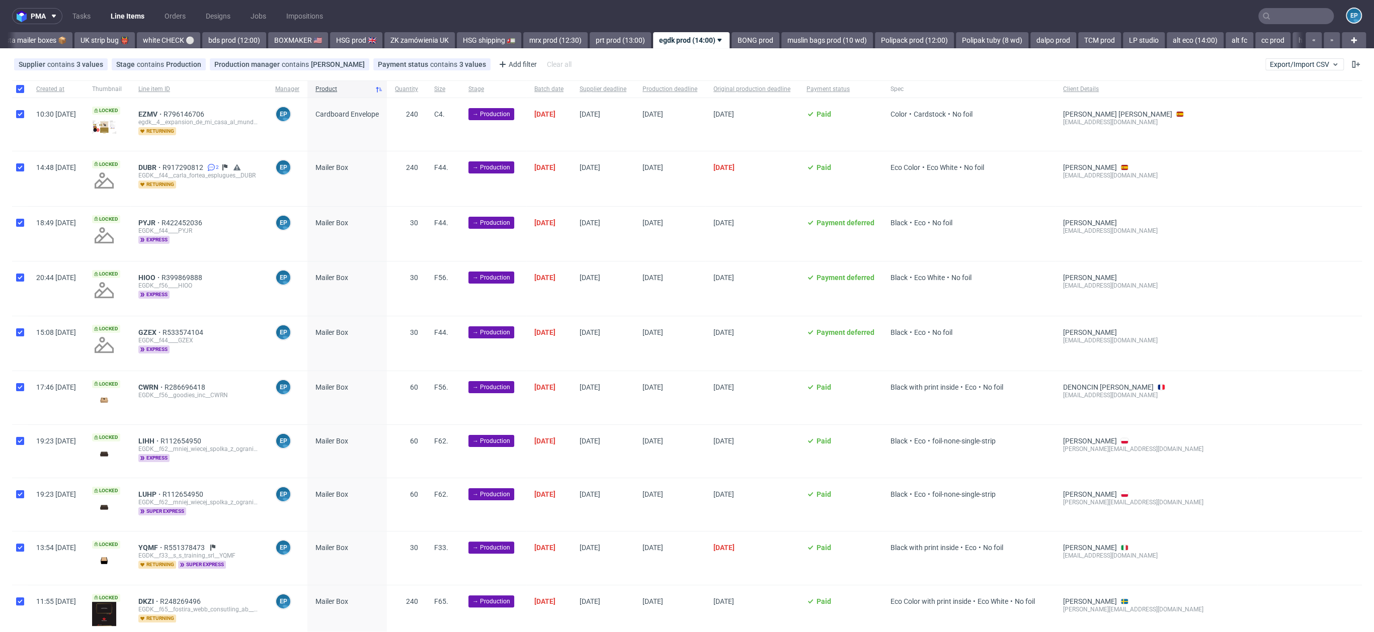
checkbox input "true"
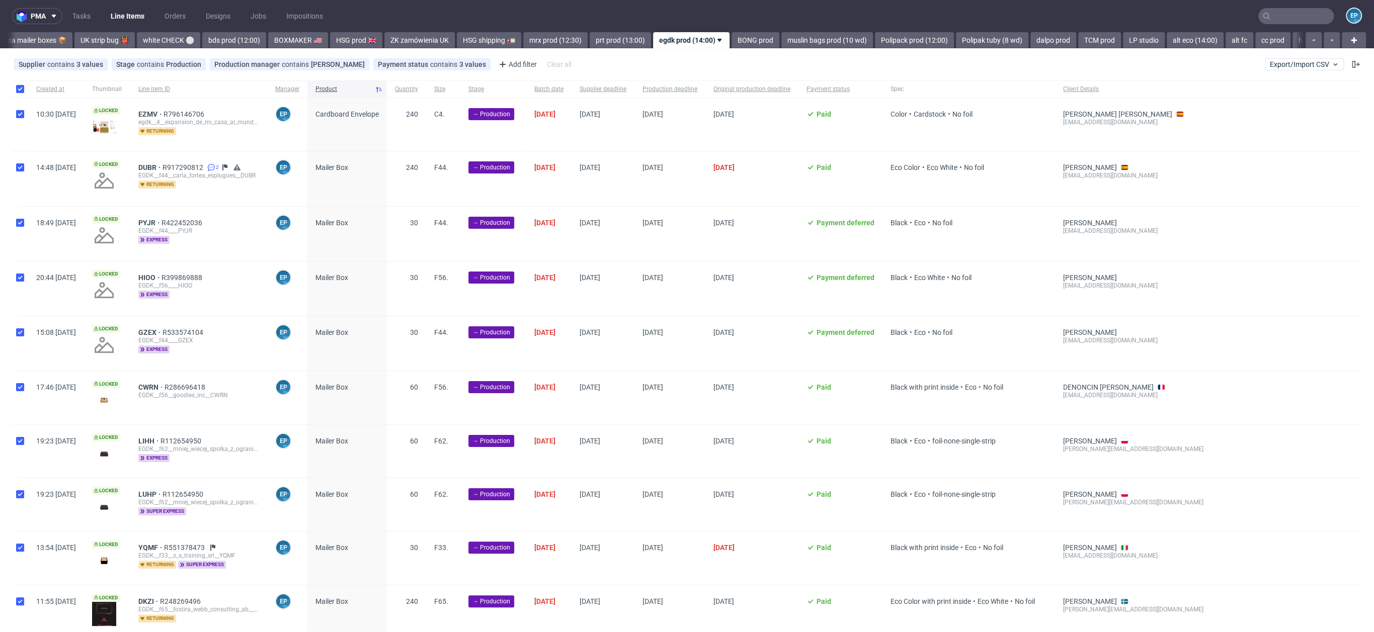
checkbox input "true"
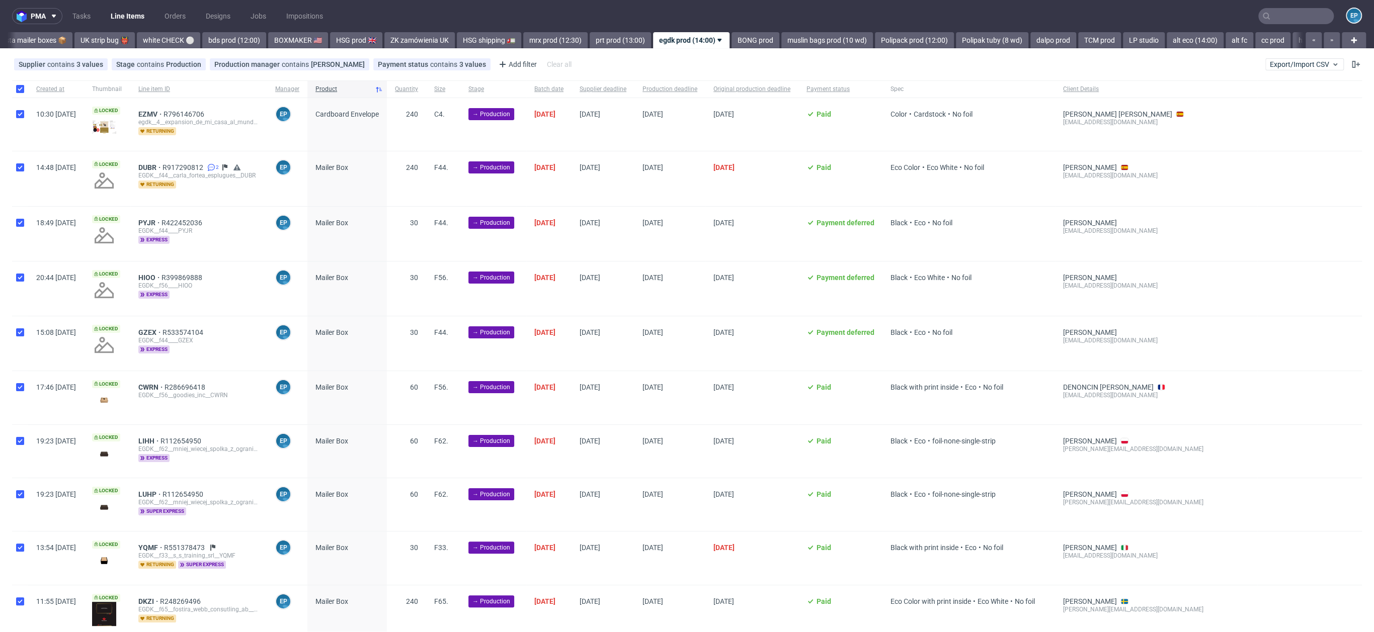
checkbox input "true"
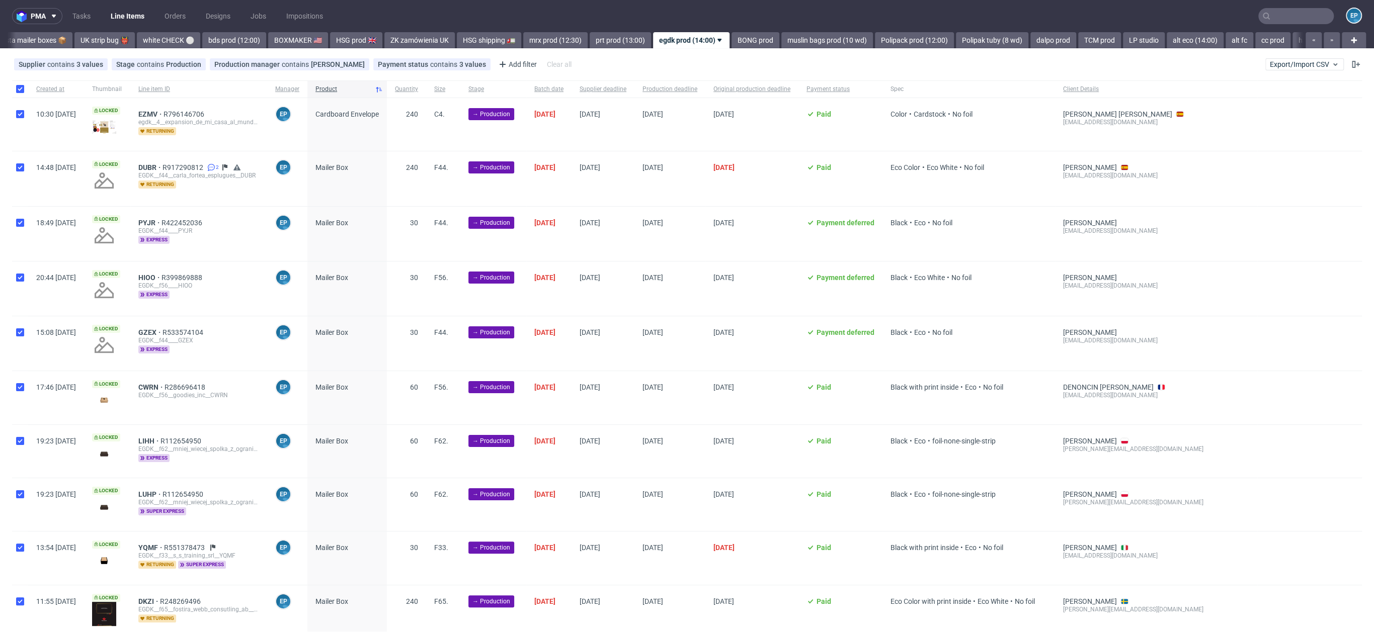
checkbox input "true"
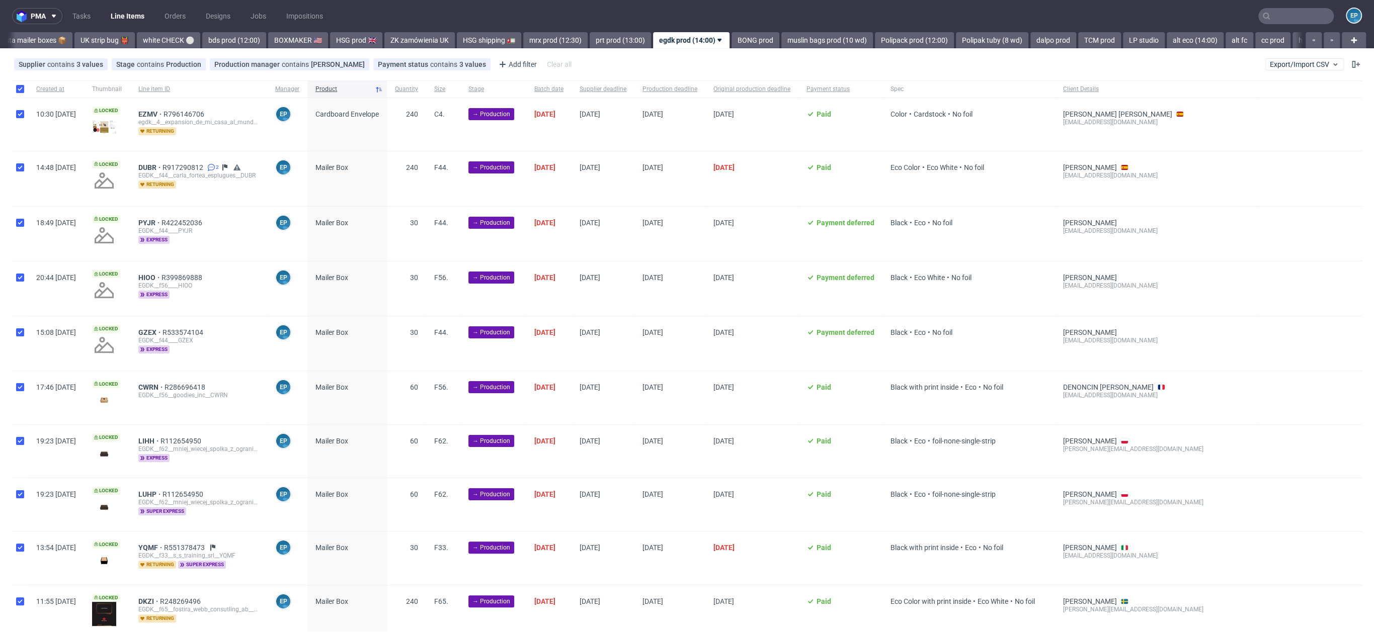
checkbox input "true"
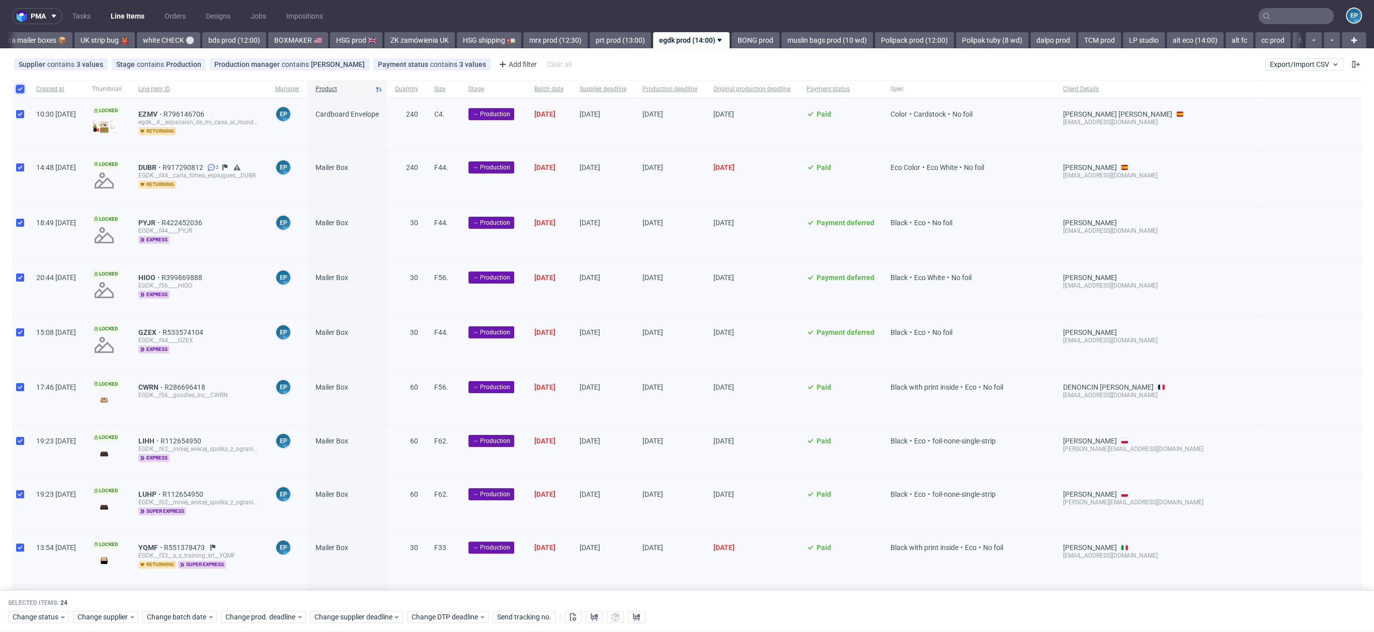
click at [20, 91] on input "checkbox" at bounding box center [20, 89] width 8 height 8
checkbox input "false"
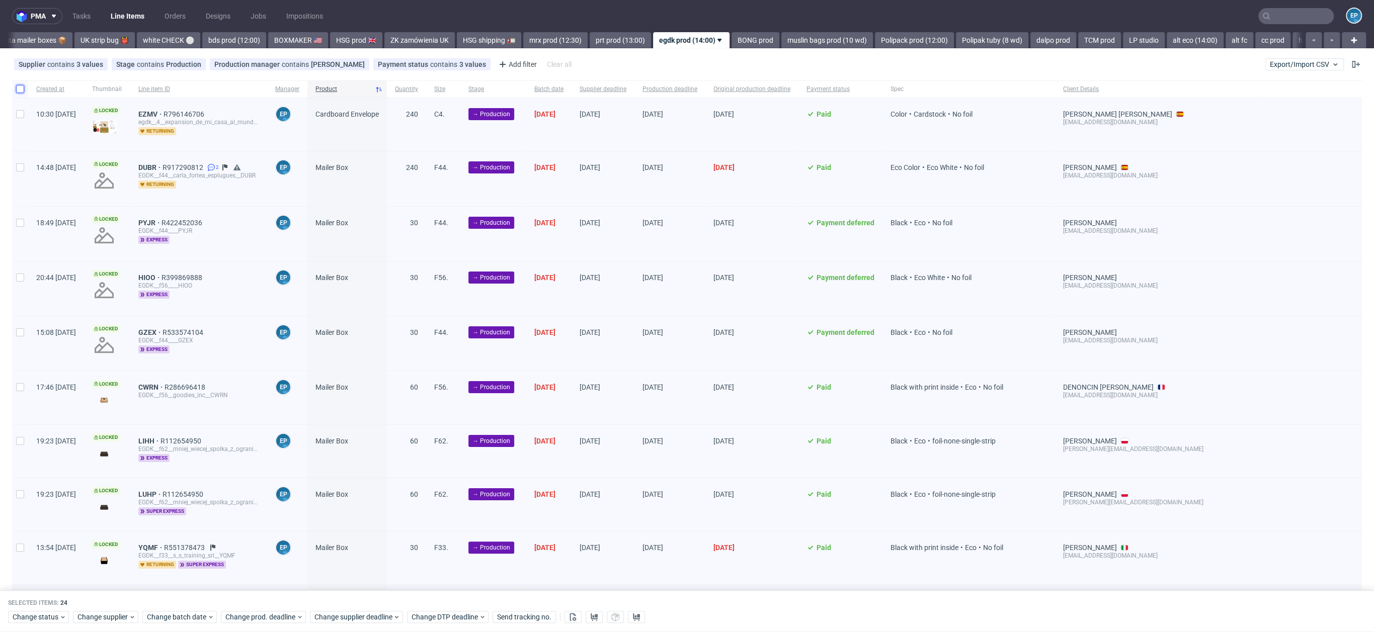
checkbox input "false"
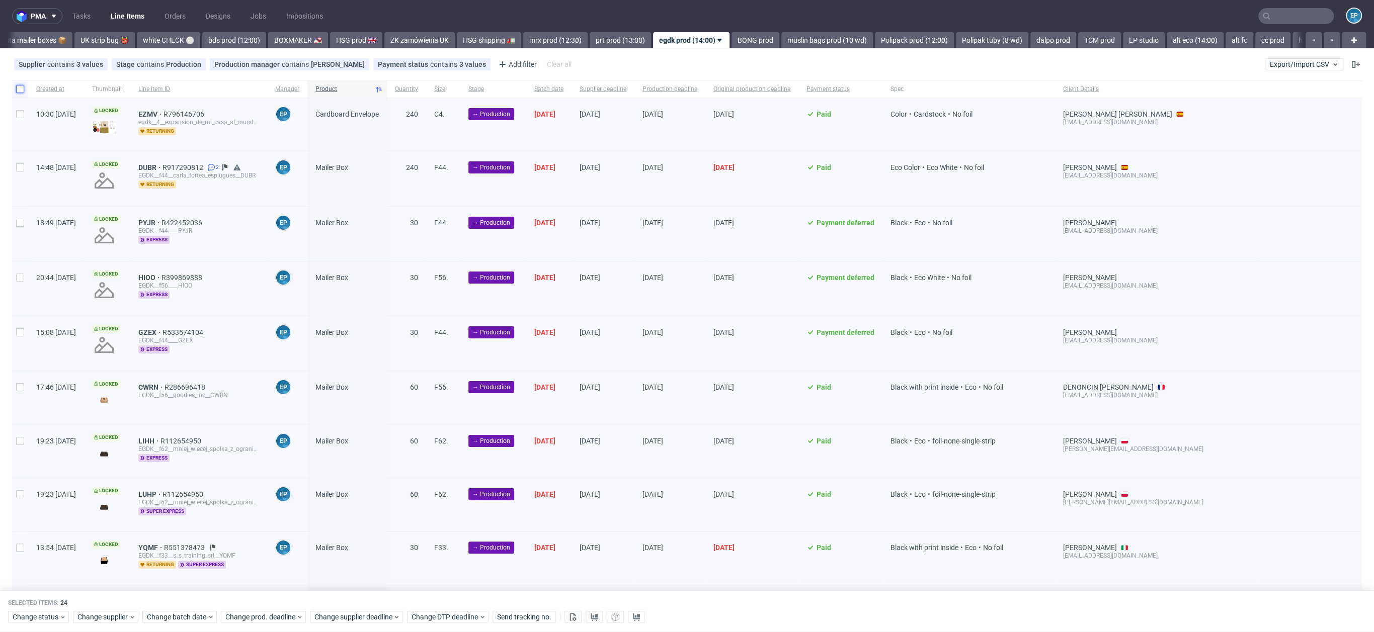
checkbox input "false"
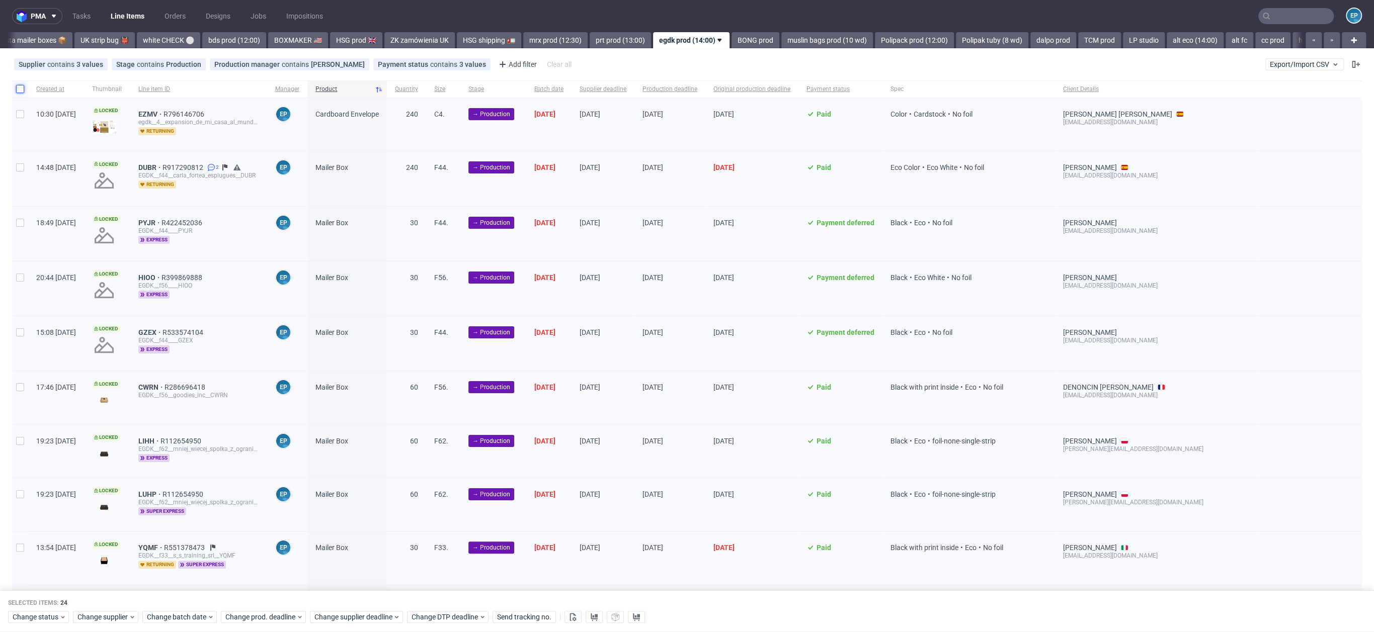
checkbox input "false"
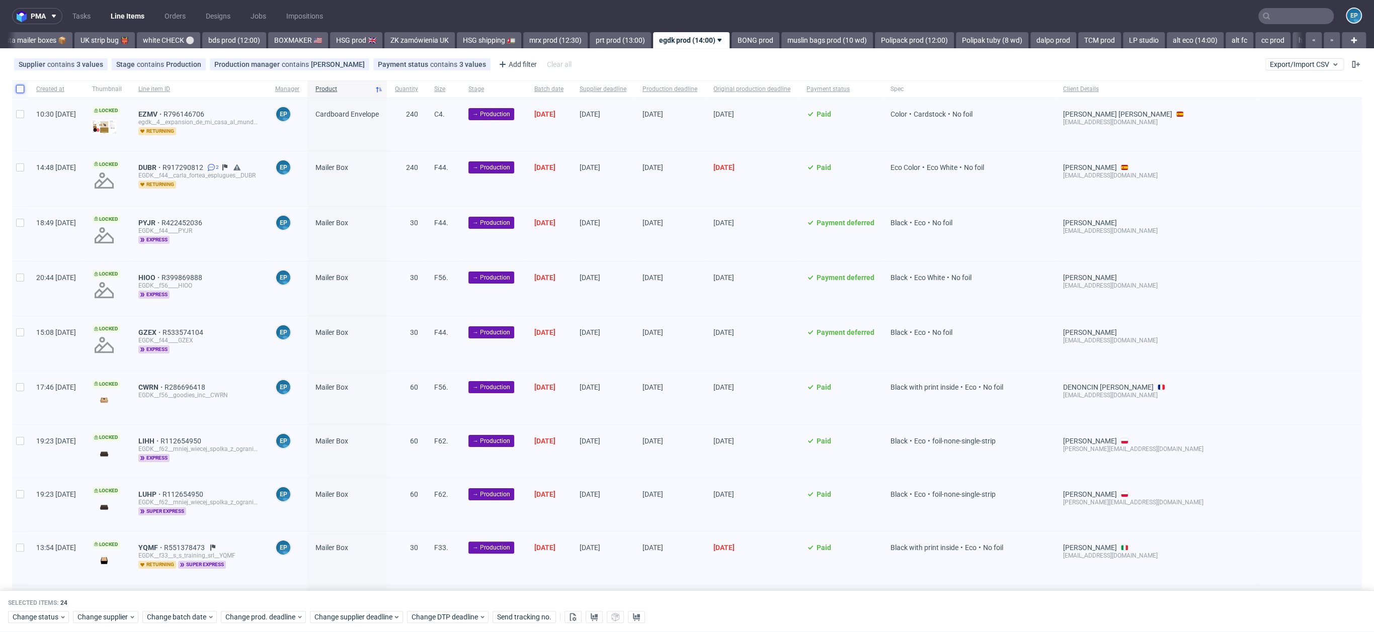
checkbox input "false"
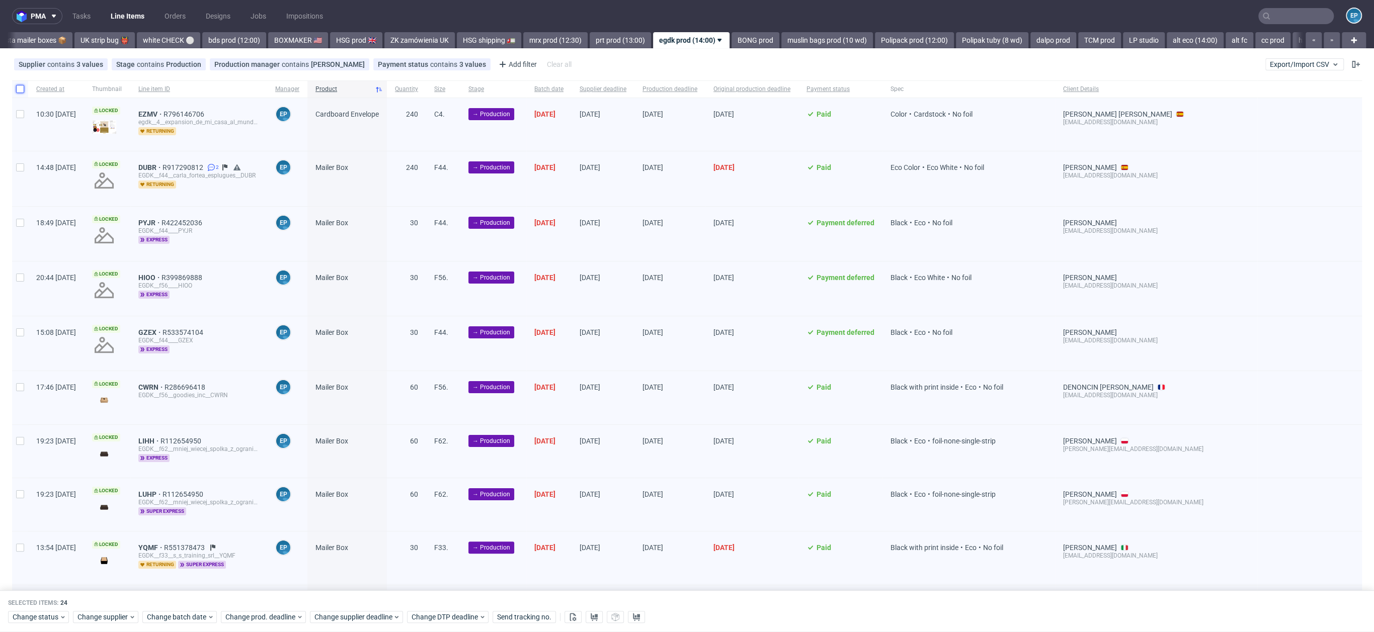
checkbox input "false"
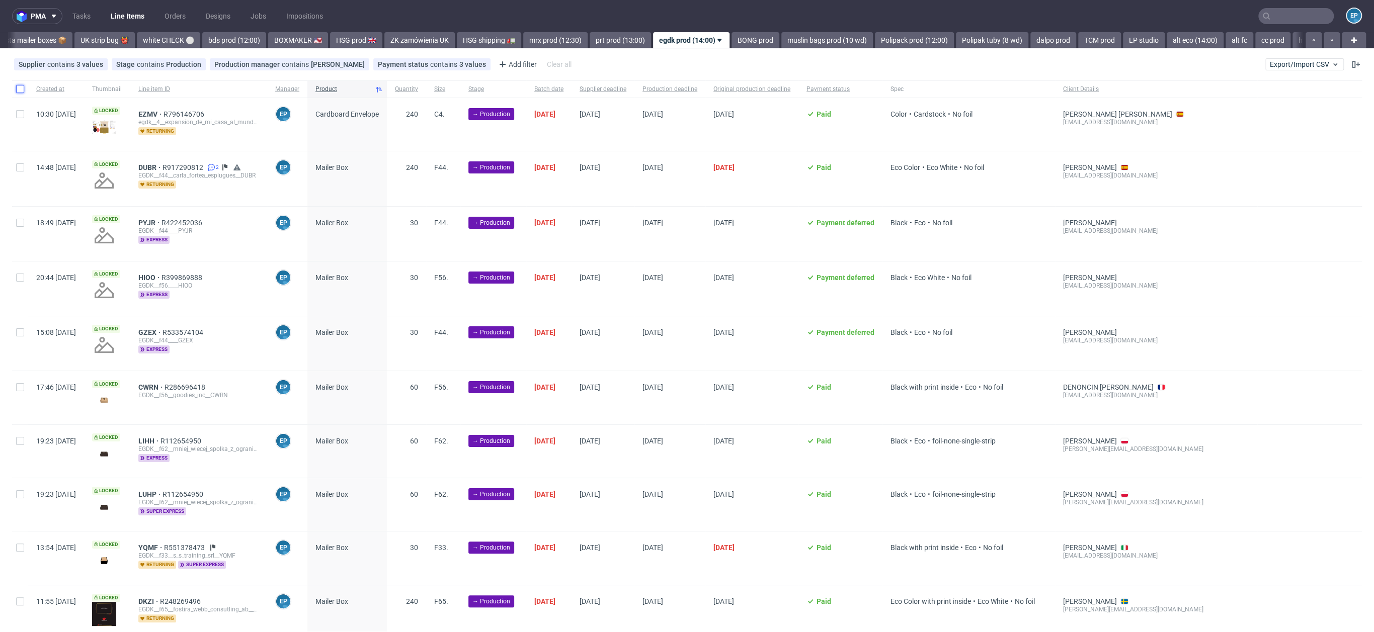
click at [20, 91] on input "checkbox" at bounding box center [20, 89] width 8 height 8
checkbox input "true"
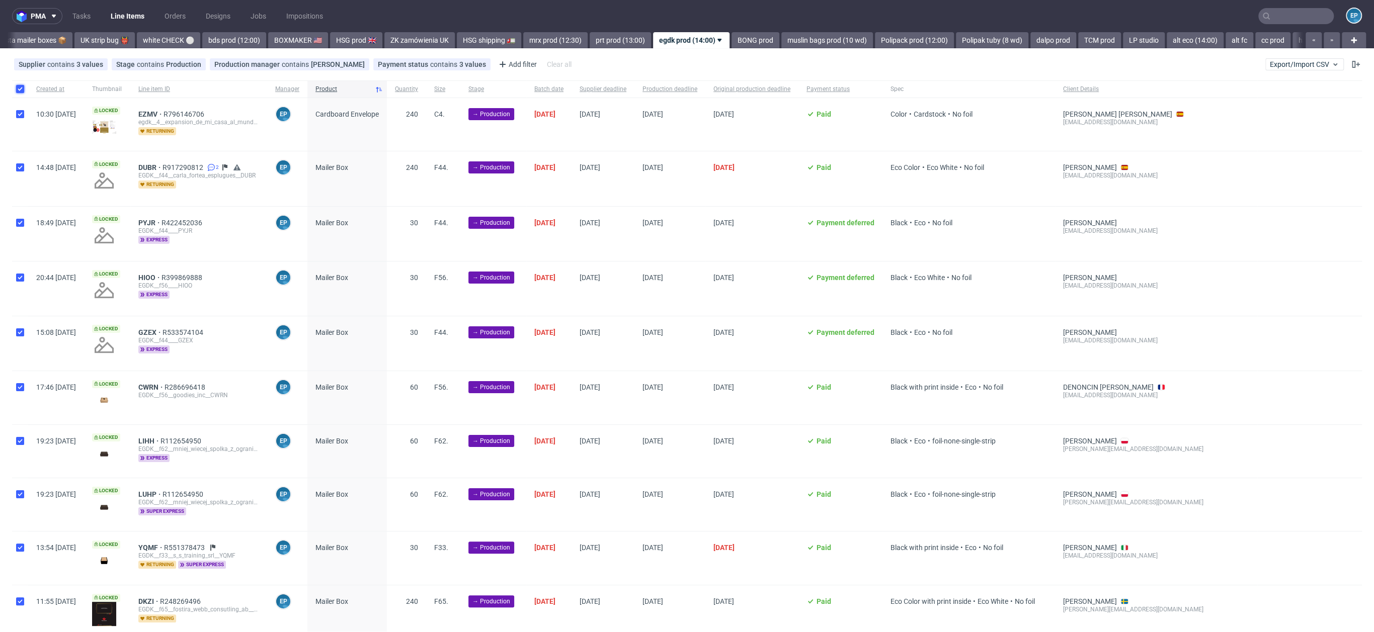
checkbox input "true"
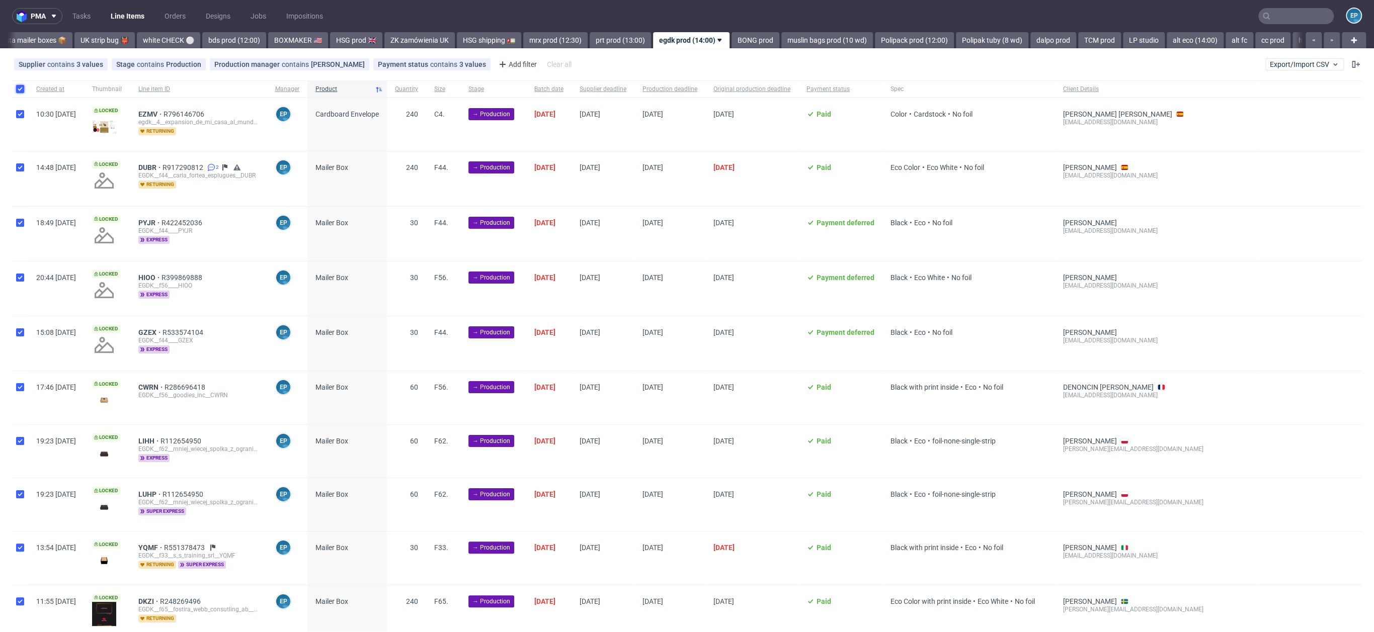
checkbox input "true"
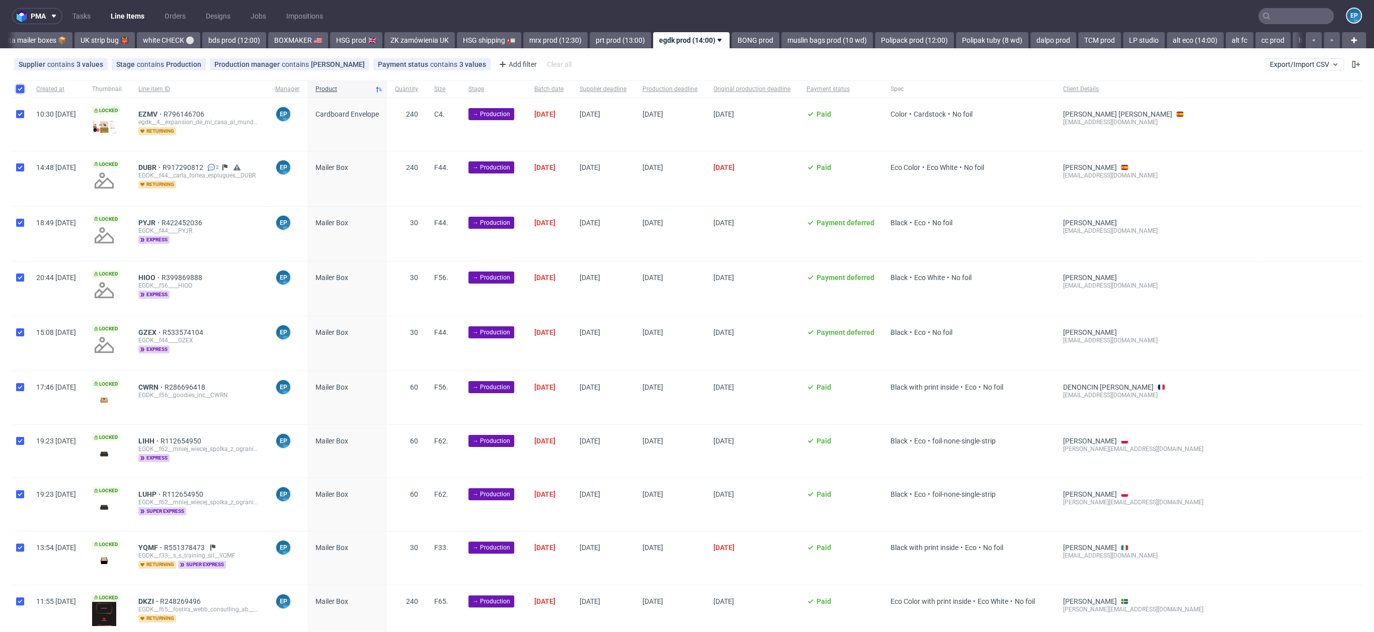
checkbox input "true"
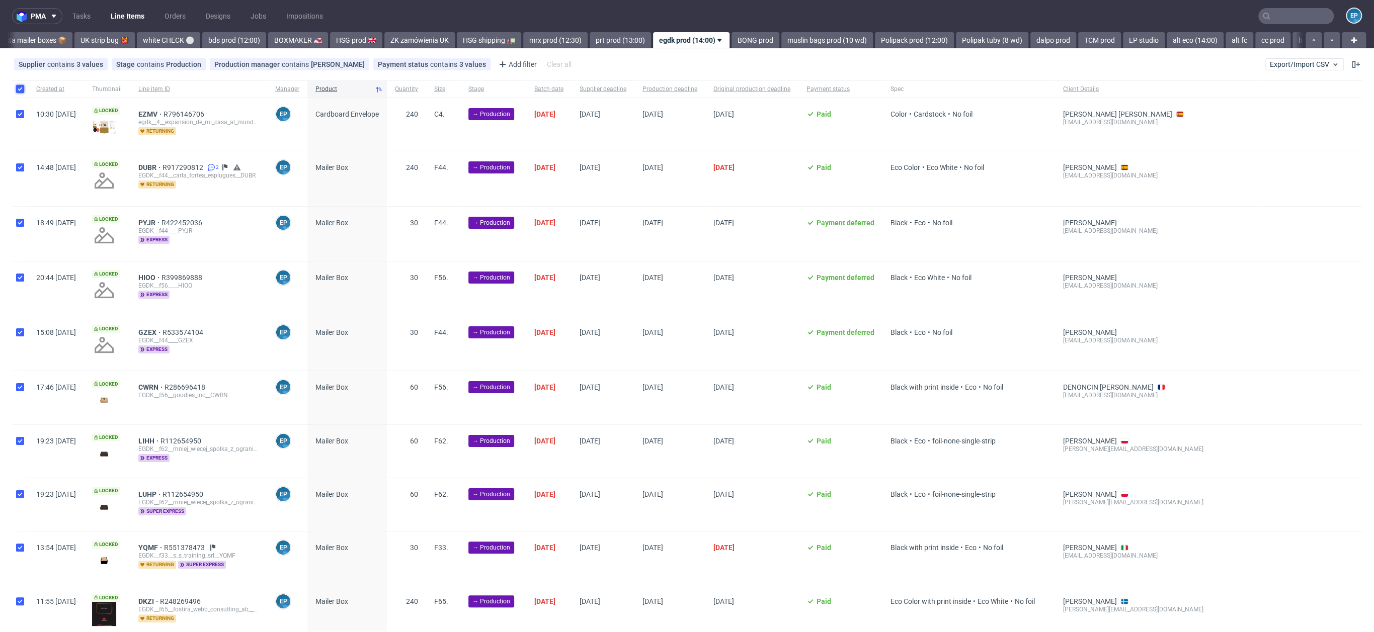
checkbox input "true"
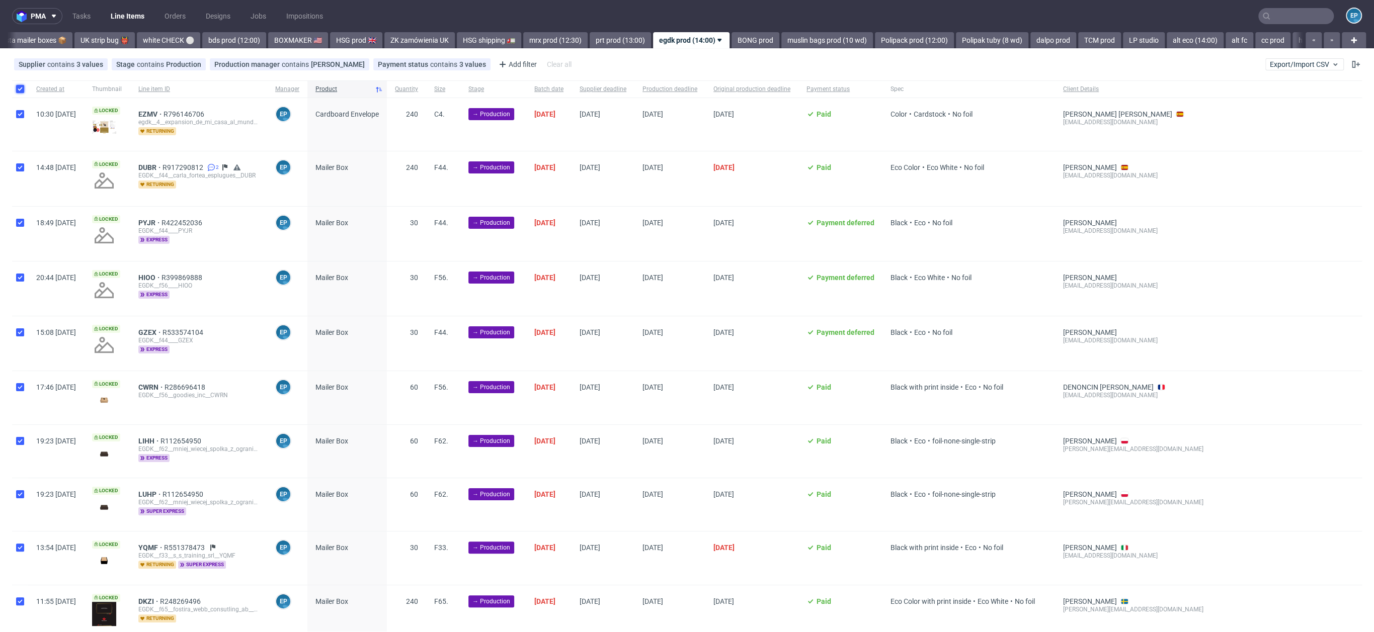
checkbox input "true"
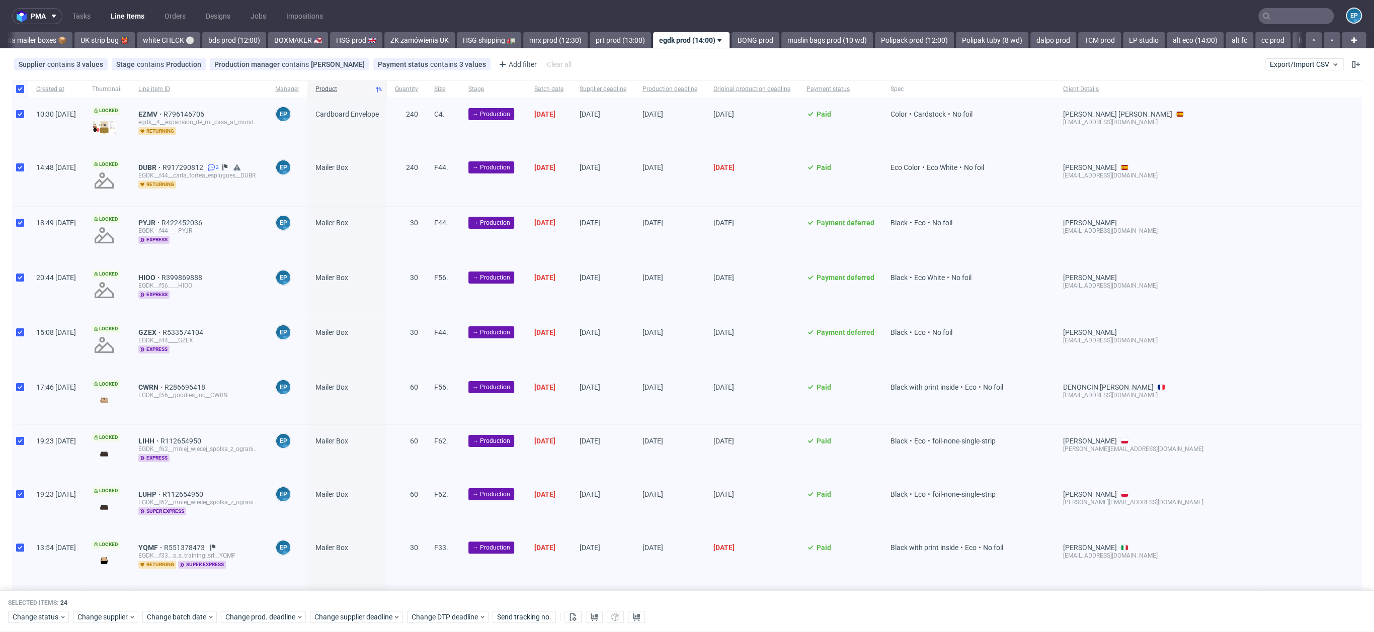
click at [577, 611] on div "Change status Change supplier Change batch date Change prod. deadline Change su…" at bounding box center [686, 617] width 1357 height 15
click at [574, 614] on icon at bounding box center [573, 617] width 8 height 8
click at [162, 167] on span "DUBR" at bounding box center [150, 167] width 24 height 8
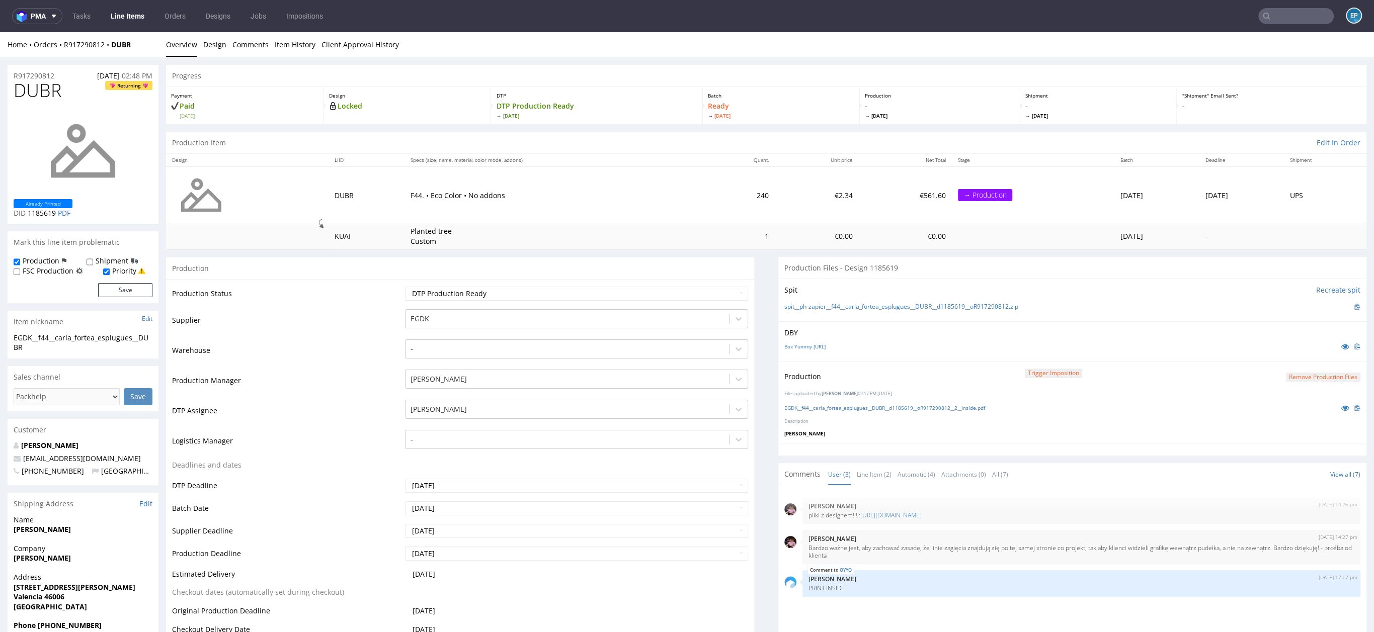
drag, startPoint x: 134, startPoint y: 39, endPoint x: 57, endPoint y: 39, distance: 77.0
click at [57, 39] on div "Home Orders R917290812 DUBR Overview Design Comments Item History Client Approv…" at bounding box center [687, 44] width 1374 height 25
drag, startPoint x: 139, startPoint y: 45, endPoint x: 65, endPoint y: 44, distance: 74.4
click at [65, 44] on div "Home Orders R917290812 DUBR" at bounding box center [83, 45] width 151 height 10
copy div "R917290812 DUBR"
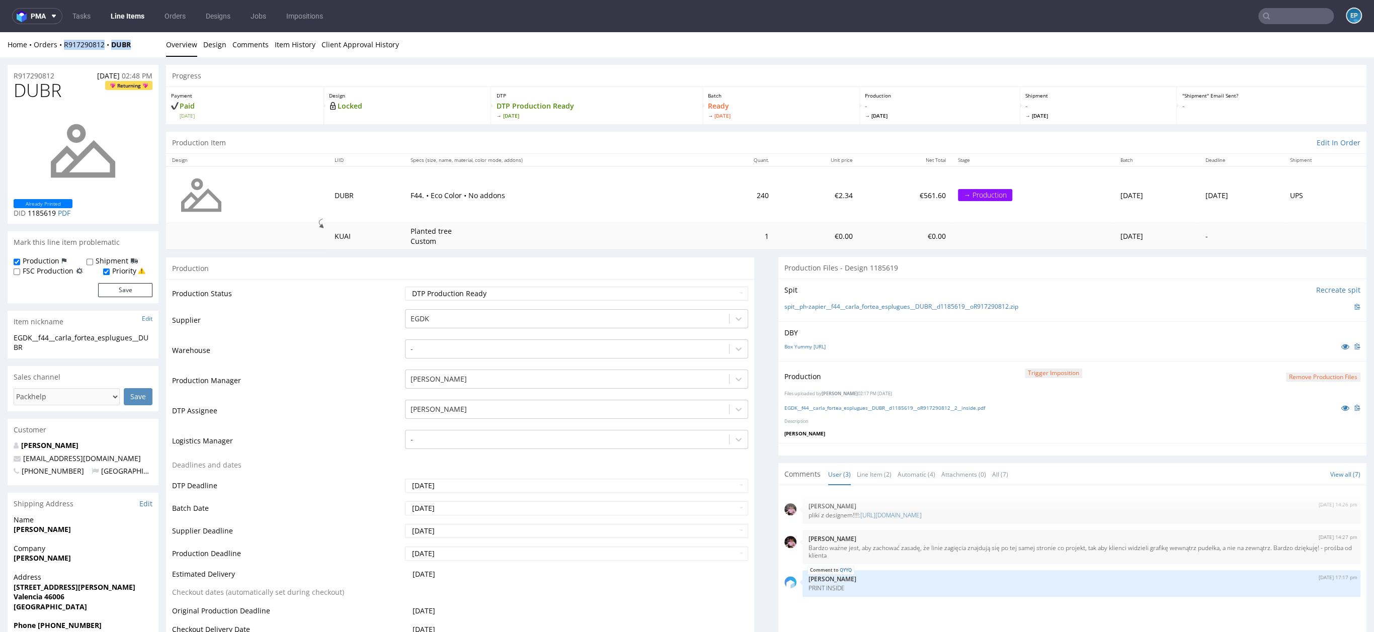
scroll to position [19, 0]
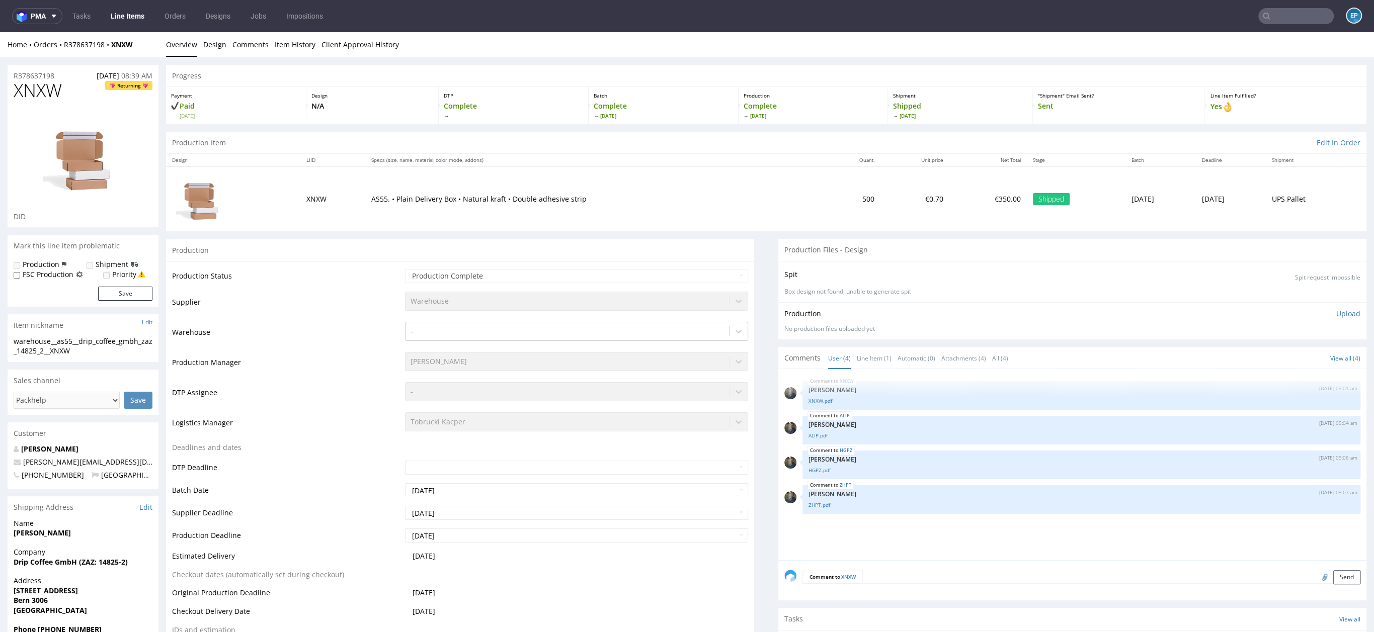
click at [291, 56] on div "Home Orders R378637198 XNXW Overview Design Comments Item History Client Approv…" at bounding box center [687, 44] width 1374 height 25
click at [280, 42] on link "Item History" at bounding box center [295, 44] width 41 height 25
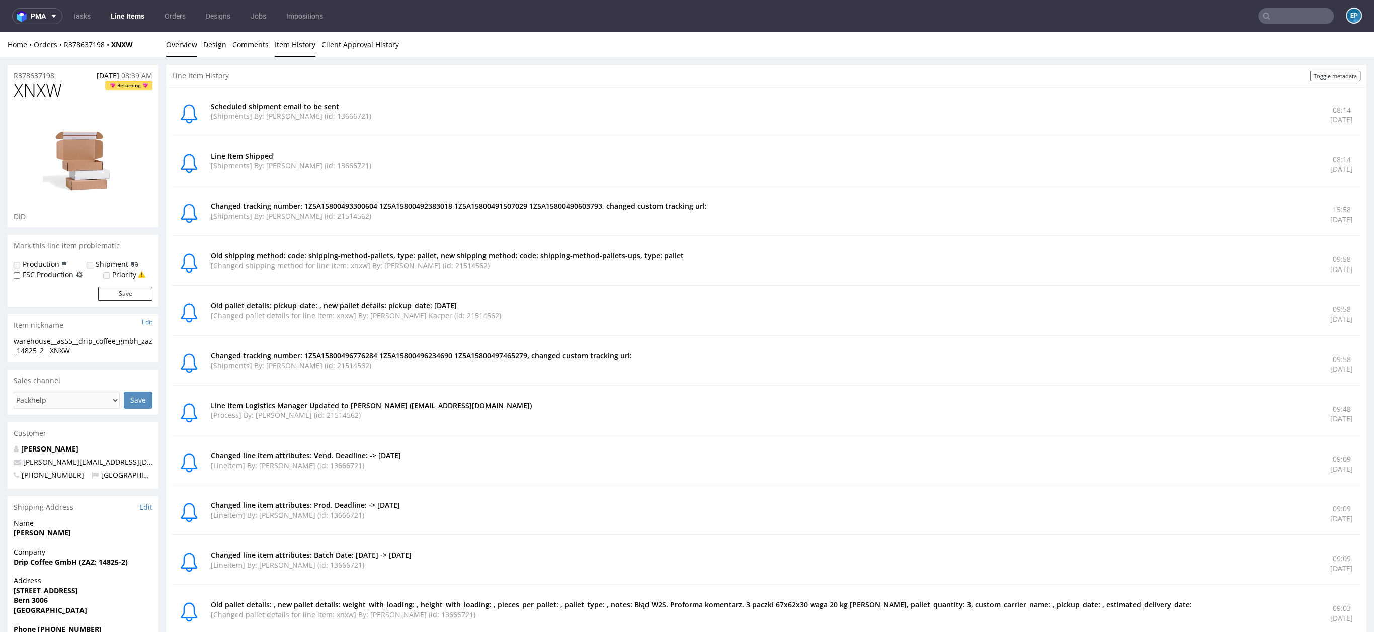
click at [180, 45] on link "Overview" at bounding box center [181, 44] width 31 height 25
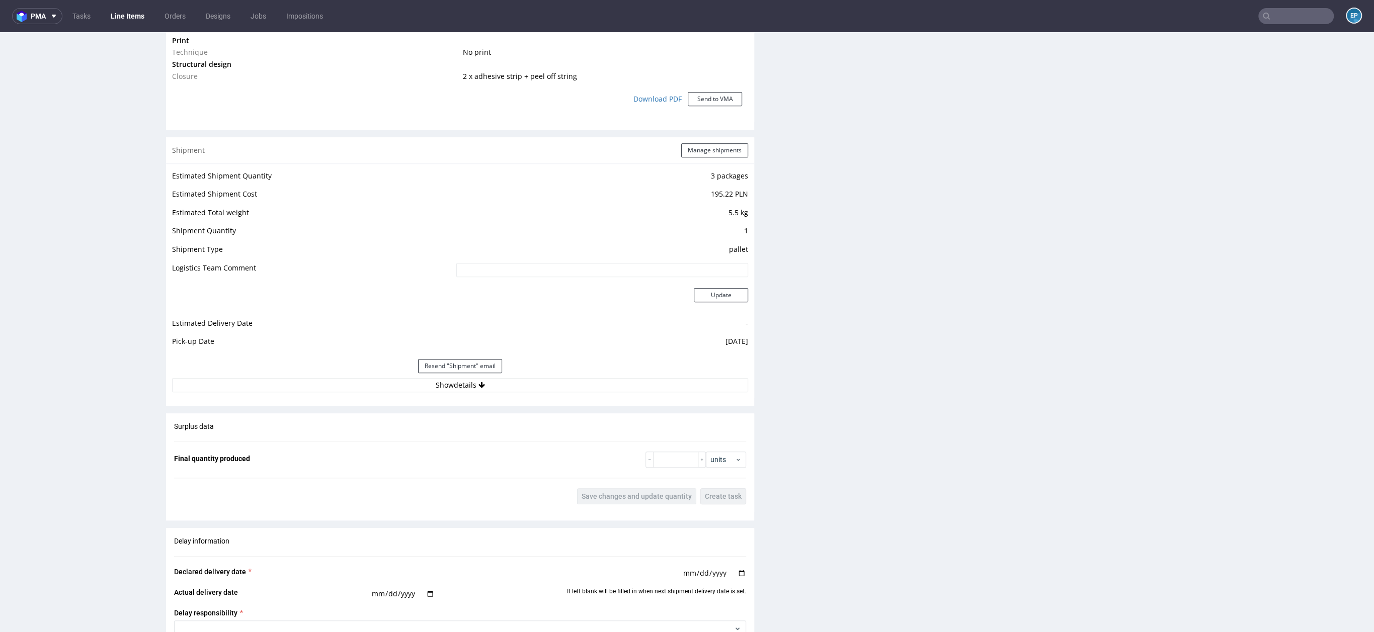
scroll to position [1007, 0]
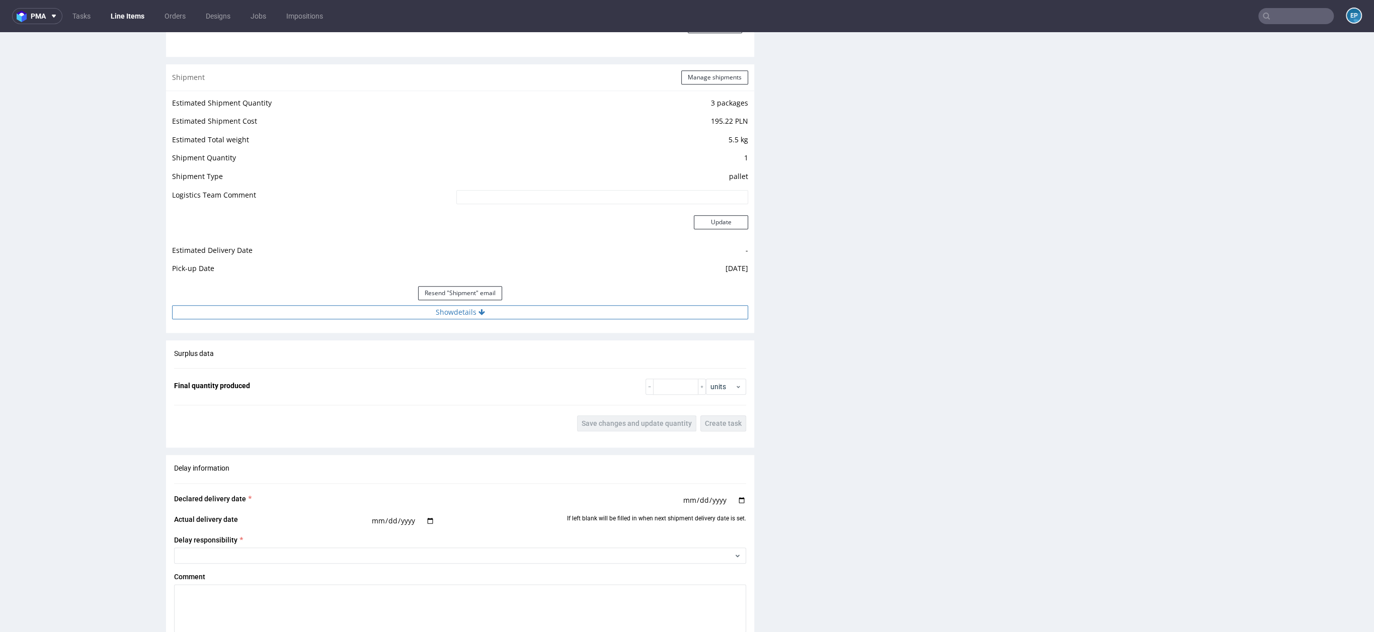
click at [438, 318] on button "Show details" at bounding box center [460, 312] width 576 height 14
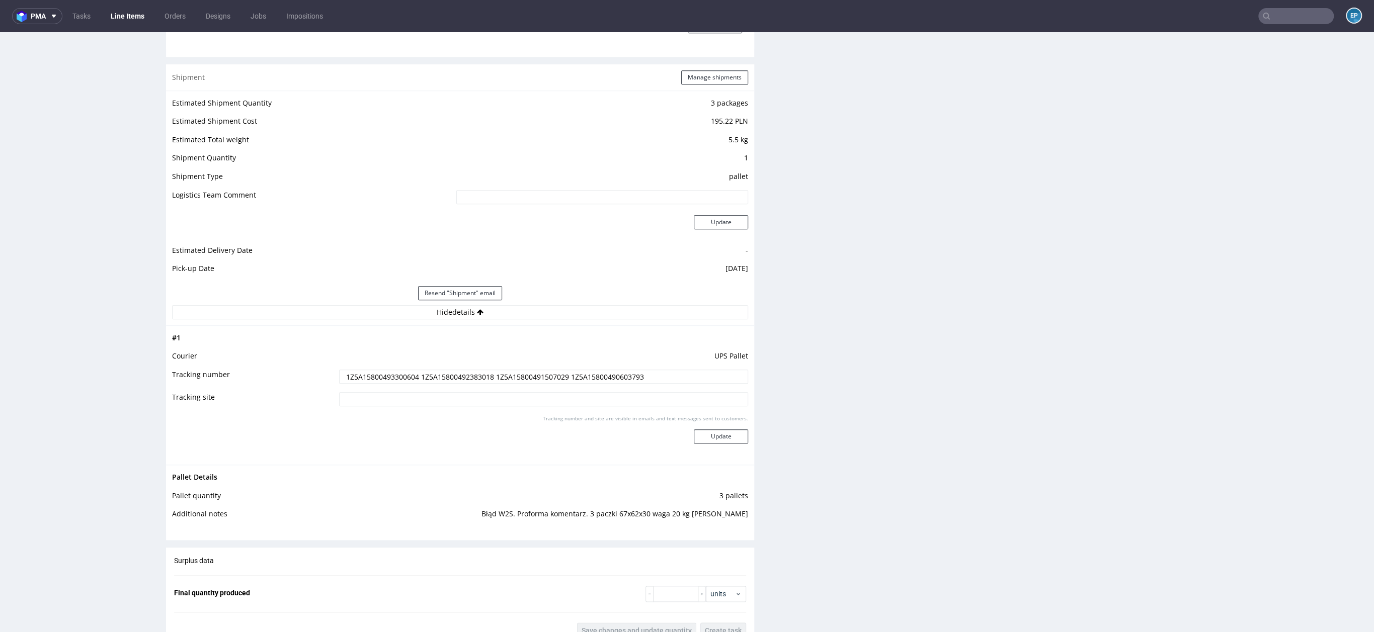
click at [633, 375] on input "1Z5A15800493300604 1Z5A15800492383018 1Z5A15800491507029 1Z5A15800490603793" at bounding box center [543, 377] width 409 height 14
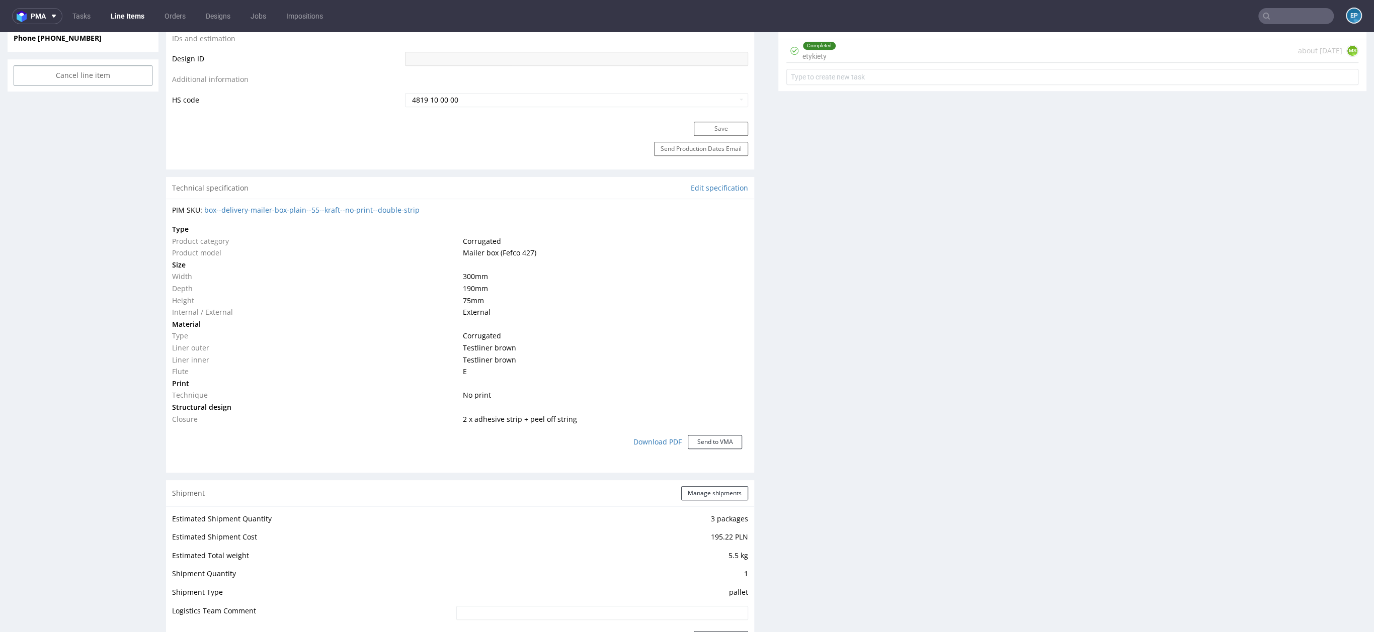
scroll to position [0, 0]
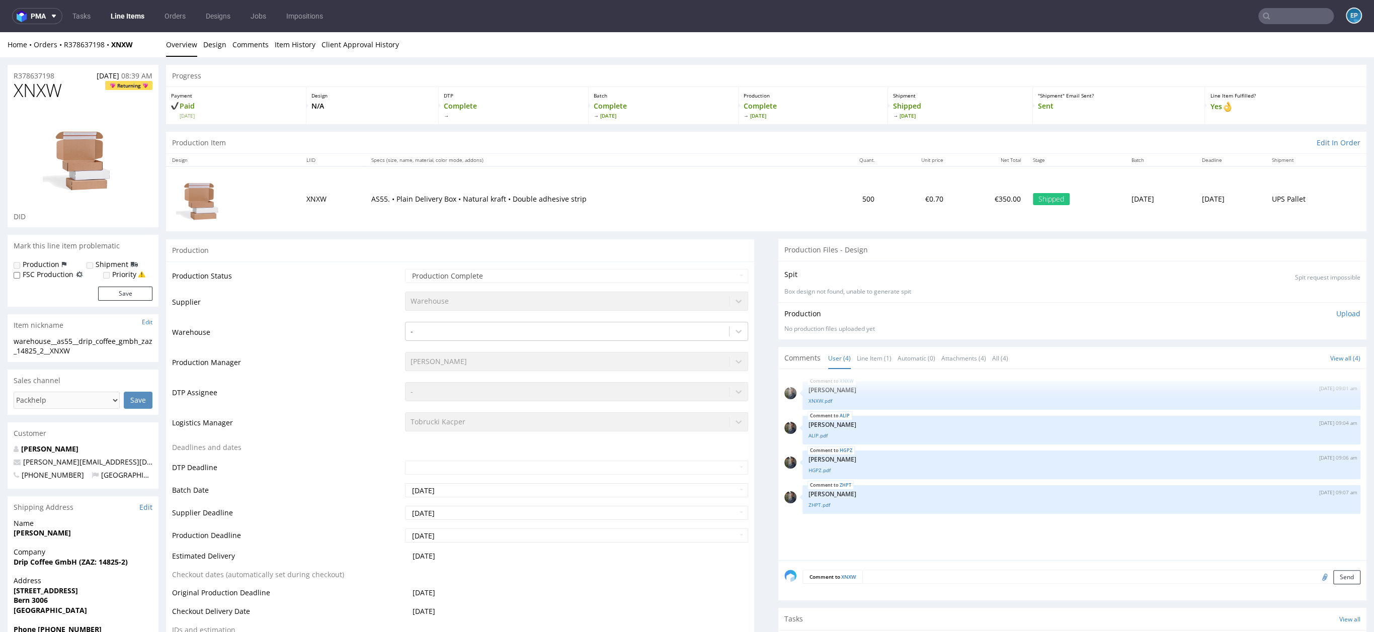
click at [49, 443] on section "Customer [PERSON_NAME] [PERSON_NAME][EMAIL_ADDRESS][DOMAIN_NAME] [PHONE_NUMBER]…" at bounding box center [83, 455] width 151 height 66
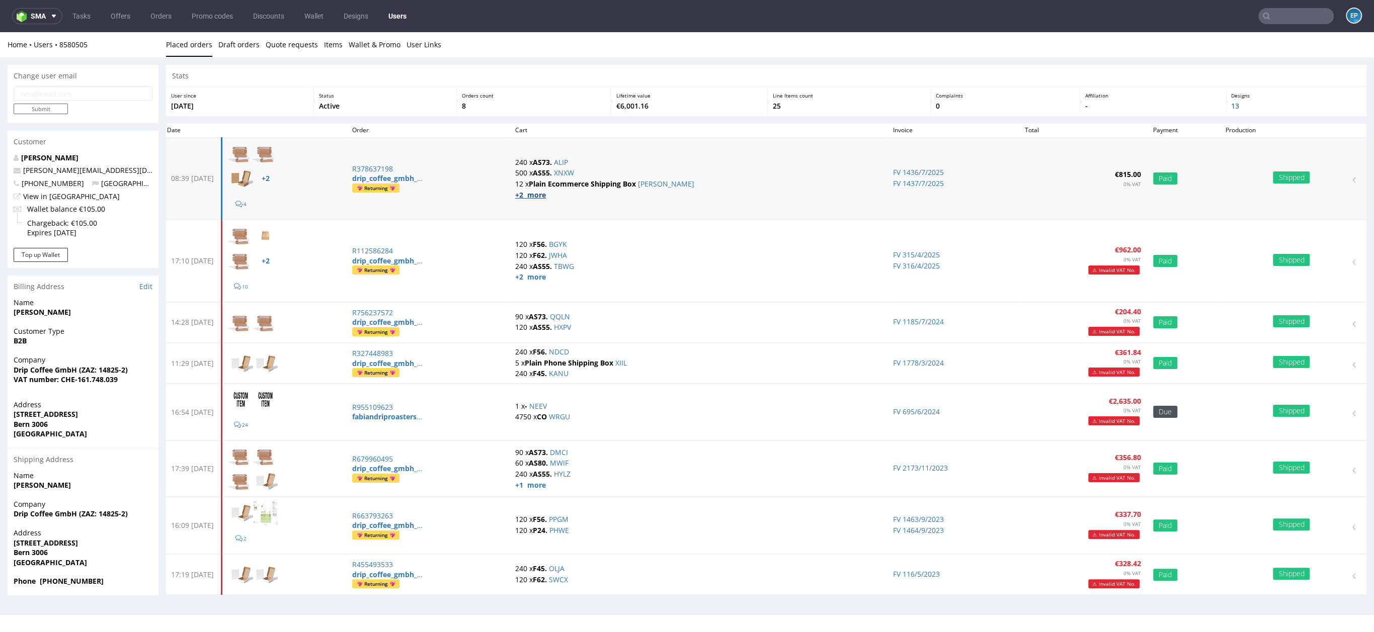
click at [546, 198] on strong "+2 more" at bounding box center [530, 195] width 31 height 10
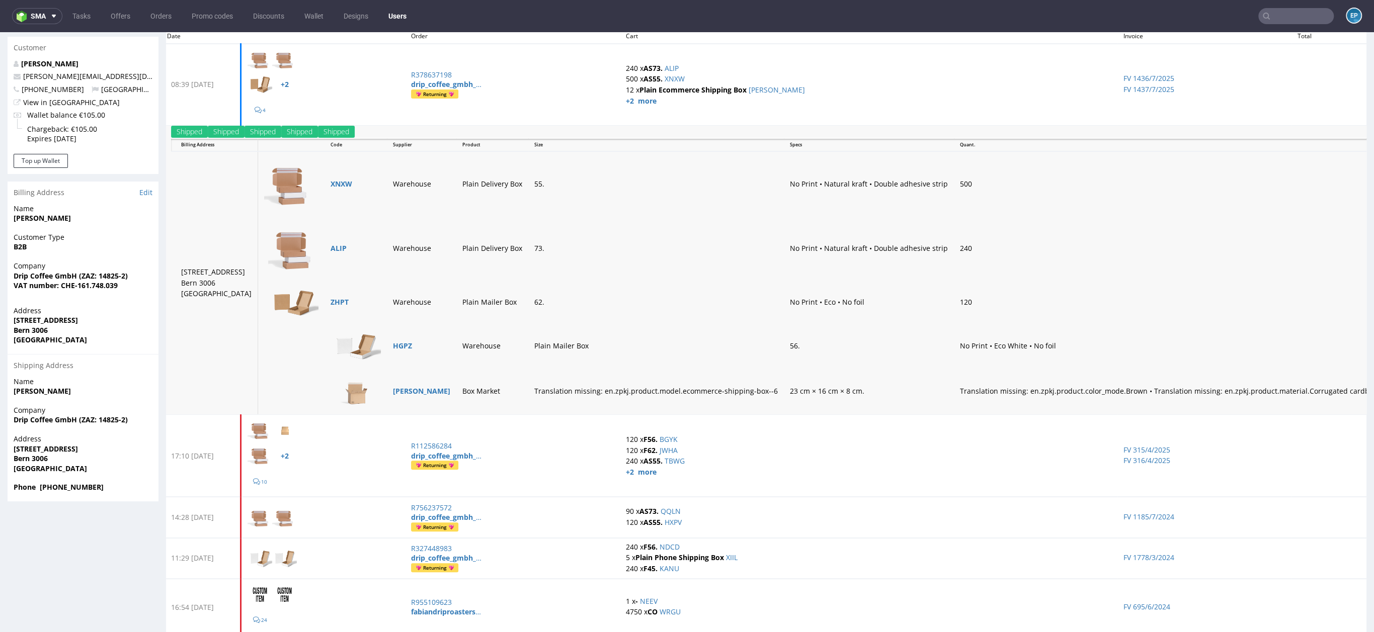
scroll to position [94, 0]
click at [330, 250] on link "ALIP" at bounding box center [338, 249] width 16 height 10
click at [330, 302] on link "ZHPT" at bounding box center [339, 303] width 18 height 10
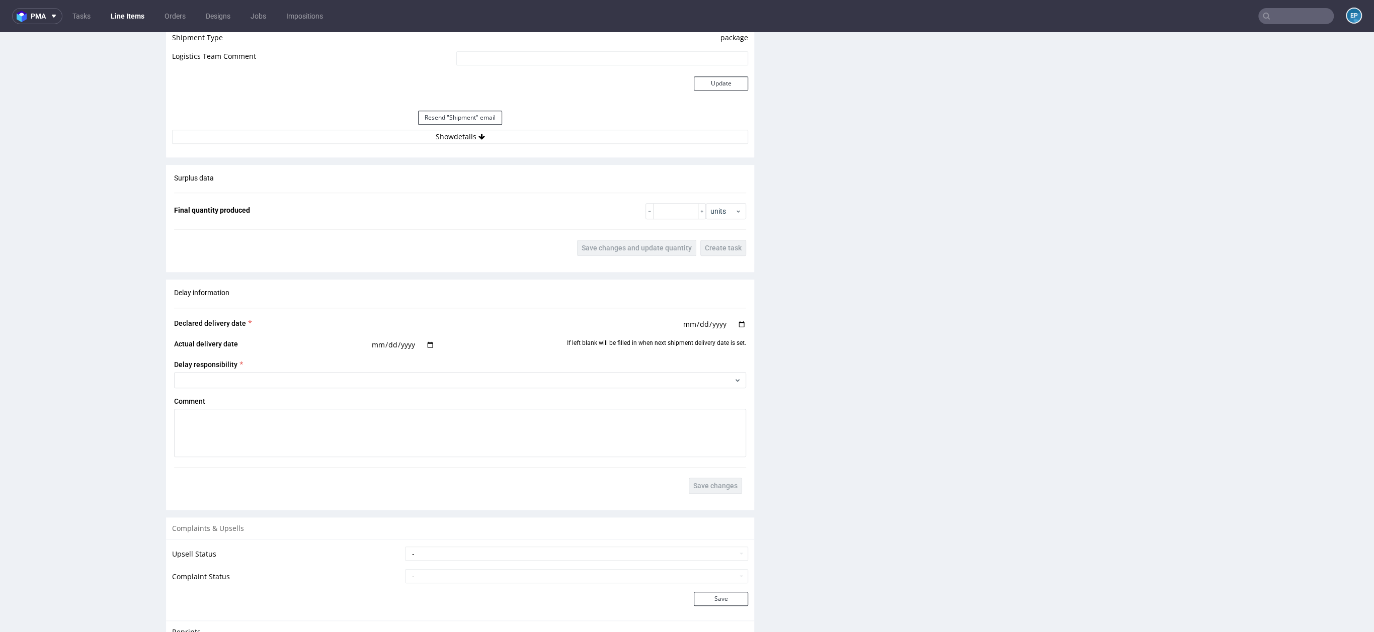
scroll to position [953, 0]
click at [518, 129] on button "Show details" at bounding box center [460, 136] width 576 height 14
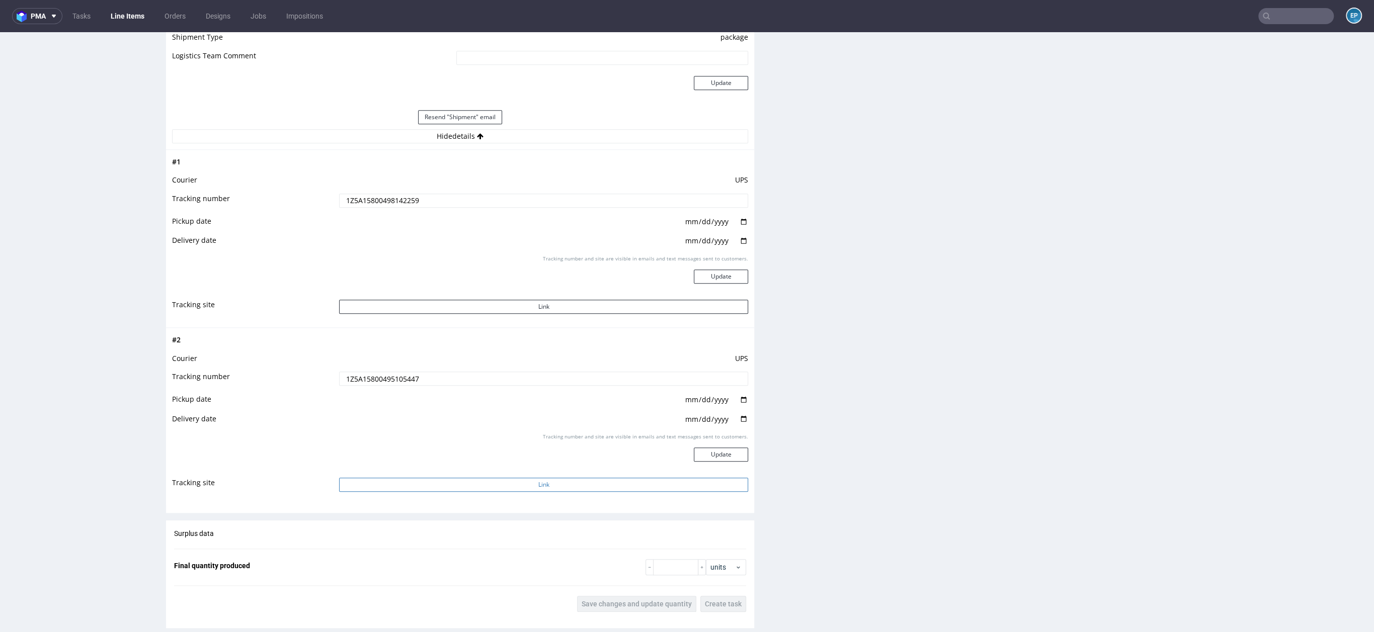
click at [510, 478] on button "Link" at bounding box center [543, 485] width 409 height 14
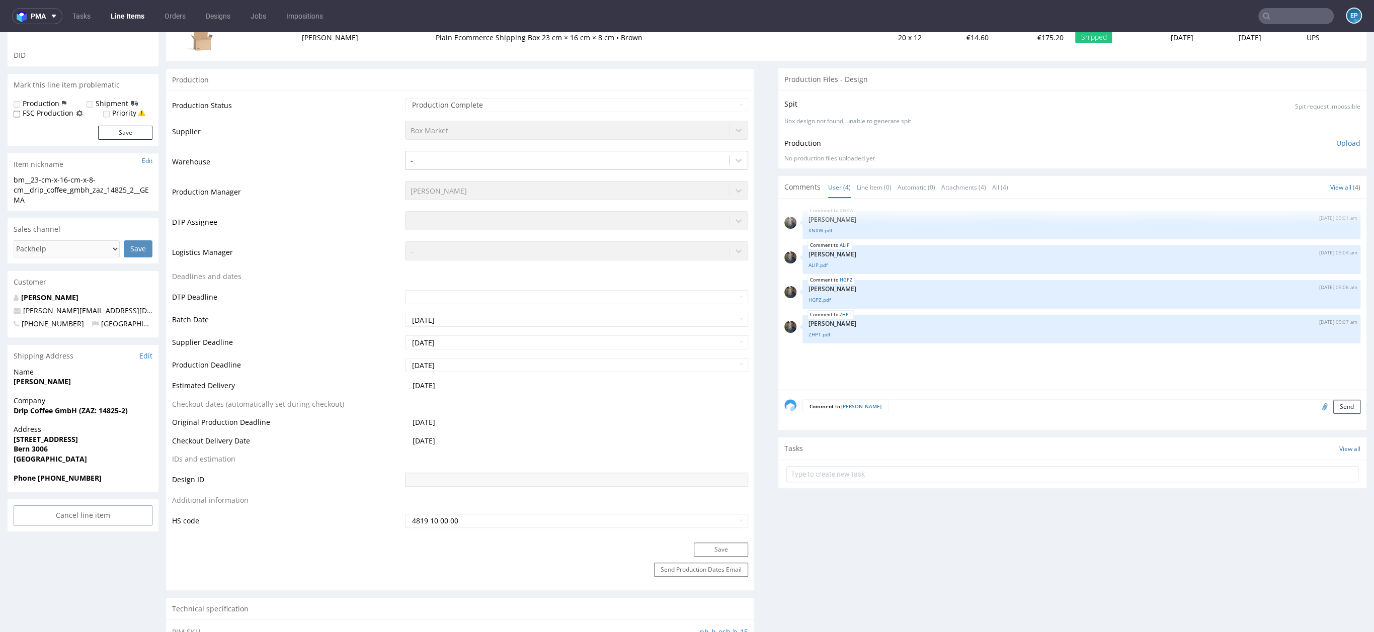
scroll to position [0, 0]
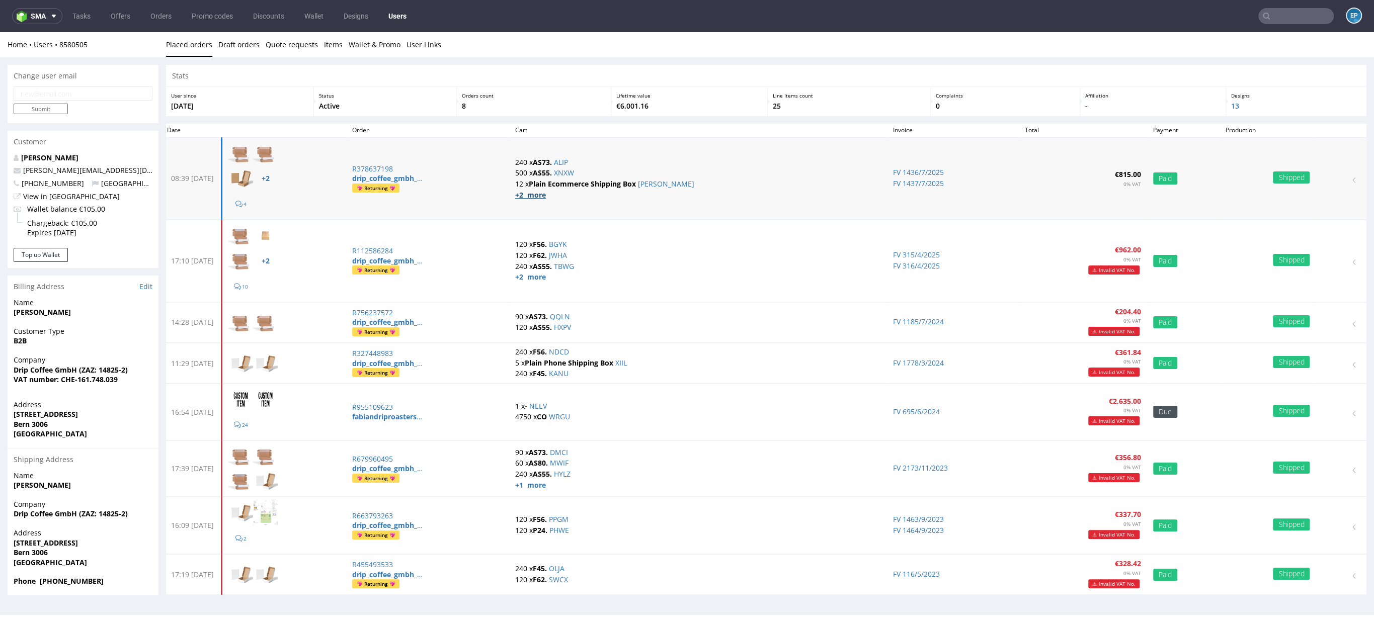
click at [546, 196] on strong "+2 more" at bounding box center [530, 195] width 31 height 10
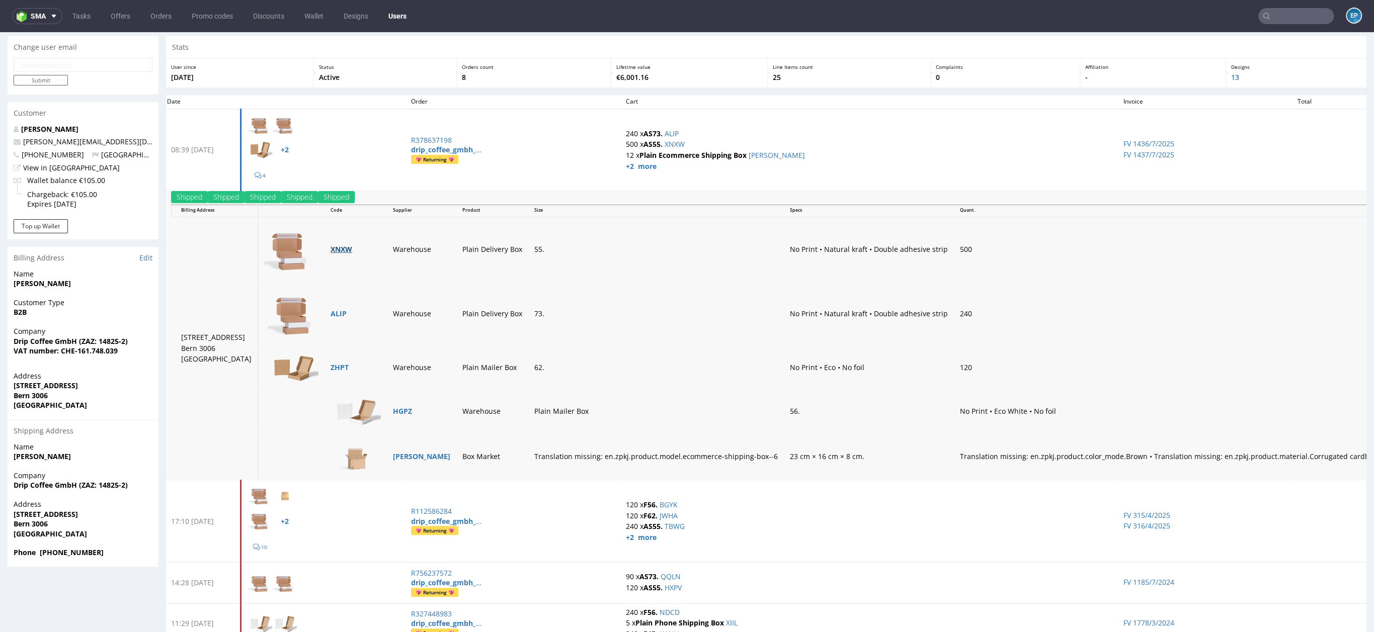
scroll to position [31, 0]
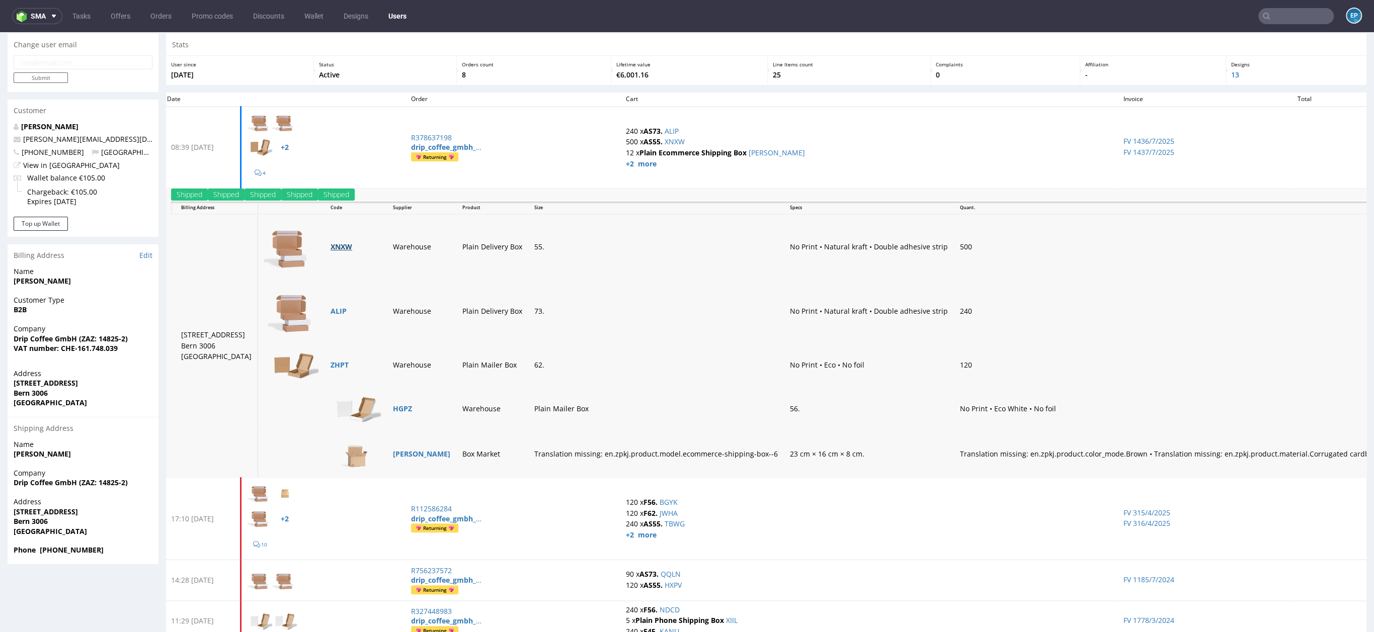
click at [330, 244] on link "XNXW" at bounding box center [341, 247] width 22 height 10
click at [393, 410] on link "HGPZ" at bounding box center [402, 409] width 19 height 10
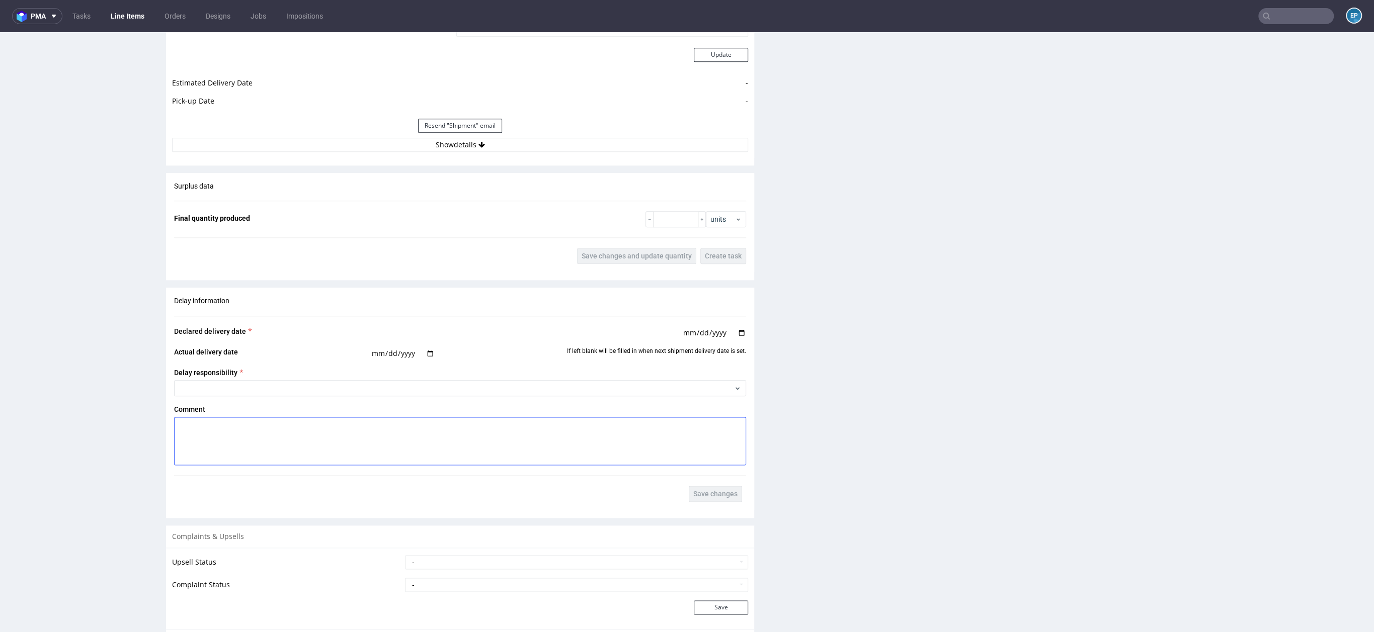
scroll to position [1182, 0]
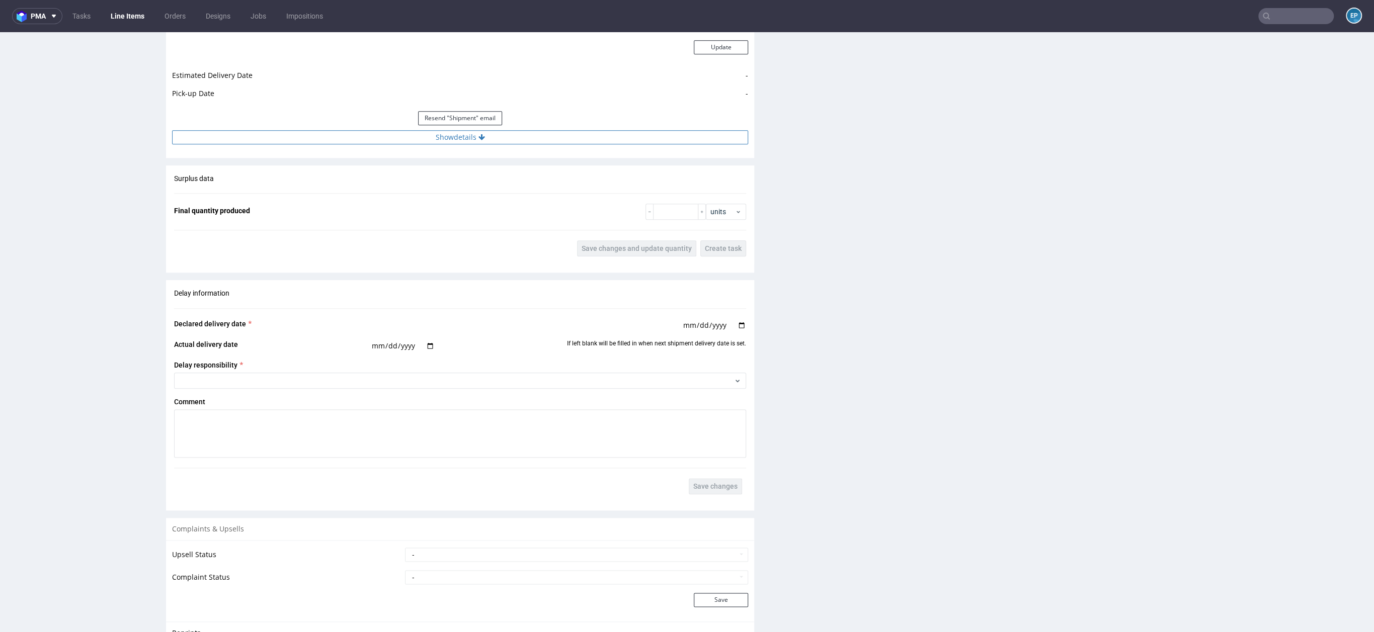
click at [471, 138] on button "Show details" at bounding box center [460, 137] width 576 height 14
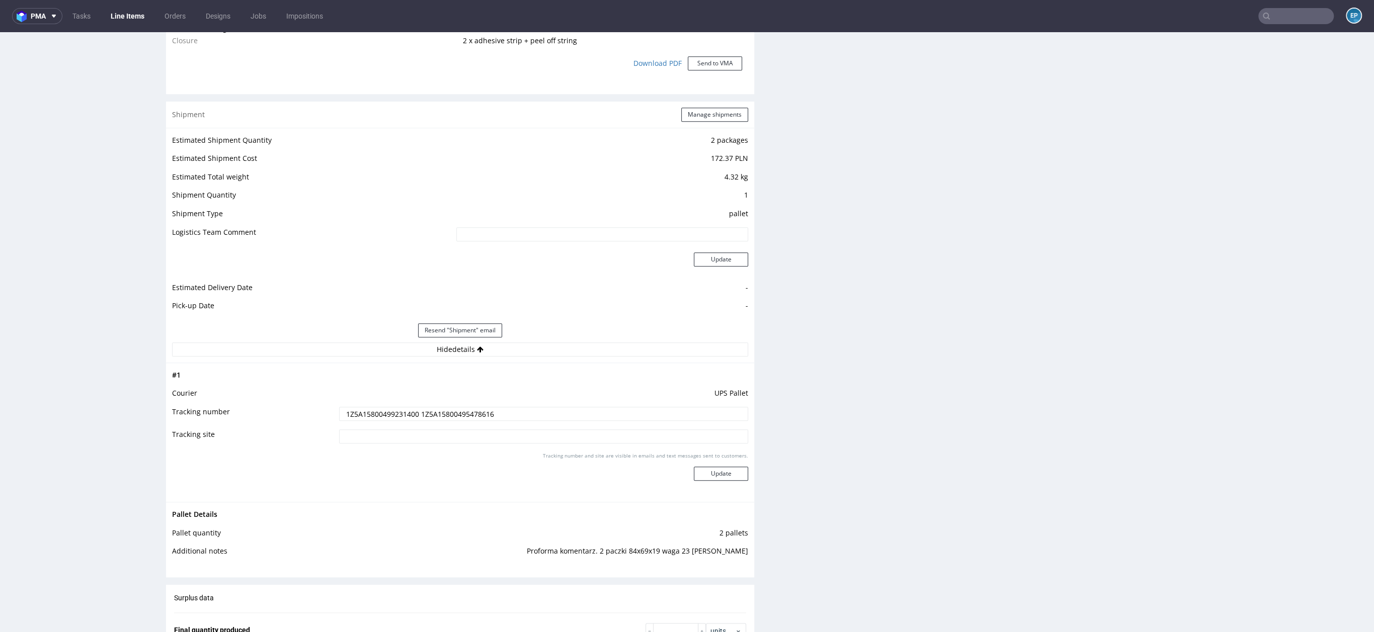
scroll to position [0, 0]
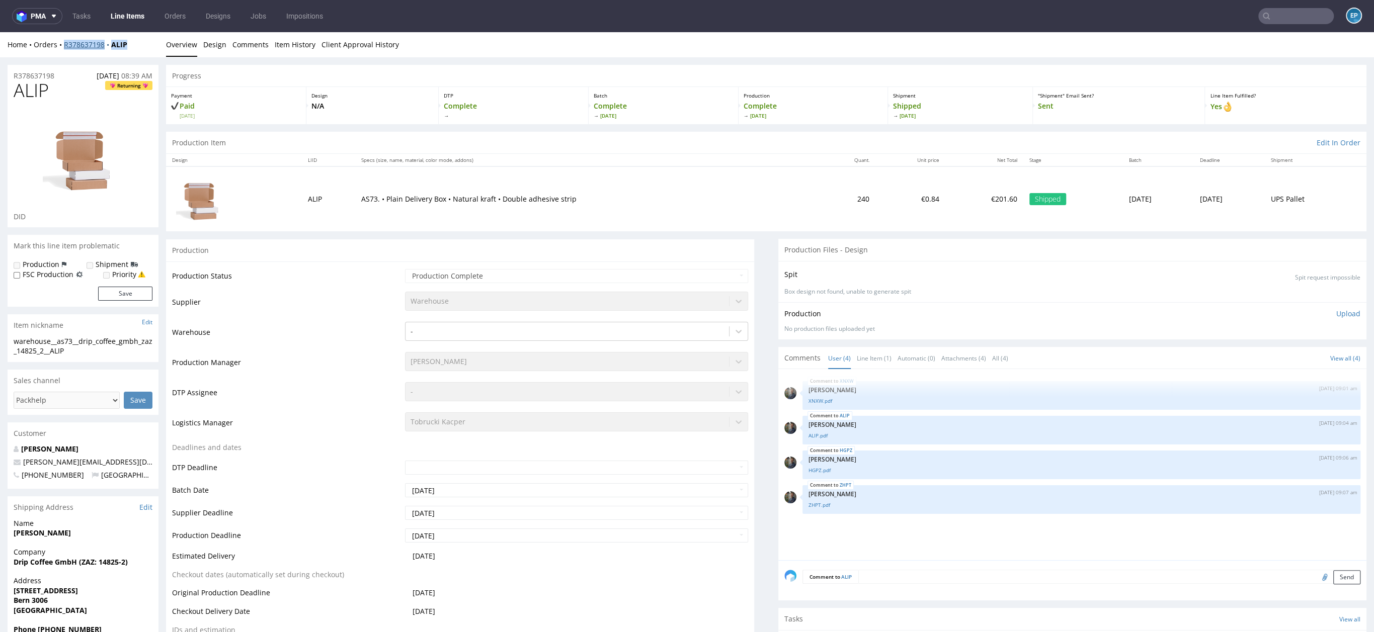
drag, startPoint x: 134, startPoint y: 45, endPoint x: 63, endPoint y: 44, distance: 70.9
click at [63, 44] on div "Home Orders R378637198 ALIP" at bounding box center [83, 45] width 151 height 10
copy div "R378637198 ALIP"
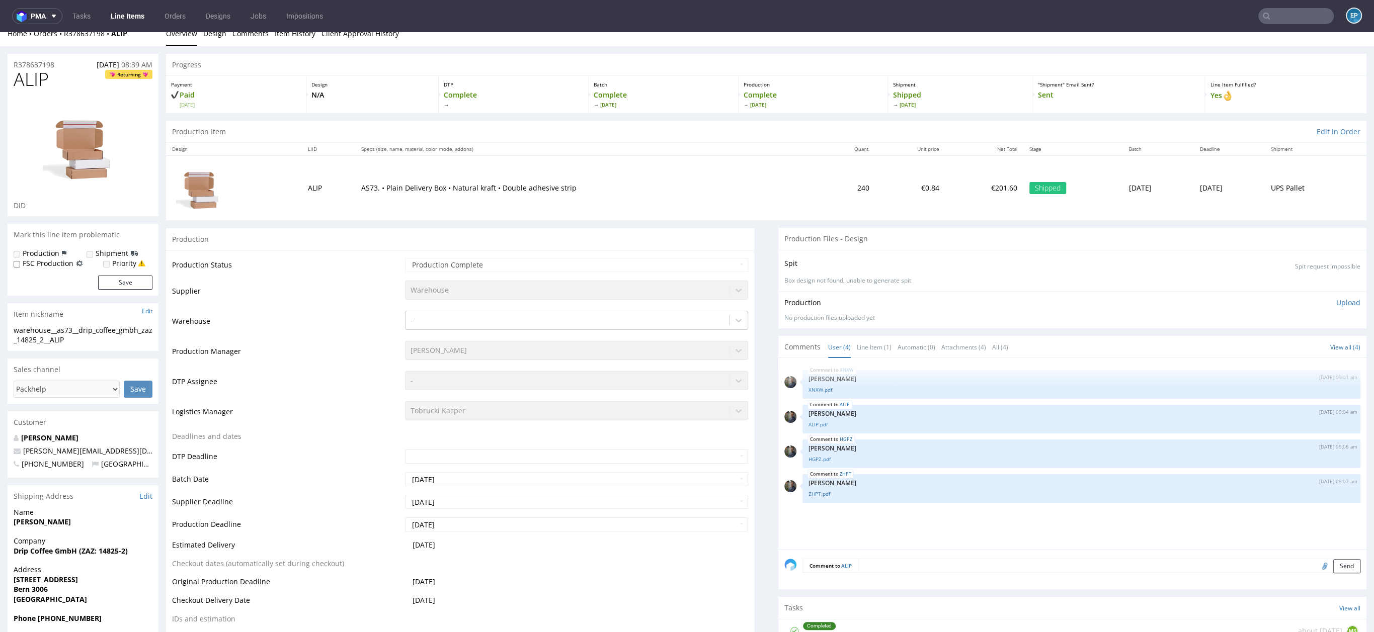
click at [133, 56] on div "R378637198 [DATE] 08:39 AM" at bounding box center [83, 62] width 151 height 16
copy strong "ALIP"
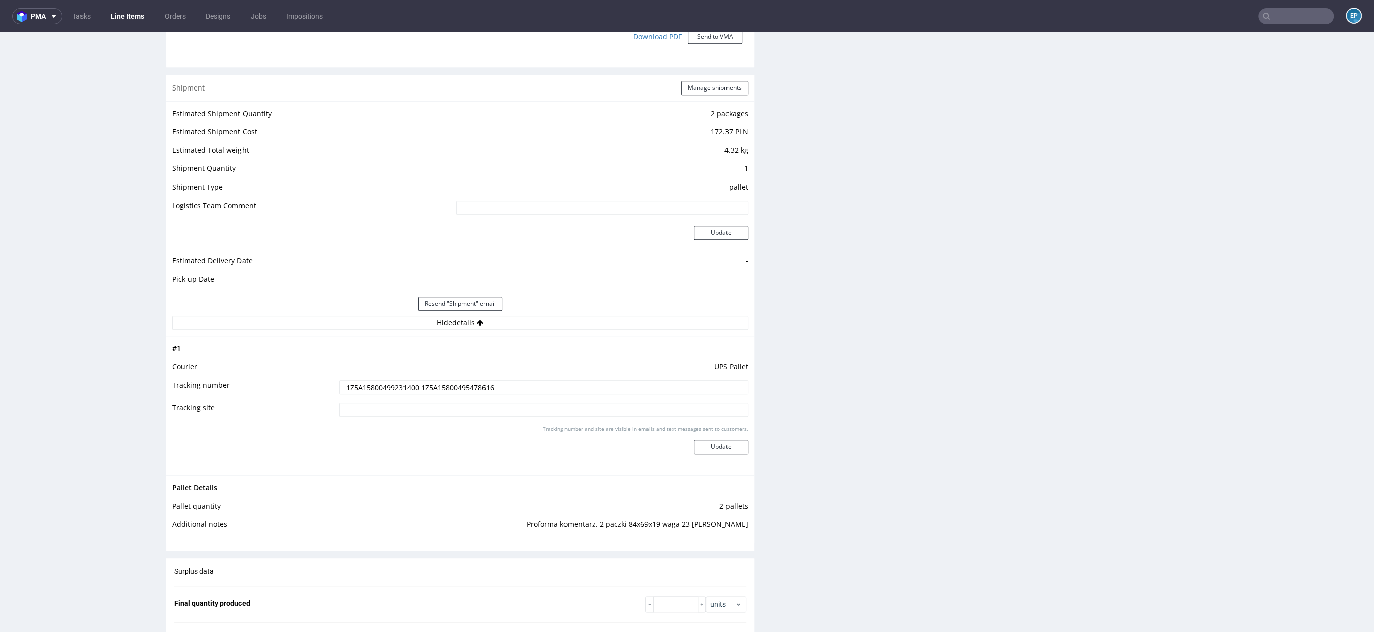
scroll to position [1006, 0]
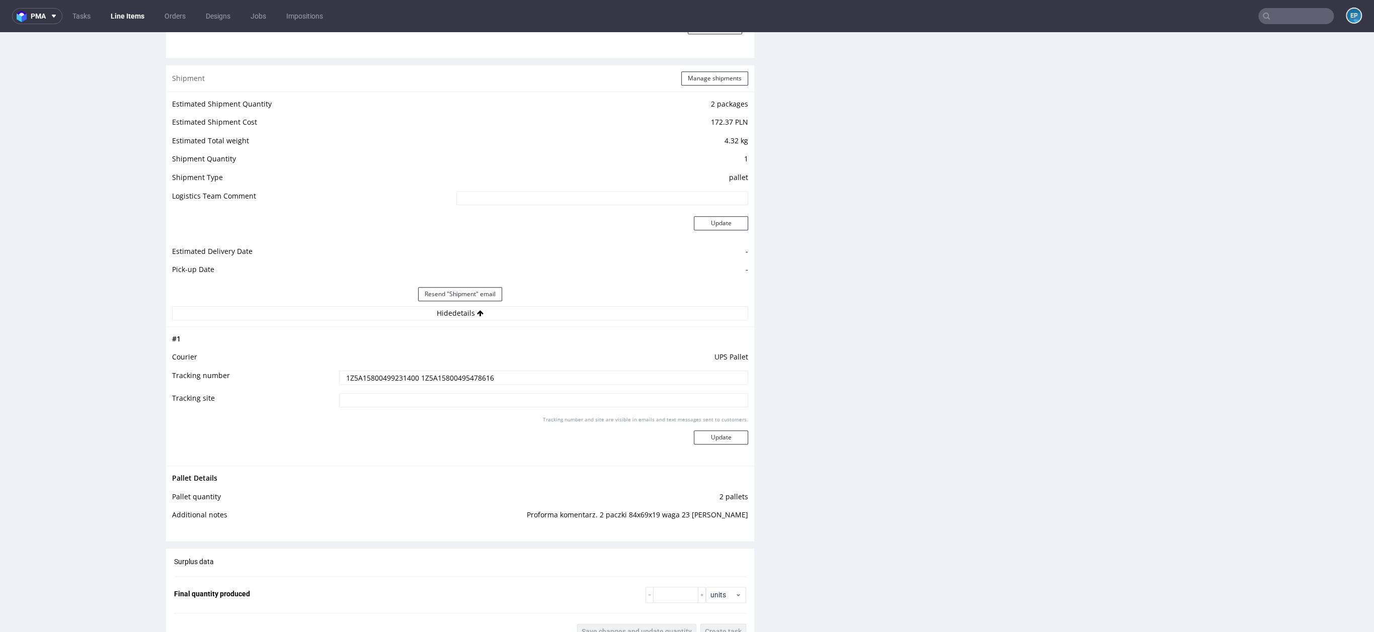
click at [470, 378] on input "1Z5A15800499231400 1Z5A15800495478616" at bounding box center [543, 378] width 409 height 14
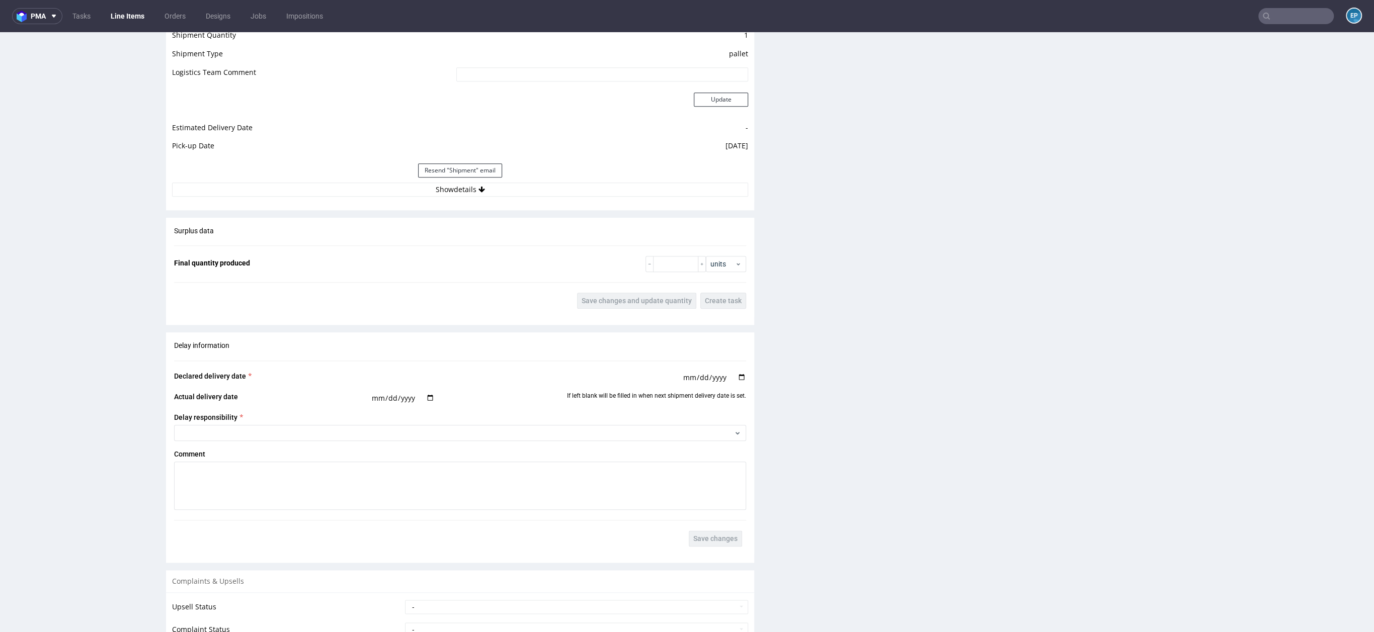
scroll to position [1032, 0]
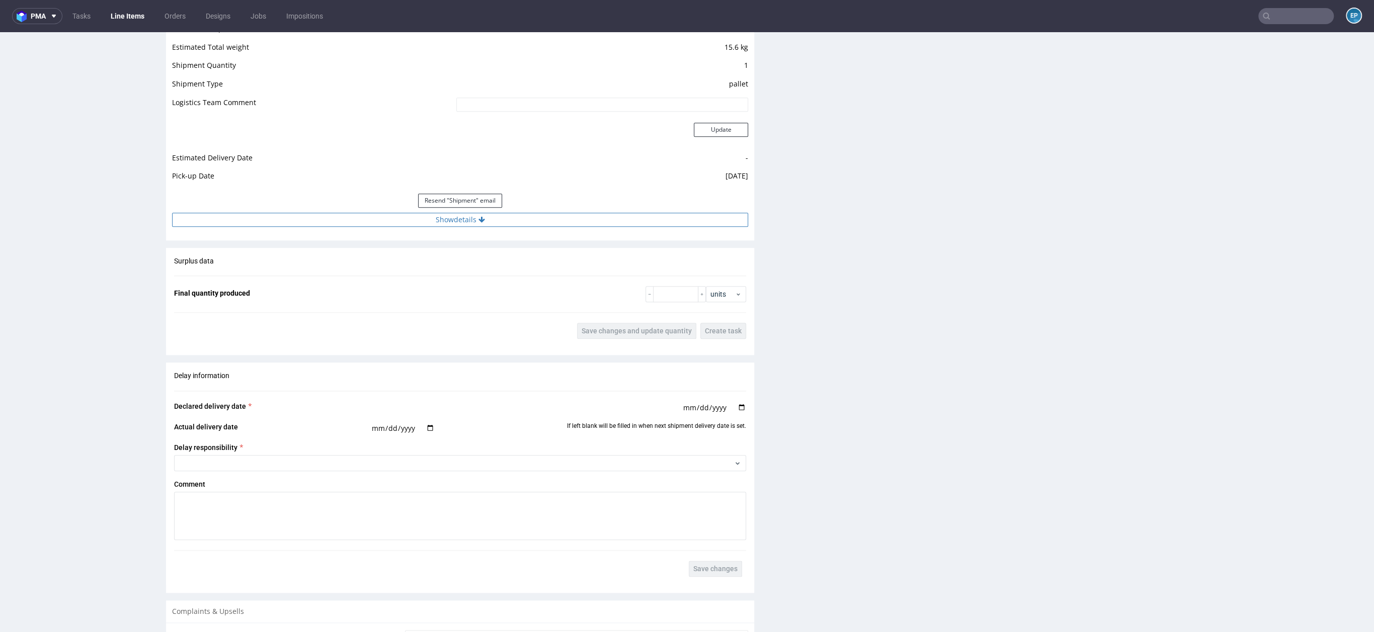
click at [467, 218] on button "Show details" at bounding box center [460, 220] width 576 height 14
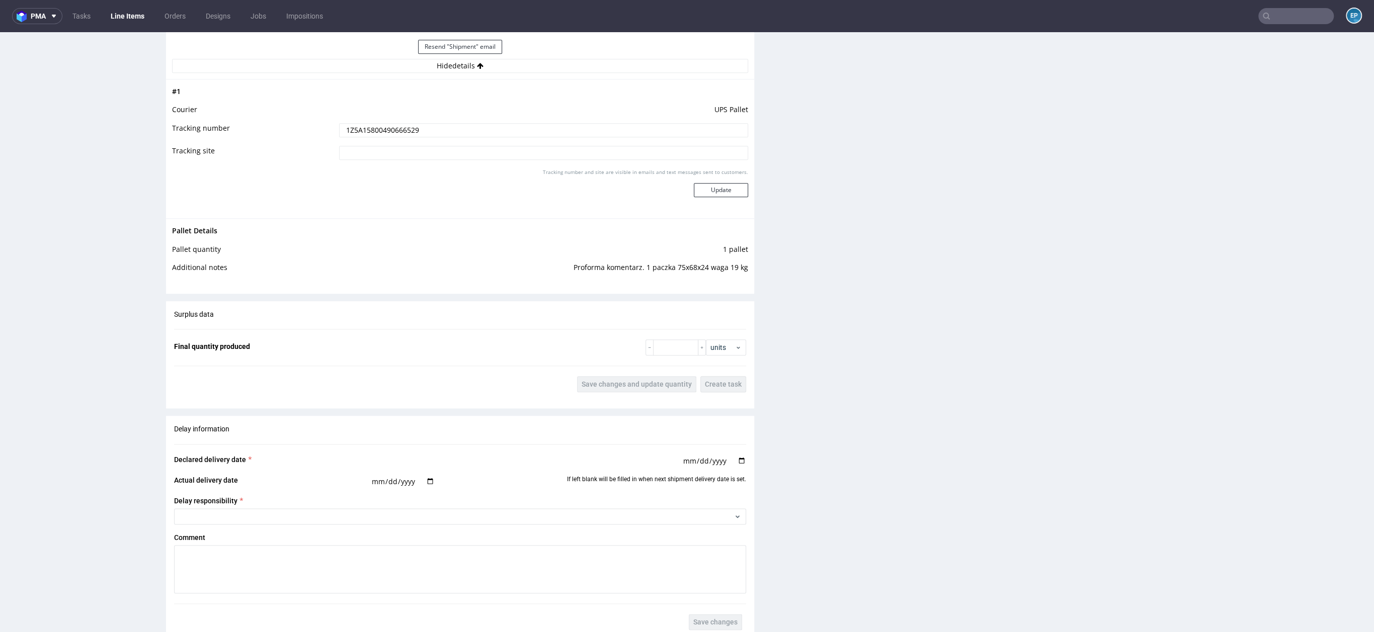
scroll to position [1150, 0]
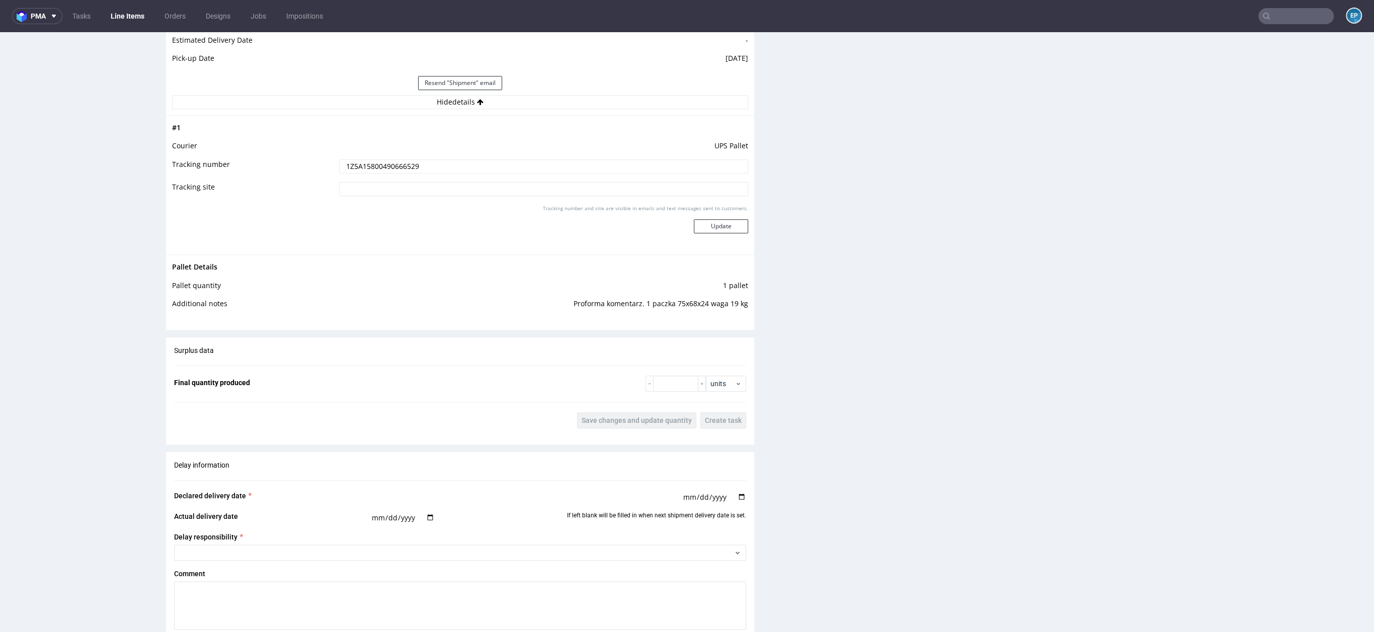
click at [376, 164] on input "1Z5A15800490666529" at bounding box center [543, 166] width 409 height 14
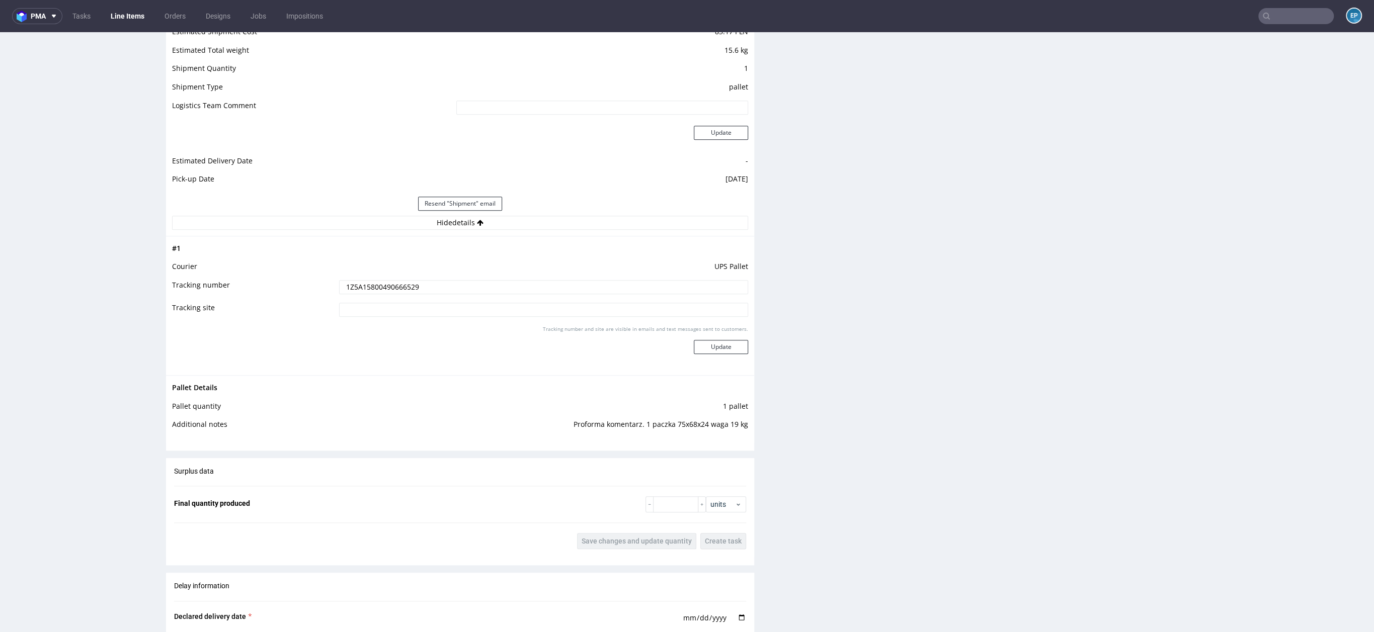
scroll to position [1038, 0]
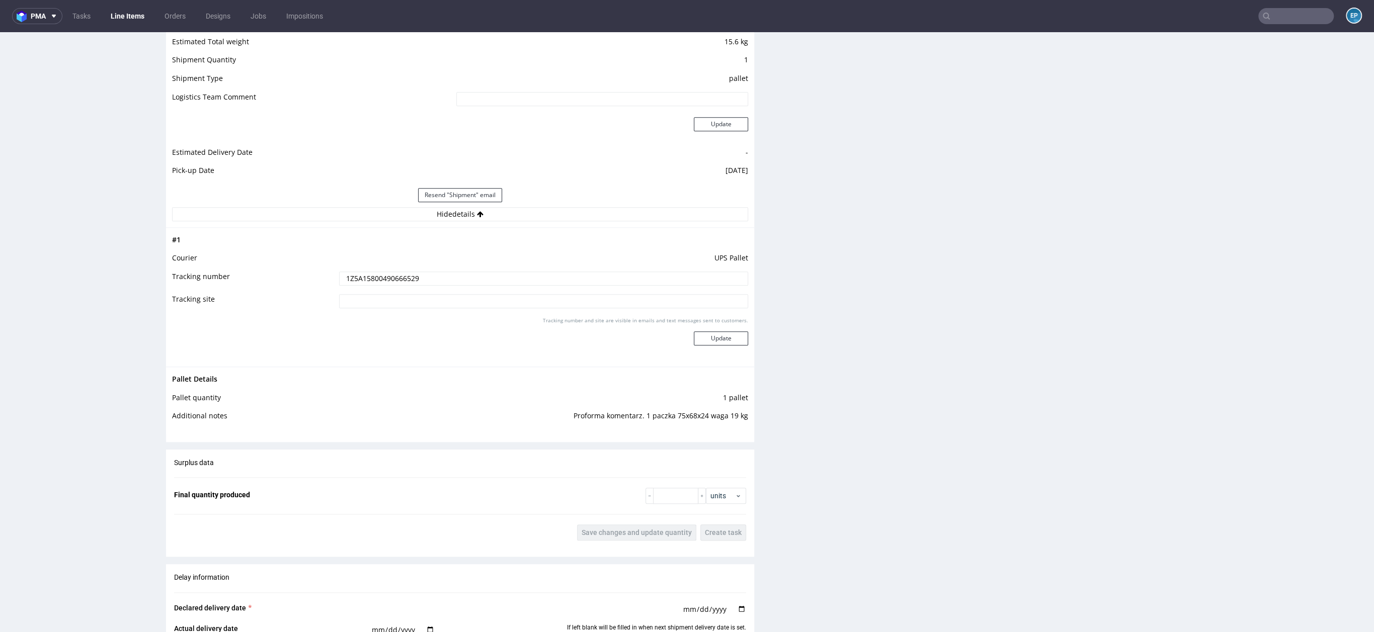
click at [718, 257] on td "UPS Pallet" at bounding box center [541, 261] width 411 height 19
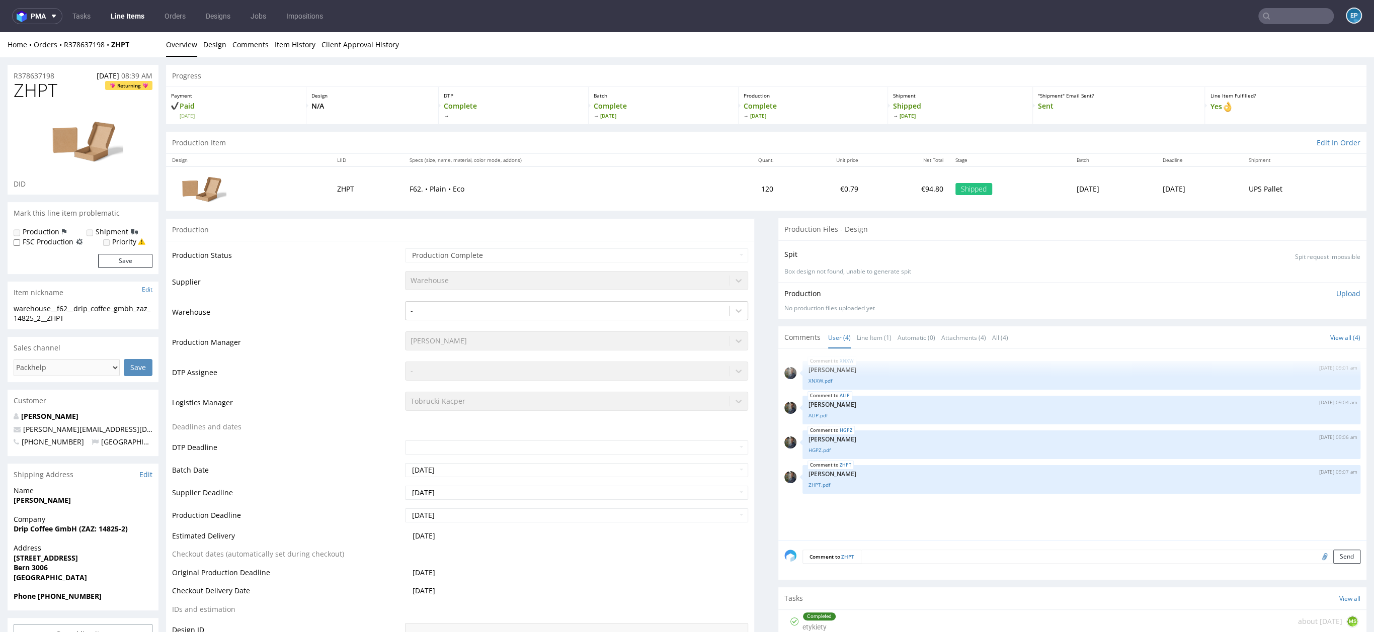
scroll to position [3, 0]
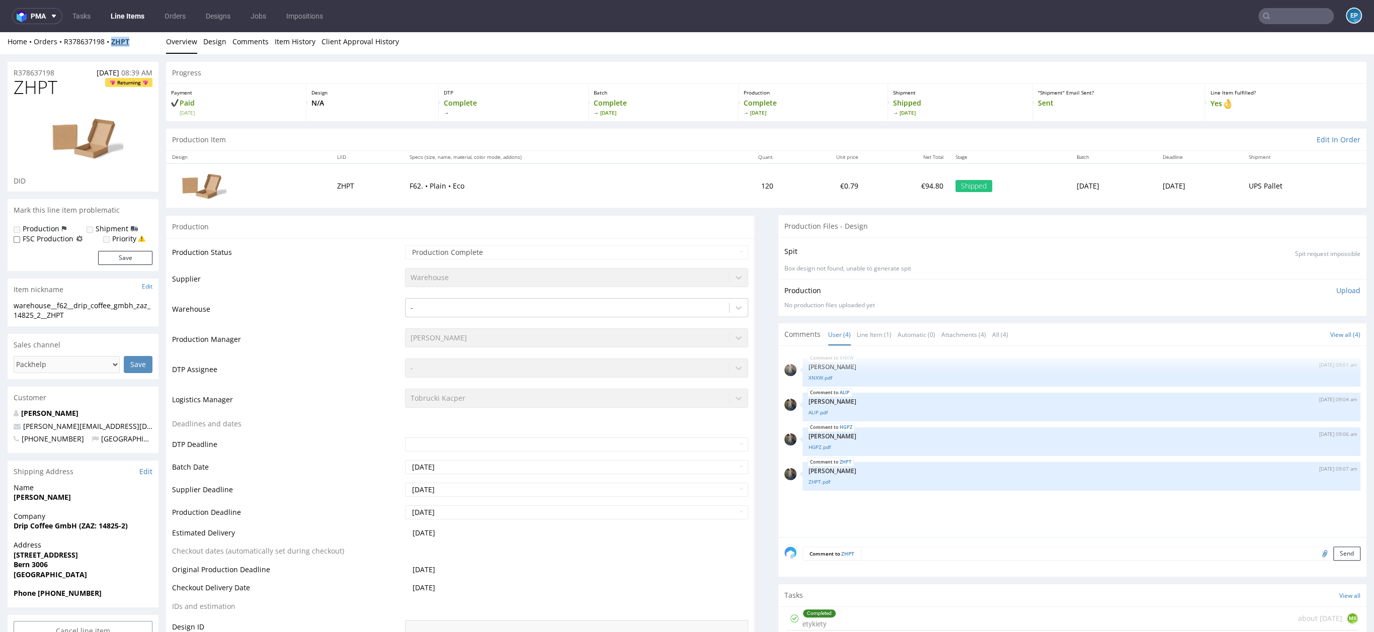
copy strong "ZHPT"
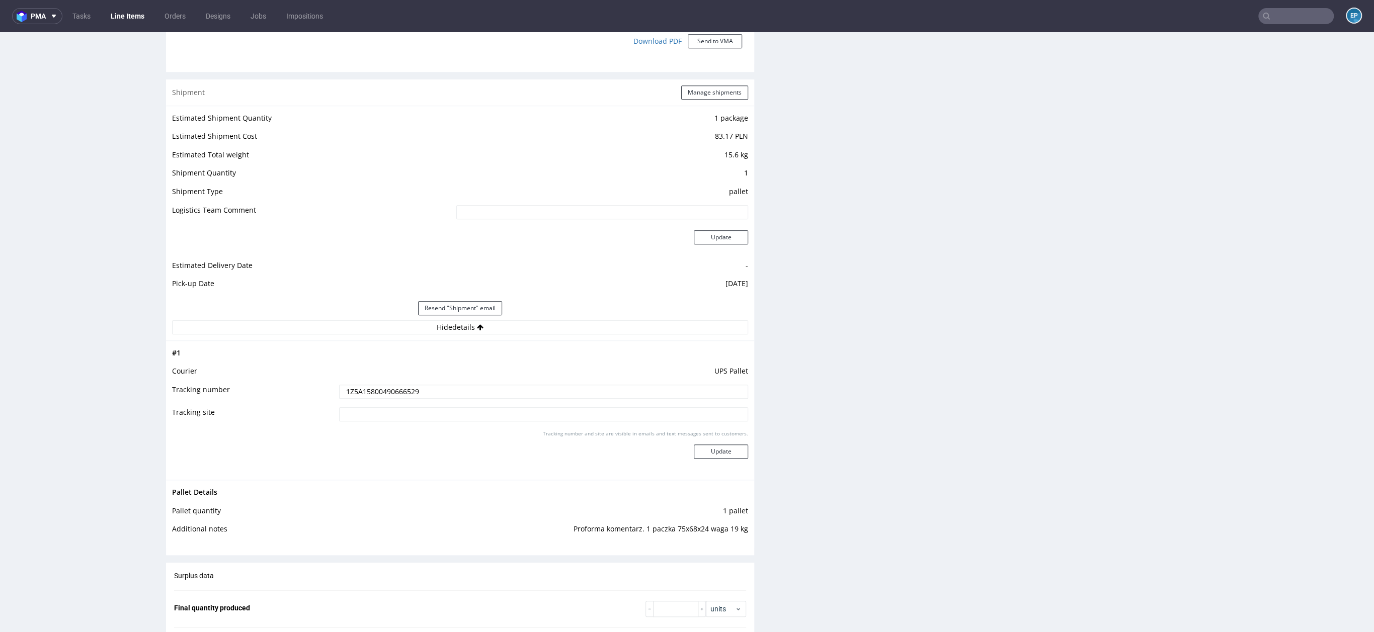
scroll to position [991, 0]
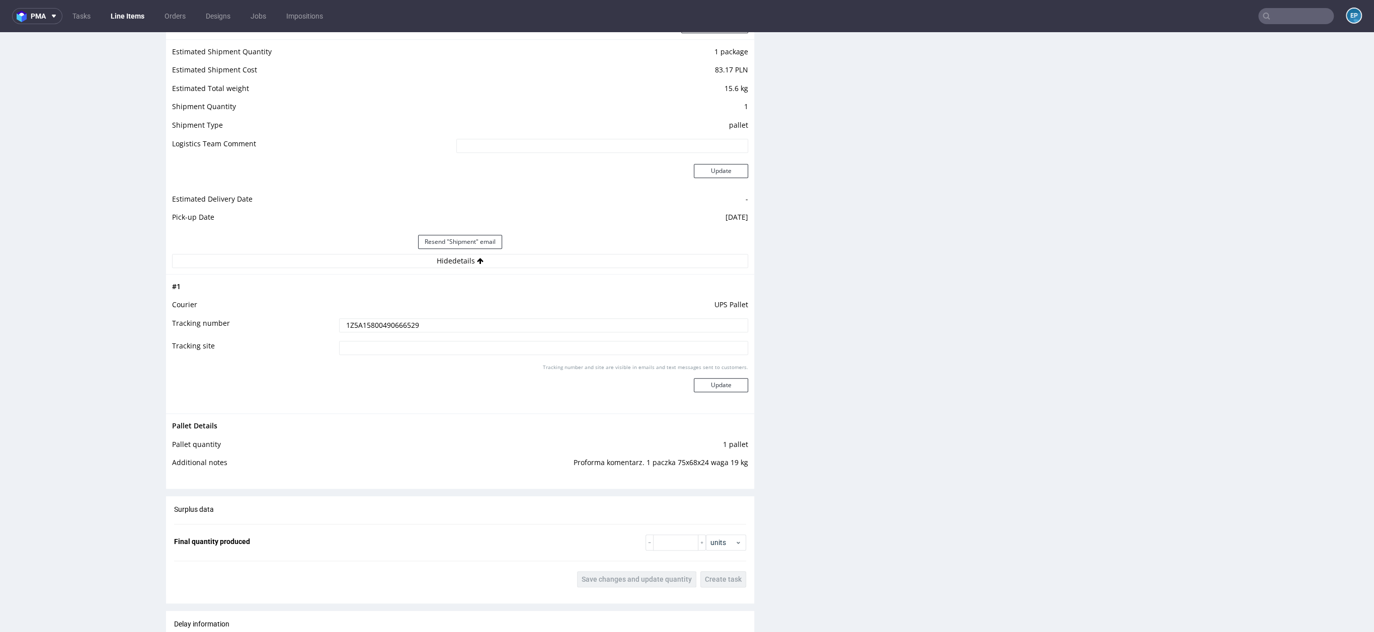
click at [392, 322] on input "1Z5A15800490666529" at bounding box center [543, 325] width 409 height 14
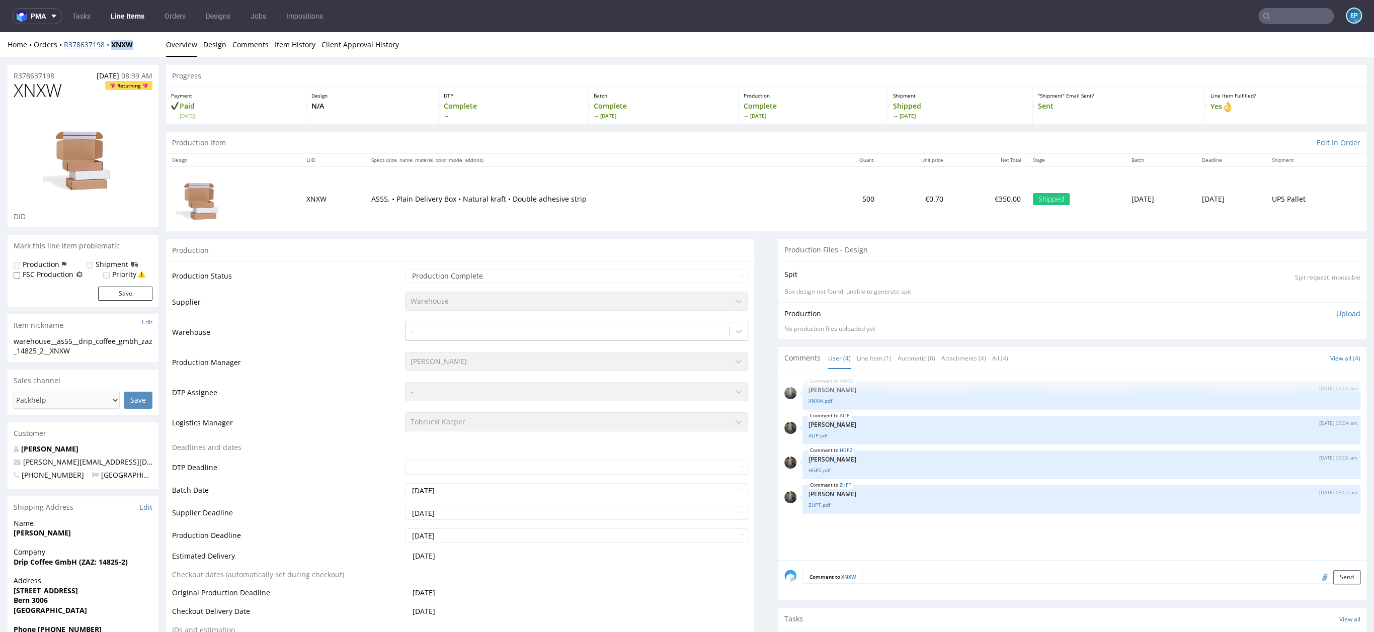
drag, startPoint x: 142, startPoint y: 45, endPoint x: 110, endPoint y: 42, distance: 32.8
click at [110, 42] on div "Home Orders R378637198 XNXW" at bounding box center [83, 45] width 151 height 10
copy strong "XNXW"
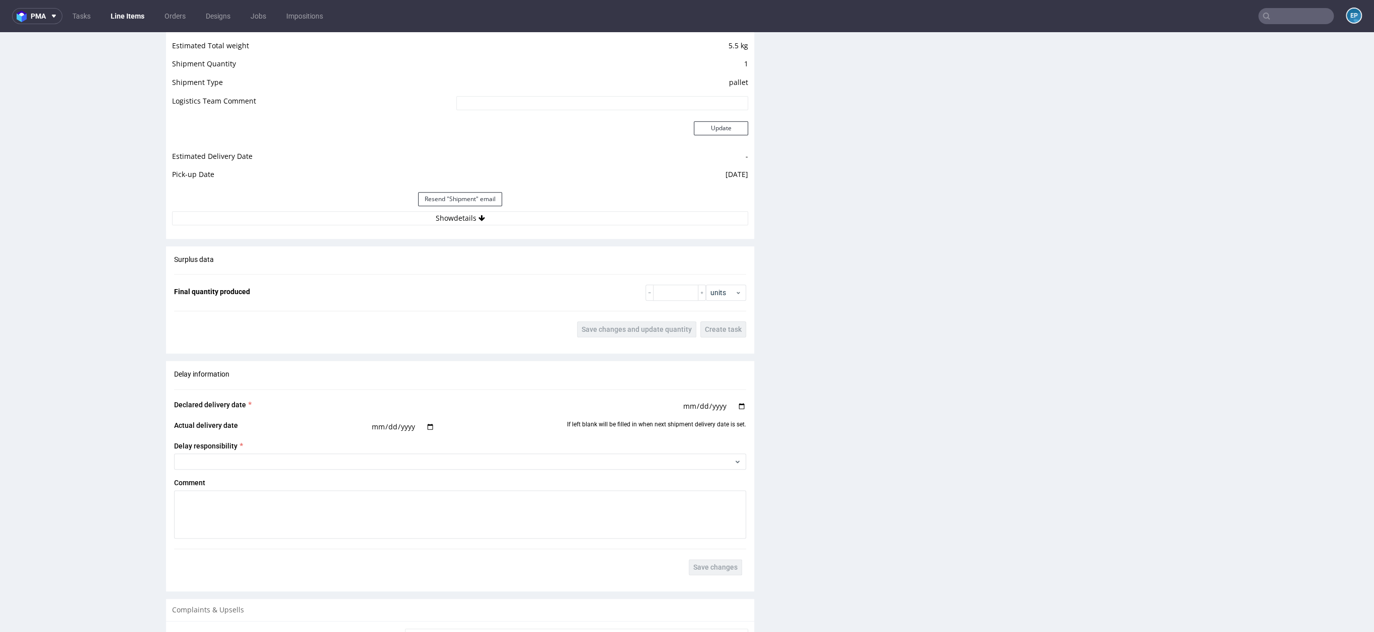
scroll to position [1124, 0]
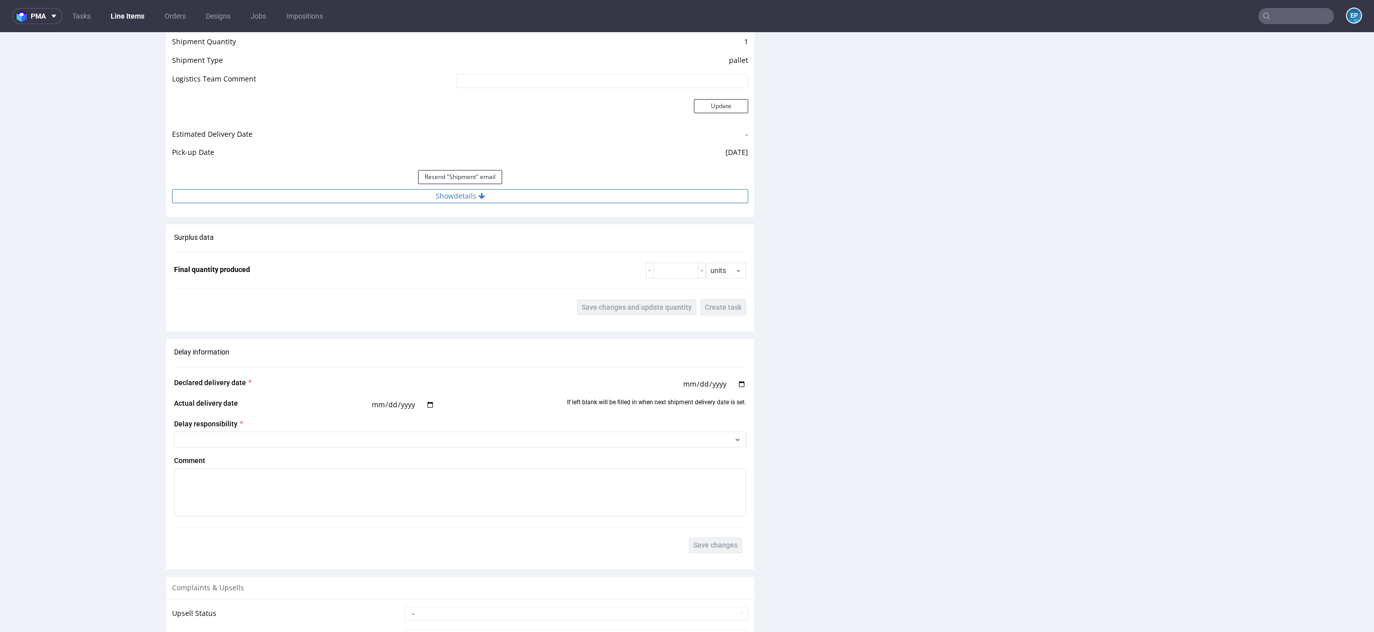
click at [505, 191] on button "Show details" at bounding box center [460, 196] width 576 height 14
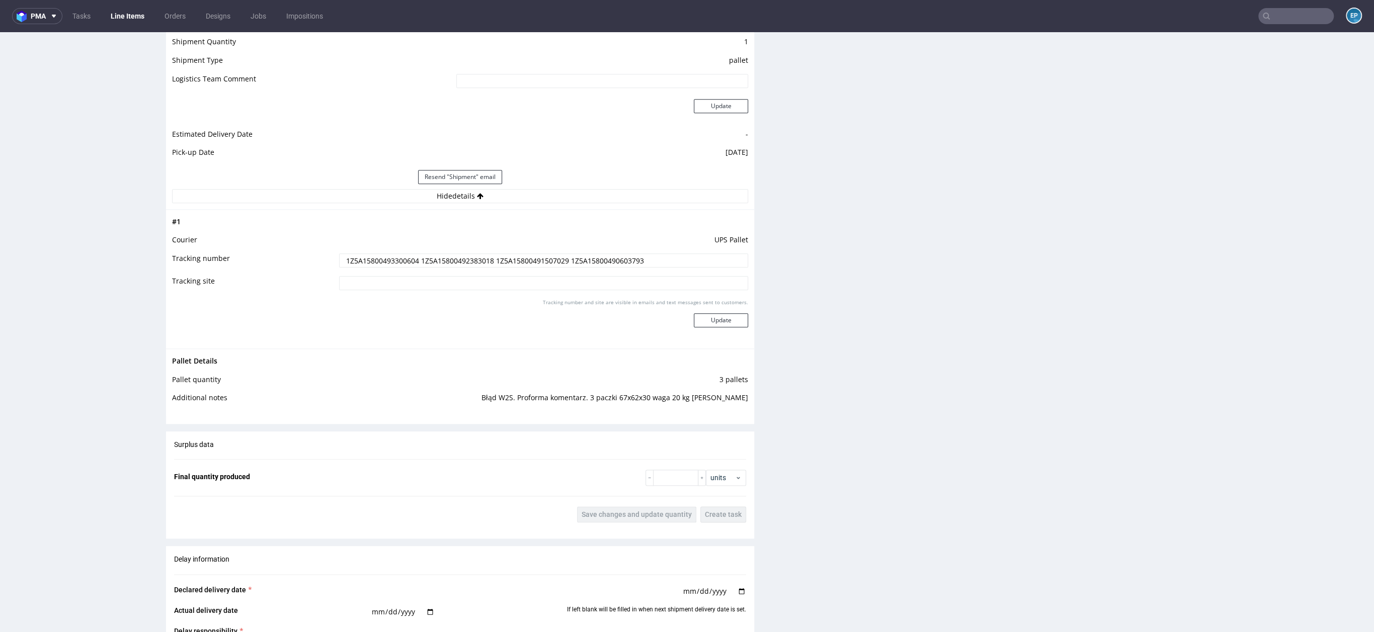
click at [398, 261] on input "1Z5A15800493300604 1Z5A15800492383018 1Z5A15800491507029 1Z5A15800490603793" at bounding box center [543, 260] width 409 height 14
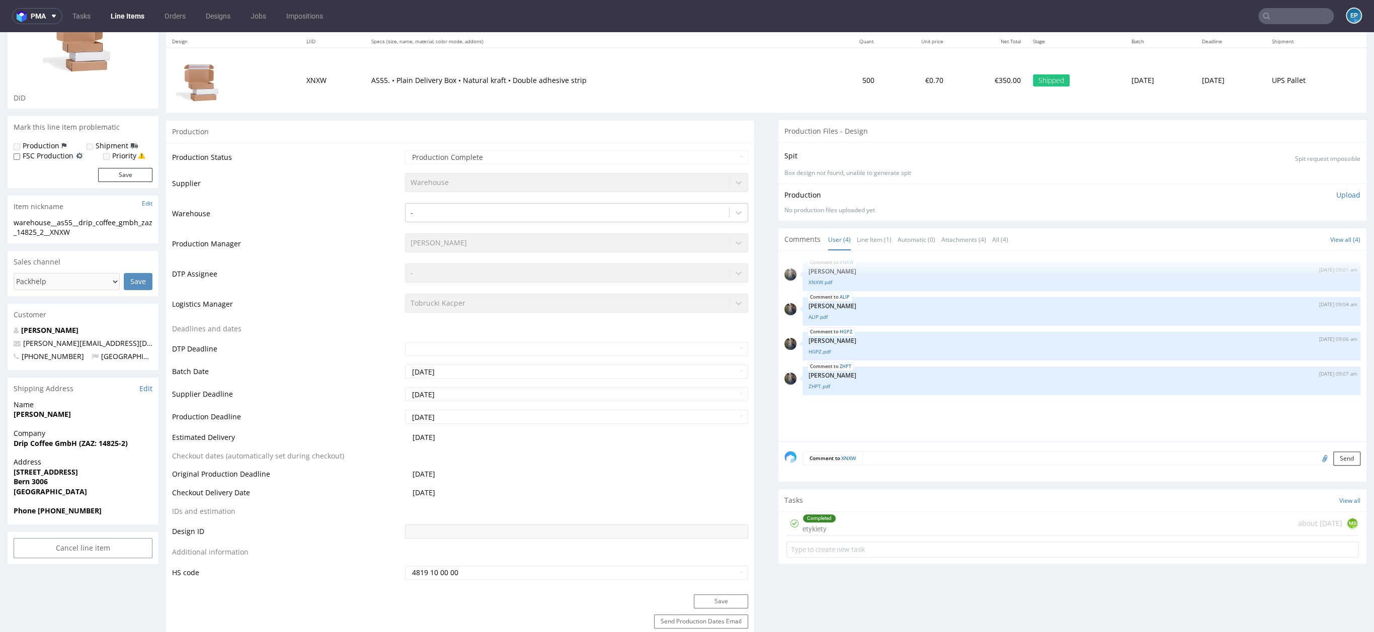
scroll to position [0, 0]
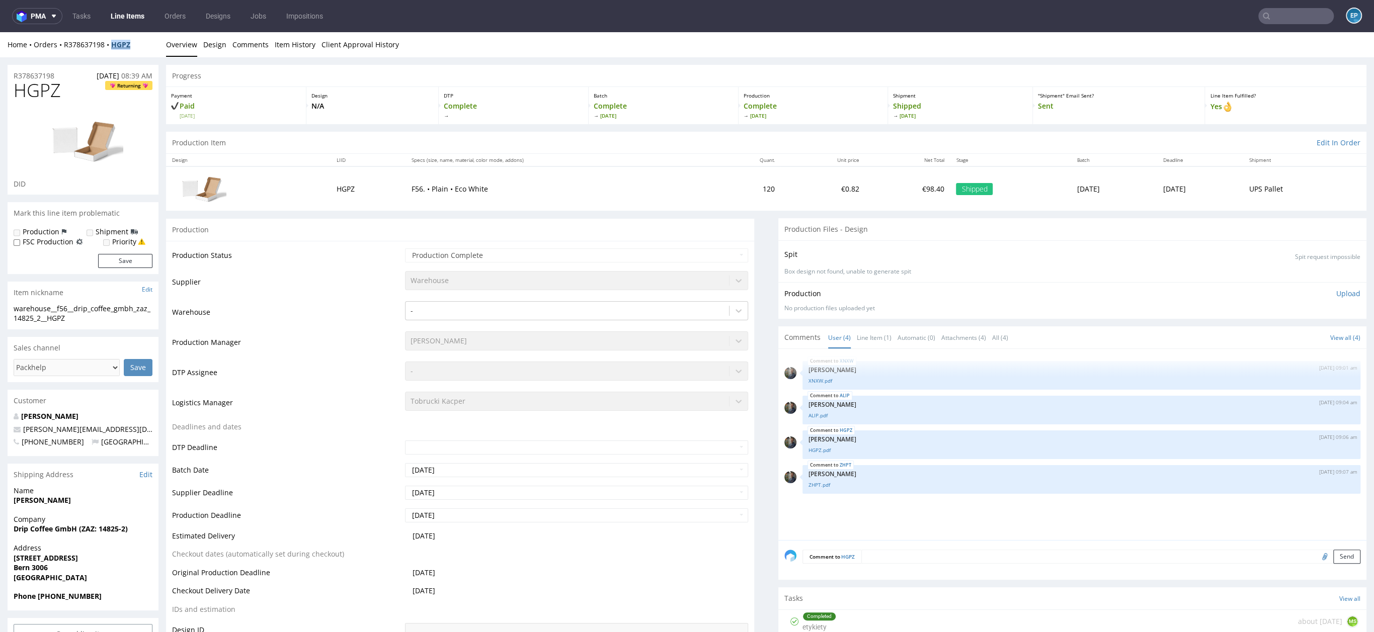
drag, startPoint x: 135, startPoint y: 41, endPoint x: 114, endPoint y: 42, distance: 21.1
click at [114, 42] on div "Home Orders R378637198 HGPZ" at bounding box center [83, 45] width 151 height 10
copy strong "HGPZ"
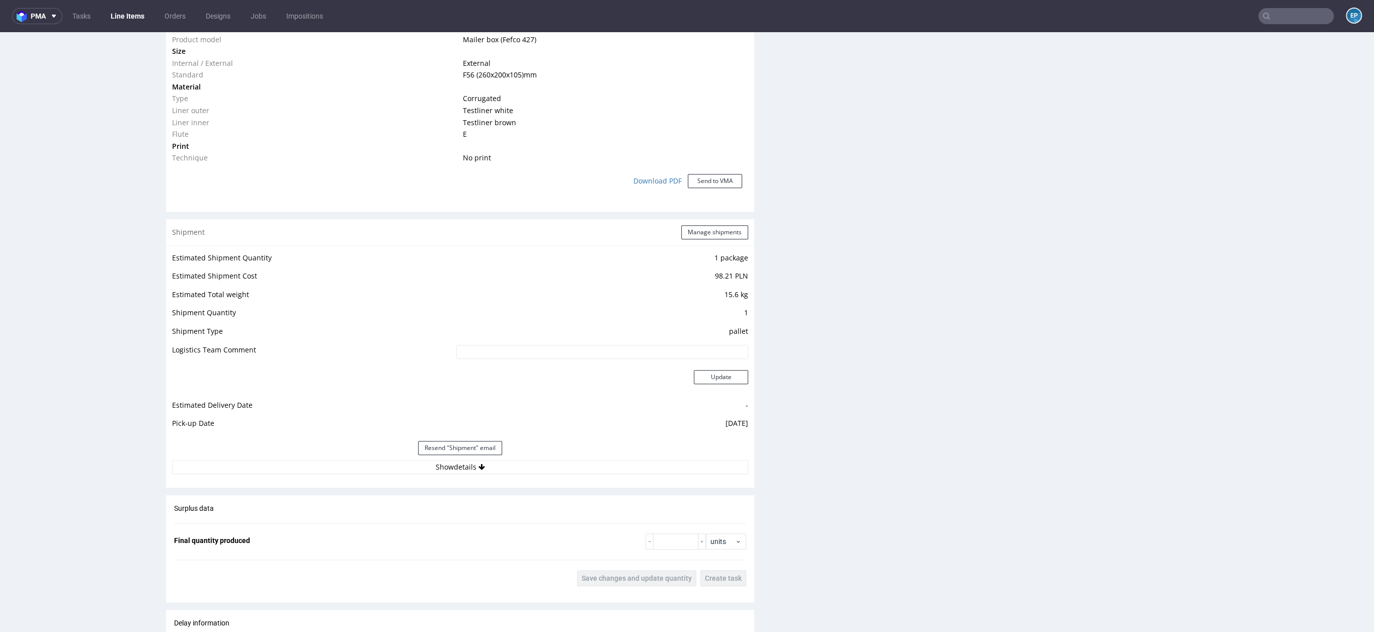
scroll to position [847, 0]
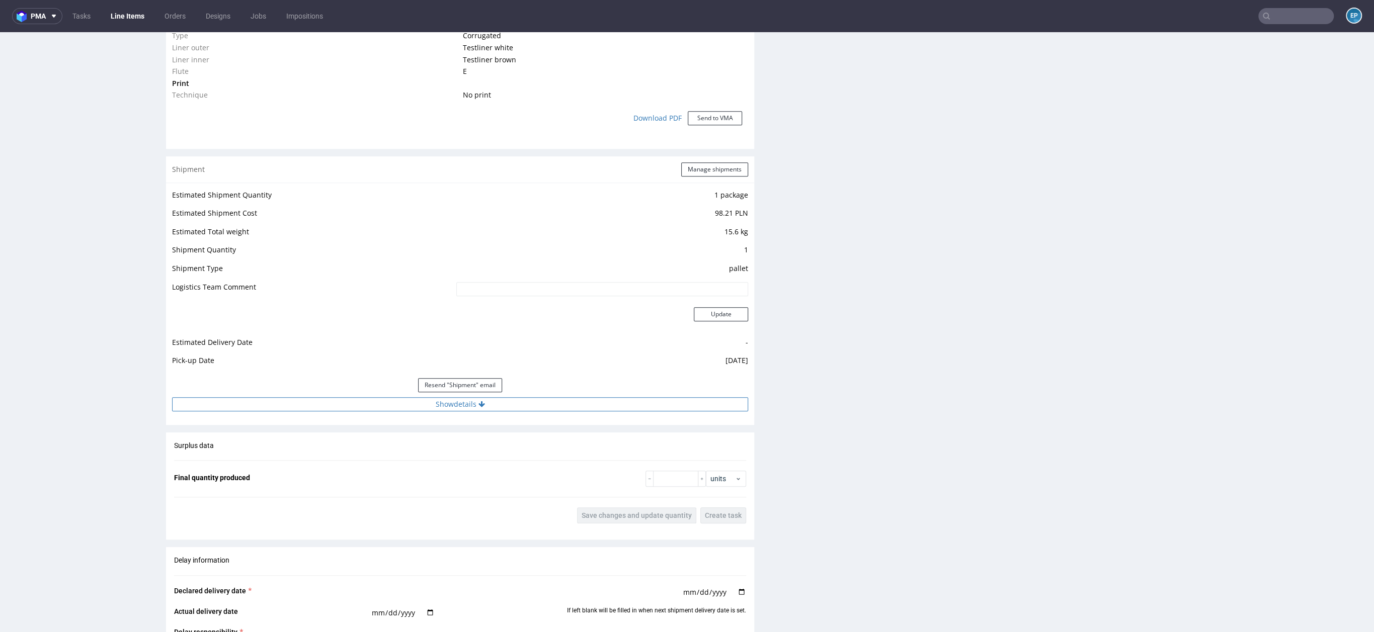
click at [466, 406] on button "Show details" at bounding box center [460, 404] width 576 height 14
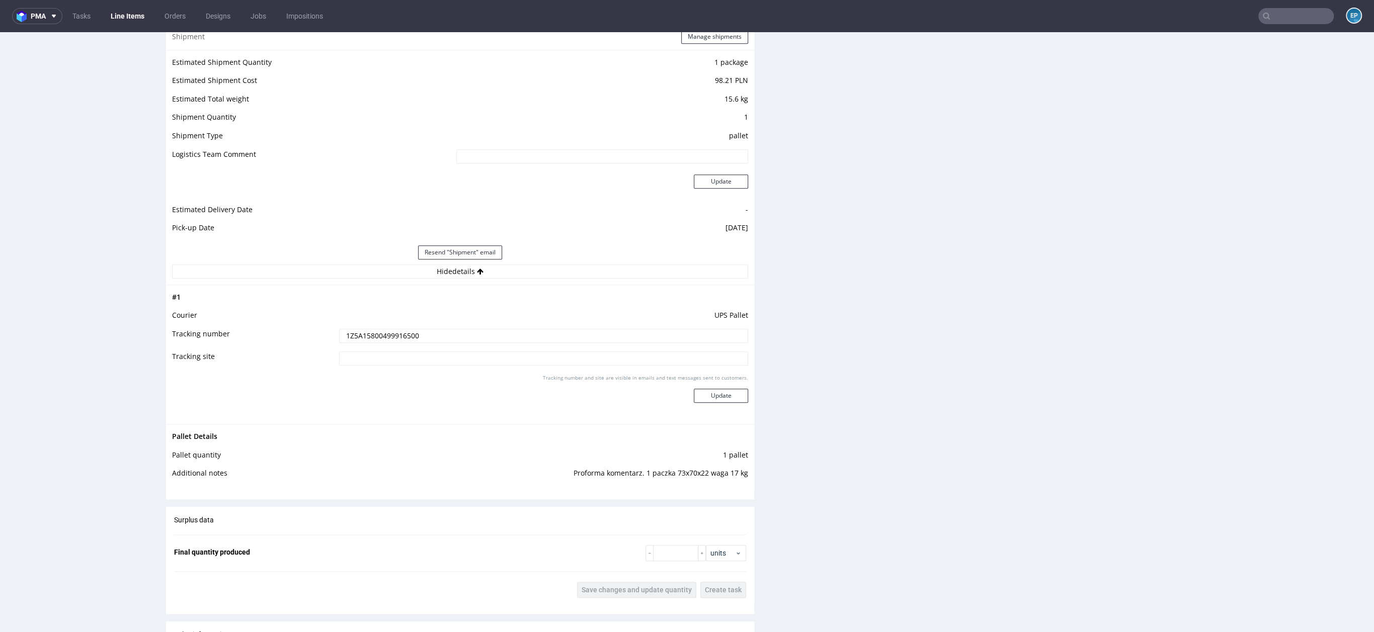
scroll to position [982, 0]
click at [393, 333] on input "1Z5A15800499916500" at bounding box center [543, 334] width 409 height 14
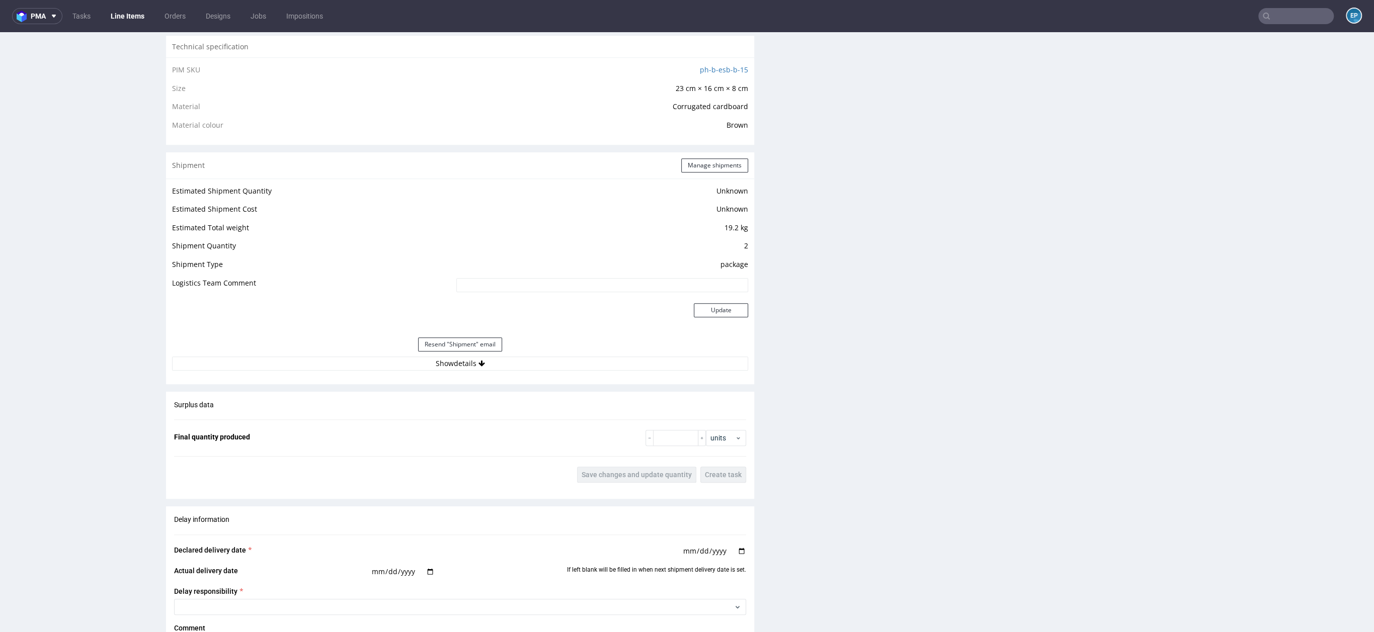
scroll to position [725, 0]
click at [492, 357] on button "Show details" at bounding box center [460, 364] width 576 height 14
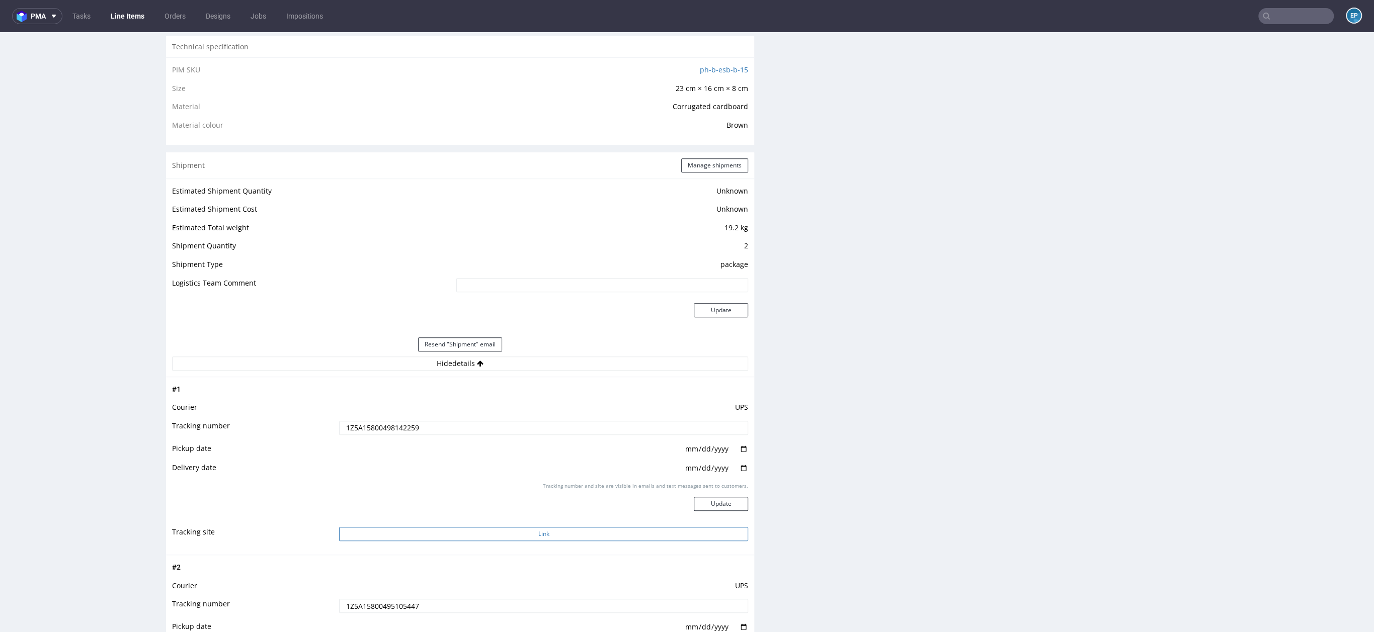
click at [584, 527] on button "Link" at bounding box center [543, 534] width 409 height 14
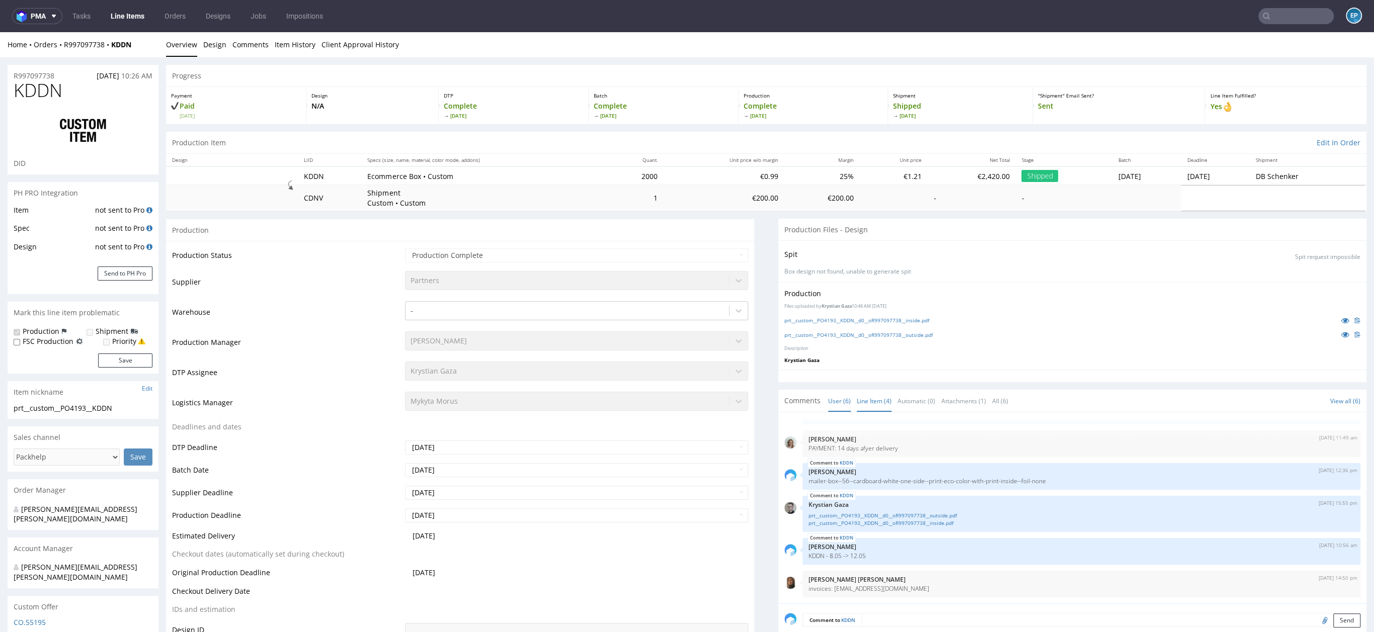
click at [860, 402] on link "Line Item (4)" at bounding box center [874, 401] width 35 height 22
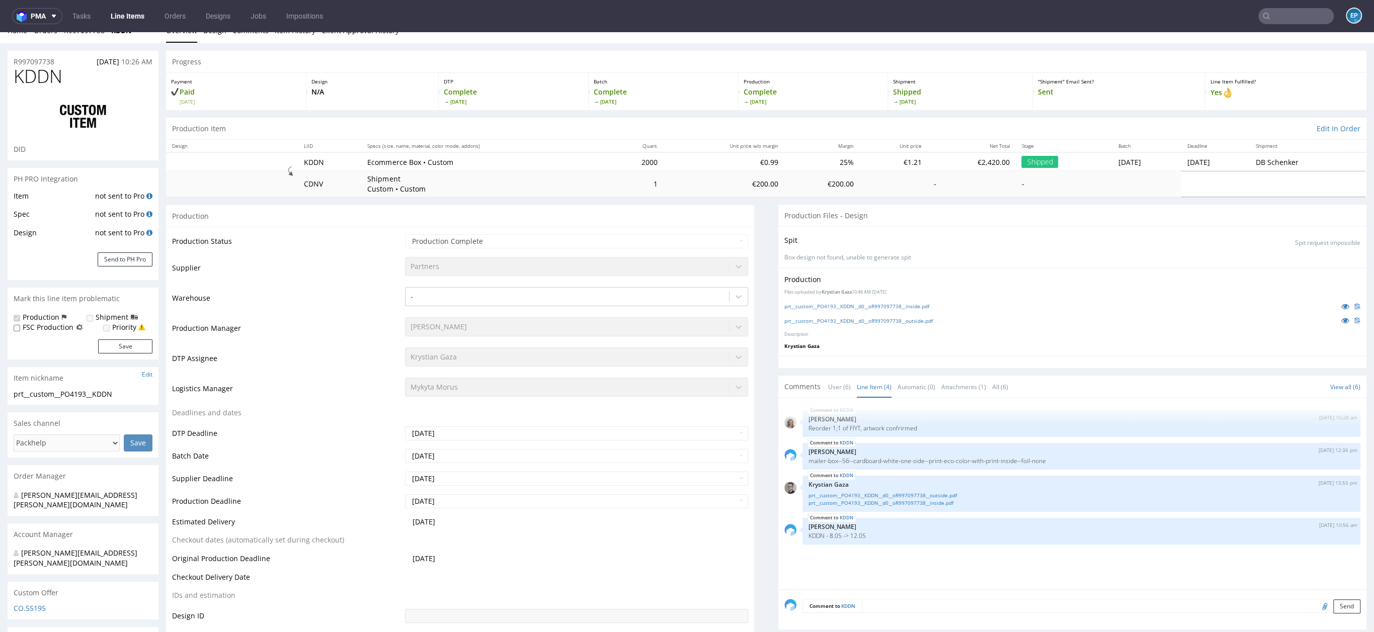
scroll to position [15, 0]
click at [1341, 303] on icon at bounding box center [1345, 305] width 8 height 7
click at [1341, 319] on icon at bounding box center [1345, 319] width 8 height 7
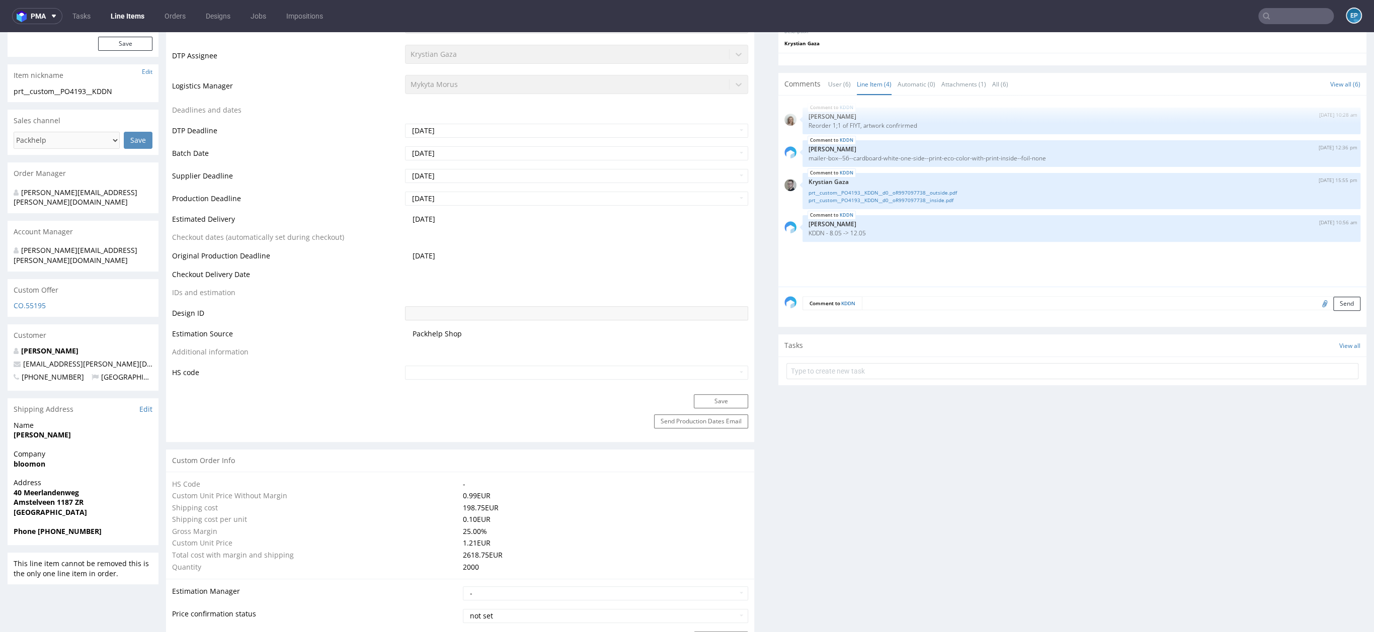
scroll to position [0, 0]
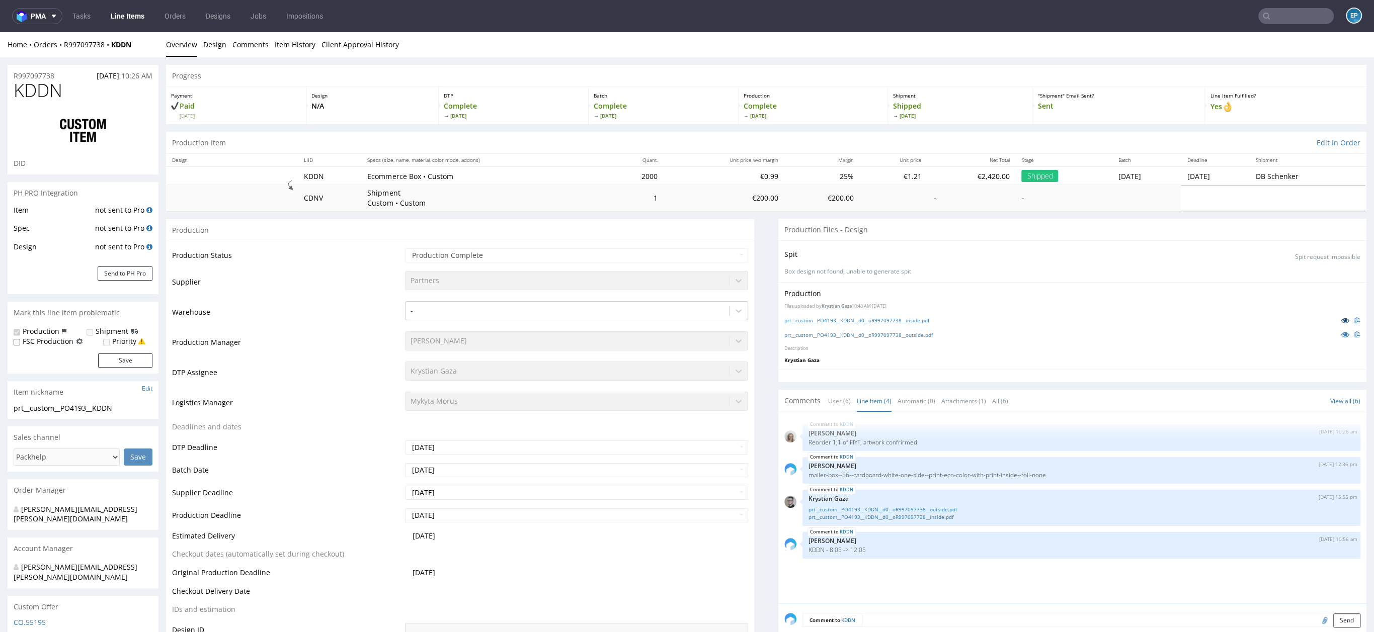
click at [1341, 317] on icon at bounding box center [1345, 320] width 8 height 7
click at [1341, 333] on icon at bounding box center [1345, 334] width 8 height 7
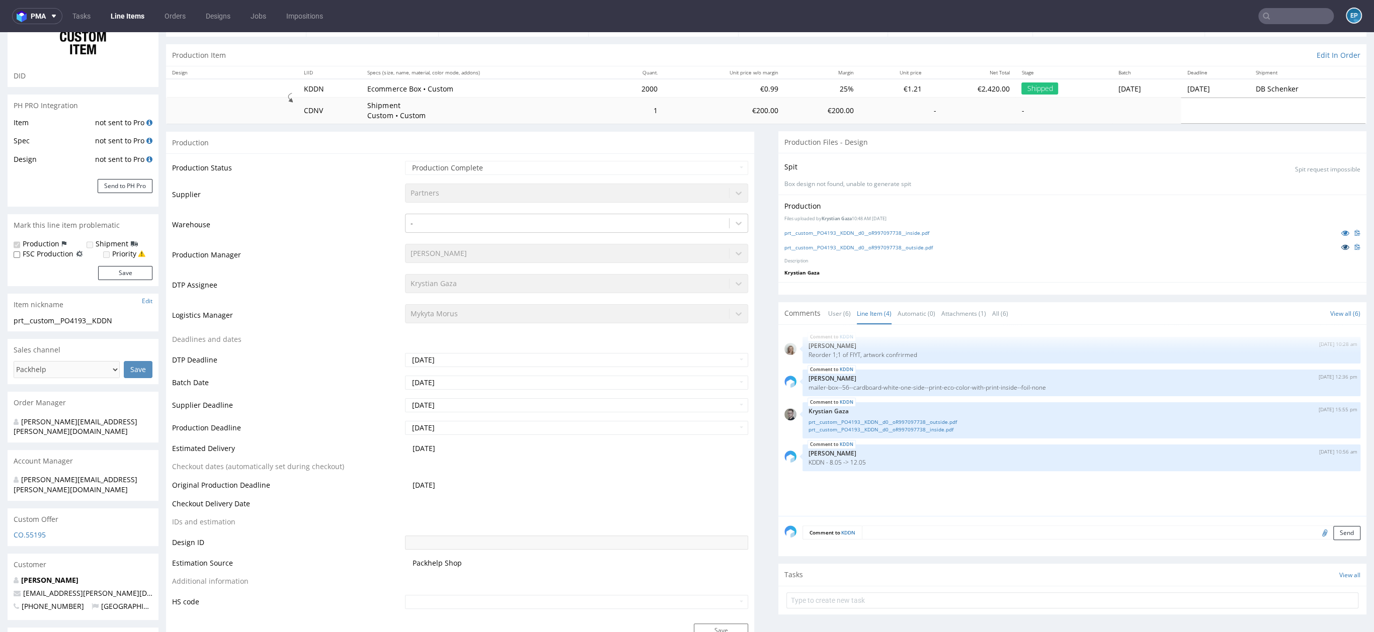
scroll to position [195, 0]
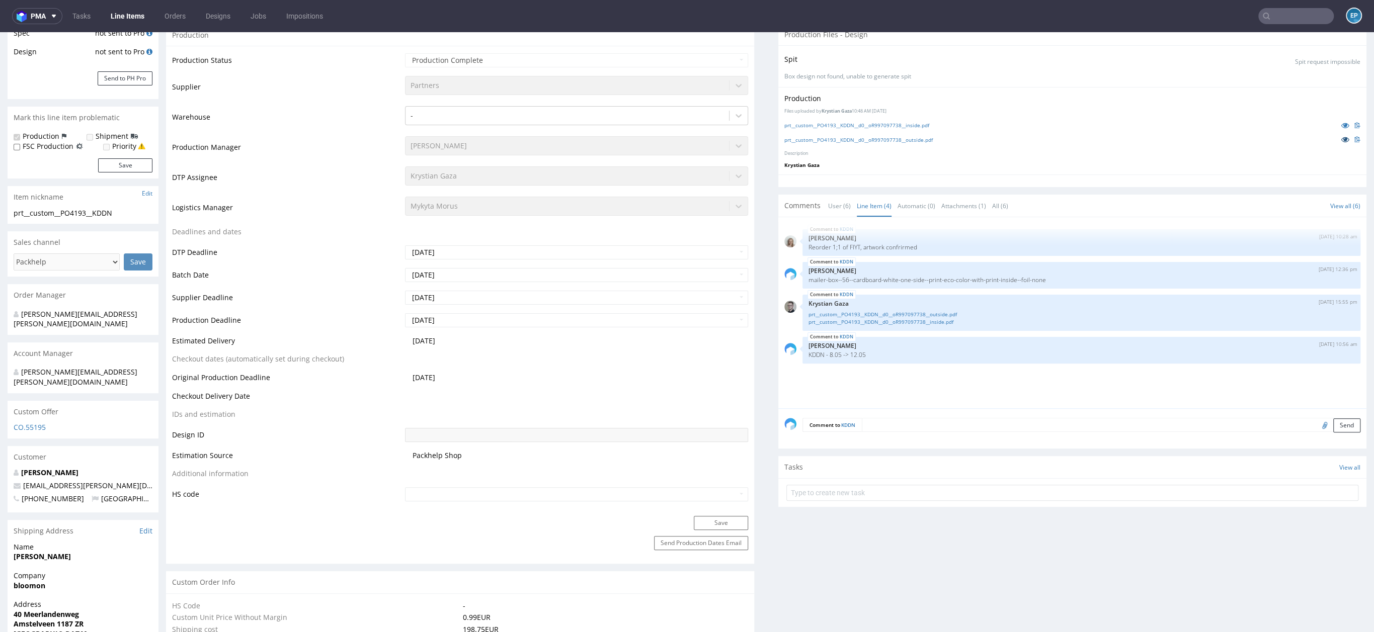
click at [1341, 138] on icon at bounding box center [1345, 139] width 8 height 7
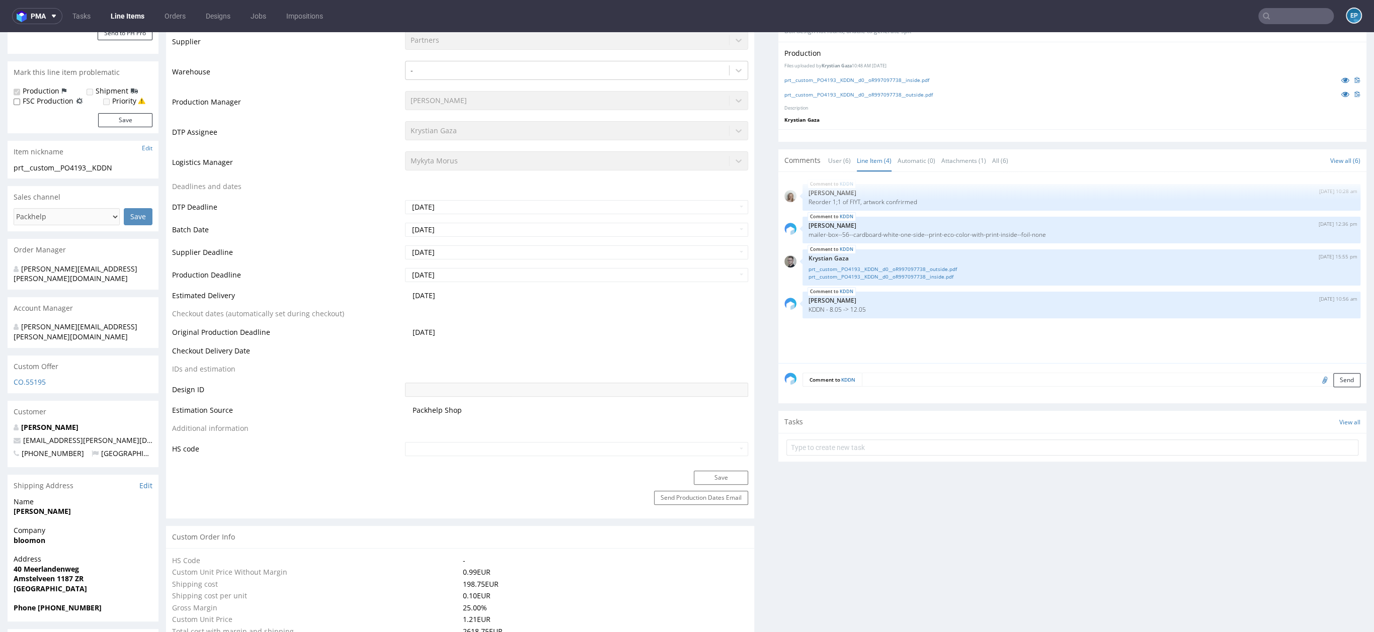
scroll to position [0, 0]
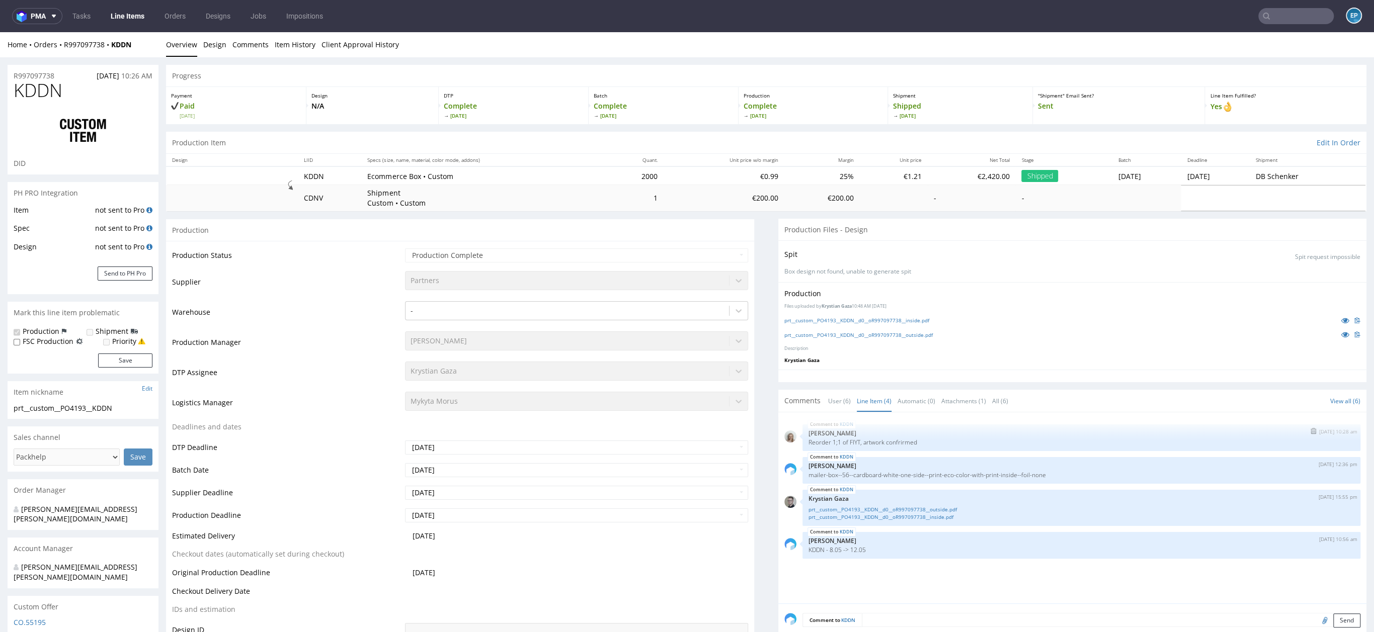
click at [844, 440] on p "Reorder 1;1 of FIYT, artwork confrirmed" at bounding box center [1081, 443] width 546 height 8
copy p "FIYT"
click at [1270, 14] on input "text" at bounding box center [1295, 16] width 75 height 16
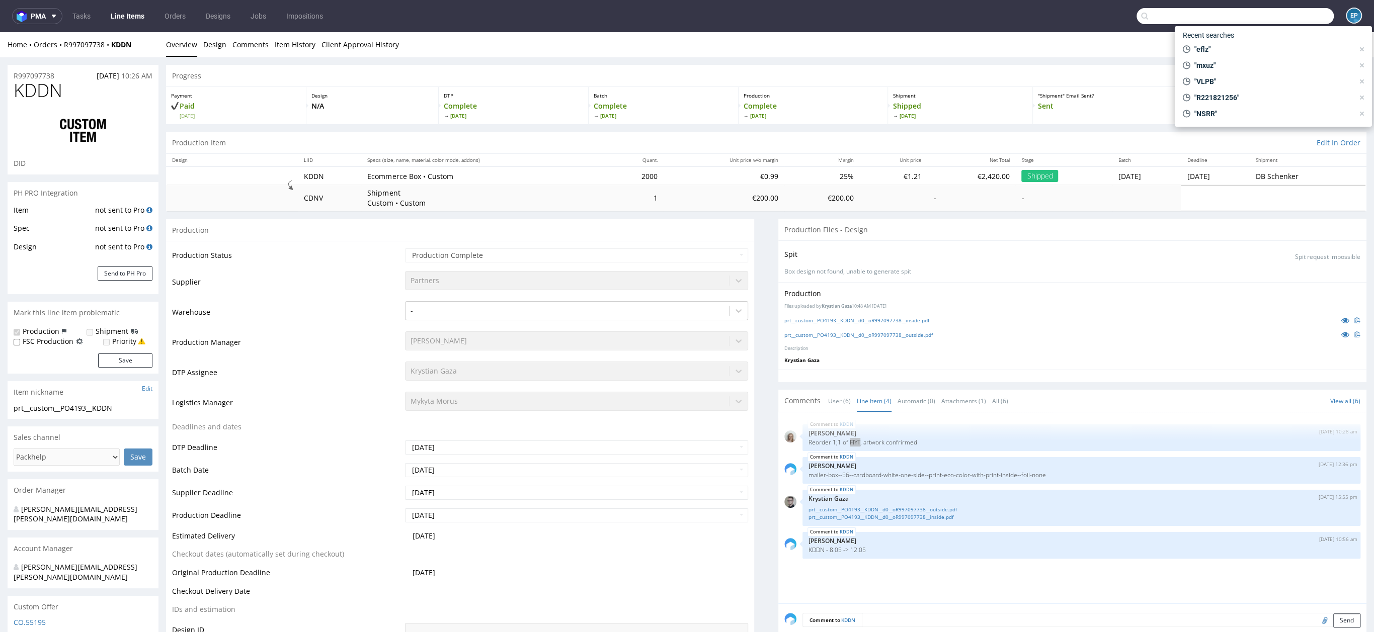
paste input "FIYT"
type input "FIYT"
click at [1227, 50] on div "adp__custom____ FIYT" at bounding box center [1252, 53] width 58 height 9
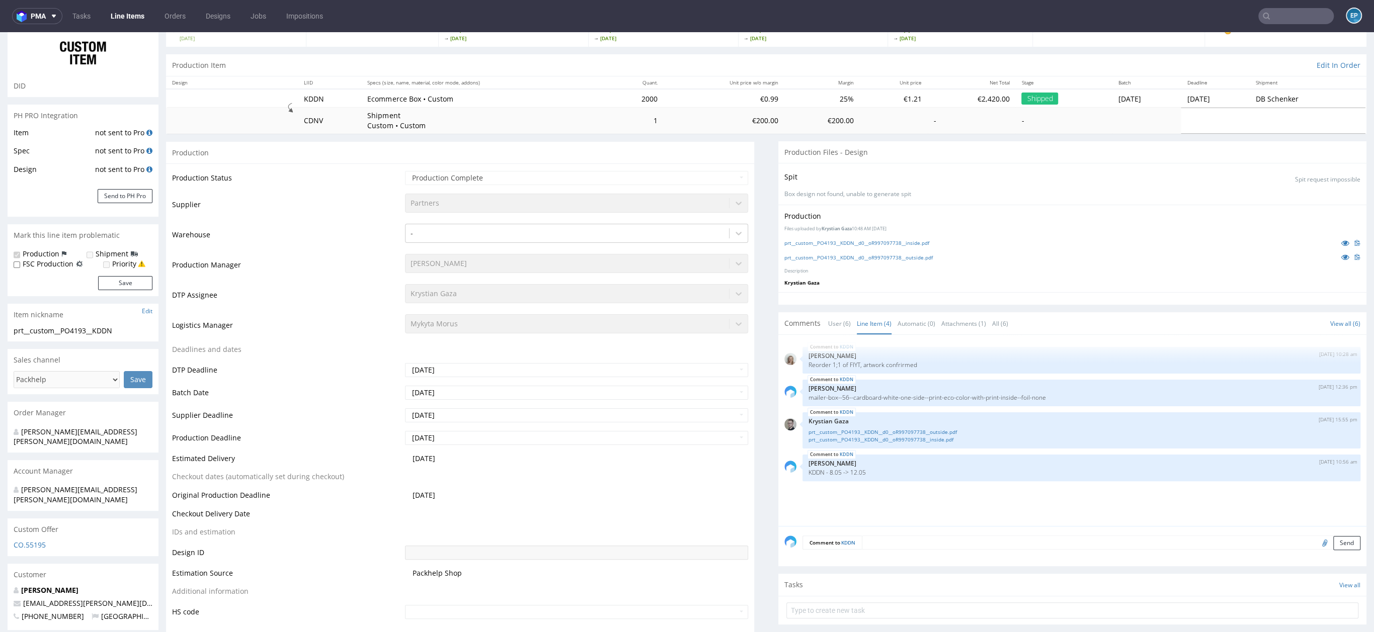
scroll to position [109, 0]
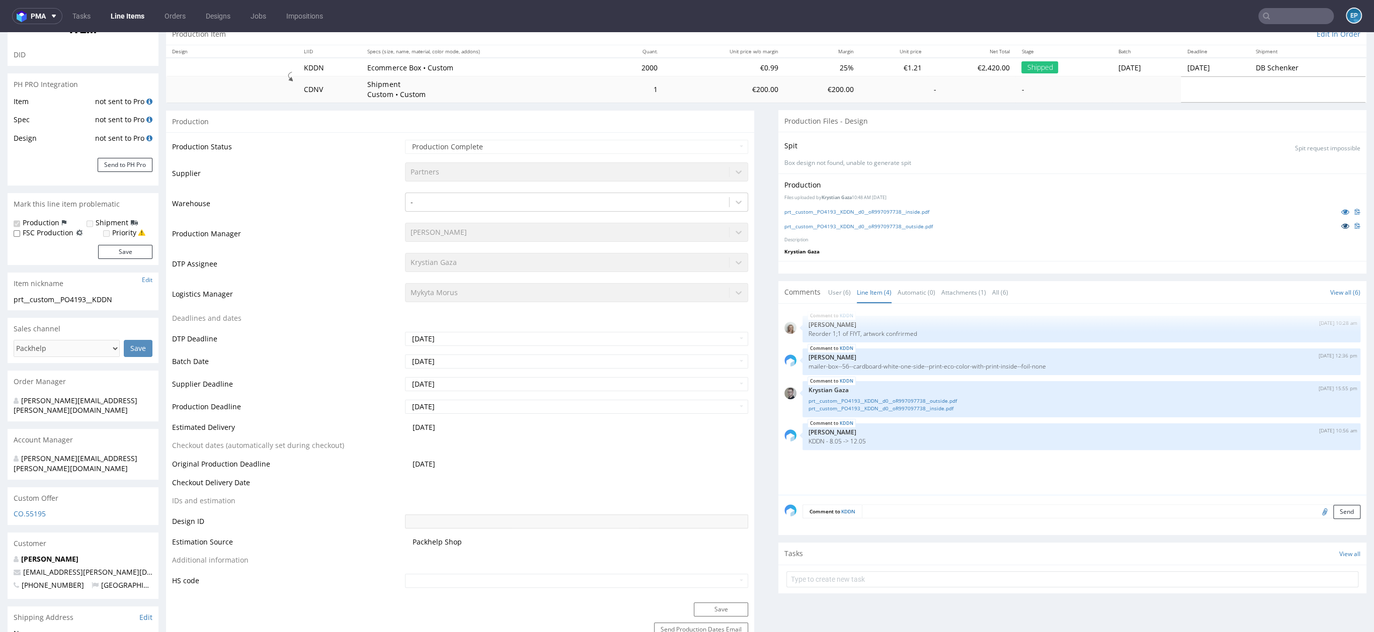
click at [1341, 225] on icon at bounding box center [1345, 225] width 8 height 7
click at [1341, 212] on icon at bounding box center [1345, 211] width 8 height 7
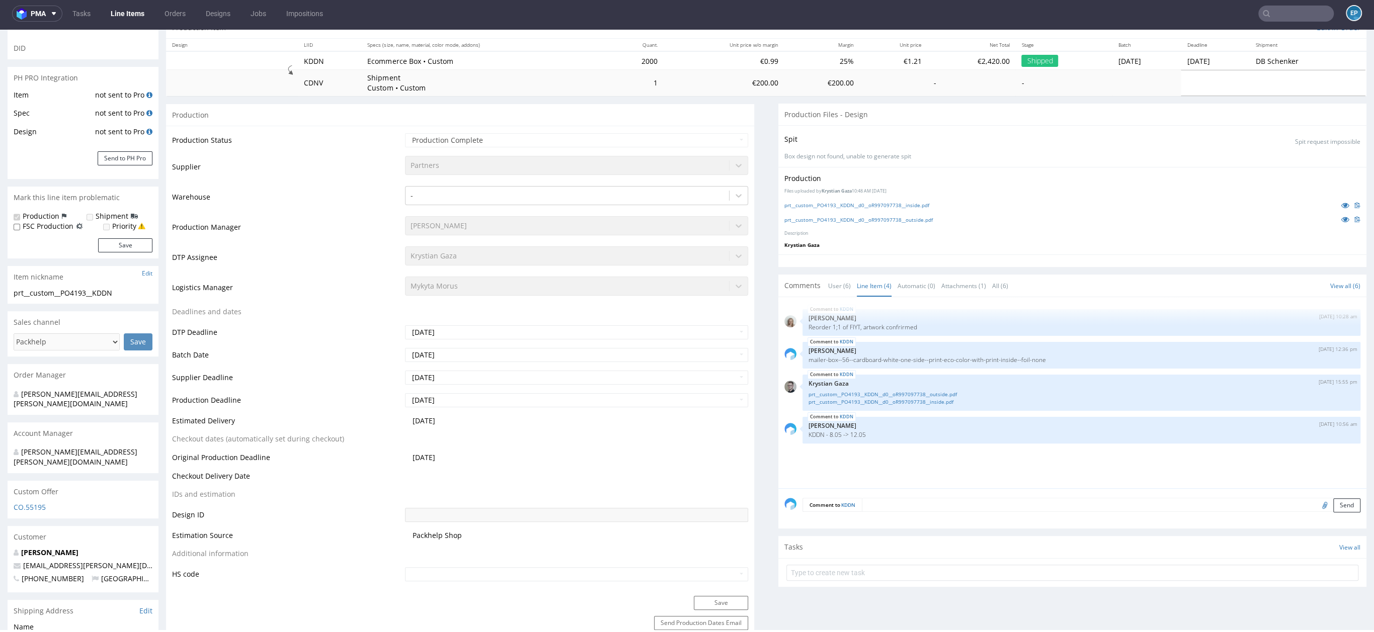
scroll to position [0, 0]
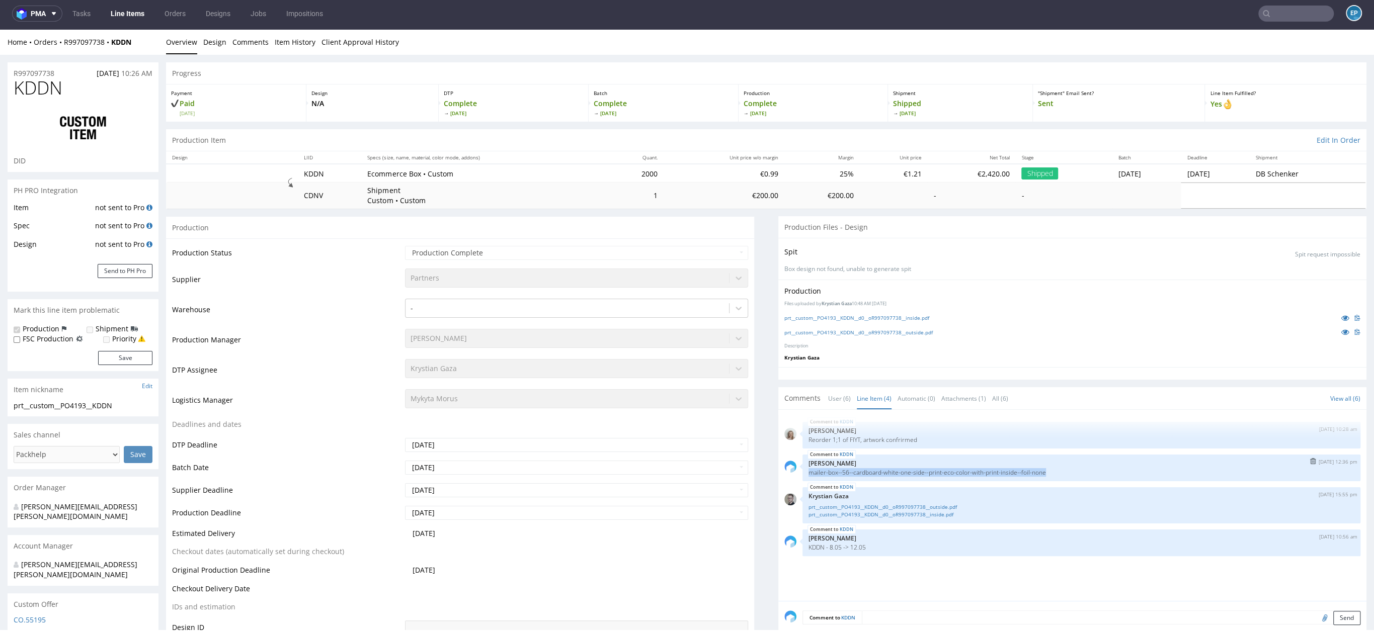
drag, startPoint x: 798, startPoint y: 472, endPoint x: 1081, endPoint y: 468, distance: 283.7
click at [1081, 469] on p "mailer-box--56--cardboard-white-one-side--print-eco-color-with-print-inside--fo…" at bounding box center [1081, 473] width 546 height 8
copy p "mailer-box--56--cardboard-white-one-side--print-eco-color-with-print-inside--fo…"
click at [1295, 11] on input "text" at bounding box center [1295, 14] width 75 height 16
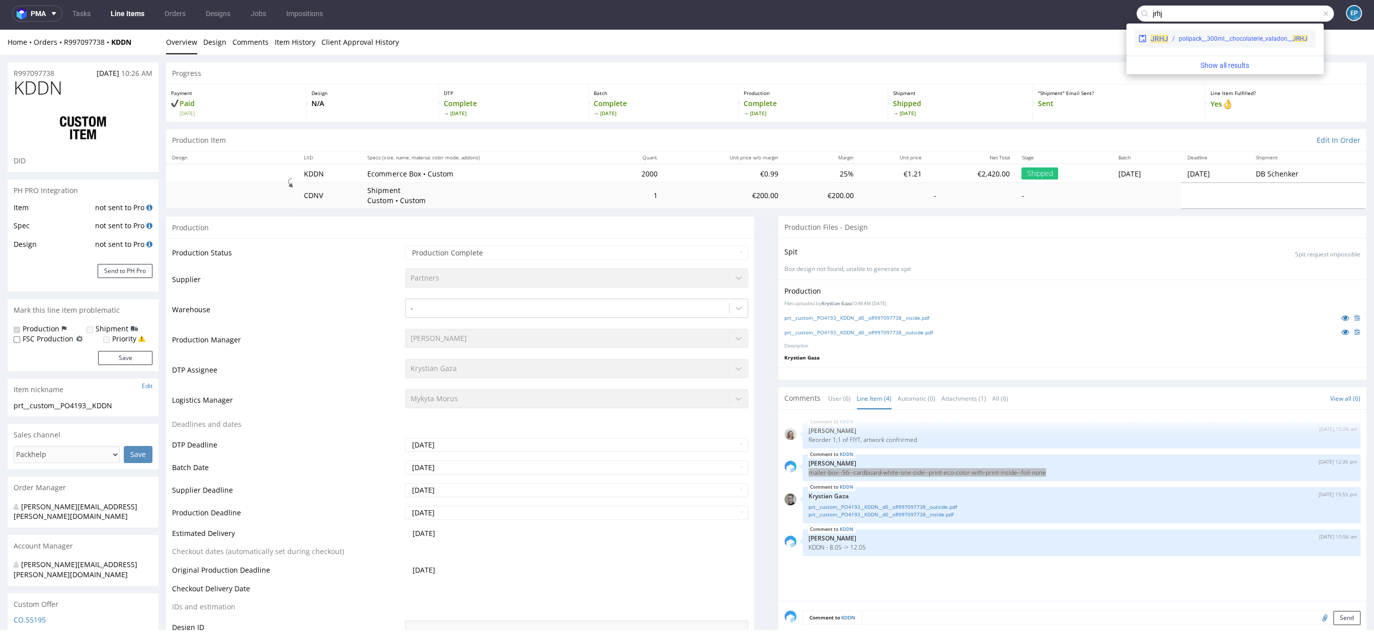
type input "jrhj"
click at [1182, 37] on div "polipack__300ml__chocolaterie_valadon__ JRHJ" at bounding box center [1242, 38] width 129 height 9
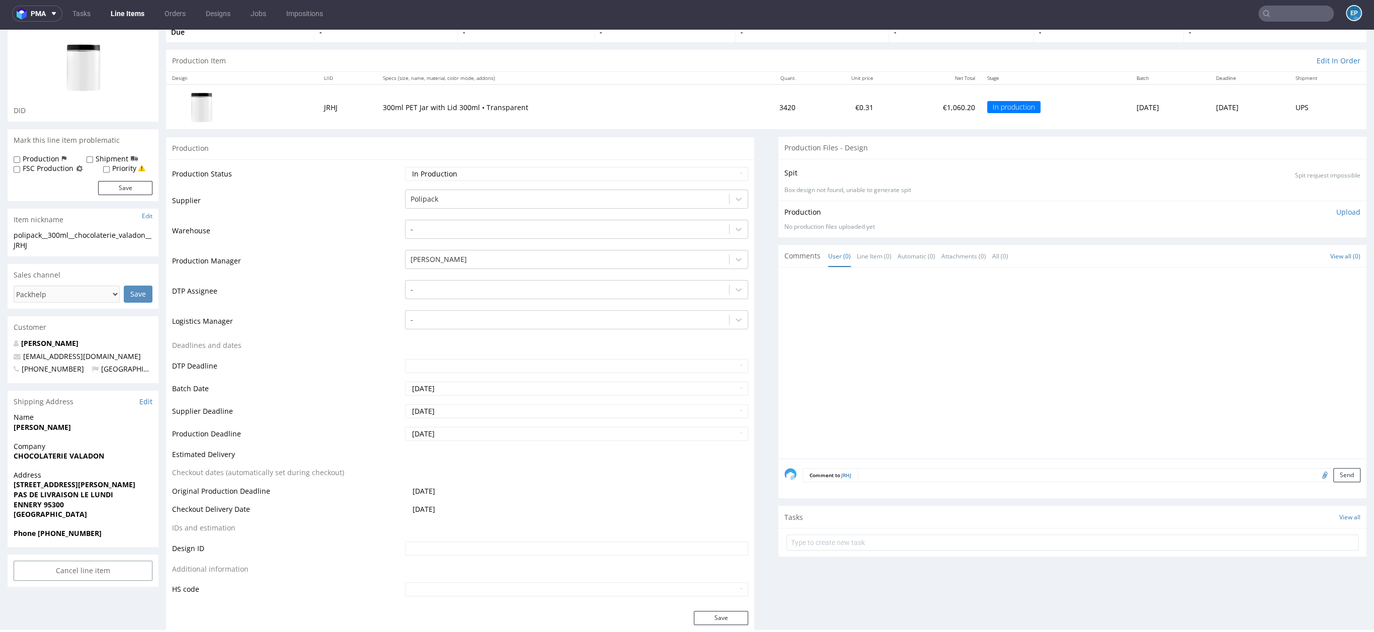
scroll to position [112, 0]
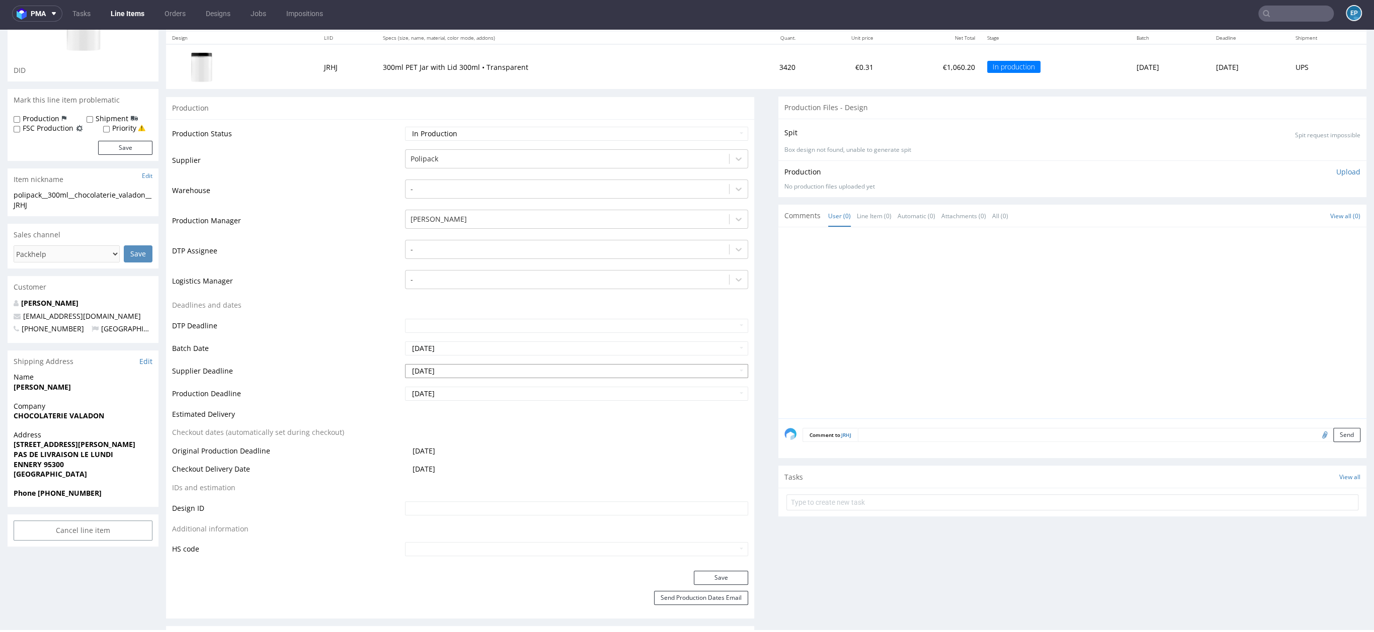
click at [455, 369] on input "2025-09-19" at bounding box center [576, 371] width 343 height 14
click at [448, 342] on td "30" at bounding box center [442, 340] width 15 height 15
type input "2025-09-30"
click at [729, 572] on button "Save" at bounding box center [721, 578] width 54 height 14
click at [453, 395] on input "2025-10-23" at bounding box center [576, 394] width 343 height 14
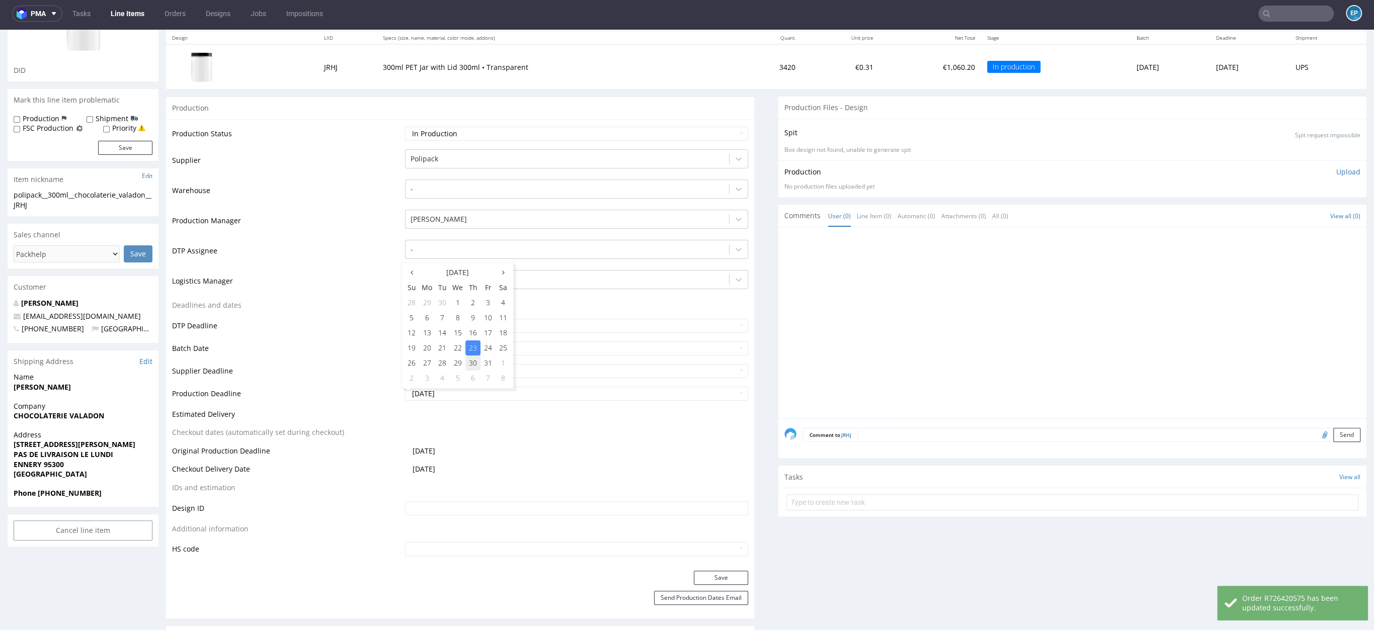
click at [473, 367] on td "30" at bounding box center [472, 363] width 15 height 15
type input "2025-10-30"
click at [704, 567] on div "Production Status Waiting for Artwork Waiting for Diecut Waiting for Mockup Wai…" at bounding box center [460, 345] width 588 height 452
click at [711, 574] on button "Save" at bounding box center [721, 578] width 54 height 14
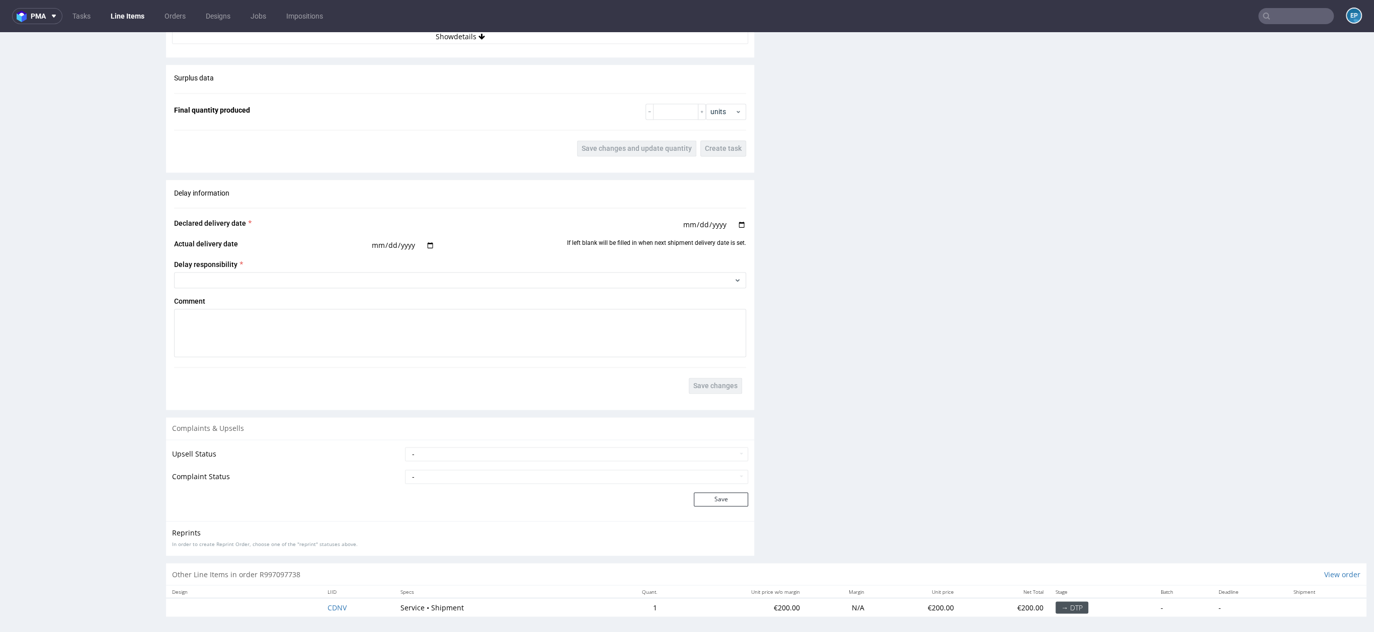
scroll to position [1561, 0]
click at [431, 475] on select "- Complaint Received Complaint Rejected Complaint Accepted (DTP Issue) - Reprin…" at bounding box center [576, 475] width 343 height 14
select select "accepted_print_issue_reprint"
click at [703, 504] on div "Upsell Status - Pending Upsell Upsell Accepted Upsell Refused Complaint Status …" at bounding box center [460, 478] width 588 height 81
click at [699, 497] on button "Save" at bounding box center [721, 497] width 54 height 14
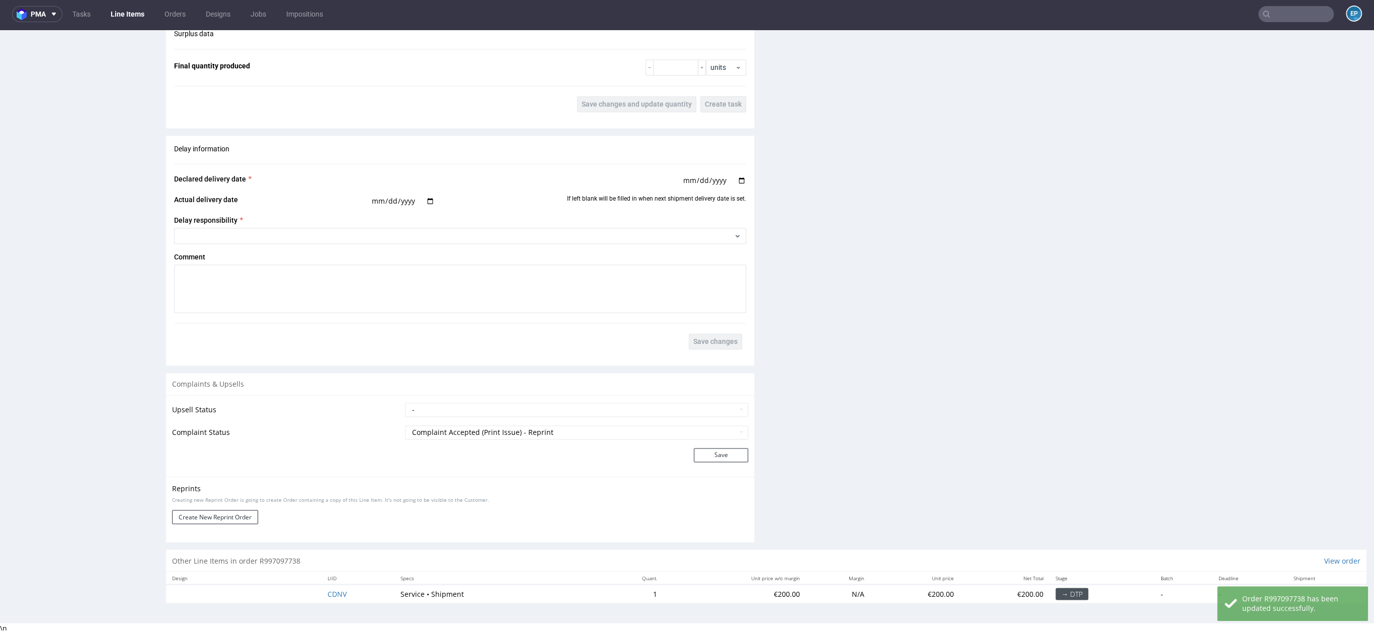
scroll to position [3, 0]
click at [228, 515] on button "Create New Reprint Order" at bounding box center [215, 516] width 86 height 14
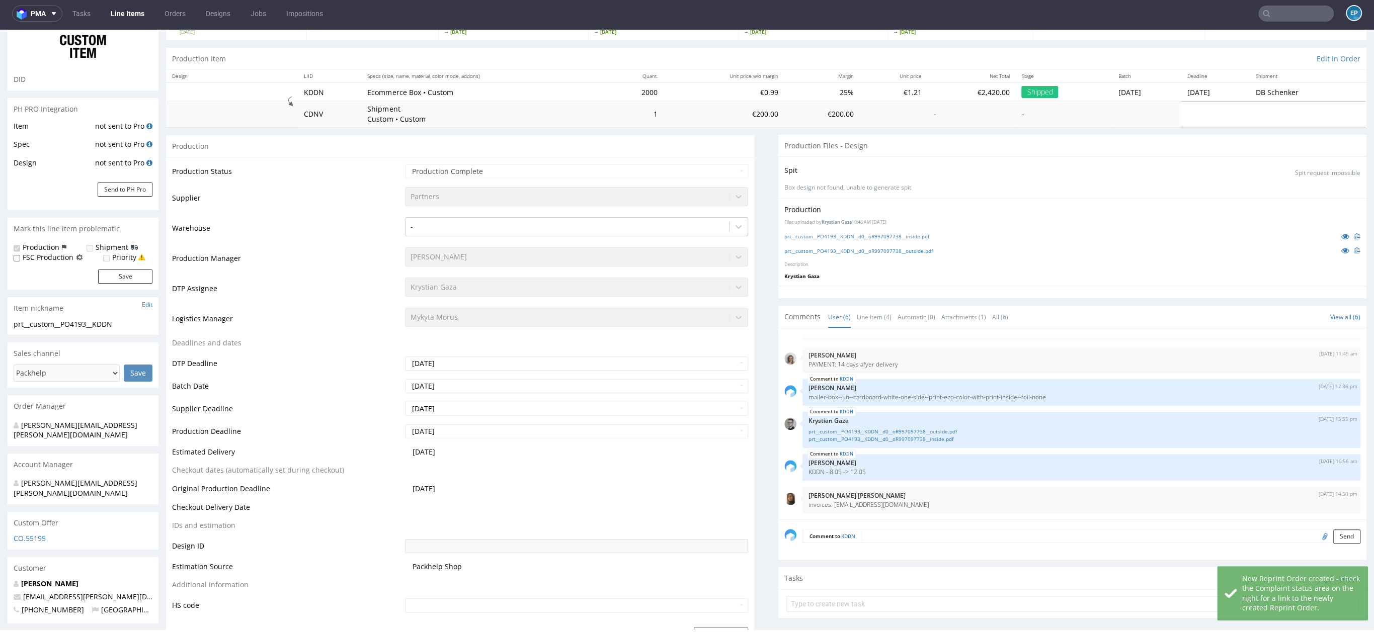
scroll to position [0, 0]
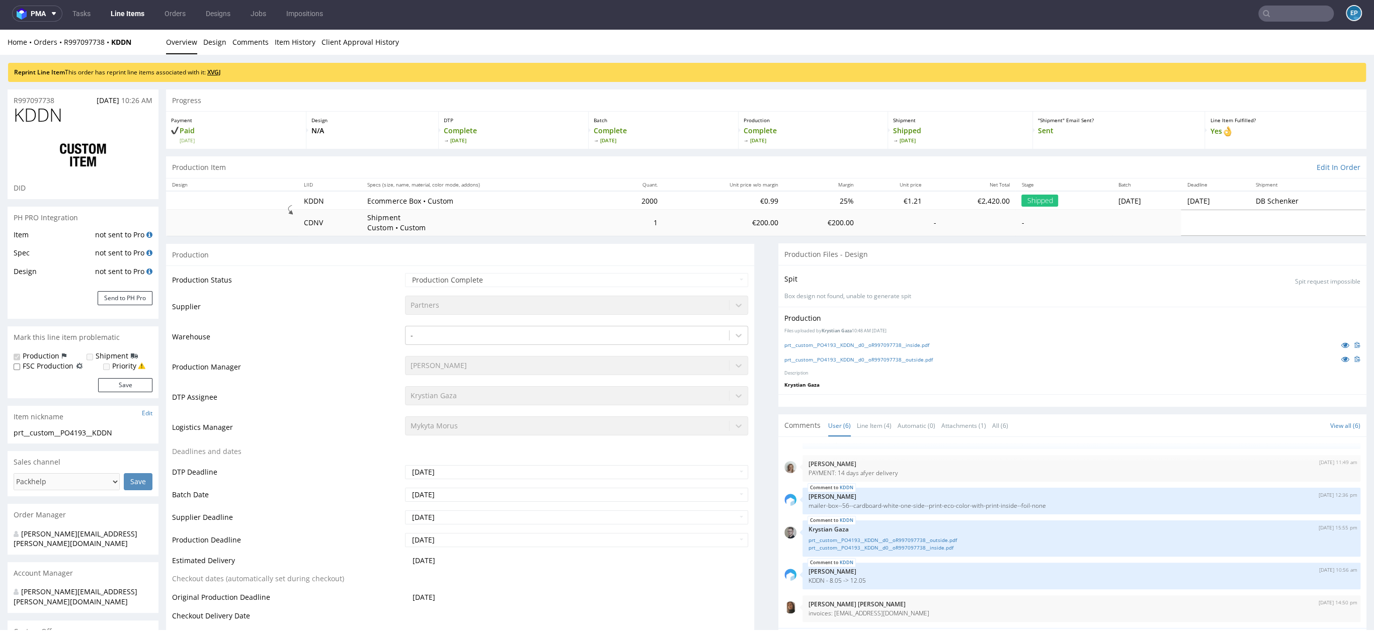
click at [221, 69] on link "XVGJ" at bounding box center [214, 72] width 14 height 9
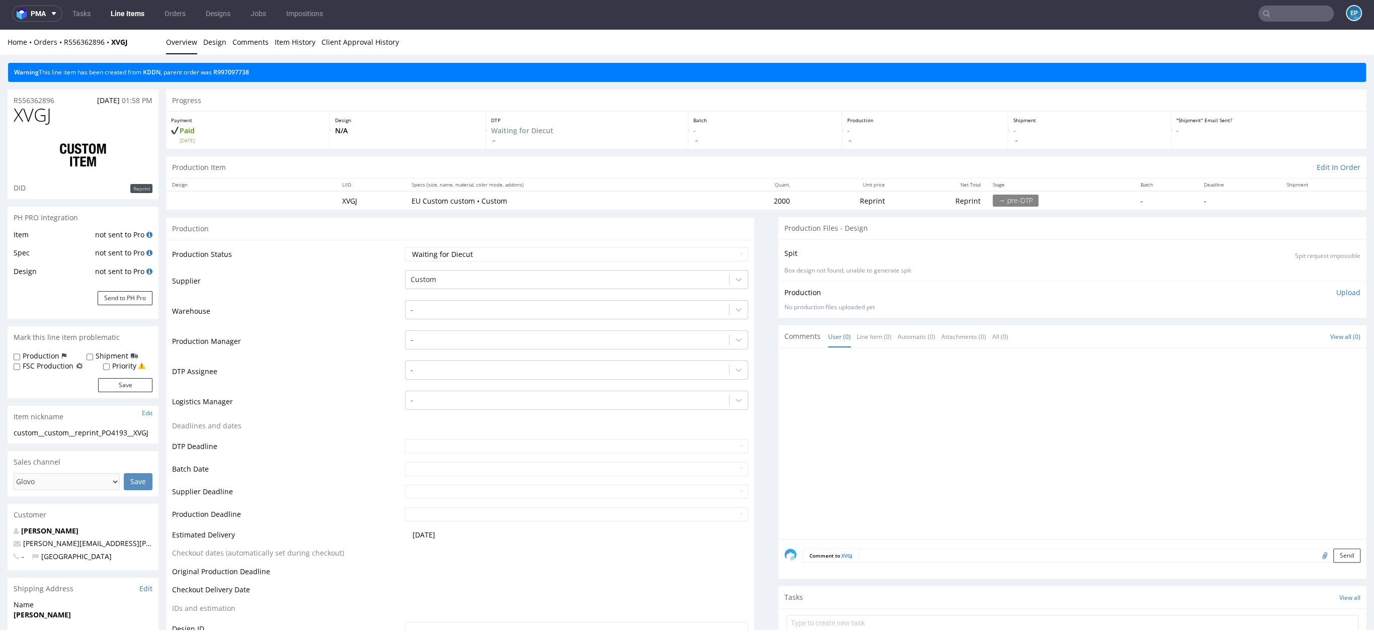
click at [43, 352] on label "Production" at bounding box center [41, 356] width 37 height 10
click at [20, 353] on input "Production" at bounding box center [17, 357] width 7 height 8
checkbox input "true"
click at [96, 355] on label "Shipment" at bounding box center [112, 356] width 33 height 10
click at [93, 355] on input "Shipment" at bounding box center [90, 357] width 7 height 8
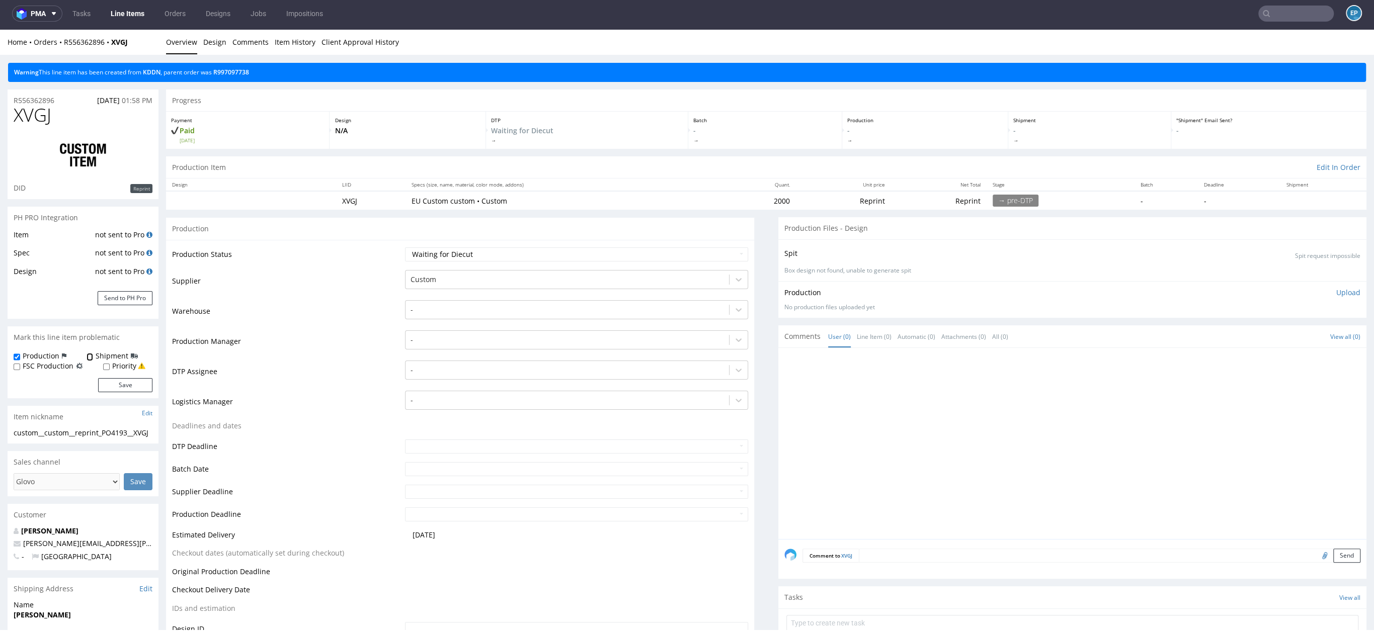
checkbox input "true"
click at [111, 381] on button "Save" at bounding box center [125, 385] width 54 height 14
click at [494, 278] on div at bounding box center [566, 280] width 313 height 12
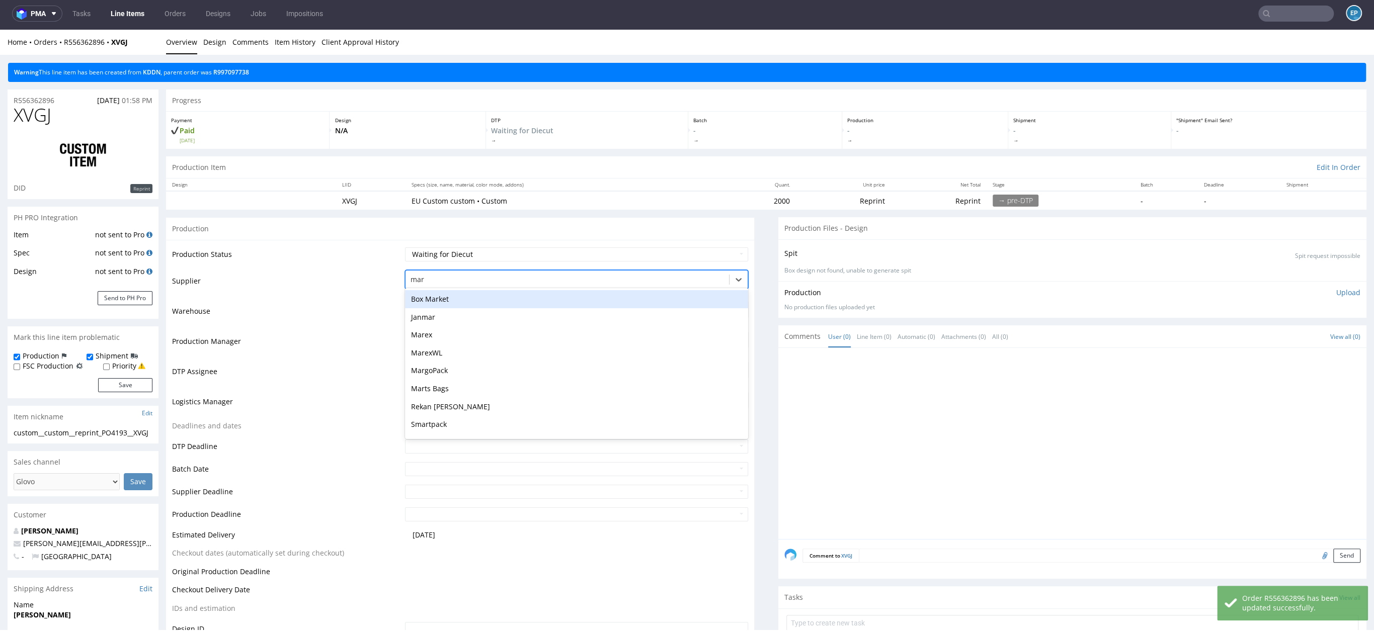
type input "mare"
click at [454, 292] on div "Marex" at bounding box center [576, 299] width 343 height 18
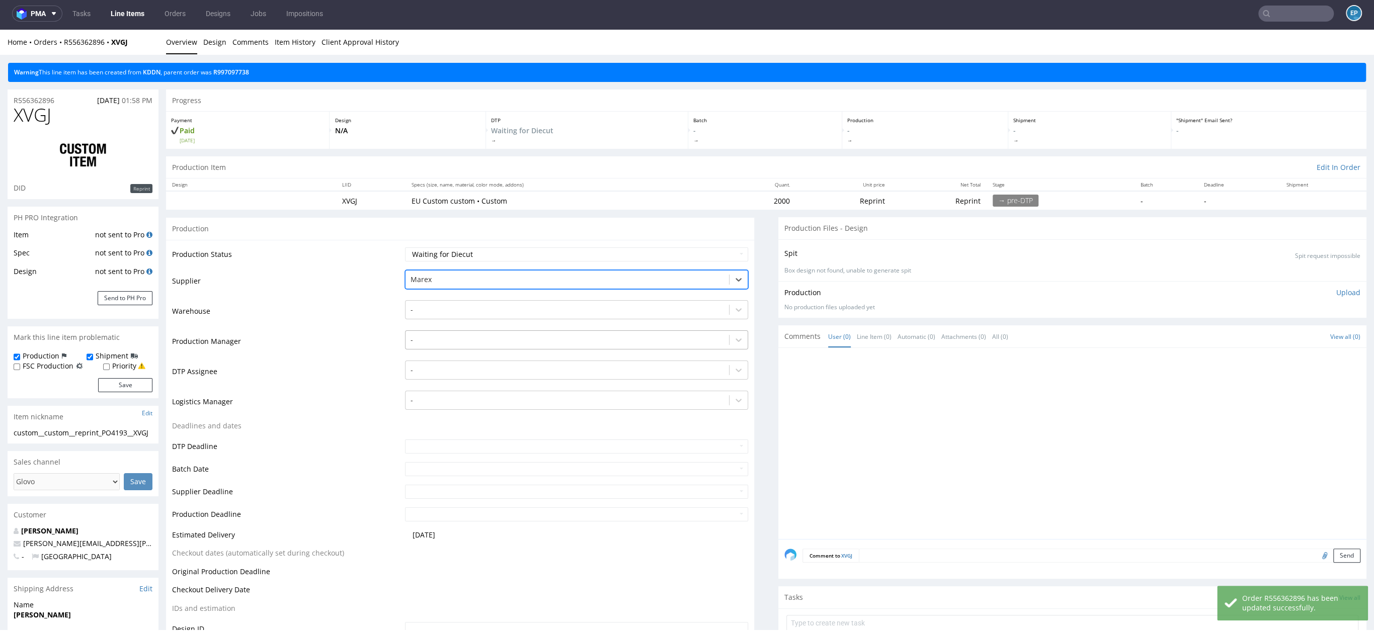
click at [438, 335] on div at bounding box center [566, 340] width 313 height 12
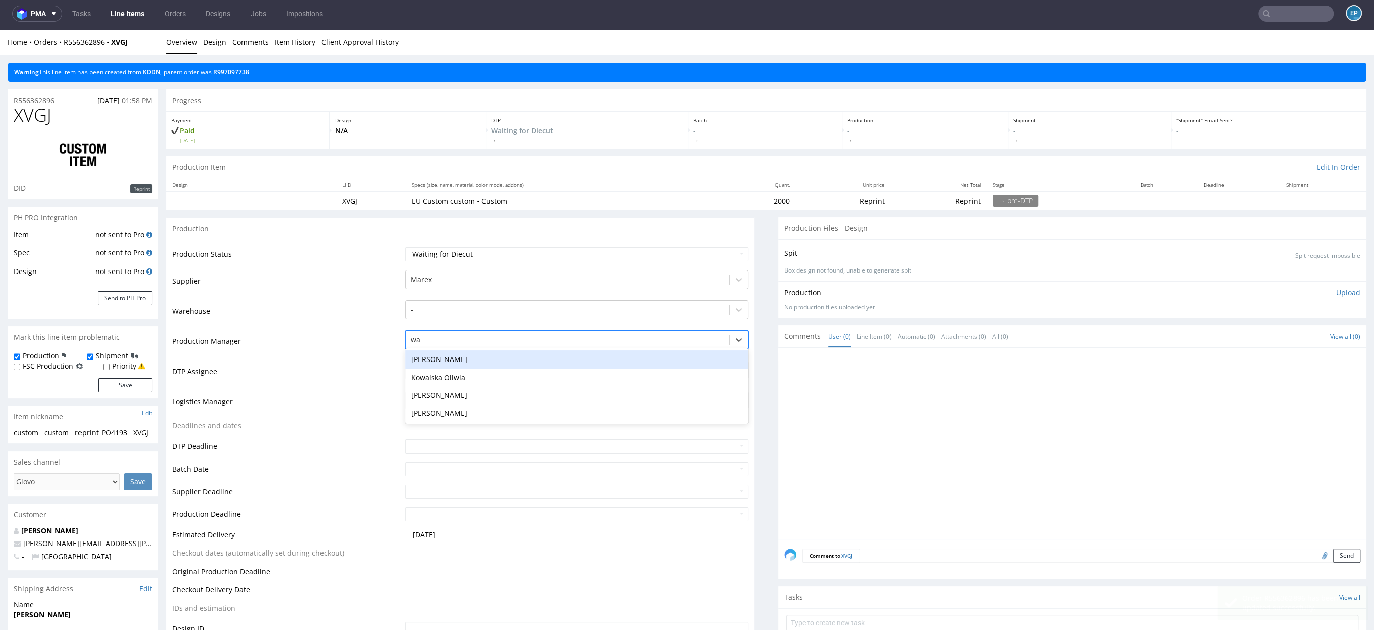
type input "w"
type input "ewa"
click at [414, 357] on div "[PERSON_NAME]" at bounding box center [576, 360] width 343 height 18
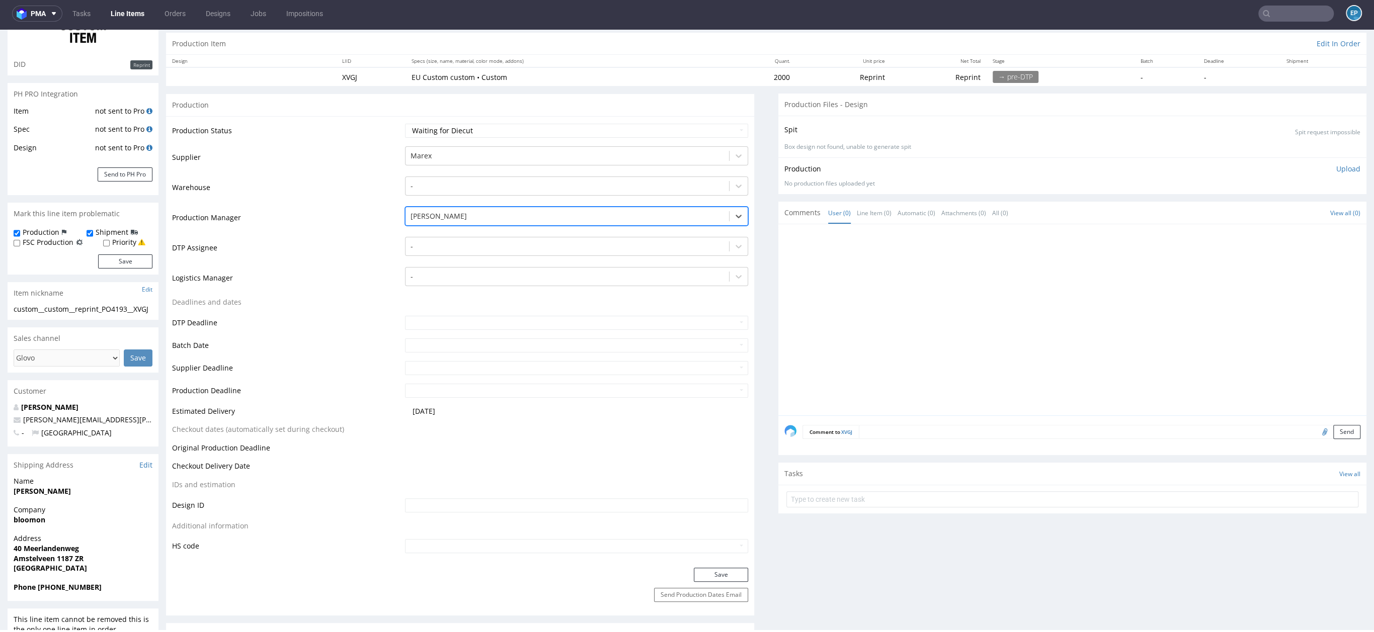
scroll to position [188, 0]
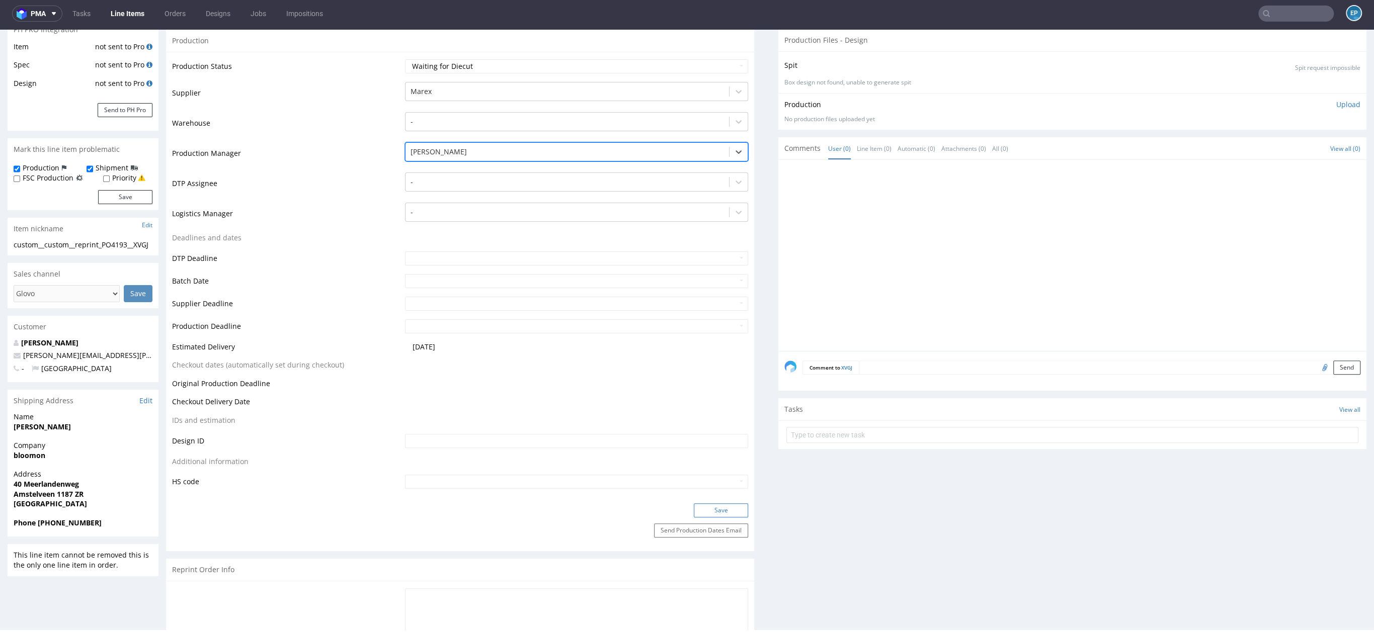
click at [718, 515] on button "Save" at bounding box center [721, 510] width 54 height 14
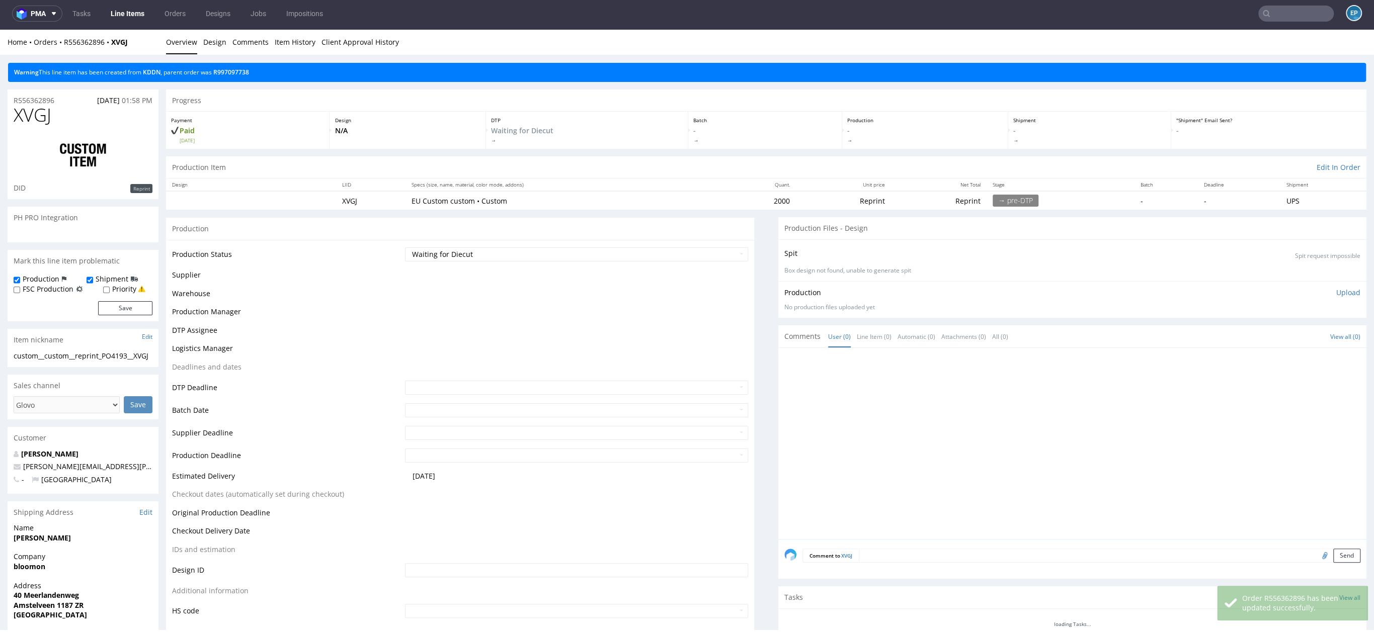
scroll to position [181, 0]
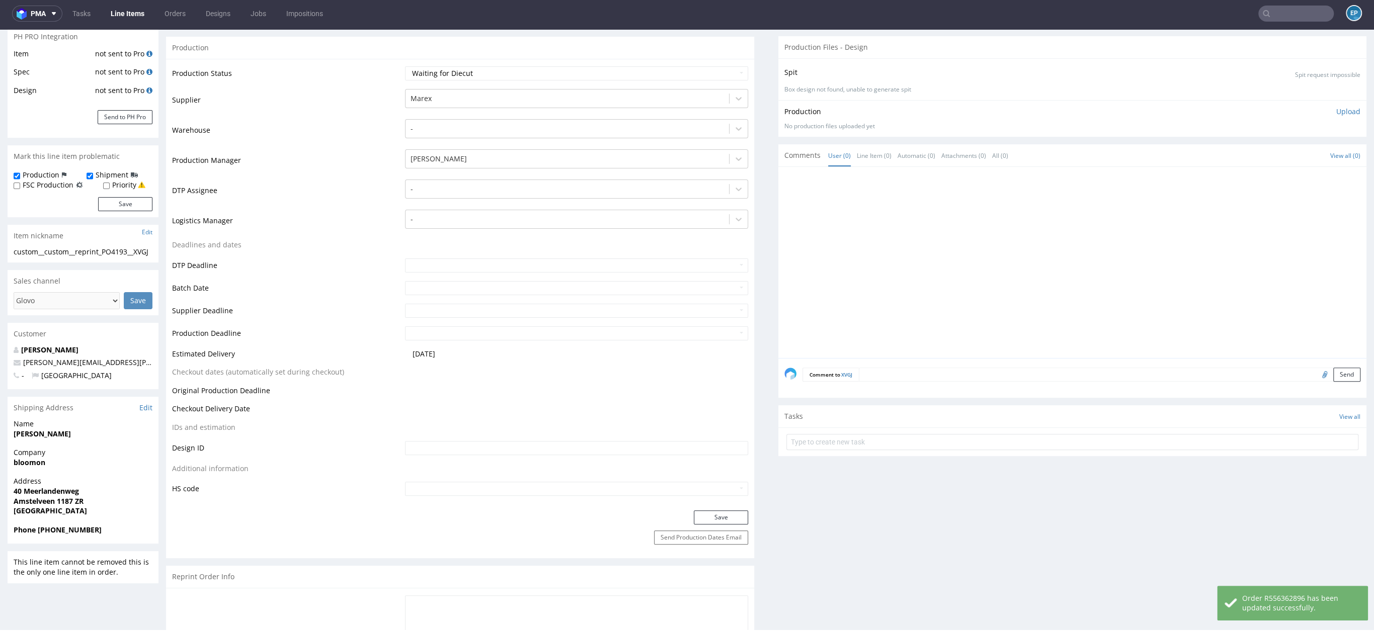
click at [914, 373] on textarea at bounding box center [1109, 375] width 501 height 14
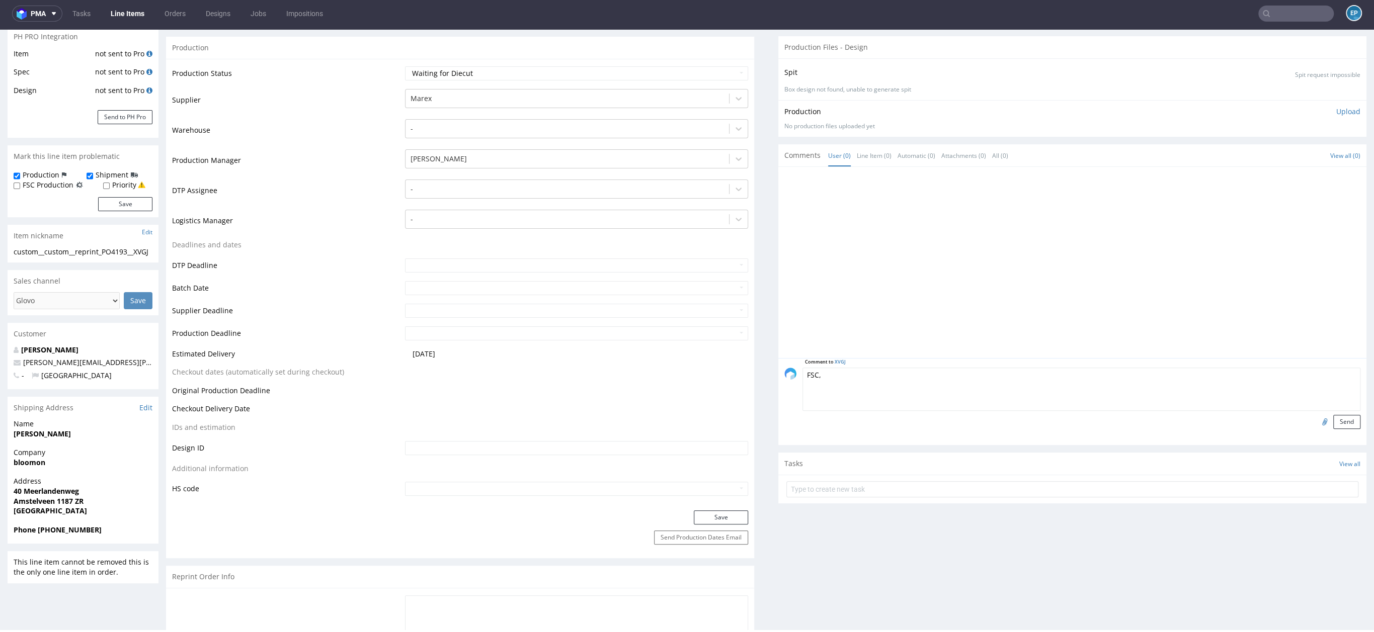
paste textarea "mailer-box--56--cardboard-white-one-side--print-eco-color-with-print-inside--fo…"
type textarea "FSC, mailer-box--56--cardboard-white-one-side--print-eco-color-with-print-insid…"
click at [1333, 422] on button "Send" at bounding box center [1346, 422] width 27 height 14
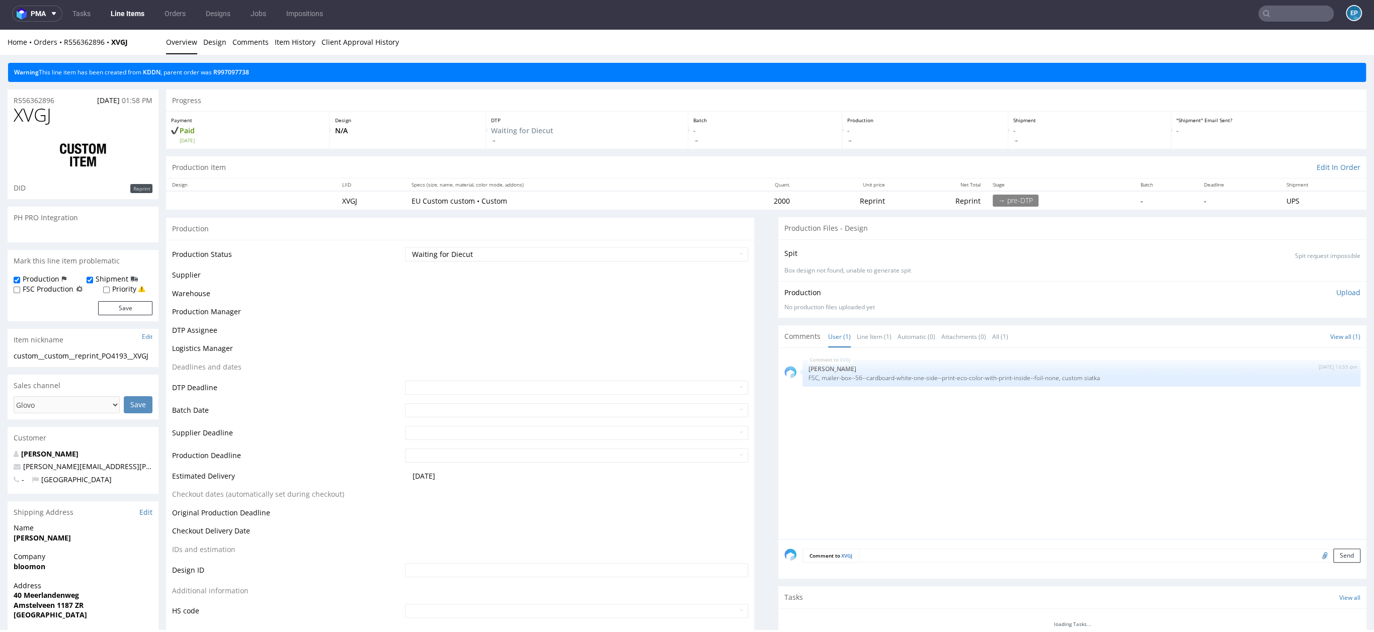
scroll to position [0, 0]
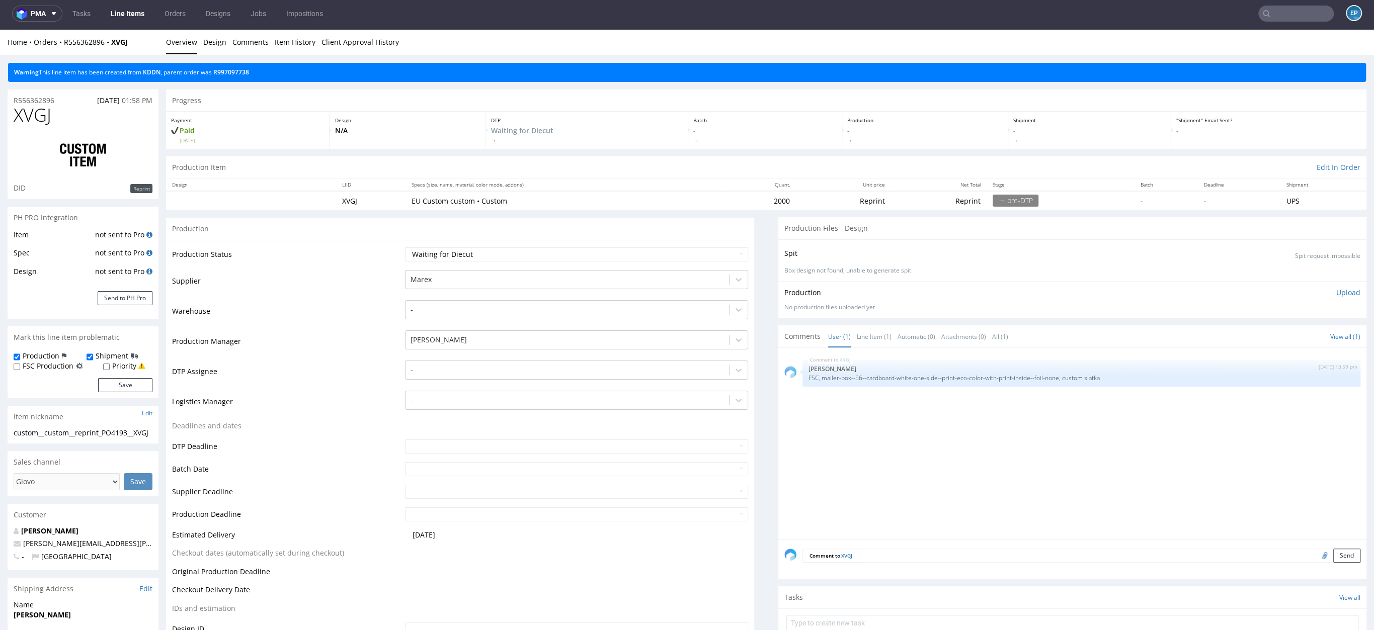
click at [885, 563] on div "Comment to XVGJ Send" at bounding box center [1072, 559] width 588 height 40
click at [882, 555] on textarea at bounding box center [1109, 556] width 501 height 14
type textarea "BROWN OUTSIDE, WHITE INSIDE"
click at [1333, 602] on button "Send" at bounding box center [1346, 603] width 27 height 14
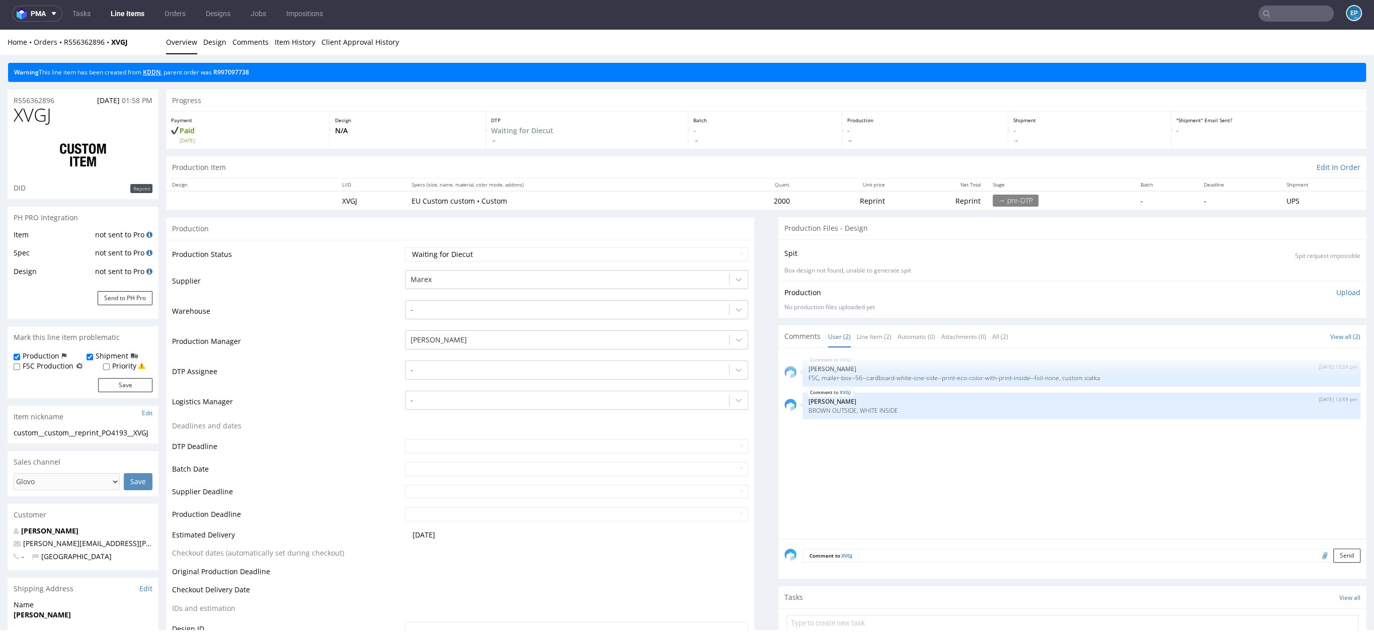
click at [158, 69] on link "KDDN" at bounding box center [152, 72] width 18 height 9
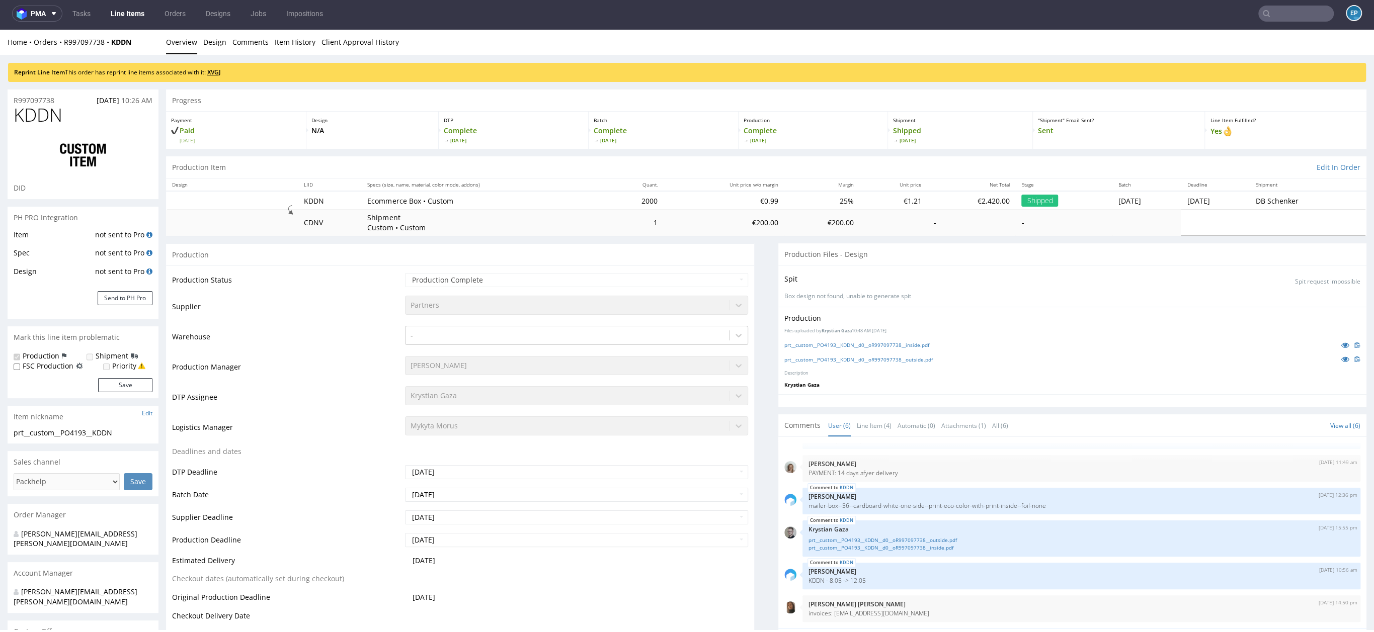
click at [220, 74] on link "XVGJ" at bounding box center [214, 72] width 14 height 9
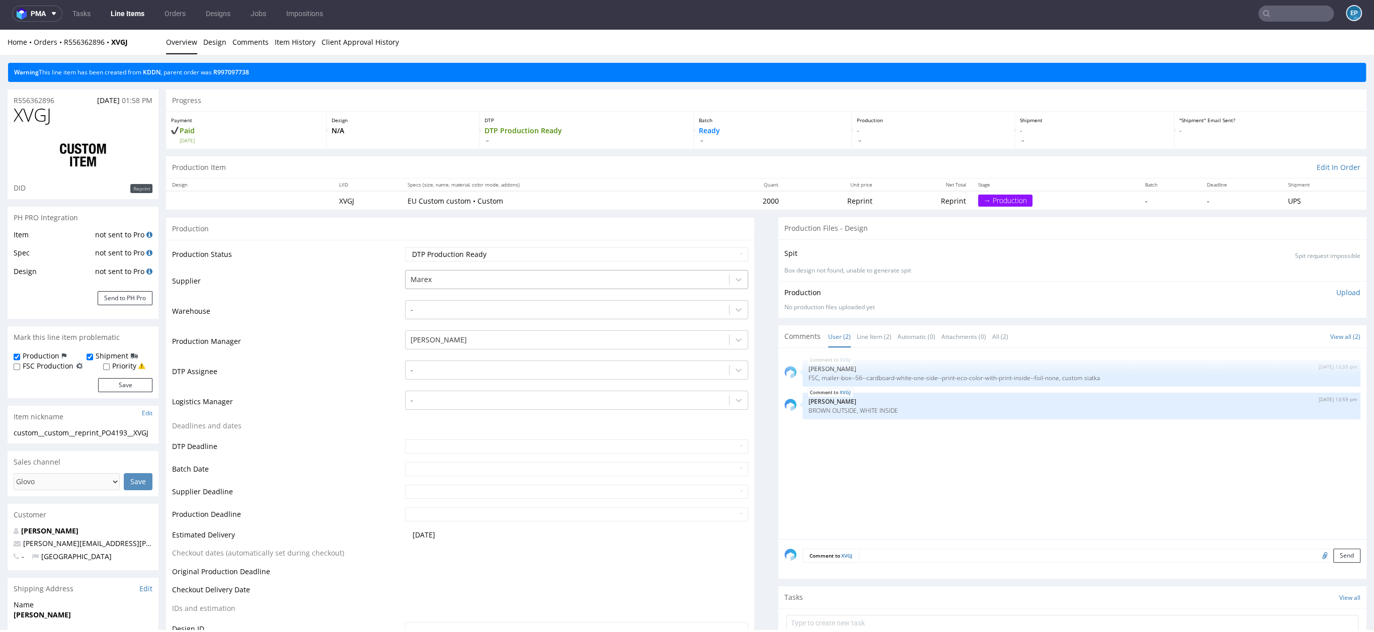
click at [437, 283] on div at bounding box center [566, 280] width 313 height 12
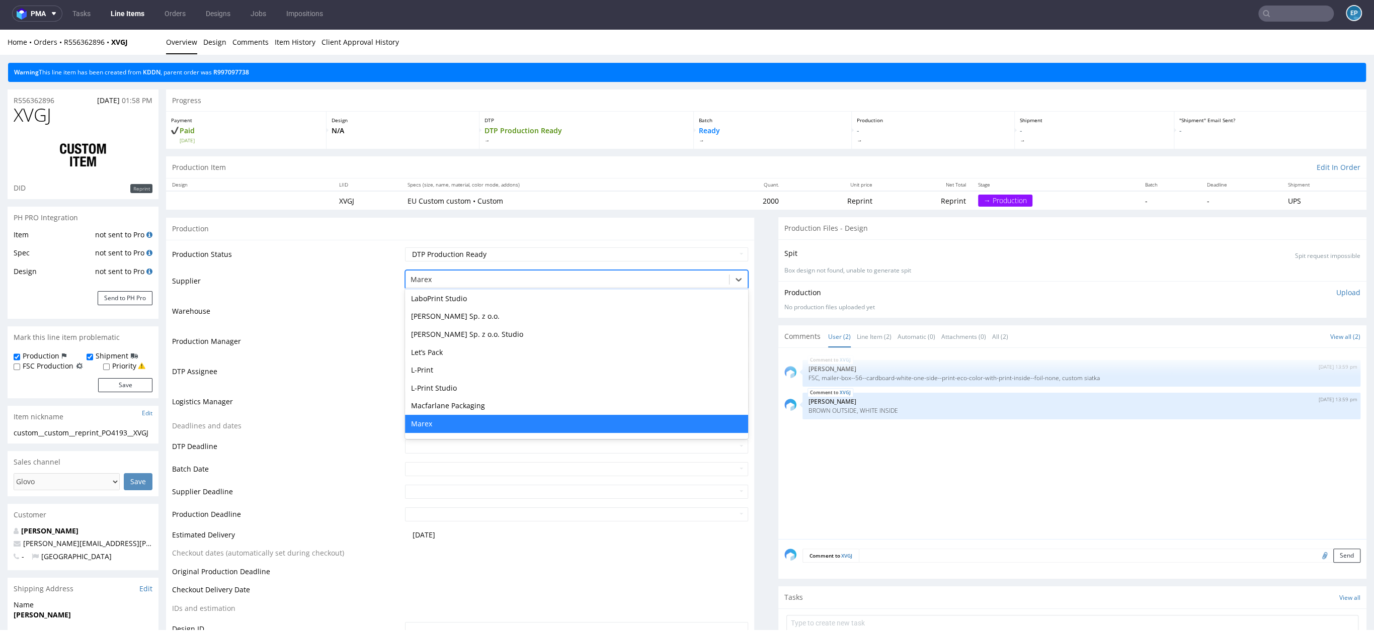
click at [304, 275] on td "Supplier" at bounding box center [287, 284] width 230 height 30
